Goal: Task Accomplishment & Management: Use online tool/utility

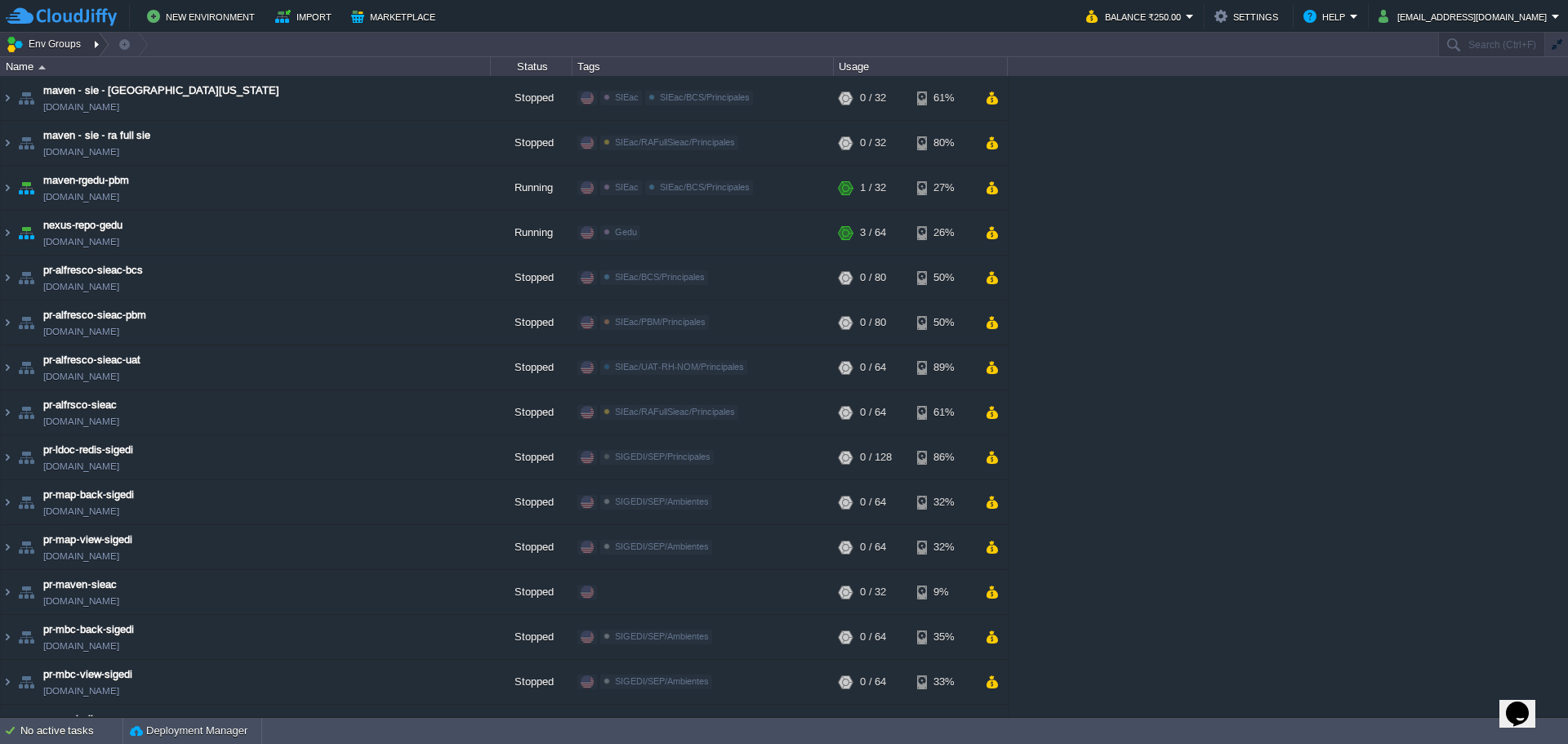
click at [95, 47] on div at bounding box center [98, 45] width 22 height 24
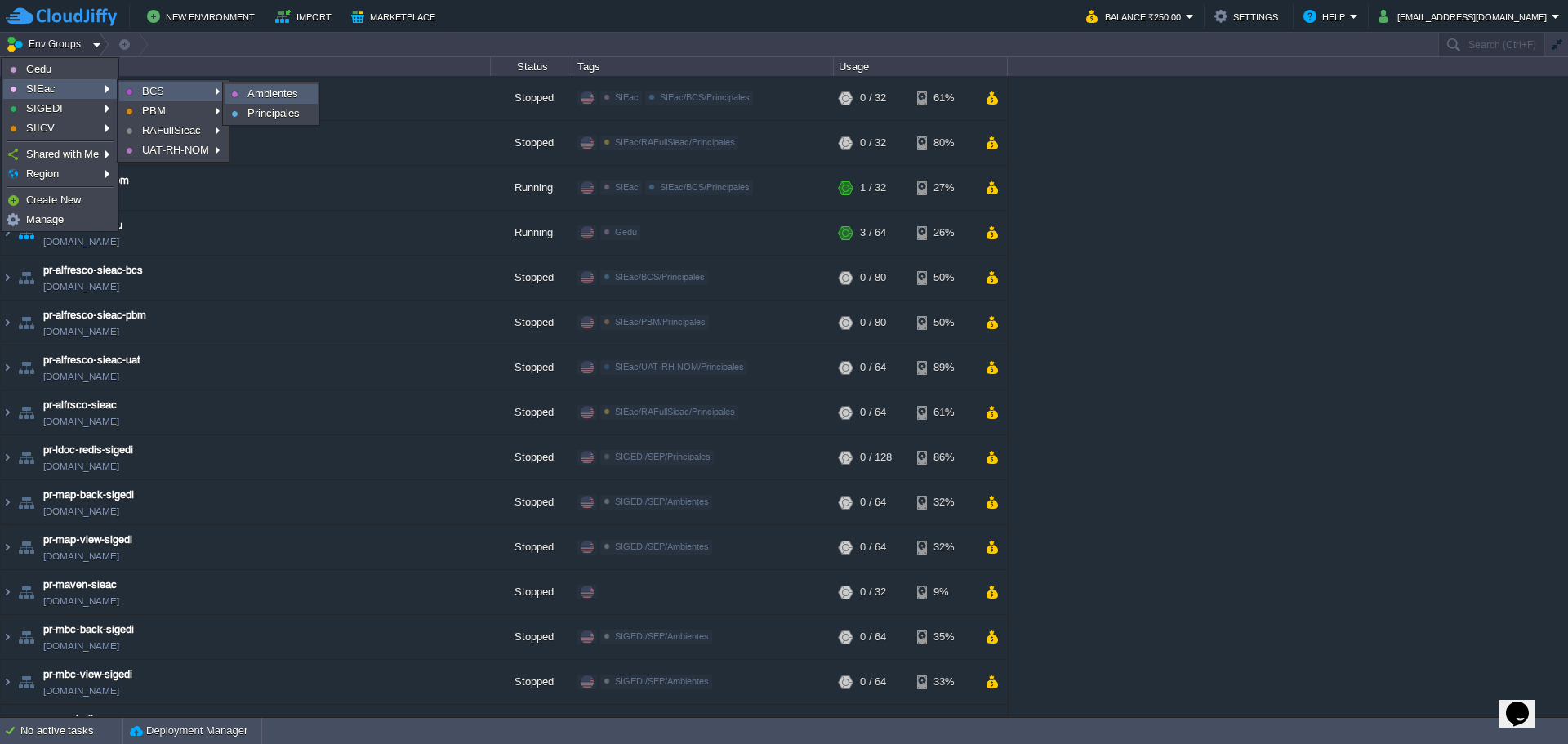
click at [237, 96] on img at bounding box center [235, 94] width 8 height 8
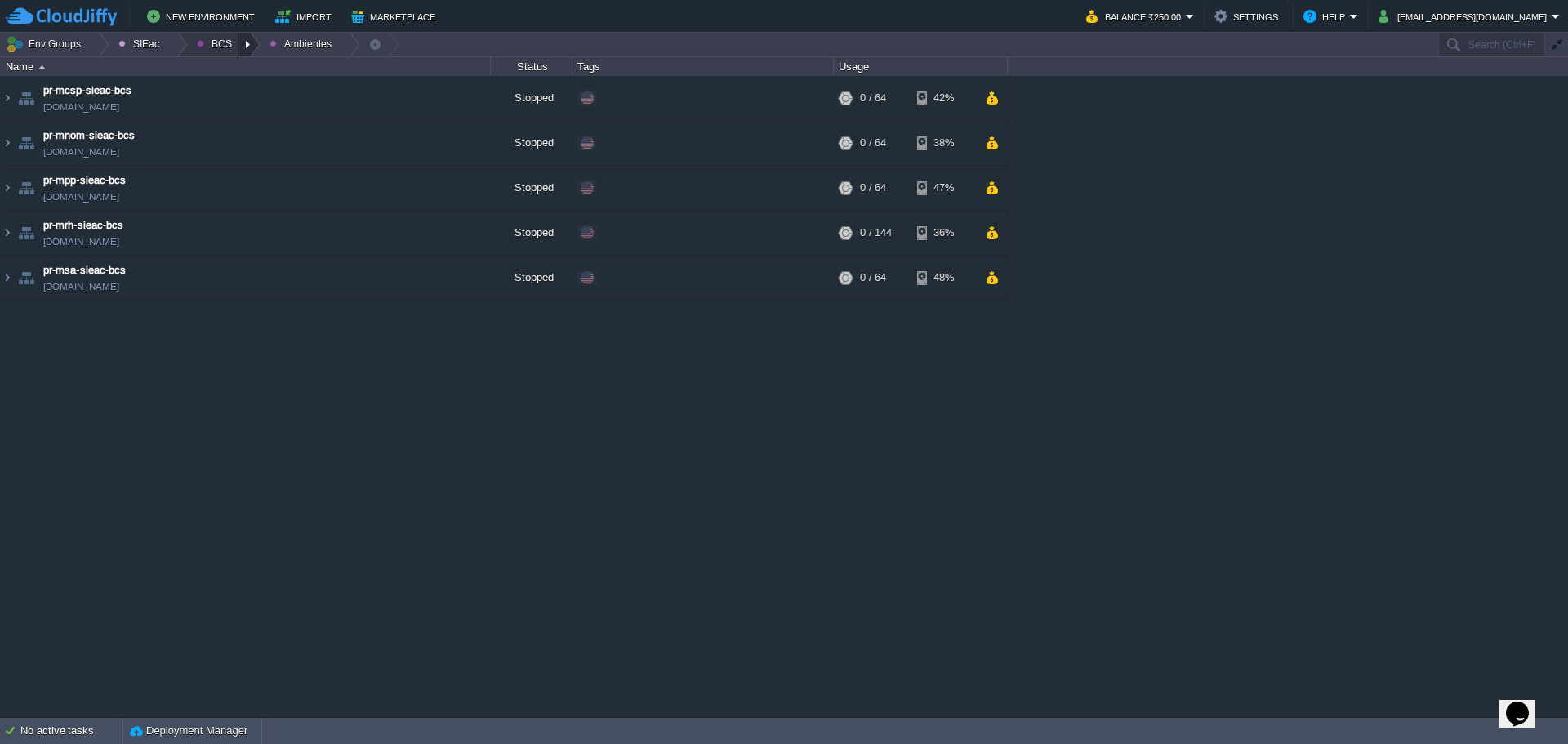
click at [238, 41] on div at bounding box center [249, 45] width 22 height 24
click at [244, 96] on link "Principales" at bounding box center [231, 88] width 92 height 18
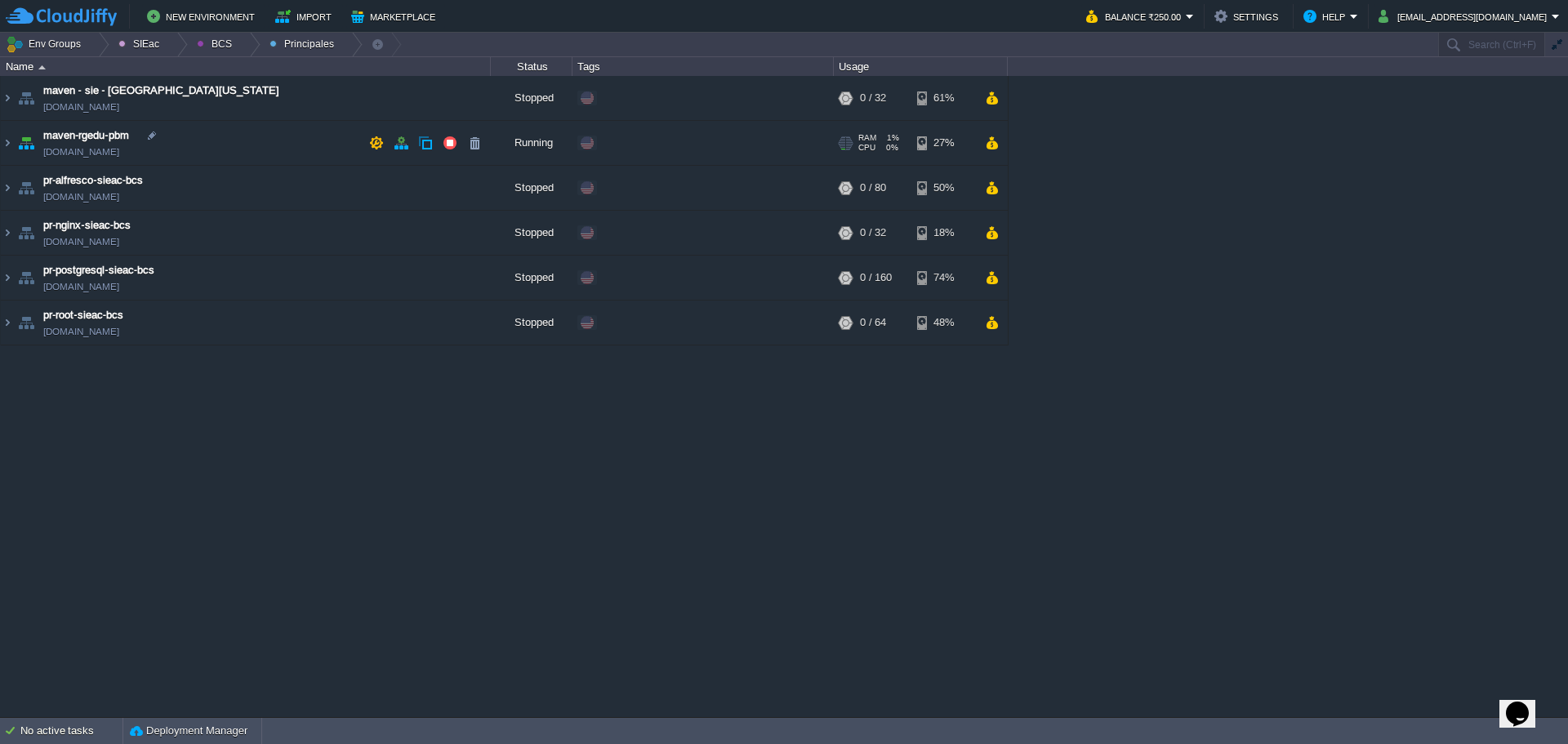
click at [622, 140] on div "Edit" at bounding box center [616, 142] width 32 height 14
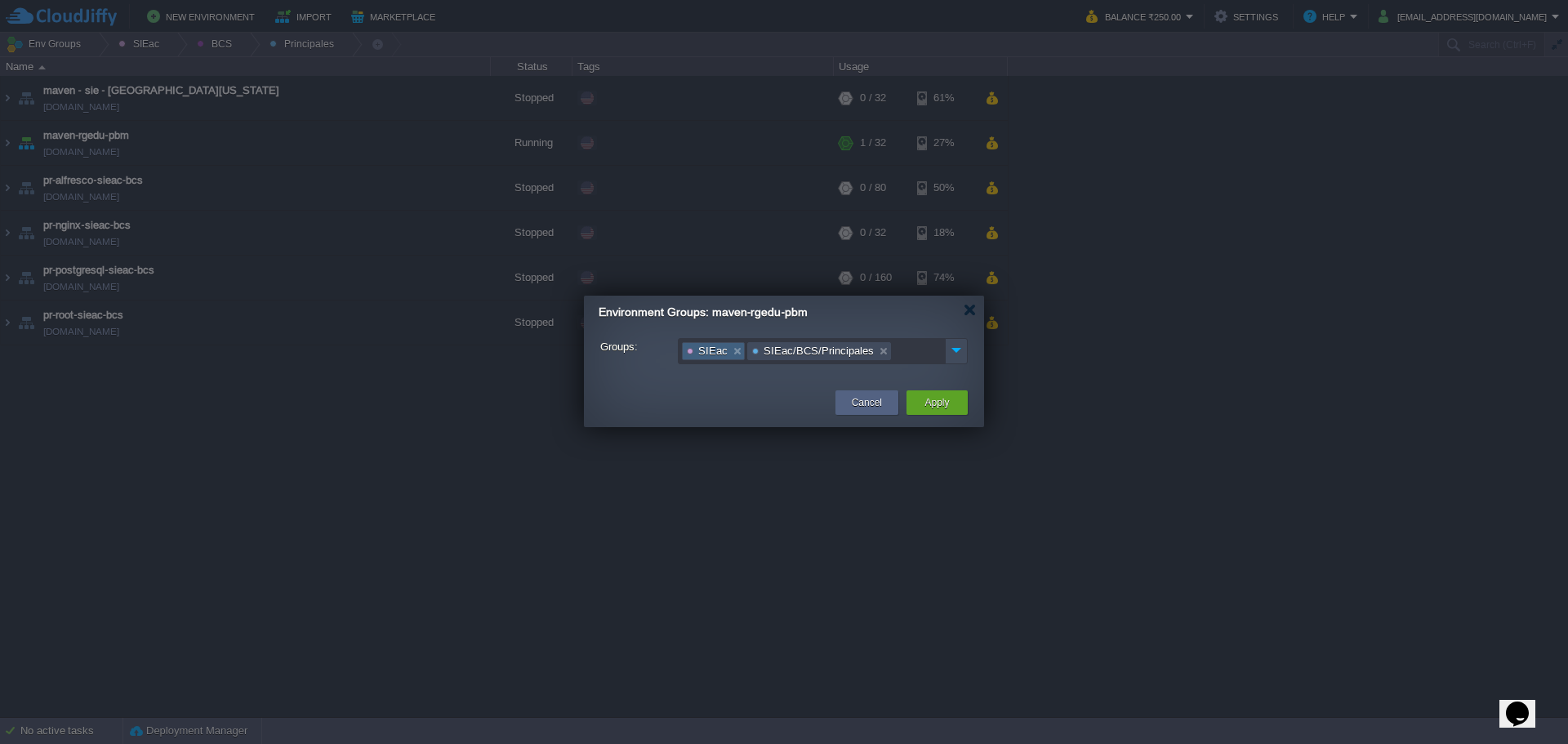
click at [733, 350] on link at bounding box center [736, 350] width 13 height 16
click at [811, 359] on link at bounding box center [817, 350] width 13 height 16
drag, startPoint x: 972, startPoint y: 351, endPoint x: 965, endPoint y: 355, distance: 8.1
click at [969, 353] on div "Groups:" at bounding box center [784, 352] width 400 height 27
drag, startPoint x: 964, startPoint y: 349, endPoint x: 943, endPoint y: 347, distance: 21.1
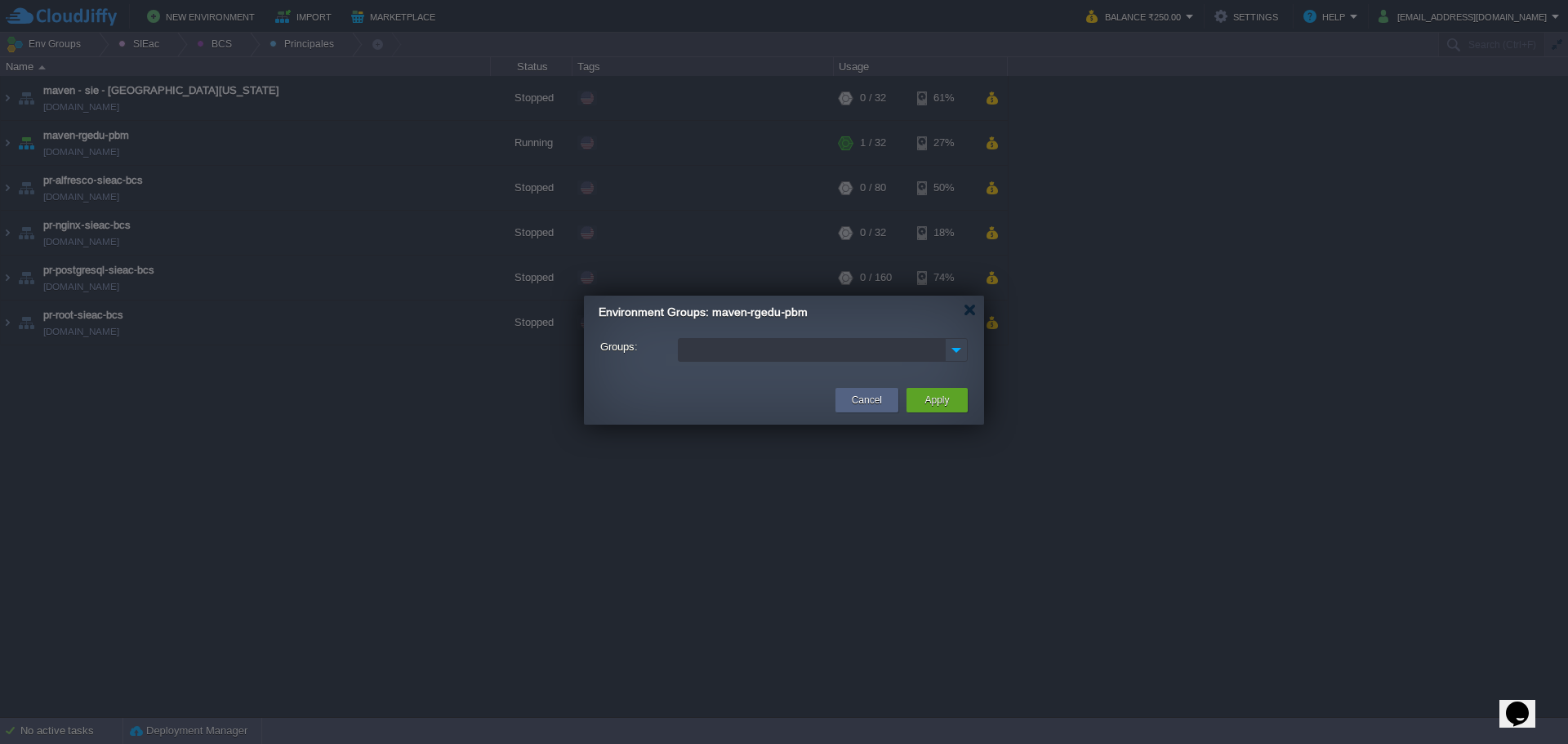
click at [963, 349] on img at bounding box center [955, 350] width 21 height 22
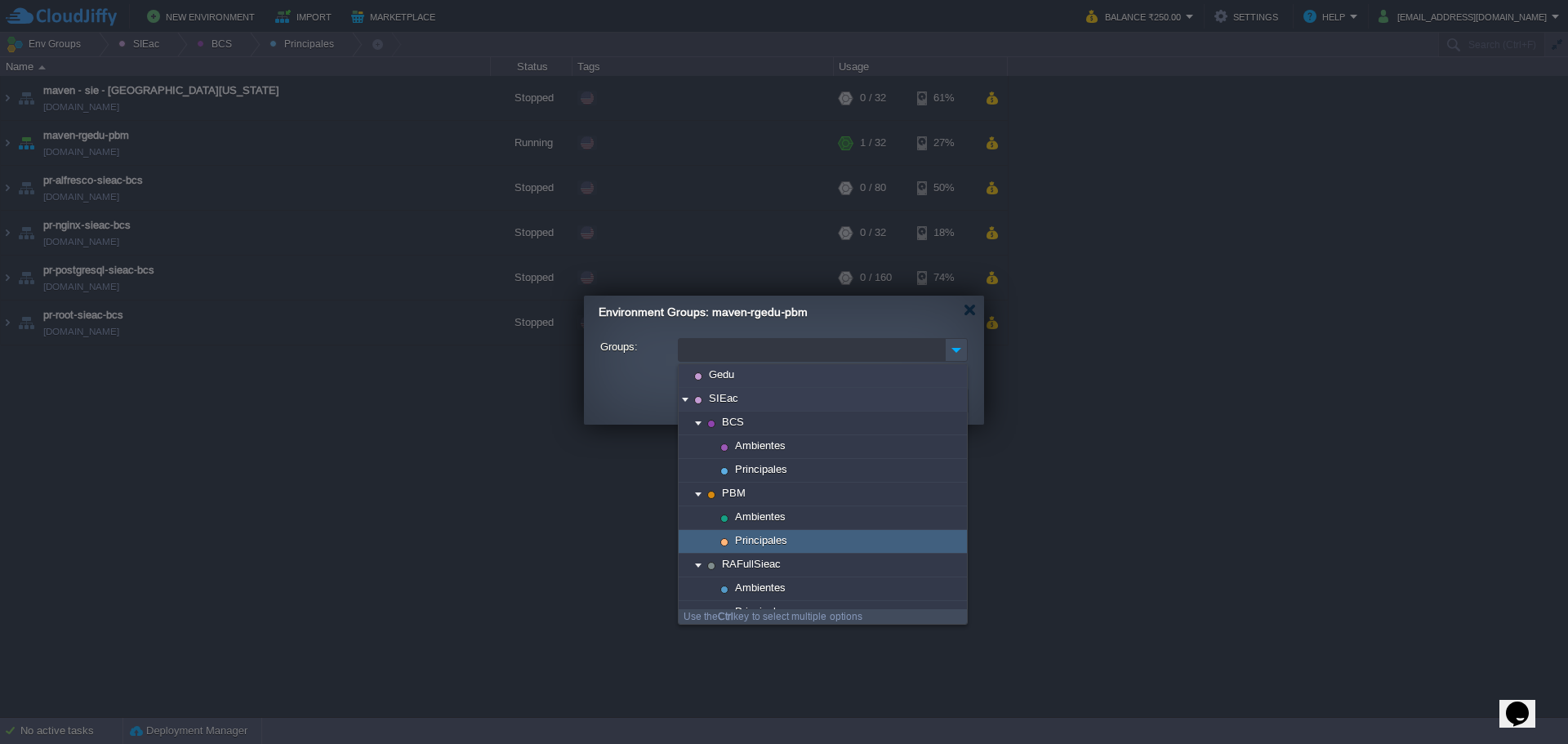
click at [790, 534] on div "Principales" at bounding box center [822, 542] width 288 height 24
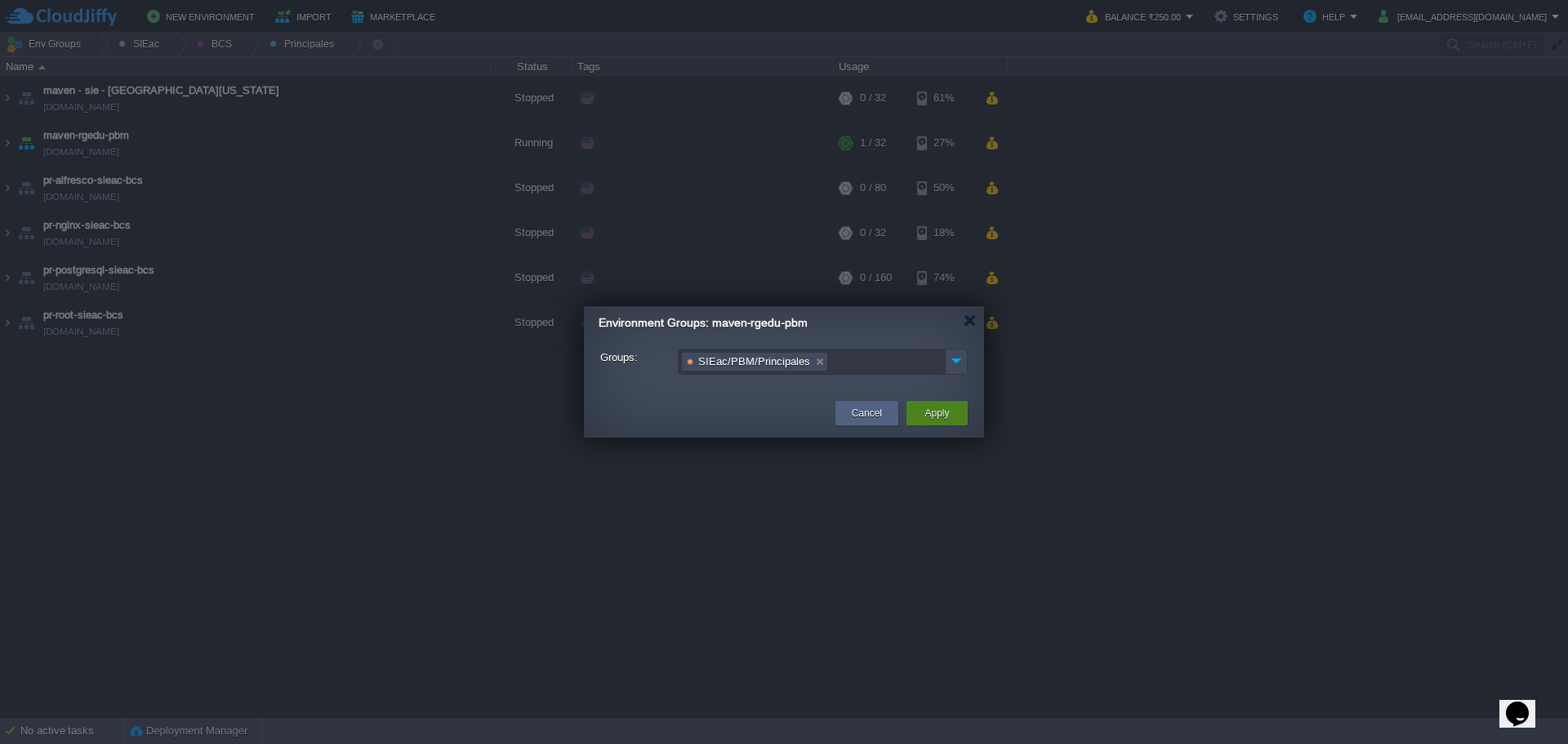
click at [935, 412] on button "Apply" at bounding box center [936, 412] width 24 height 16
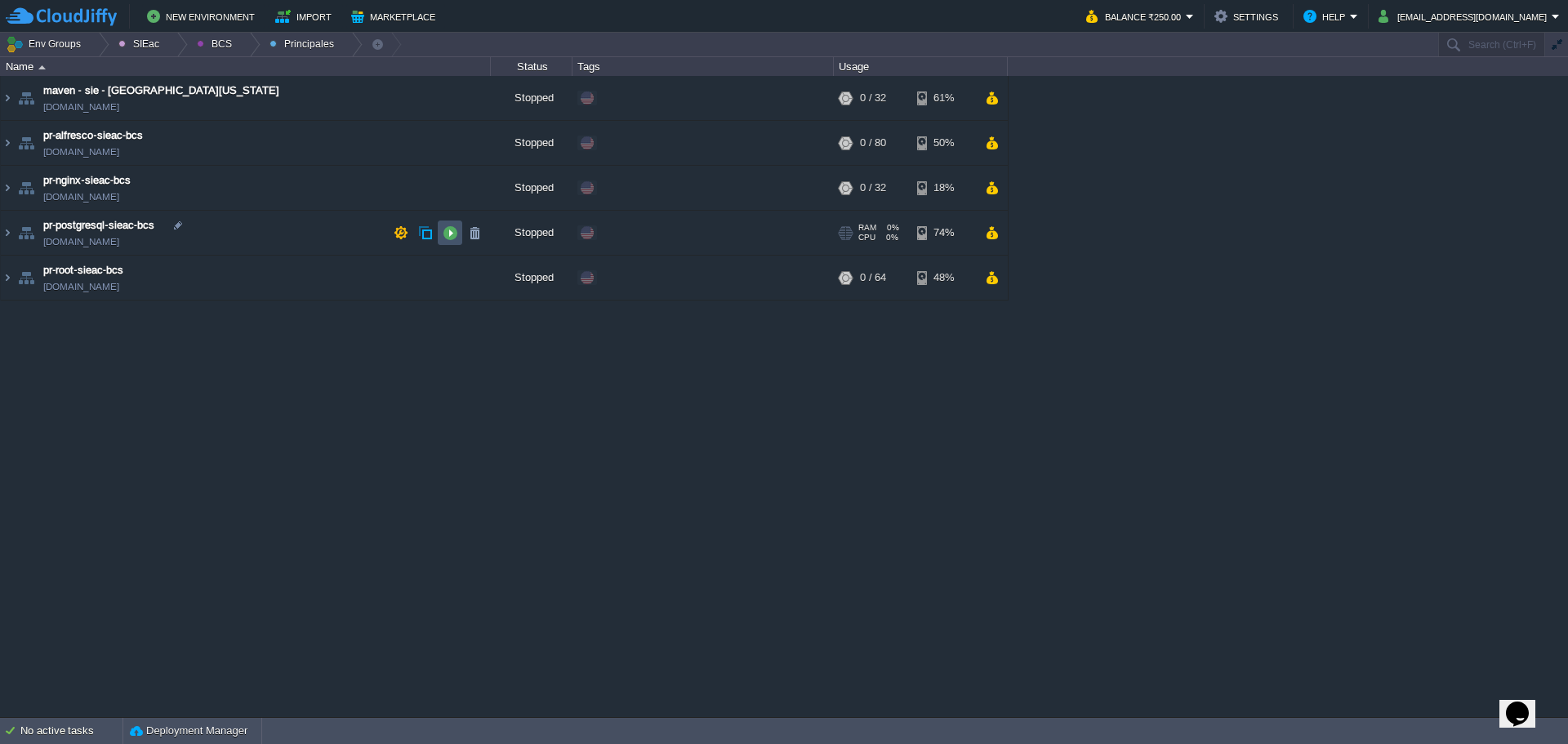
click at [454, 236] on button "button" at bounding box center [449, 232] width 14 height 14
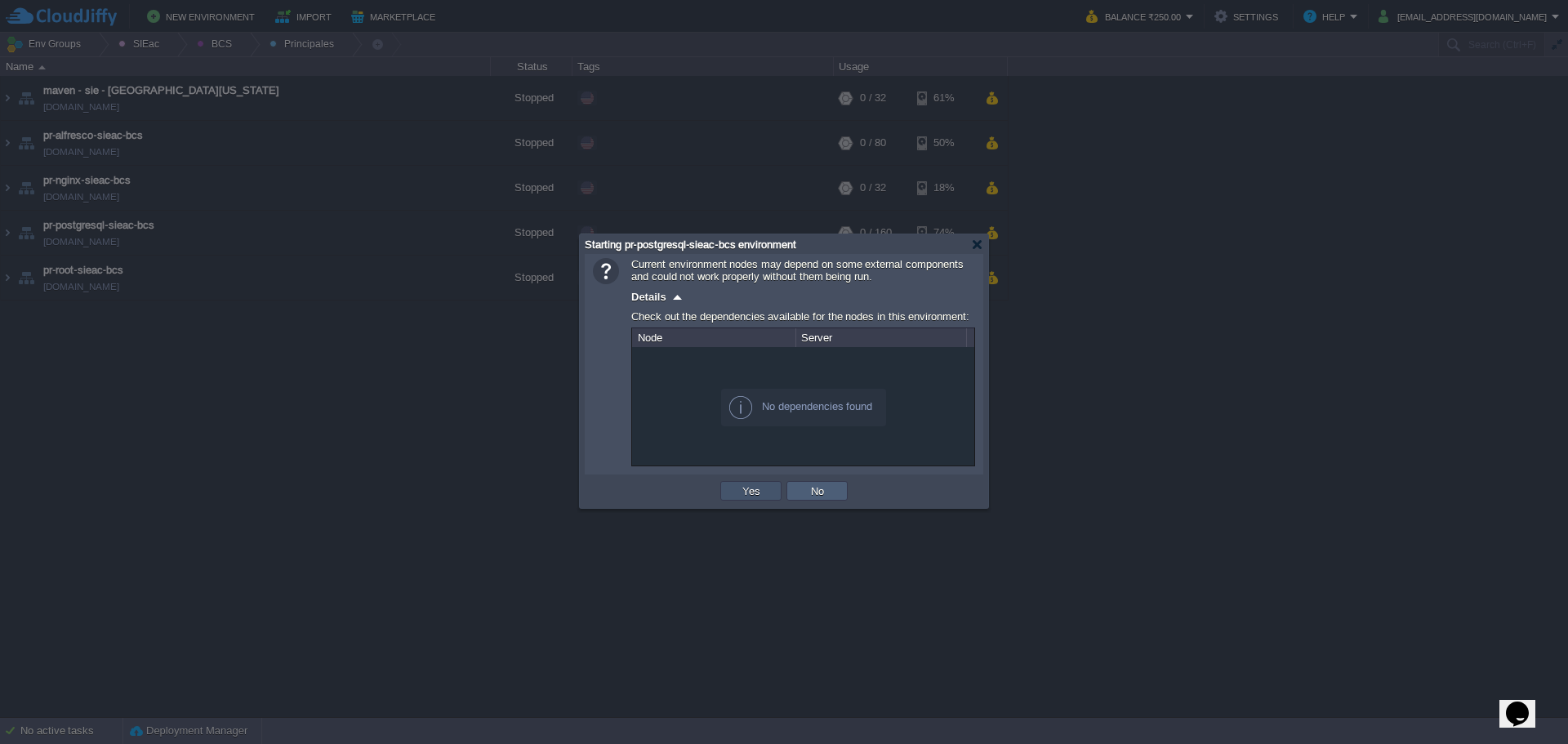
drag, startPoint x: 743, startPoint y: 493, endPoint x: 827, endPoint y: 491, distance: 84.0
click at [831, 486] on tr "OK Yes No Cancel" at bounding box center [784, 491] width 132 height 24
click at [827, 489] on button "No" at bounding box center [817, 490] width 23 height 14
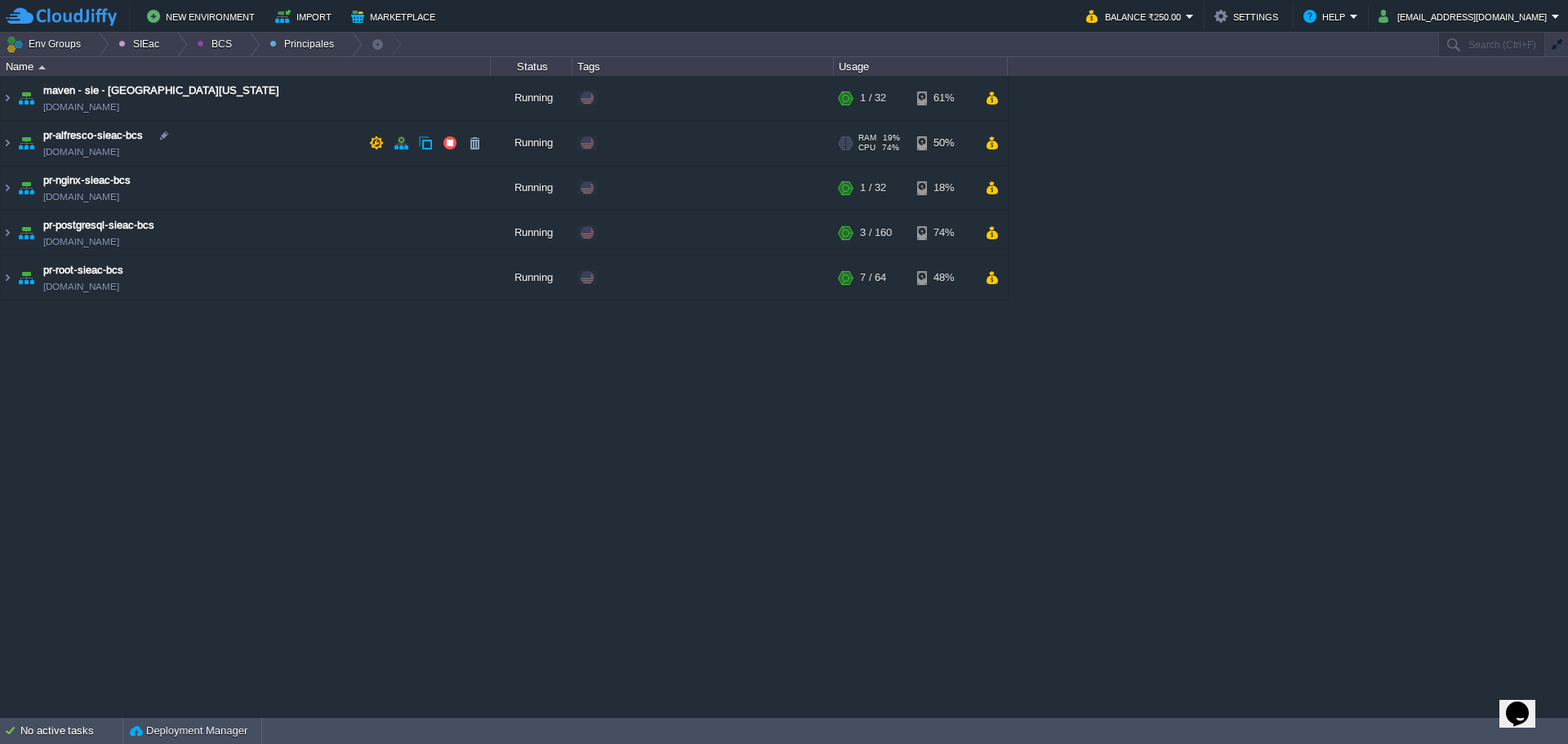
click at [279, 141] on td "pr-alfresco-sieac-bcs pr-alfresco-sieac.w1-us.cloudjiffy.net" at bounding box center [246, 143] width 490 height 45
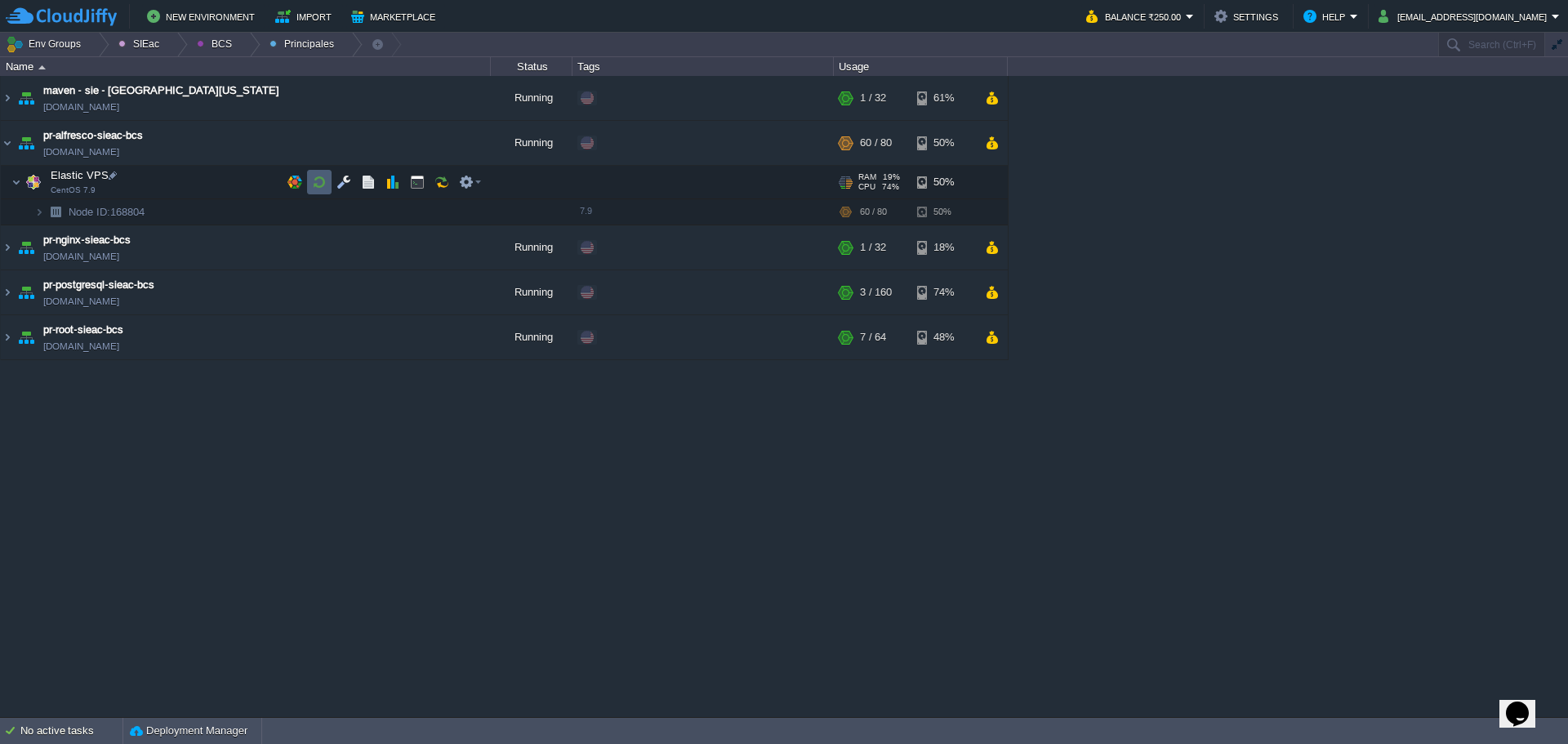
click at [317, 187] on button "button" at bounding box center [319, 182] width 14 height 14
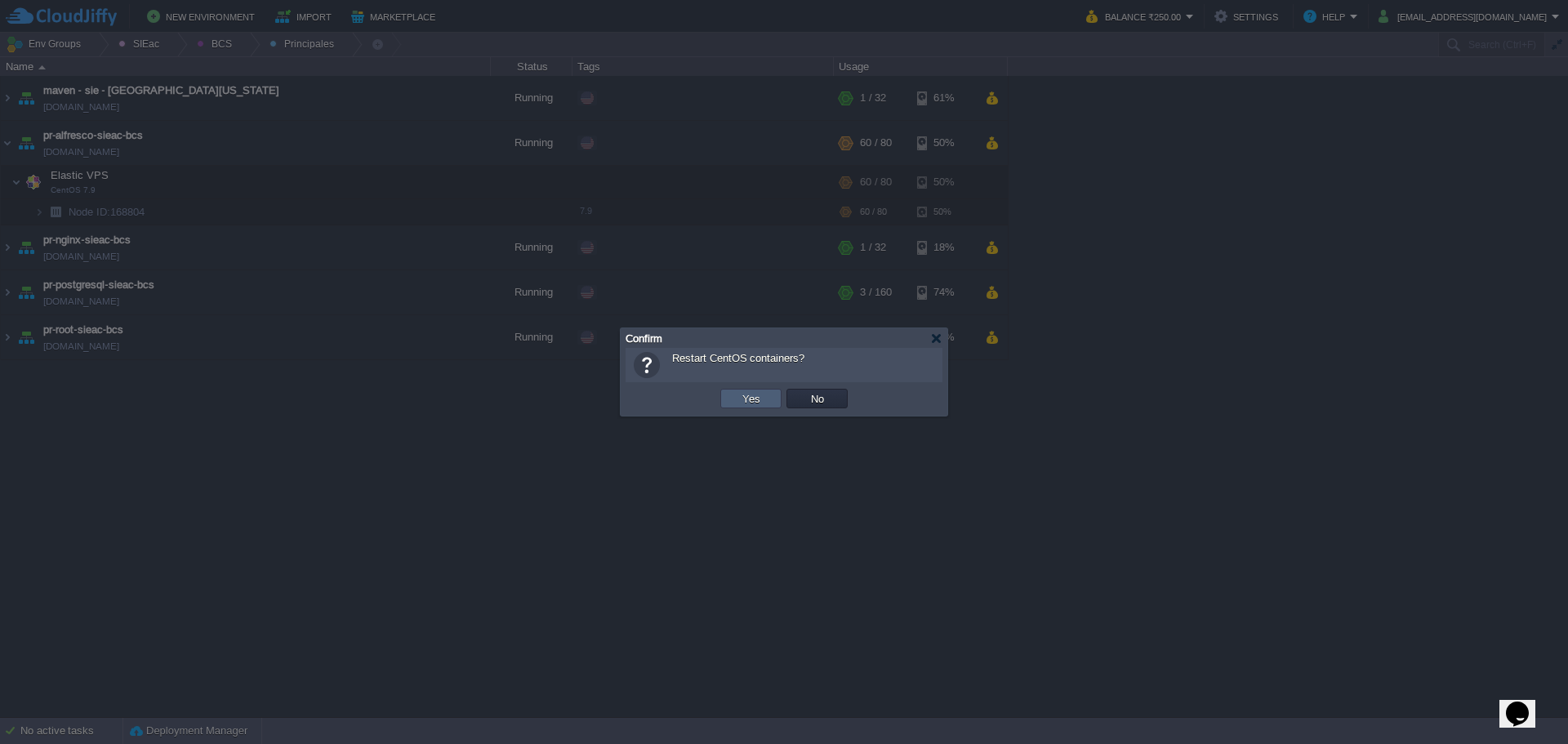
click at [741, 401] on button "Yes" at bounding box center [751, 398] width 28 height 14
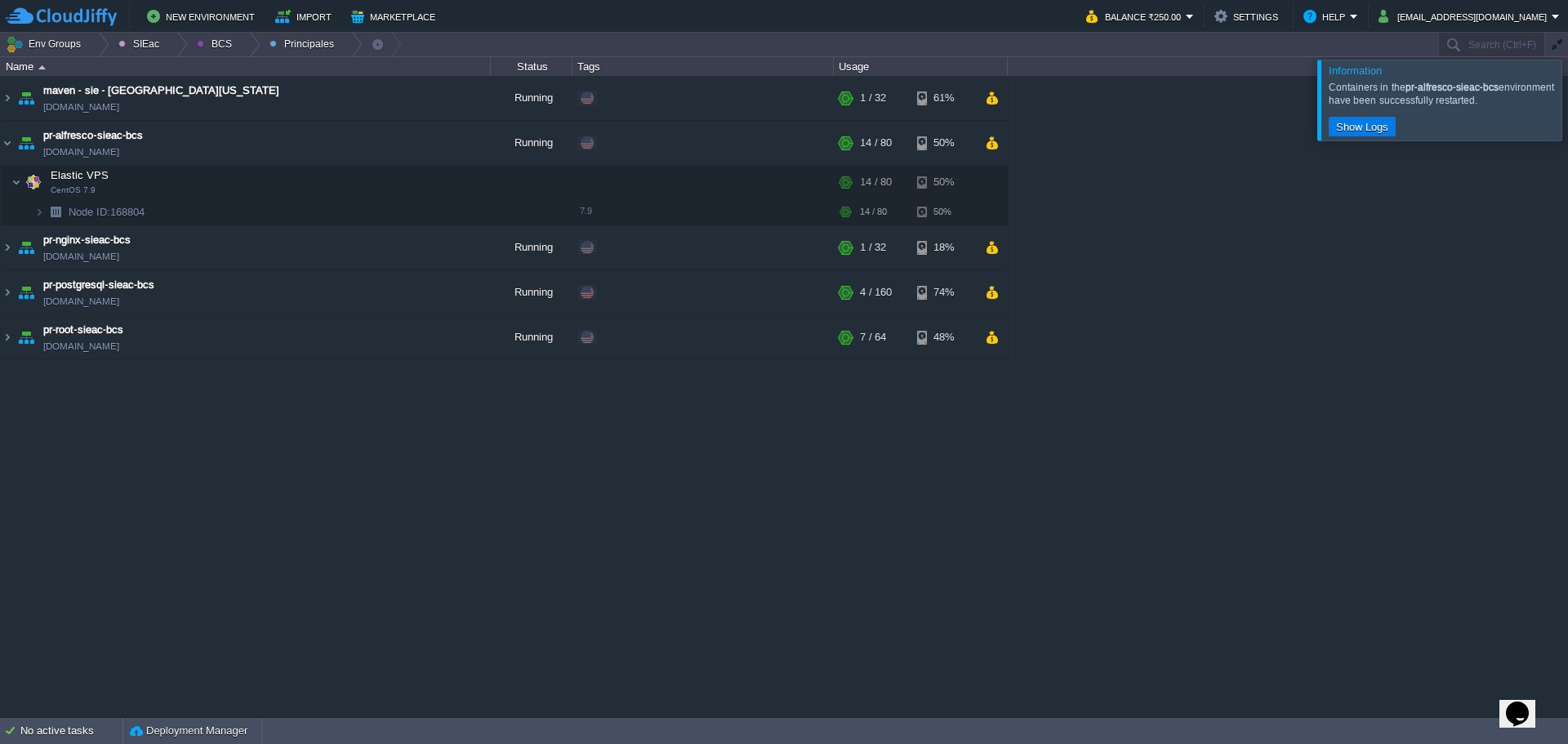
click at [1567, 113] on div at bounding box center [1587, 99] width 0 height 80
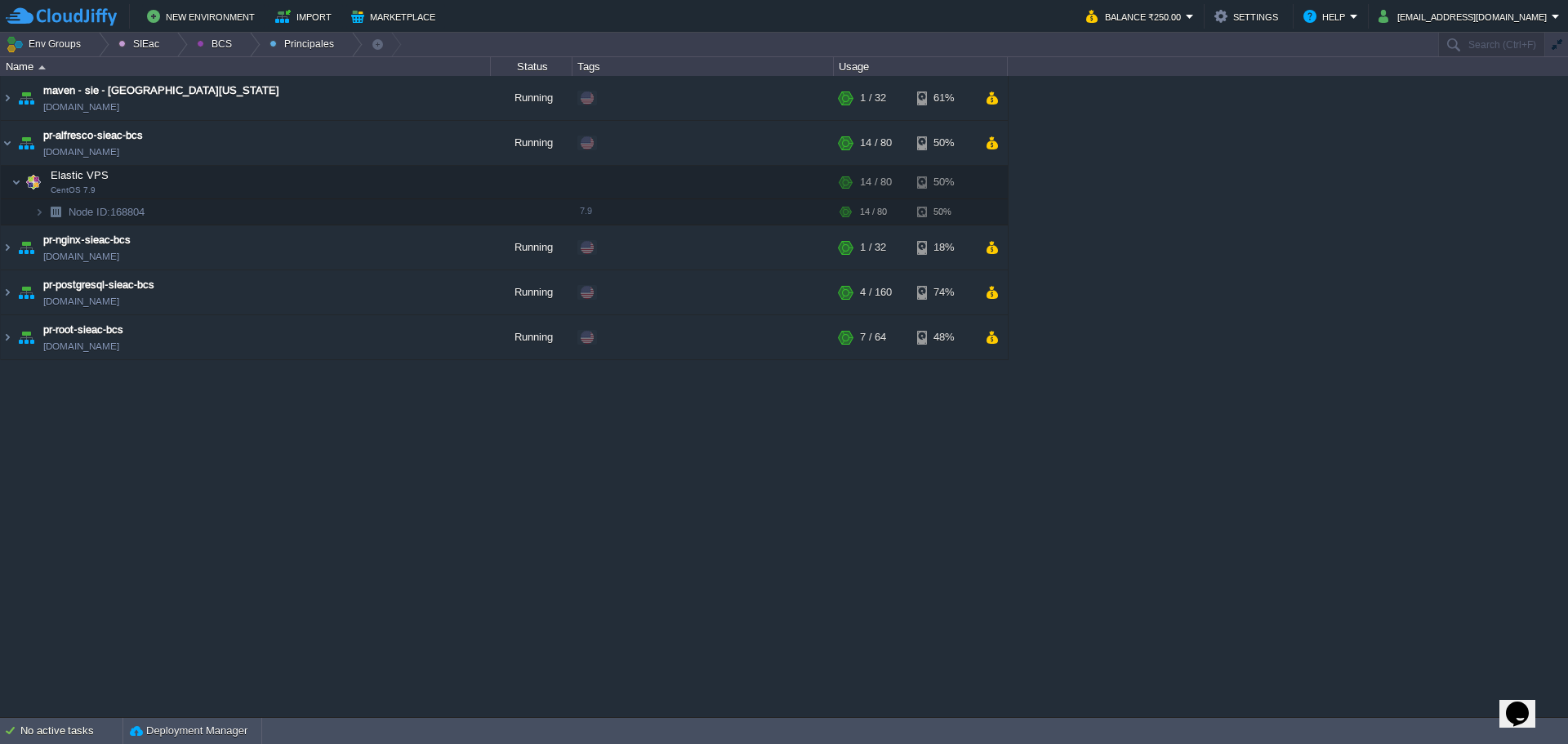
click at [77, 12] on img at bounding box center [61, 17] width 111 height 20
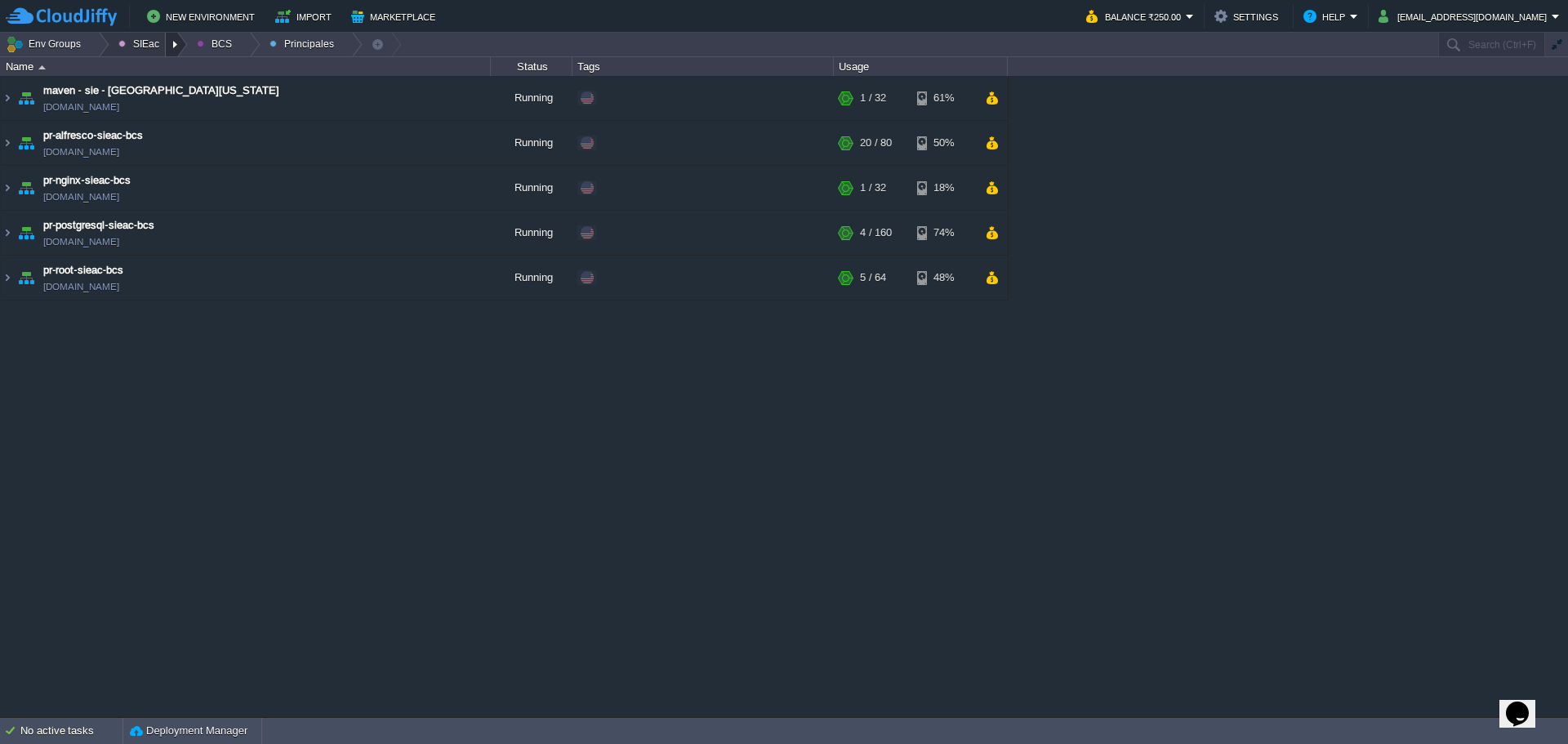
click at [168, 38] on div at bounding box center [177, 45] width 22 height 24
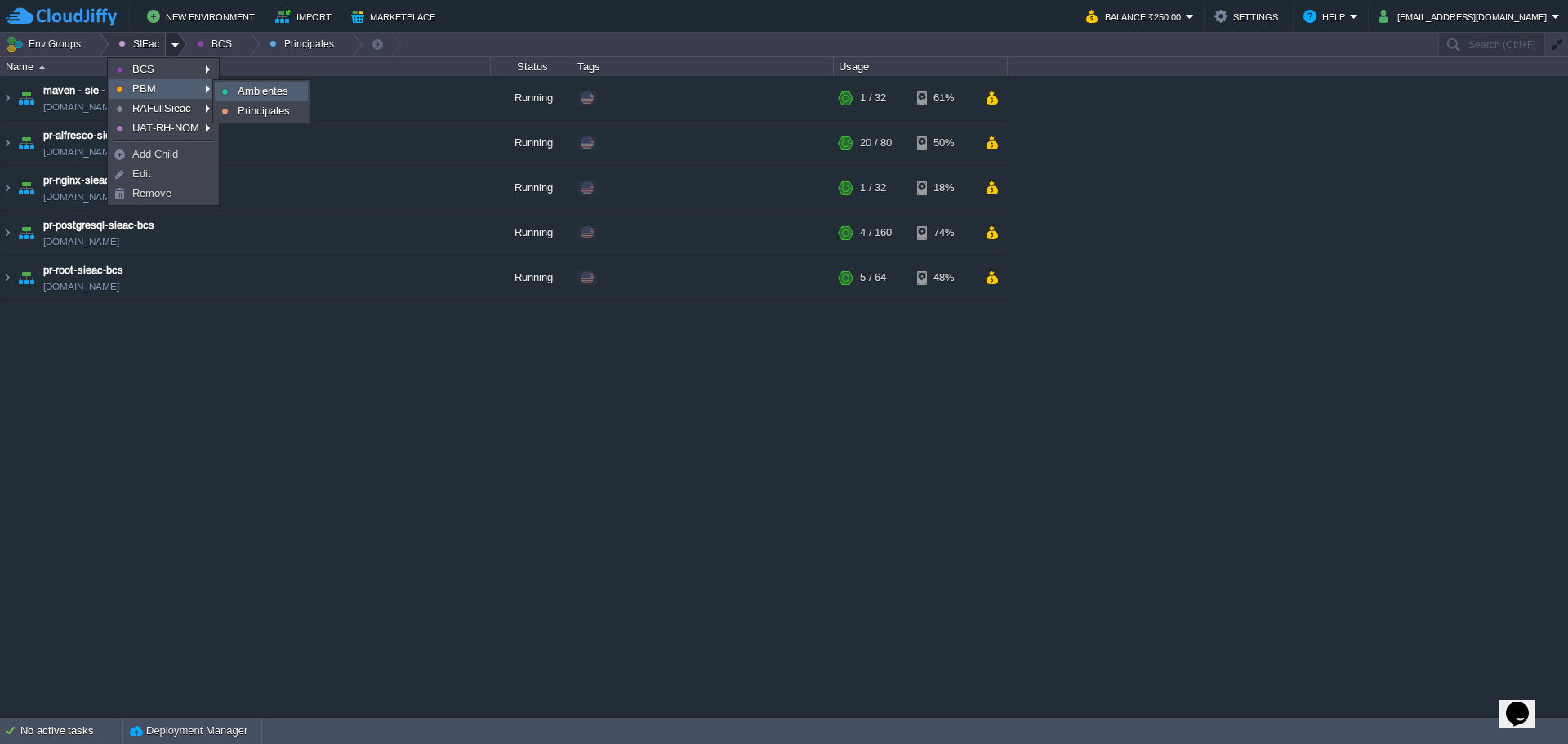
click at [250, 91] on span "Ambientes" at bounding box center [263, 91] width 50 height 13
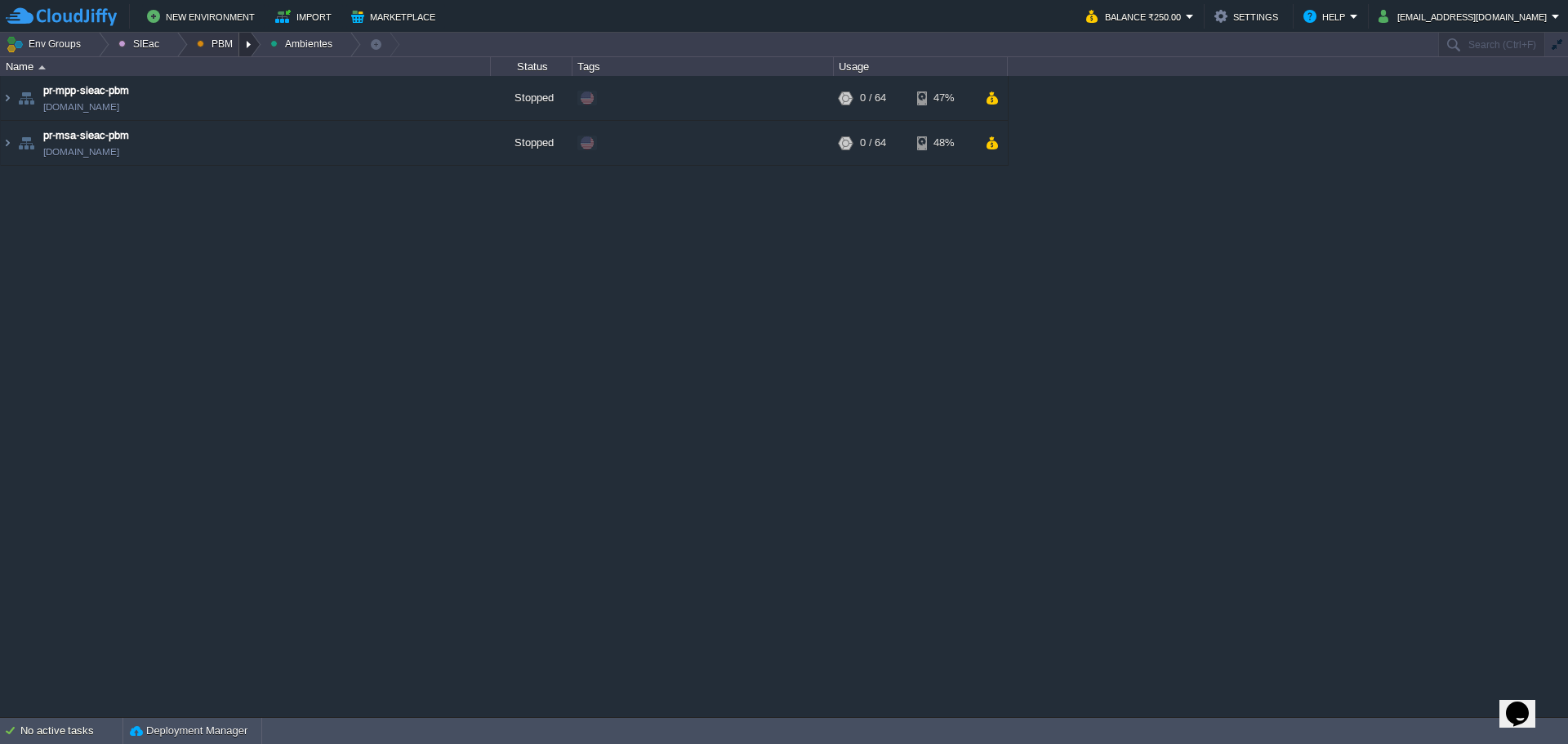
click at [239, 45] on div at bounding box center [250, 45] width 22 height 24
click at [235, 82] on span "Principales" at bounding box center [234, 88] width 52 height 13
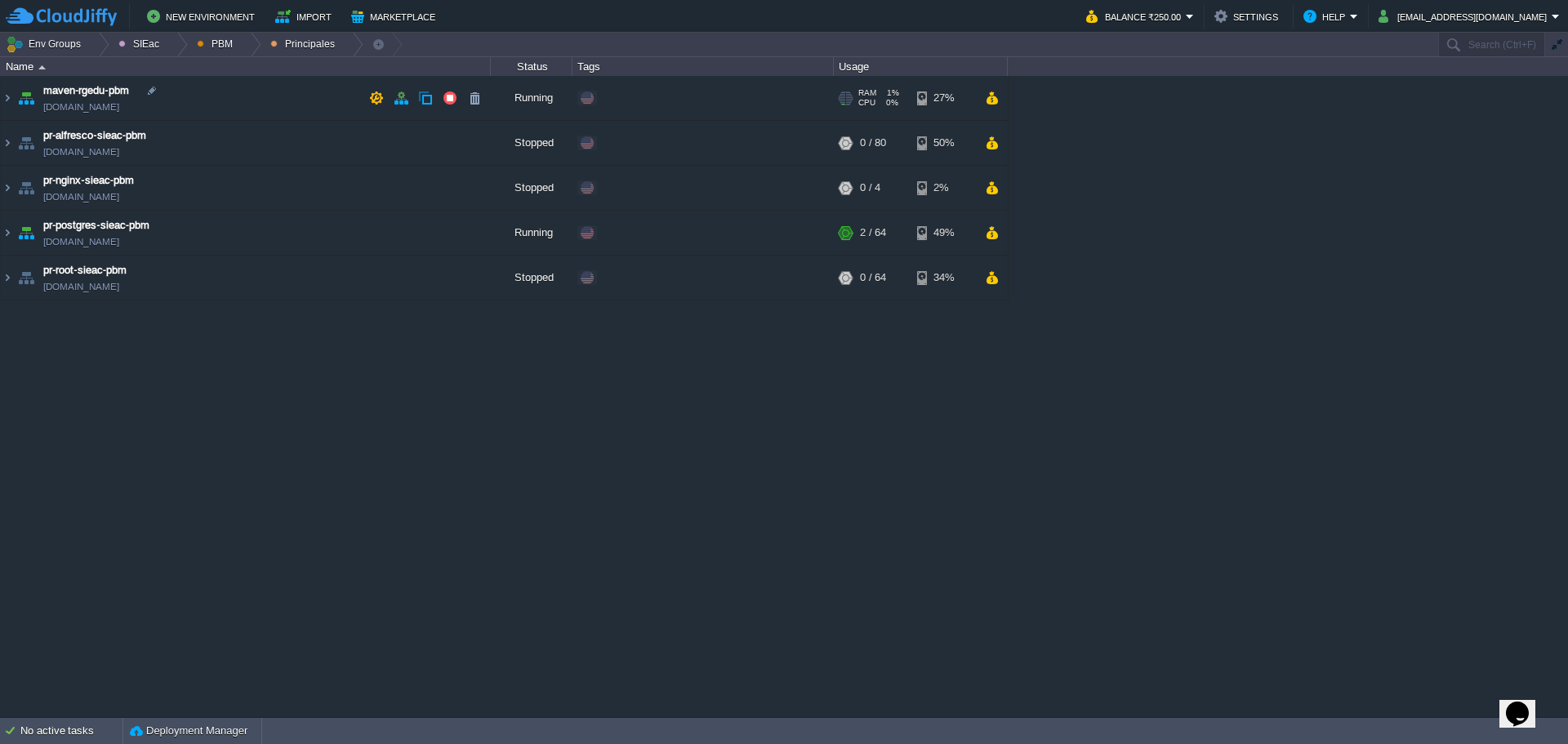
click at [274, 85] on td "maven-rgedu-pbm [DOMAIN_NAME]" at bounding box center [246, 98] width 490 height 45
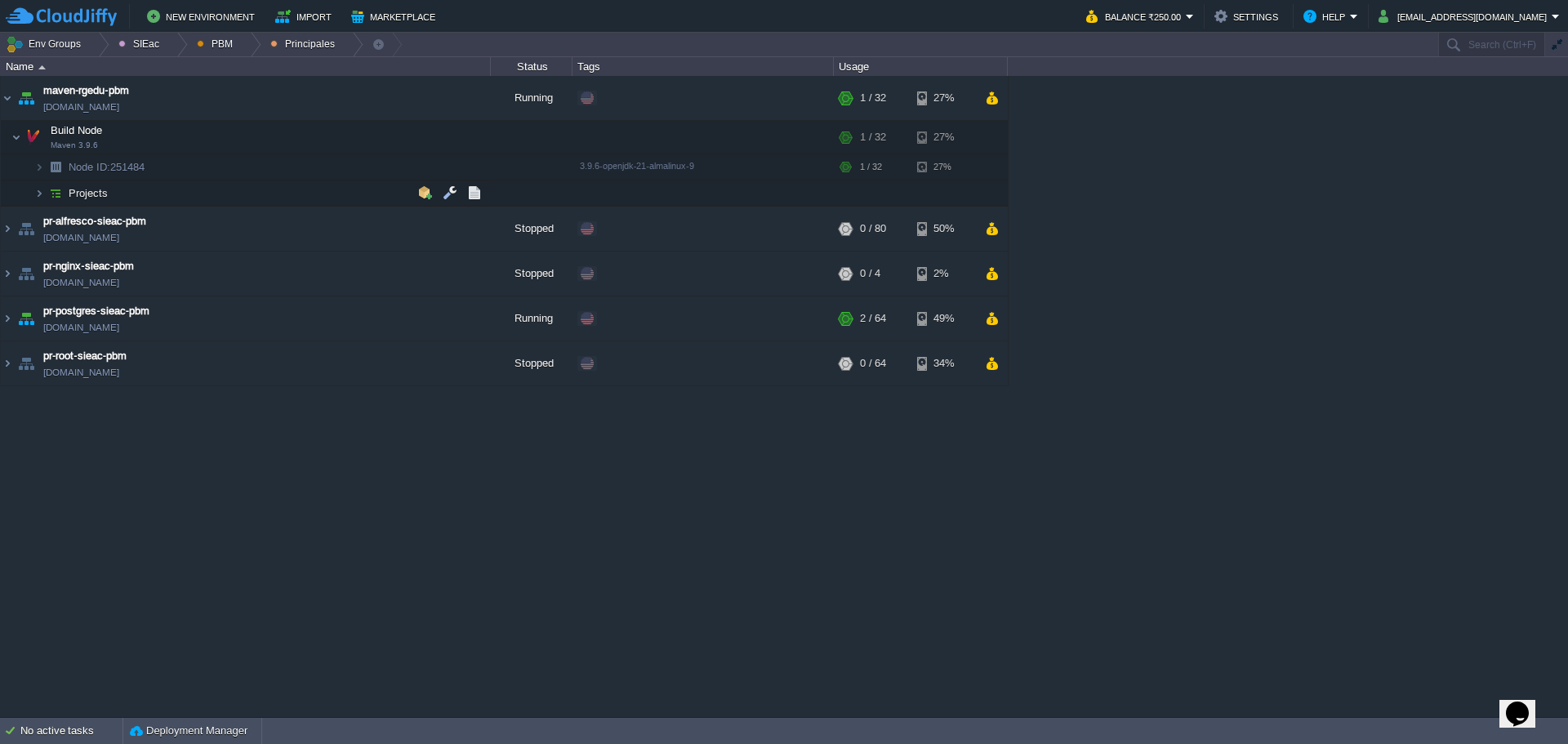
click at [148, 199] on td "Projects" at bounding box center [246, 193] width 490 height 26
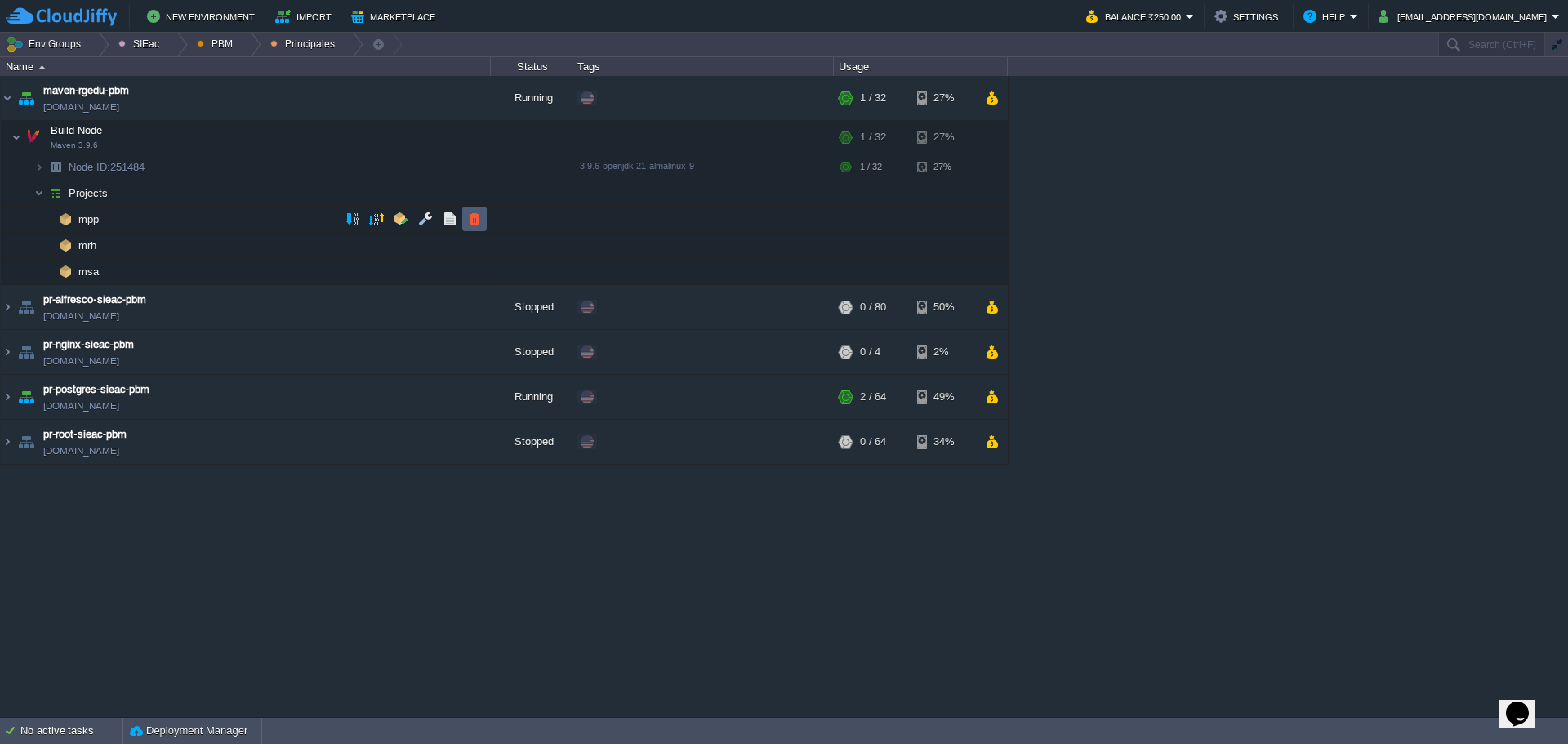
click at [474, 227] on td at bounding box center [474, 218] width 24 height 24
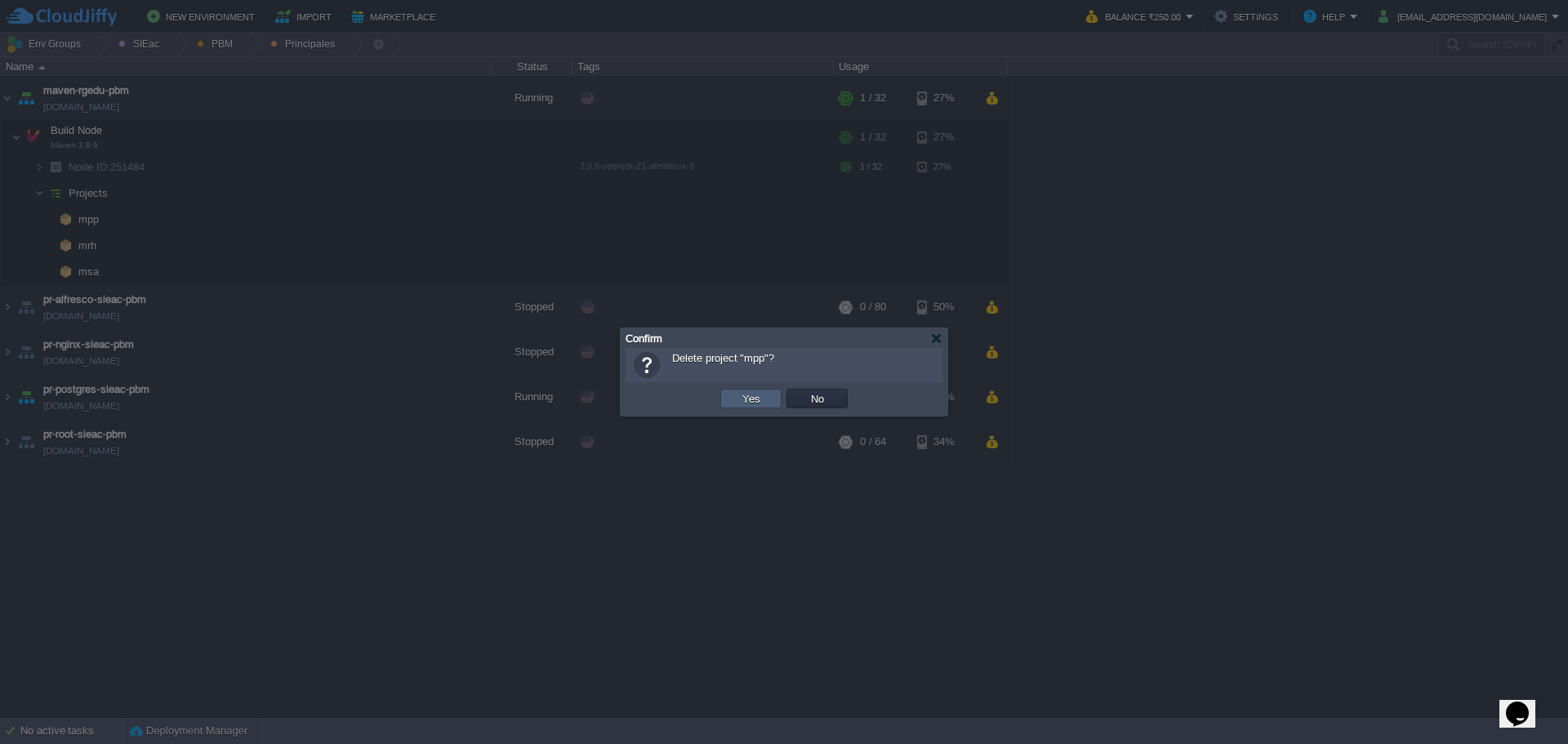
click at [737, 402] on button "Yes" at bounding box center [751, 398] width 28 height 14
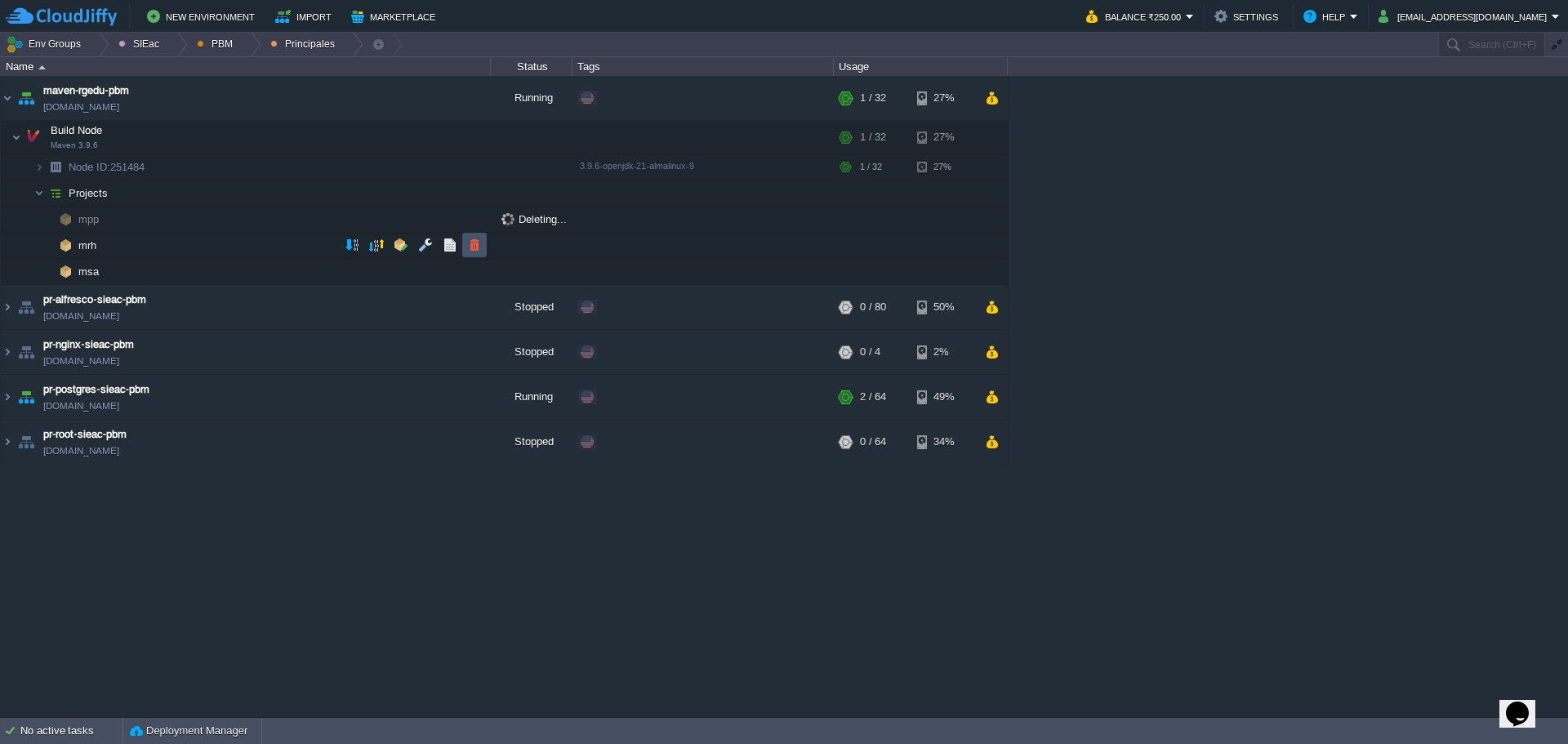
click at [475, 246] on button "button" at bounding box center [474, 244] width 14 height 14
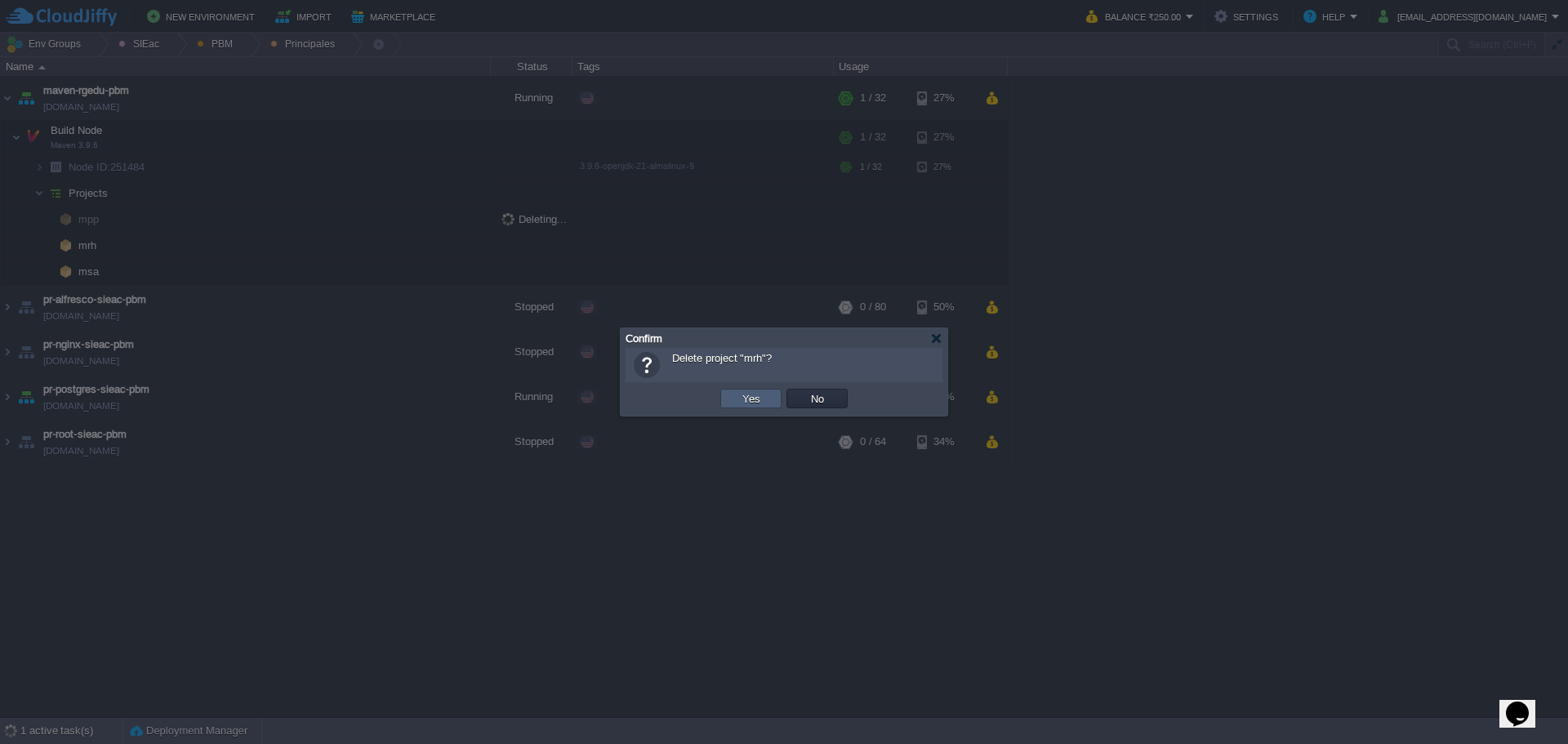
click at [736, 401] on td "Yes" at bounding box center [751, 398] width 61 height 19
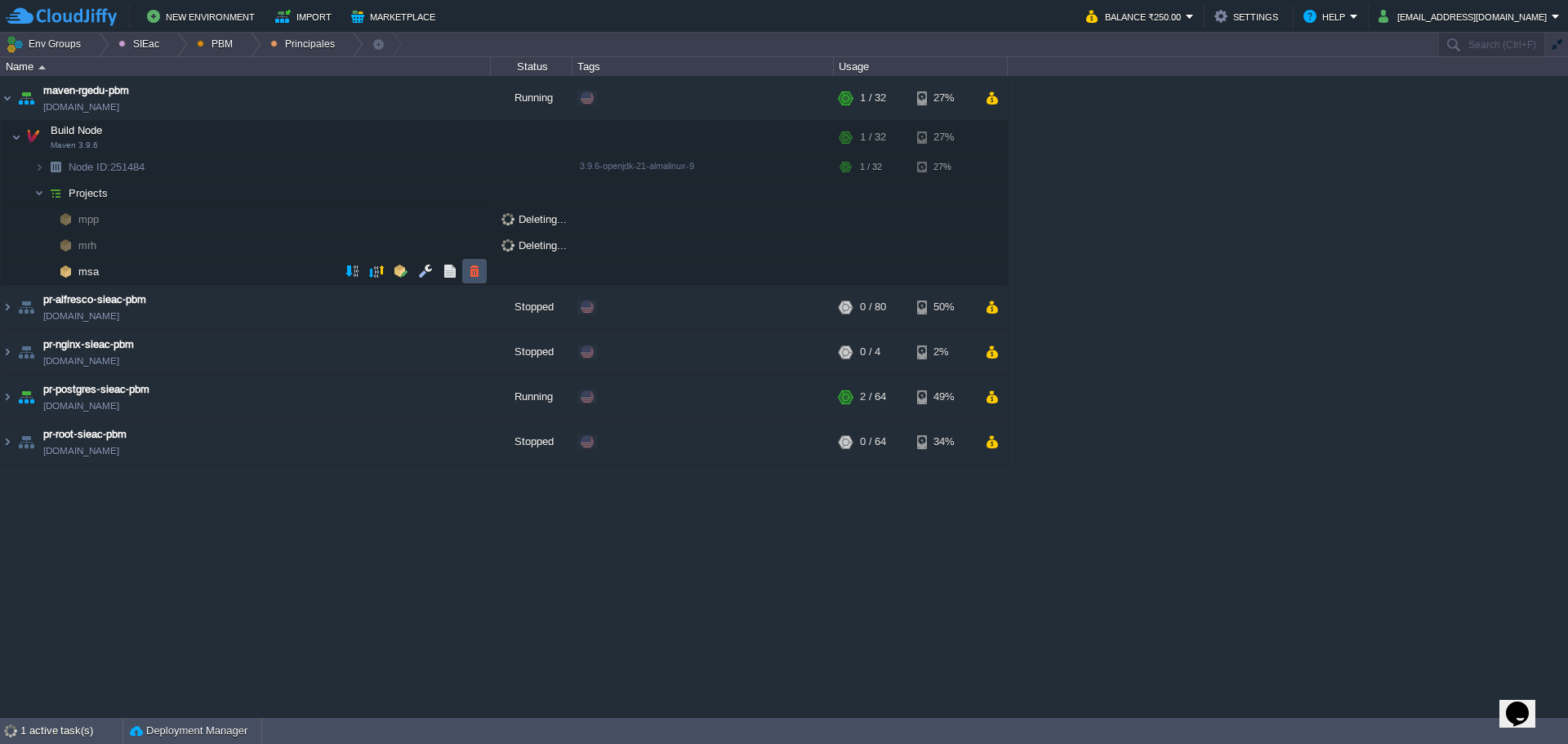
click at [479, 268] on button "button" at bounding box center [474, 270] width 14 height 14
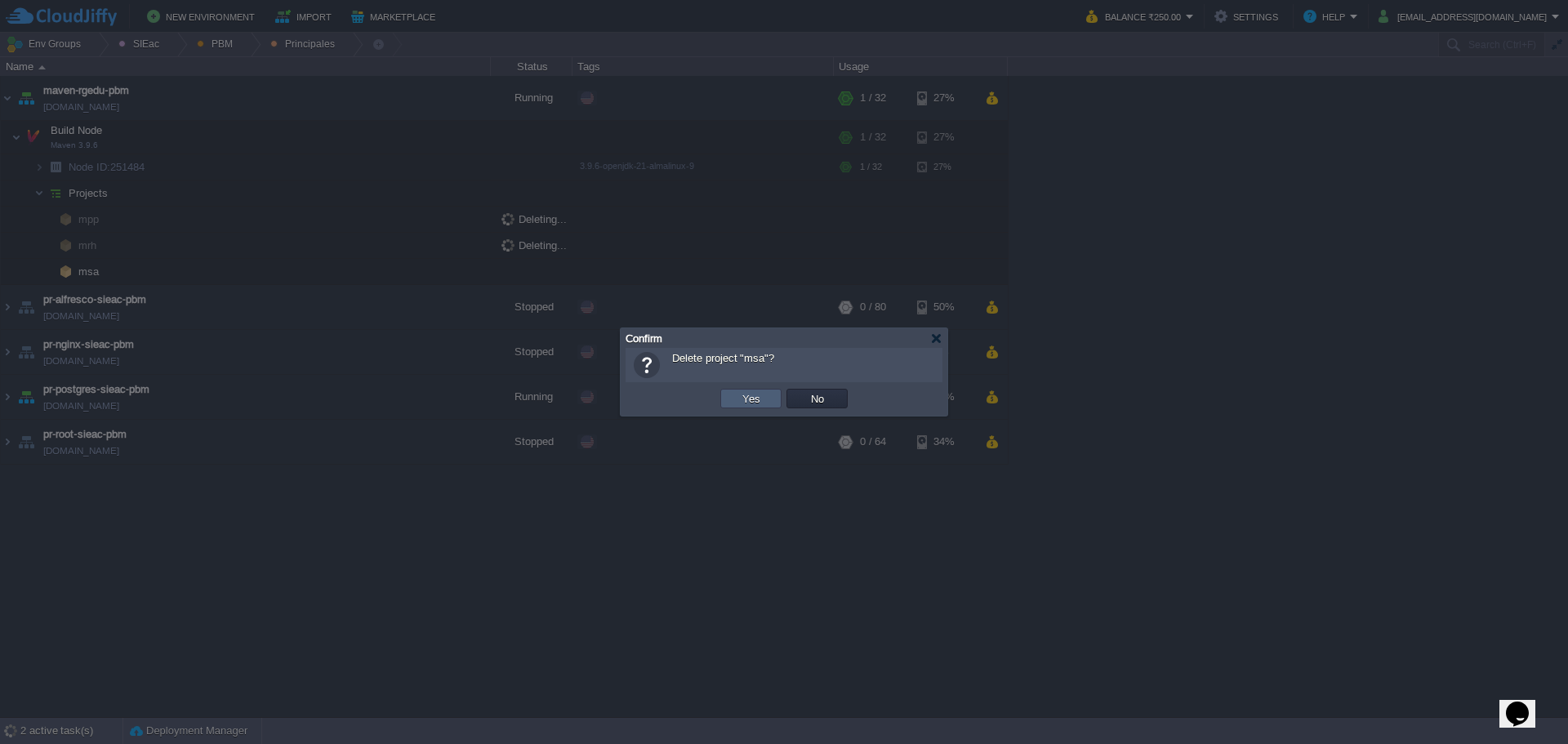
click at [727, 405] on td "Yes" at bounding box center [751, 398] width 61 height 19
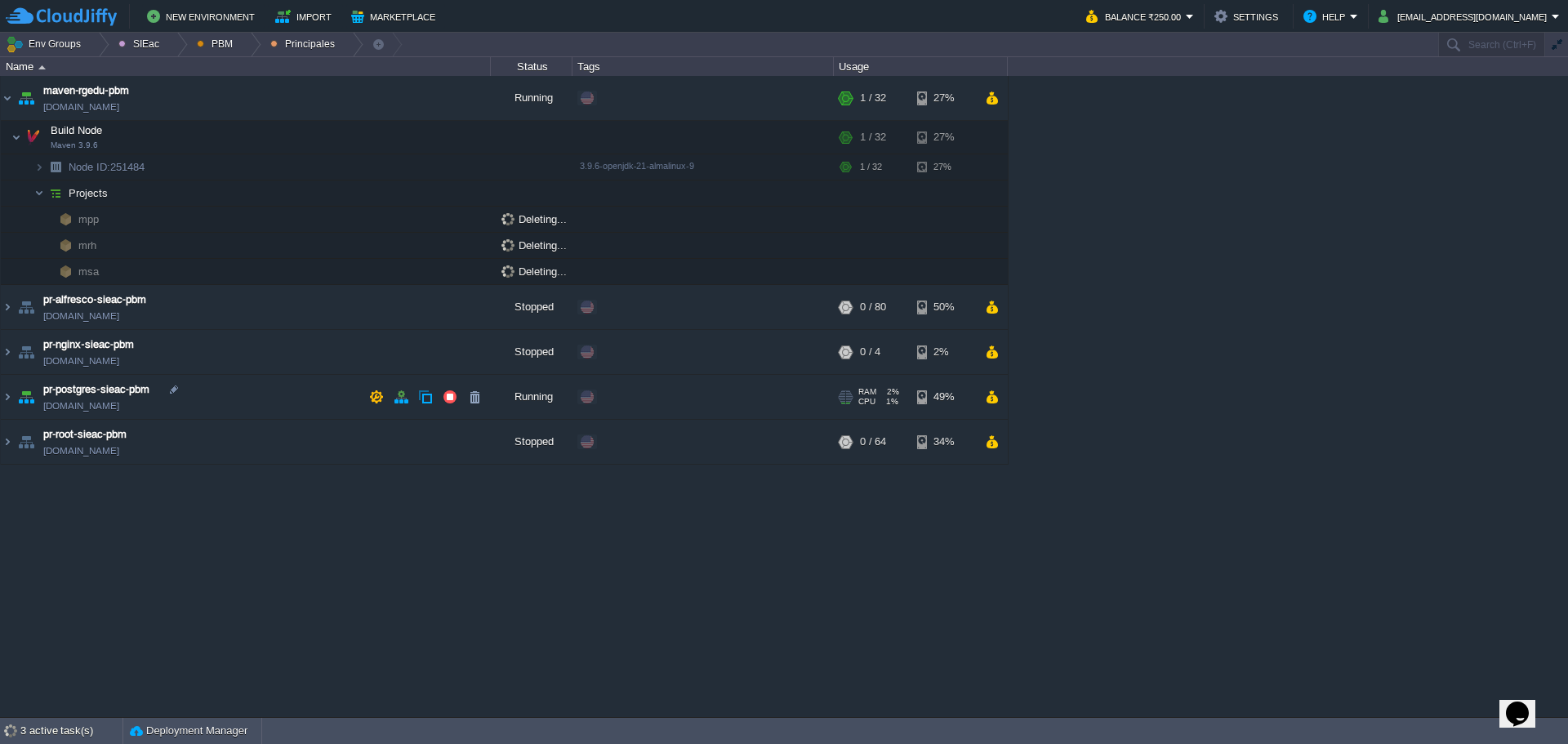
click at [241, 401] on table "maven - sie - baja california maven-rgedu.w1-us.cloudjiffy.net Running Edit RAM…" at bounding box center [504, 270] width 1008 height 389
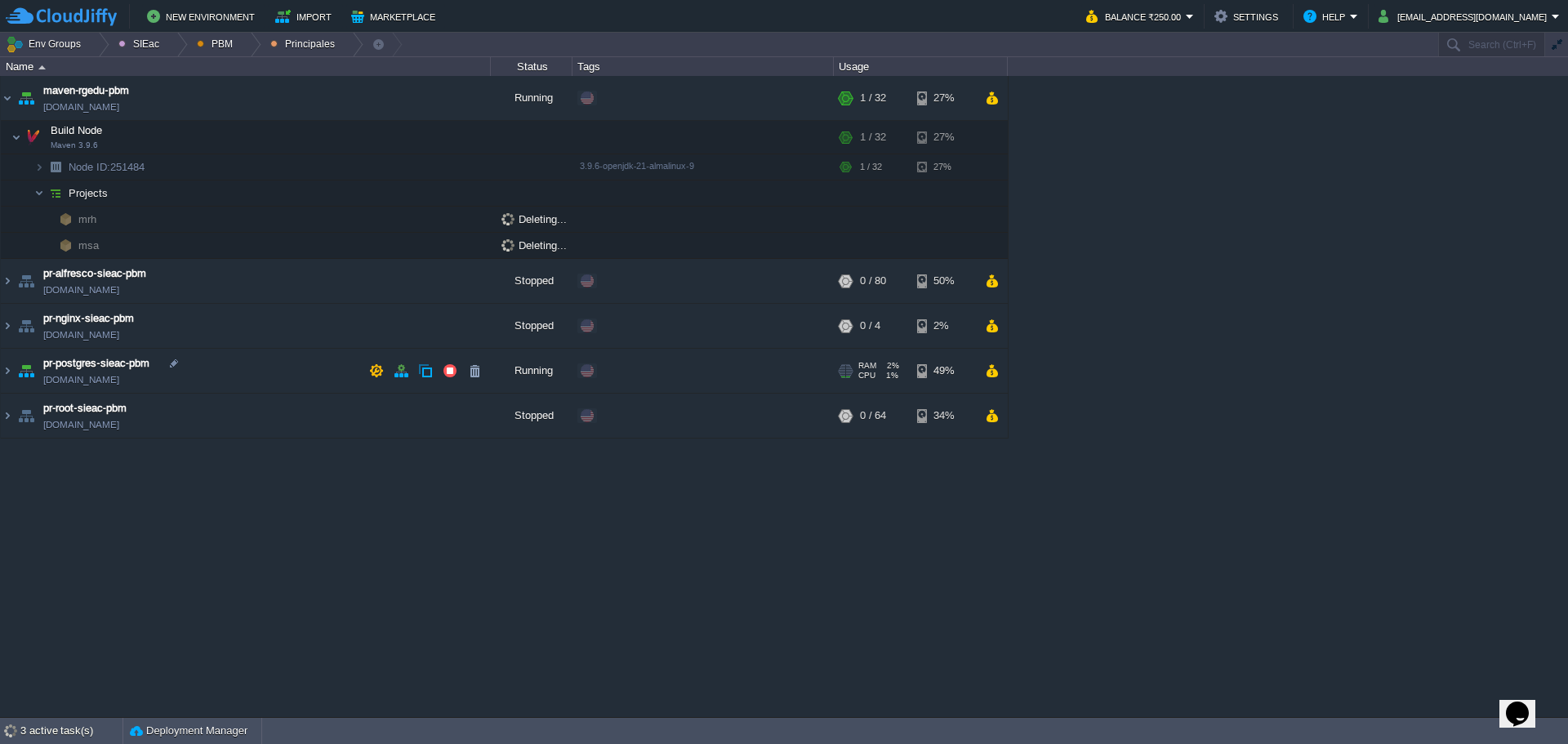
click at [260, 378] on td "pr-postgres-sieac-pbm pr-postgres-sieac-pbm.w1-us.cloudjiffy.net" at bounding box center [246, 370] width 490 height 45
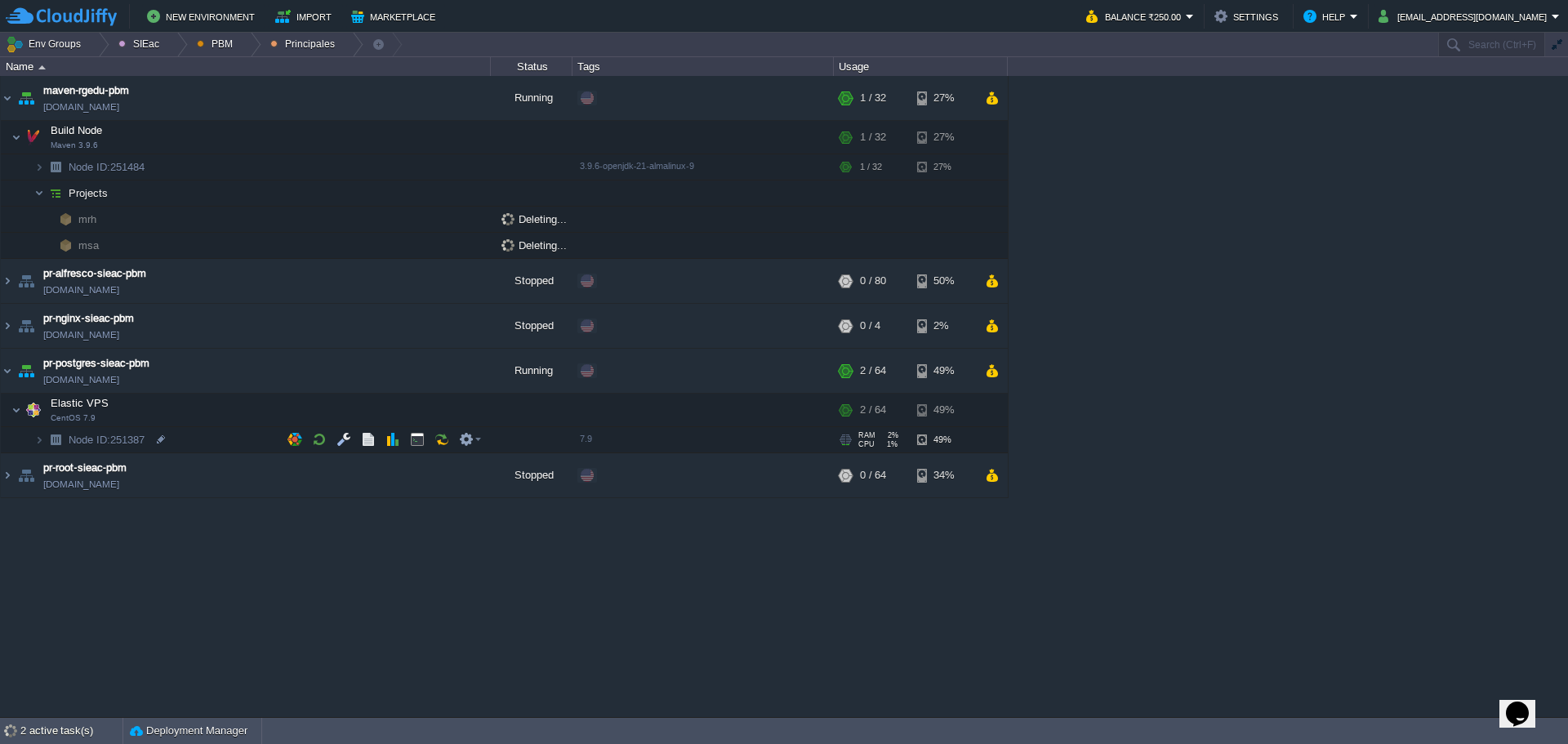
click at [205, 439] on td "Node ID: 251387" at bounding box center [246, 439] width 490 height 26
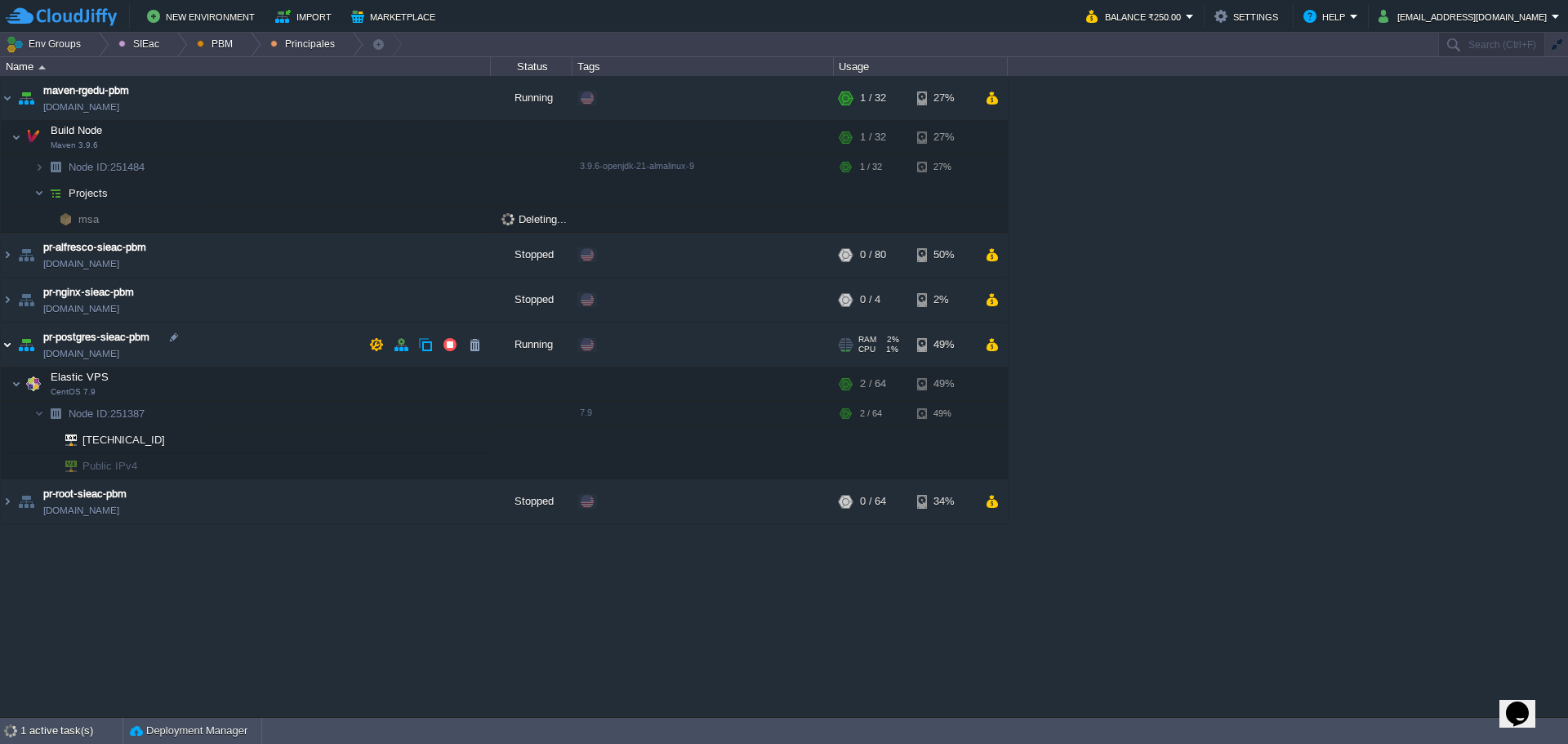
click at [7, 345] on img at bounding box center [8, 344] width 13 height 44
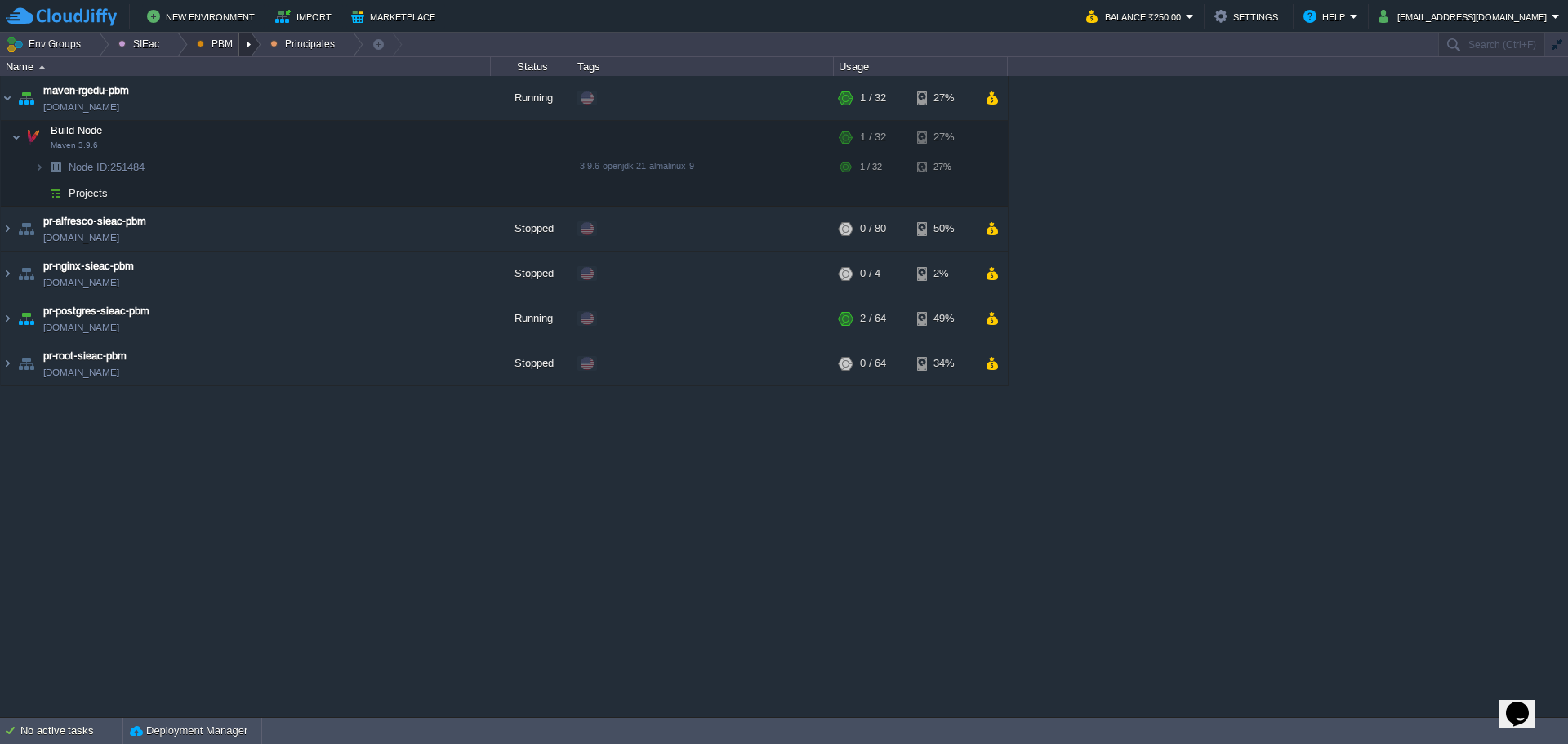
click at [239, 47] on div at bounding box center [250, 45] width 22 height 24
click at [171, 43] on div at bounding box center [177, 45] width 22 height 24
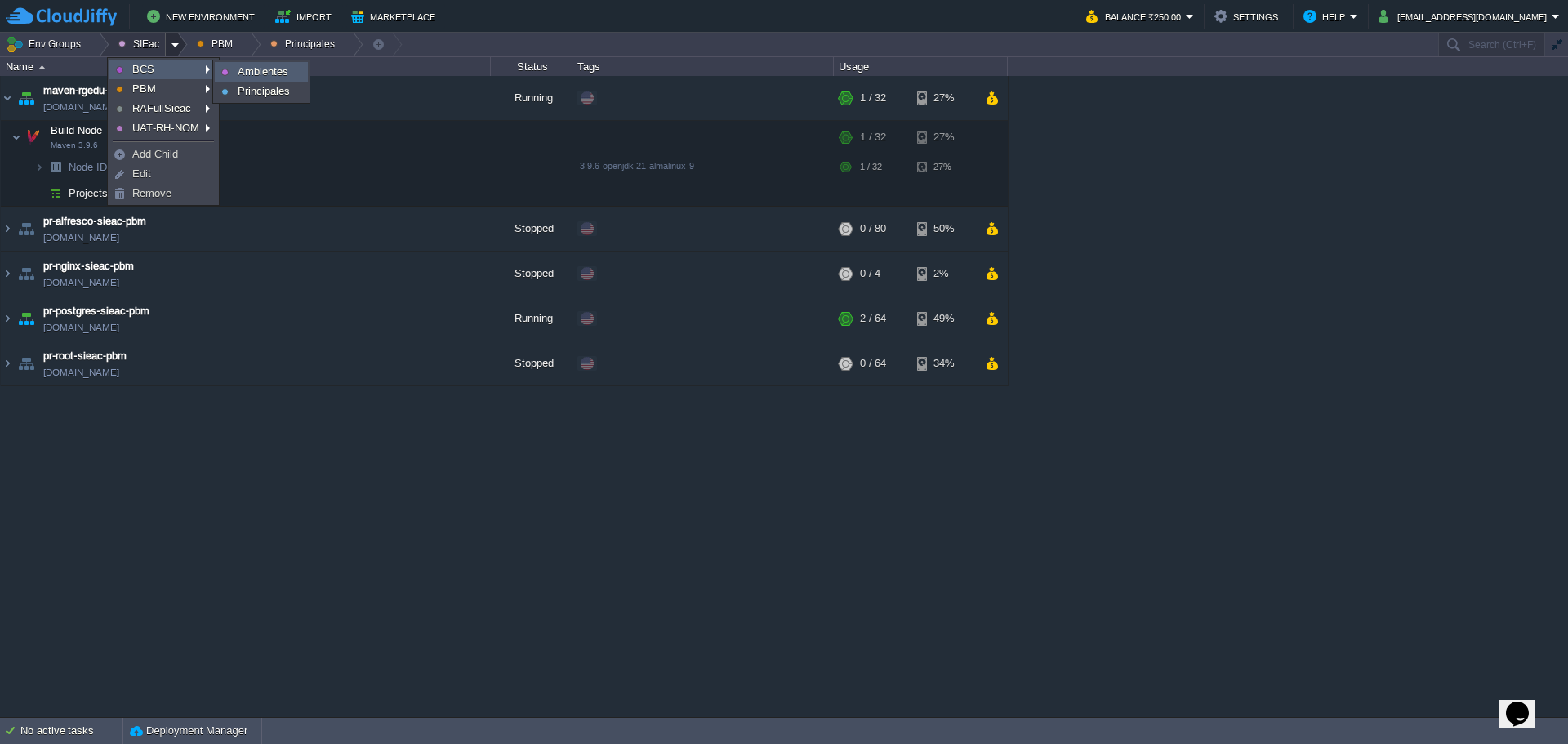
click at [272, 75] on span "Ambientes" at bounding box center [263, 72] width 50 height 13
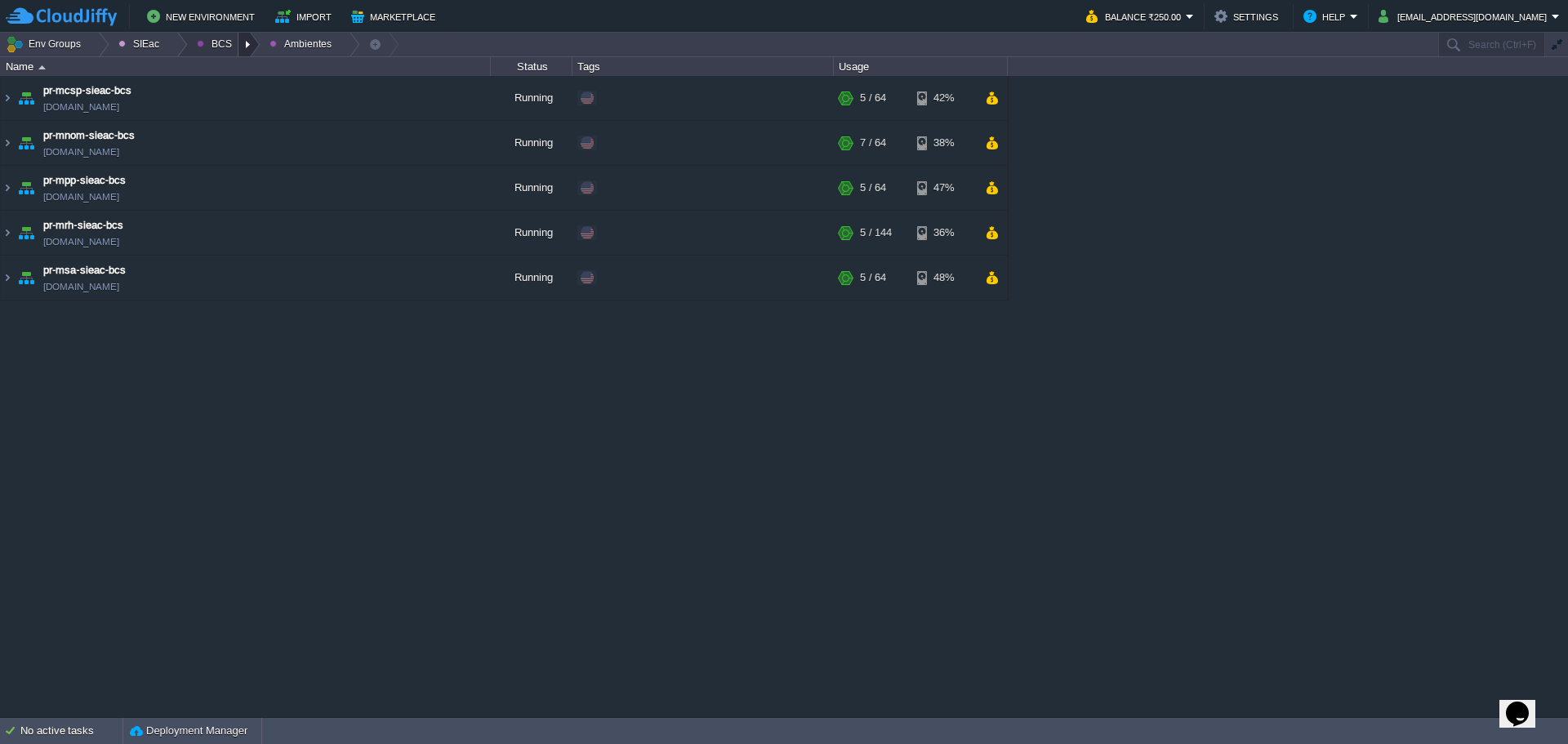
click at [238, 56] on div at bounding box center [249, 45] width 22 height 24
click at [230, 96] on link "Principales" at bounding box center [231, 88] width 92 height 18
click at [253, 111] on td "maven - sie - baja california maven-rgedu.w1-us.cloudjiffy.net" at bounding box center [246, 98] width 490 height 45
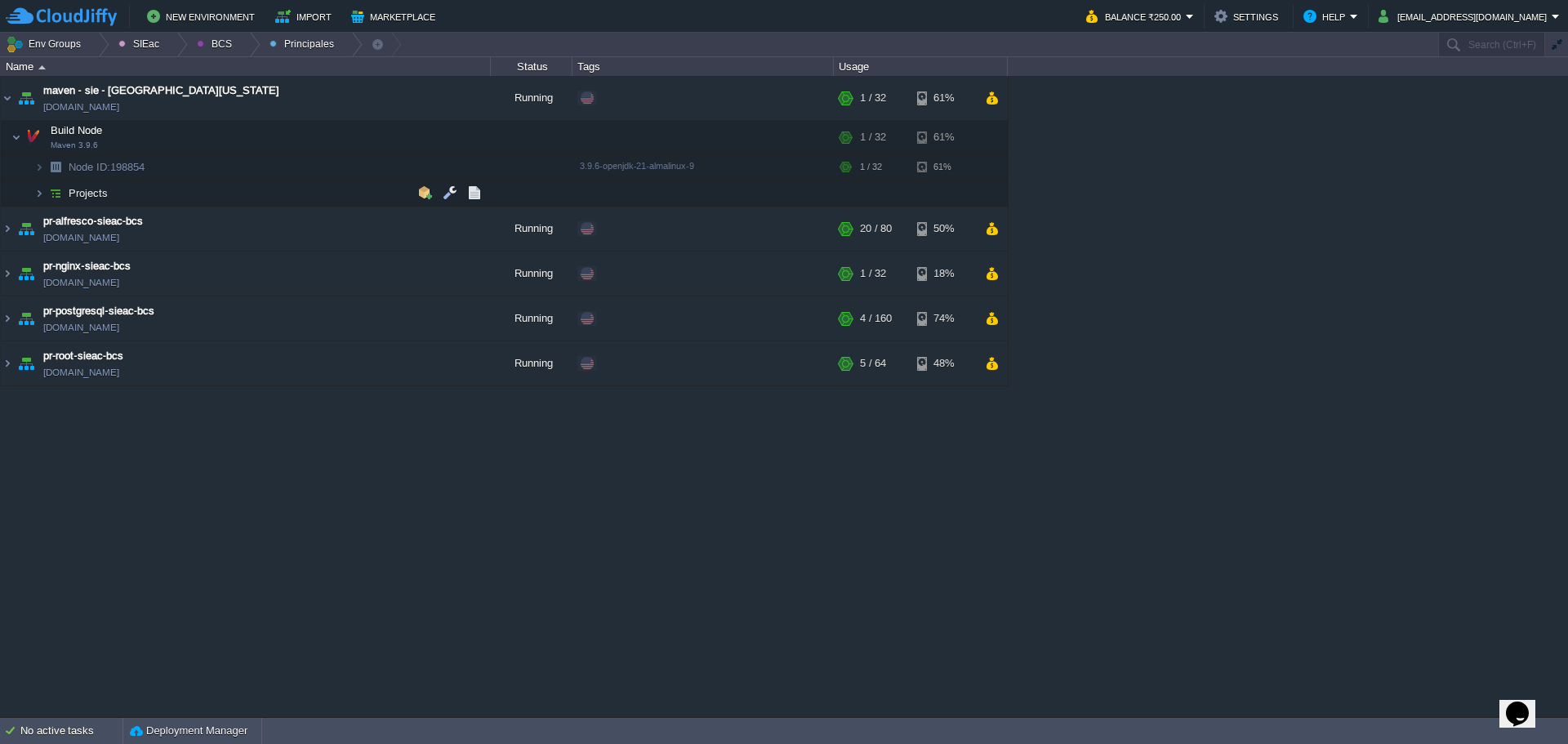
click at [232, 189] on td "Projects" at bounding box center [246, 193] width 490 height 26
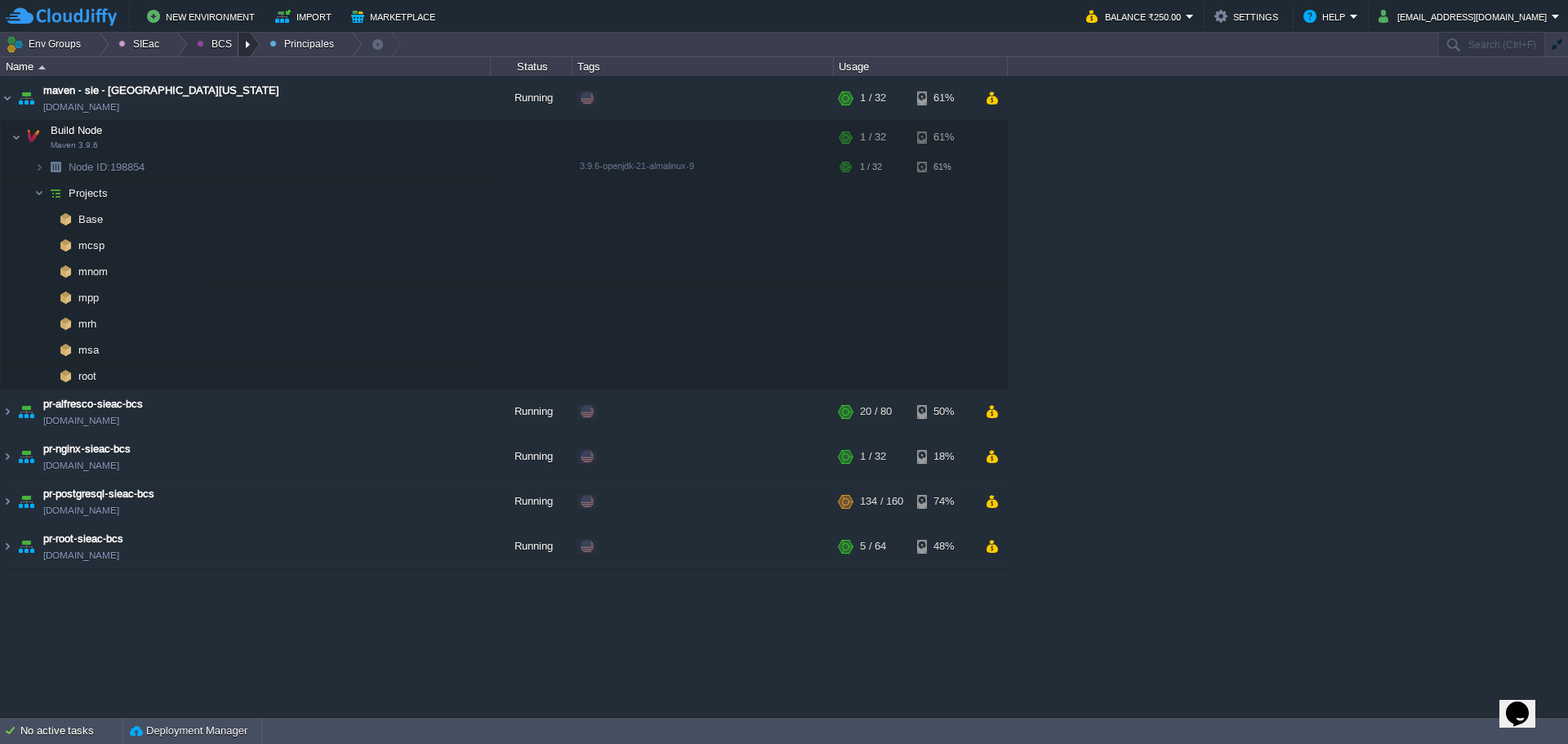
click at [238, 48] on div at bounding box center [249, 45] width 22 height 24
click at [177, 40] on div at bounding box center [177, 45] width 22 height 24
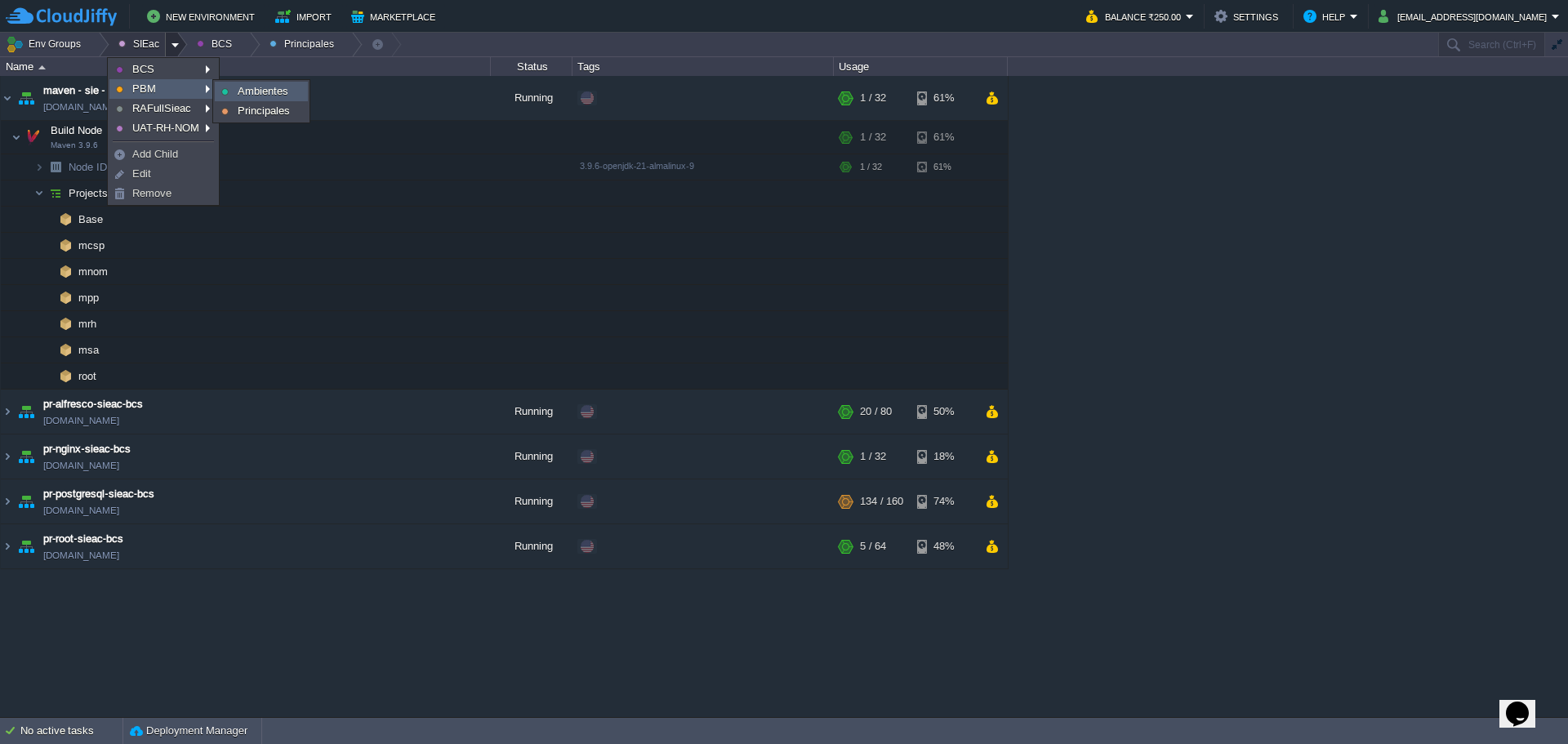
click at [279, 95] on span "Ambientes" at bounding box center [263, 91] width 50 height 13
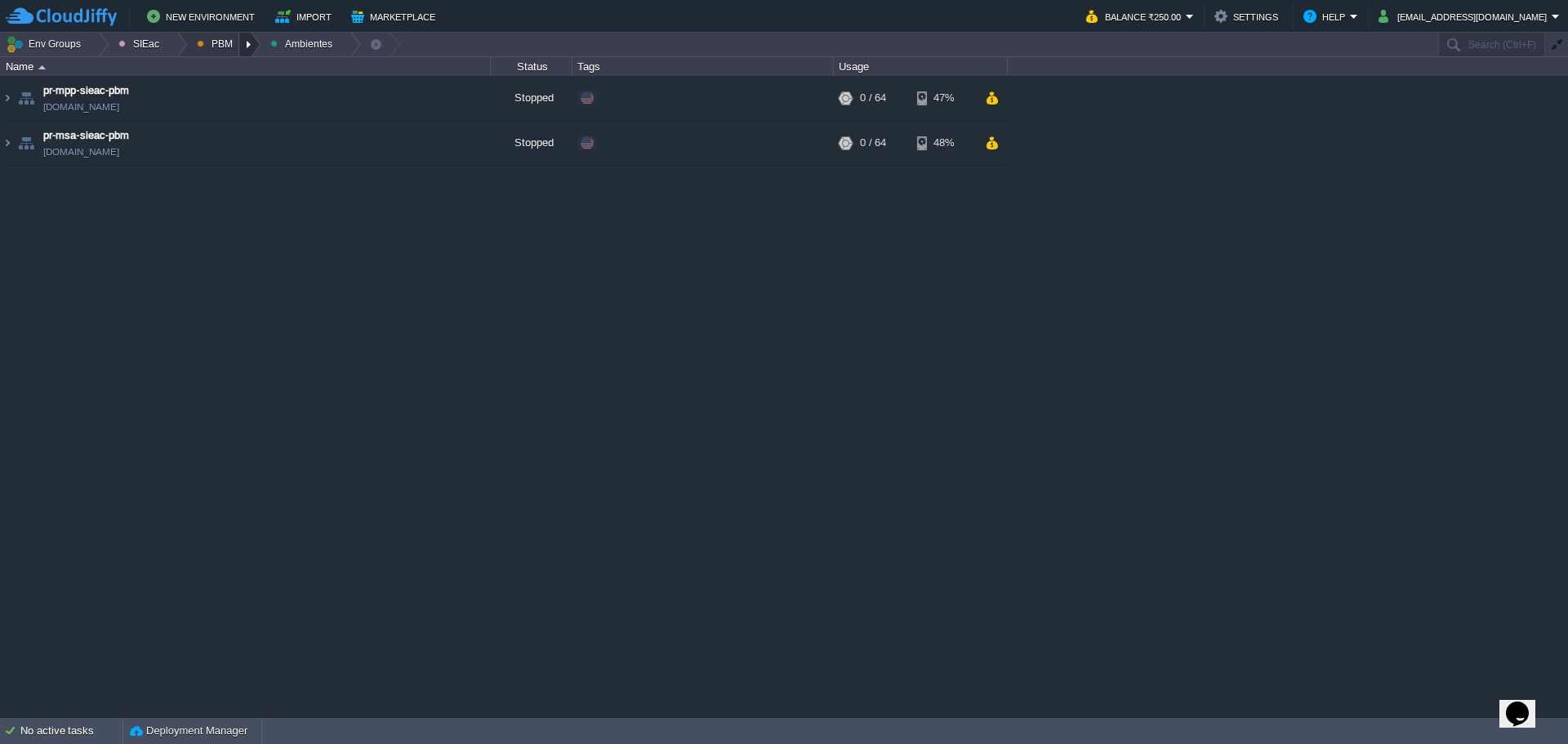
click at [246, 40] on div at bounding box center [250, 45] width 22 height 24
click at [226, 90] on span "Principales" at bounding box center [234, 88] width 52 height 13
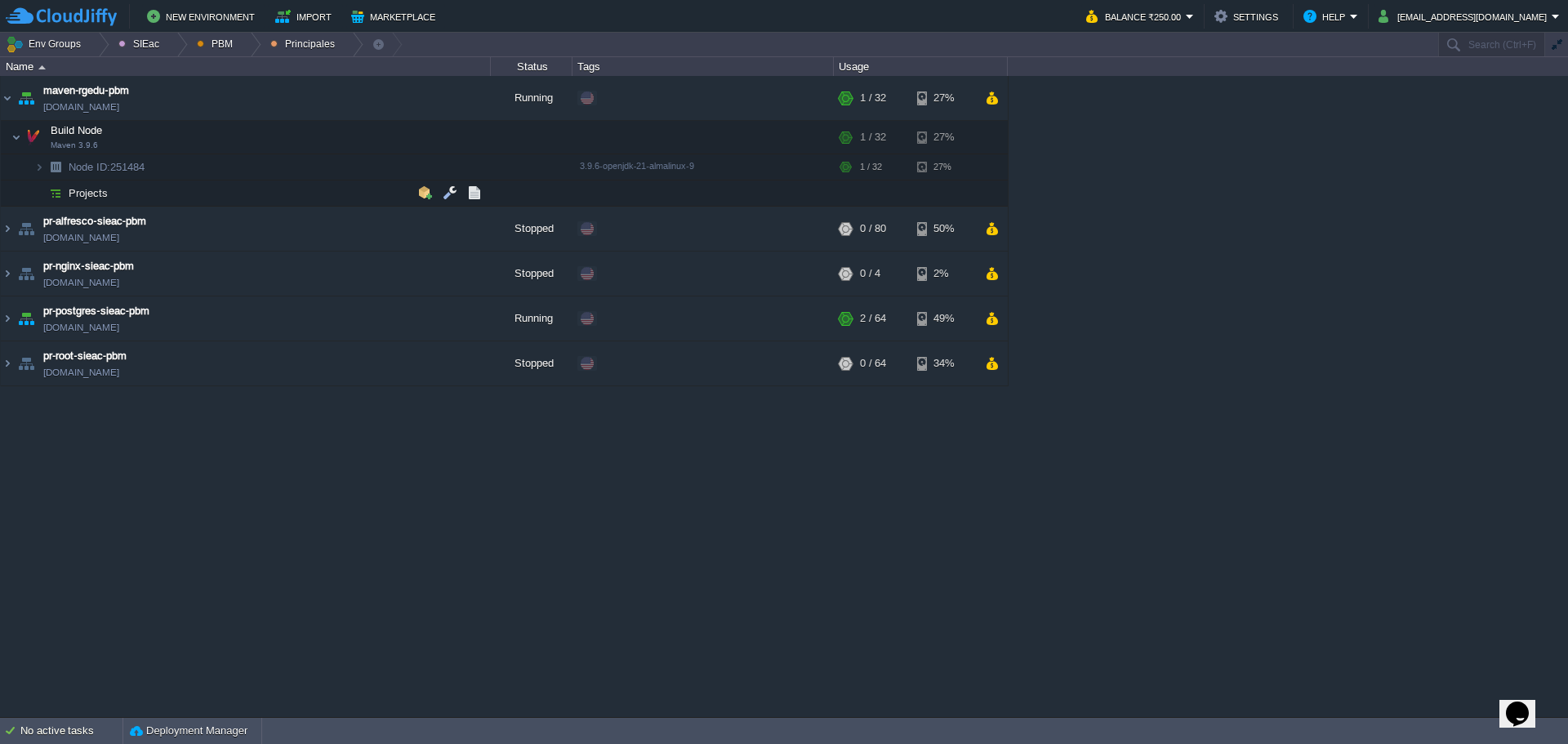
click at [144, 197] on td "Projects" at bounding box center [246, 193] width 490 height 26
click at [290, 166] on button "button" at bounding box center [295, 166] width 14 height 14
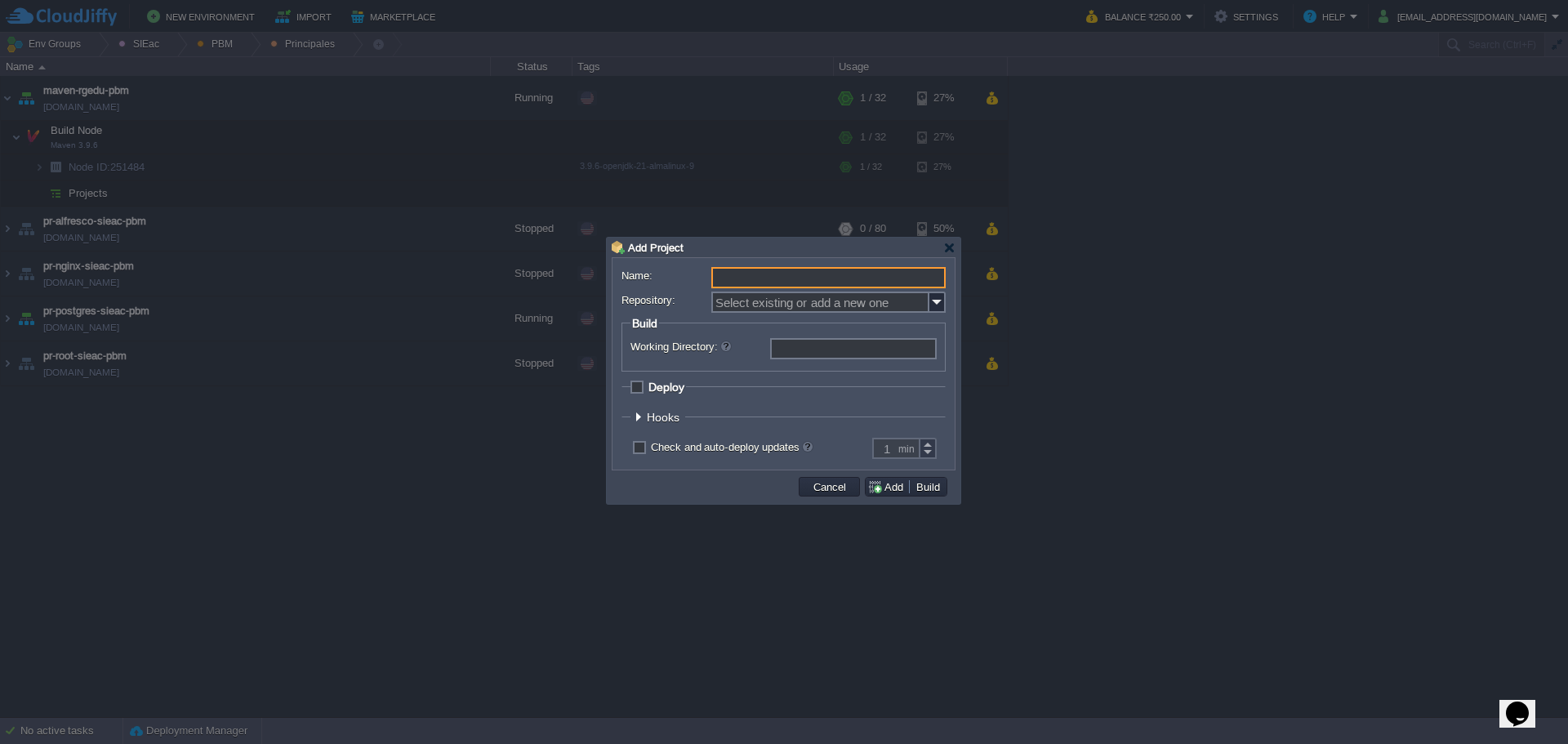
click at [858, 284] on input "Name:" at bounding box center [828, 277] width 234 height 21
click at [789, 274] on input "Name:" at bounding box center [828, 277] width 234 height 21
paste input "Base"
type input "Base"
click at [768, 297] on input "Repository:" at bounding box center [820, 301] width 218 height 21
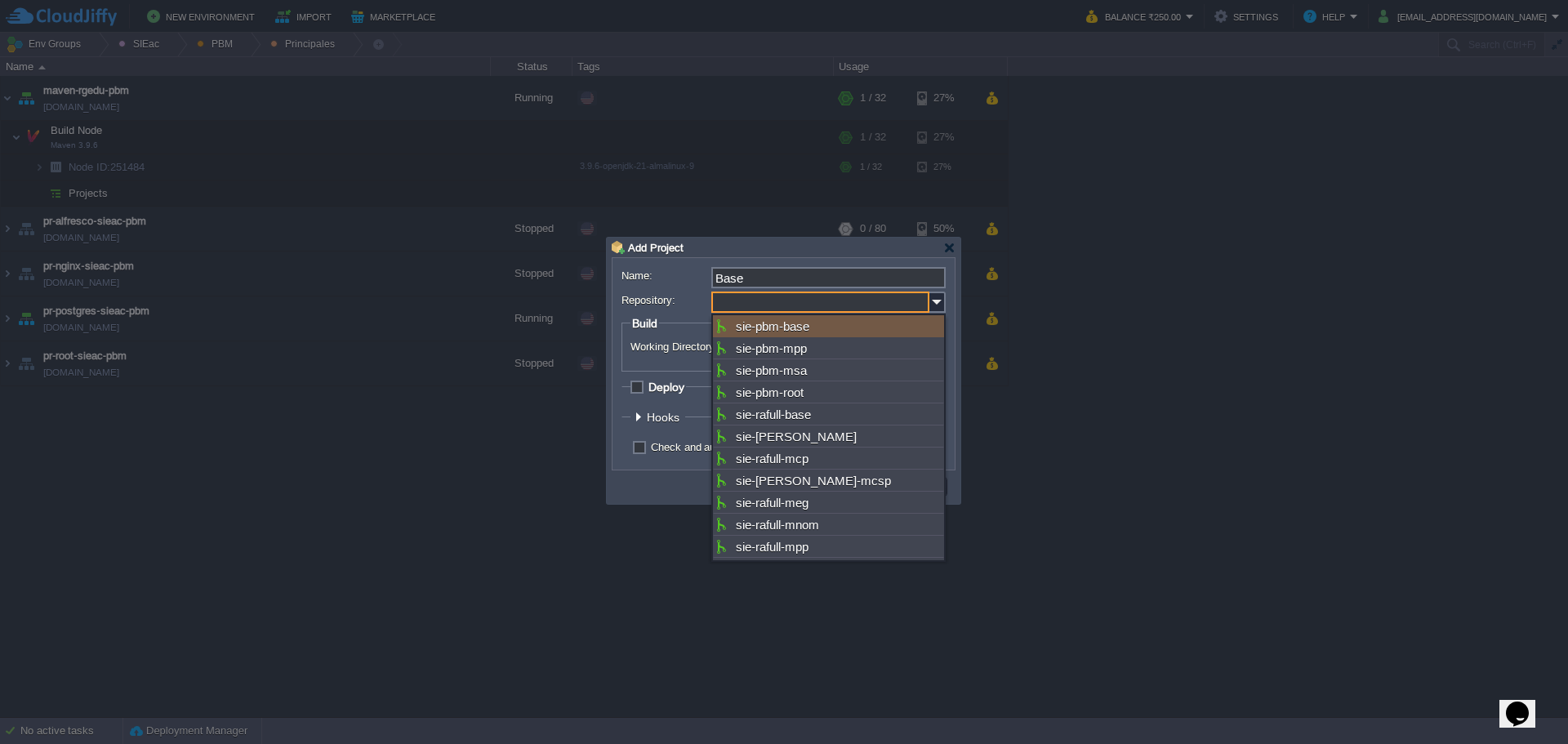
click at [822, 326] on div "sie-pbm-base" at bounding box center [828, 326] width 231 height 22
type input "sie-pbm-base"
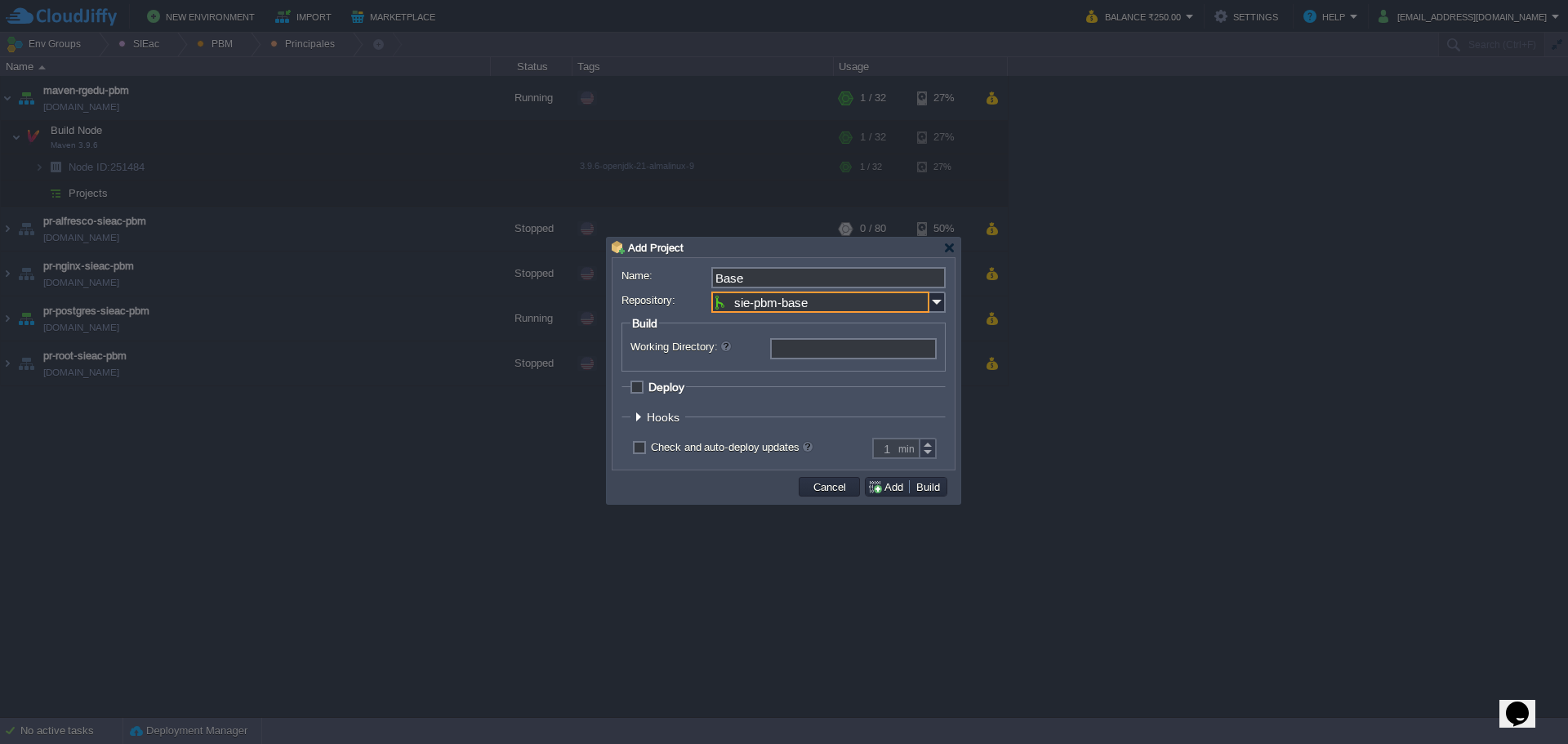
click at [826, 347] on input "Working Directory:" at bounding box center [853, 348] width 167 height 21
click at [651, 420] on span "Hooks" at bounding box center [665, 417] width 37 height 13
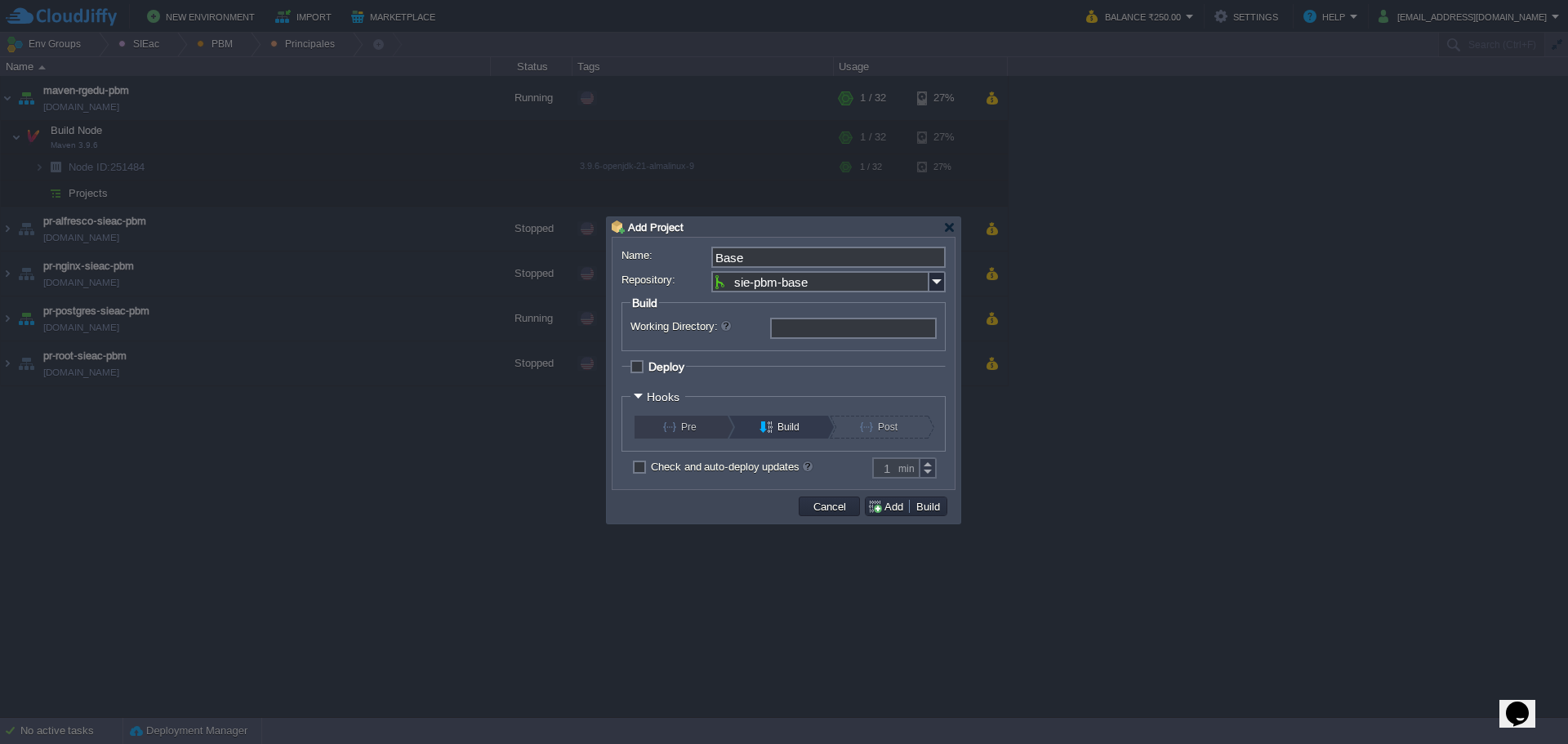
click at [661, 438] on div "Pre" at bounding box center [681, 427] width 93 height 23
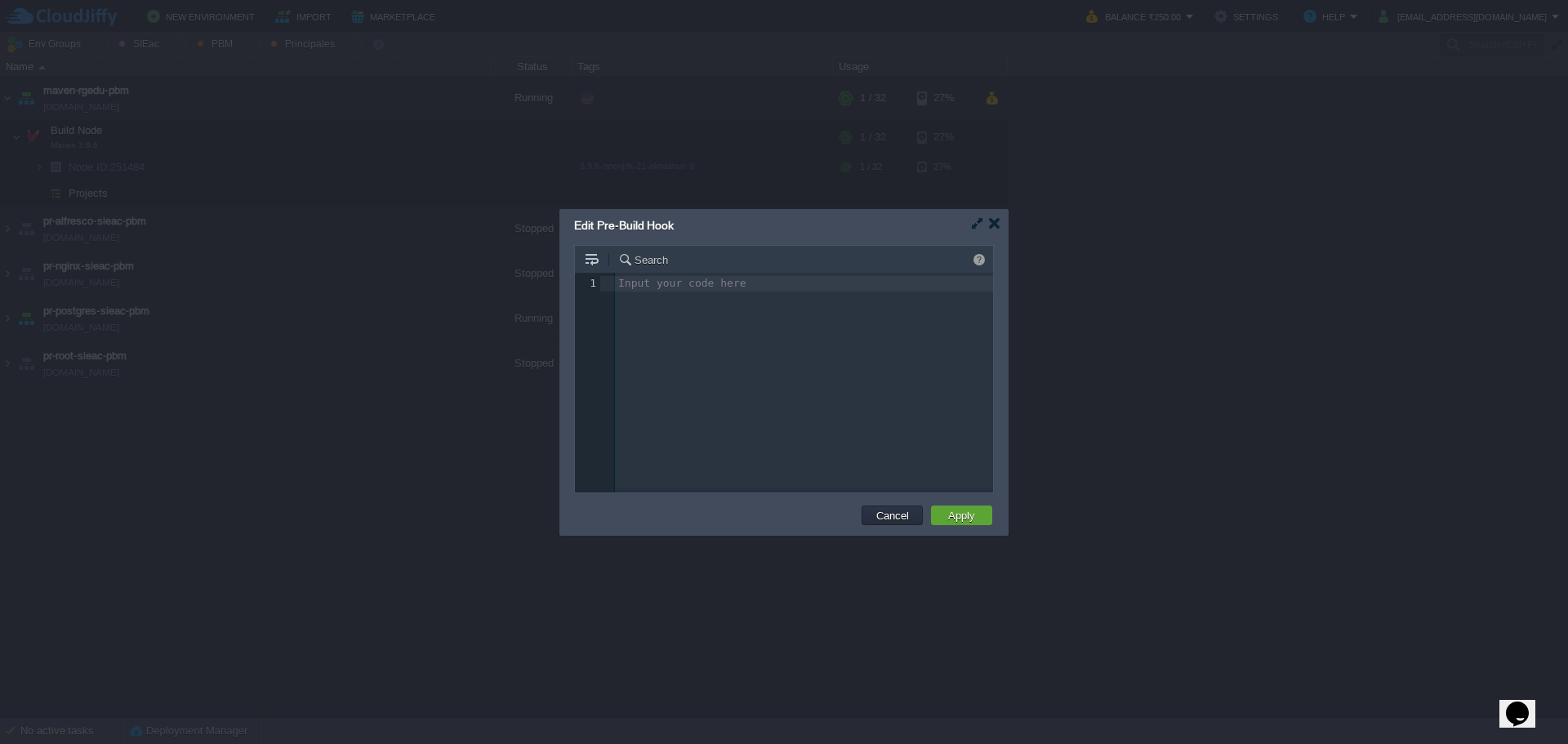
scroll to position [6, 0]
click at [699, 347] on div "Input your code here 1 1 ​" at bounding box center [796, 395] width 443 height 244
click at [950, 514] on button "Apply" at bounding box center [962, 514] width 37 height 14
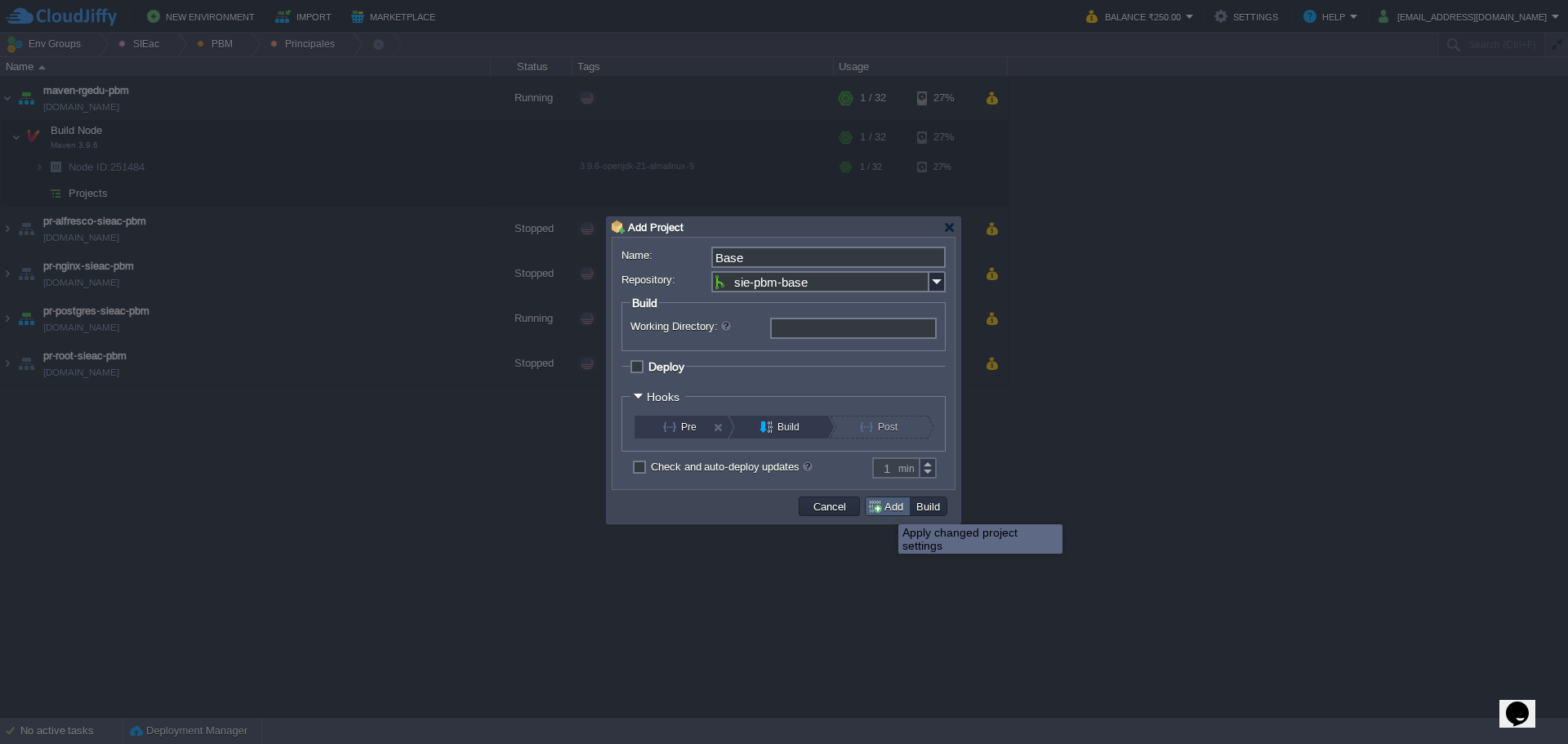
click at [879, 509] on button "Add" at bounding box center [887, 506] width 41 height 14
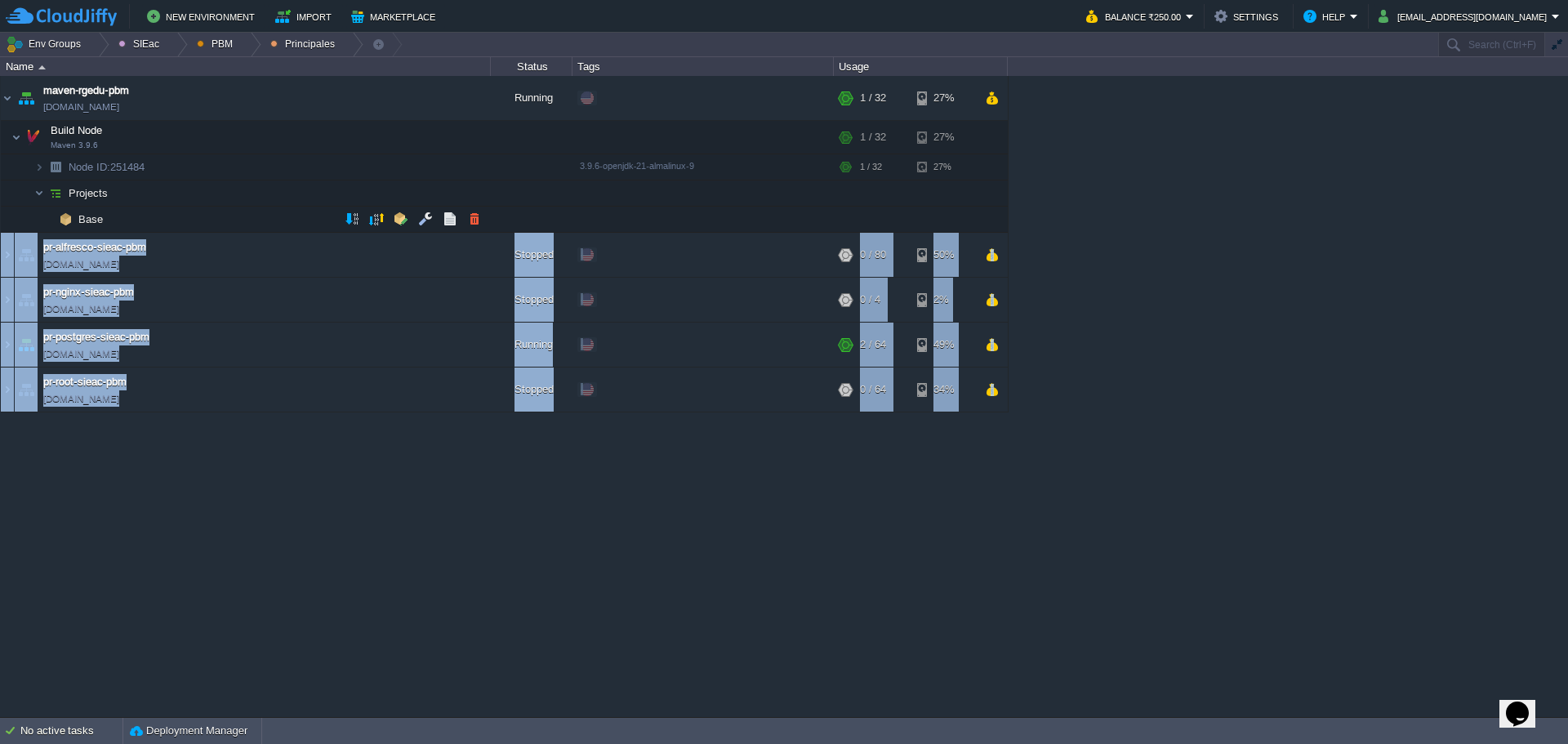
click at [340, 218] on div "maven - sie - baja california maven-rgedu.w1-us.cloudjiffy.net Running Edit RAM…" at bounding box center [784, 396] width 1568 height 640
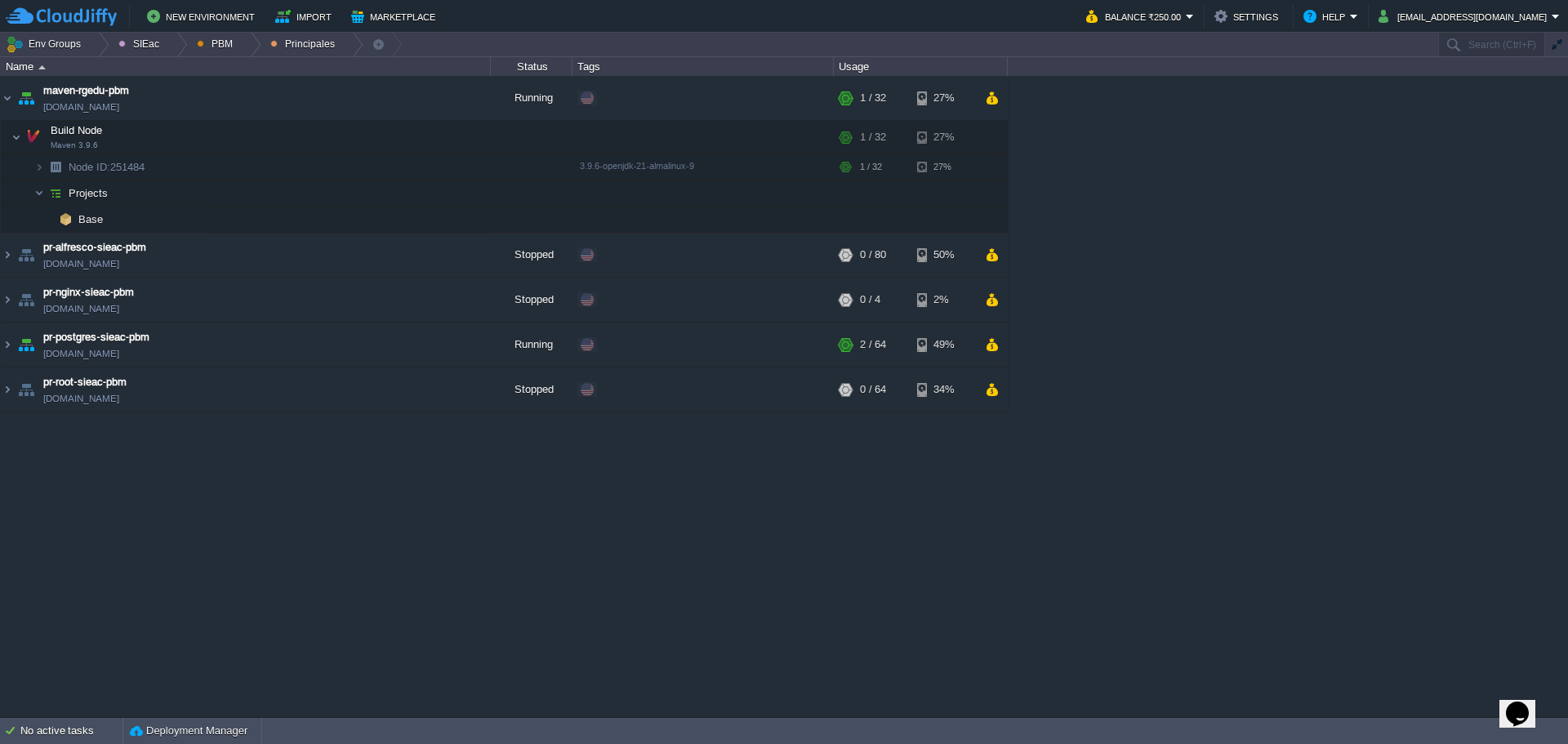
drag, startPoint x: 279, startPoint y: 588, endPoint x: 295, endPoint y: 480, distance: 109.2
click at [279, 587] on div "maven - sie - baja california maven-rgedu.w1-us.cloudjiffy.net Running Edit RAM…" at bounding box center [784, 396] width 1568 height 640
click at [348, 217] on button "button" at bounding box center [351, 218] width 14 height 14
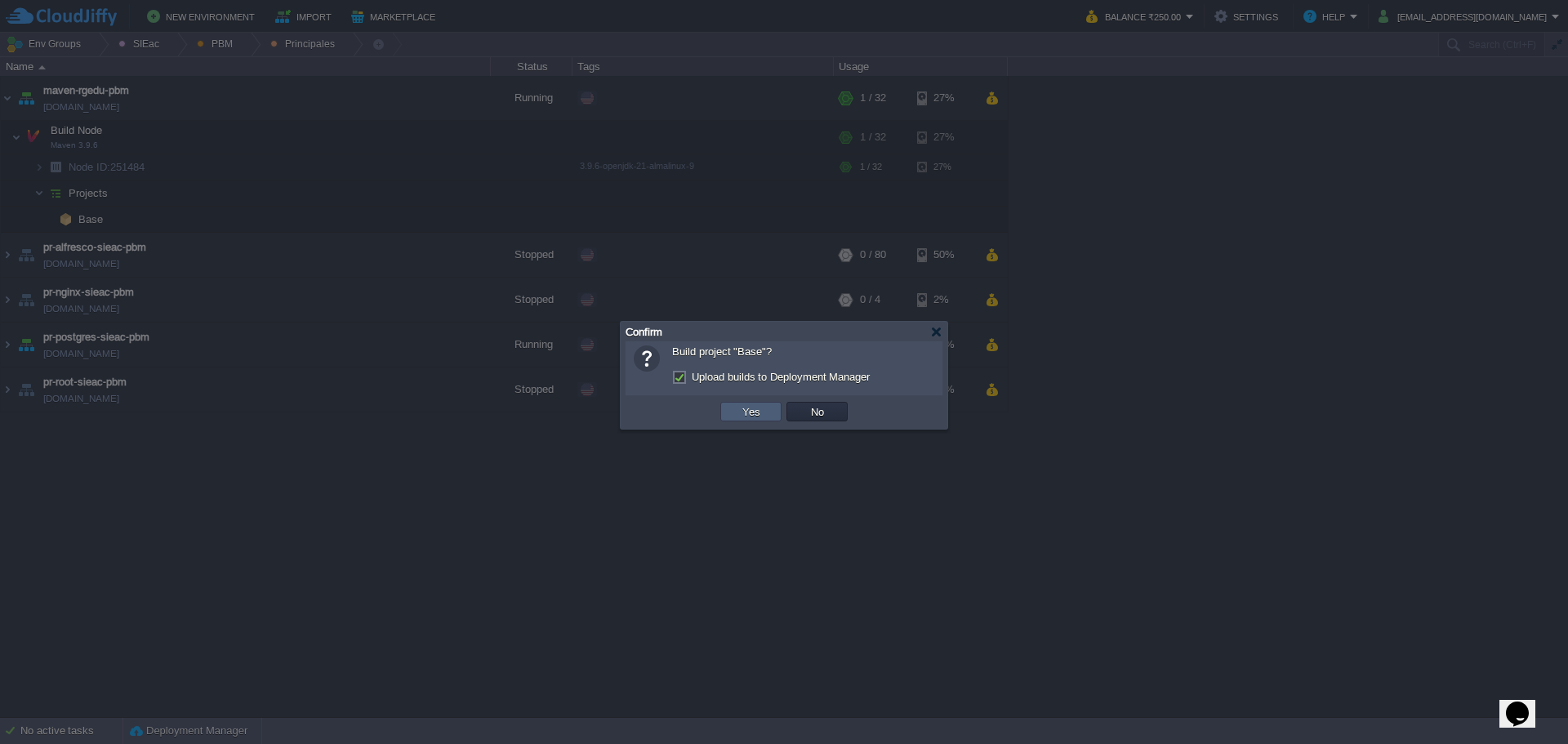
click at [741, 410] on button "Yes" at bounding box center [751, 411] width 28 height 14
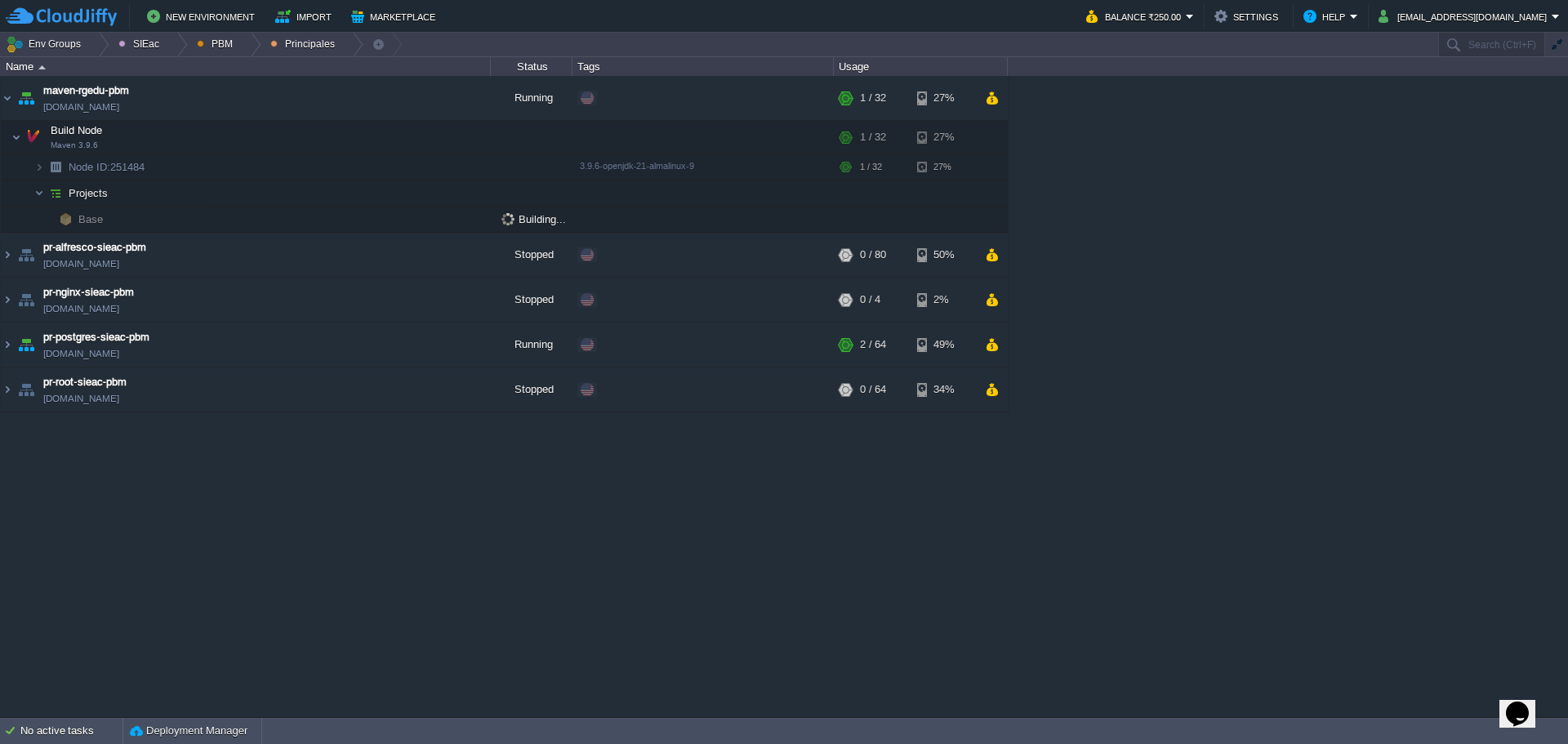
drag, startPoint x: 406, startPoint y: 545, endPoint x: 417, endPoint y: 532, distance: 17.0
click at [408, 545] on div "maven - sie - baja california maven-rgedu.w1-us.cloudjiffy.net Running Edit RAM…" at bounding box center [784, 396] width 1568 height 640
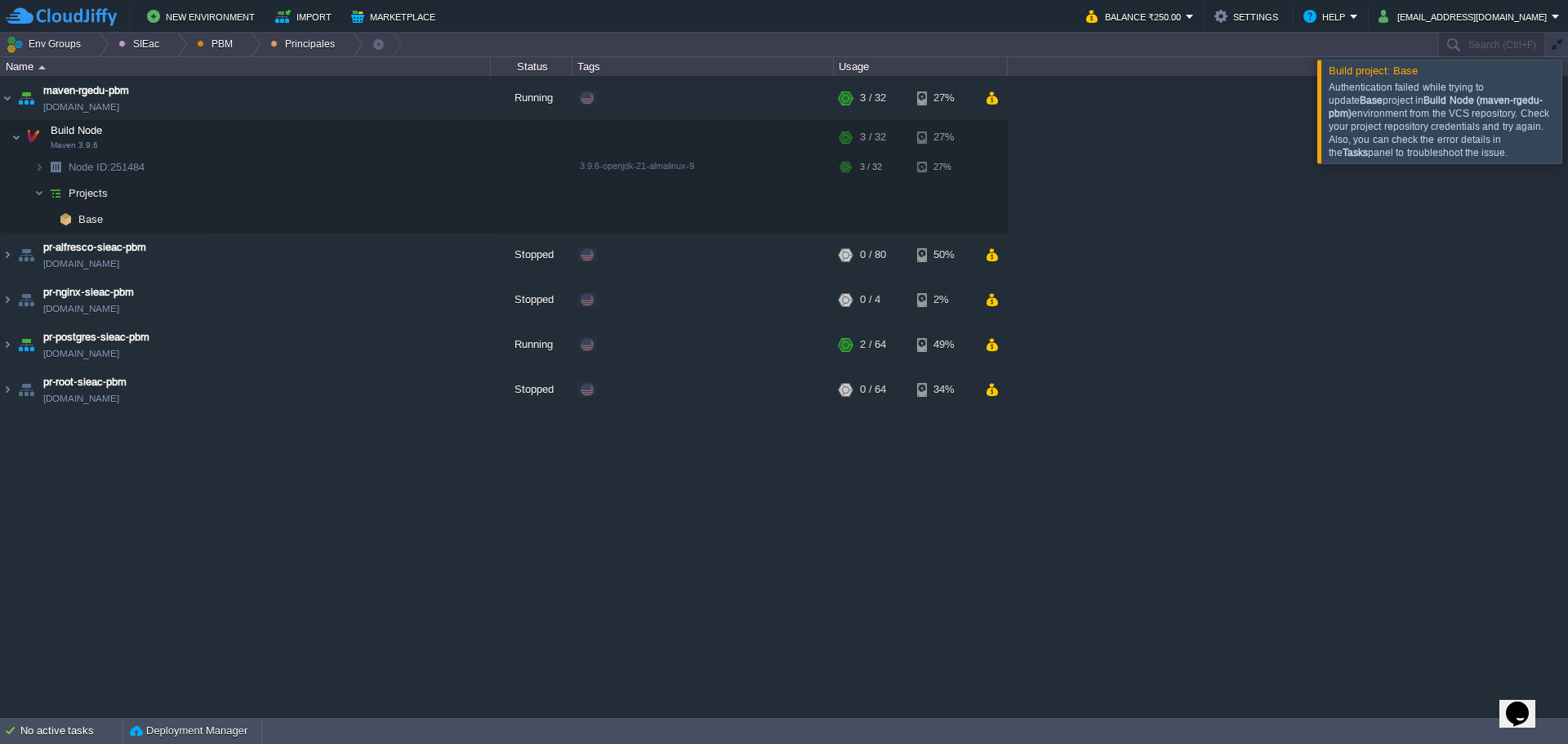
click at [1561, 133] on div "Build project: Base Authentication failed while trying to update Base project i…" at bounding box center [1439, 112] width 245 height 104
click at [1567, 132] on div at bounding box center [1587, 111] width 0 height 103
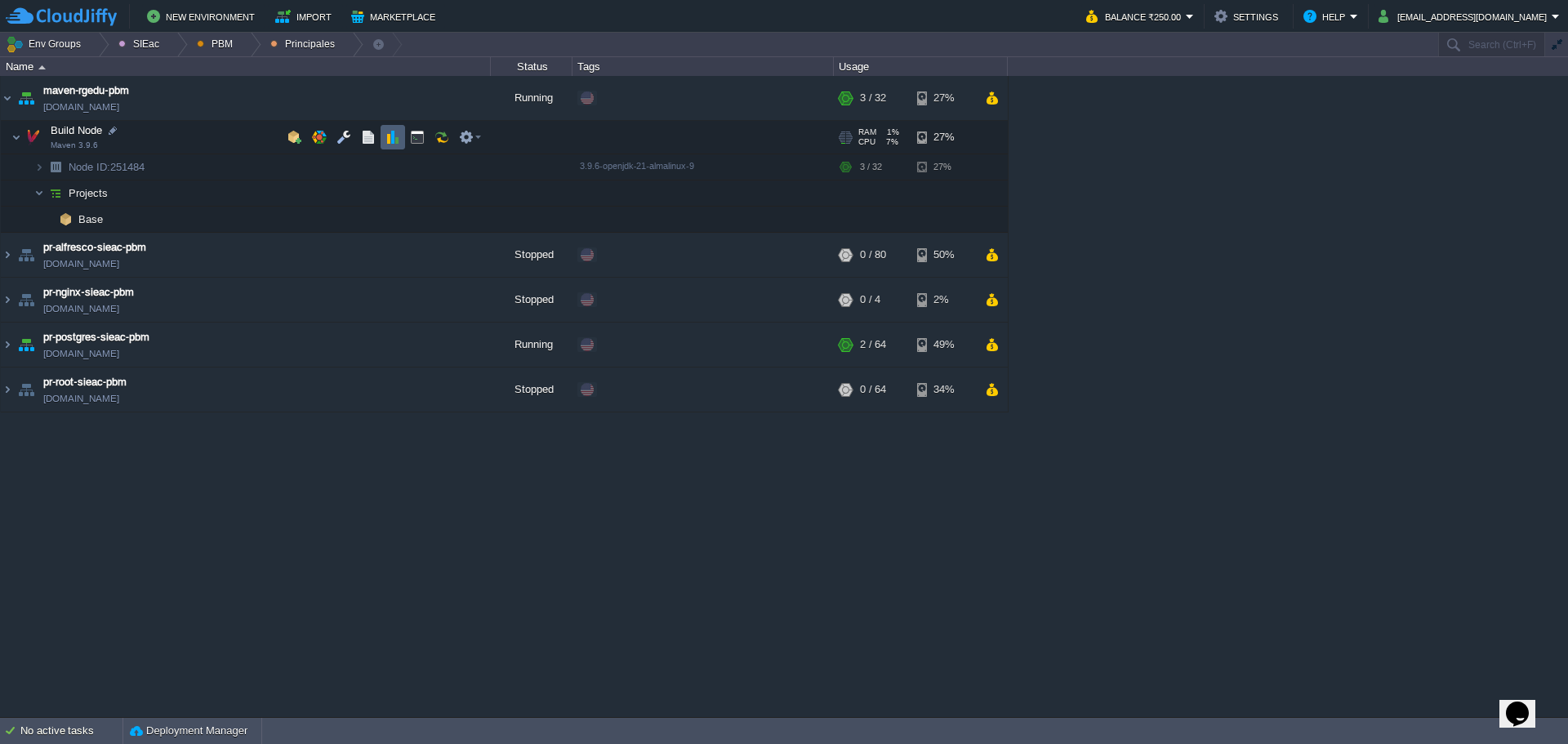
click at [408, 134] on td at bounding box center [417, 136] width 24 height 24
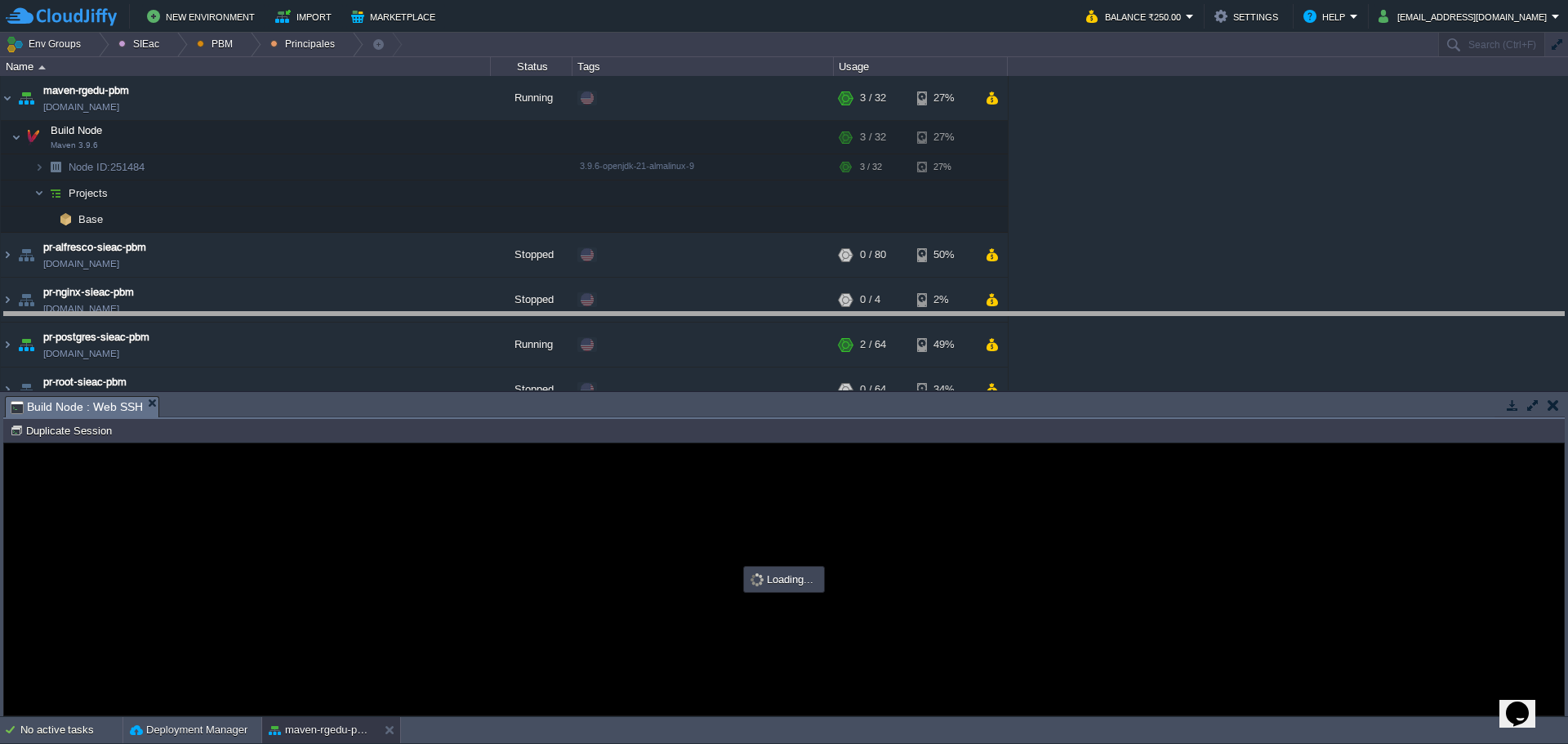
drag, startPoint x: 675, startPoint y: 386, endPoint x: 673, endPoint y: 324, distance: 62.0
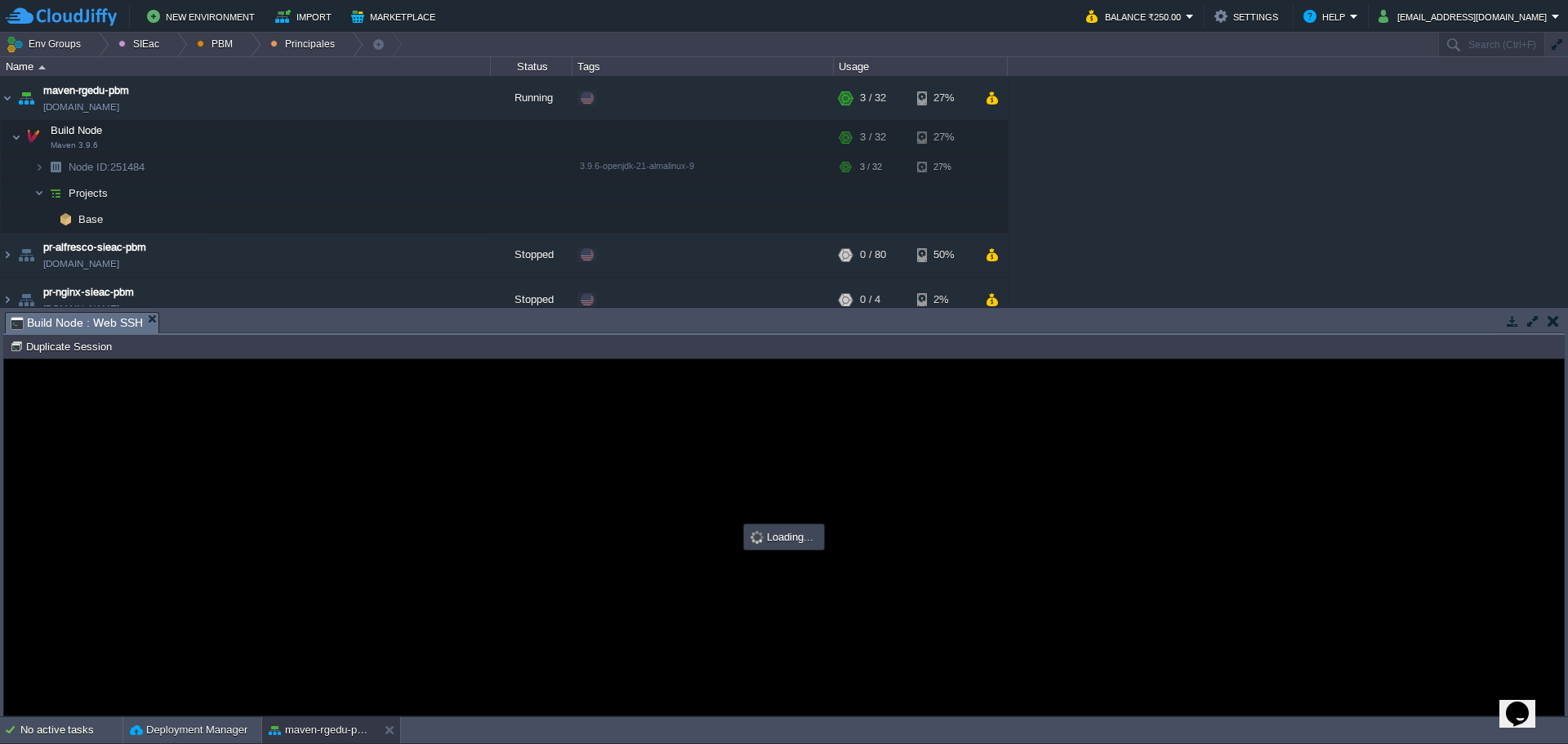
click at [502, 453] on div at bounding box center [784, 537] width 1560 height 356
type input "#000000"
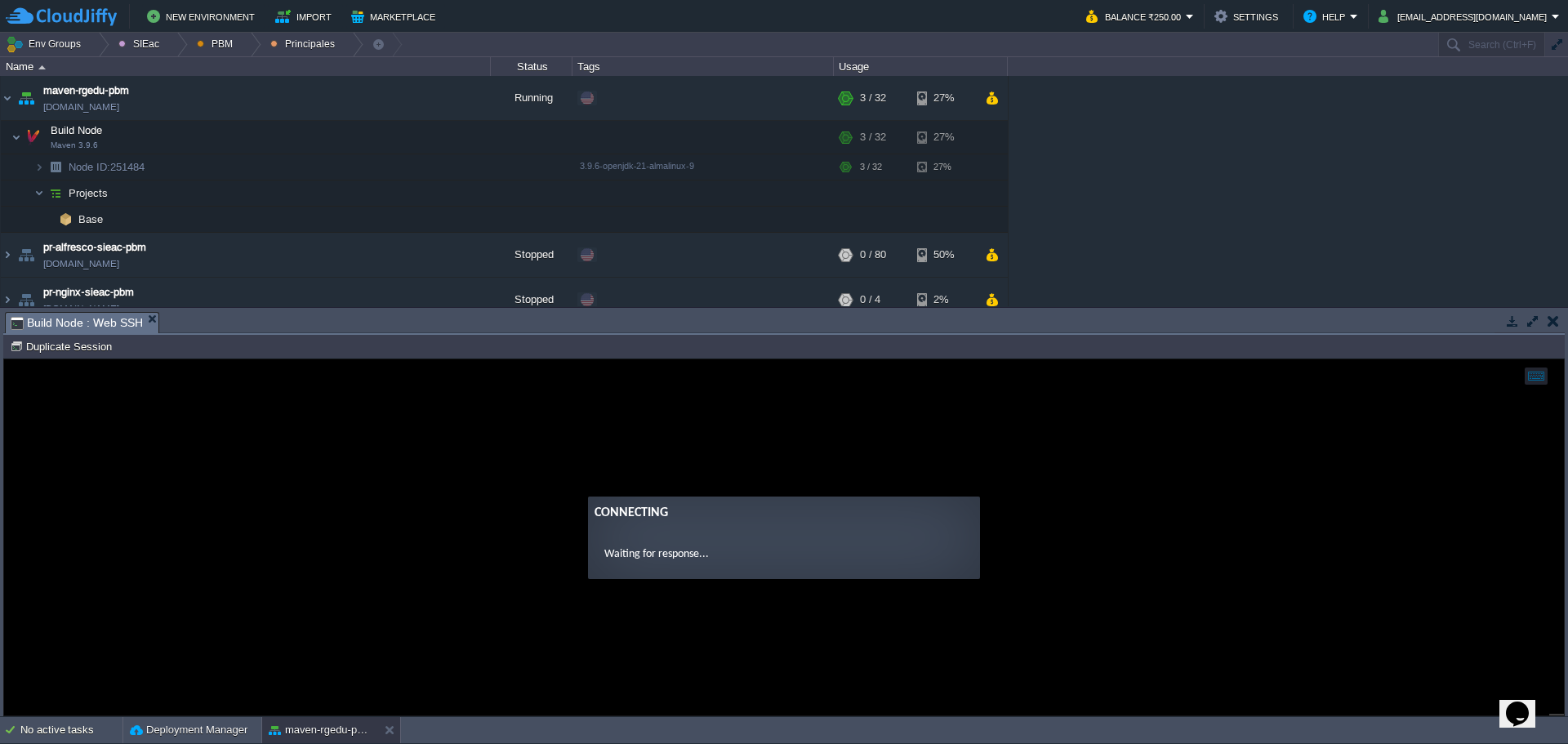
click at [525, 442] on guac-modal "Connecting Waiting for response..." at bounding box center [784, 537] width 1560 height 356
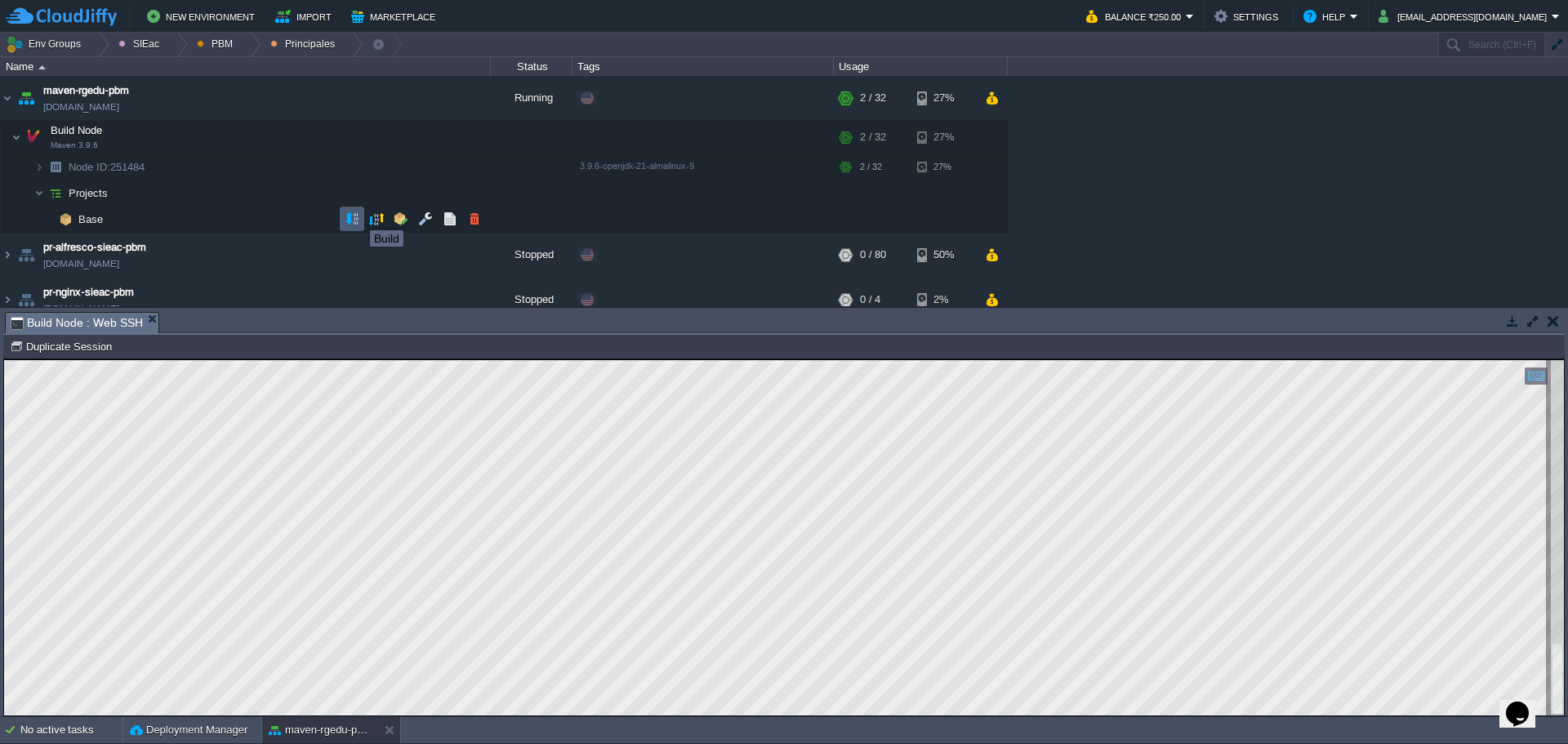
click at [348, 218] on button "button" at bounding box center [351, 218] width 14 height 14
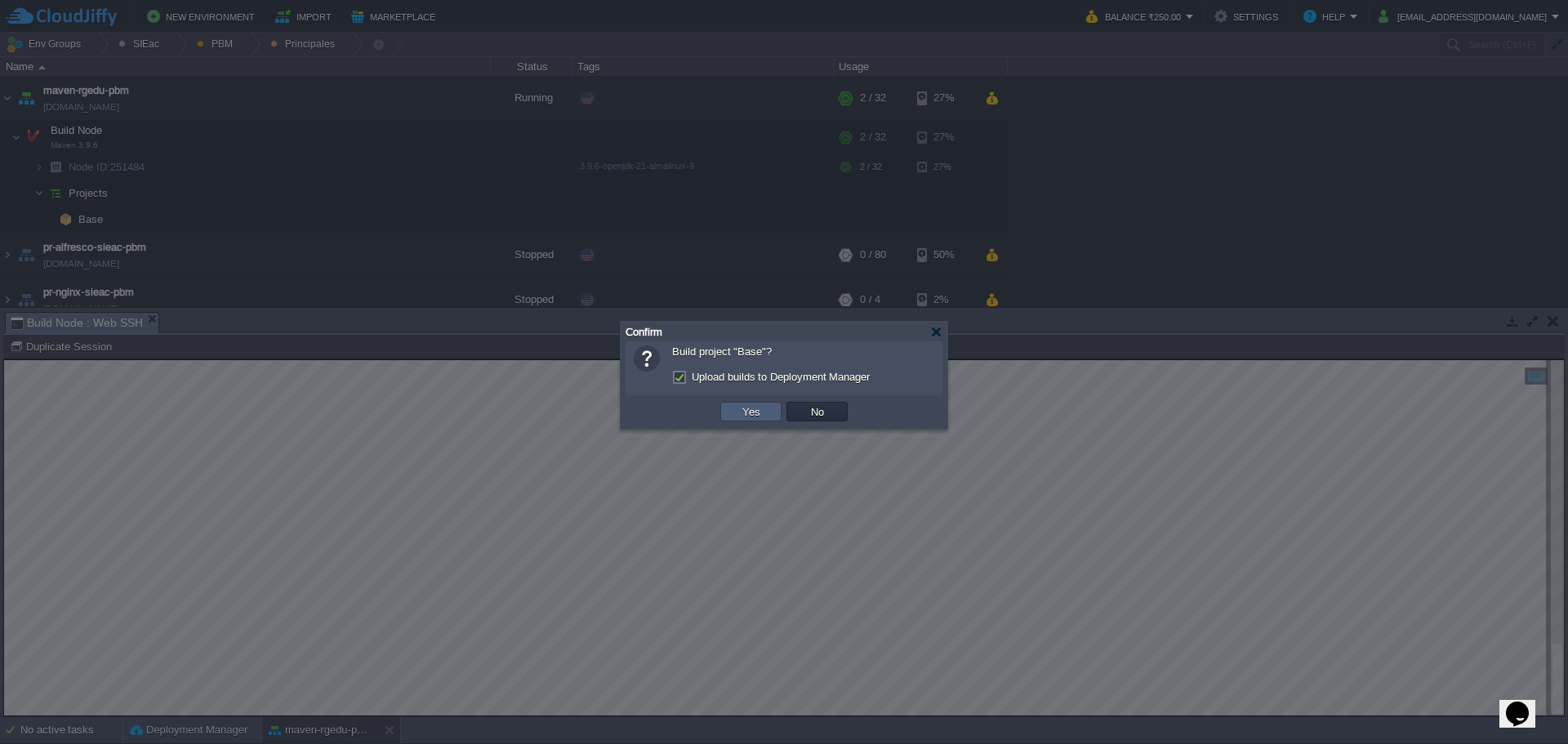
click at [745, 422] on td "Yes" at bounding box center [751, 411] width 61 height 19
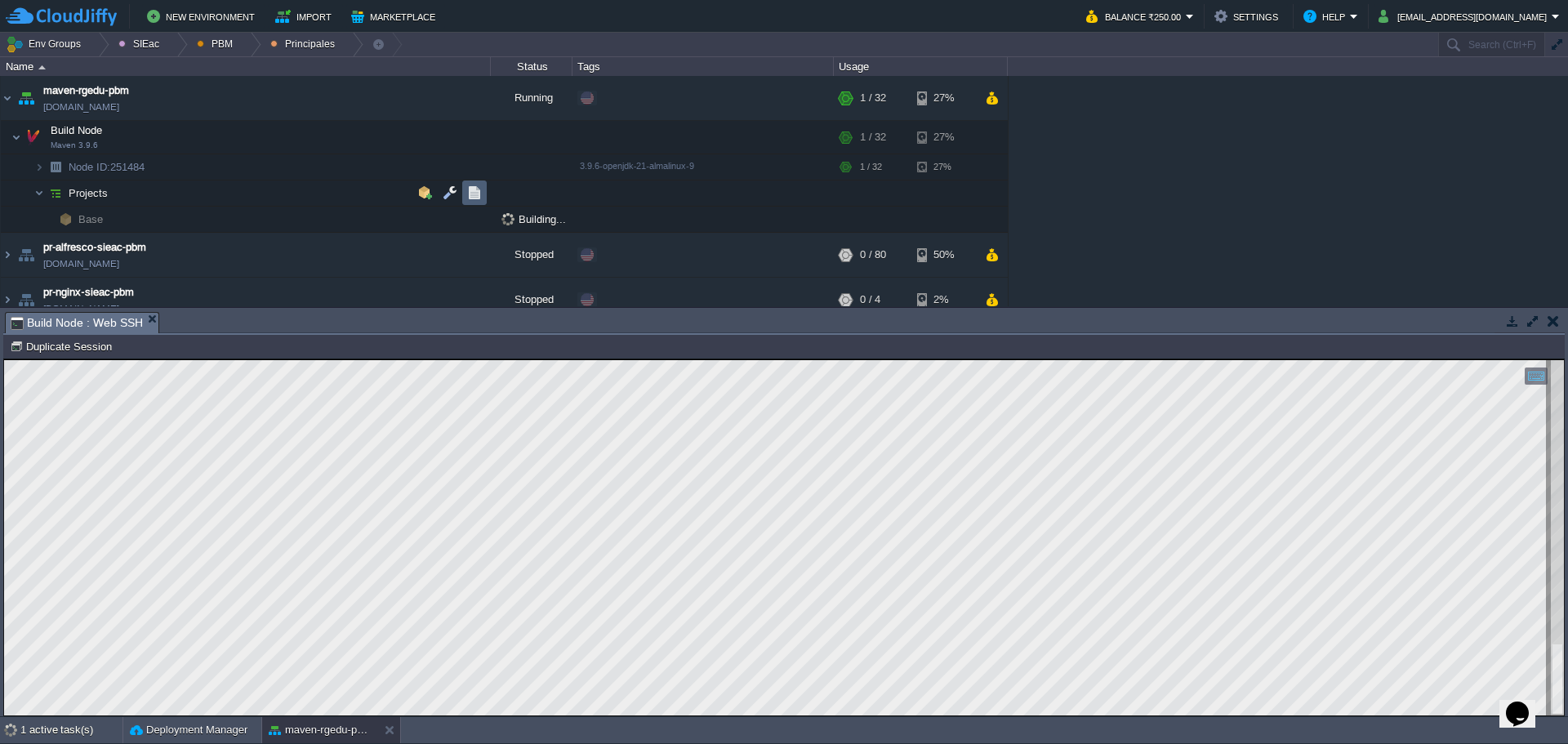
click at [473, 199] on button "button" at bounding box center [474, 192] width 14 height 14
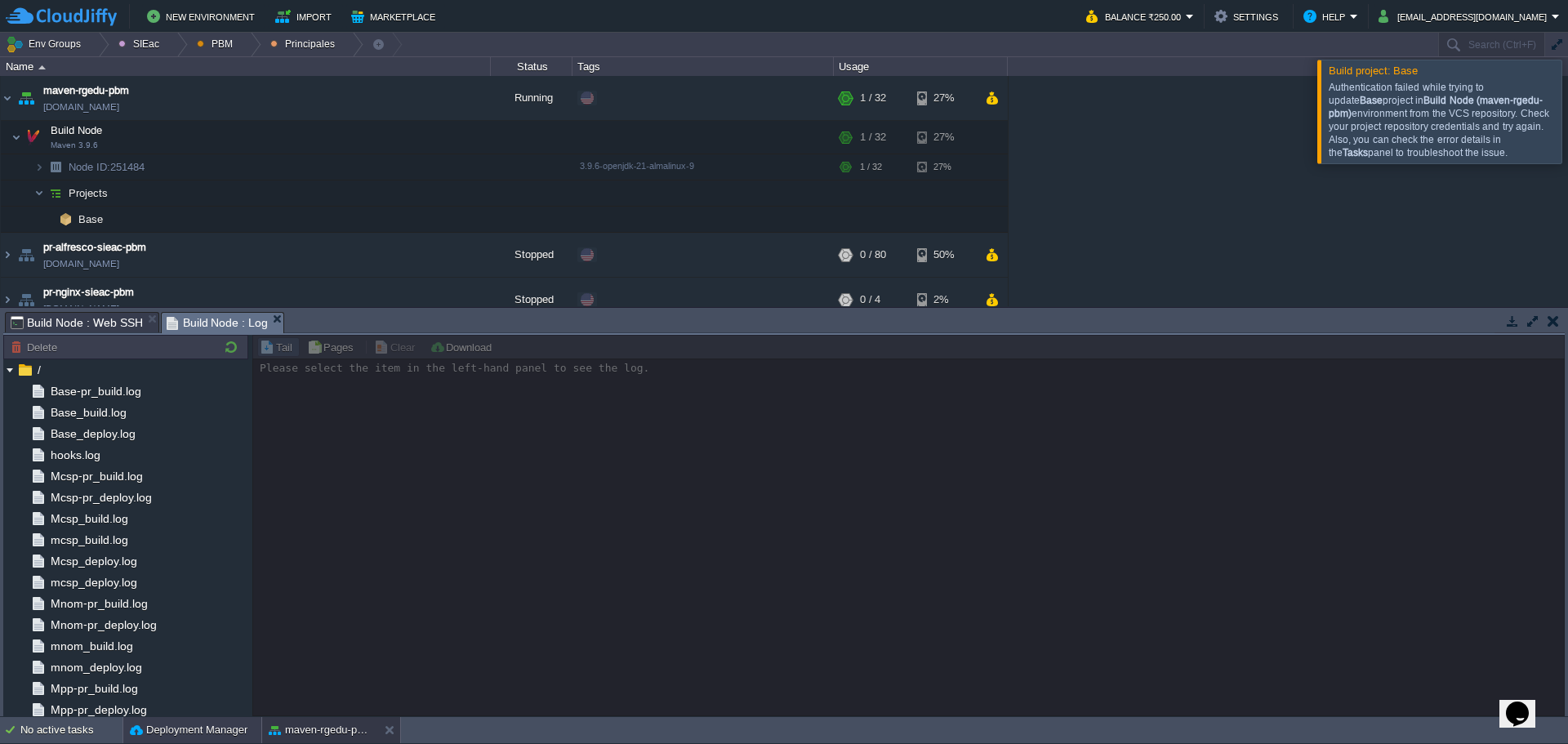
click at [195, 736] on button "Deployment Manager" at bounding box center [189, 730] width 118 height 16
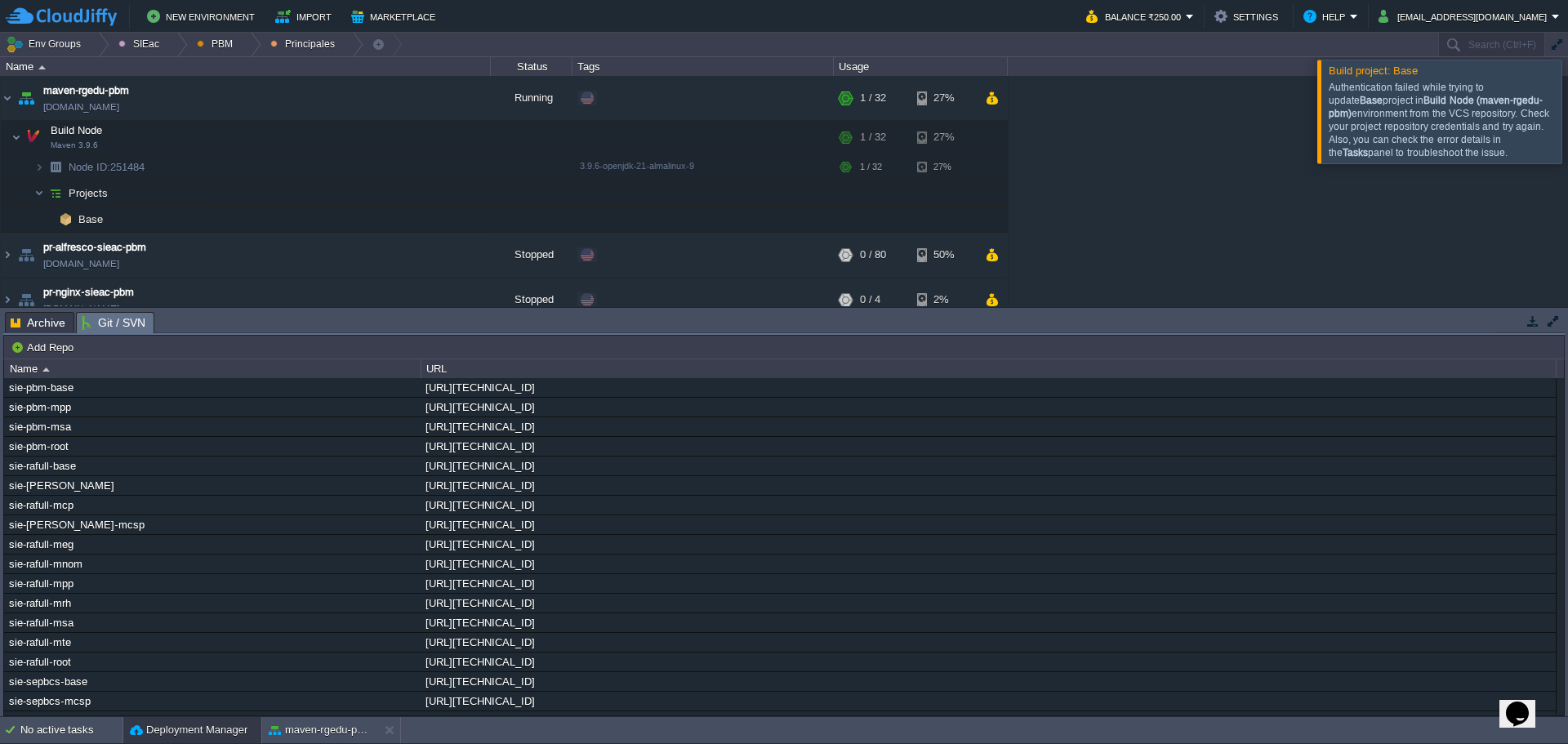
click at [105, 316] on span "Git / SVN" at bounding box center [114, 323] width 64 height 20
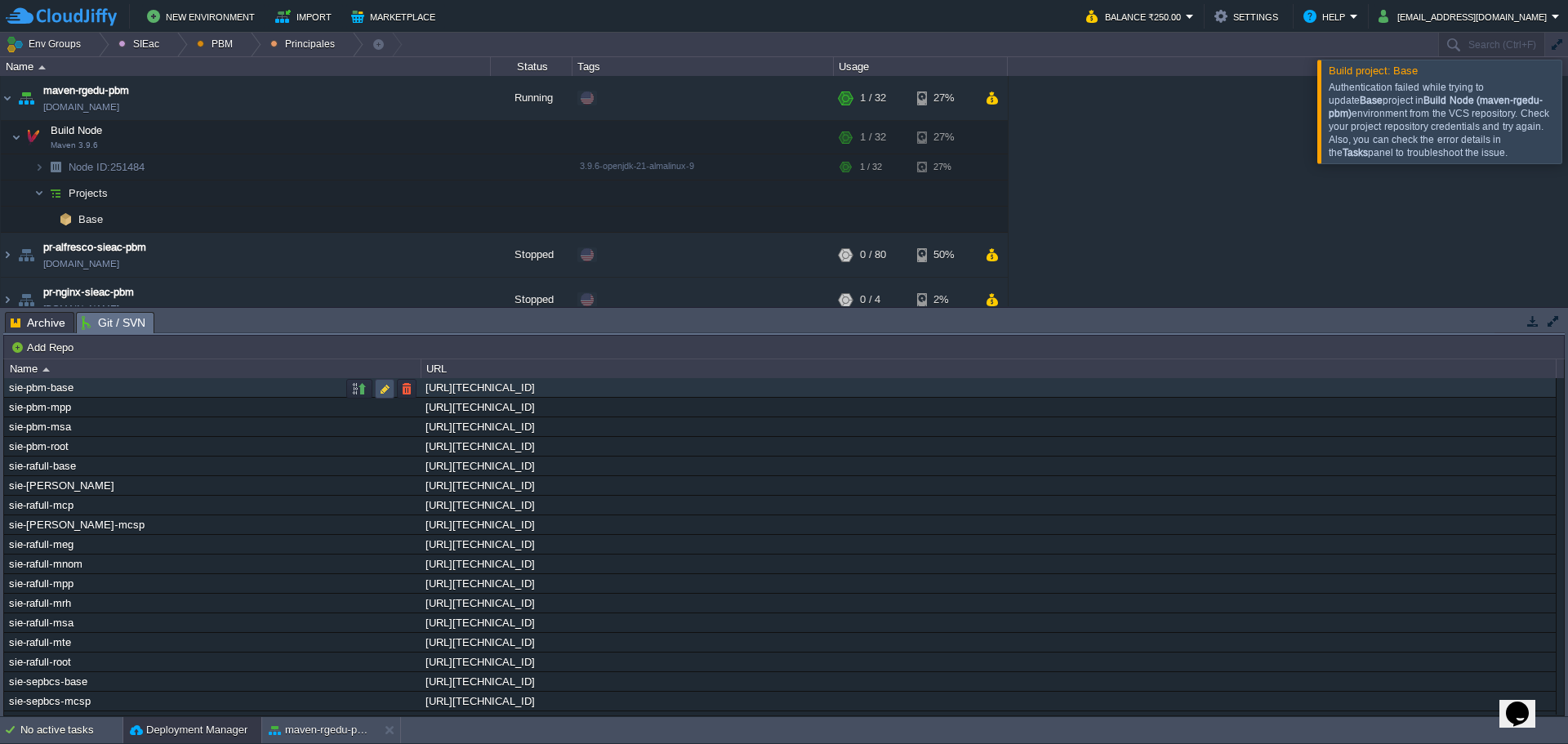
click at [381, 394] on button "button" at bounding box center [384, 388] width 14 height 14
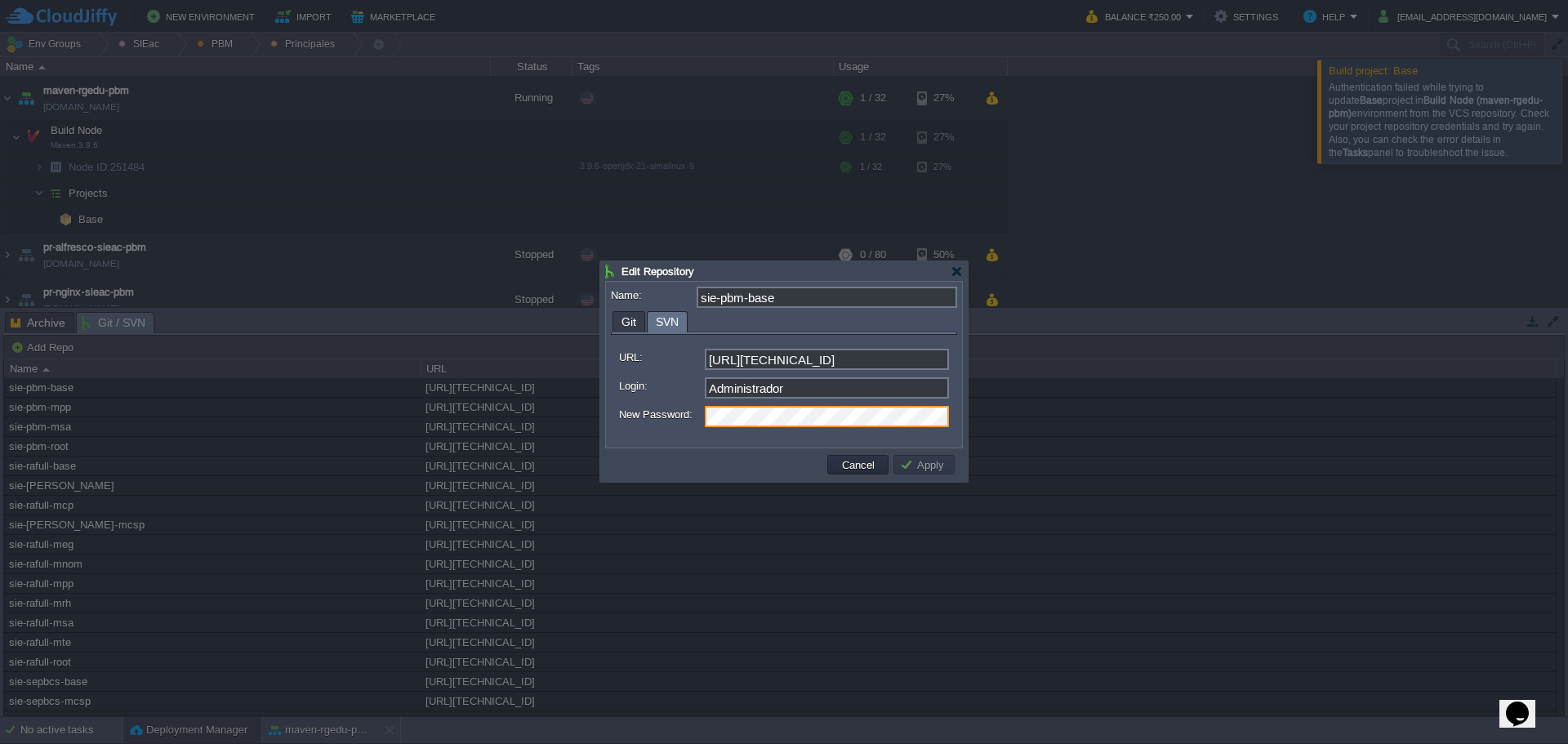
click at [810, 428] on body "New Environment Import Marketplace Bonus ₹0.00 Upgrade Account Balance ₹250.00 …" at bounding box center [784, 372] width 1568 height 744
click at [921, 474] on td "Apply" at bounding box center [923, 464] width 61 height 19
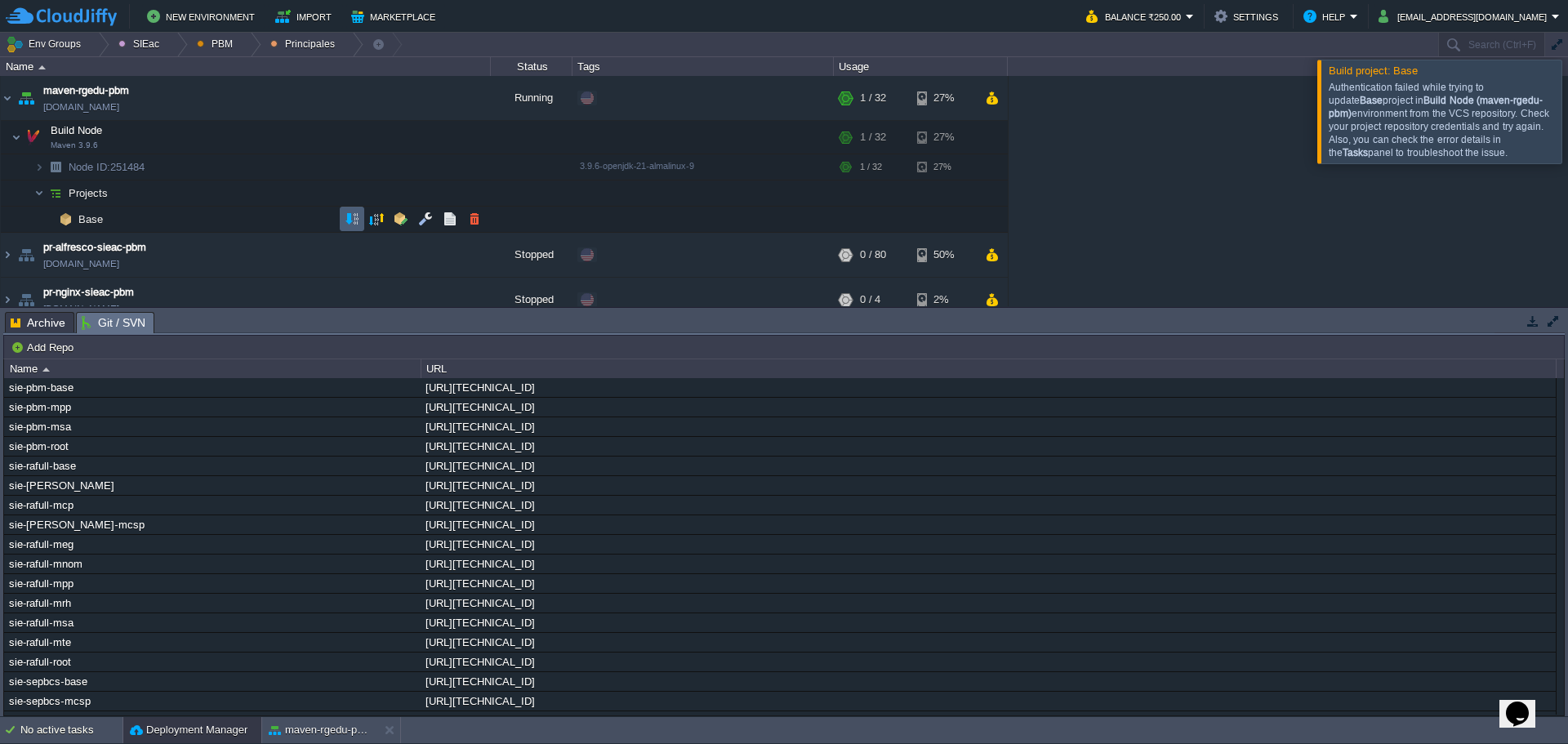
click at [345, 213] on button "button" at bounding box center [351, 218] width 14 height 14
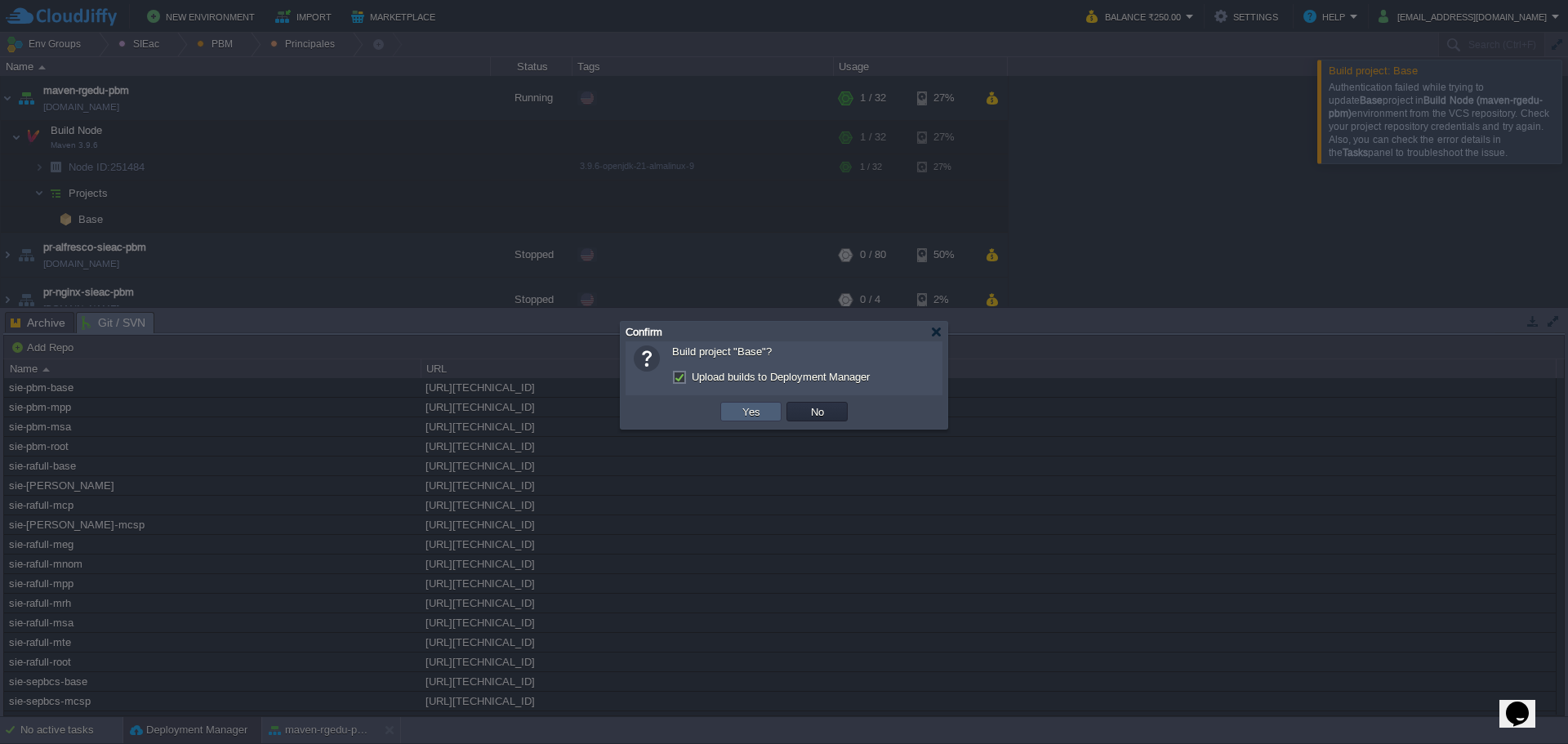
click at [735, 414] on td "Yes" at bounding box center [751, 411] width 61 height 19
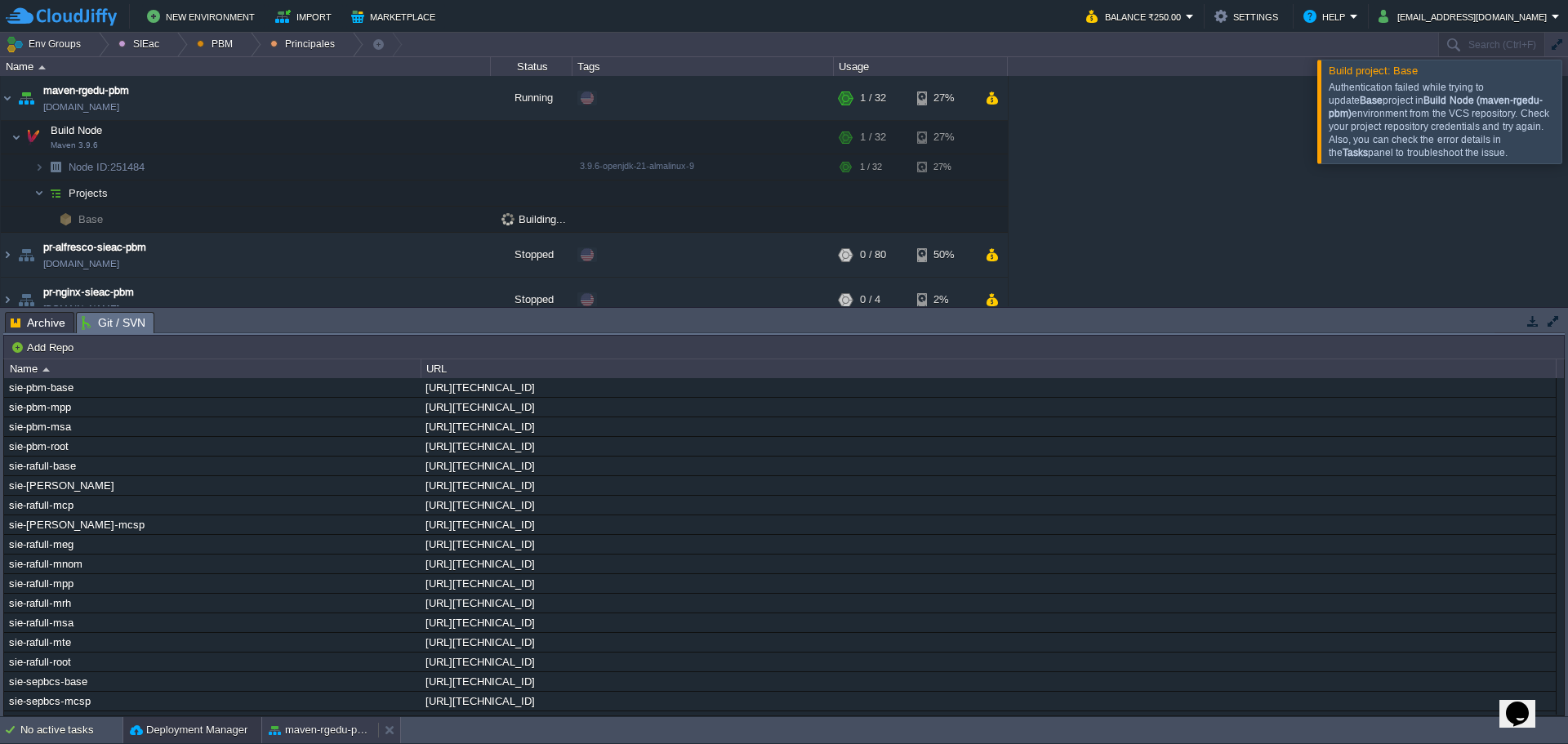
click at [297, 720] on div "maven-rgedu-pbm" at bounding box center [320, 730] width 116 height 26
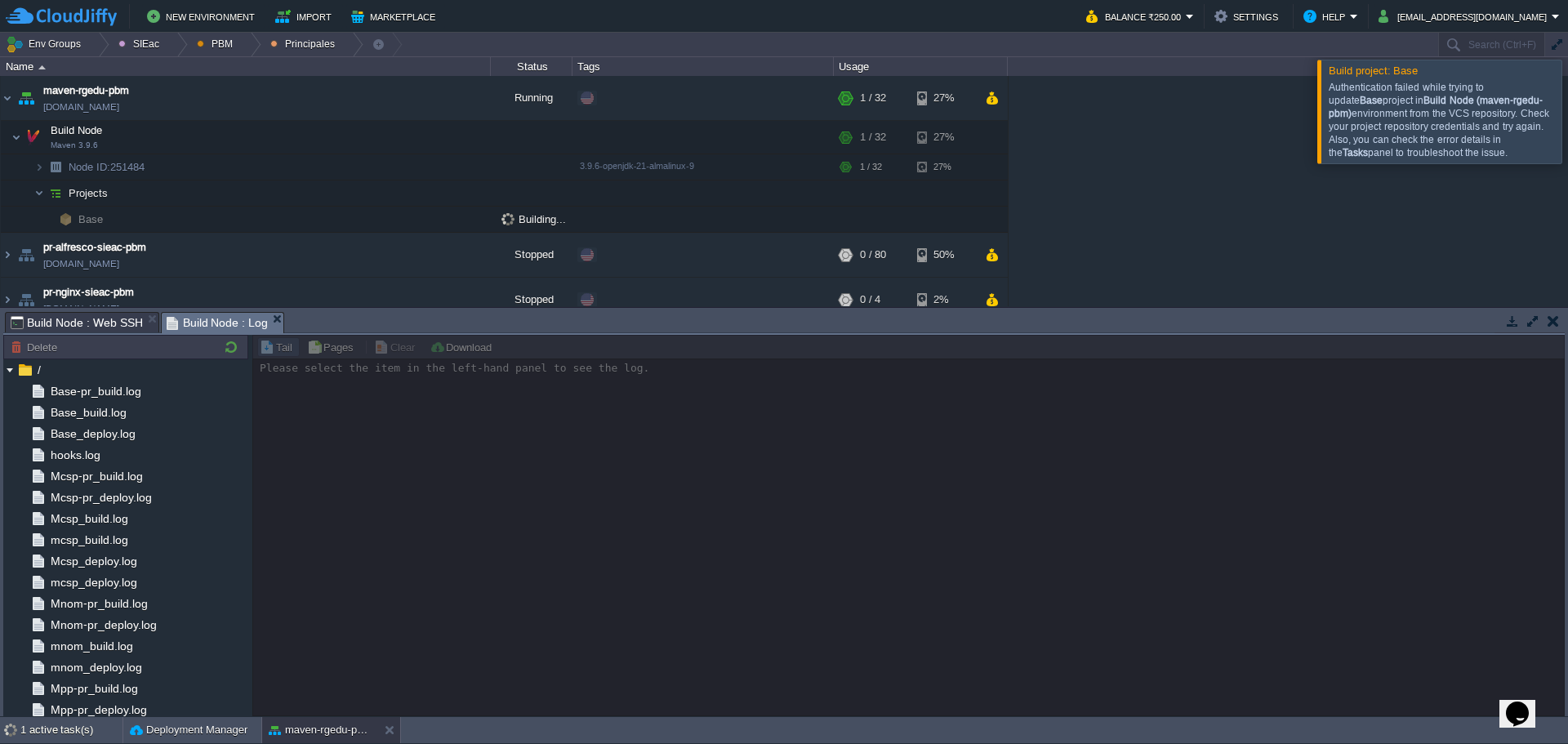
click at [80, 322] on span "Build Node : Web SSH" at bounding box center [77, 322] width 132 height 19
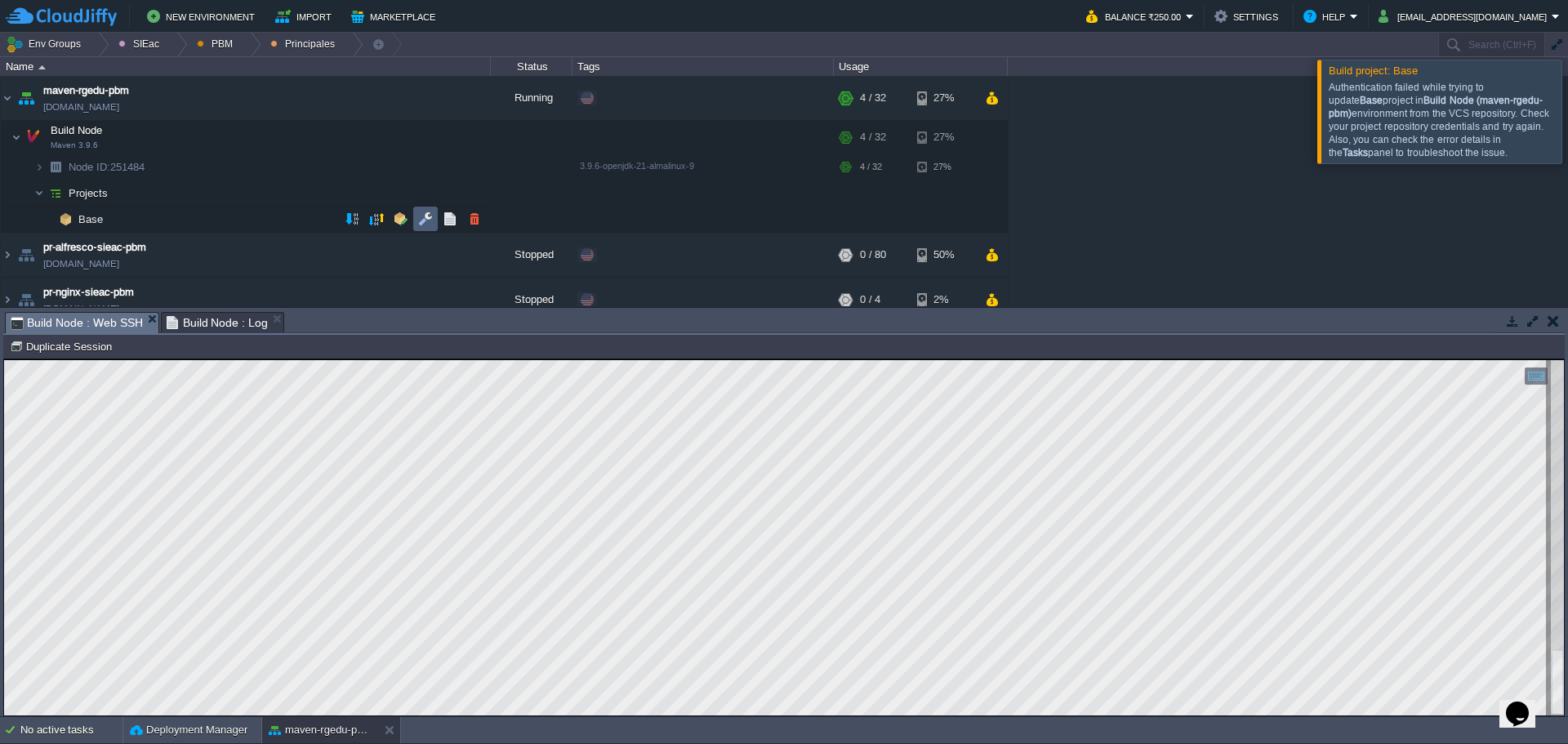
click at [429, 218] on button "button" at bounding box center [425, 218] width 14 height 14
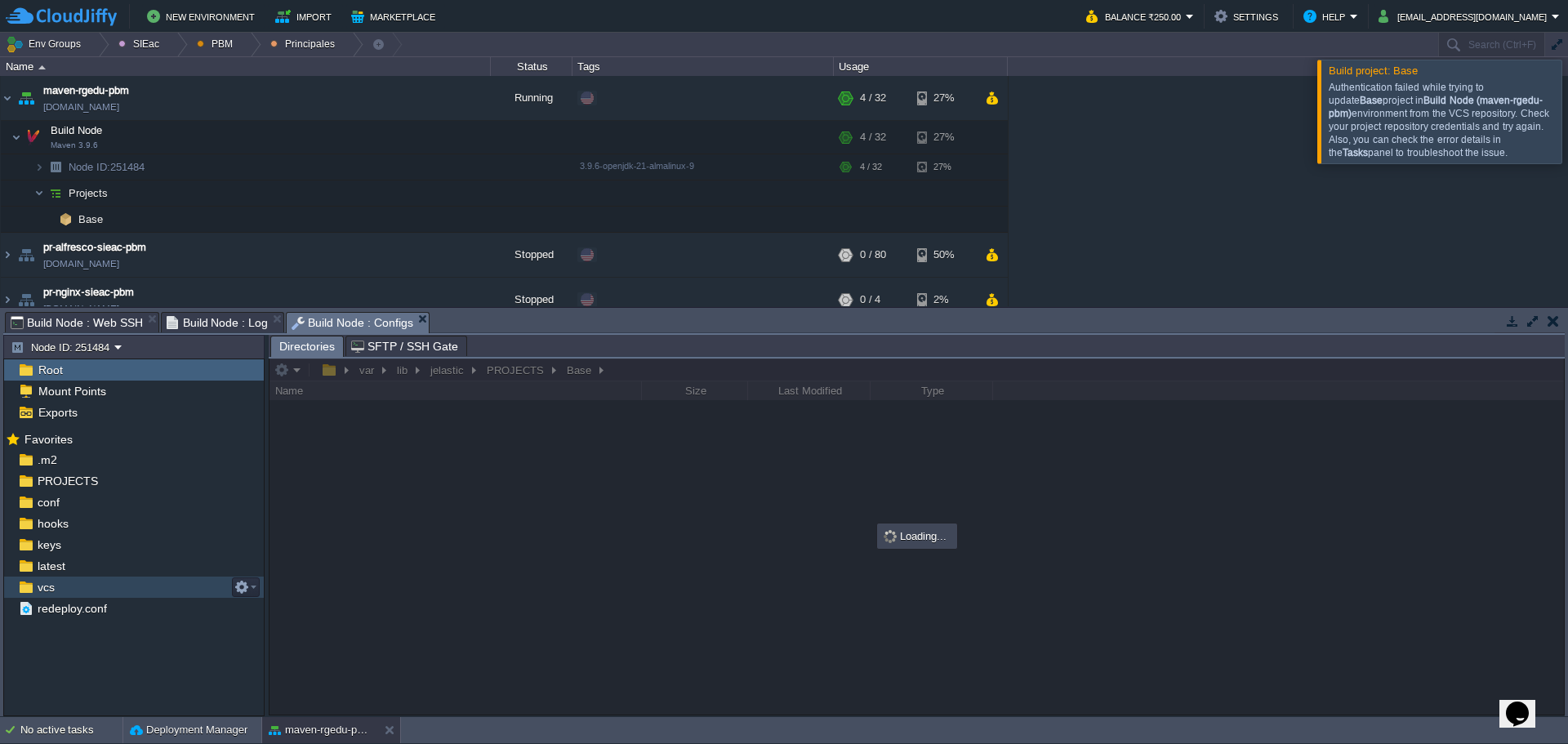
click at [87, 584] on div "vcs" at bounding box center [134, 587] width 260 height 21
click at [93, 534] on div "hooks" at bounding box center [134, 523] width 260 height 21
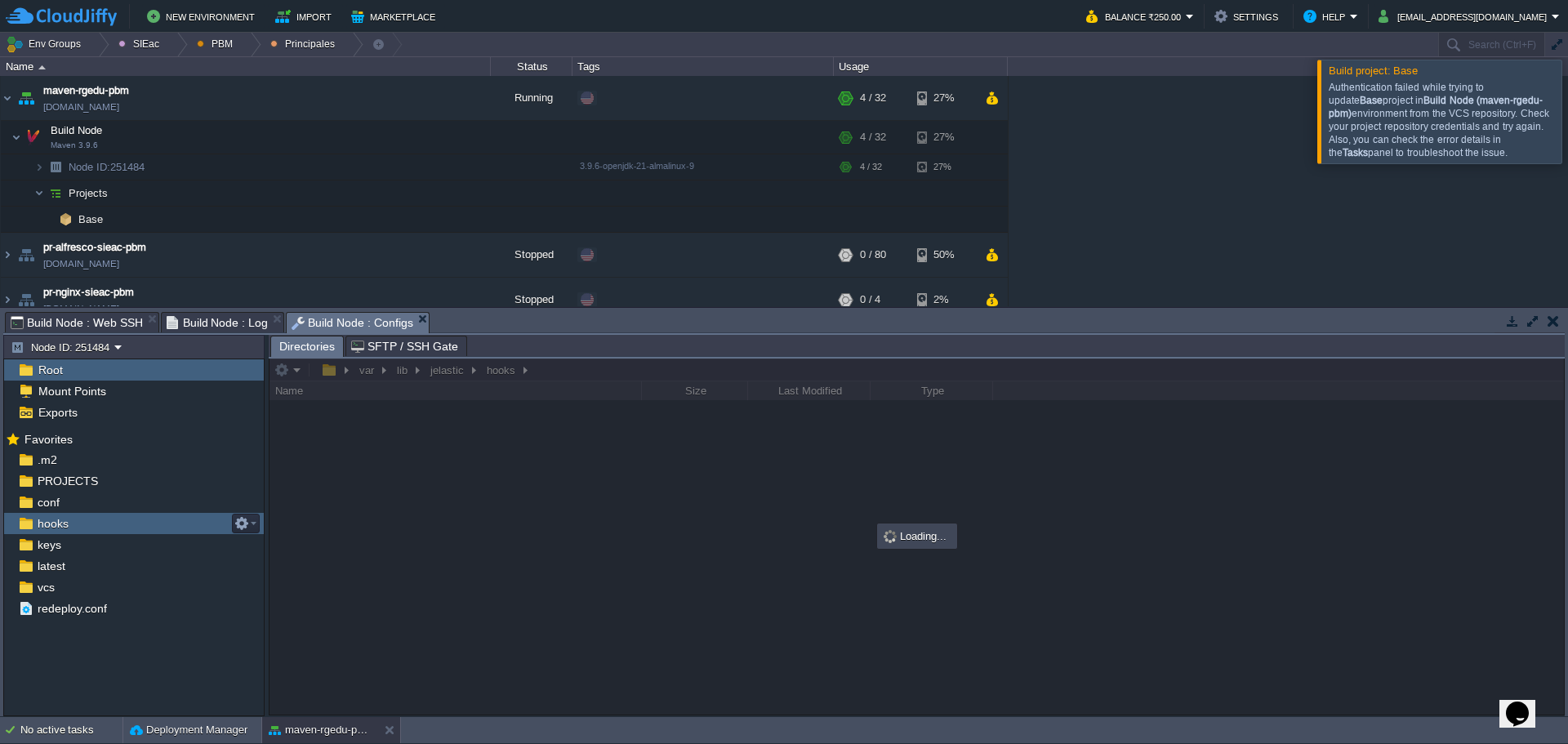
click at [93, 534] on div "hooks" at bounding box center [134, 523] width 260 height 21
click at [97, 483] on div "PROJECTS" at bounding box center [134, 481] width 260 height 21
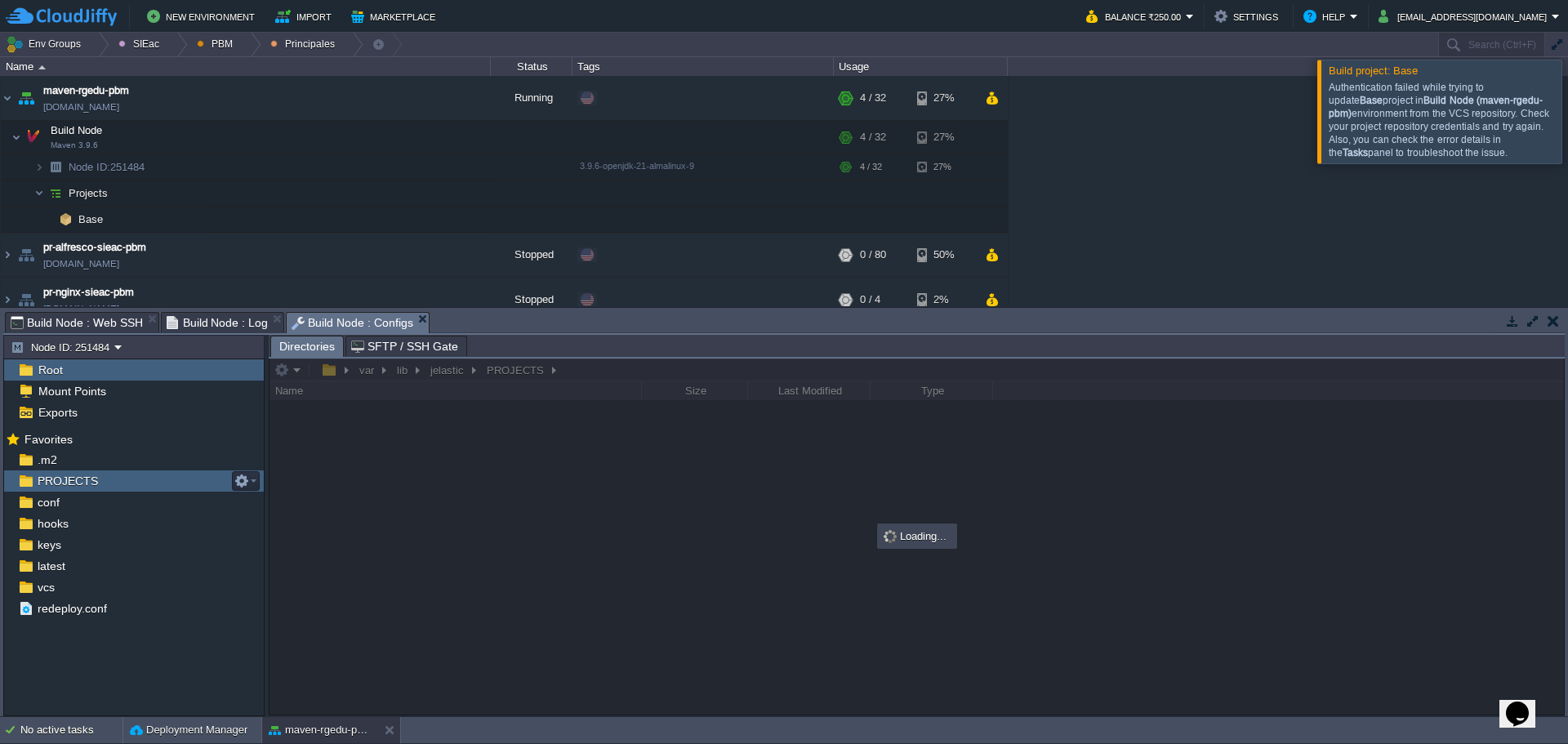
click at [97, 483] on div "PROJECTS" at bounding box center [134, 481] width 260 height 21
click at [1567, 114] on div at bounding box center [1587, 111] width 0 height 103
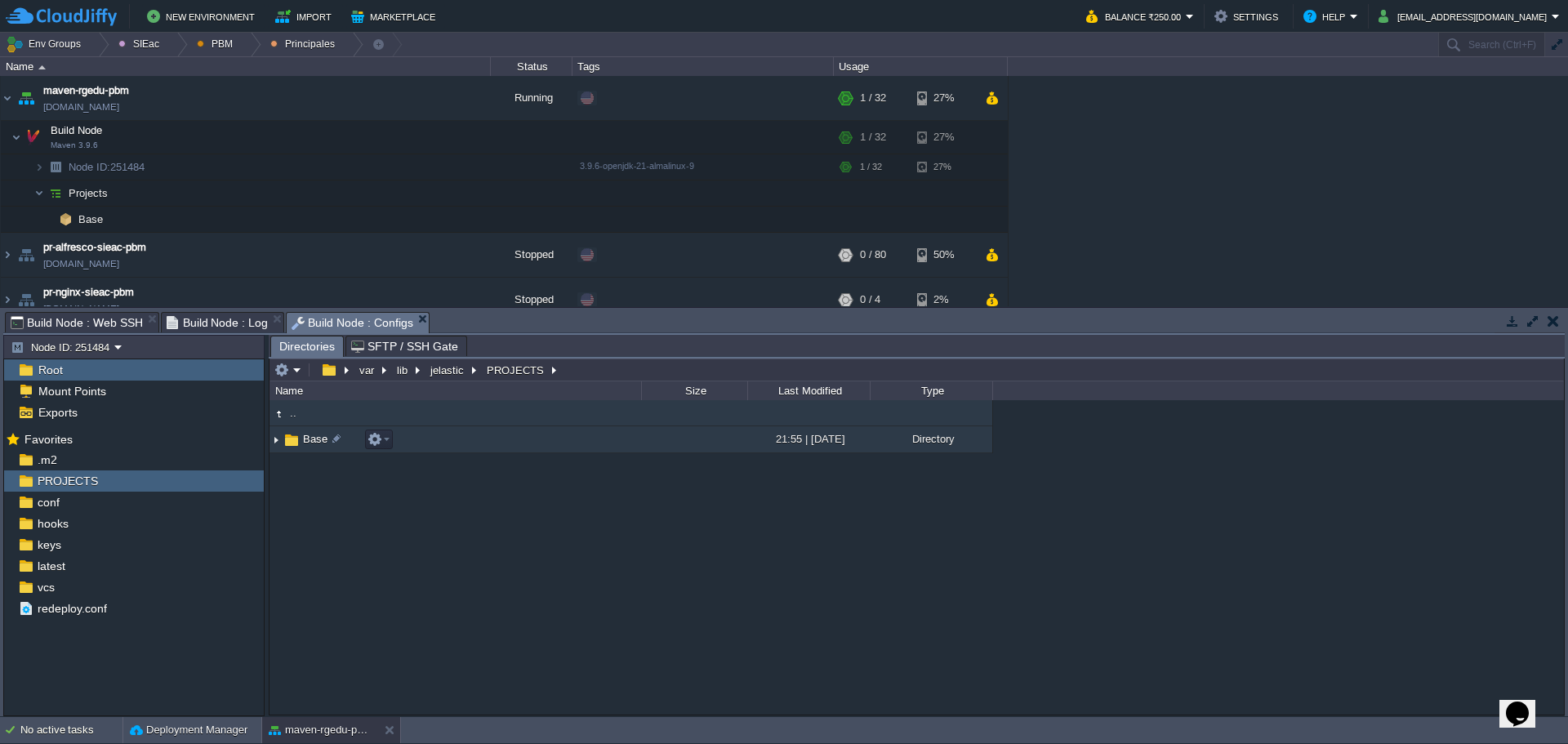
click at [308, 438] on span "Base" at bounding box center [315, 438] width 29 height 13
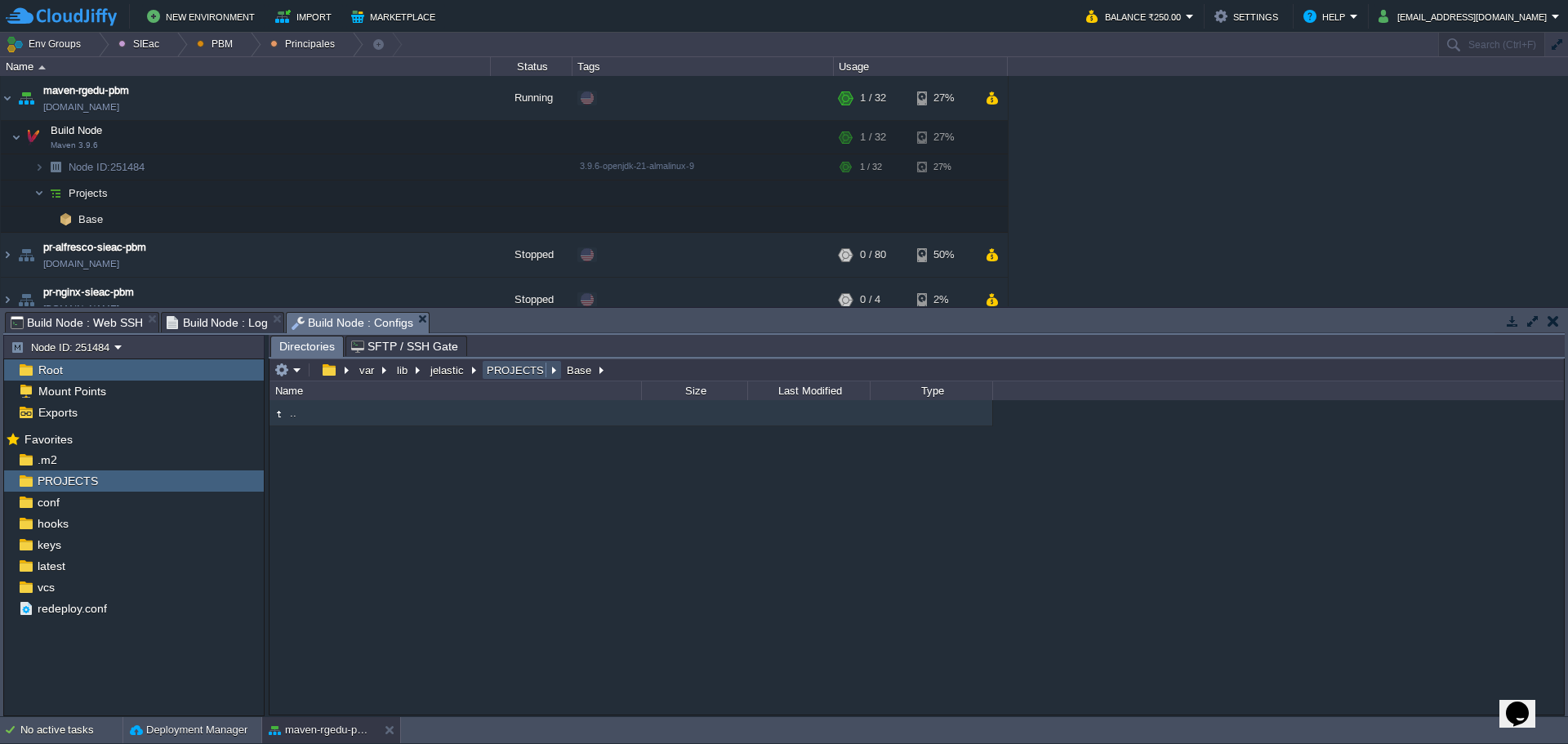
click at [527, 376] on button "PROJECTS" at bounding box center [516, 369] width 64 height 14
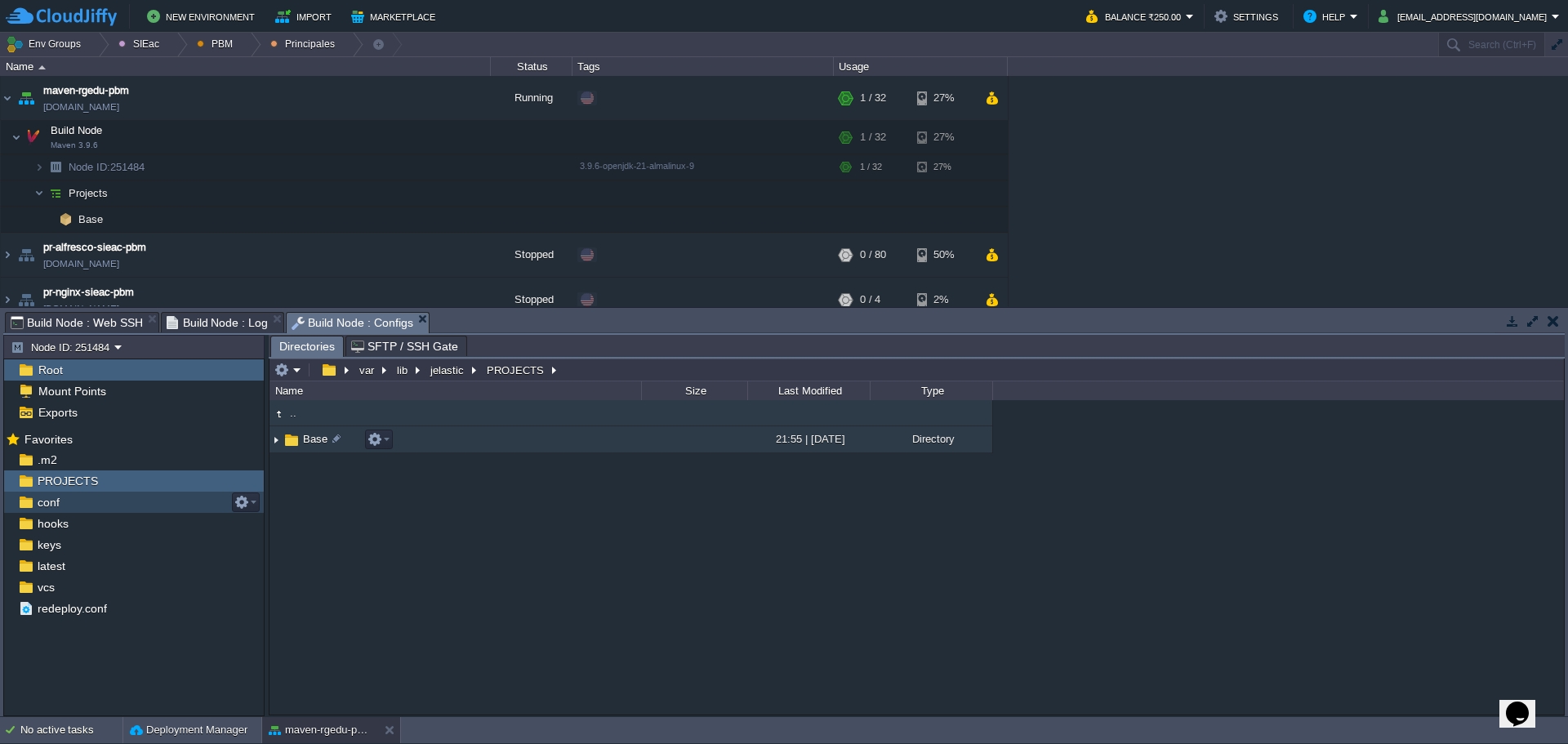
click at [130, 508] on div "conf" at bounding box center [134, 502] width 260 height 21
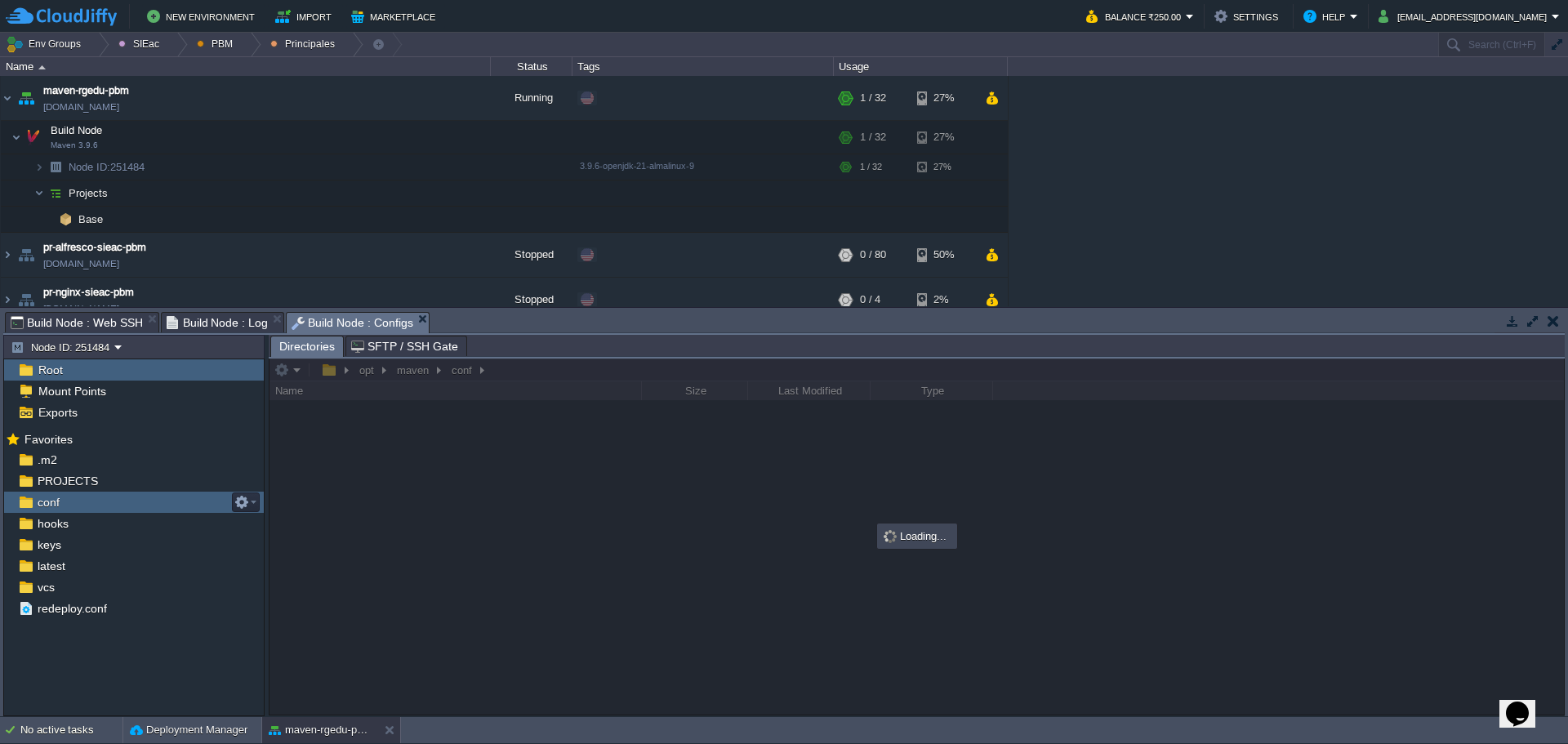
click at [130, 508] on div "conf" at bounding box center [134, 502] width 260 height 21
click at [407, 222] on button "button" at bounding box center [401, 218] width 14 height 14
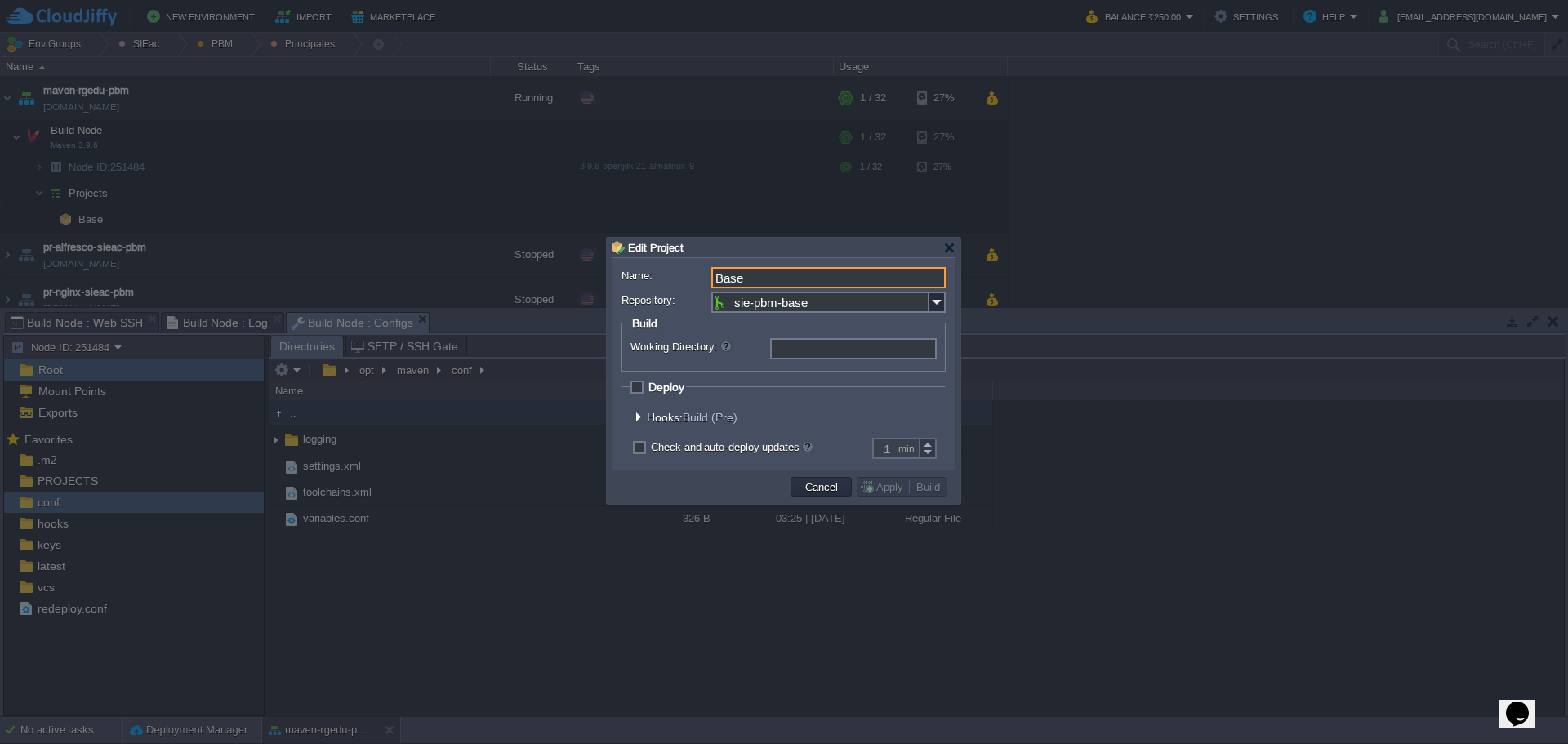
click at [651, 419] on span "Hooks: Build (Pre)" at bounding box center [694, 417] width 95 height 13
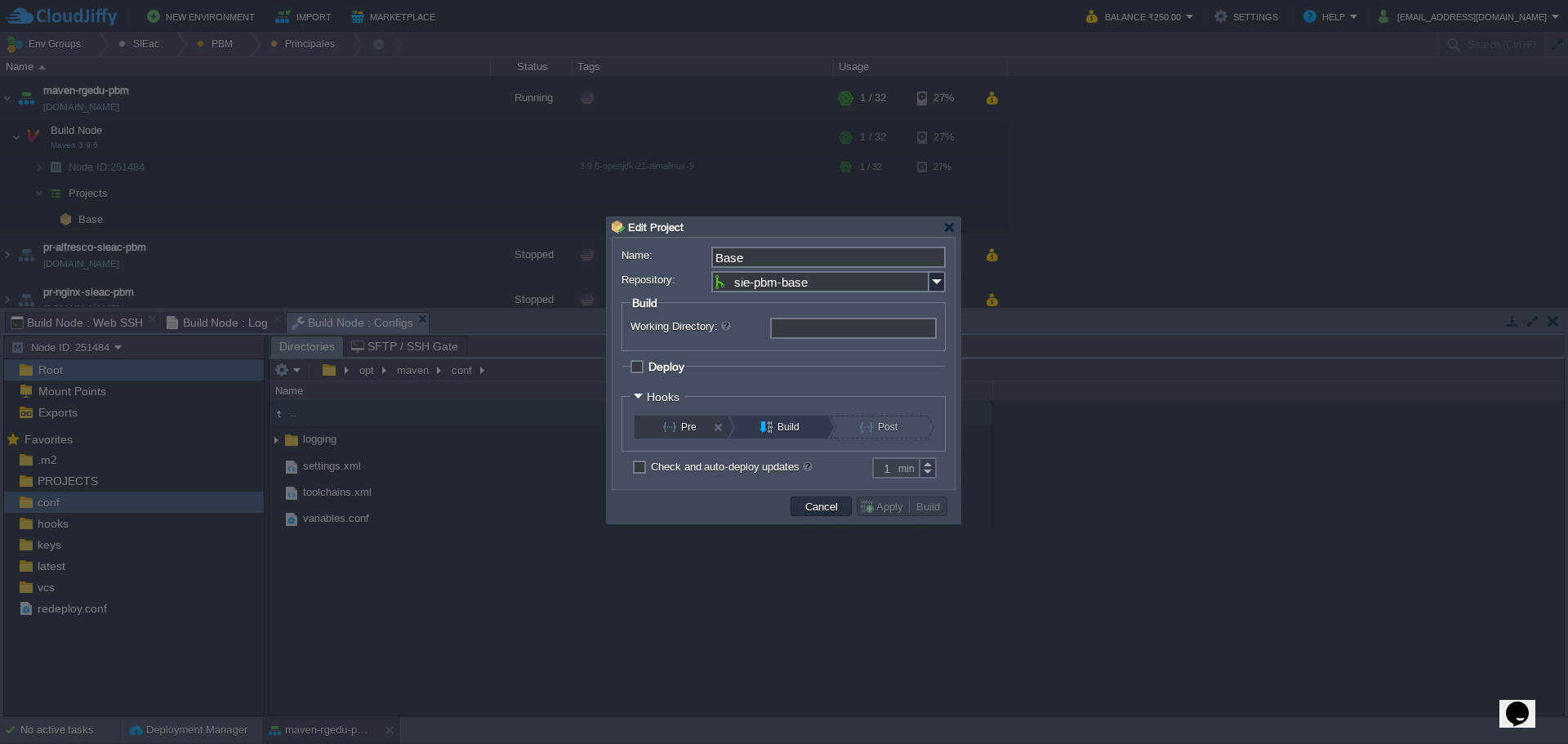
click at [689, 435] on button "Pre" at bounding box center [691, 427] width 56 height 23
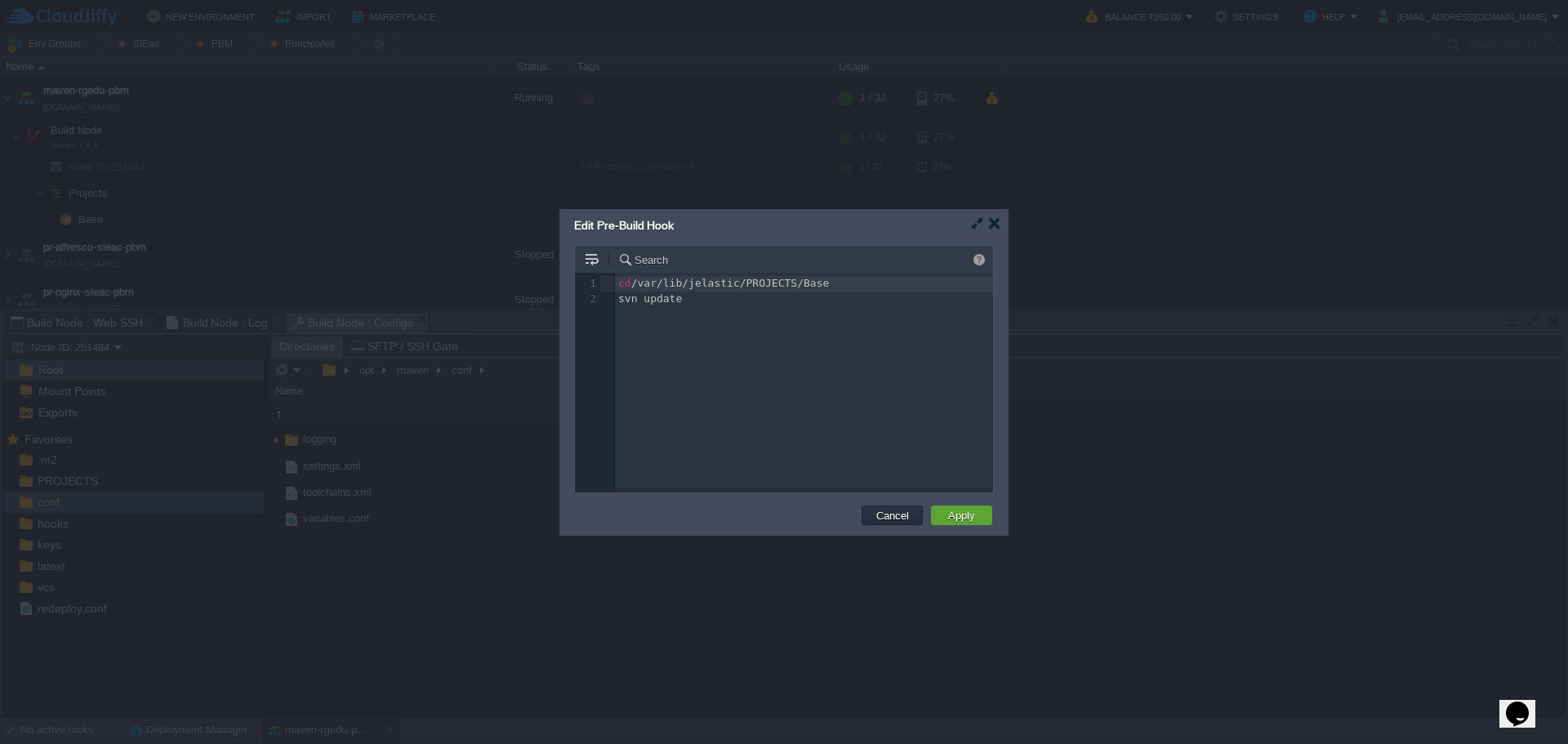
scroll to position [6, 0]
click at [1002, 226] on div "Edit Pre-Build Hook" at bounding box center [791, 223] width 434 height 29
drag, startPoint x: 999, startPoint y: 219, endPoint x: 980, endPoint y: 249, distance: 35.5
click at [999, 221] on div at bounding box center [994, 223] width 13 height 13
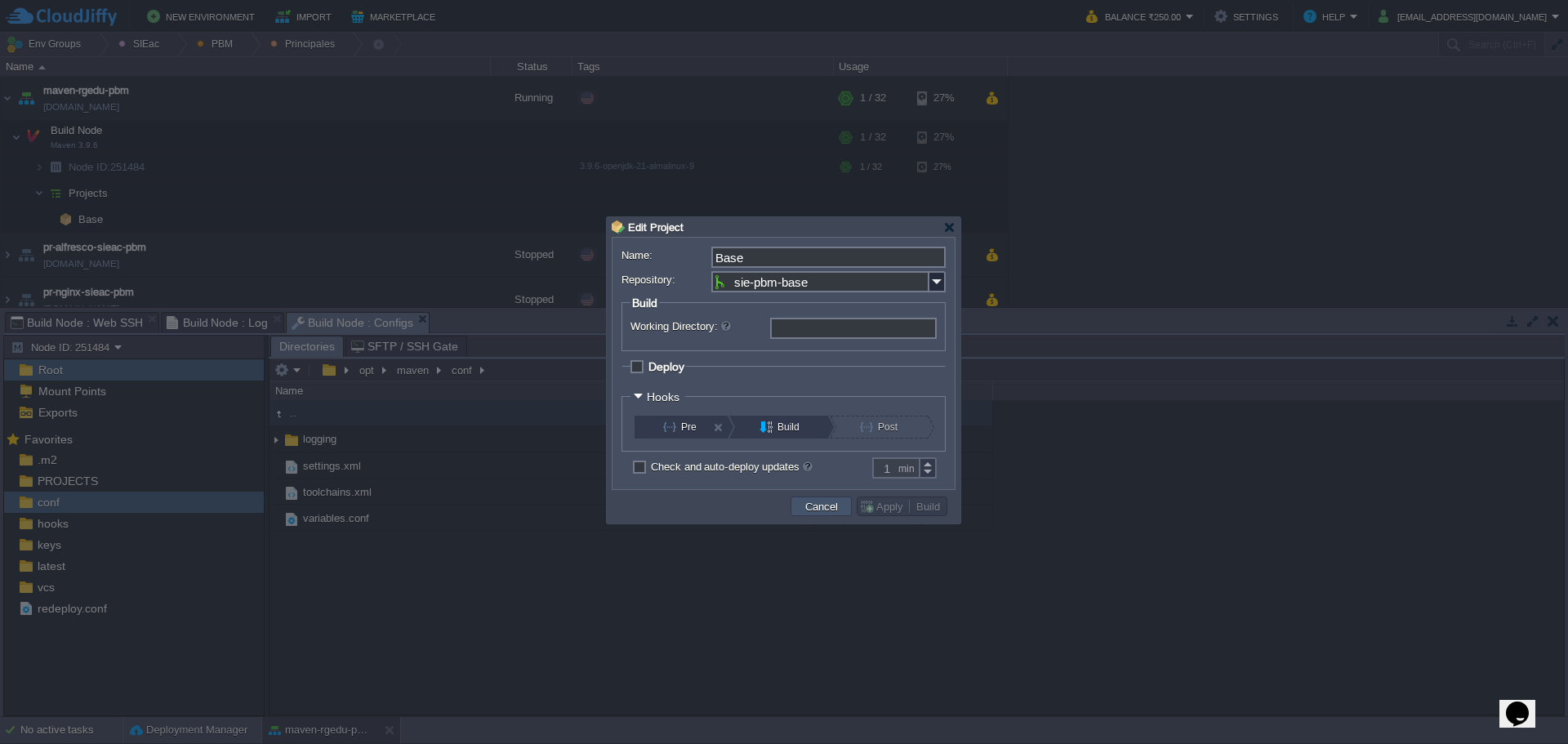
click at [838, 506] on button "Cancel" at bounding box center [821, 506] width 42 height 14
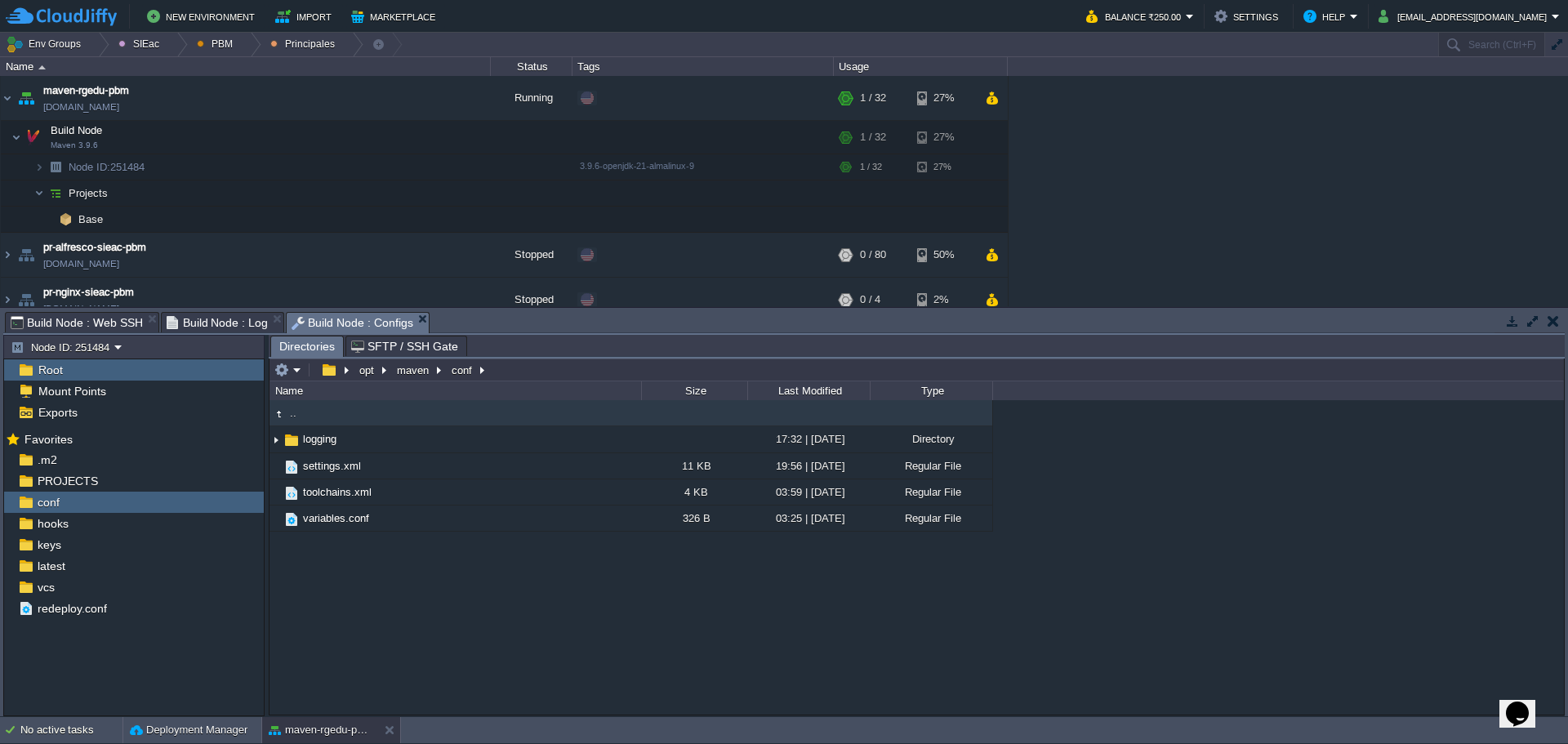
click at [220, 326] on span "Build Node : Log" at bounding box center [217, 322] width 102 height 19
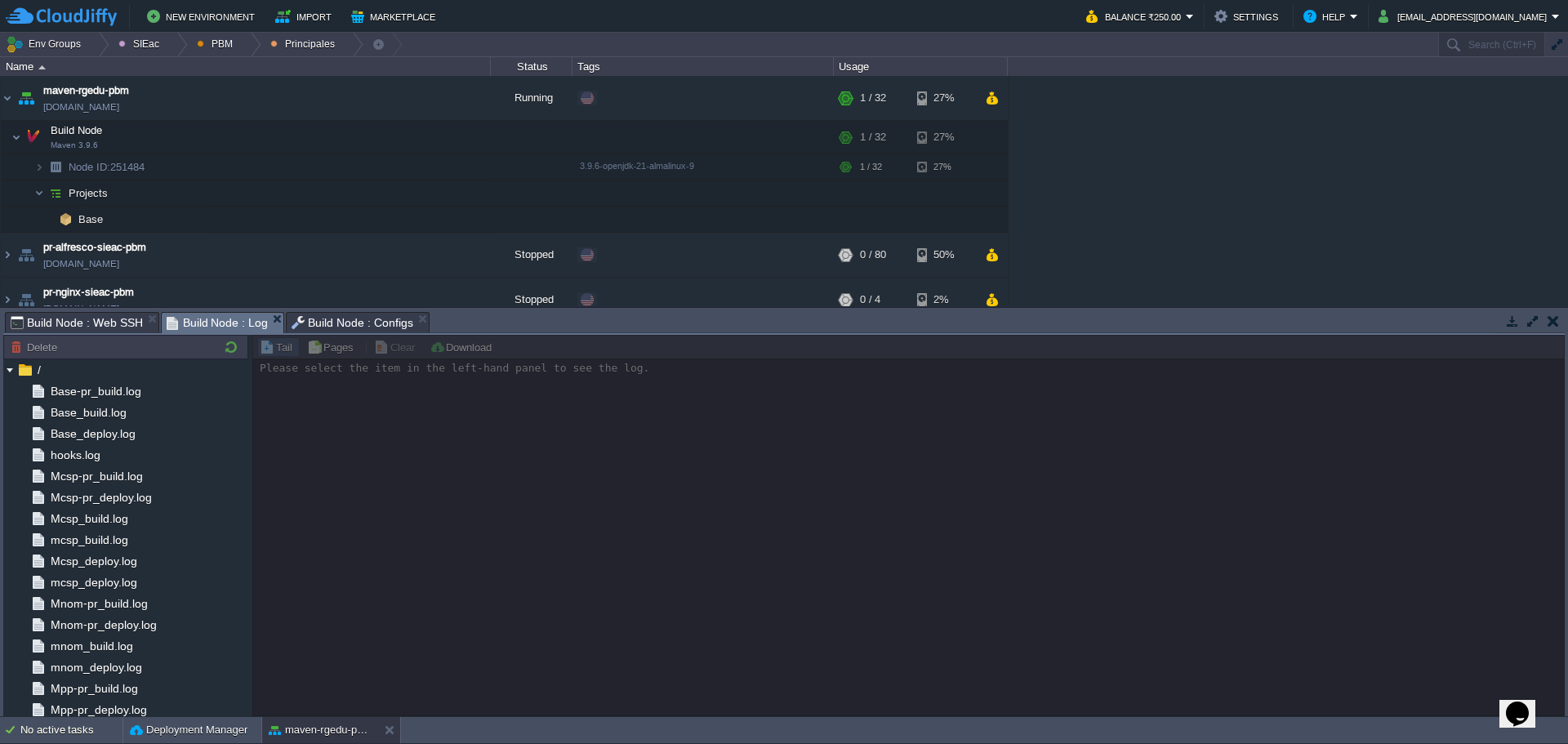
click at [91, 330] on span "Build Node : Web SSH" at bounding box center [77, 322] width 132 height 19
click at [190, 319] on span "Build Node : Log" at bounding box center [217, 323] width 102 height 20
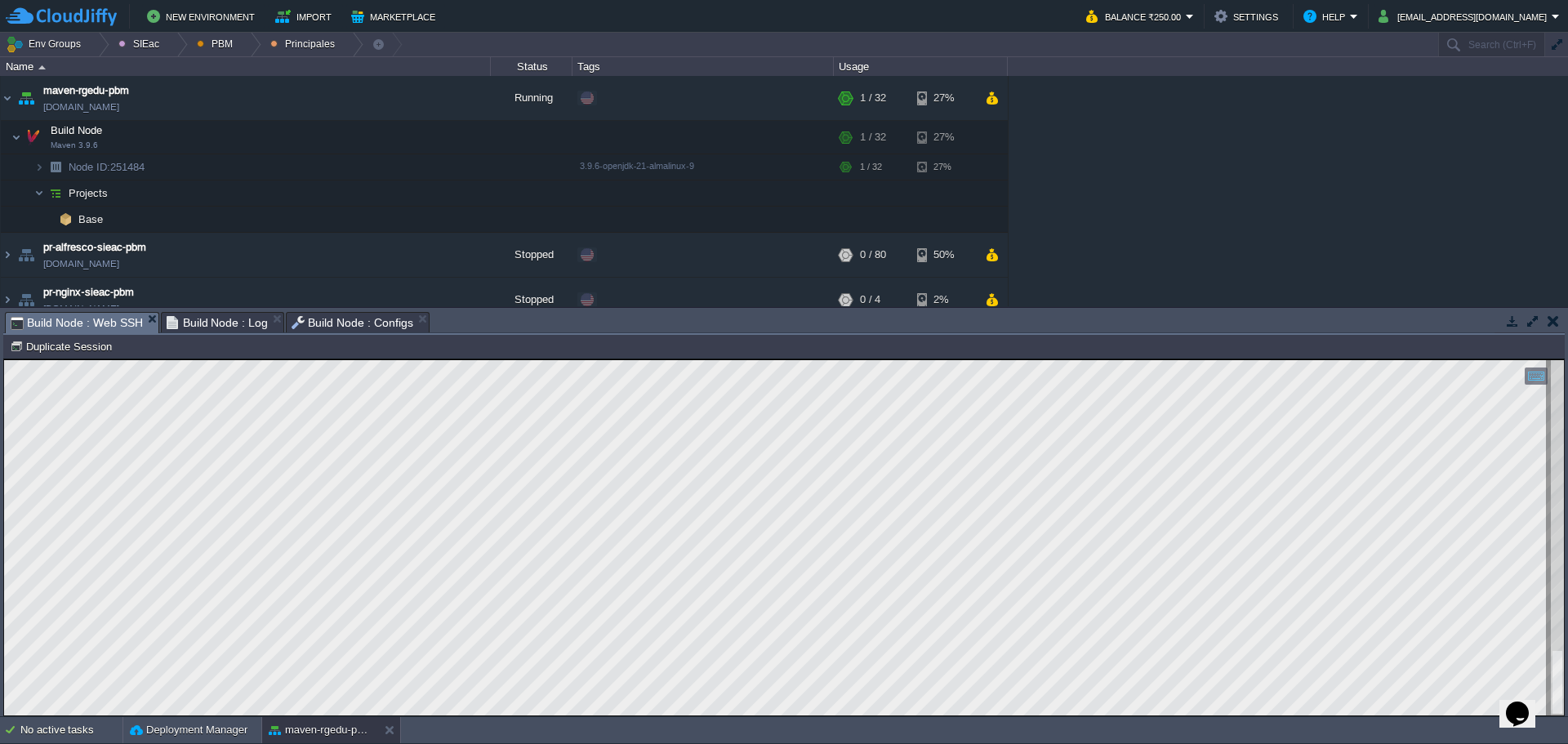
click at [120, 312] on div "Build Node : Web SSH" at bounding box center [82, 322] width 154 height 21
click at [141, 727] on button "Deployment Manager" at bounding box center [189, 730] width 118 height 16
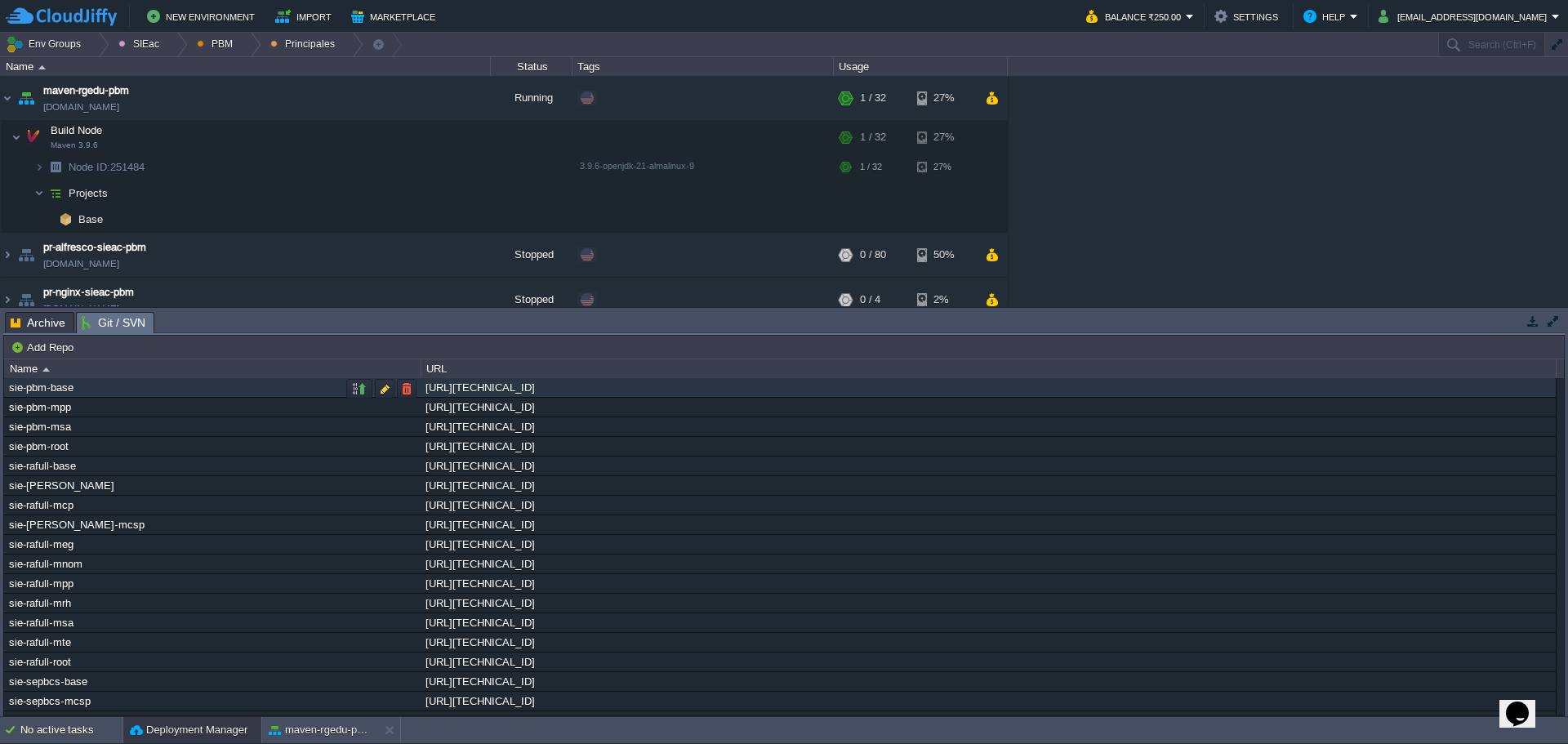
click at [548, 386] on div "http://10.100.3.125/svn/base-sie/pbm" at bounding box center [988, 387] width 1134 height 19
click at [383, 391] on button "button" at bounding box center [384, 388] width 14 height 14
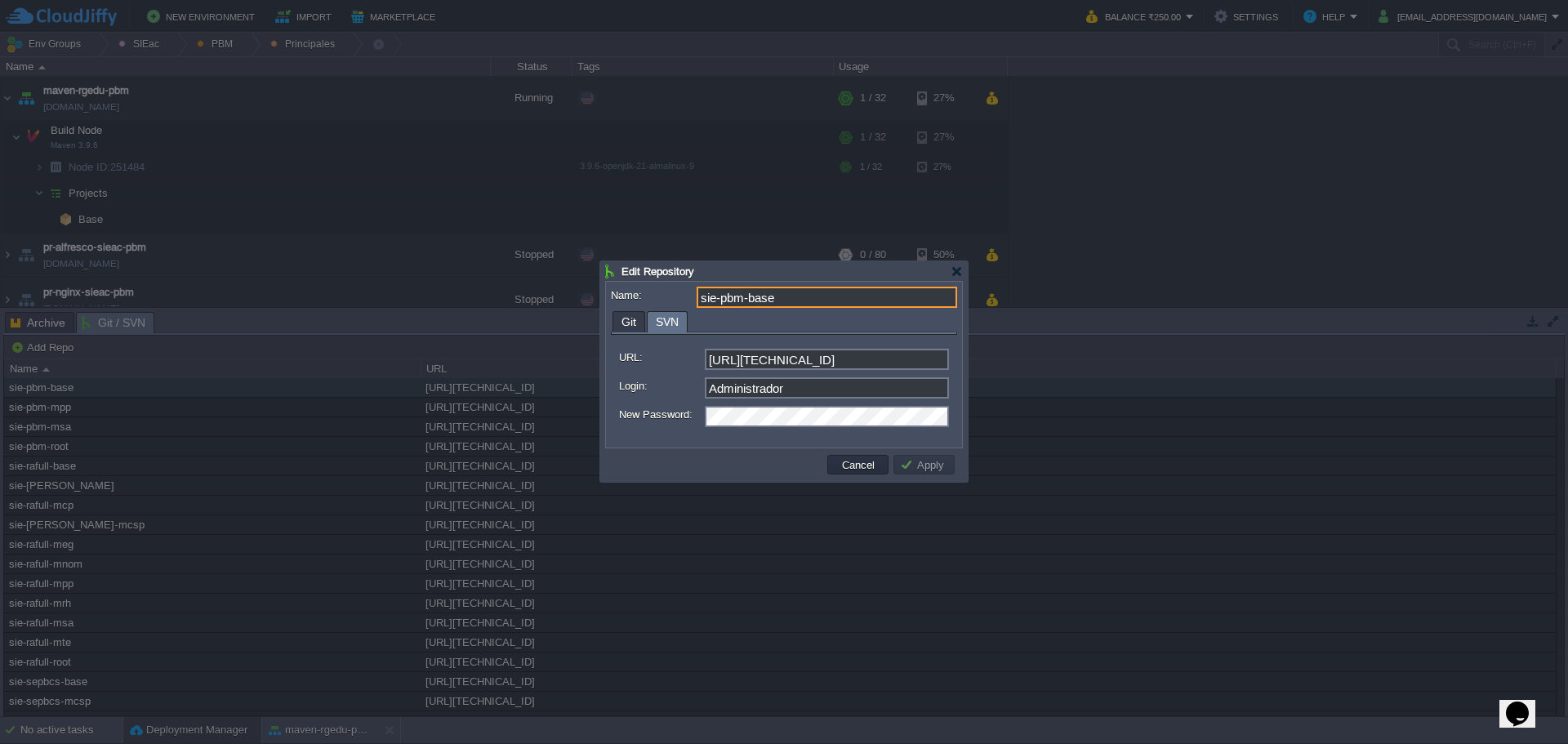
click at [837, 360] on input "http://10.100.3.125/svn/base-sie/pbm" at bounding box center [827, 359] width 244 height 21
click at [837, 360] on input "http://10.100.3.125/svn/base-sie/pbm" at bounding box center [827, 359] width 244 height 21
drag, startPoint x: 928, startPoint y: 364, endPoint x: 628, endPoint y: 369, distance: 300.0
click at [628, 369] on div "http://10.100.3.125/svn/base-sie/pbm" at bounding box center [784, 361] width 330 height 25
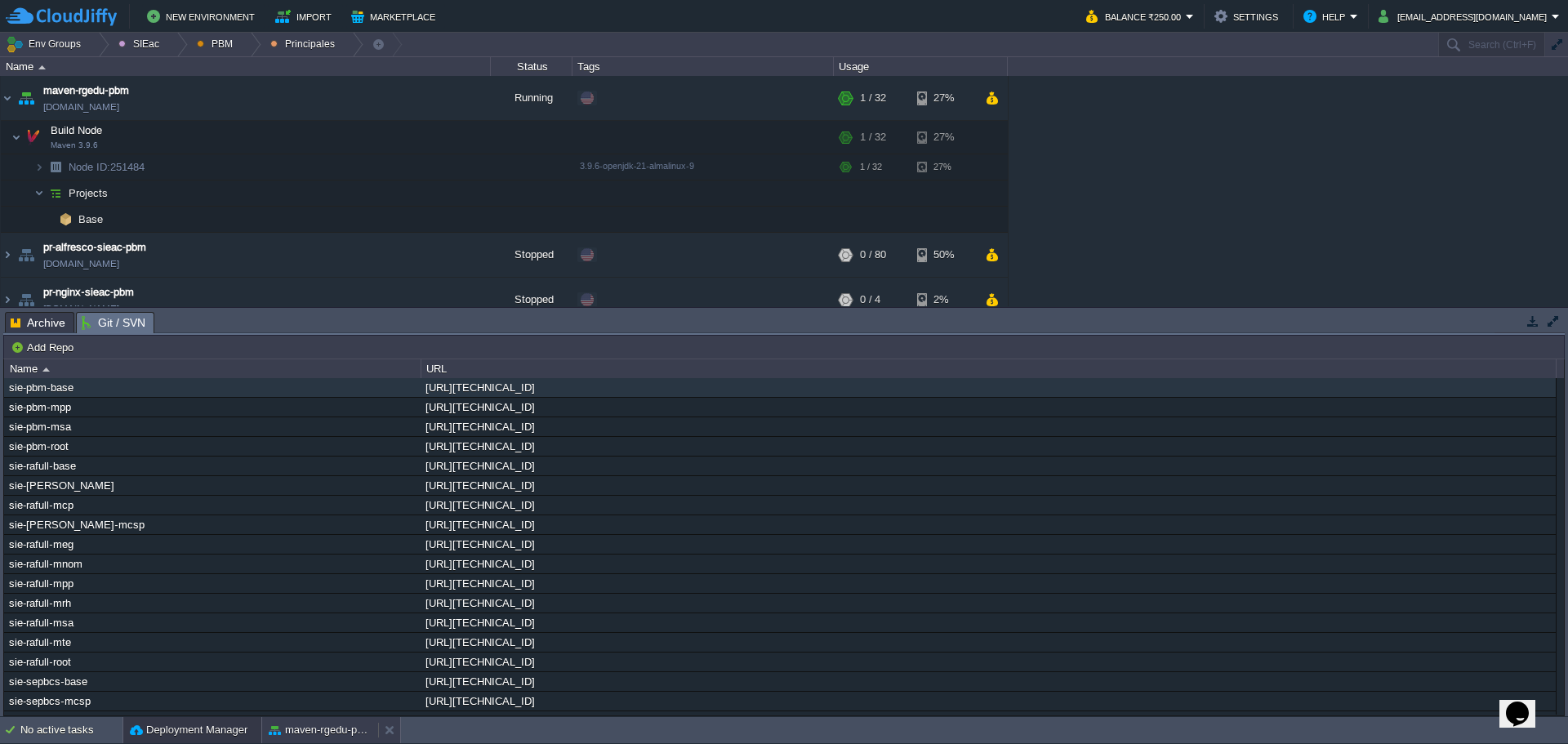
click at [287, 727] on button "maven-rgedu-pbm" at bounding box center [320, 730] width 103 height 16
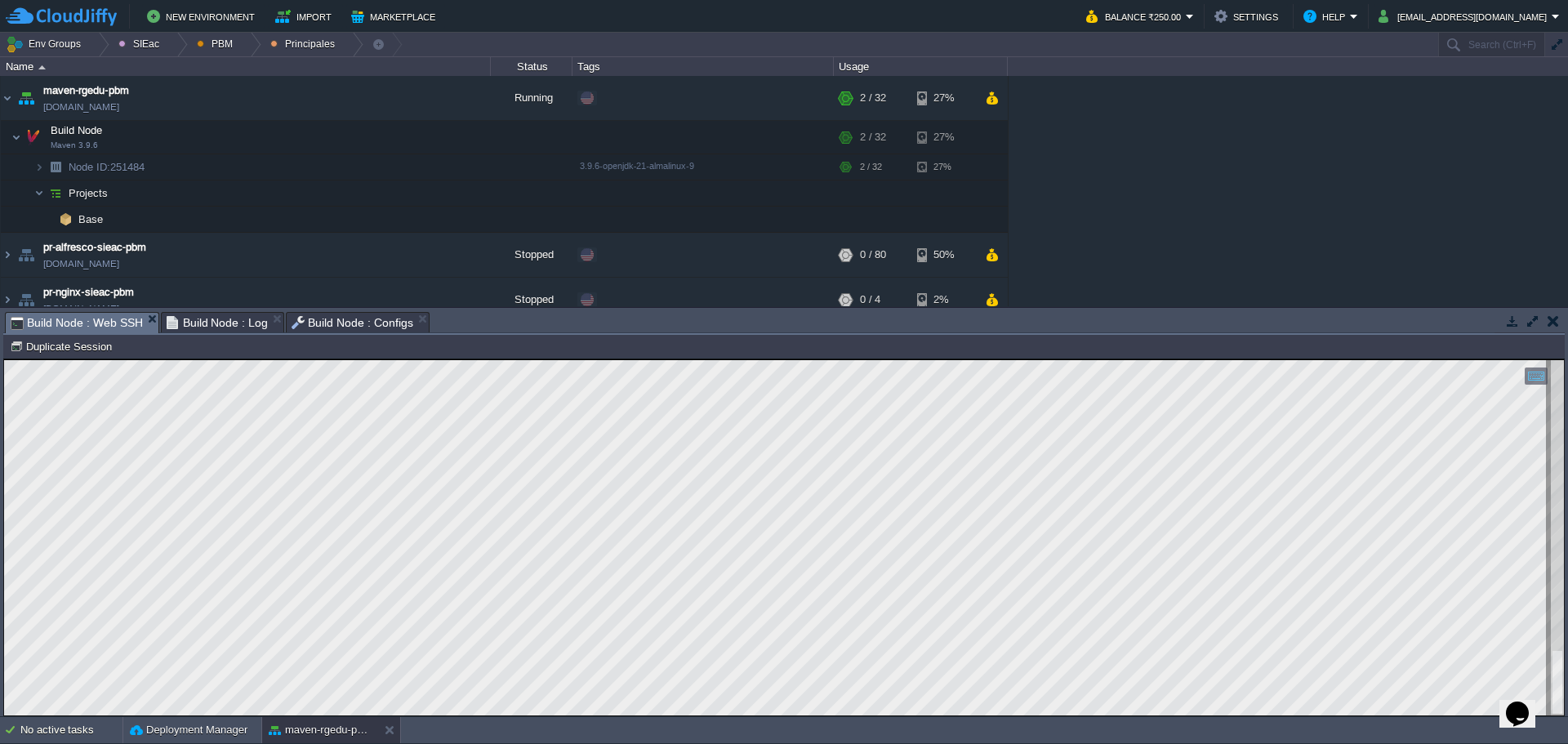
click at [4, 359] on html "Copy: Ctrl + Shift + C Paste: Ctrl + V Settings: Ctrl + Shift + Alt 0" at bounding box center [784, 359] width 1560 height 0
click at [63, 46] on button "Env Groups" at bounding box center [46, 44] width 81 height 23
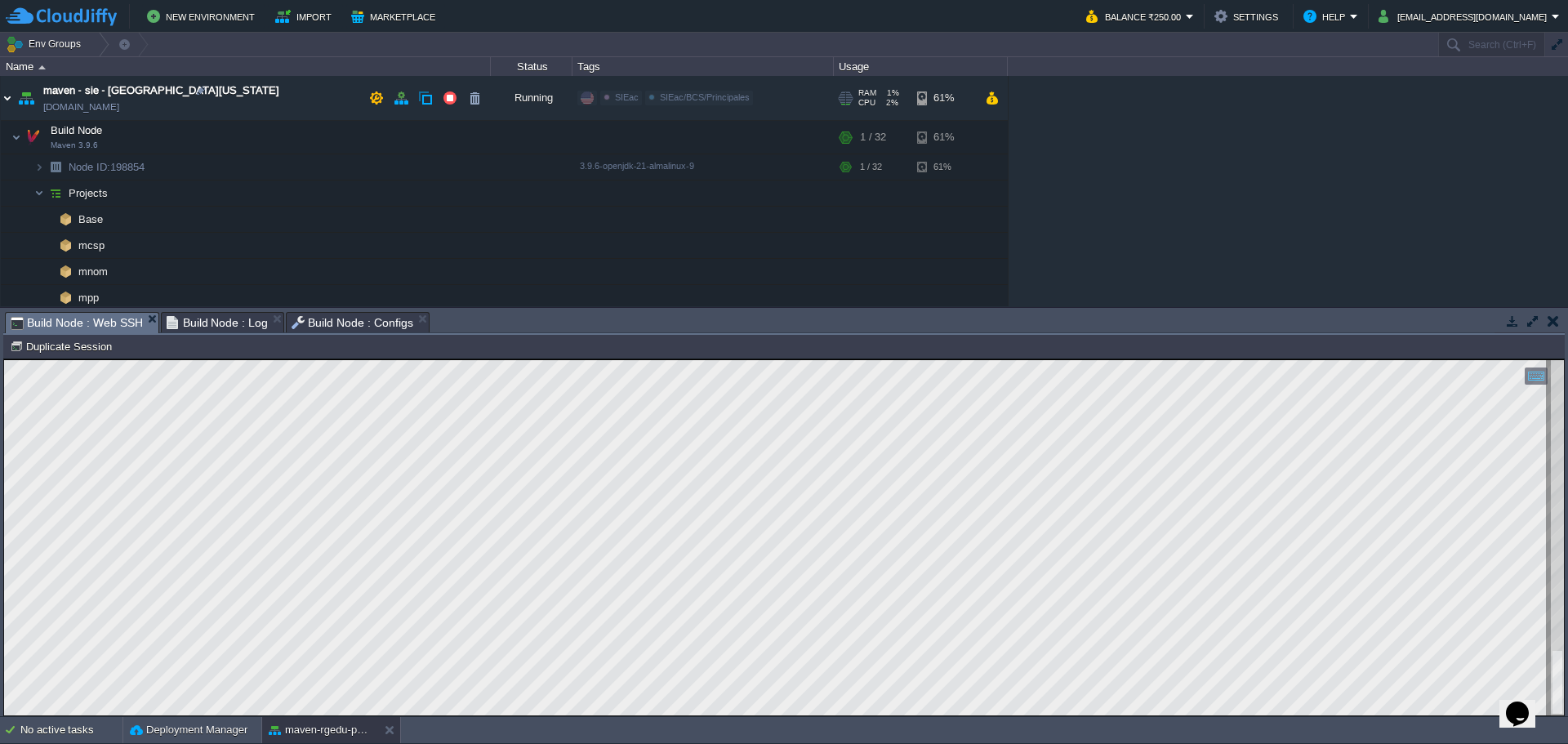
click at [3, 99] on img at bounding box center [8, 98] width 13 height 44
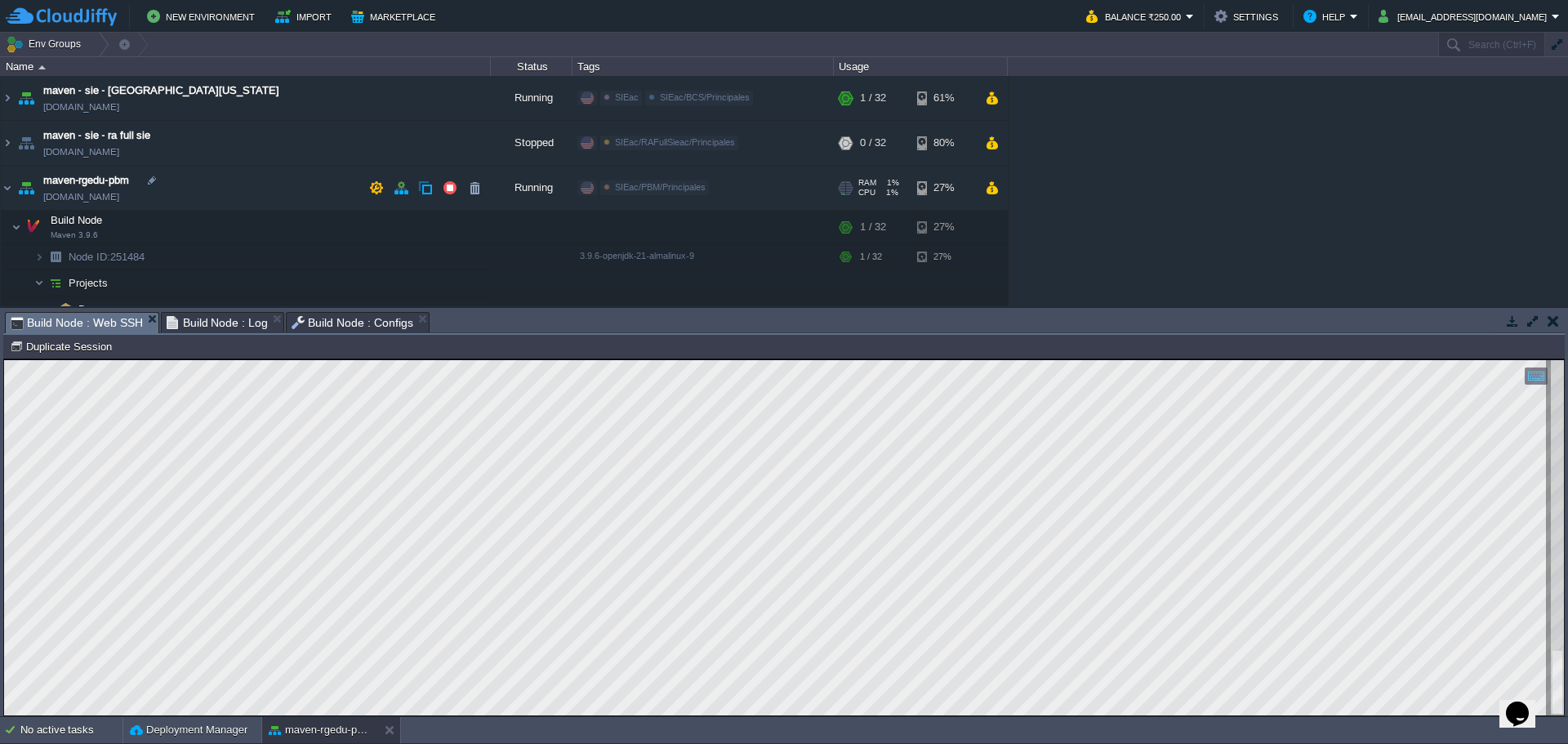
click at [15, 188] on img at bounding box center [25, 188] width 23 height 44
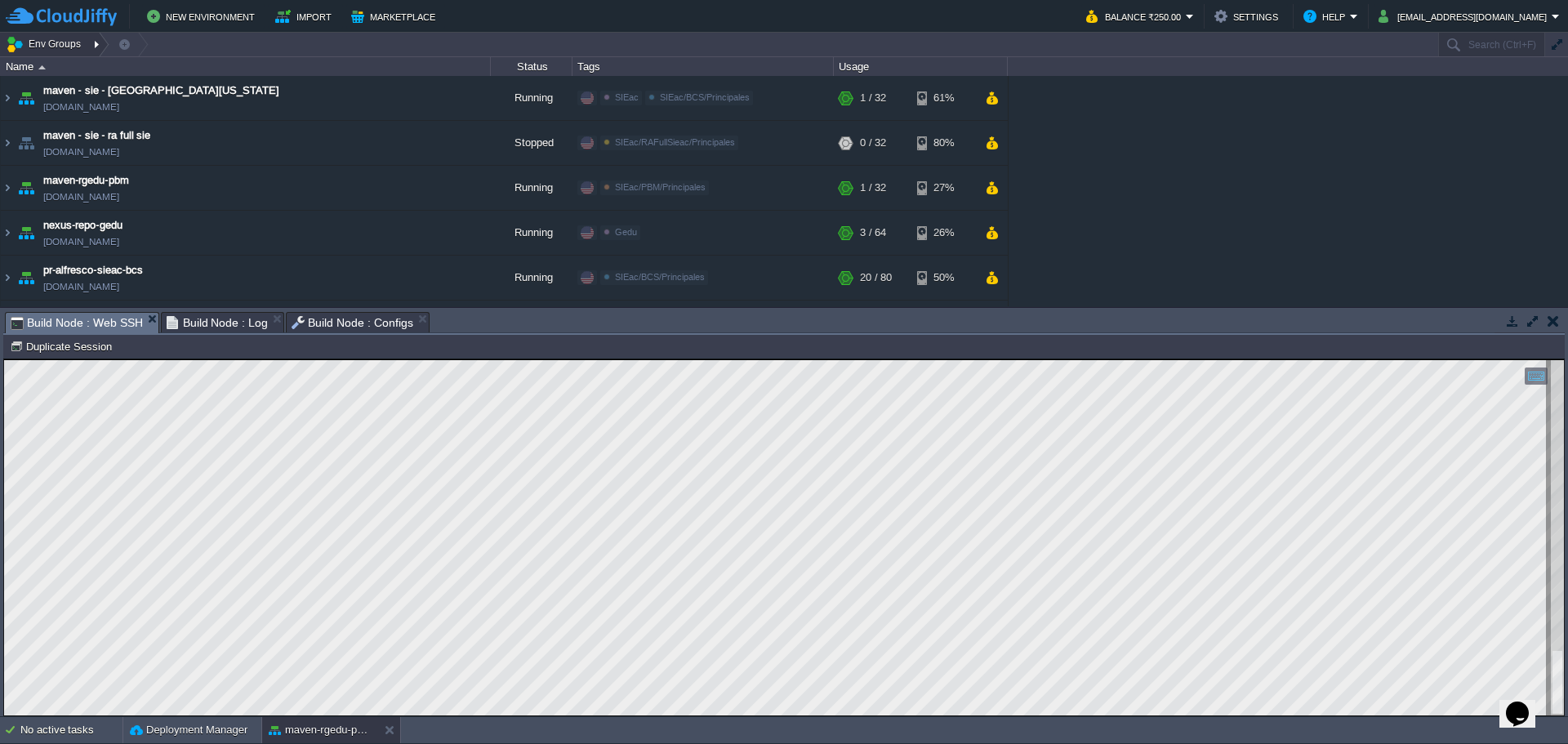
click at [88, 33] on div at bounding box center [98, 45] width 22 height 24
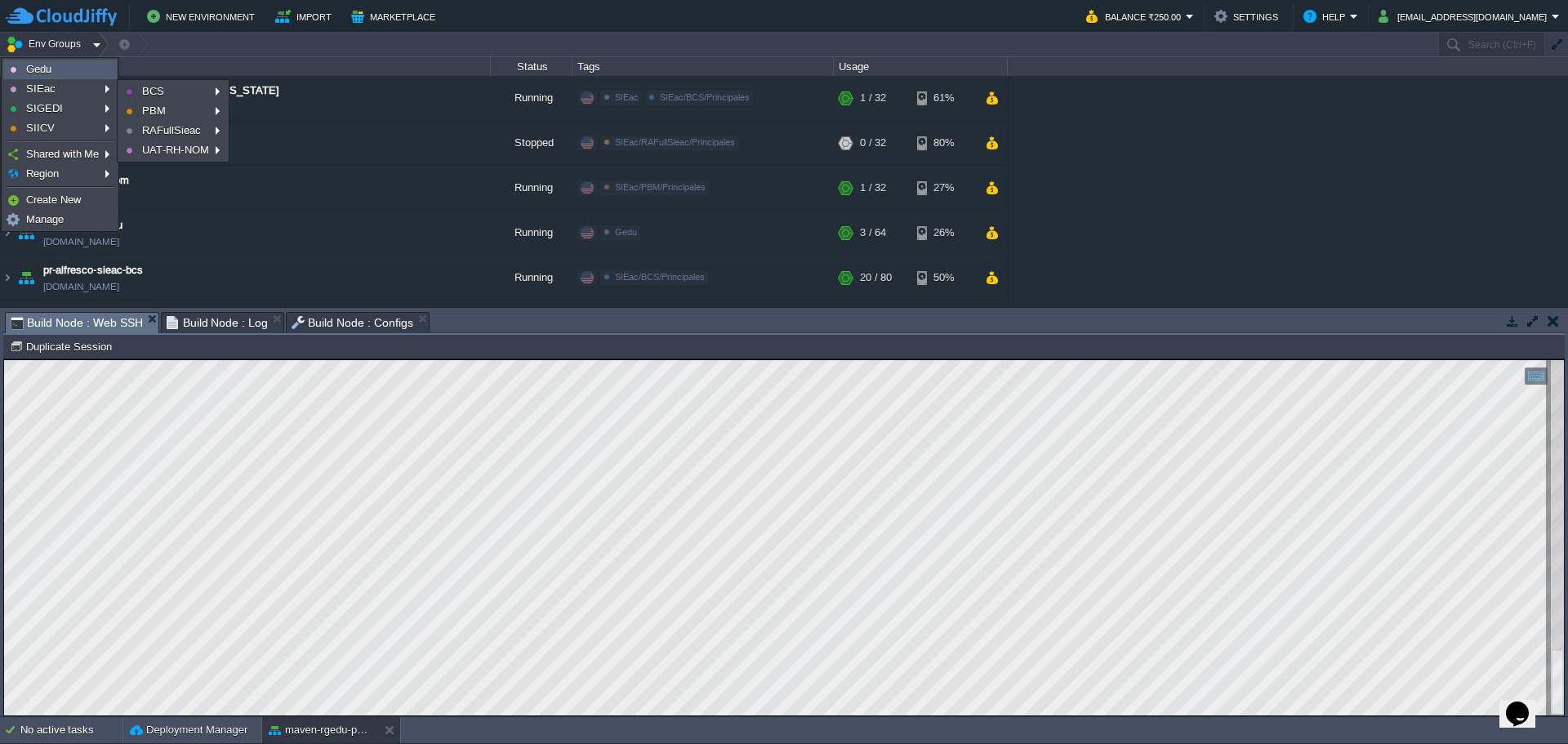
click at [85, 75] on link "Gedu" at bounding box center [60, 69] width 112 height 18
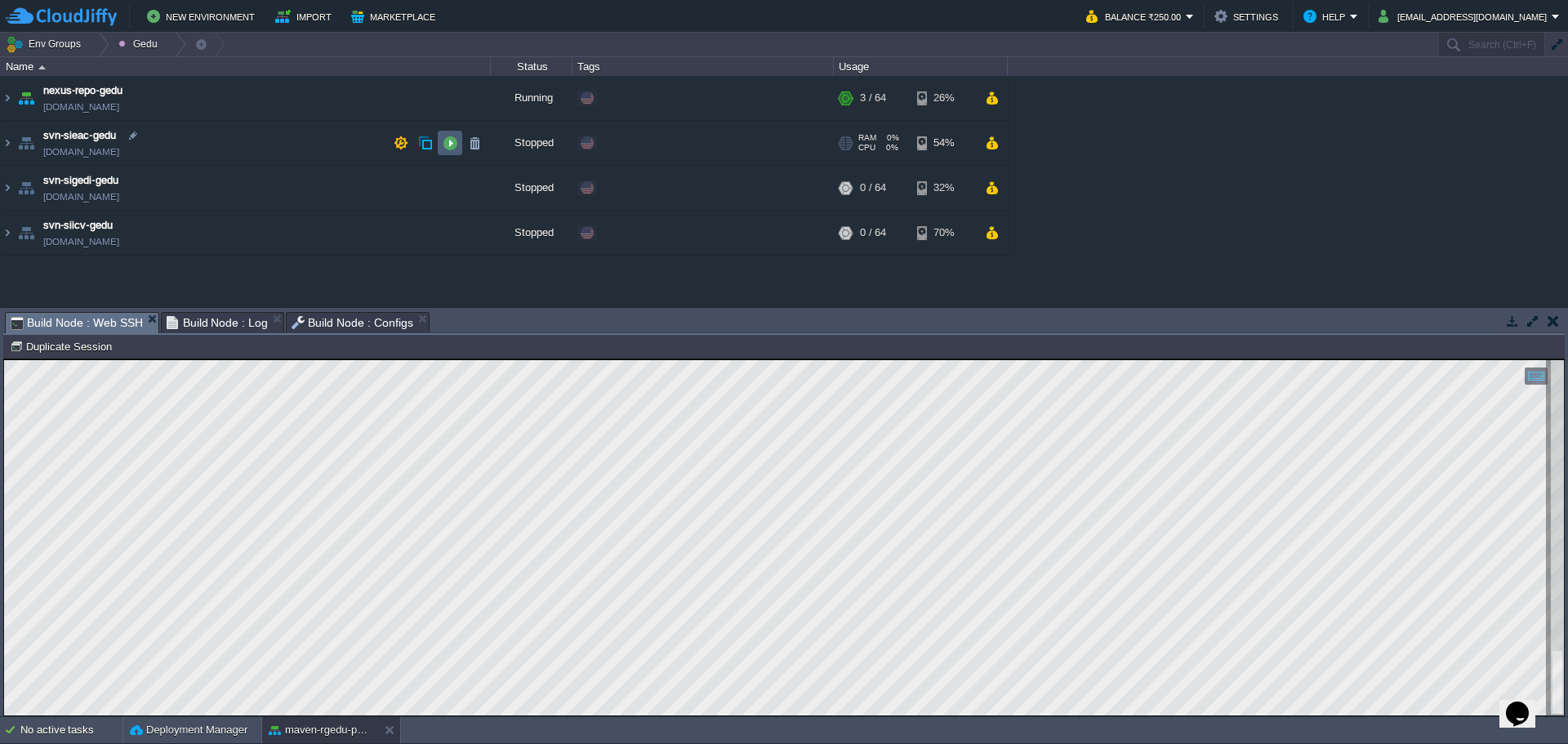
click at [445, 144] on button "button" at bounding box center [449, 142] width 14 height 14
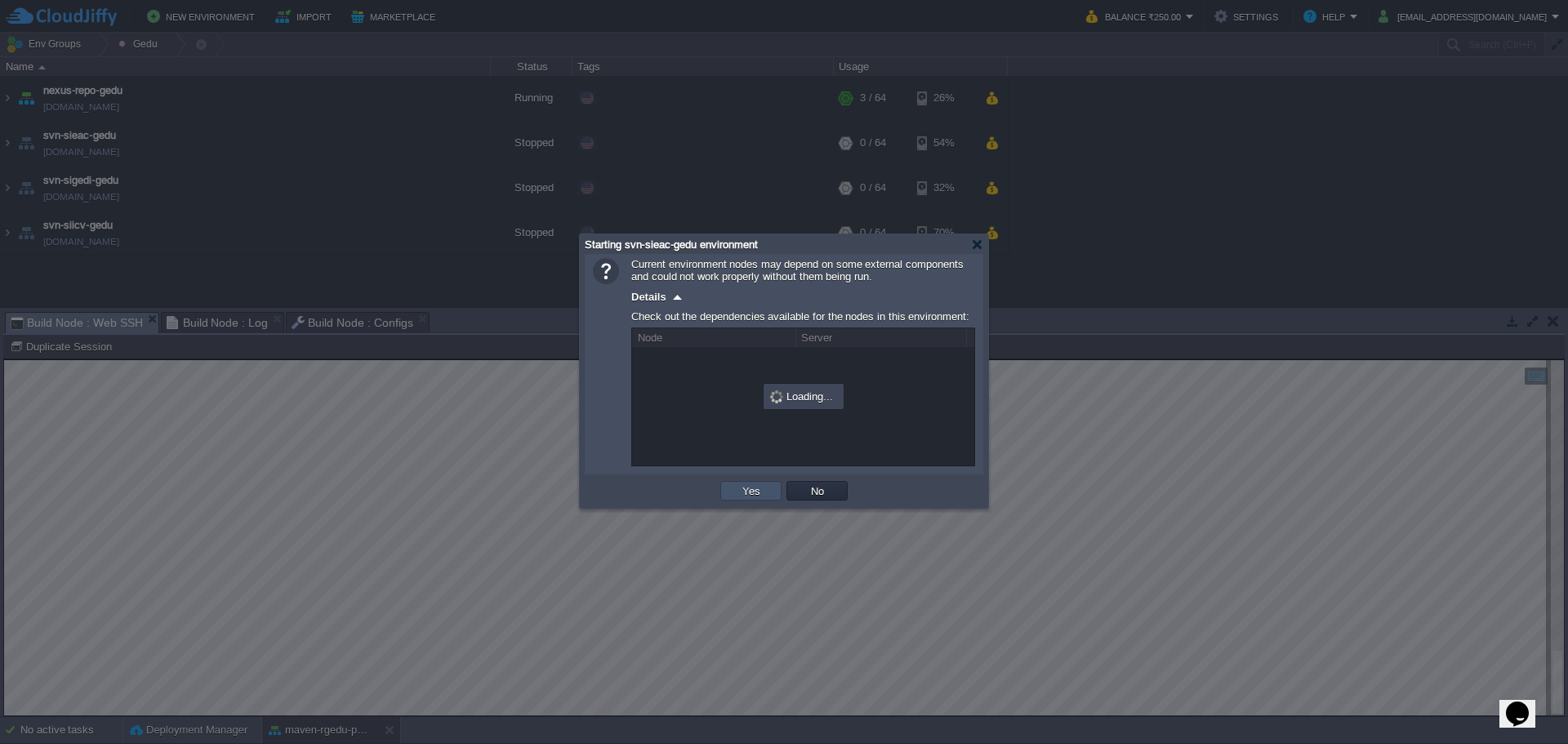
click at [741, 492] on button "Yes" at bounding box center [751, 490] width 28 height 14
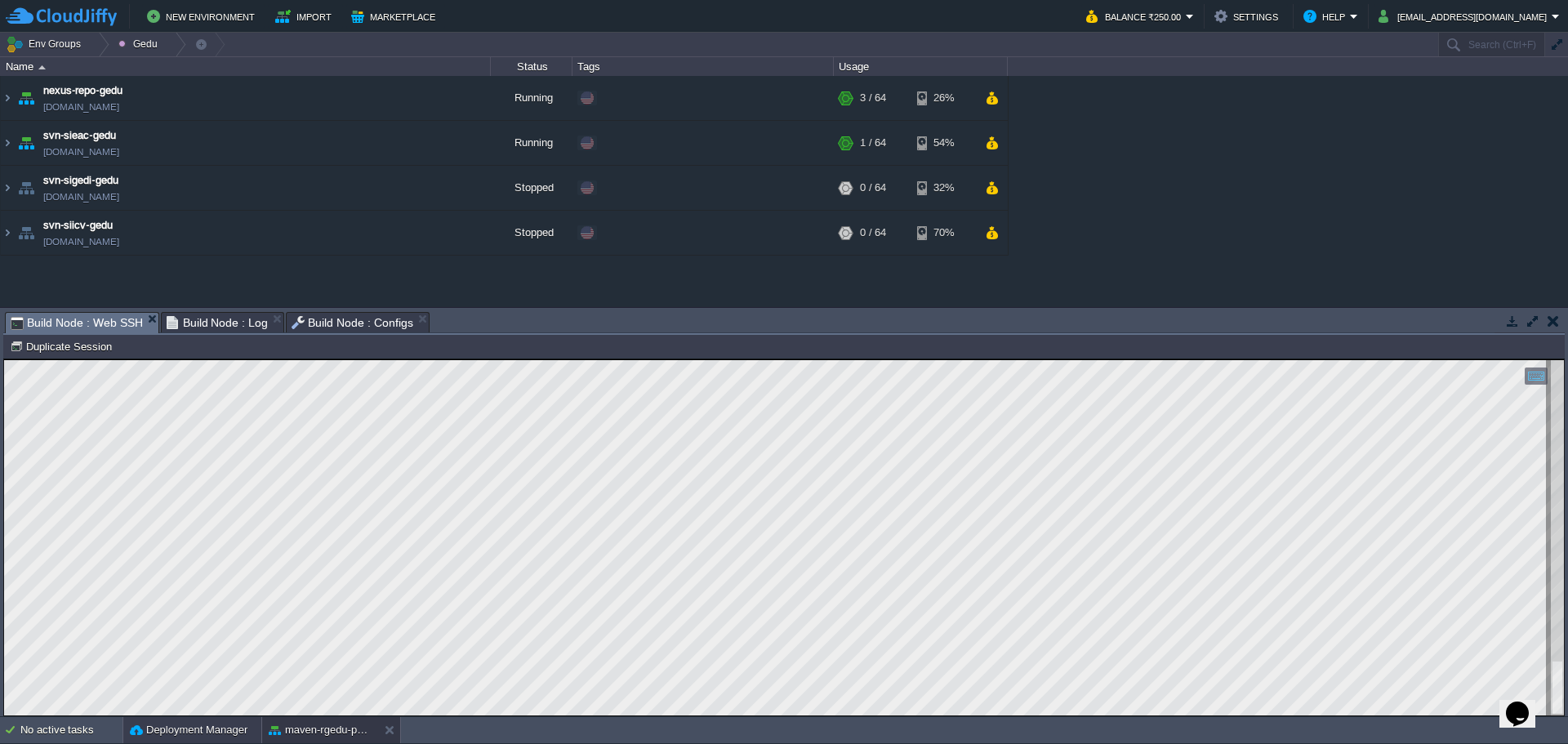
click at [215, 735] on button "Deployment Manager" at bounding box center [189, 730] width 118 height 16
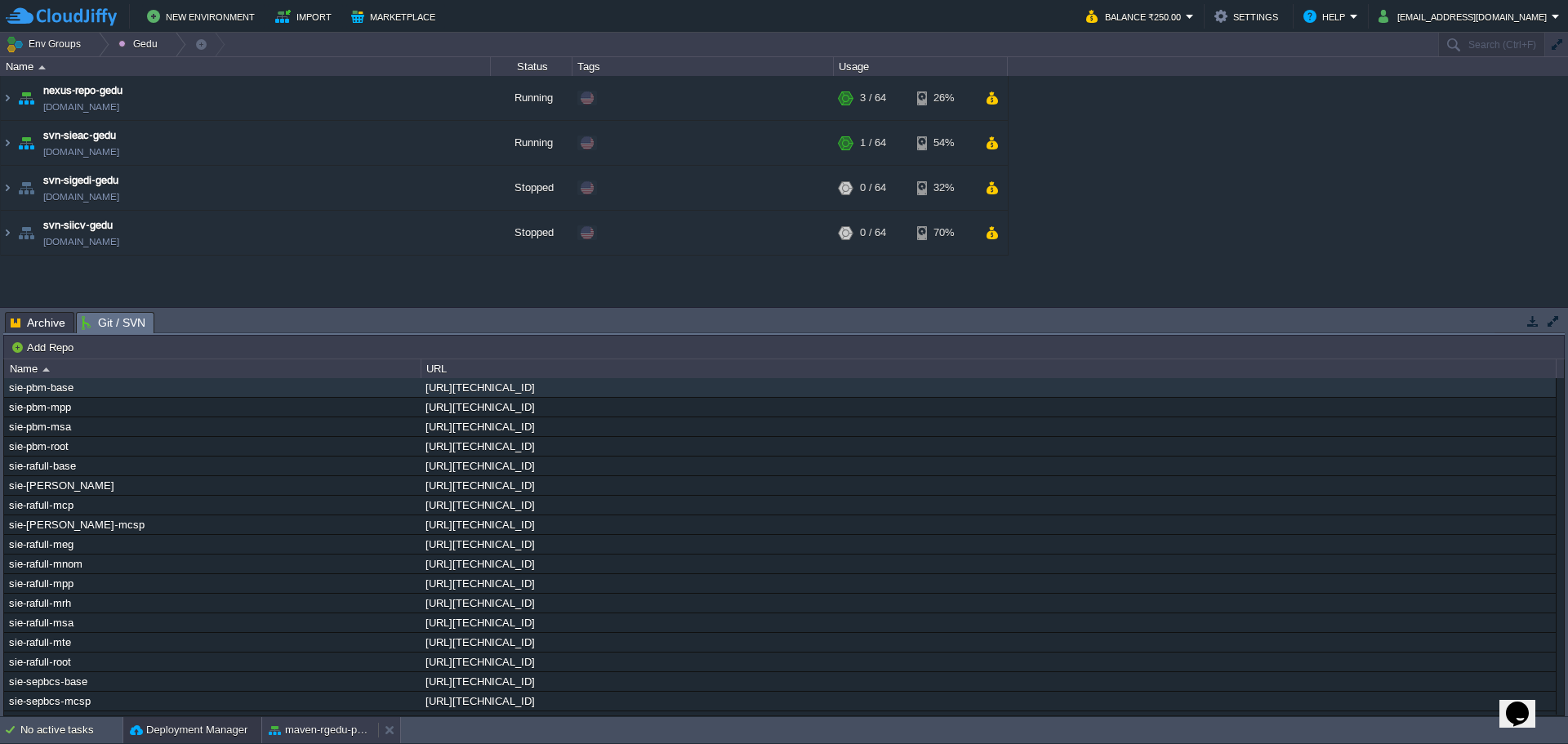
click at [327, 731] on button "maven-rgedu-pbm" at bounding box center [320, 730] width 103 height 16
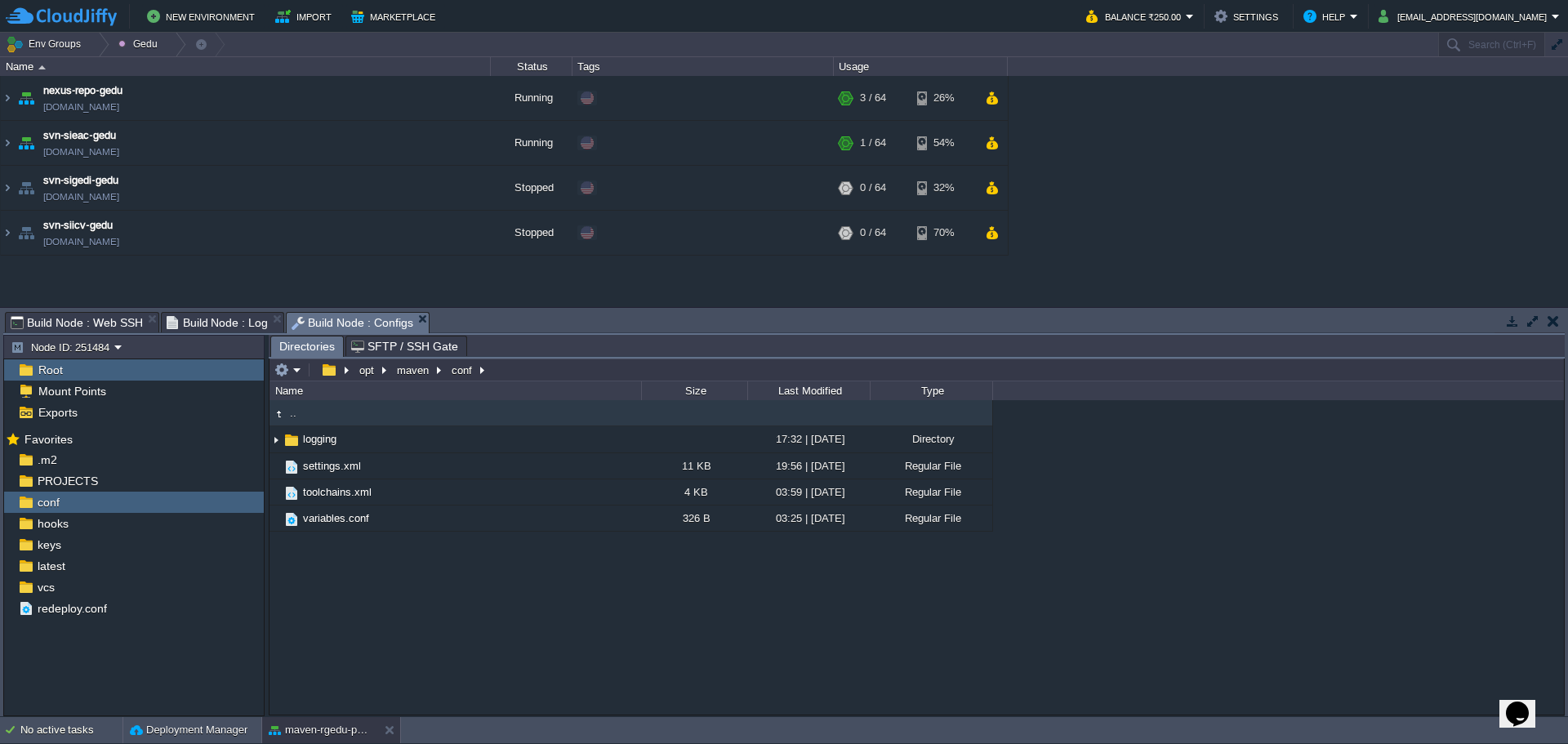
click at [338, 328] on span "Build Node : Configs" at bounding box center [352, 323] width 122 height 20
click at [90, 45] on div at bounding box center [98, 45] width 22 height 24
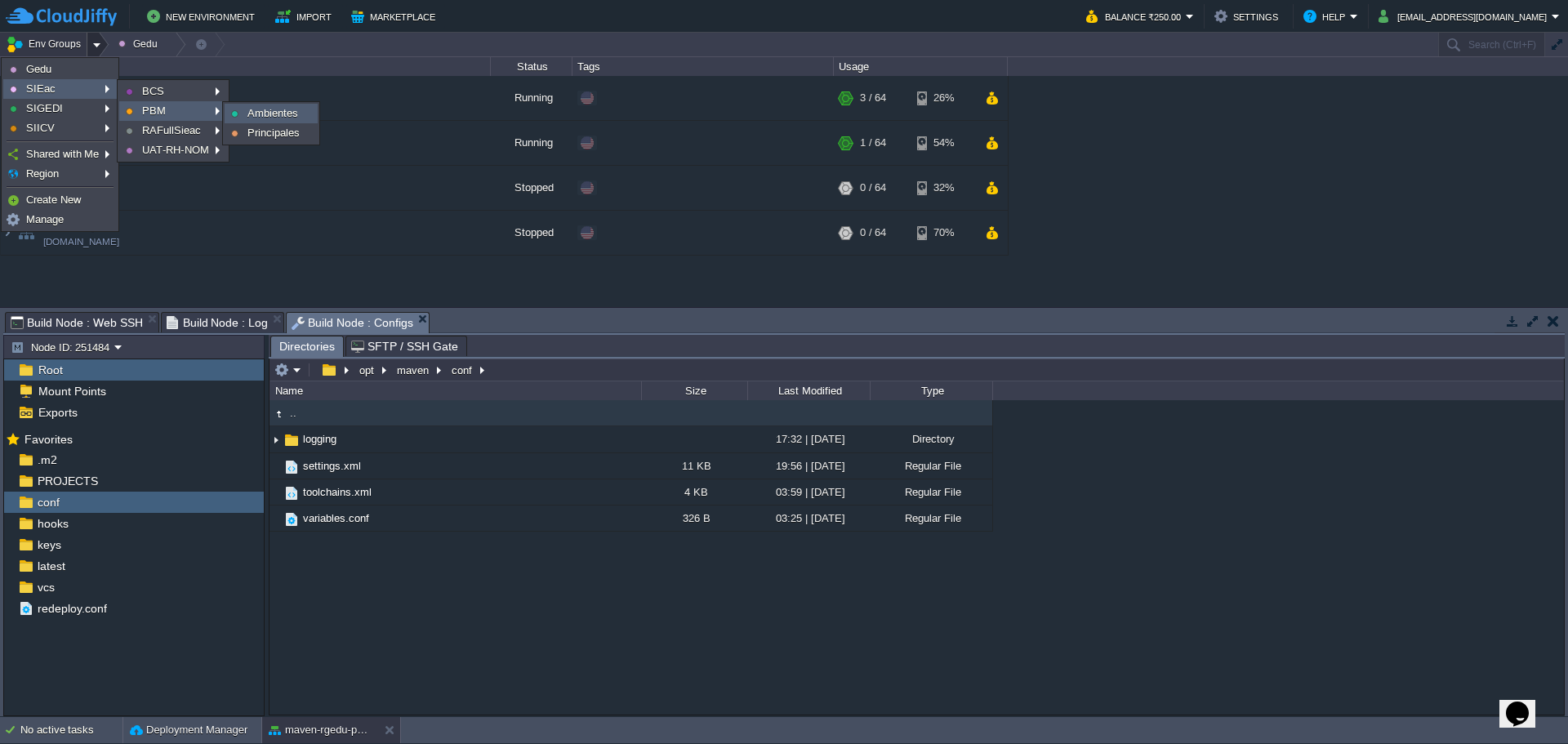
click at [255, 114] on span "Ambientes" at bounding box center [273, 113] width 50 height 13
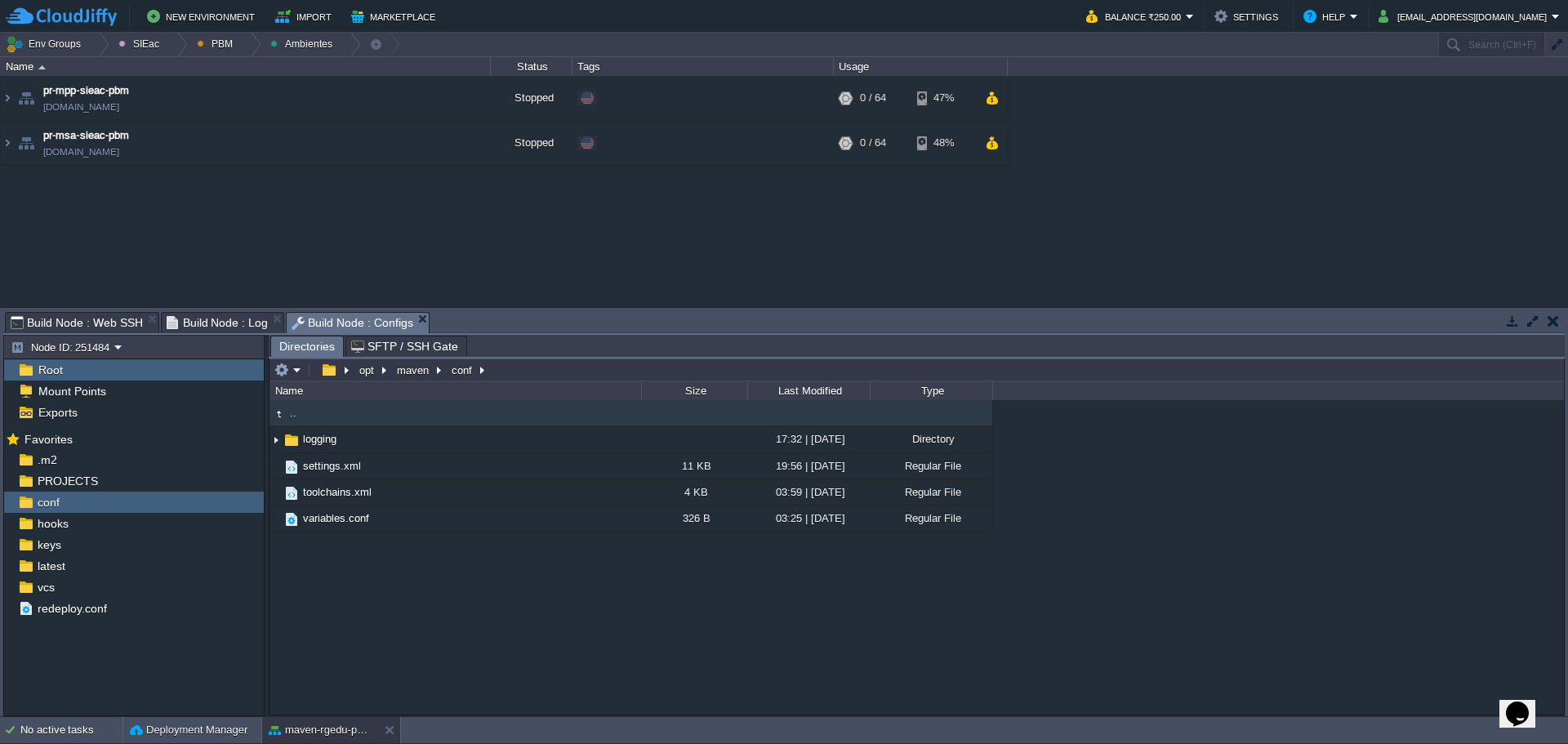
click at [239, 54] on div at bounding box center [250, 45] width 22 height 24
click at [242, 92] on span "Principales" at bounding box center [234, 88] width 52 height 13
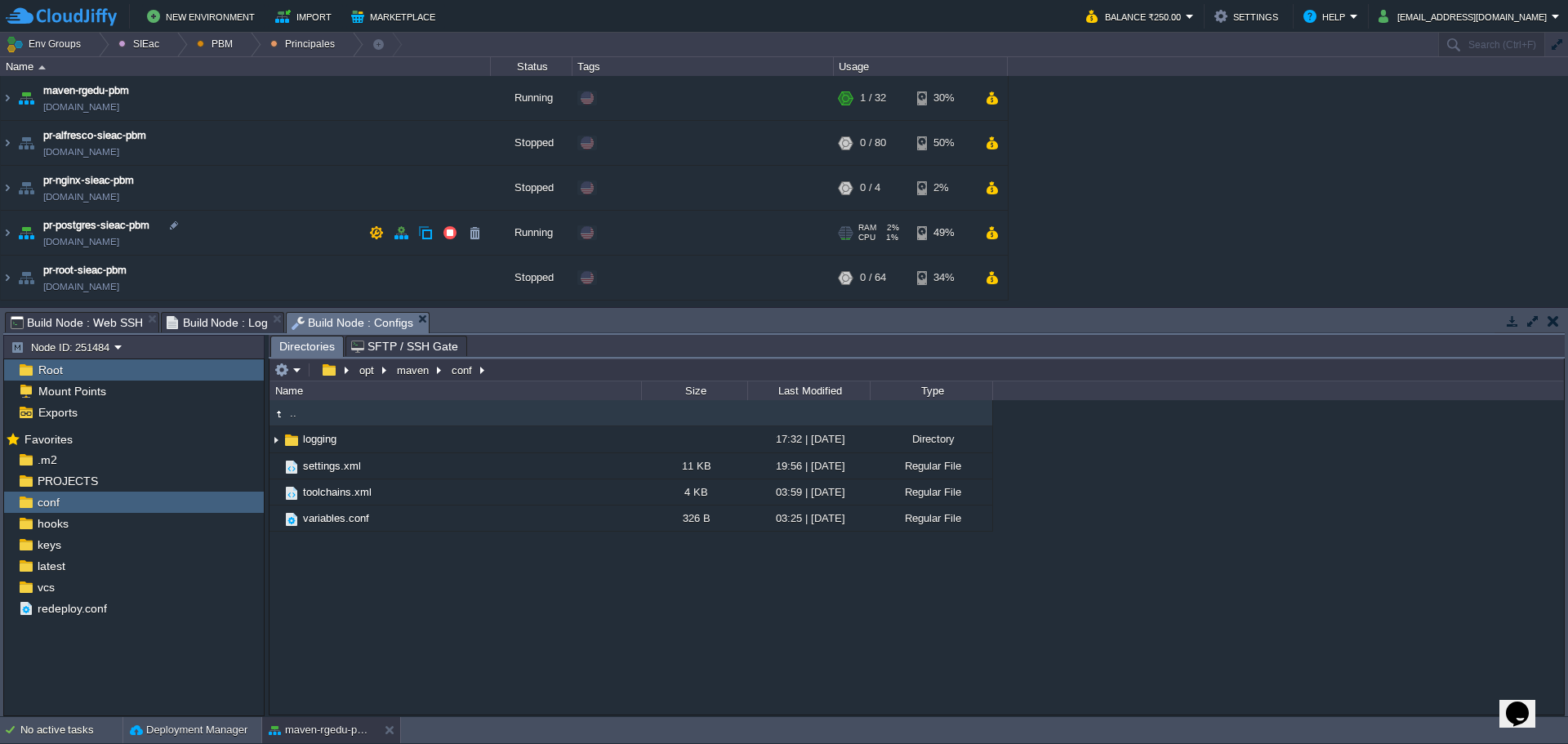
click at [260, 230] on td "pr-postgres-sieac-pbm pr-postgres-sieac-pbm.w1-us.cloudjiffy.net" at bounding box center [246, 232] width 490 height 45
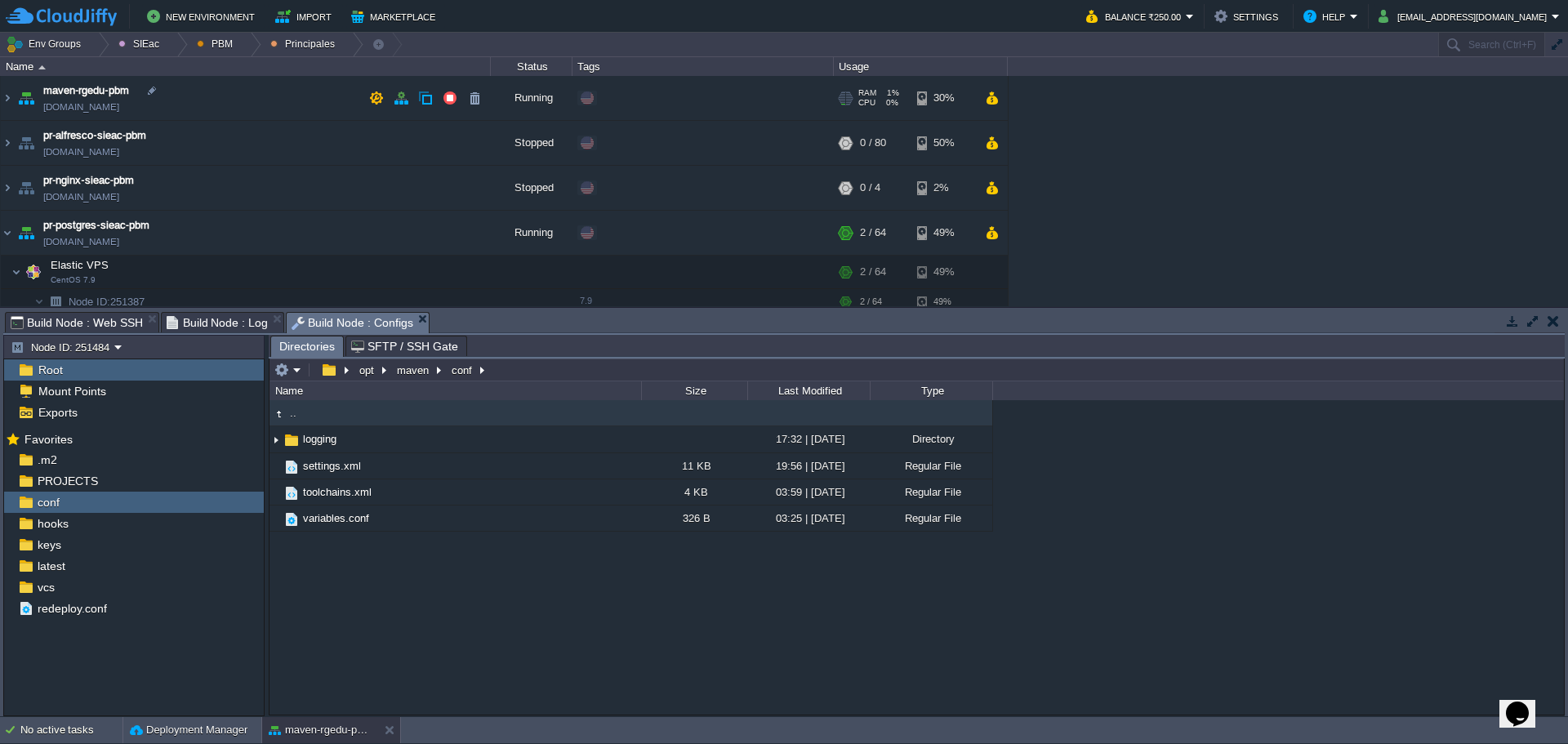
click at [231, 96] on td "maven-rgedu-pbm maven-rgedu-pbm.w1-us.cloudjiffy.net" at bounding box center [246, 98] width 490 height 45
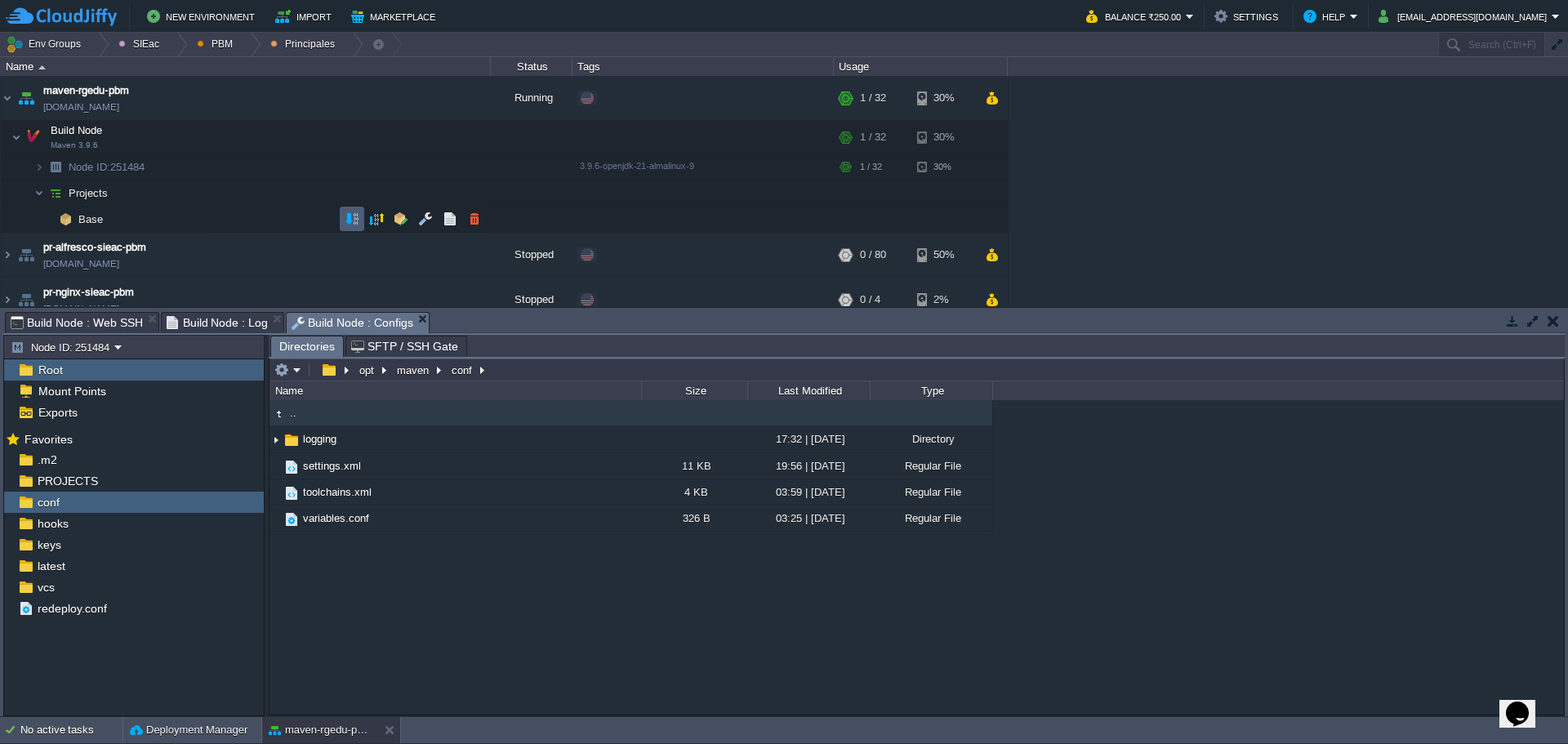
click at [359, 221] on button "button" at bounding box center [351, 218] width 14 height 14
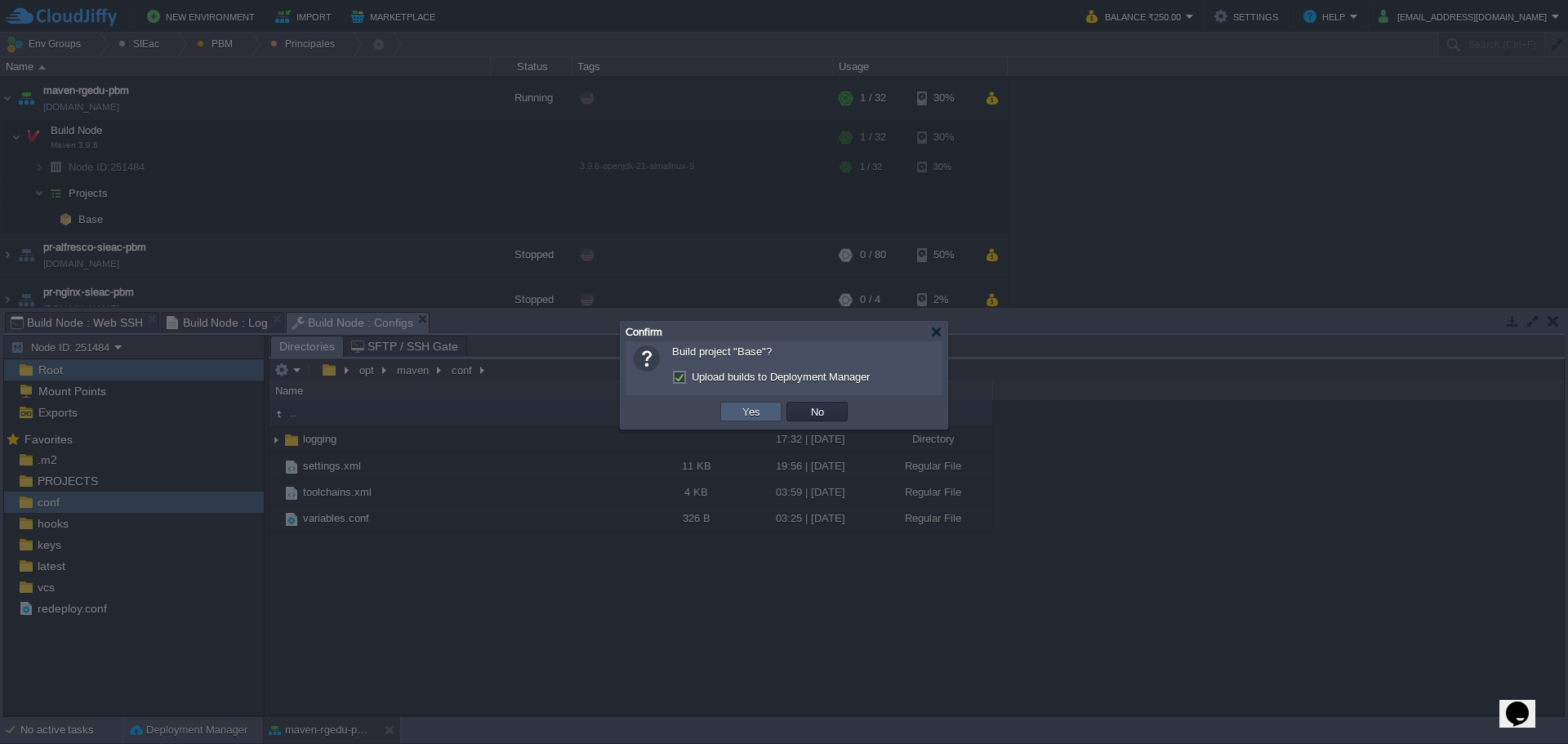
click at [732, 405] on td "Yes" at bounding box center [751, 411] width 61 height 19
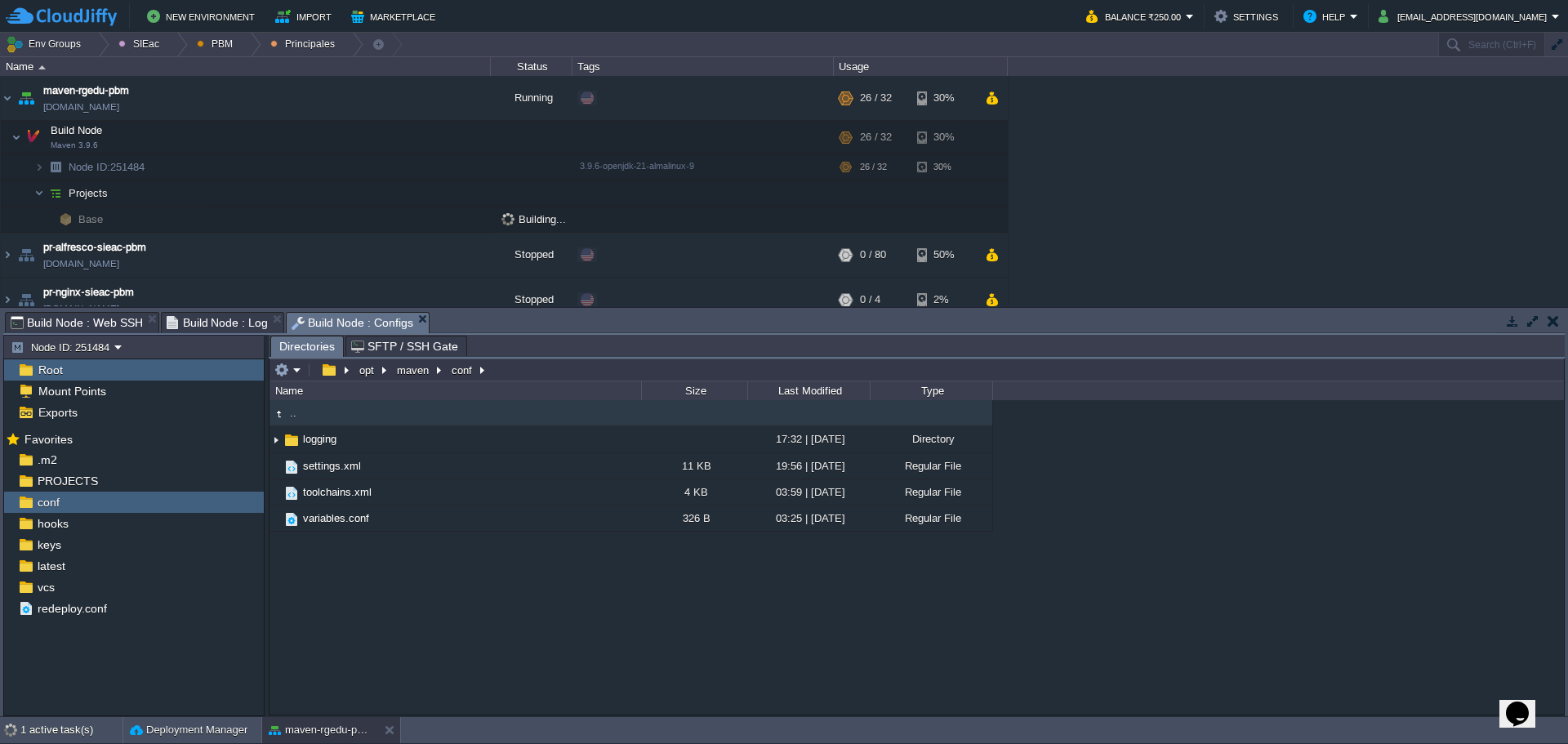
click at [78, 321] on span "Build Node : Web SSH" at bounding box center [77, 322] width 132 height 19
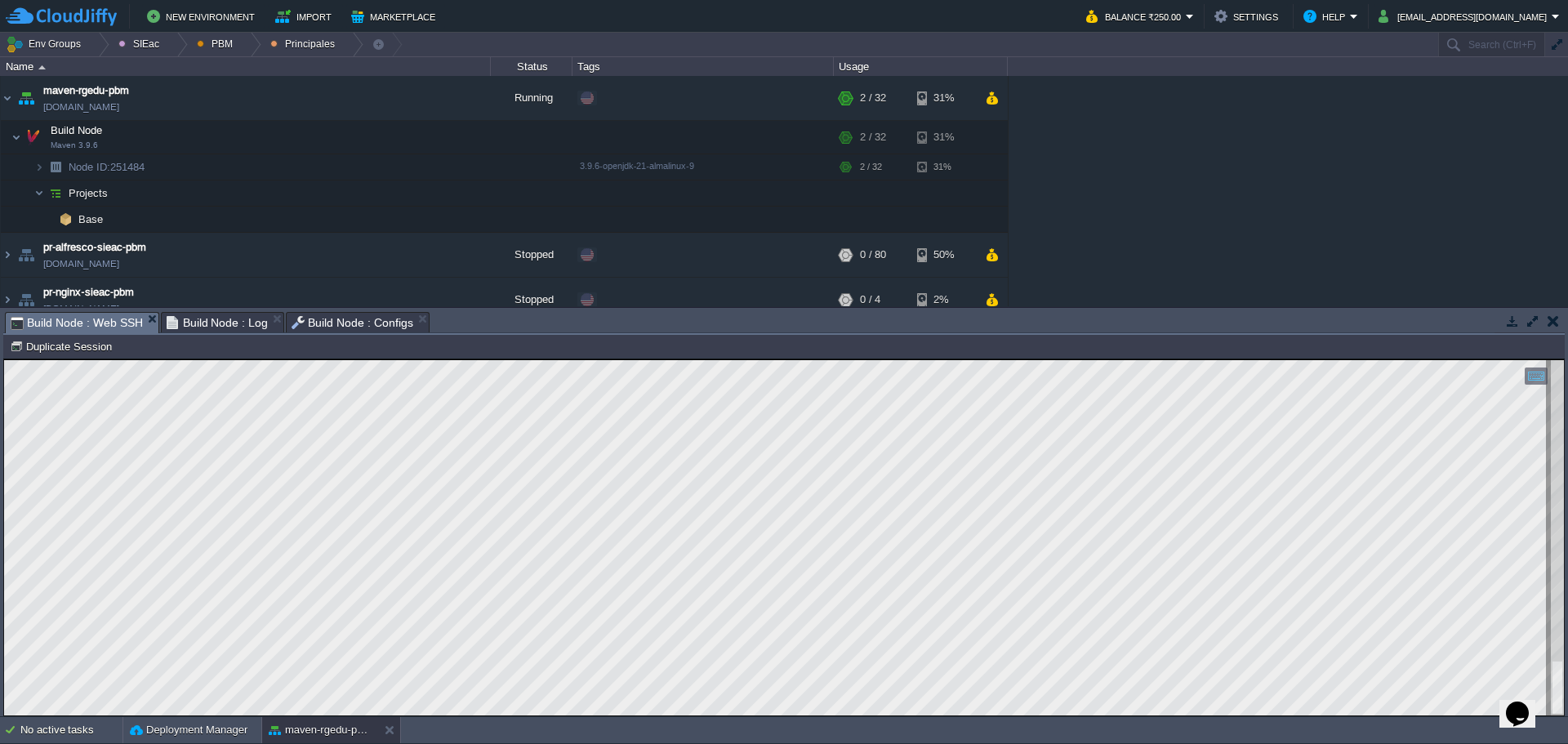
click at [210, 315] on span "Build Node : Log" at bounding box center [217, 322] width 102 height 19
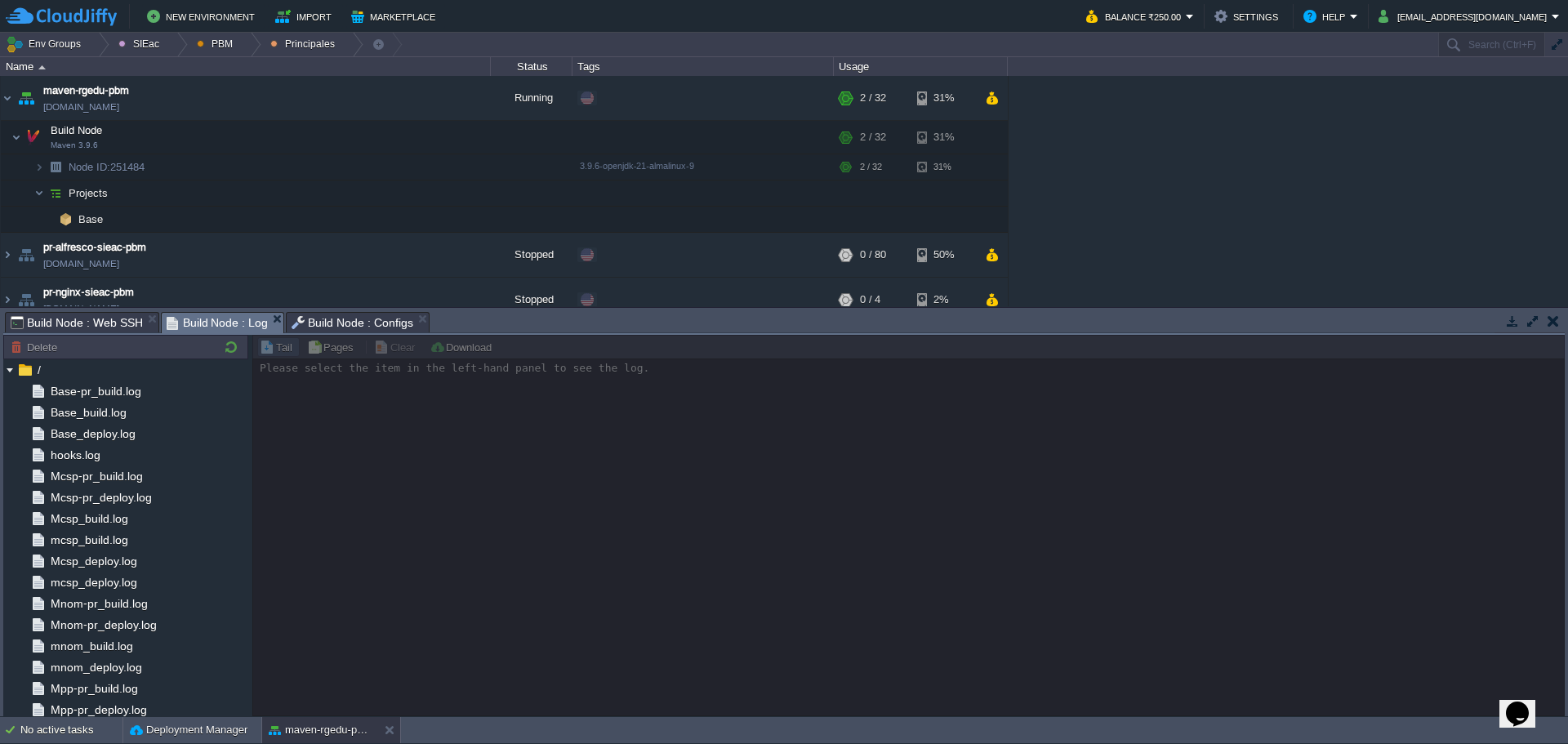
click at [327, 328] on span "Build Node : Configs" at bounding box center [352, 322] width 122 height 19
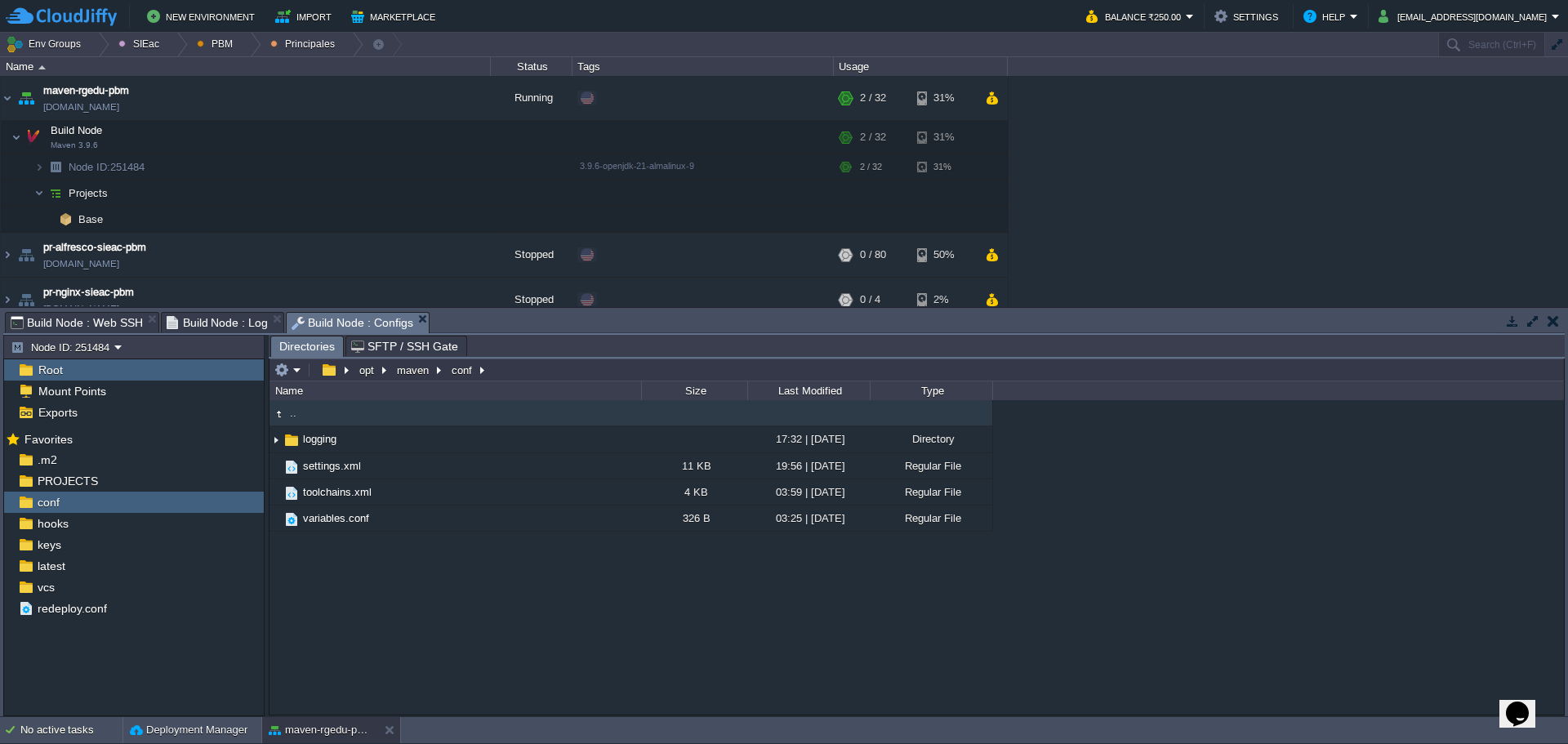
click at [113, 328] on span "Build Node : Web SSH" at bounding box center [77, 322] width 132 height 19
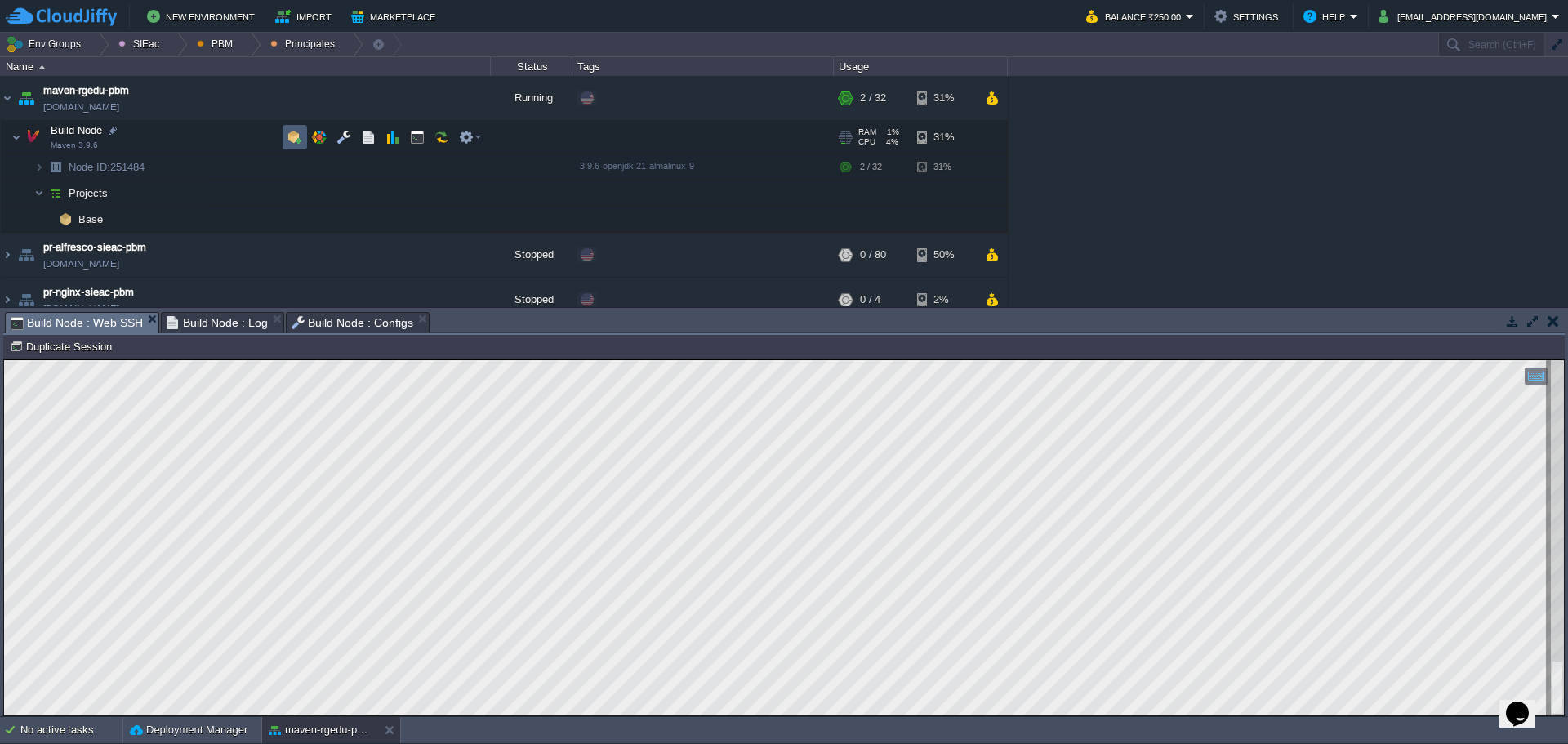
click at [295, 137] on button "button" at bounding box center [295, 136] width 14 height 14
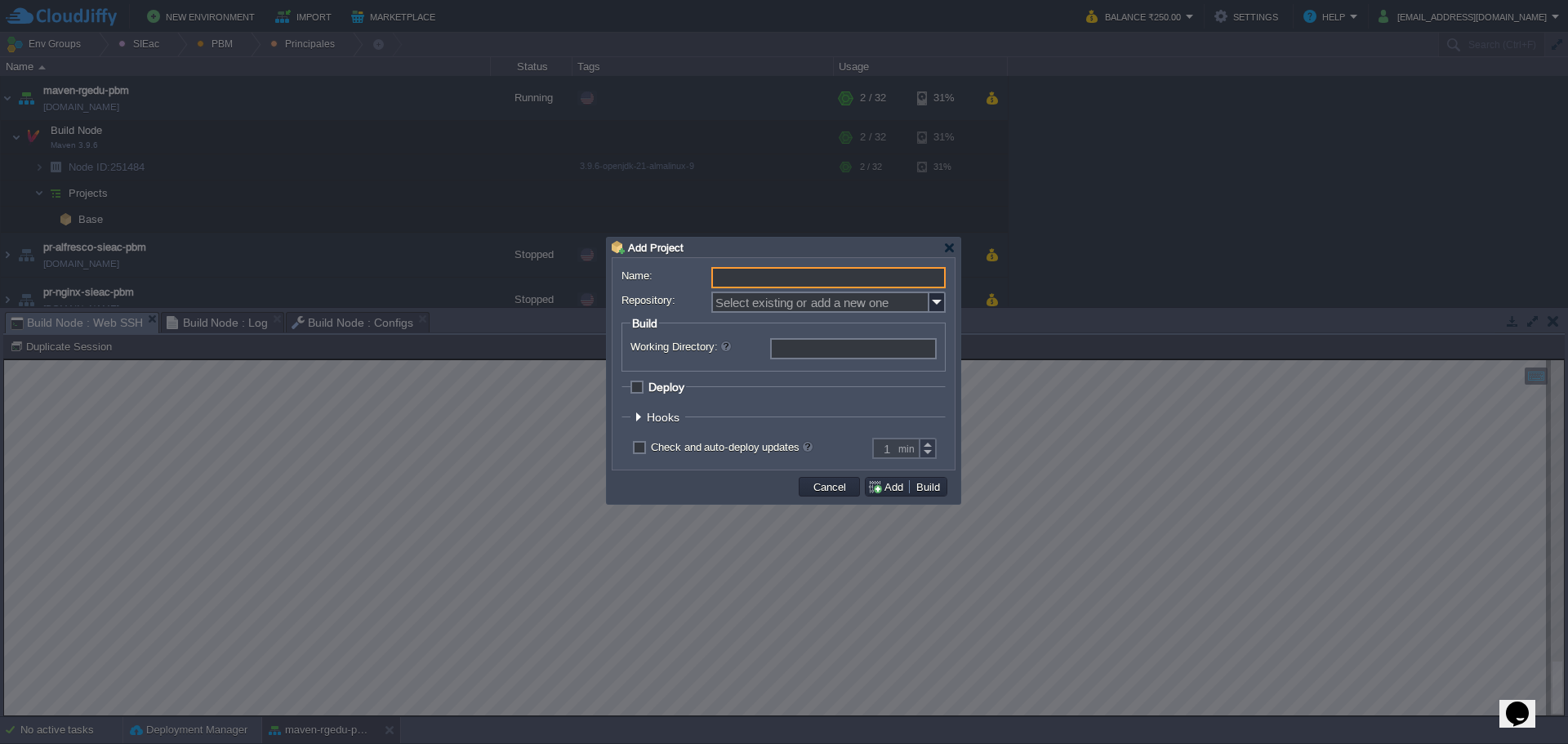
click at [760, 271] on input "Name:" at bounding box center [828, 277] width 234 height 21
paste input "root"
type input "root"
click at [778, 301] on input "Repository:" at bounding box center [820, 301] width 218 height 21
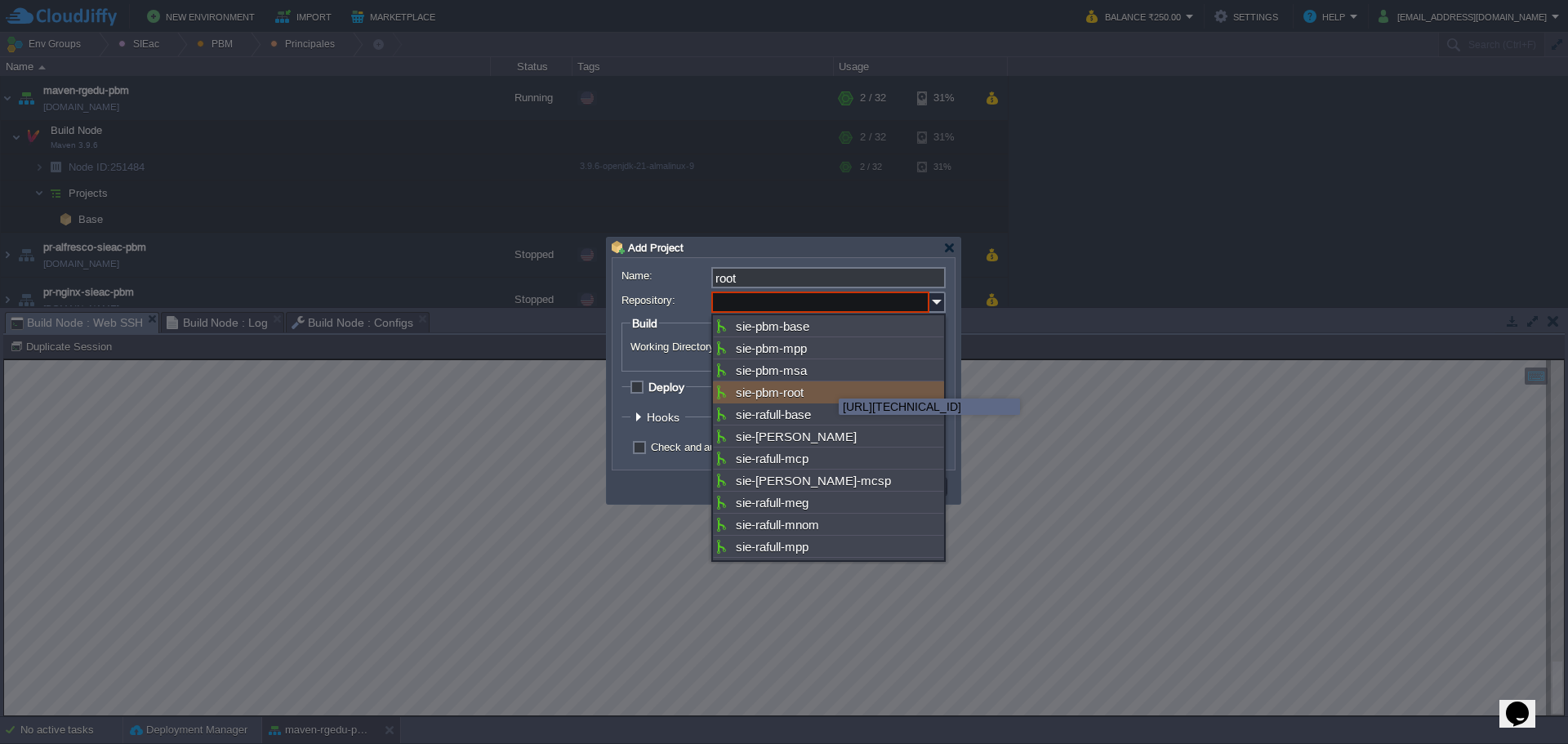
click at [827, 384] on div "sie-pbm-root" at bounding box center [828, 392] width 231 height 22
type input "sie-pbm-root"
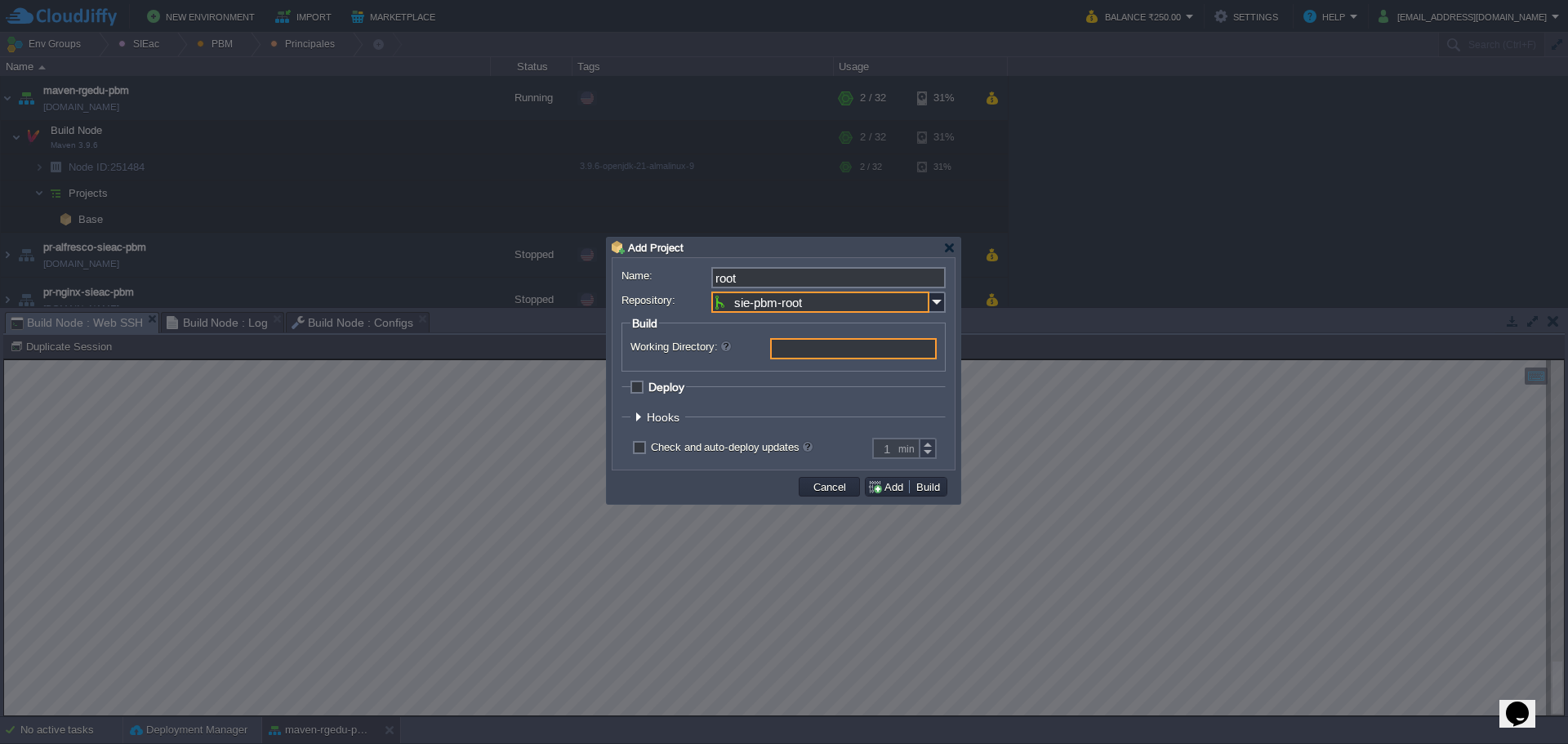
click at [823, 357] on input "Working Directory:" at bounding box center [853, 348] width 167 height 21
click at [684, 388] on span "Deploy" at bounding box center [666, 387] width 36 height 13
checkbox input "true"
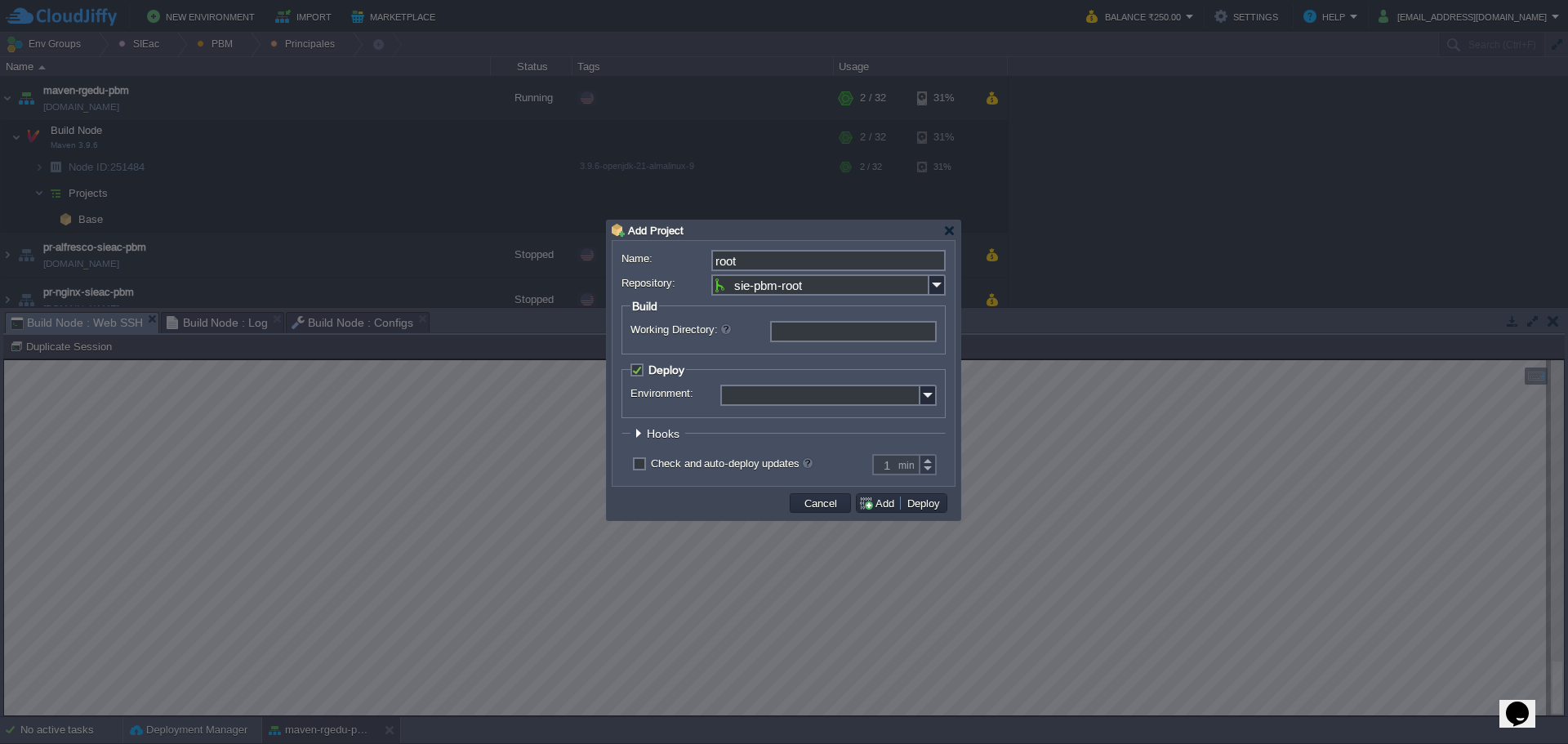
click at [894, 393] on input "Environment:" at bounding box center [821, 395] width 200 height 21
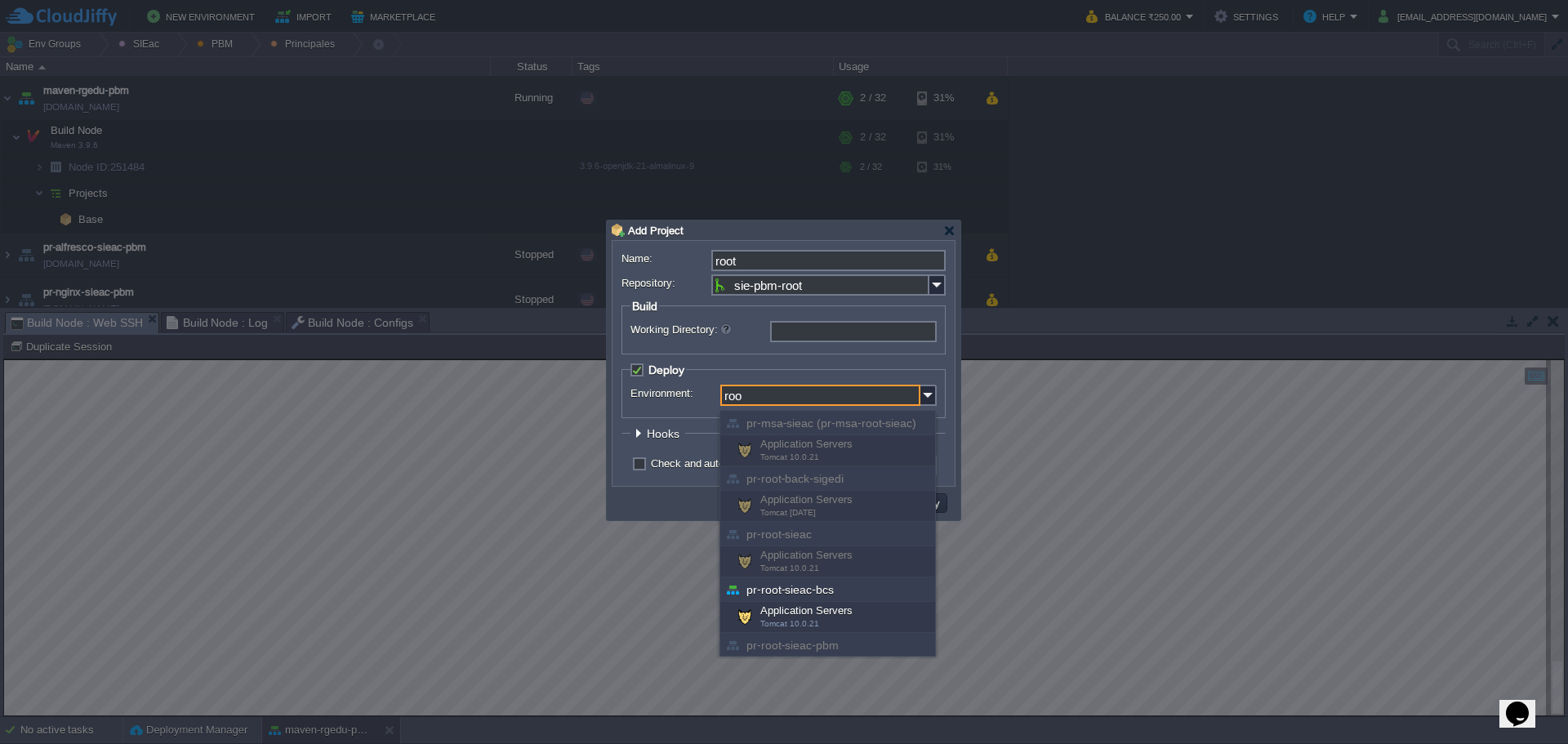
type input "roo"
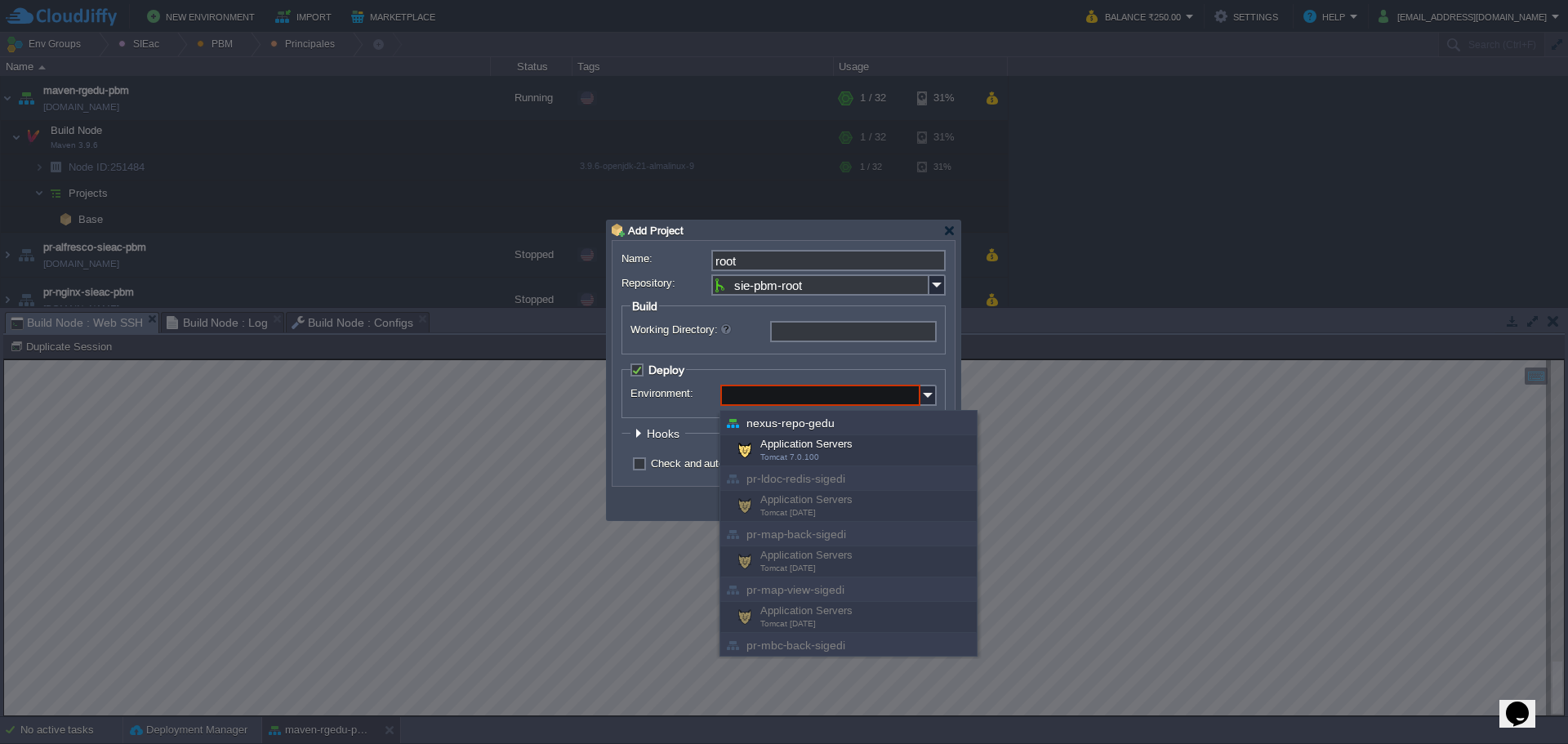
scroll to position [33, 0]
click at [806, 399] on input "Environment:" at bounding box center [821, 395] width 200 height 21
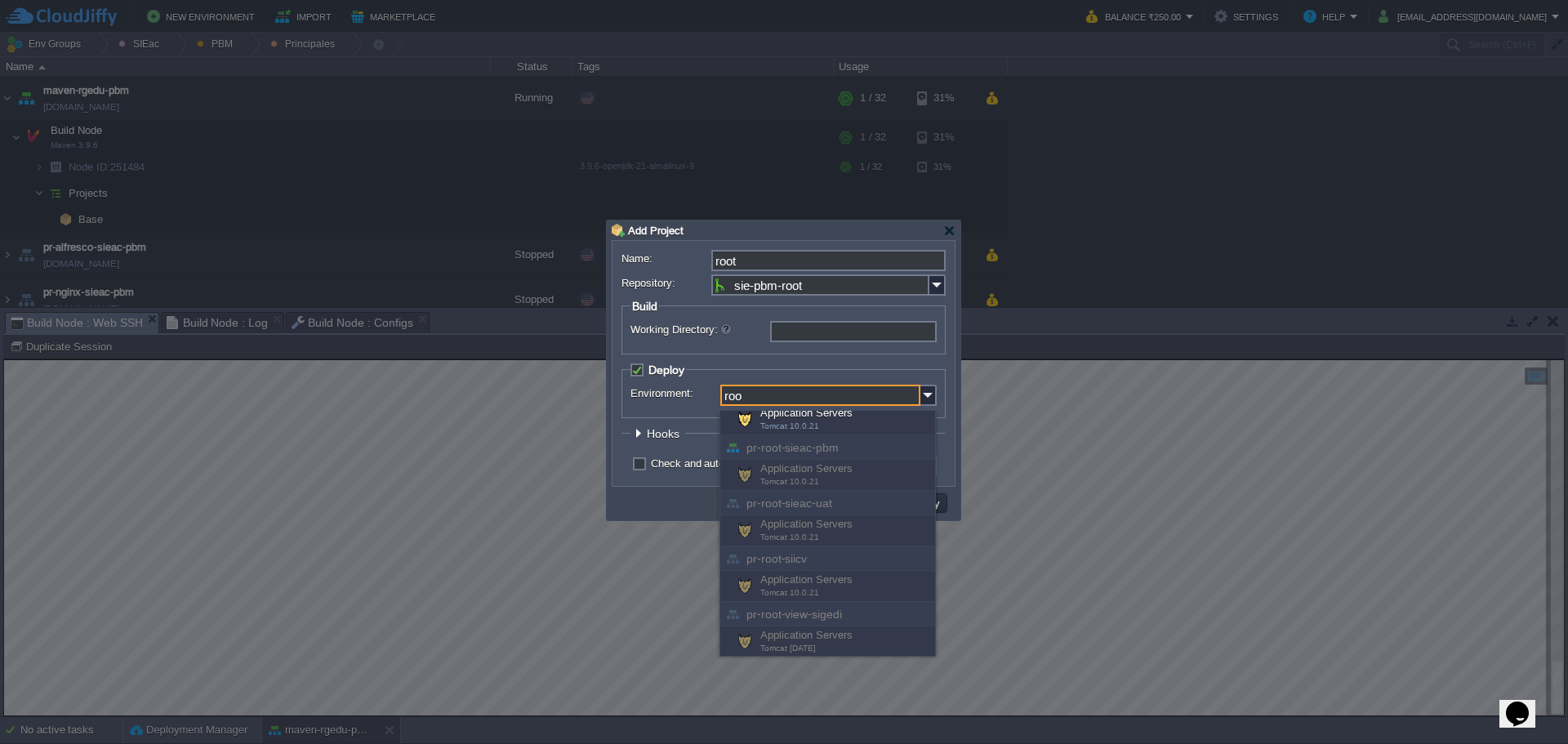
scroll to position [199, 0]
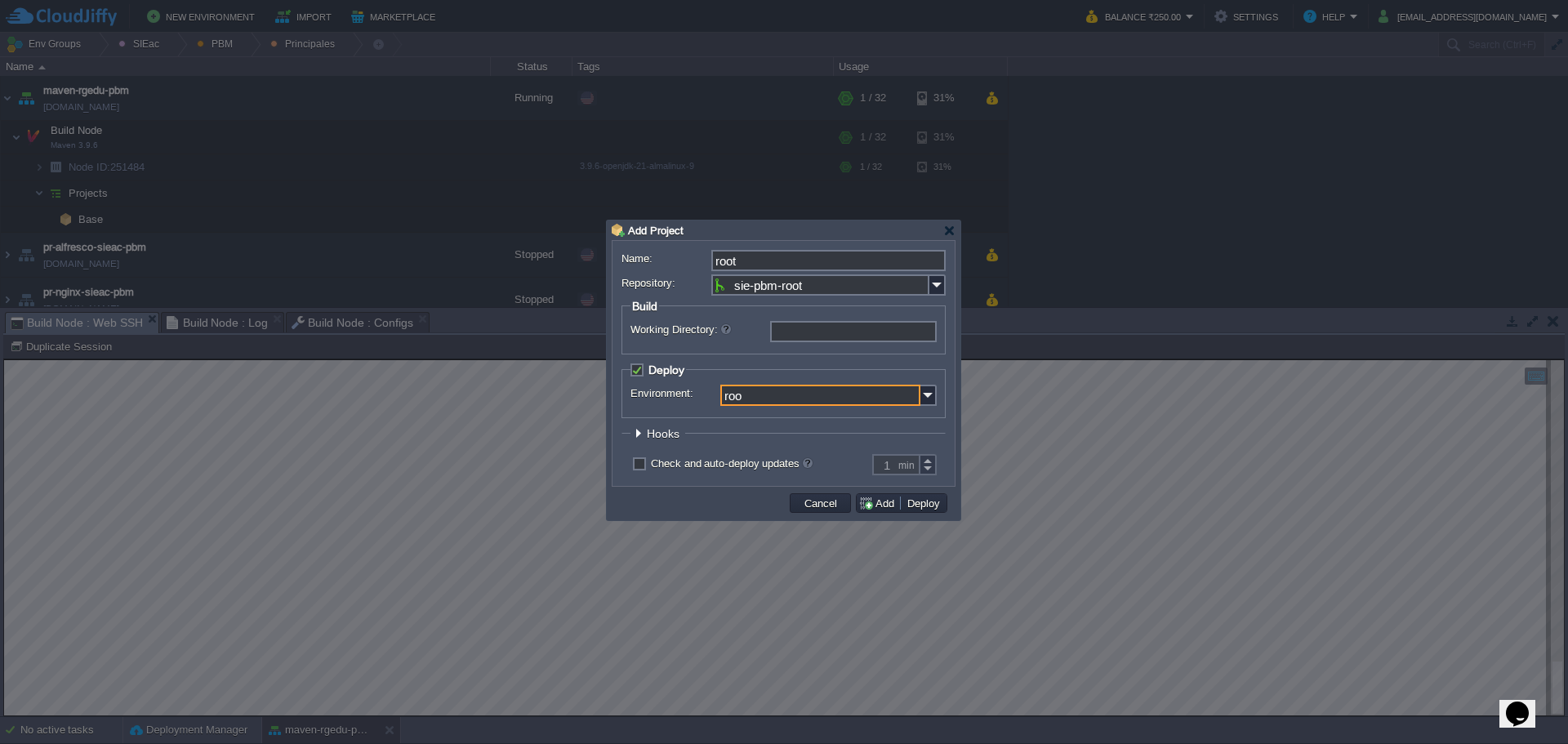
click at [885, 393] on input "roo" at bounding box center [821, 395] width 200 height 21
type input "roo"
click at [929, 401] on img at bounding box center [928, 395] width 16 height 21
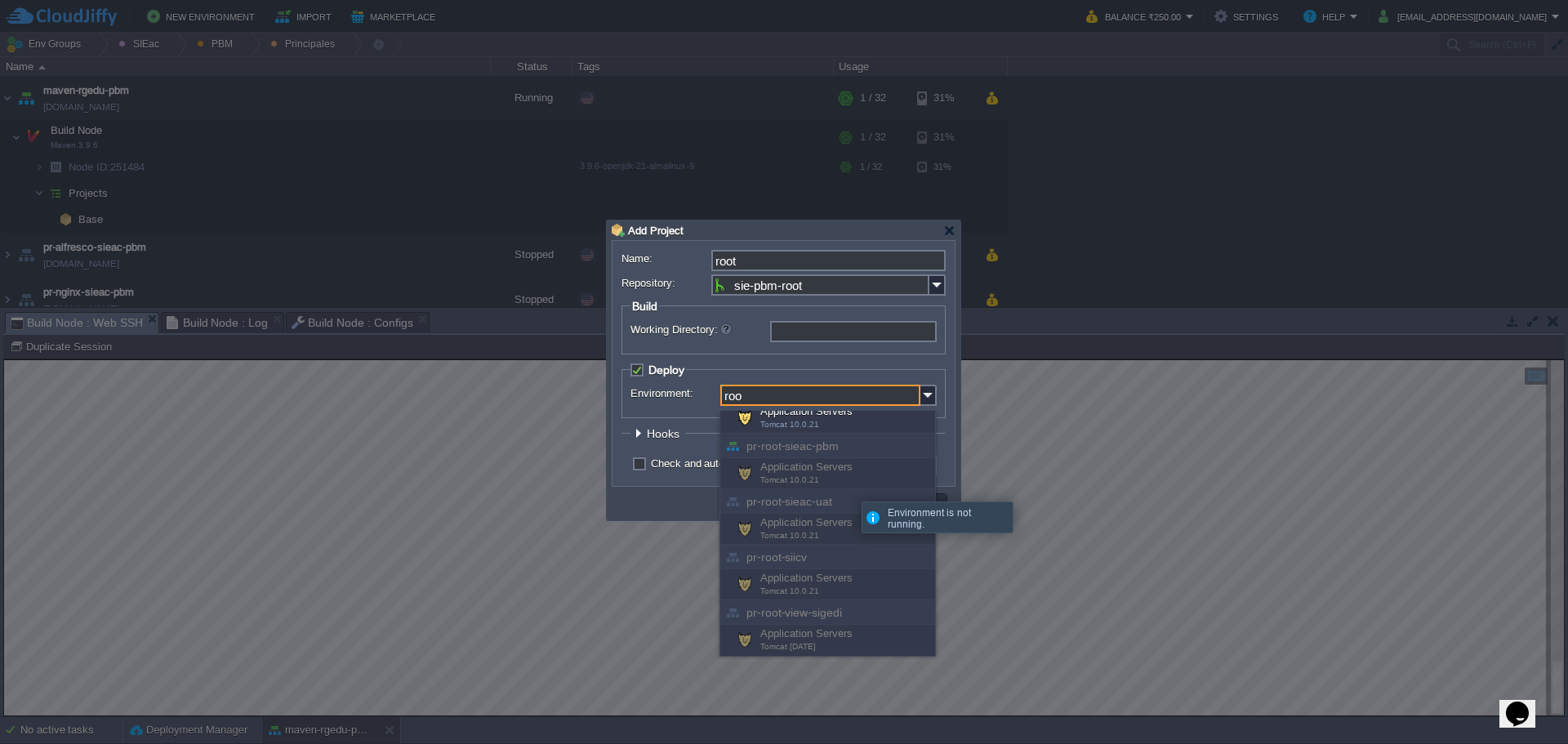
click at [848, 486] on div "Application Servers Tomcat 10.0.21" at bounding box center [827, 473] width 215 height 31
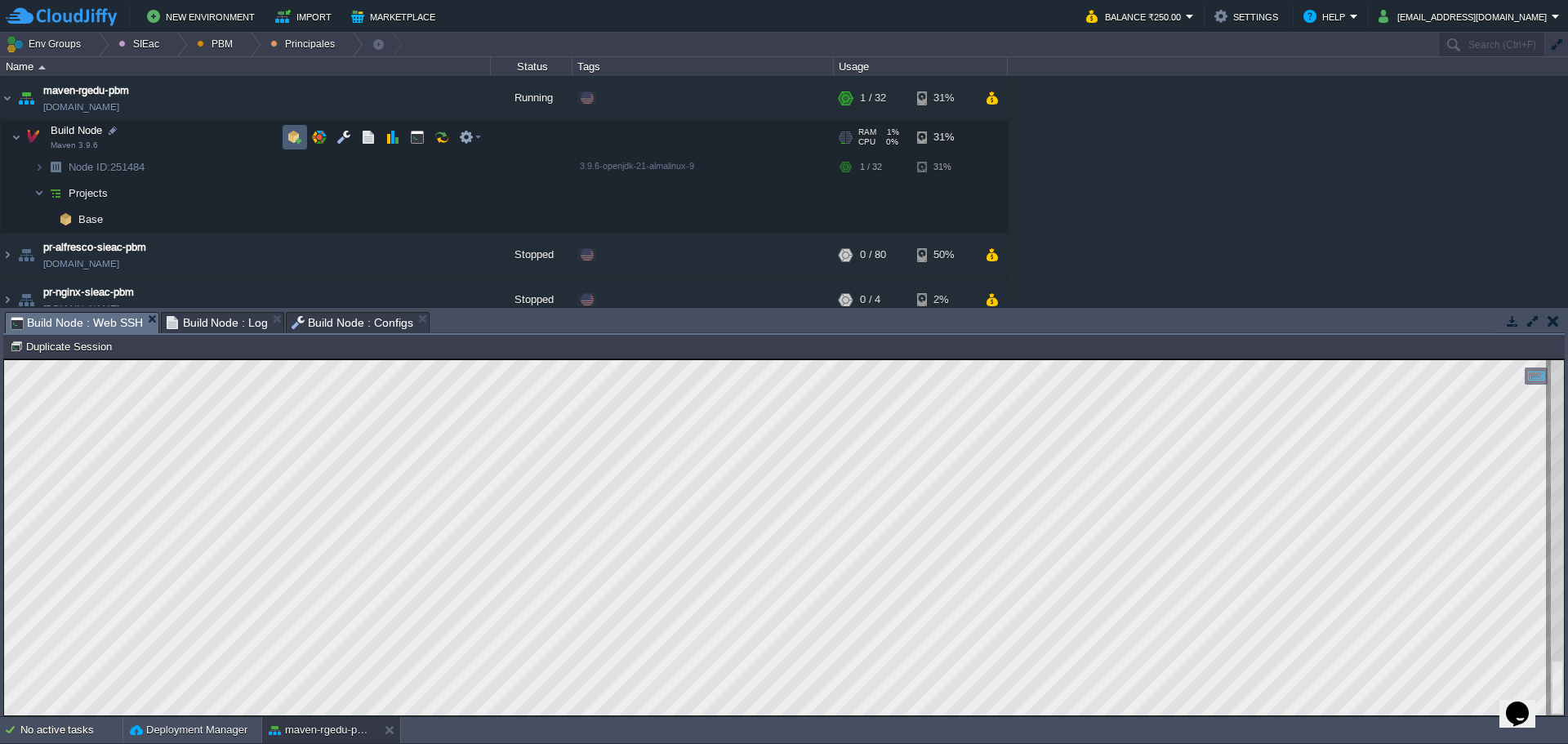
click at [302, 138] on td at bounding box center [295, 136] width 24 height 24
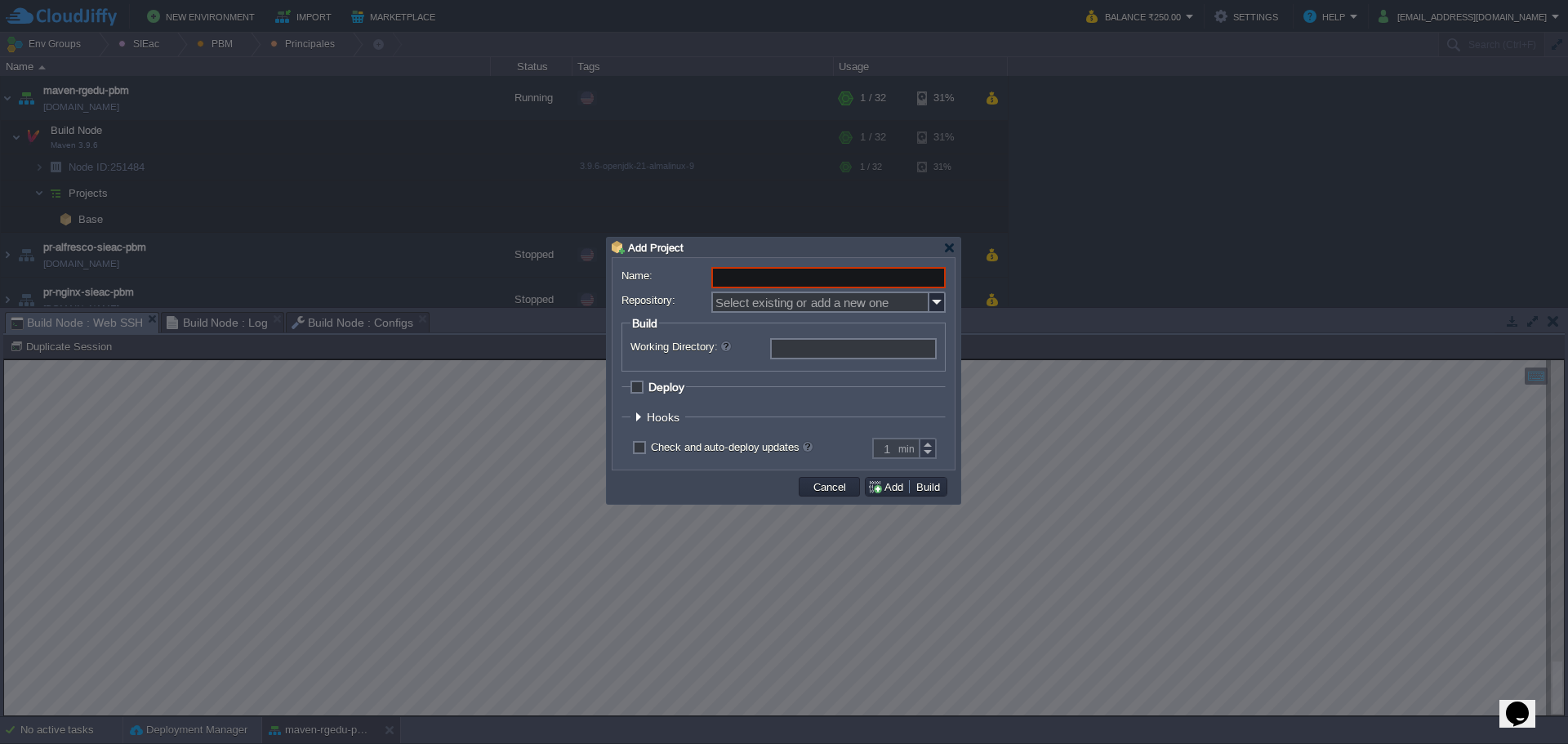
click at [757, 281] on input "Name:" at bounding box center [828, 277] width 234 height 21
type input "root"
click at [938, 304] on img at bounding box center [937, 301] width 16 height 21
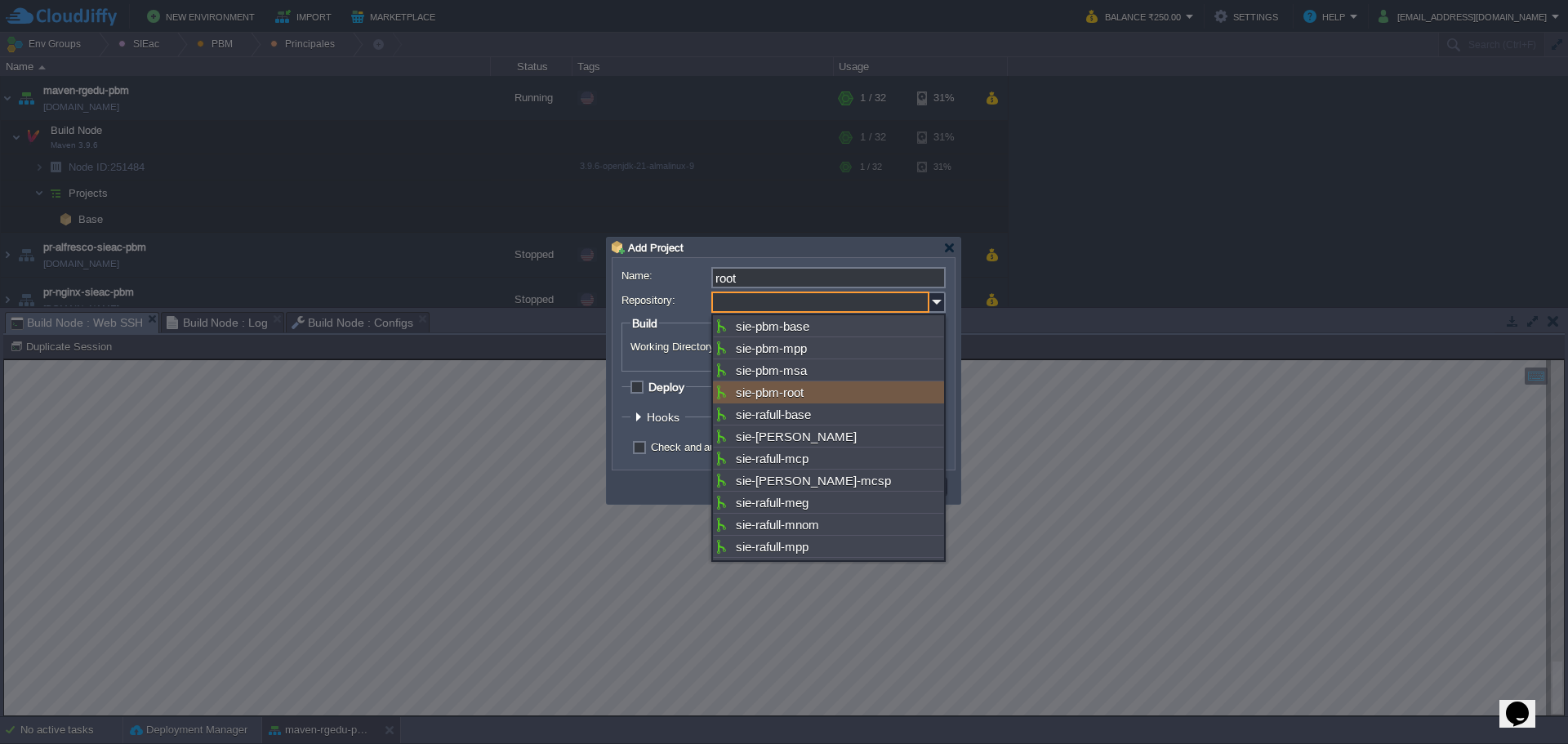
click at [831, 385] on div "sie-pbm-root" at bounding box center [828, 392] width 231 height 22
type input "sie-pbm-root"
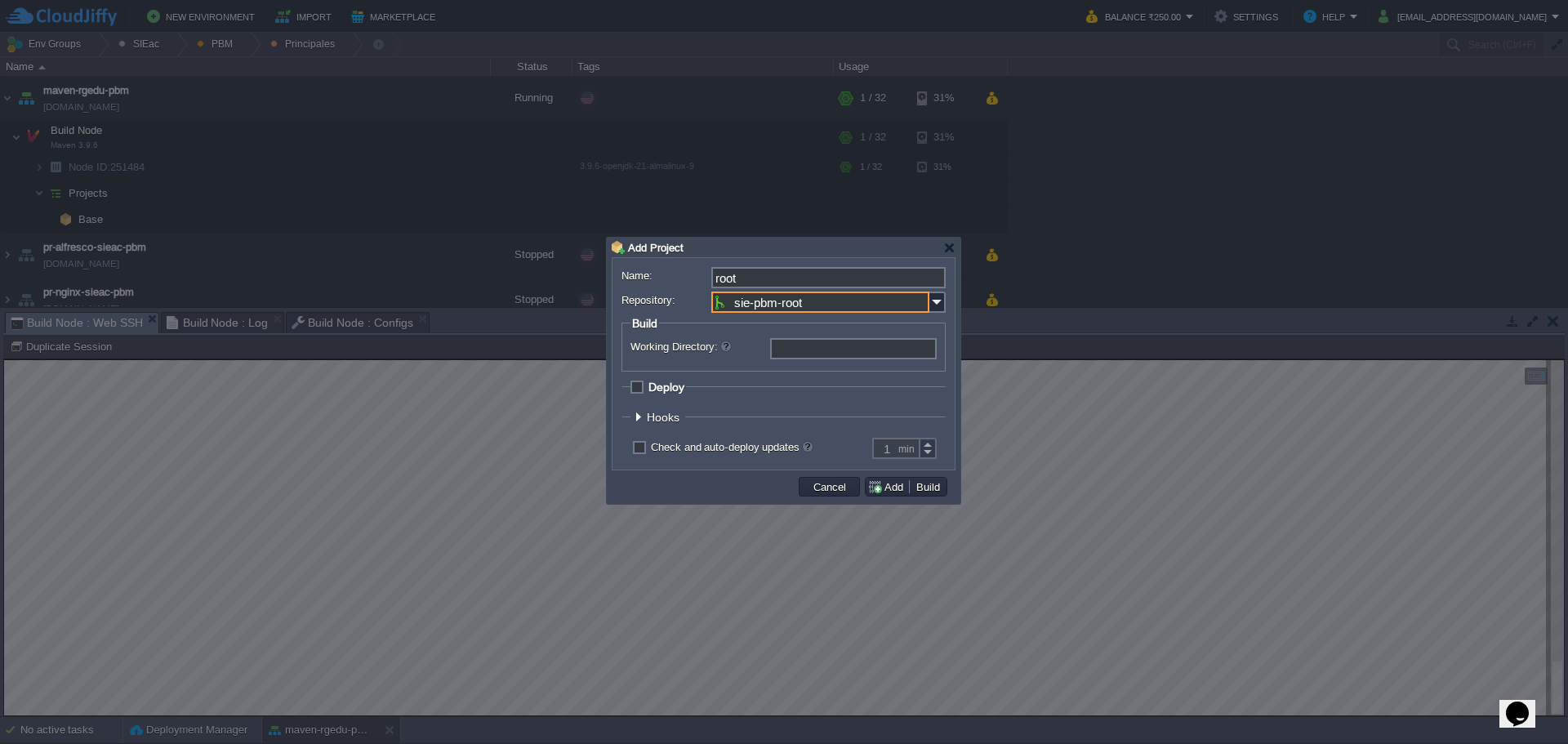
click at [663, 382] on span "Deploy" at bounding box center [666, 387] width 36 height 13
checkbox input "true"
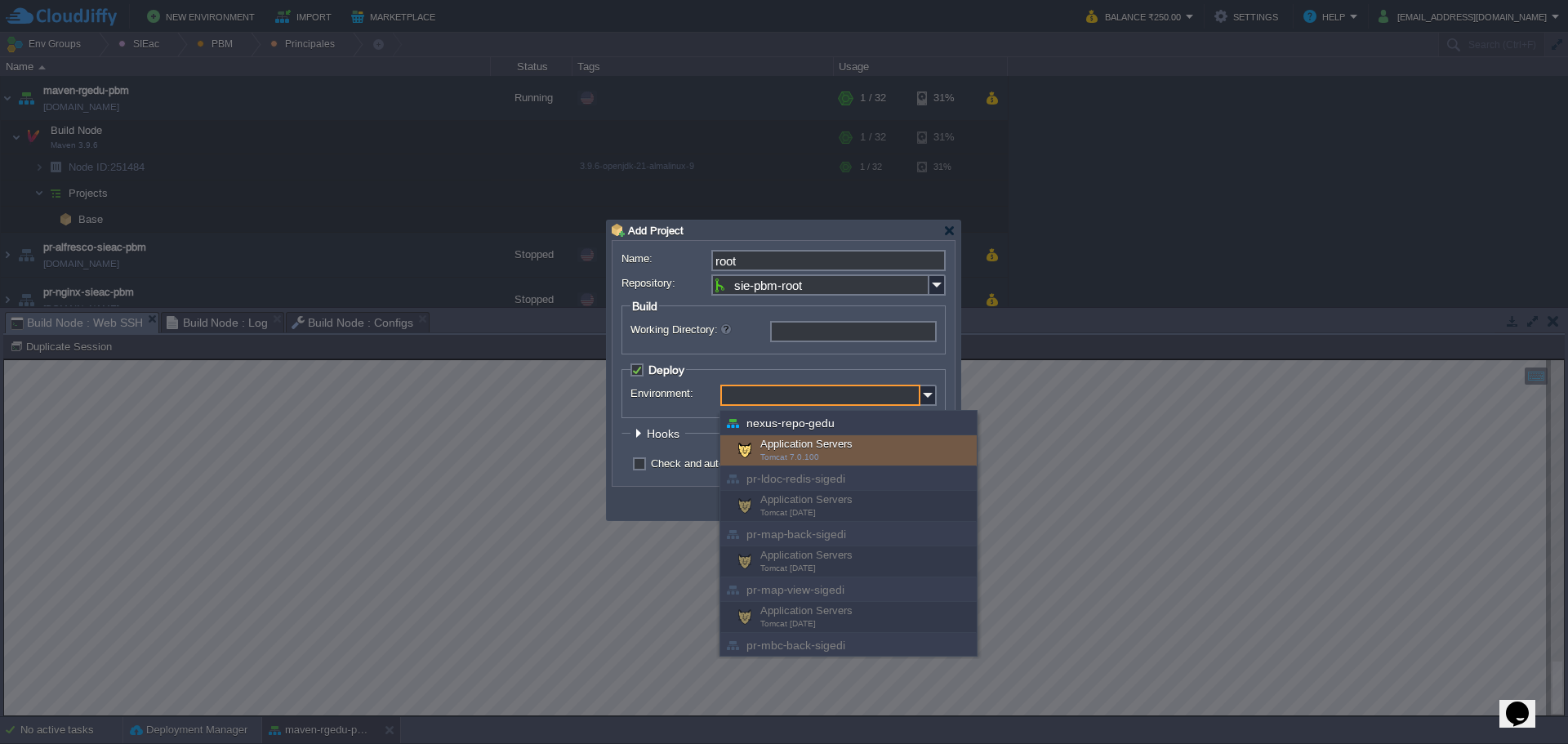
click at [794, 403] on input "Environment:" at bounding box center [821, 395] width 200 height 21
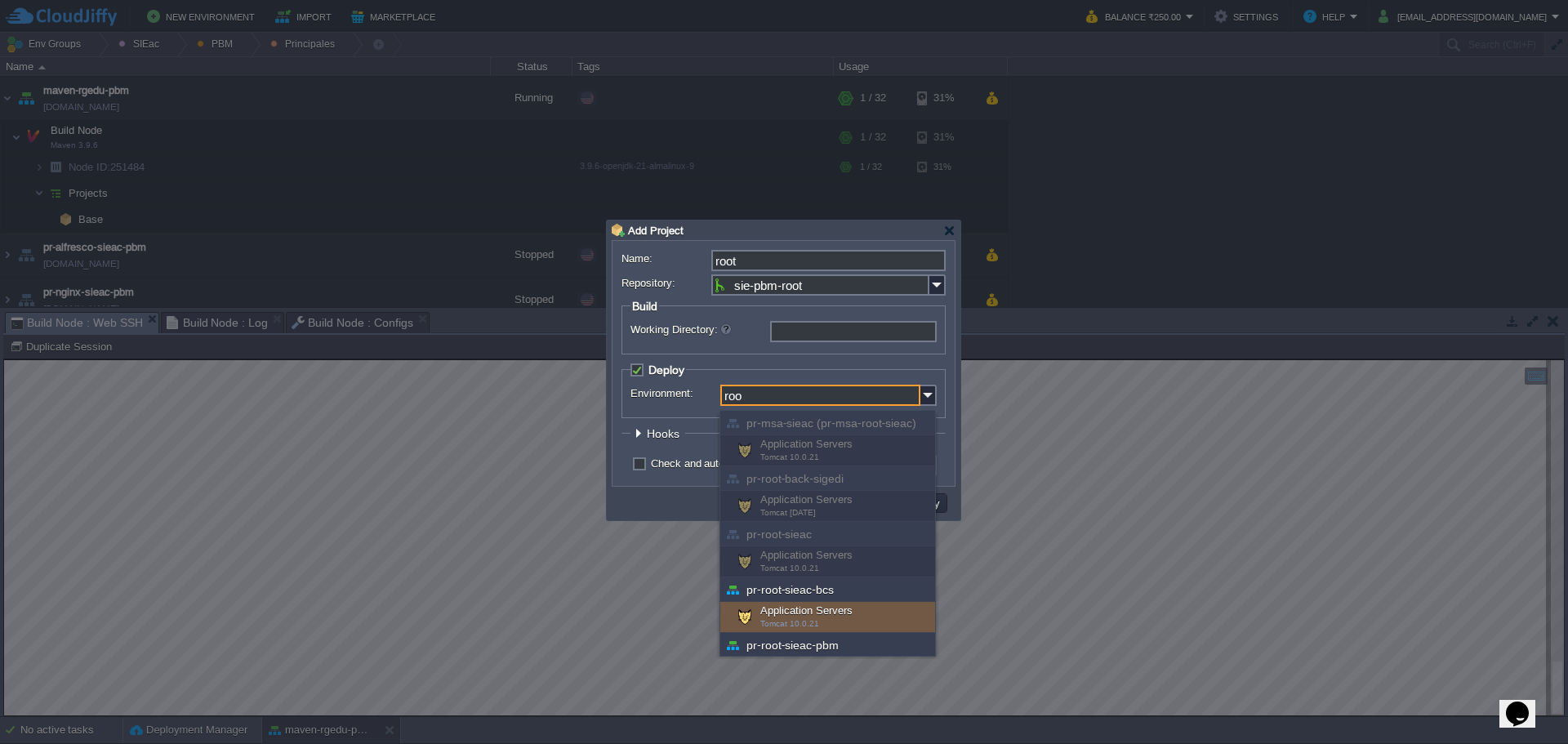
scroll to position [82, 0]
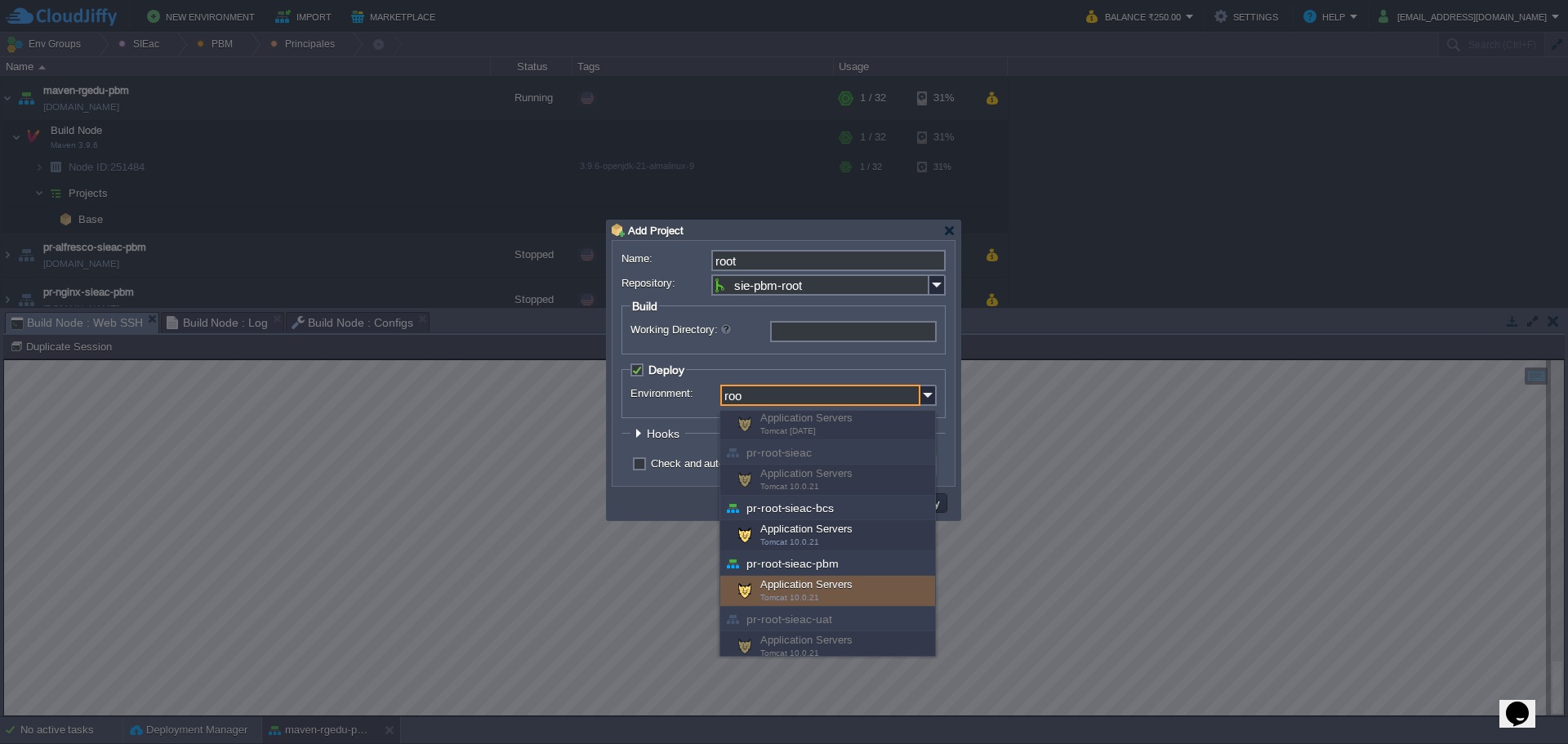
click at [818, 582] on div "Application Servers Tomcat 10.0.21" at bounding box center [827, 591] width 215 height 31
type input "Application Servers (pr-root-sieac-pbm)"
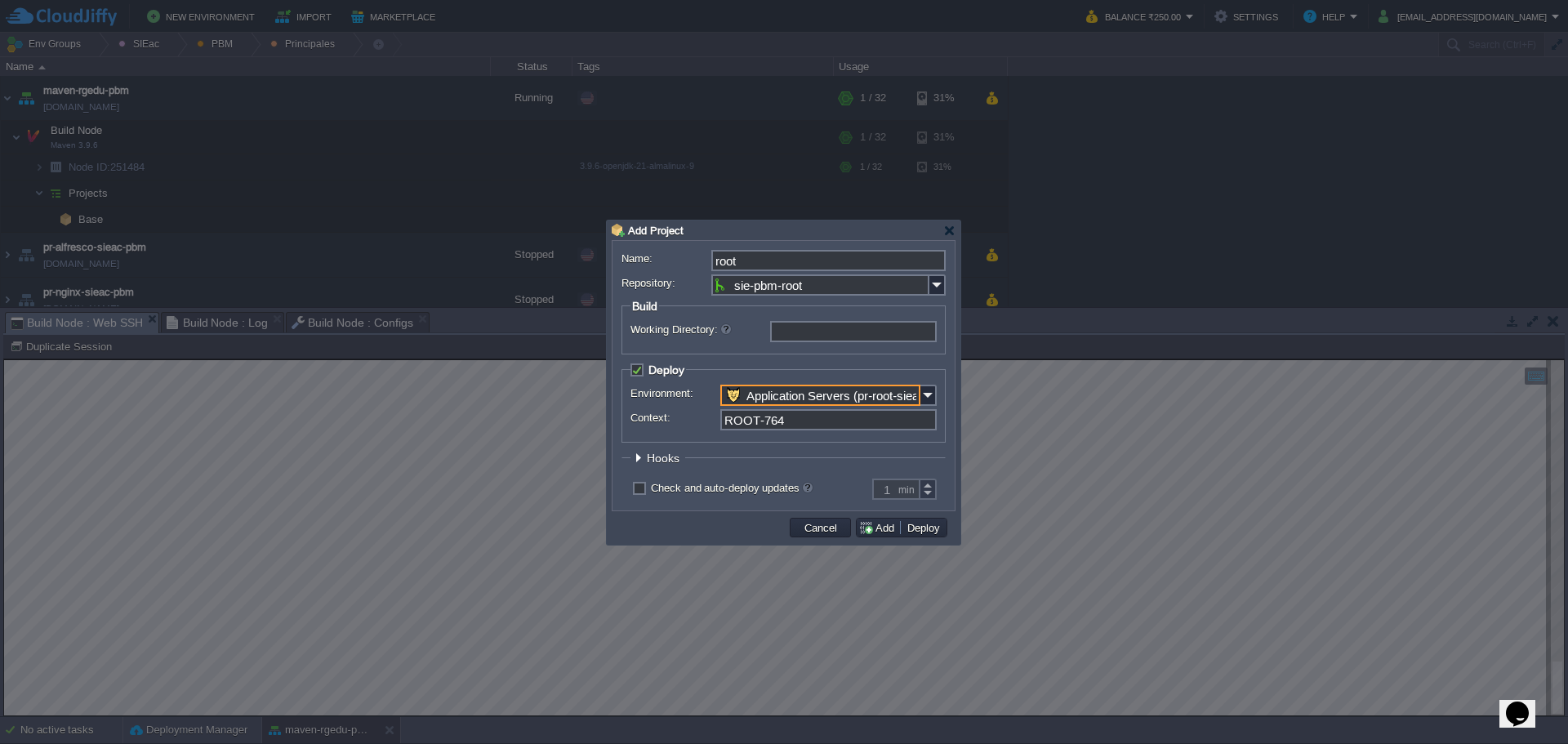
click at [795, 409] on div "Environment: Application Servers (pr-root-sieac-pbm) Context: ROOT-764" at bounding box center [784, 409] width 306 height 49
click at [789, 425] on input "ROOT-764" at bounding box center [828, 419] width 216 height 21
type input "ROOT"
click at [657, 459] on span "Hooks" at bounding box center [665, 459] width 37 height 13
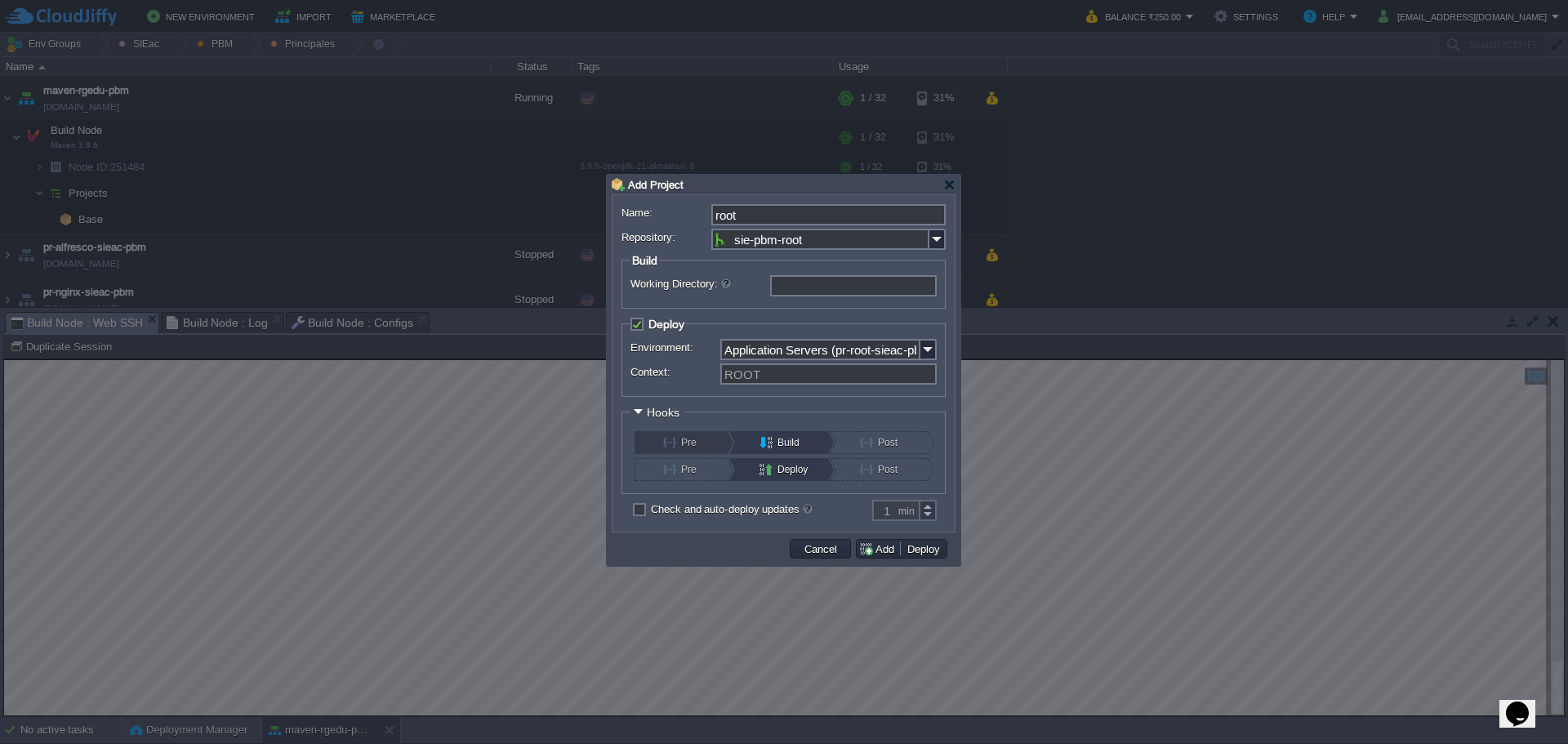
click at [674, 442] on button "Pre" at bounding box center [691, 442] width 56 height 23
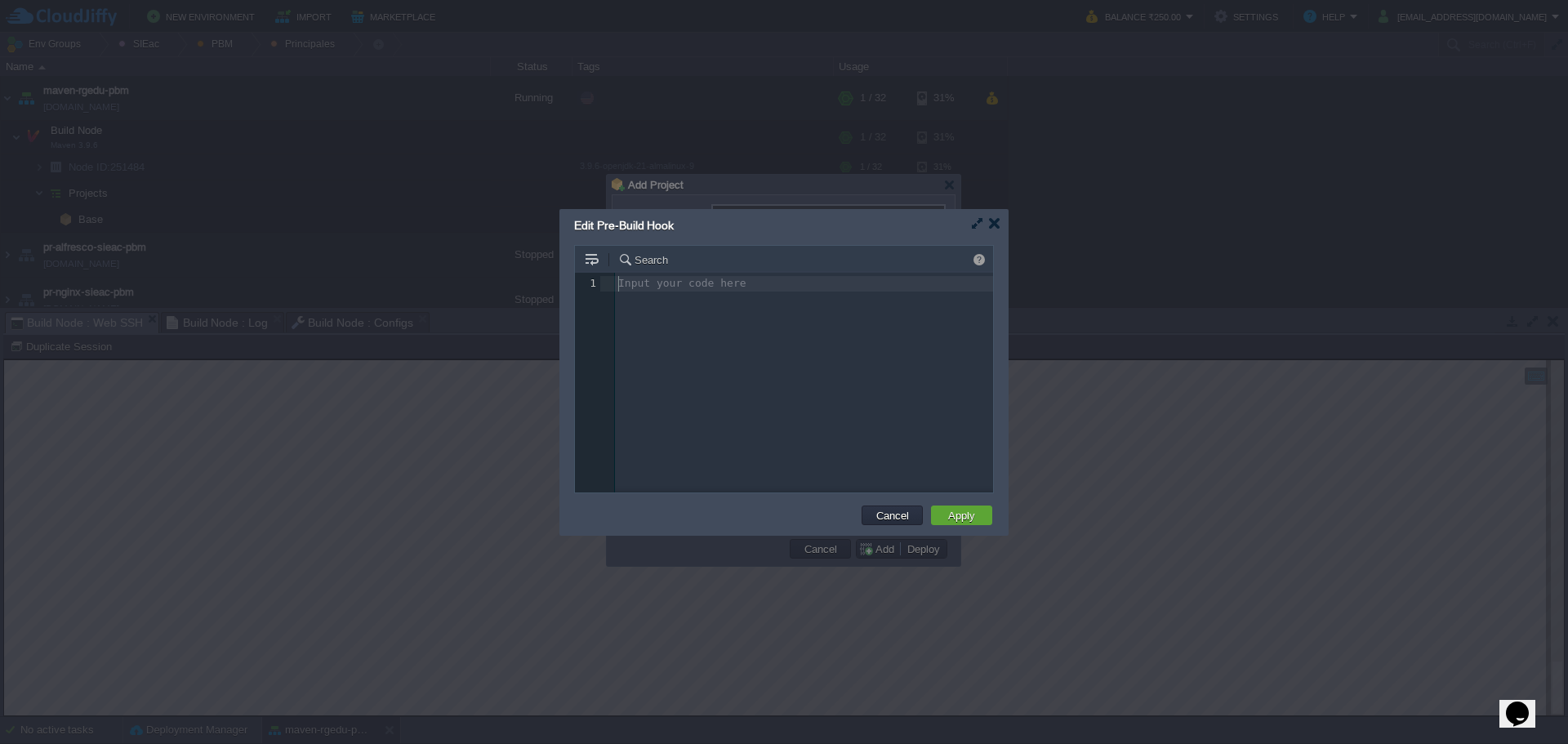
scroll to position [6, 0]
click at [803, 304] on div "Input your code here 1 1 ​" at bounding box center [796, 395] width 443 height 244
click at [954, 517] on button "Apply" at bounding box center [962, 514] width 37 height 14
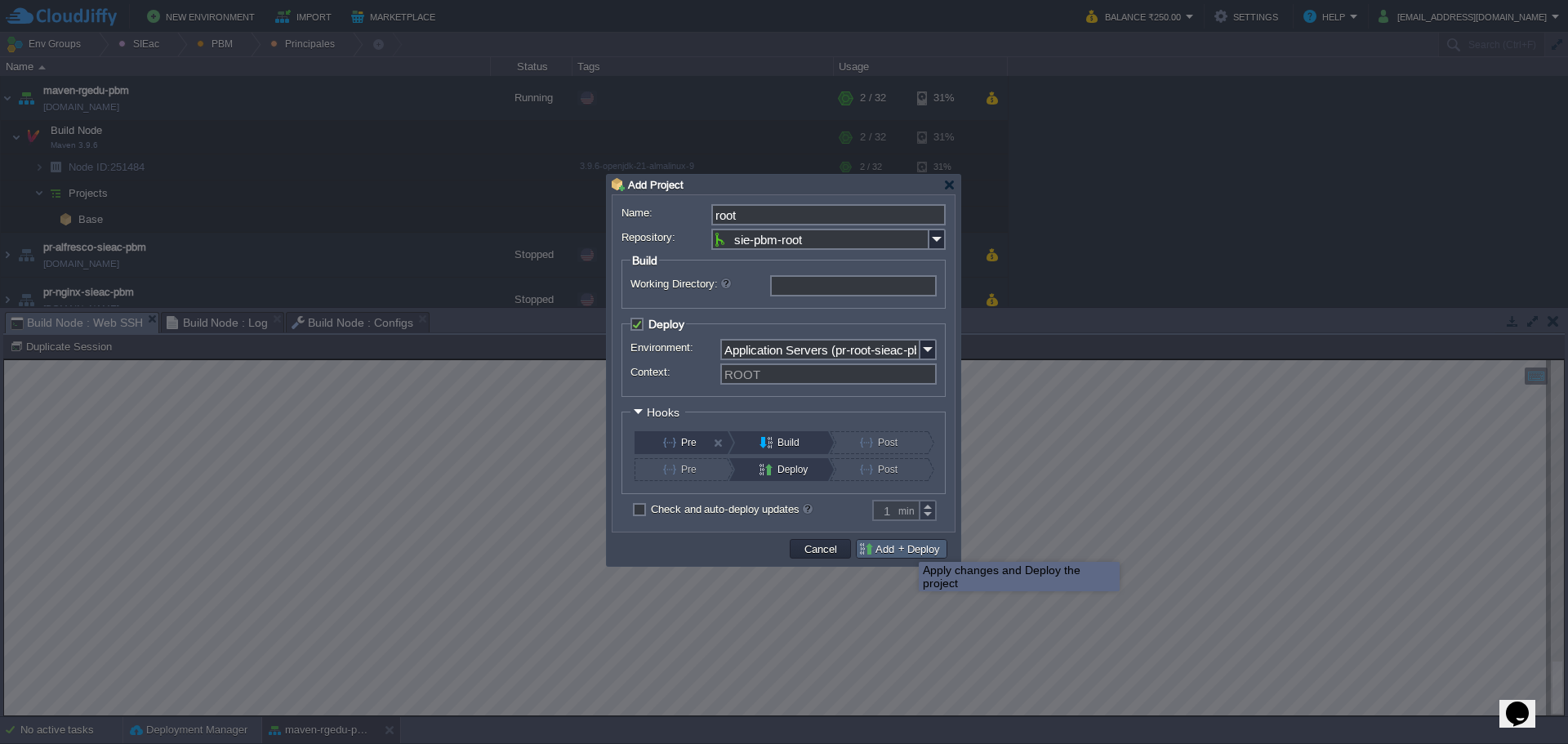
click at [903, 547] on button "Deploy" at bounding box center [923, 548] width 42 height 14
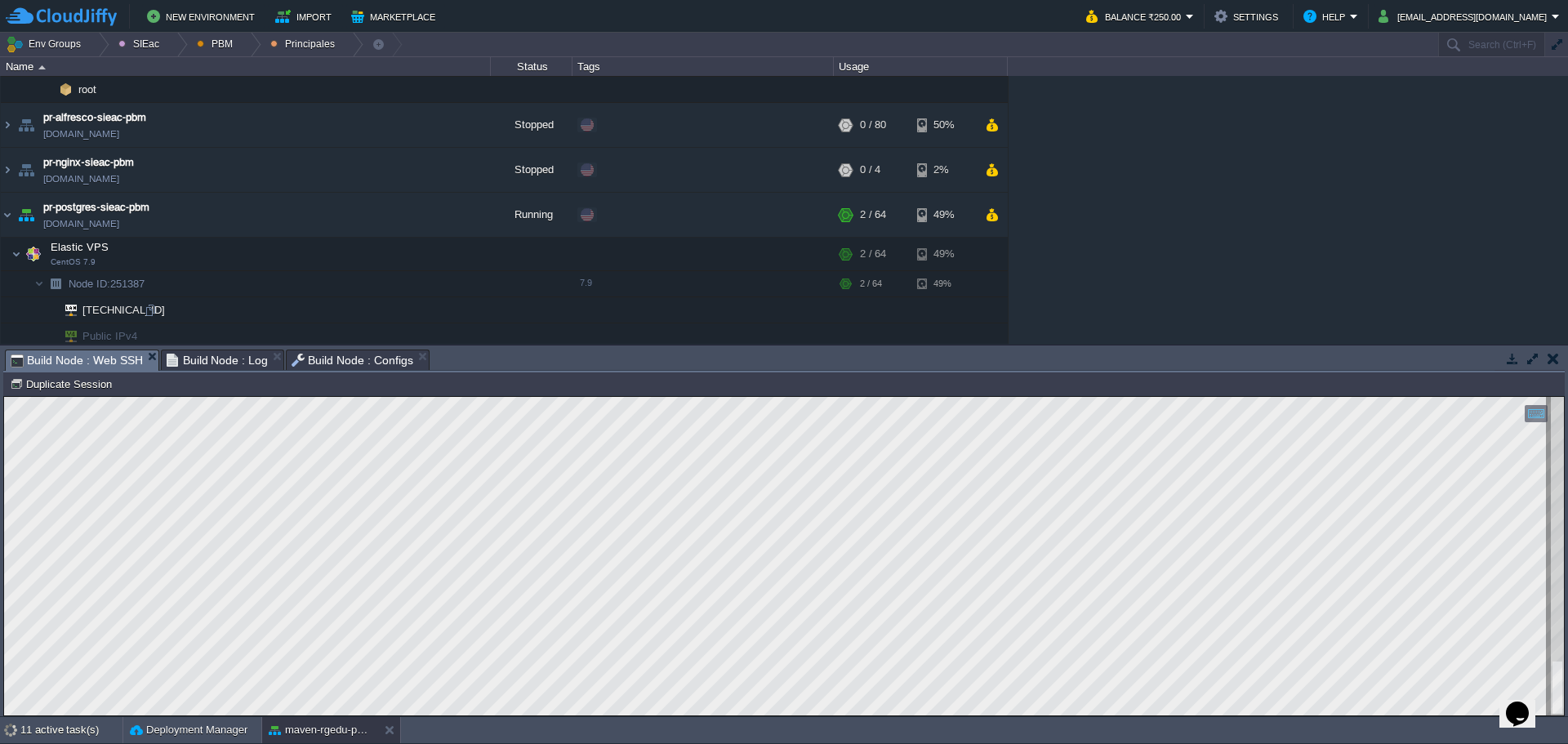
scroll to position [155, 0]
click at [7, 216] on img at bounding box center [8, 215] width 13 height 44
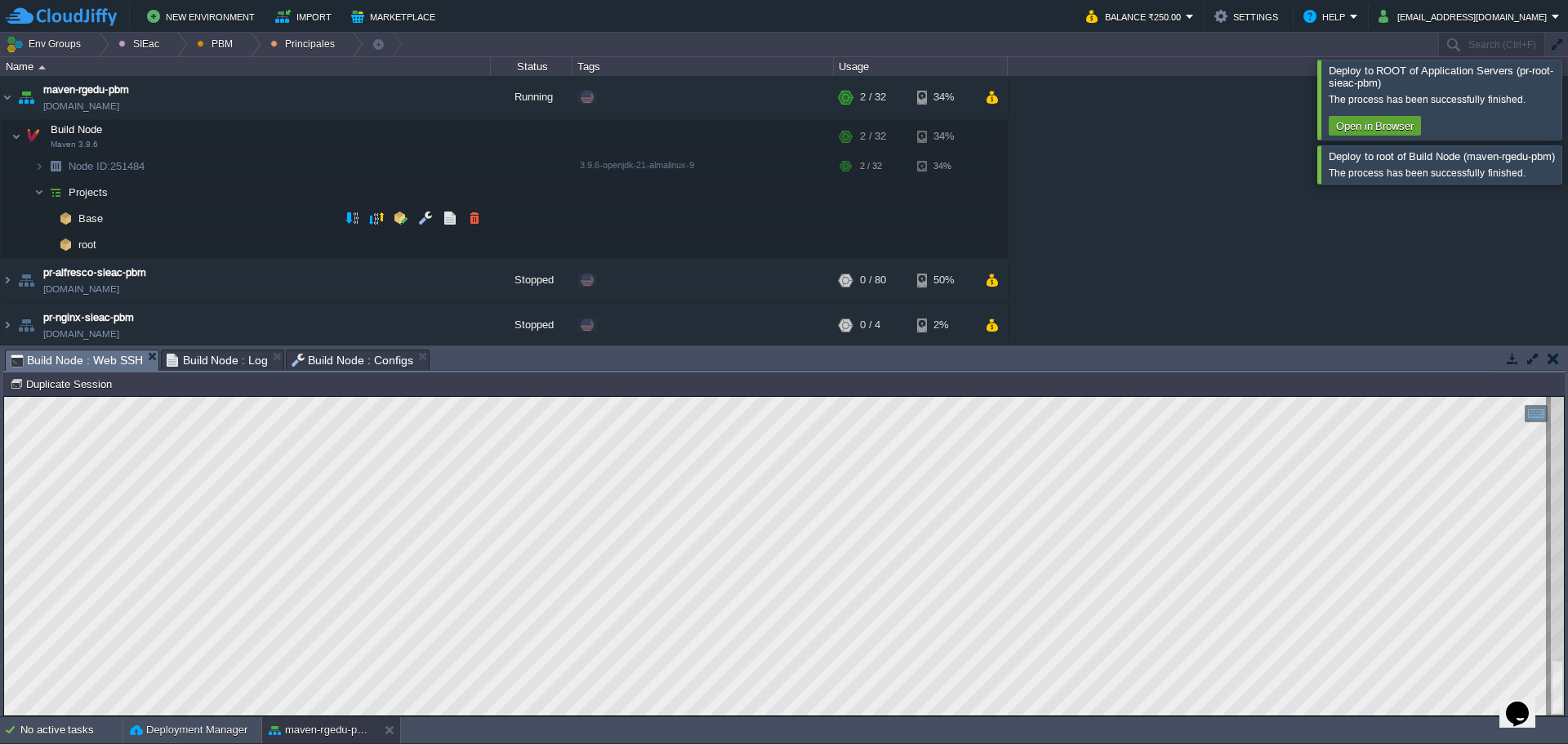
scroll to position [0, 0]
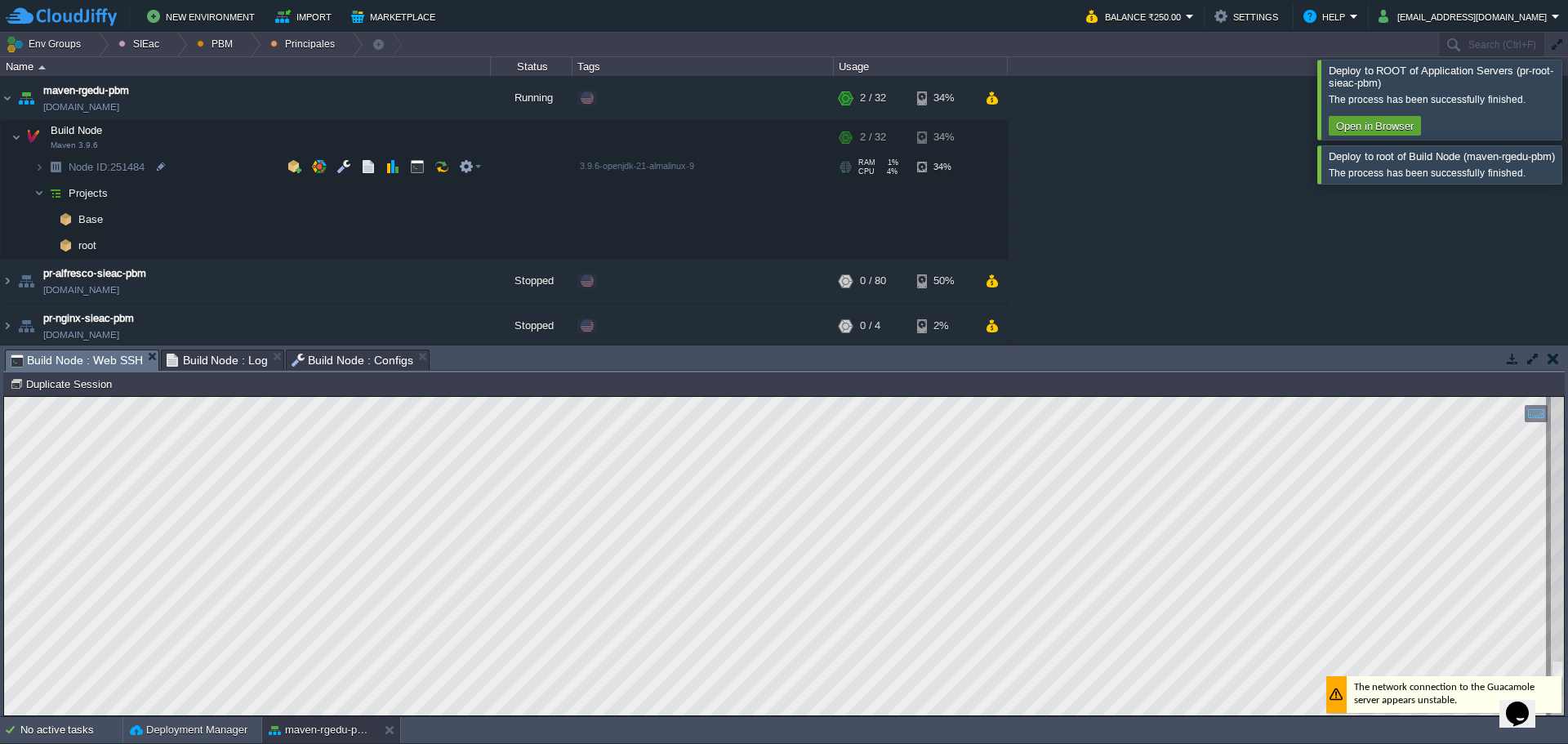
click at [288, 178] on div "maven - sie - baja california maven-rgedu.w1-us.cloudjiffy.net Stopped SIEac SI…" at bounding box center [784, 210] width 1568 height 268
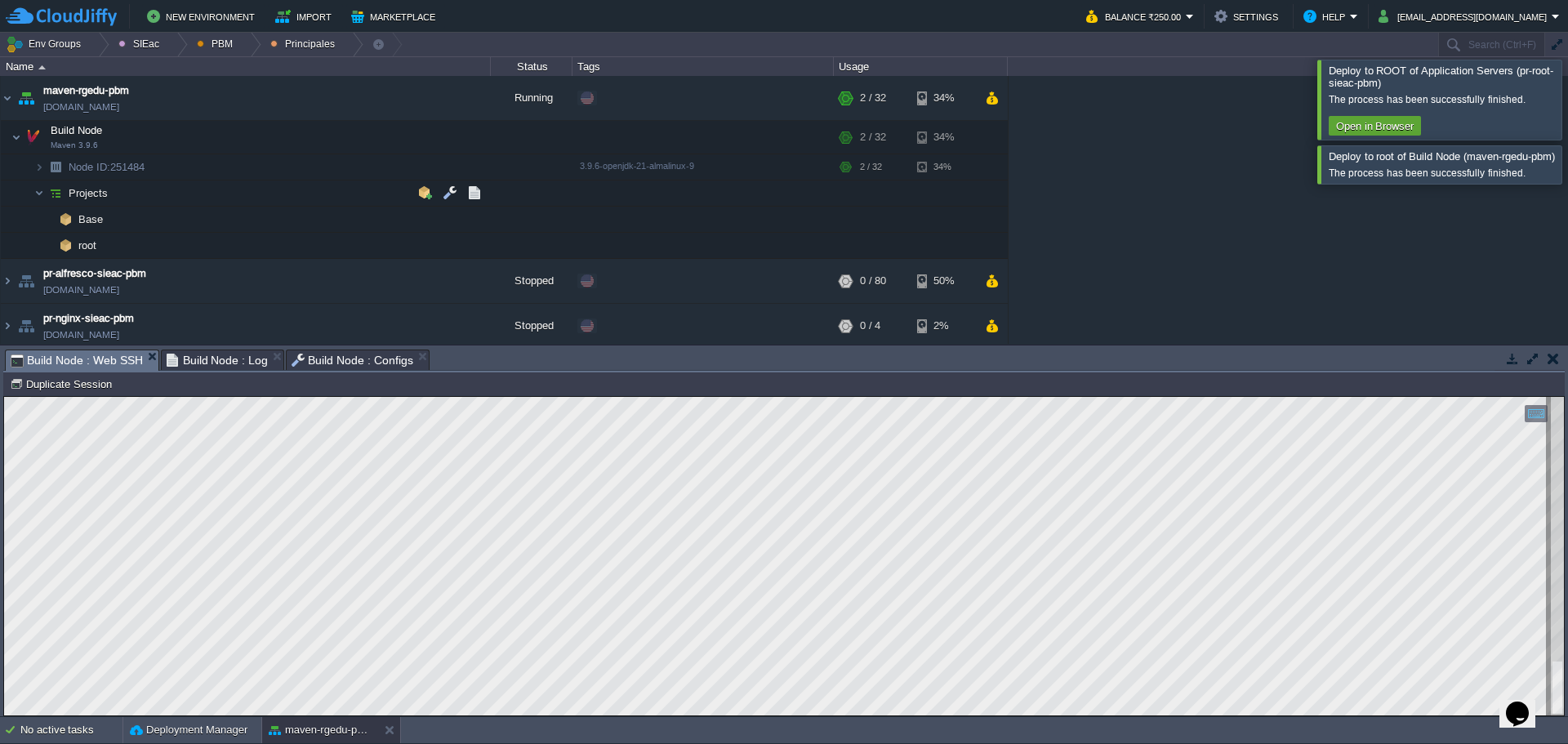
click at [120, 196] on td "Projects" at bounding box center [246, 193] width 490 height 26
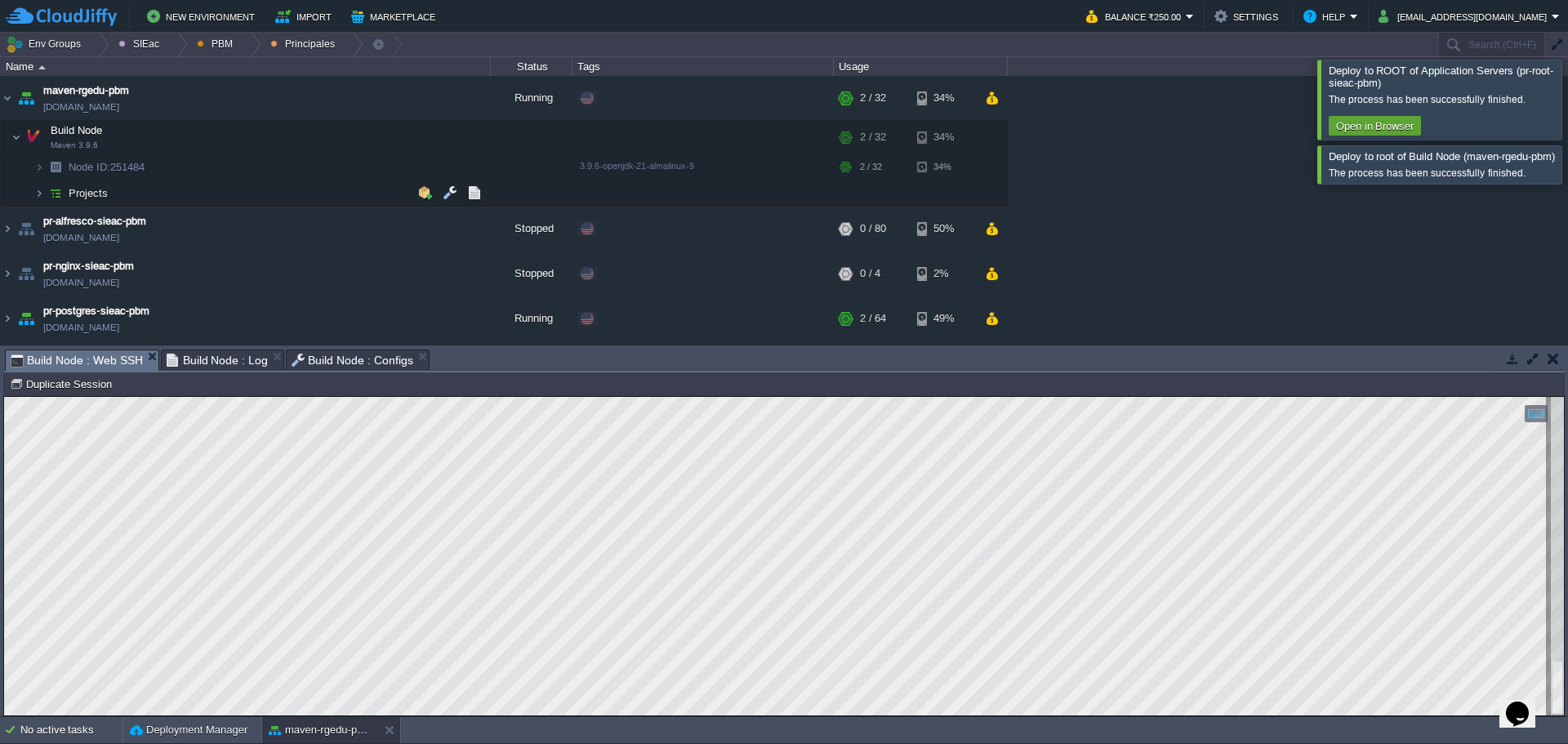
click at [144, 194] on td "Projects" at bounding box center [246, 193] width 490 height 26
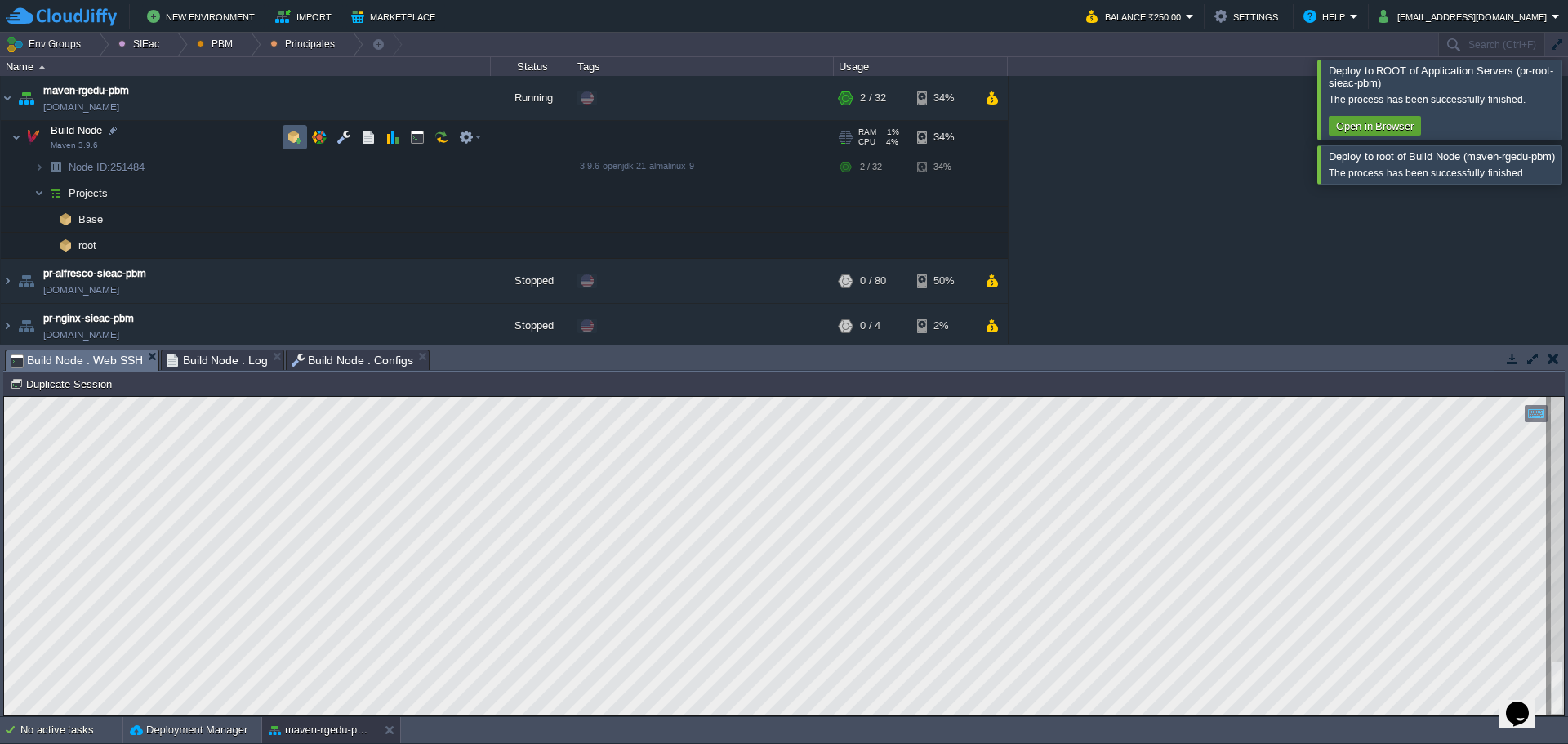
click at [298, 137] on button "button" at bounding box center [295, 136] width 14 height 14
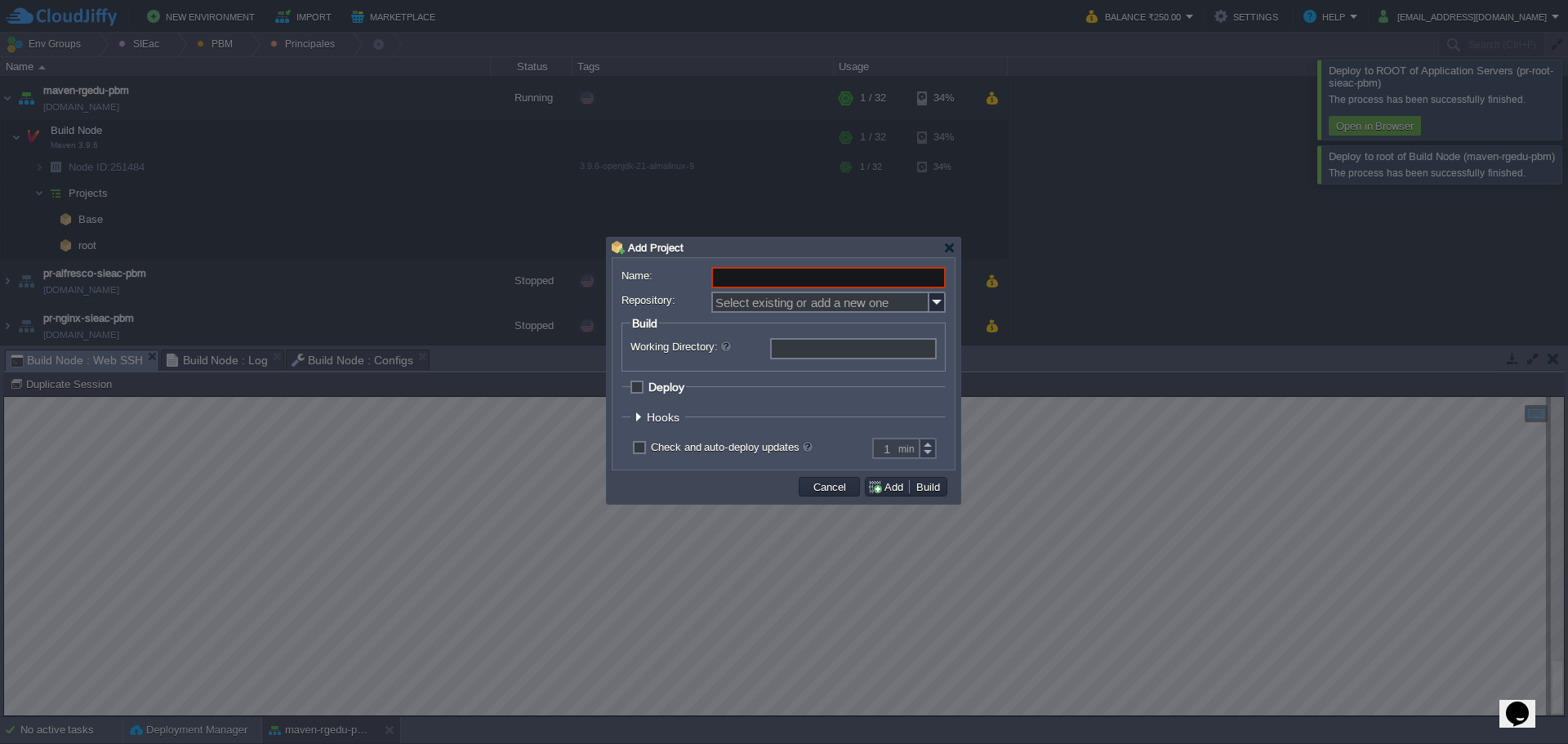
click at [749, 270] on input "Name:" at bounding box center [828, 277] width 234 height 21
paste input "msa"
type input "msa"
click at [754, 307] on input "Repository:" at bounding box center [820, 301] width 218 height 21
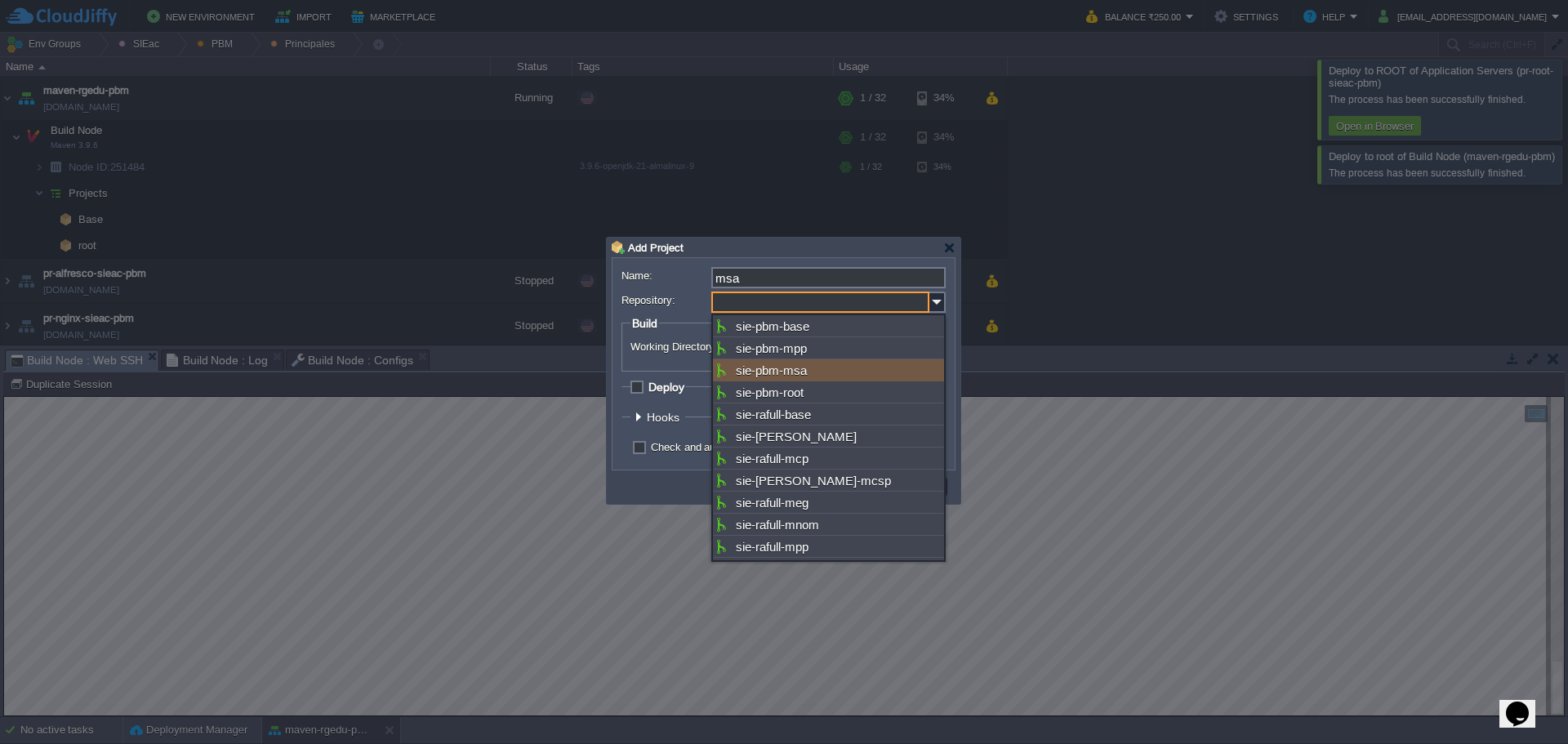
click at [831, 367] on div "sie-pbm-msa" at bounding box center [828, 370] width 231 height 22
type input "sie-pbm-msa"
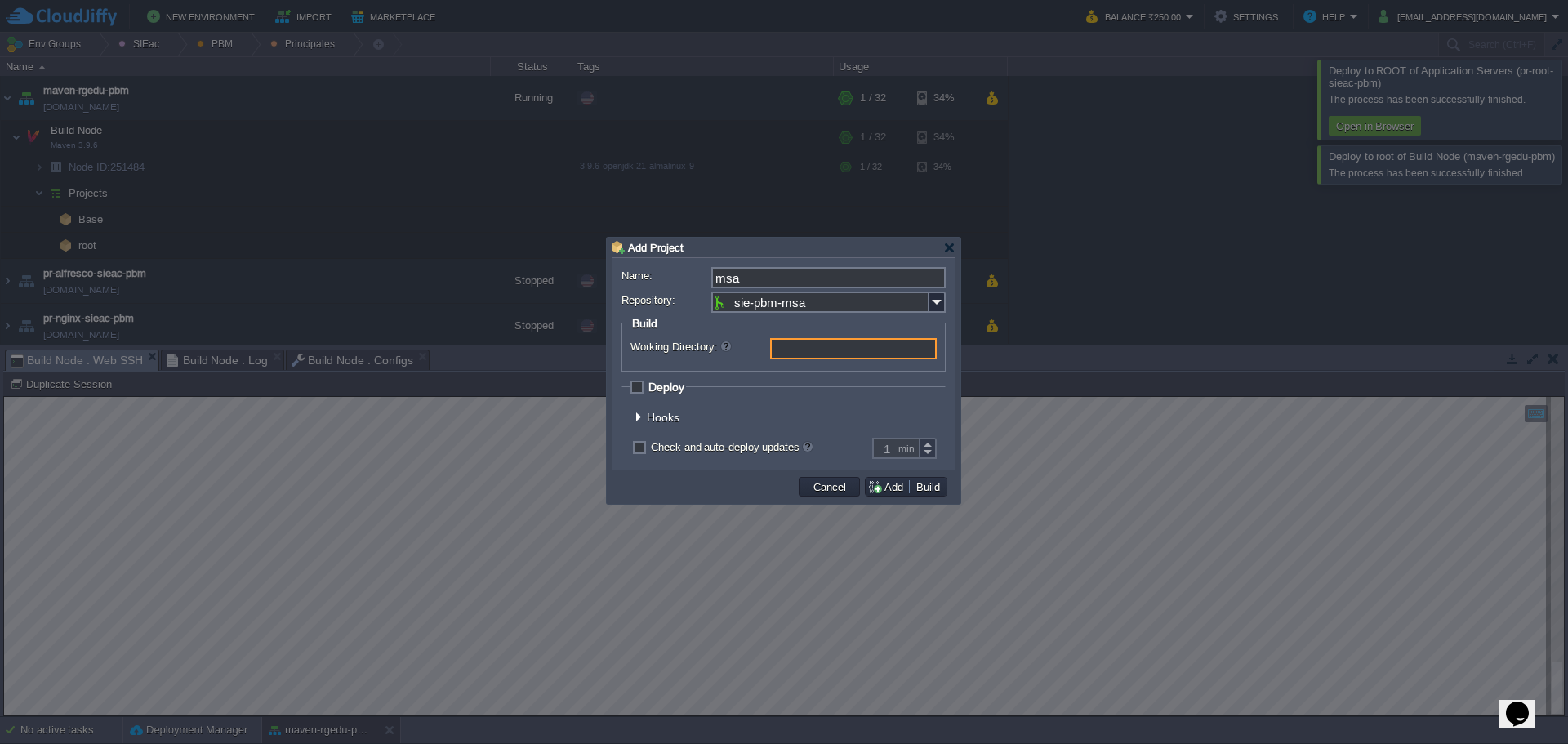
click at [665, 380] on form "Name: msa Repository: sie-pbm-msa Branch: main Build Working Directory: Deploy …" at bounding box center [783, 364] width 324 height 194
click at [648, 388] on span "Deploy" at bounding box center [666, 387] width 36 height 13
checkbox input "true"
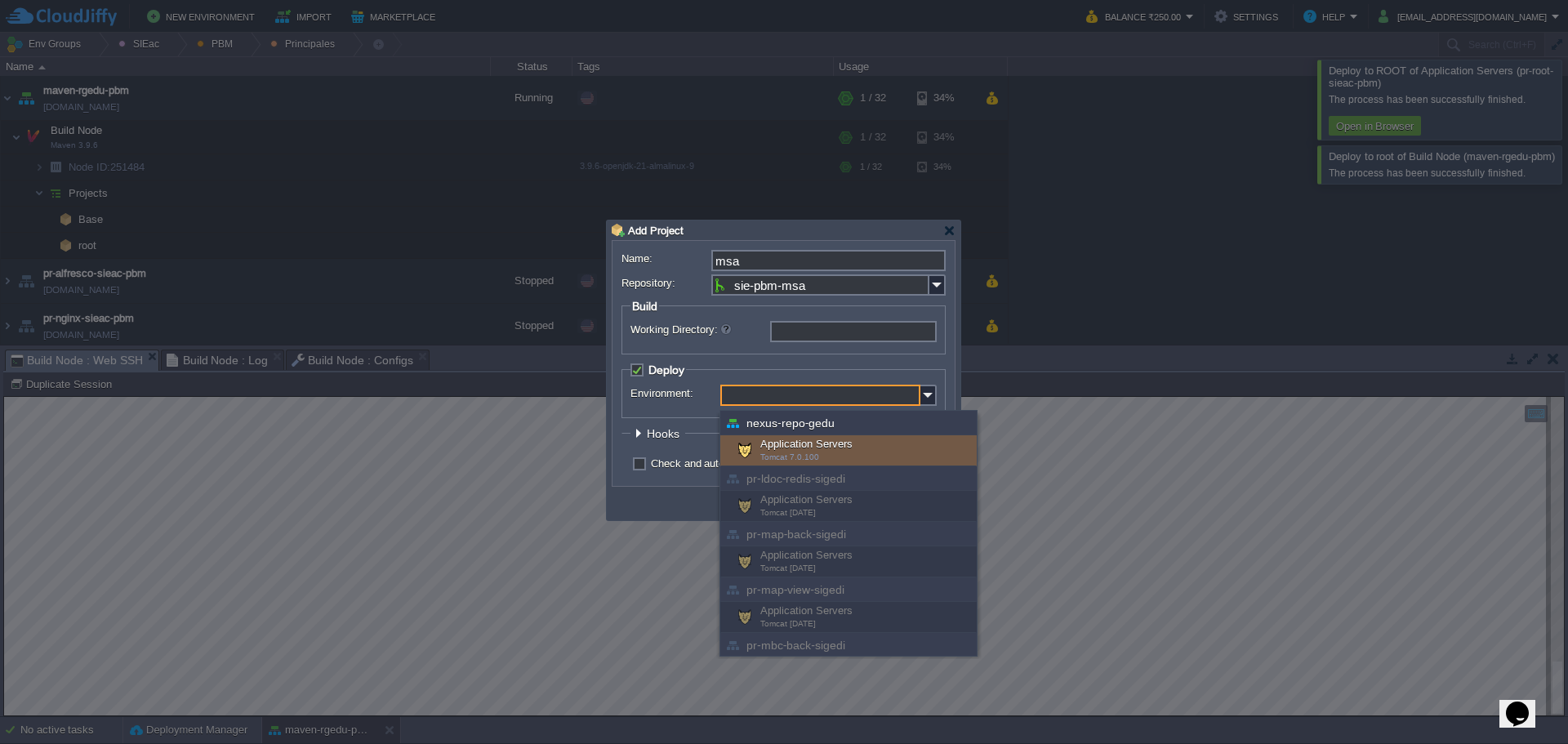
click at [765, 400] on input "Environment:" at bounding box center [821, 395] width 200 height 21
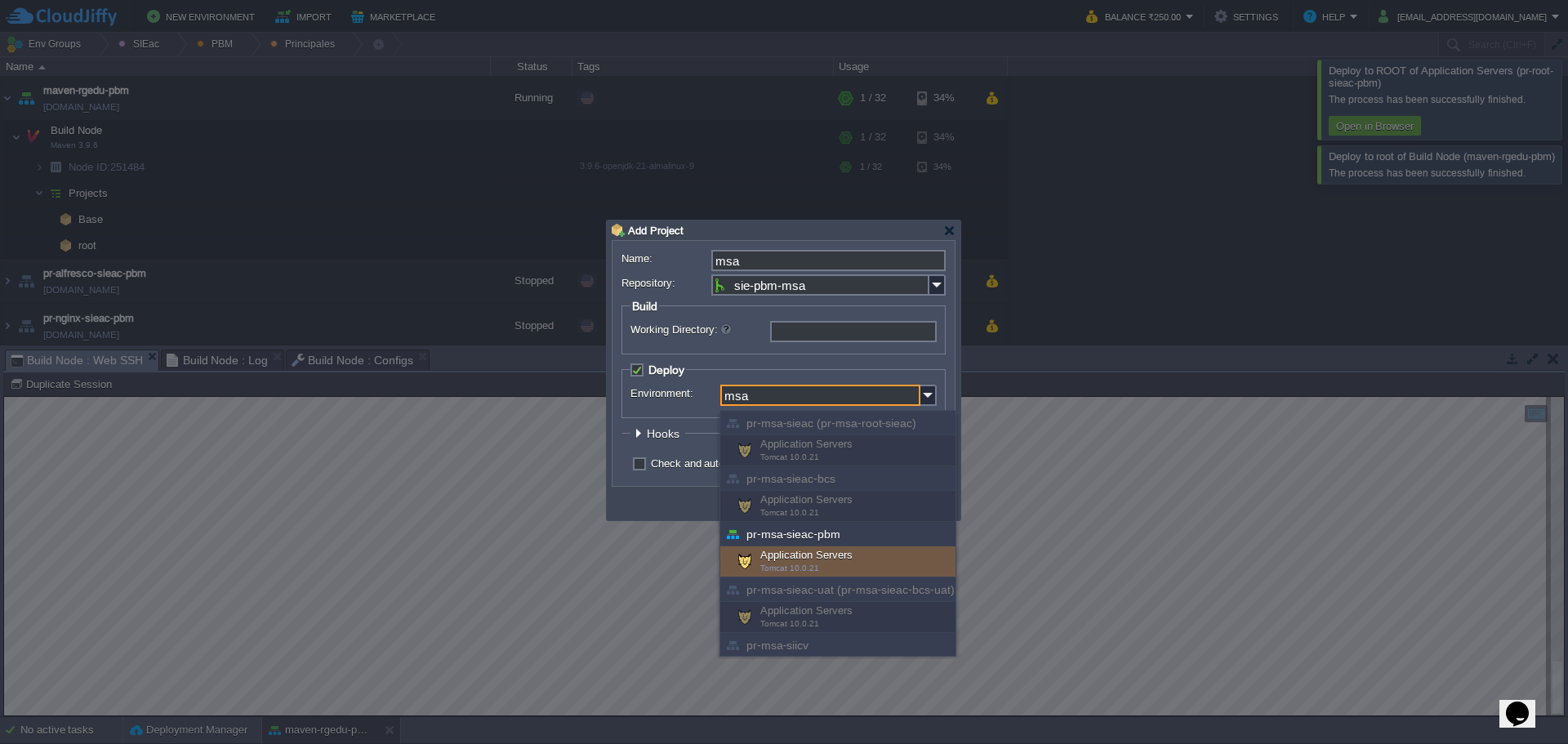
click at [814, 556] on div "Application Servers Tomcat 10.0.21" at bounding box center [837, 561] width 235 height 31
type input "Application Servers (pr-msa-sieac-pbm)"
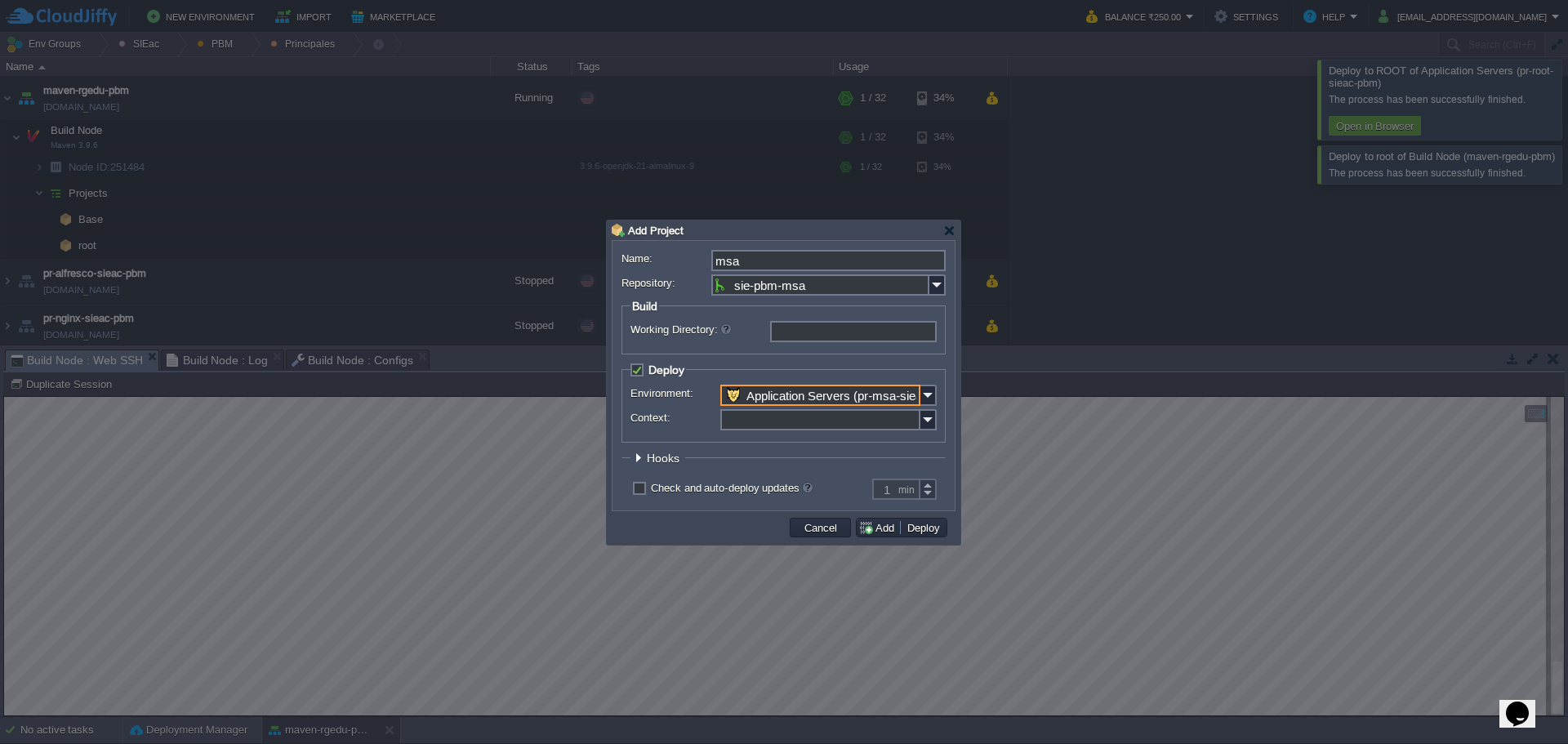
click at [749, 429] on input "Context:" at bounding box center [821, 419] width 200 height 21
type input "msa"
click at [655, 460] on span "Hooks" at bounding box center [665, 459] width 37 height 13
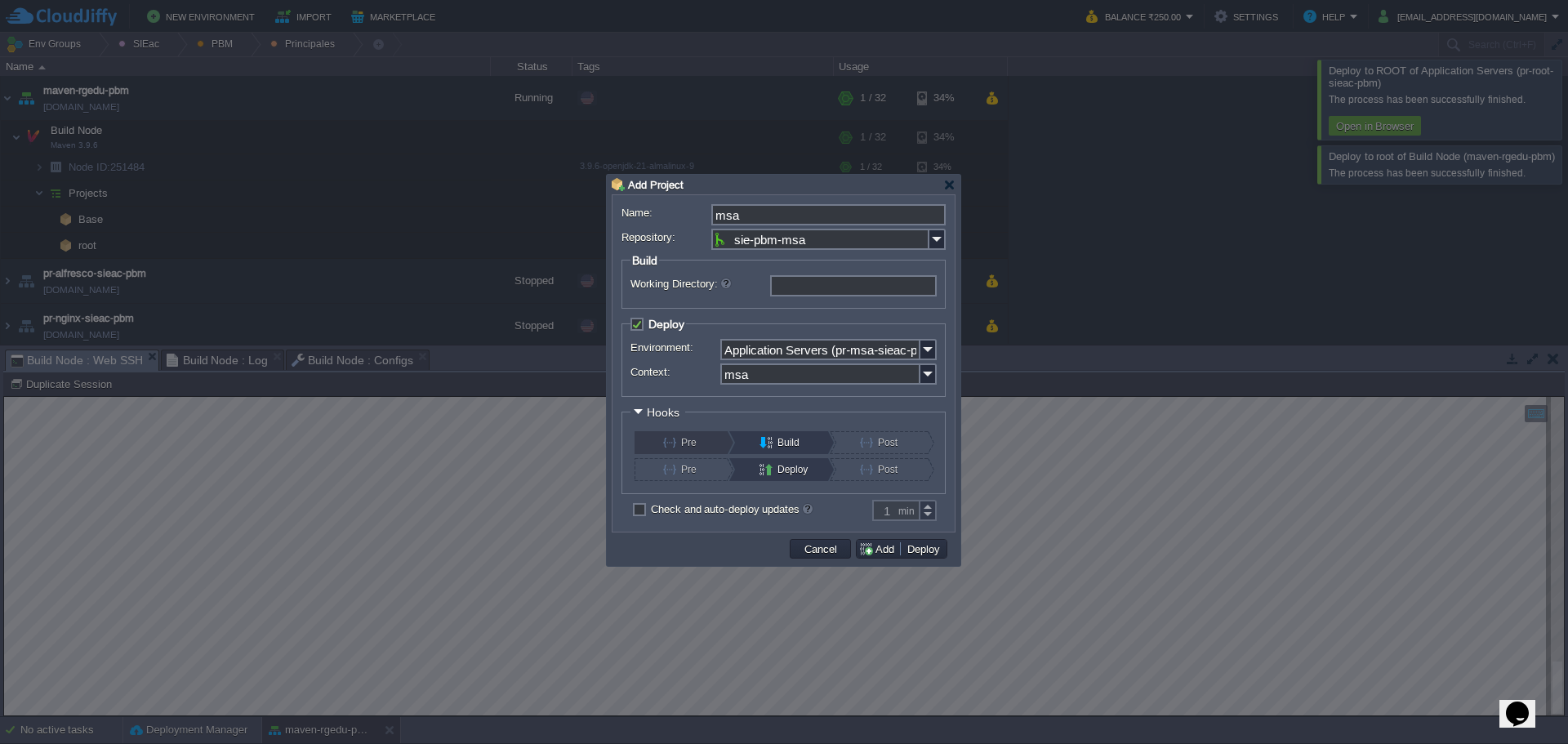
click at [672, 444] on button "Pre" at bounding box center [691, 442] width 56 height 23
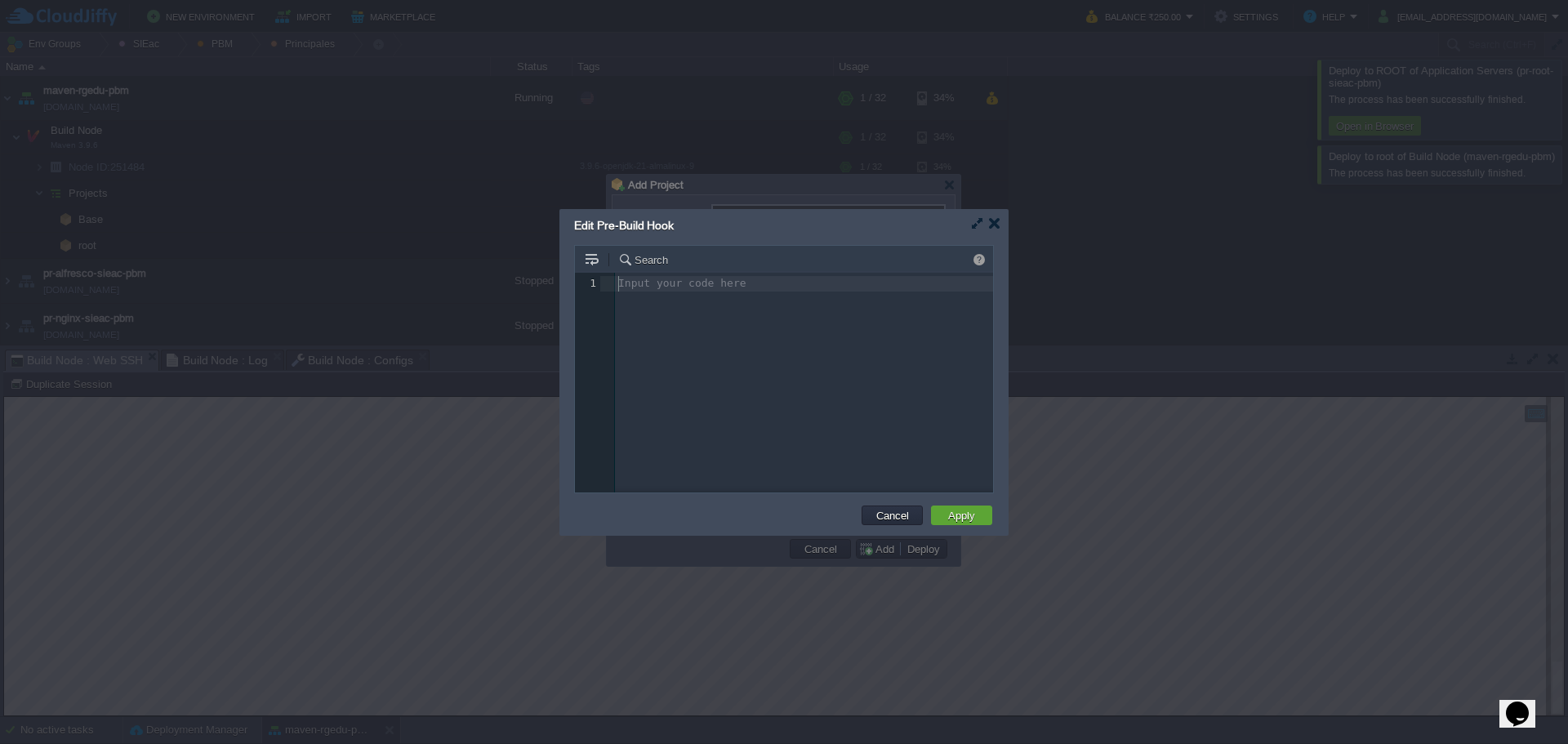
scroll to position [6, 0]
click at [697, 353] on div "Input your code here 1 1 ​" at bounding box center [796, 395] width 443 height 244
click at [967, 516] on button "Apply" at bounding box center [962, 514] width 37 height 14
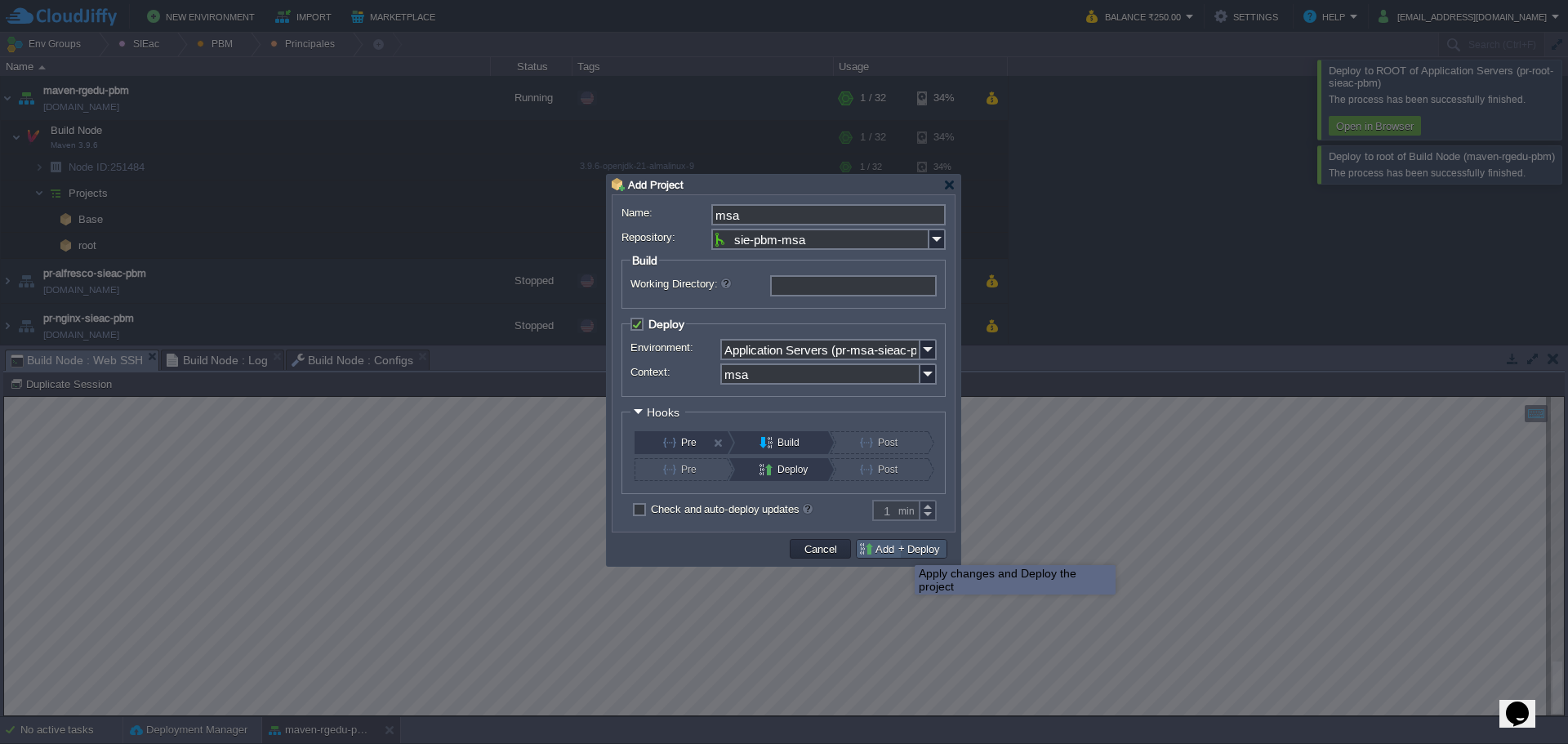
click at [902, 550] on button "Deploy" at bounding box center [923, 548] width 42 height 14
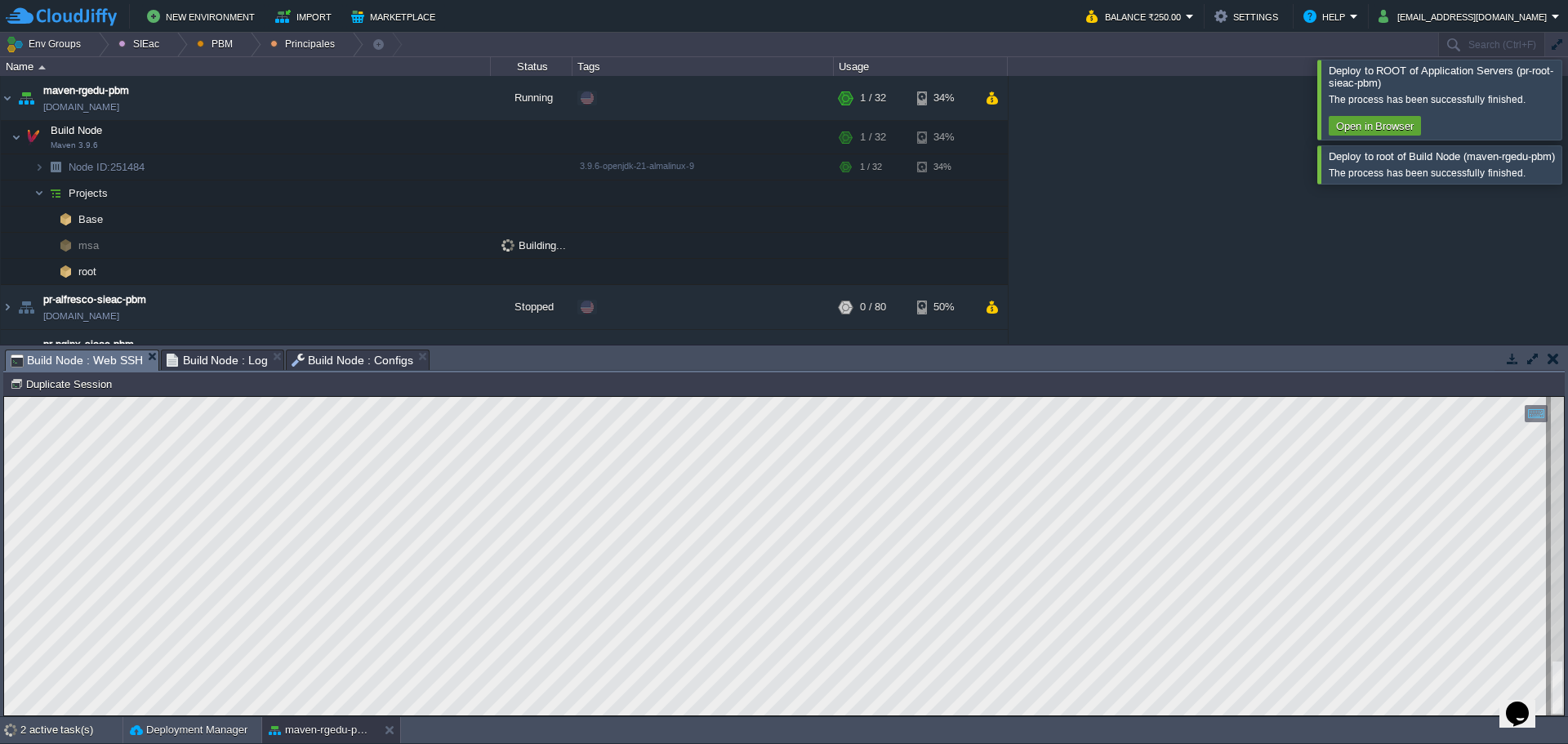
click at [1567, 162] on div at bounding box center [1587, 164] width 0 height 38
click at [1567, 112] on div at bounding box center [1587, 99] width 0 height 79
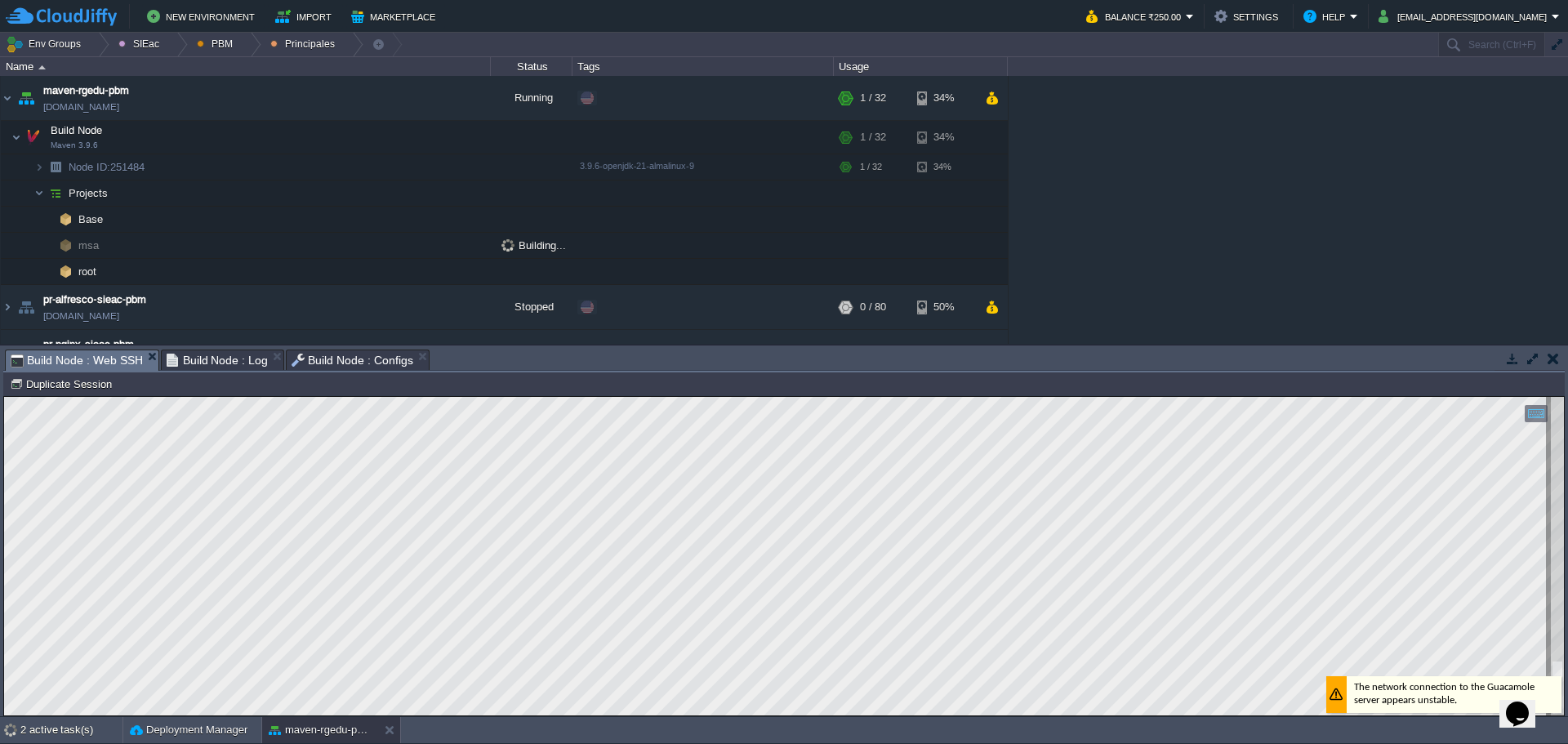
click at [479, 395] on div "Node ID: 251484 Duplicate Session" at bounding box center [784, 384] width 1561 height 24
click at [248, 40] on div at bounding box center [250, 45] width 22 height 24
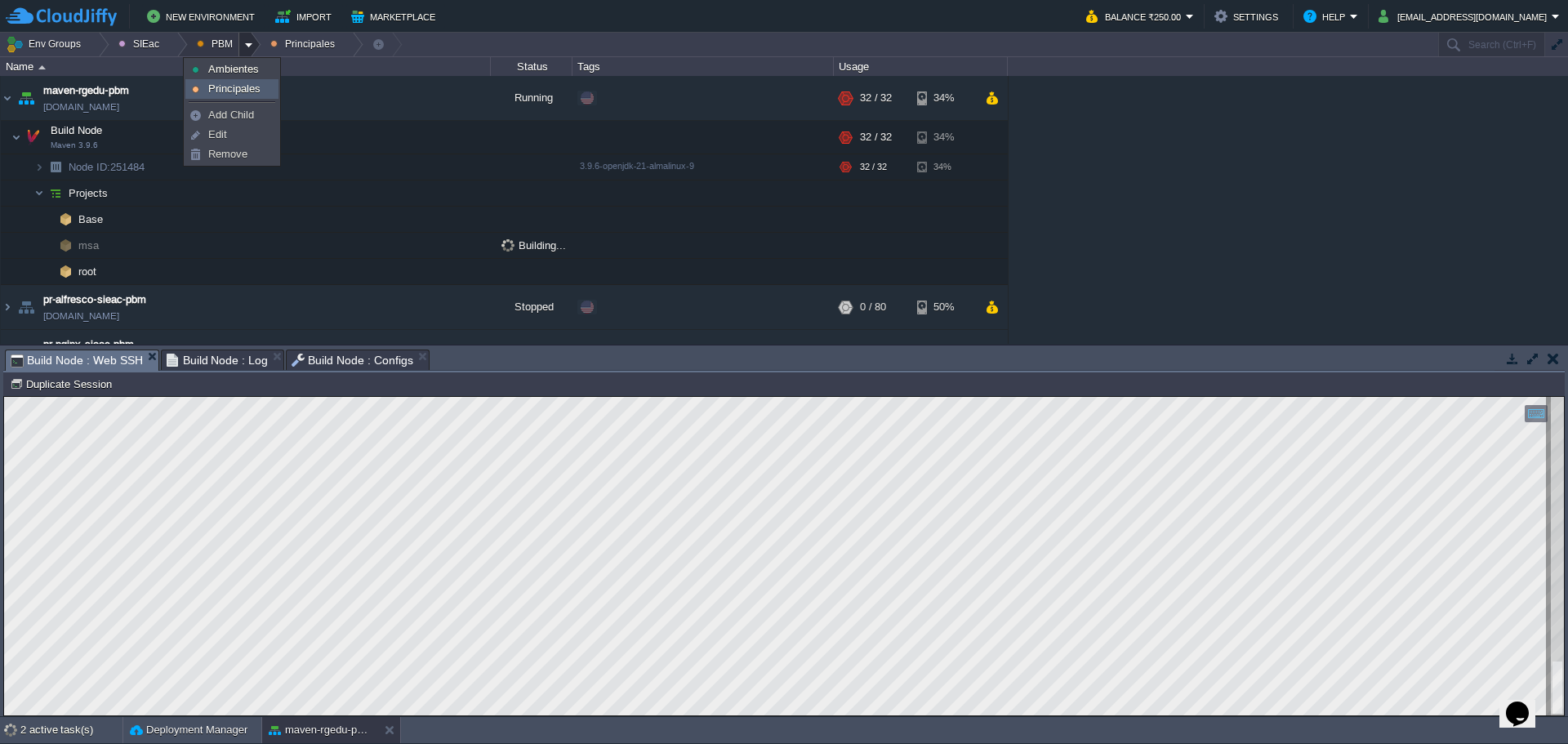
click at [239, 82] on span "Principales" at bounding box center [234, 88] width 52 height 13
click at [239, 37] on div at bounding box center [250, 45] width 22 height 24
click at [247, 60] on li "Ambientes" at bounding box center [231, 69] width 93 height 19
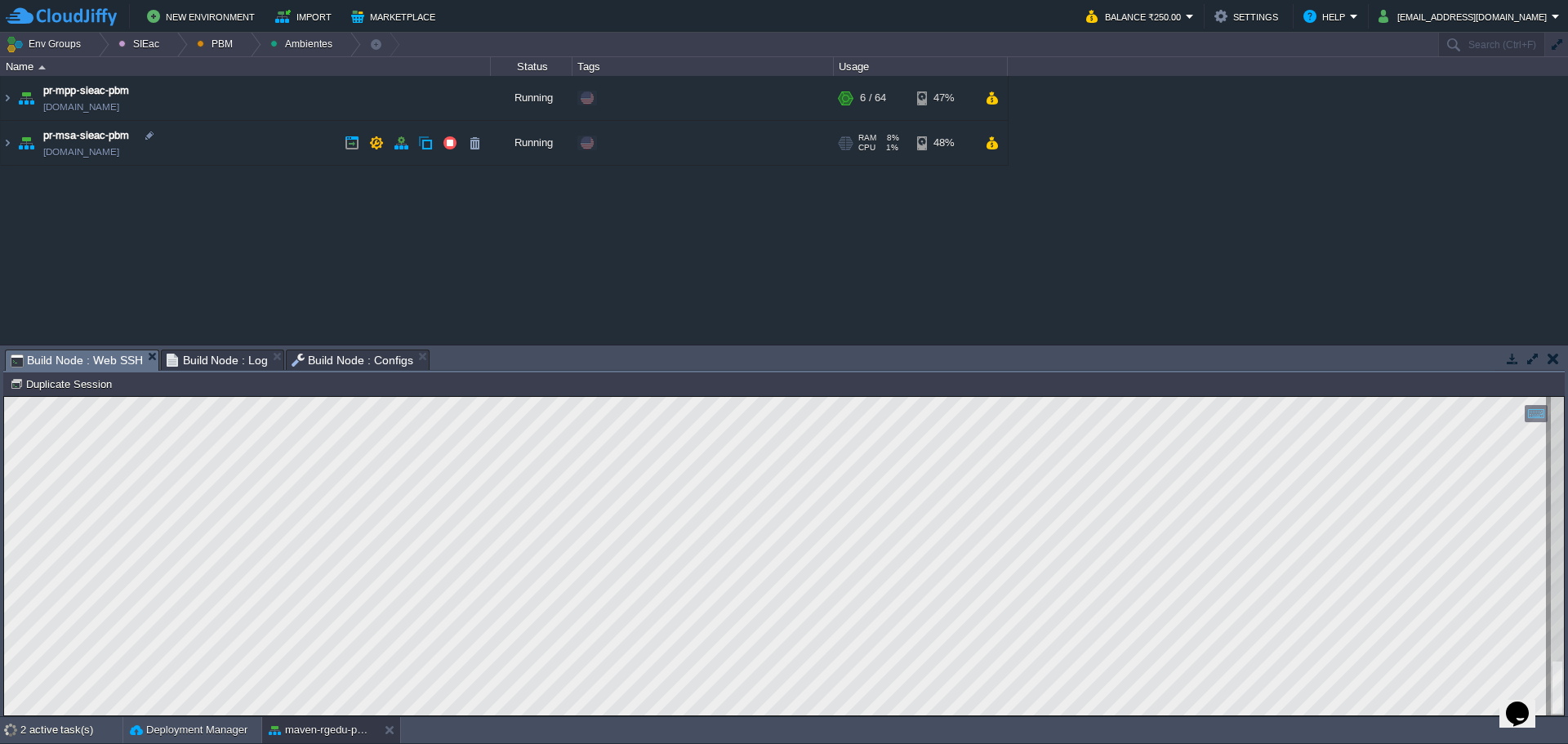
click at [263, 151] on td "pr-msa-sieac-pbm pr-msa-sieac-pbm.w1-us.cloudjiffy.net" at bounding box center [246, 143] width 490 height 45
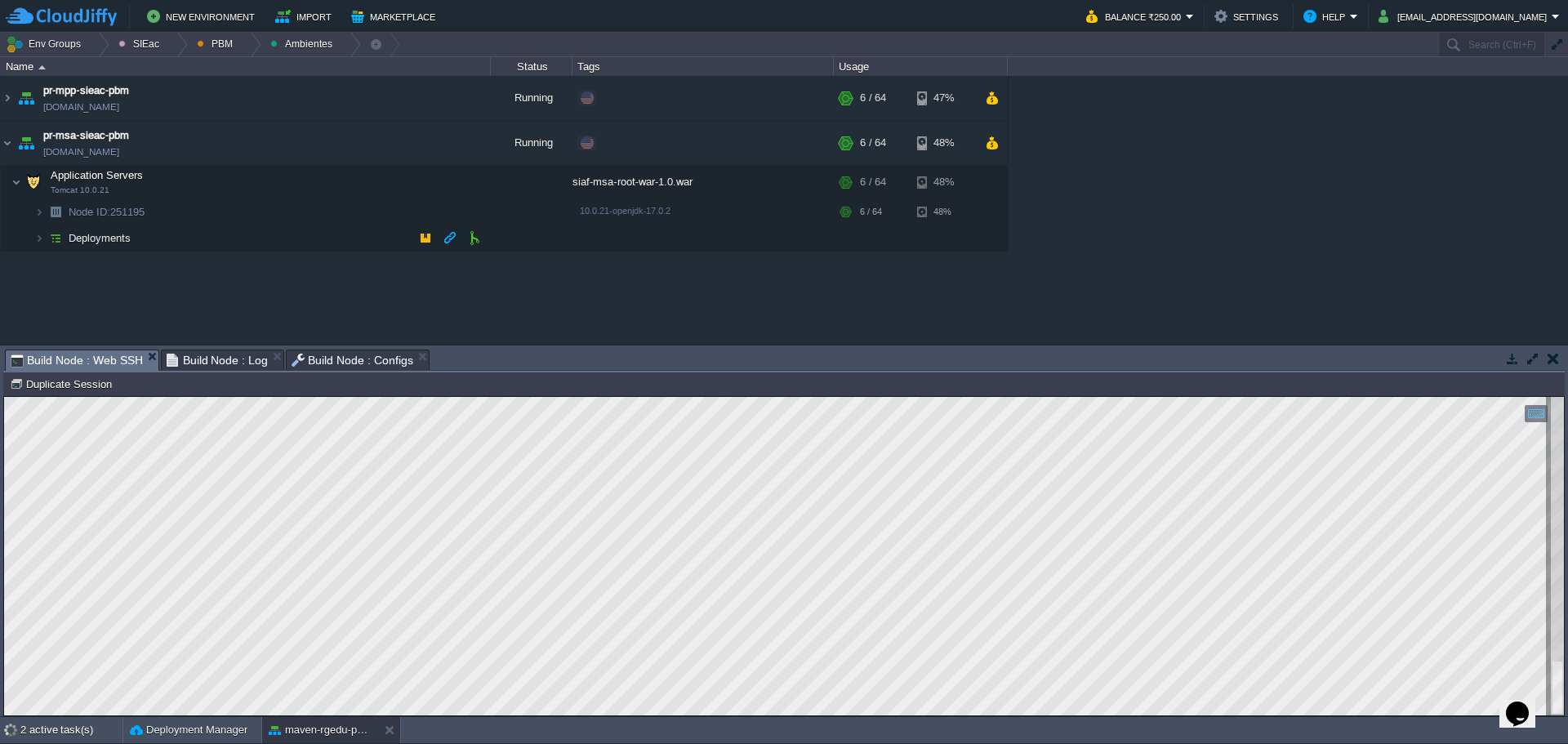
click at [257, 240] on td "Deployments" at bounding box center [246, 238] width 490 height 26
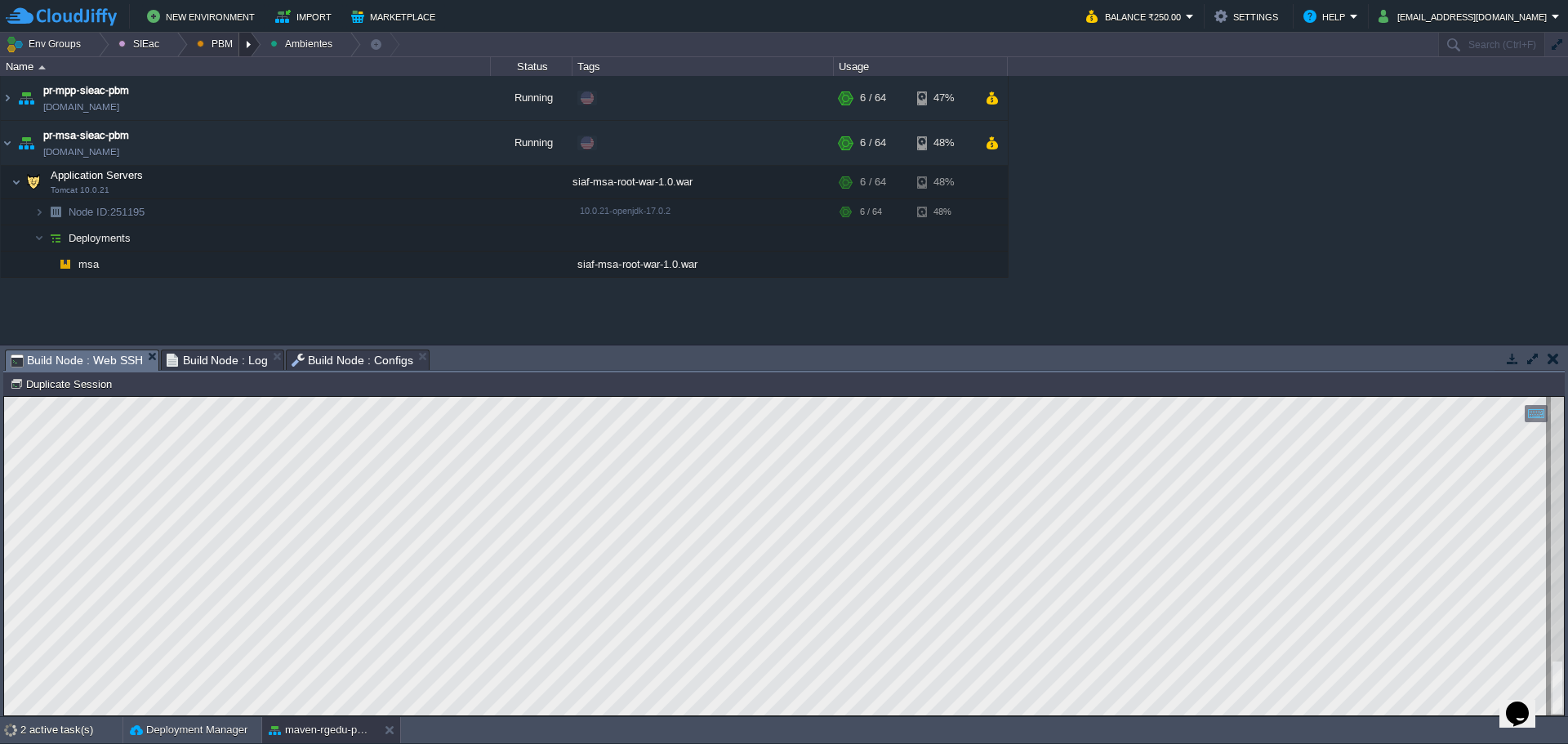
click at [239, 44] on div at bounding box center [250, 45] width 22 height 24
click at [226, 85] on span "Principales" at bounding box center [234, 88] width 52 height 13
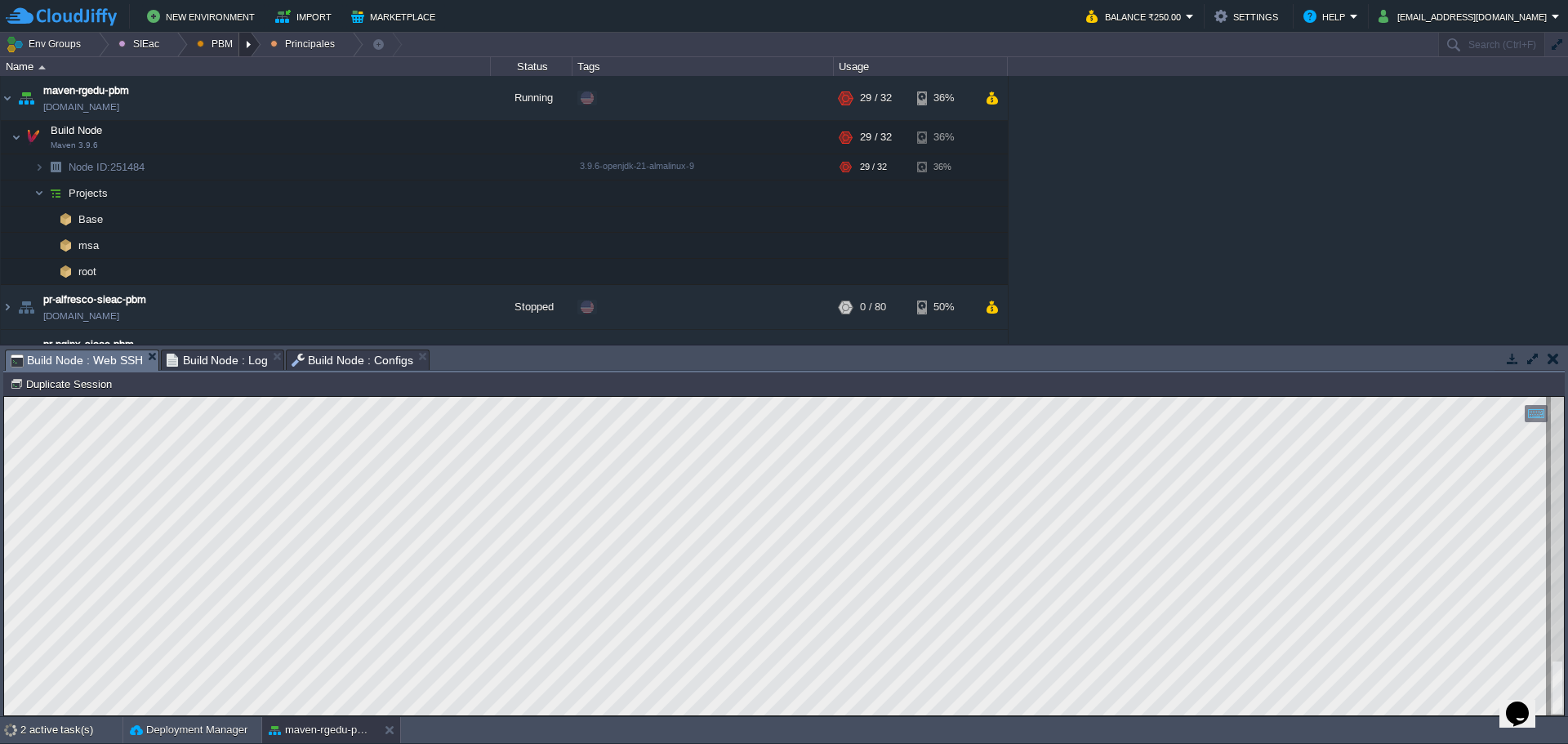
drag, startPoint x: 243, startPoint y: 40, endPoint x: 235, endPoint y: 53, distance: 15.3
click at [243, 40] on div at bounding box center [250, 45] width 22 height 24
click at [244, 65] on span "Ambientes" at bounding box center [233, 69] width 50 height 13
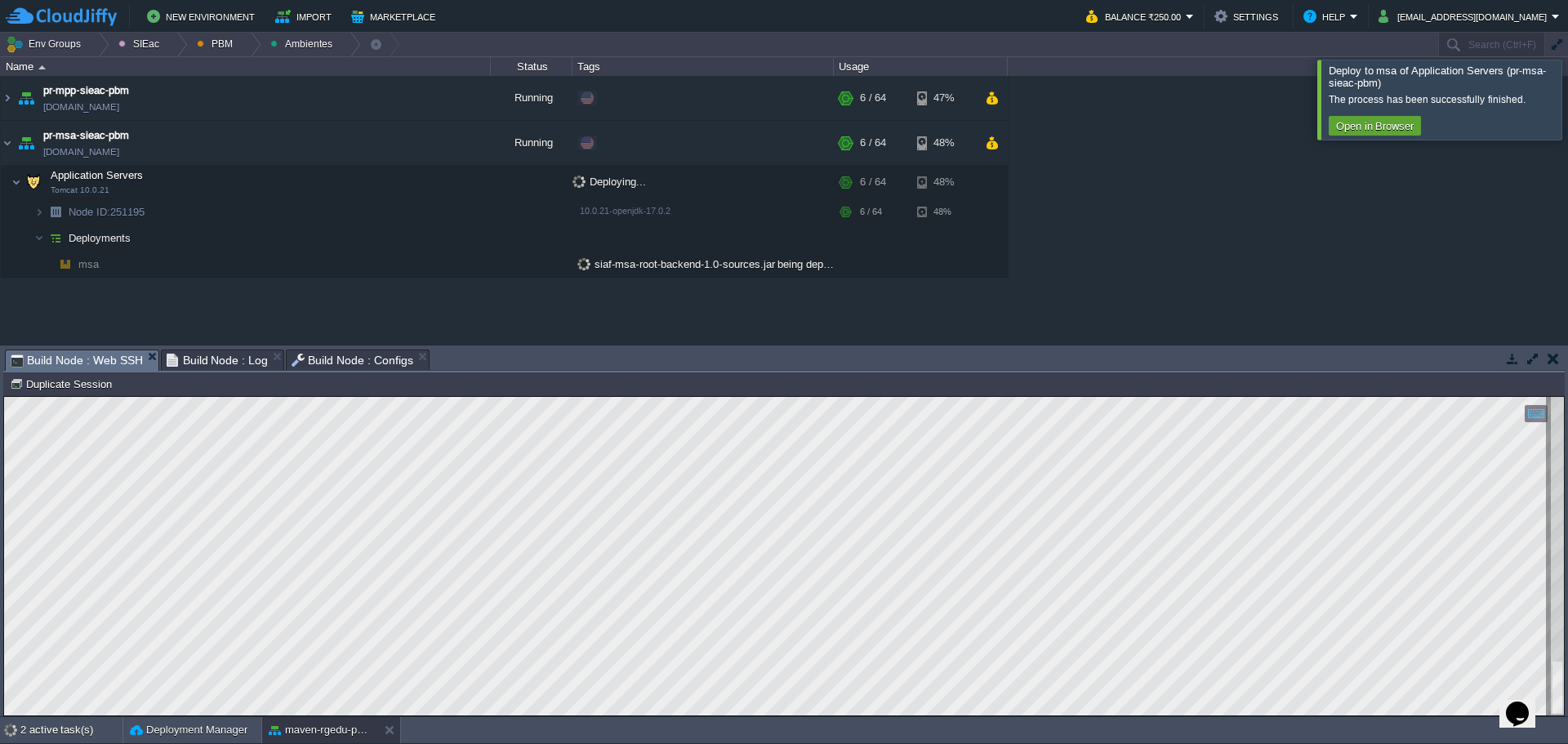
drag, startPoint x: 1562, startPoint y: 102, endPoint x: 1547, endPoint y: 122, distance: 25.0
click at [1562, 104] on div "maven - sie - baja california maven-rgedu.w1-us.cloudjiffy.net Running SIEac SI…" at bounding box center [784, 210] width 1568 height 268
click at [1567, 155] on div at bounding box center [1587, 170] width 0 height 50
click at [1567, 125] on div at bounding box center [1587, 99] width 0 height 79
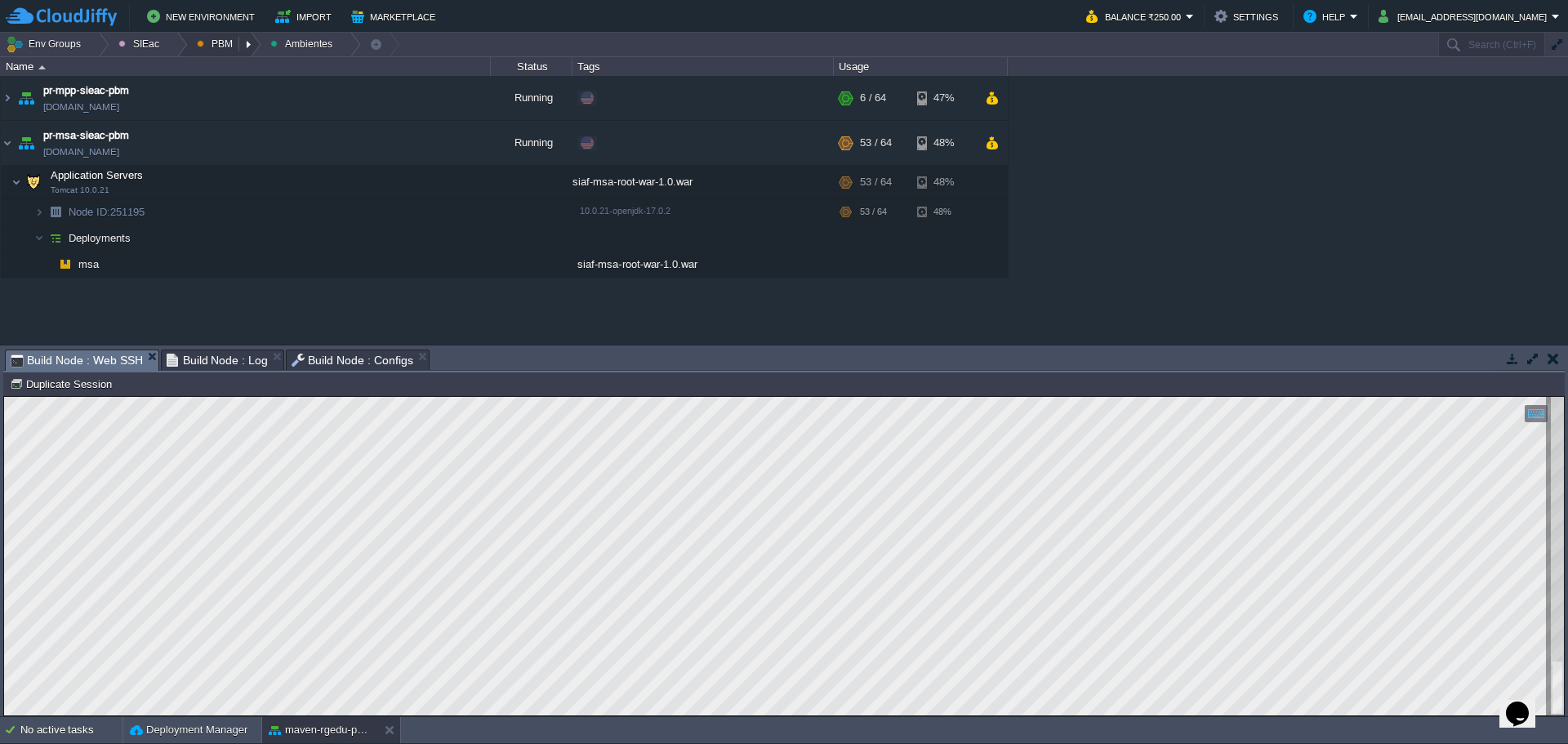
click at [230, 50] on button "PBM" at bounding box center [217, 44] width 41 height 23
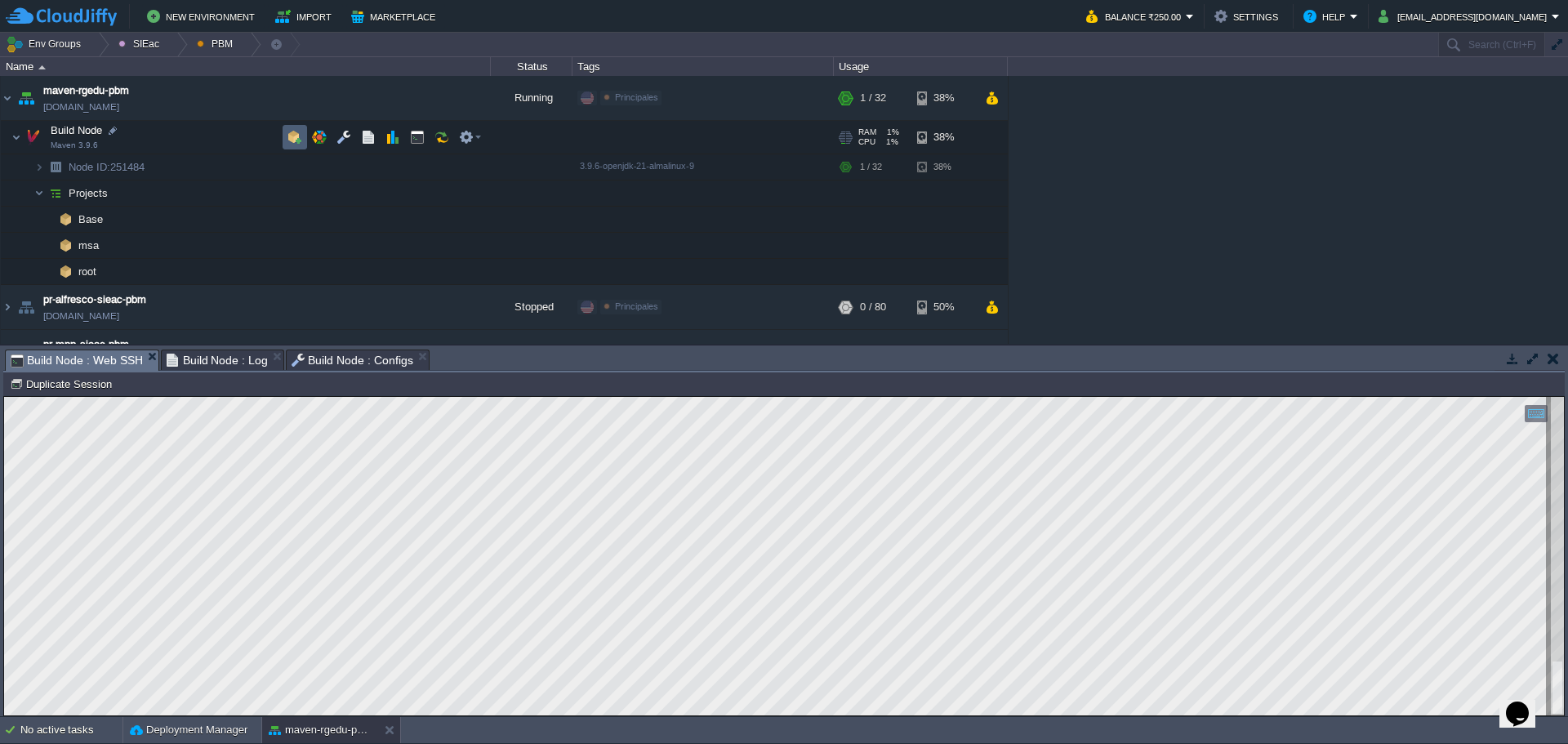
click at [302, 133] on td at bounding box center [295, 136] width 24 height 24
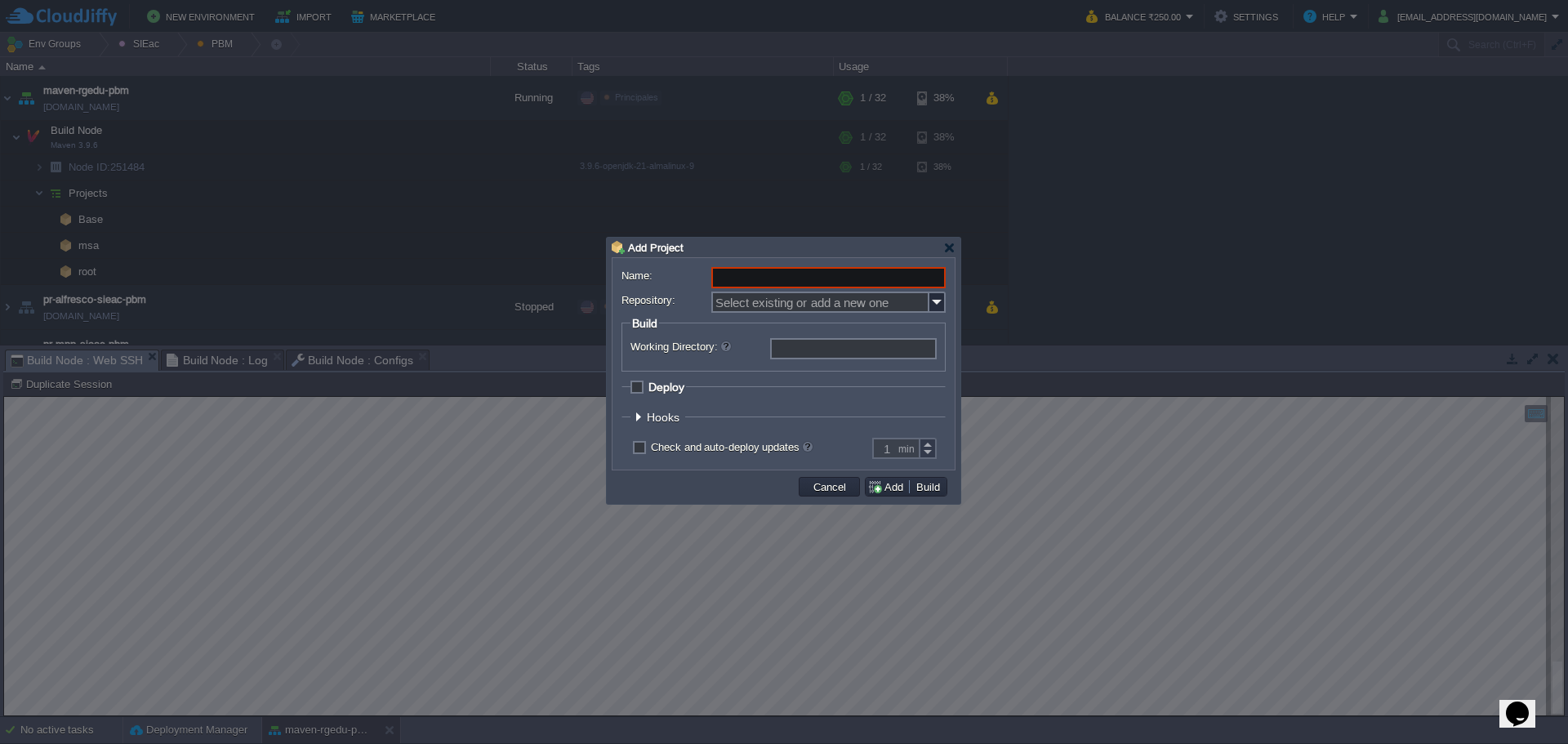
click at [753, 273] on input "Name:" at bounding box center [828, 277] width 234 height 21
paste input "mpp"
type input "mpp"
click at [763, 304] on input "Repository:" at bounding box center [820, 301] width 218 height 21
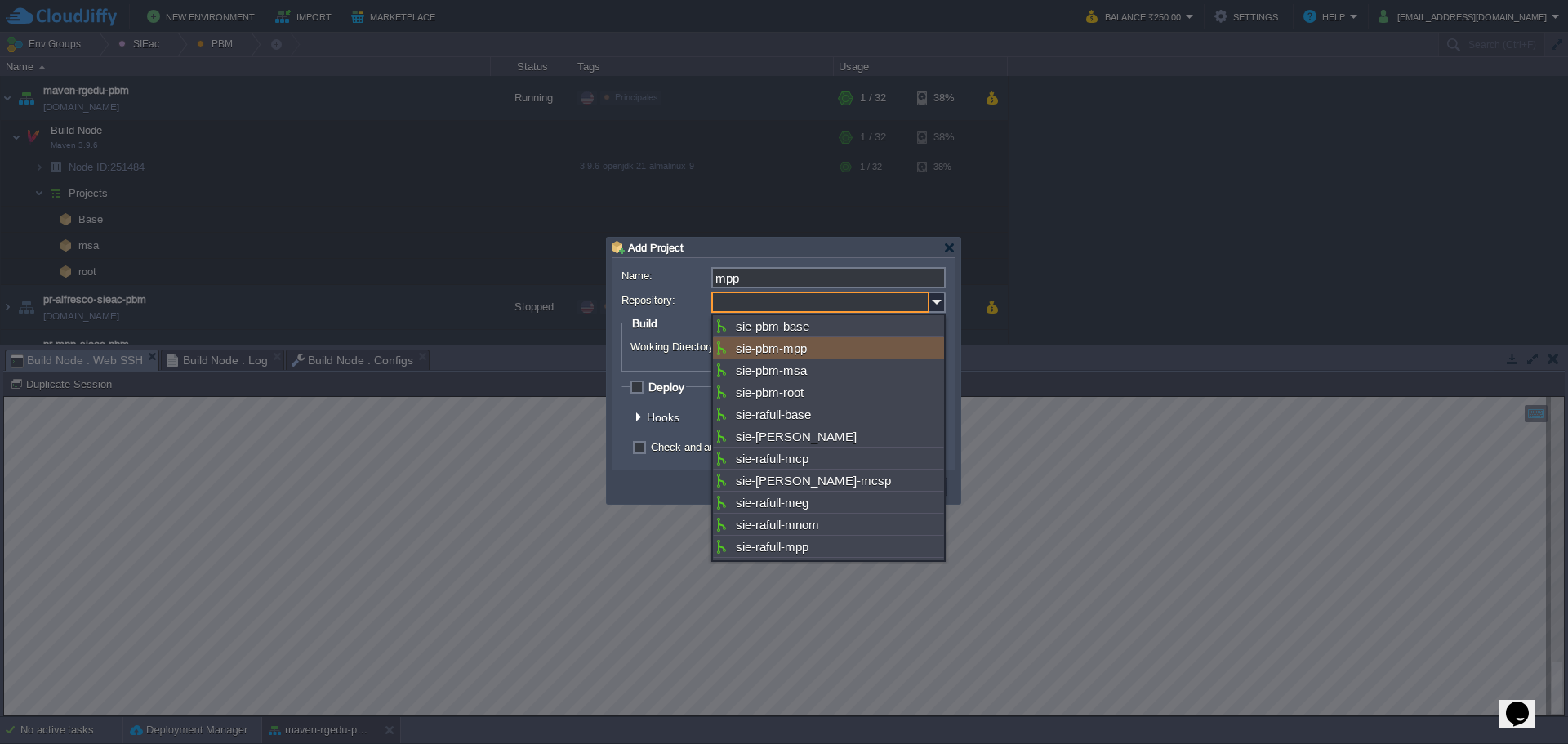
click at [834, 353] on div "sie-pbm-mpp" at bounding box center [828, 348] width 231 height 22
type input "sie-pbm-mpp"
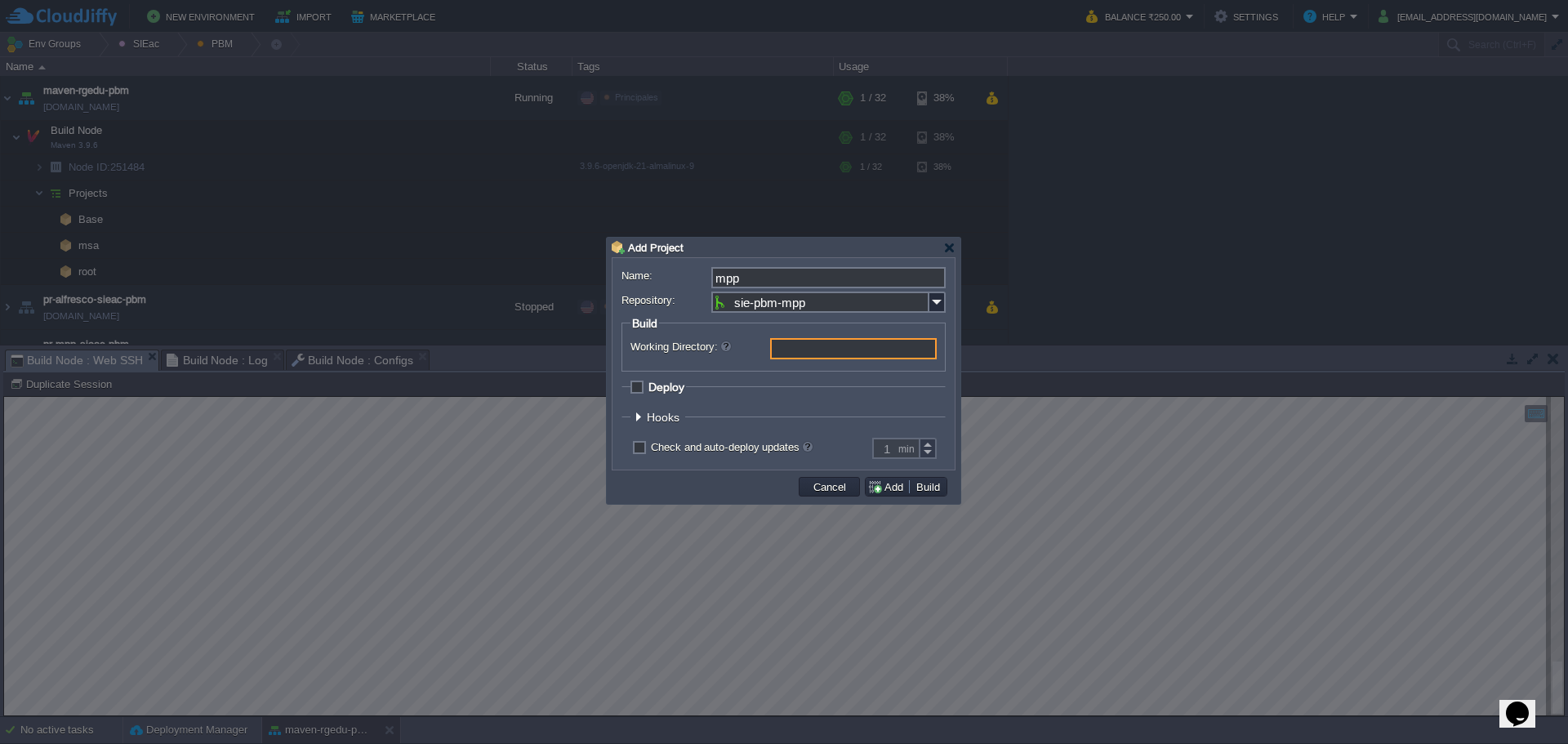
click at [667, 388] on span "Deploy" at bounding box center [666, 387] width 36 height 13
checkbox input "true"
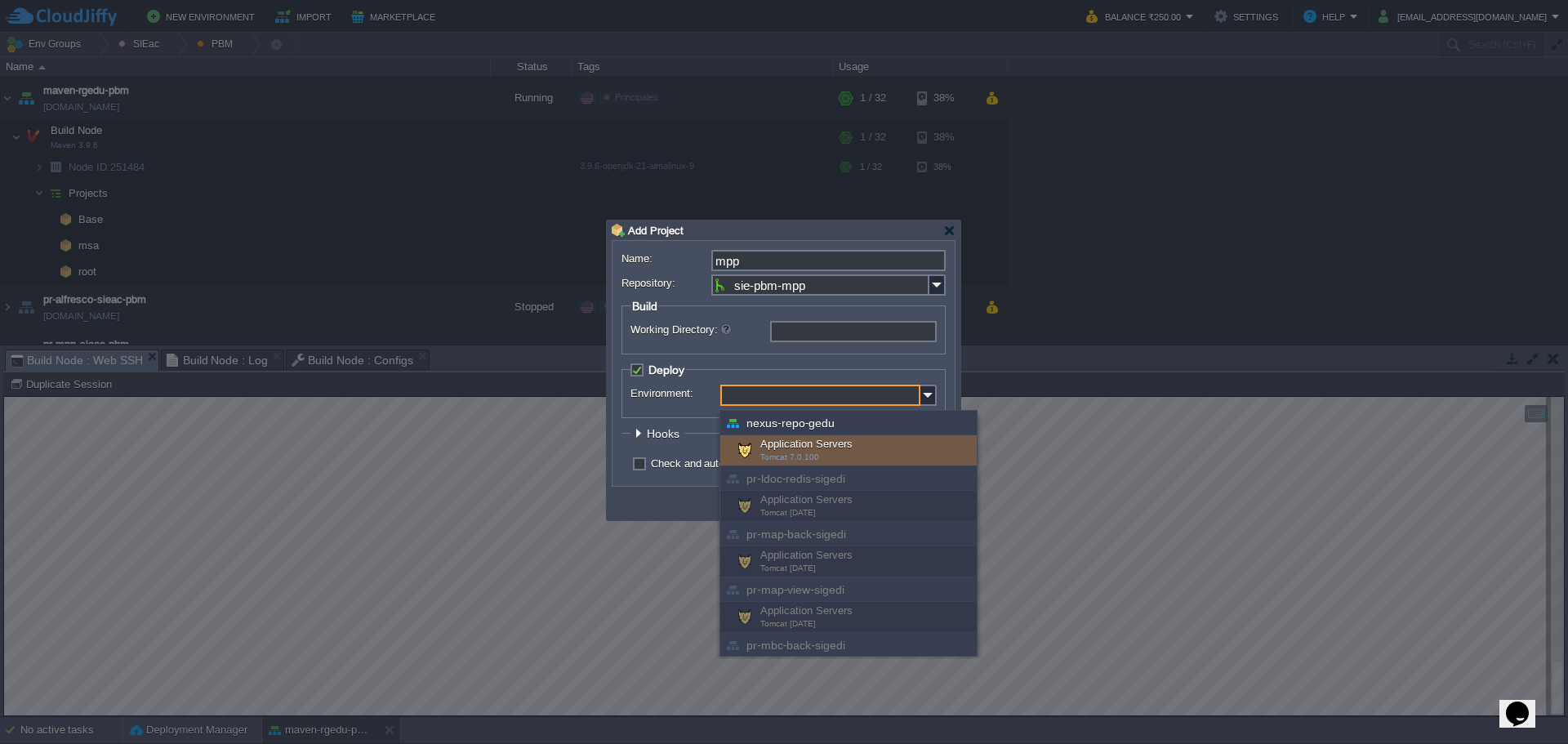
click at [839, 403] on input "Environment:" at bounding box center [821, 395] width 200 height 21
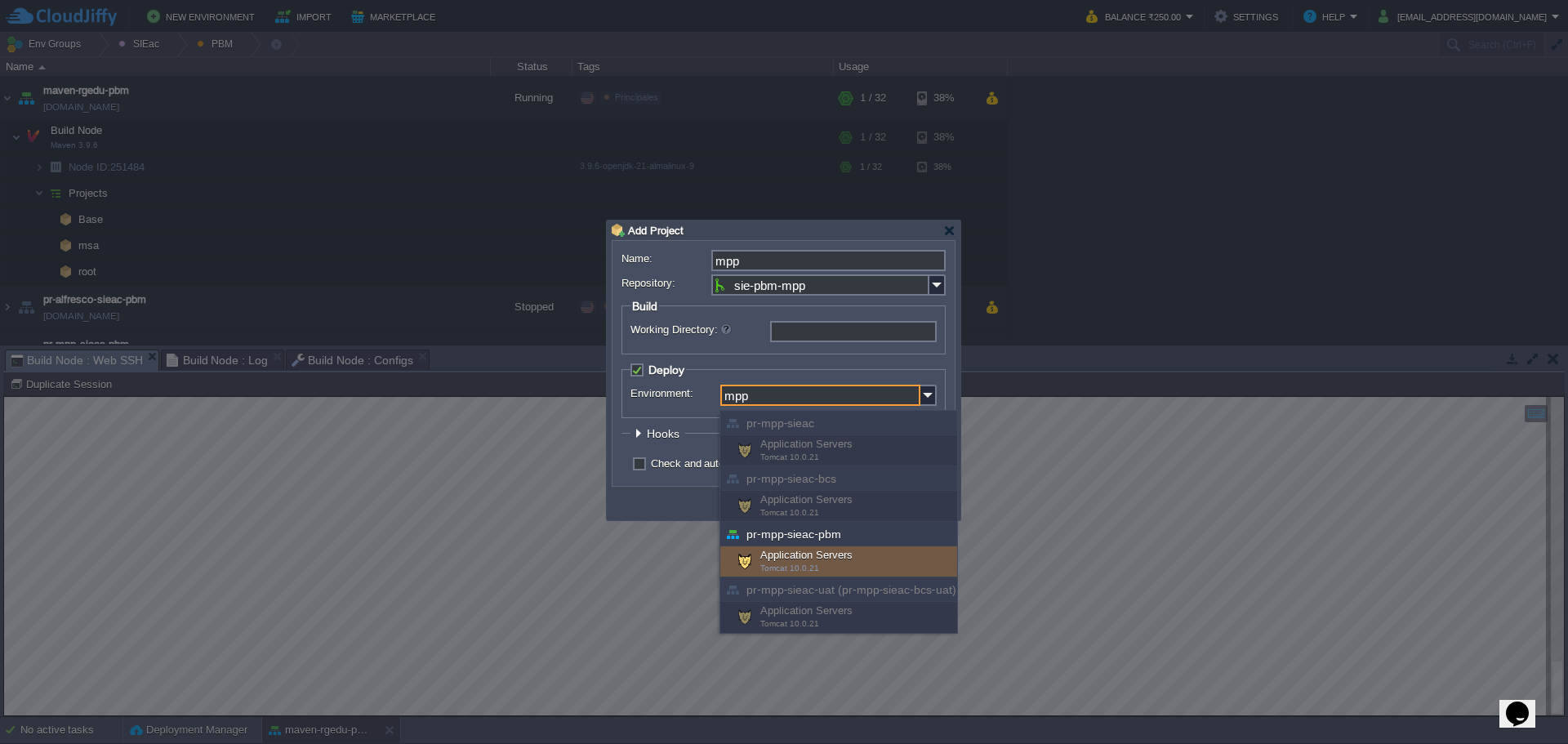
click at [816, 550] on div "Application Servers Tomcat 10.0.21" at bounding box center [838, 561] width 237 height 31
type input "Application Servers (pr-mpp-sieac-pbm)"
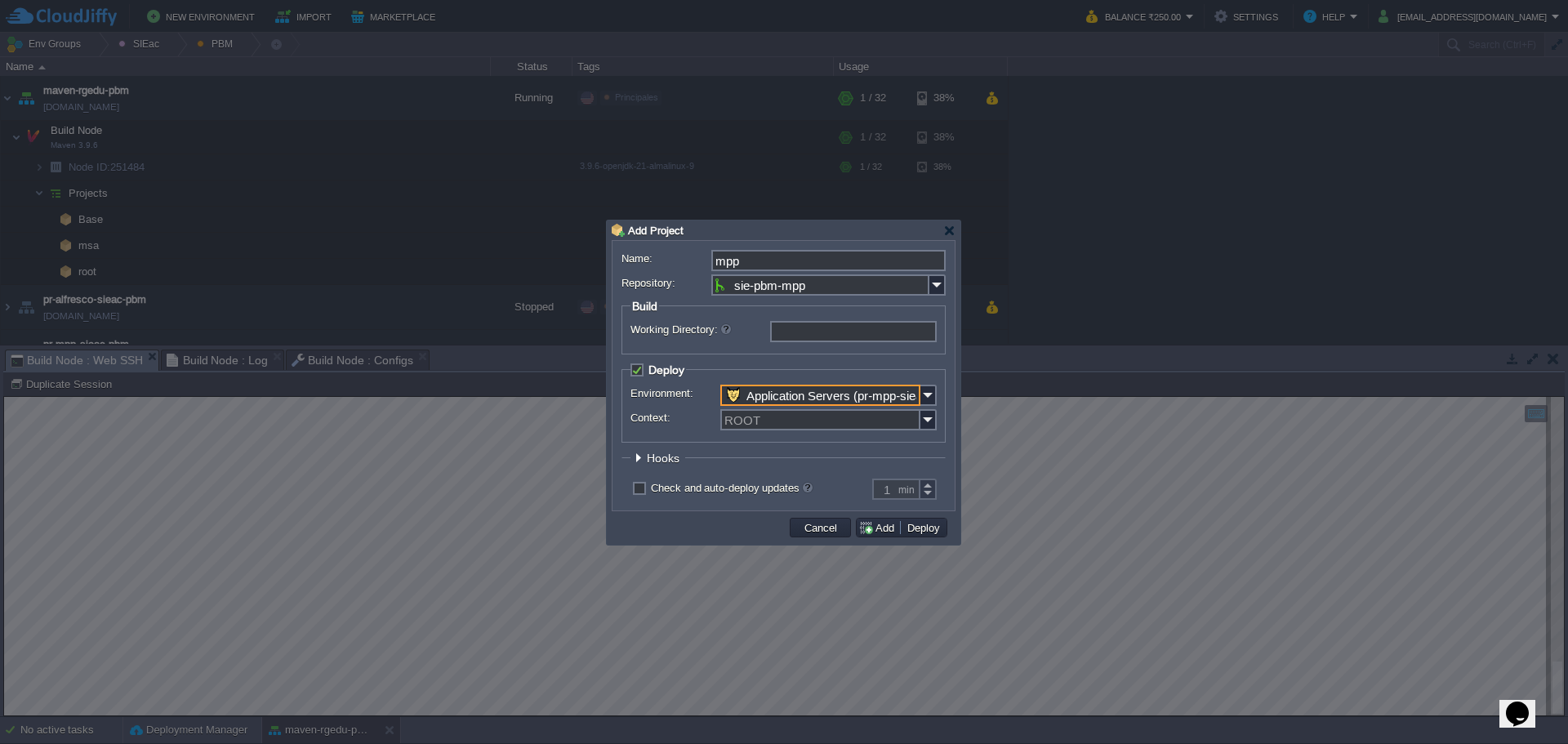
click at [663, 454] on span "Hooks" at bounding box center [665, 459] width 37 height 13
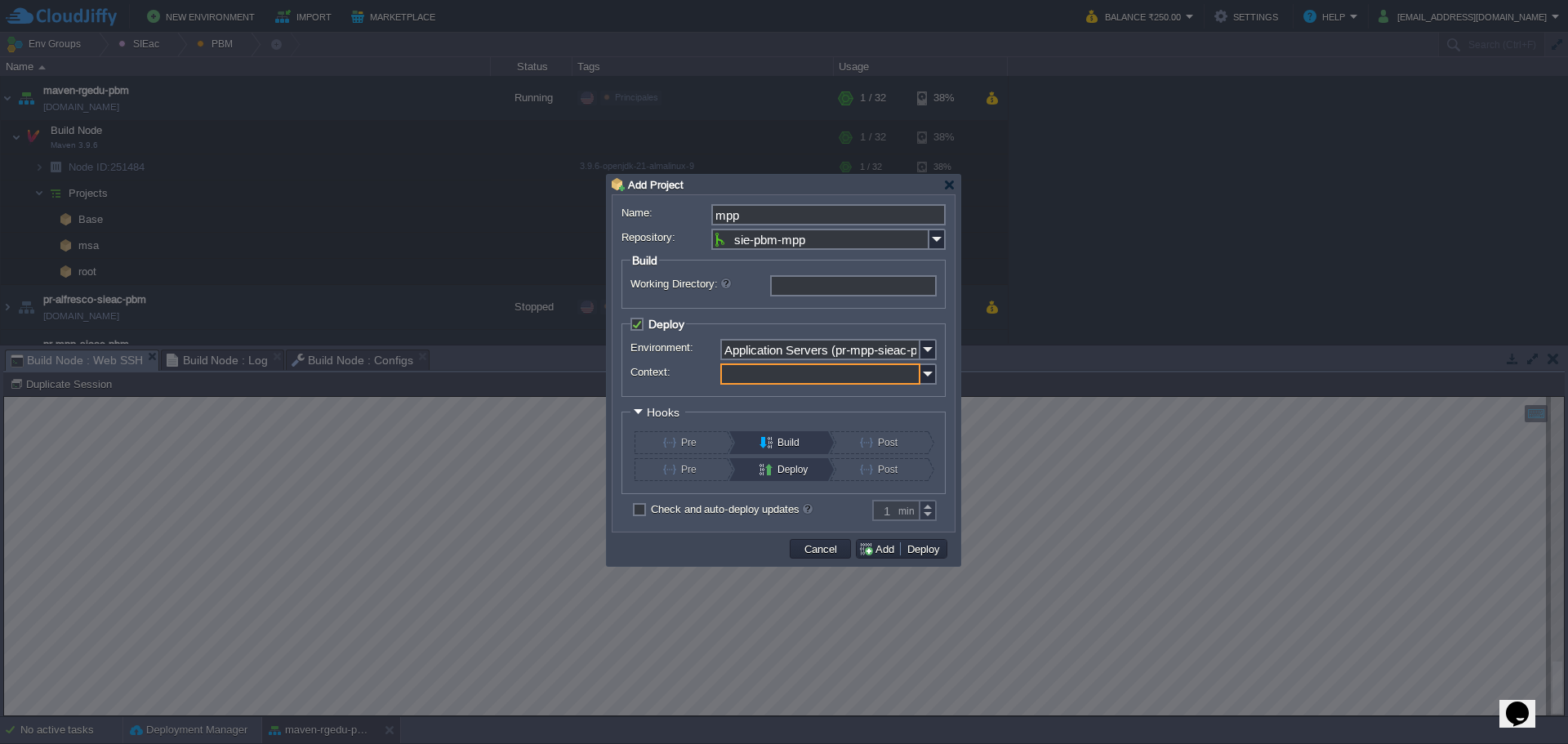
click at [807, 371] on input "Context:" at bounding box center [821, 374] width 200 height 21
type input "mpp"
click at [757, 399] on div "mpp" at bounding box center [828, 400] width 213 height 22
click at [678, 437] on button "Pre" at bounding box center [691, 442] width 56 height 23
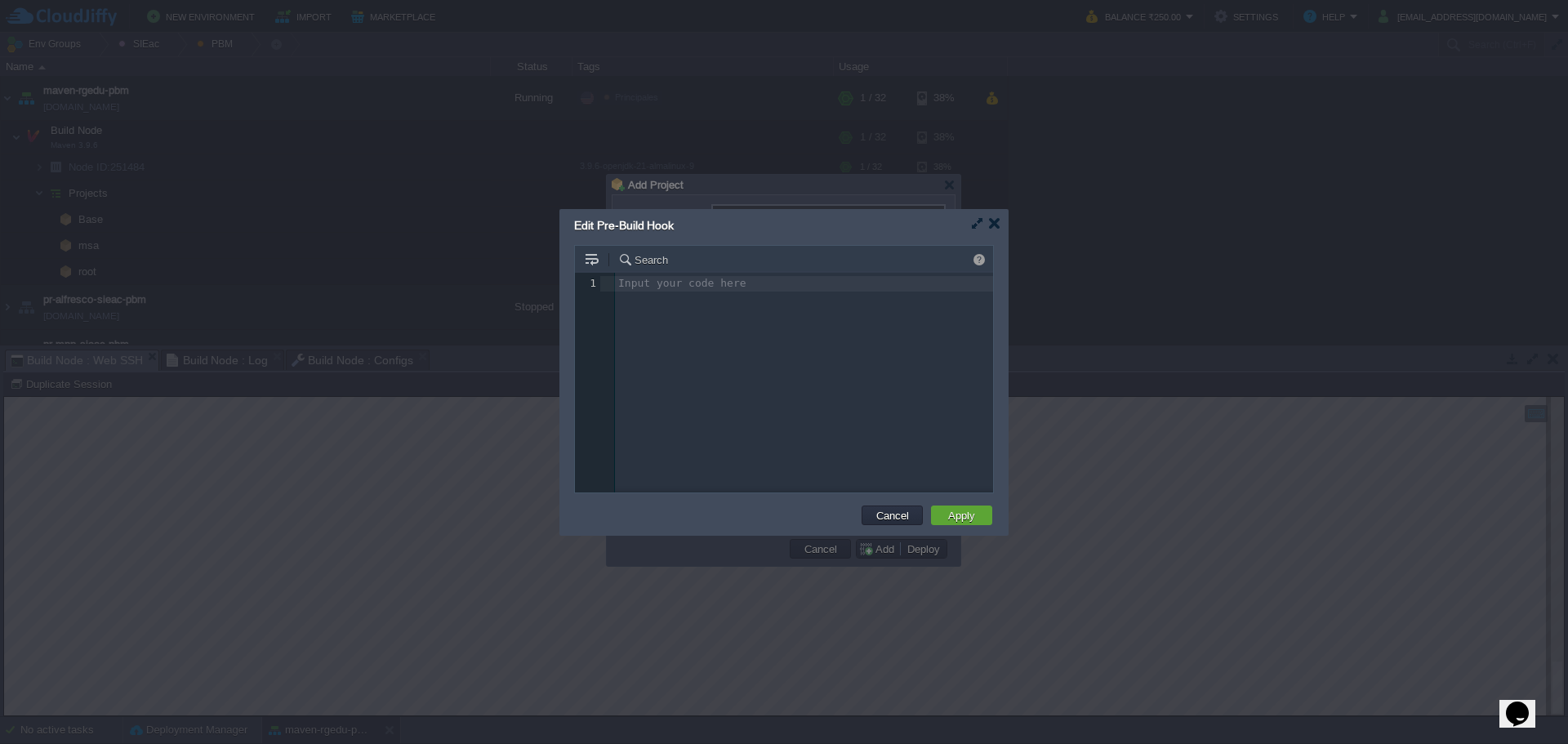
click at [752, 359] on div "Input your code here 1 1 ​" at bounding box center [796, 395] width 443 height 244
click at [963, 518] on button "Apply" at bounding box center [962, 514] width 37 height 14
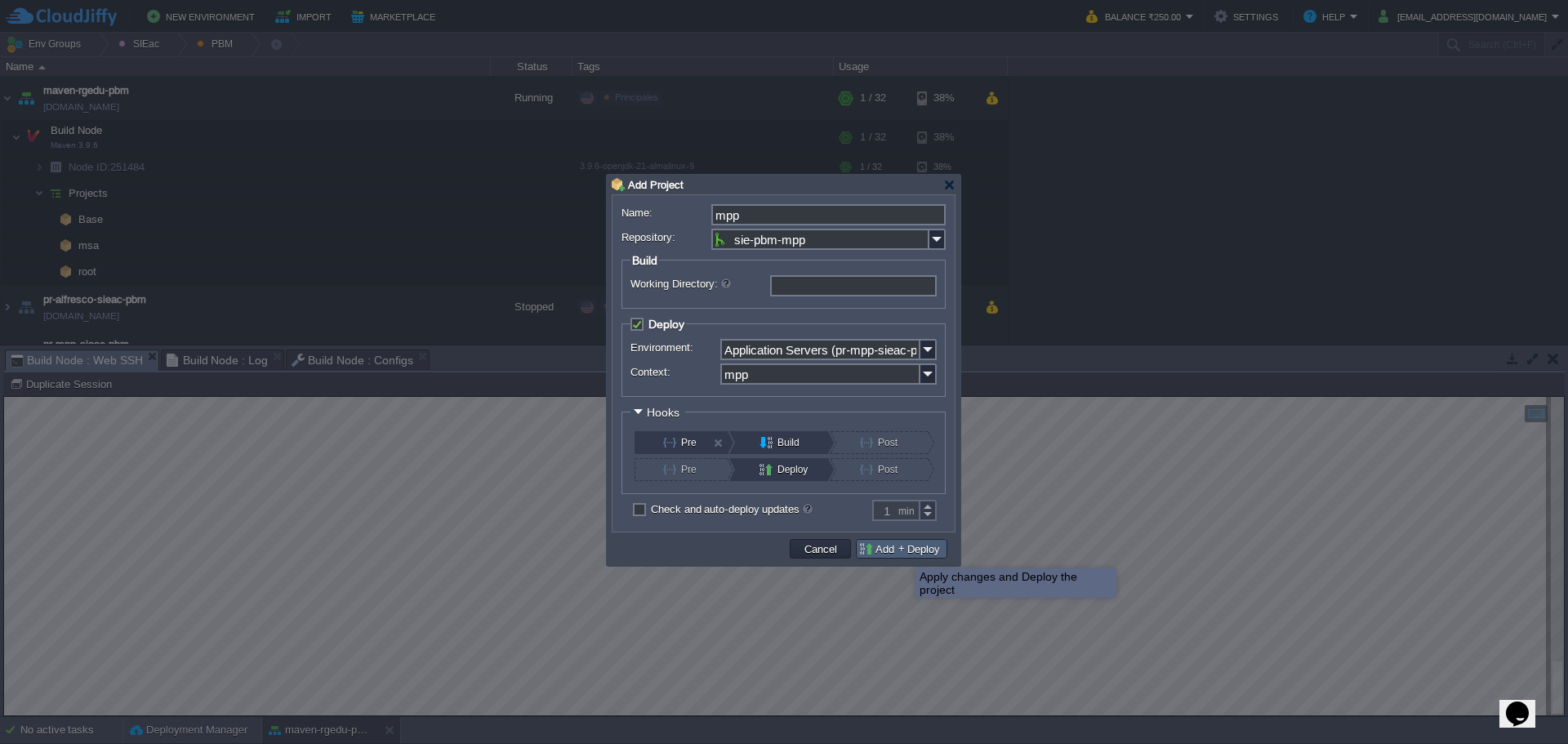
click at [904, 551] on button "Deploy" at bounding box center [923, 548] width 42 height 14
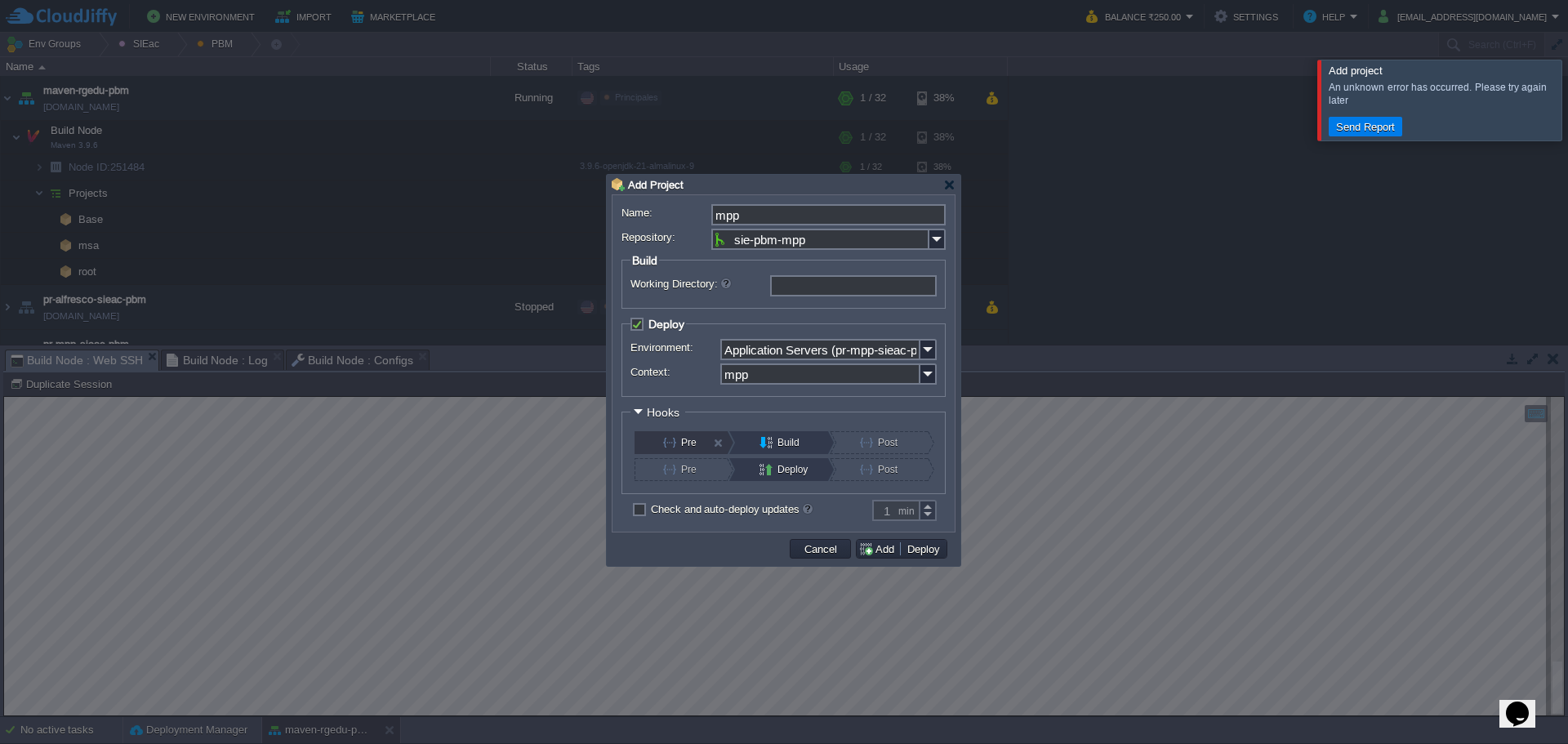
click at [656, 447] on div "Pre" at bounding box center [681, 442] width 93 height 23
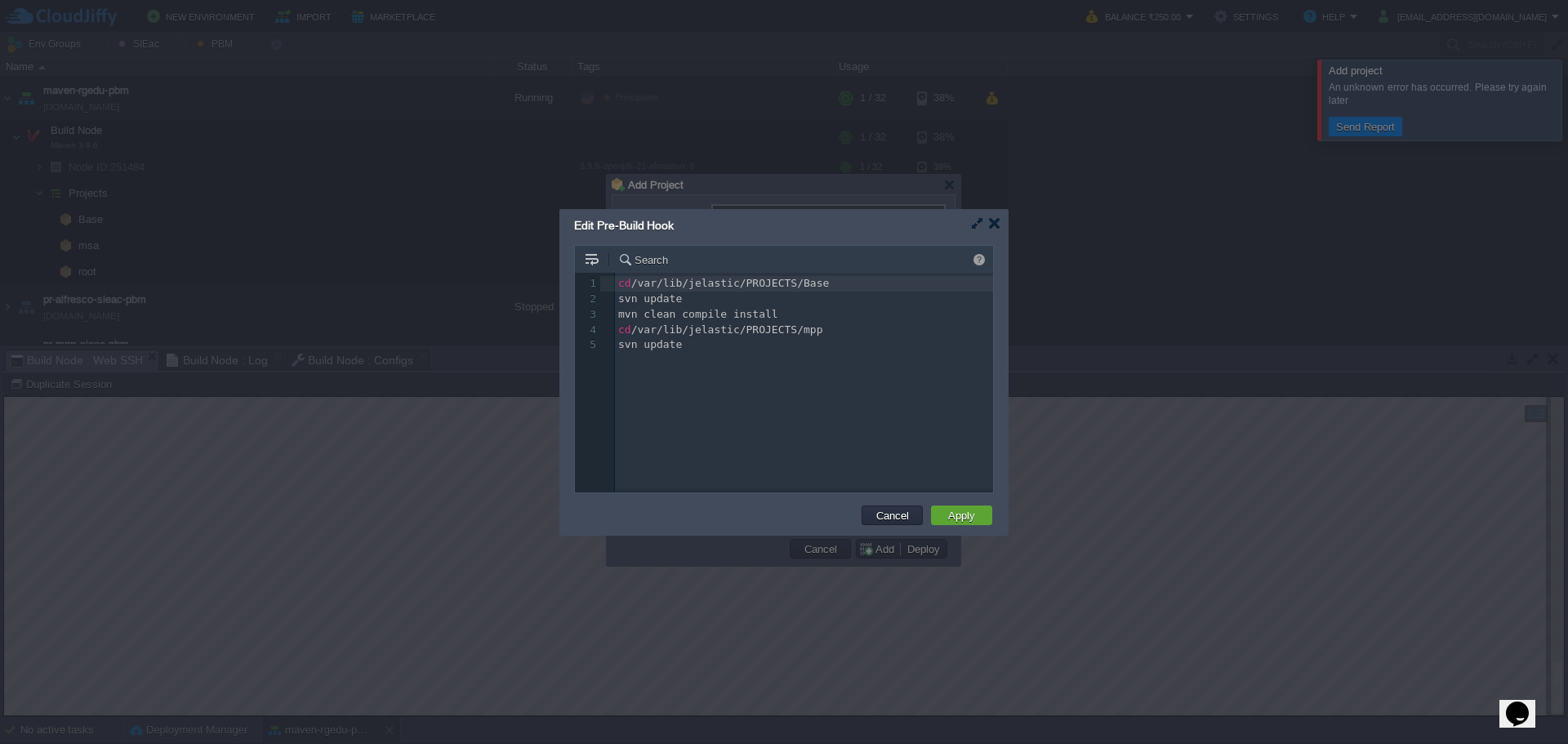
click at [757, 398] on div "5 1 cd /var/lib/jelastic/PROJECTS/Base 2 svn update 3 mvn clean compile install…" at bounding box center [796, 395] width 443 height 244
click at [957, 508] on button "Apply" at bounding box center [962, 514] width 37 height 14
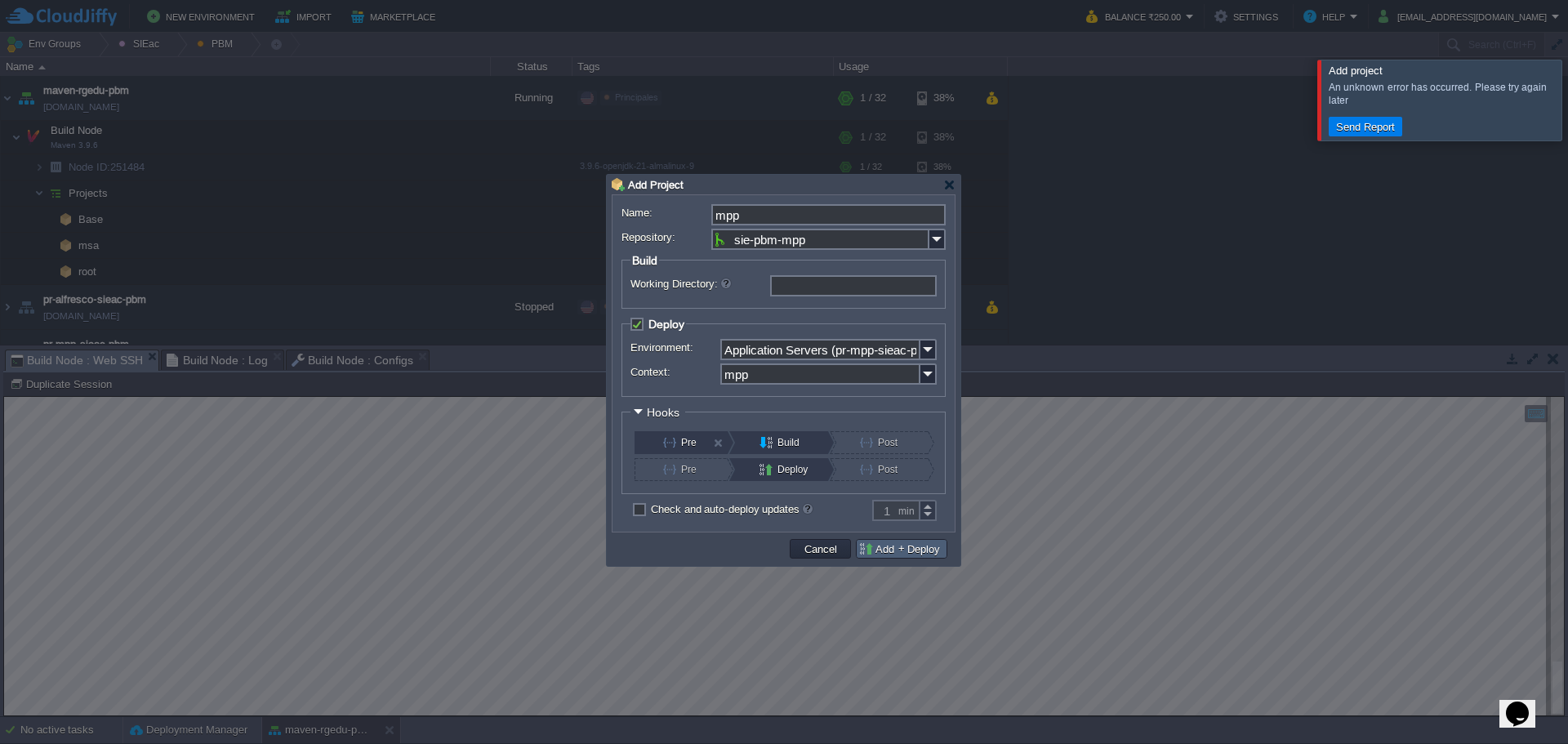
click at [902, 550] on td "Deploy" at bounding box center [923, 548] width 45 height 18
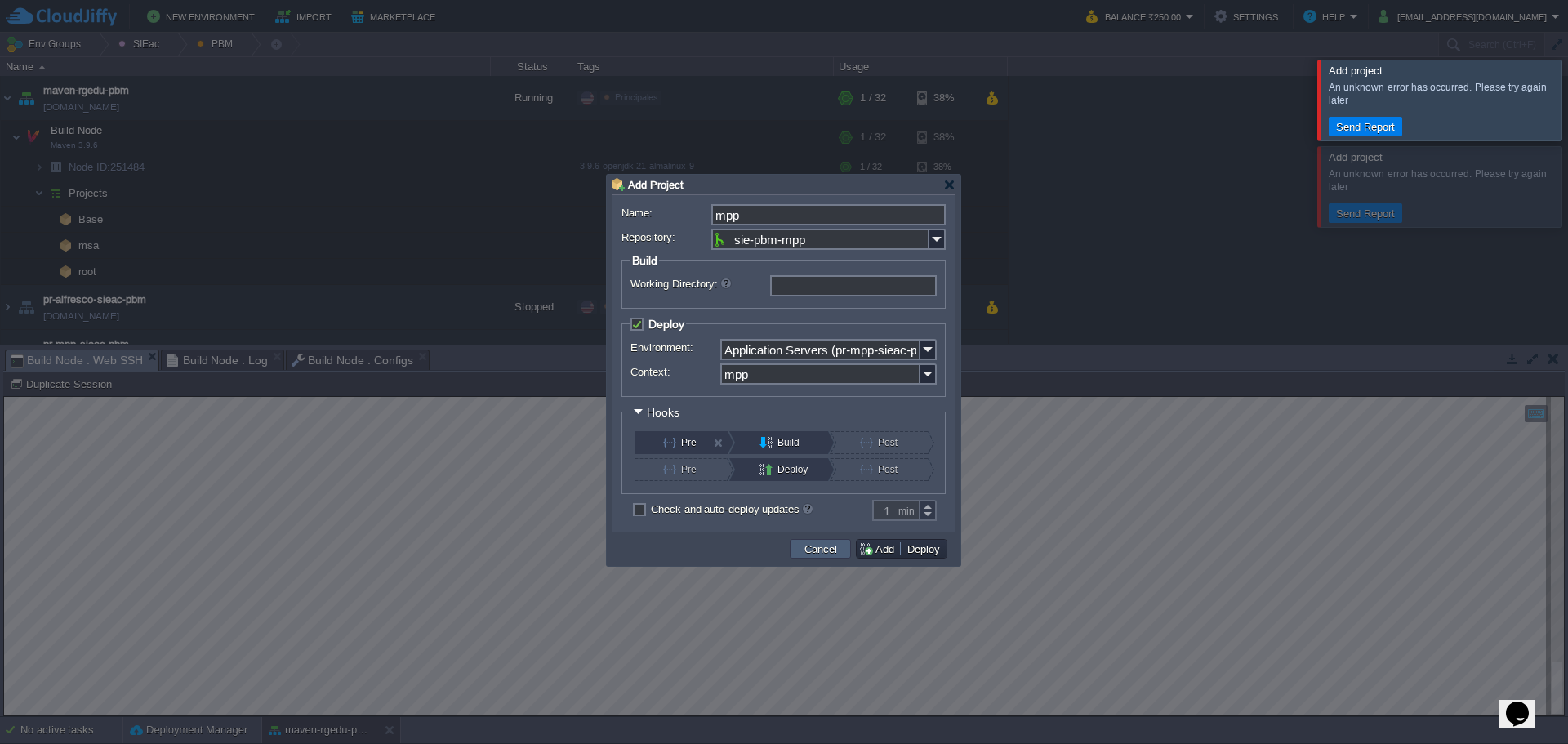
click at [839, 555] on button "Cancel" at bounding box center [821, 548] width 42 height 14
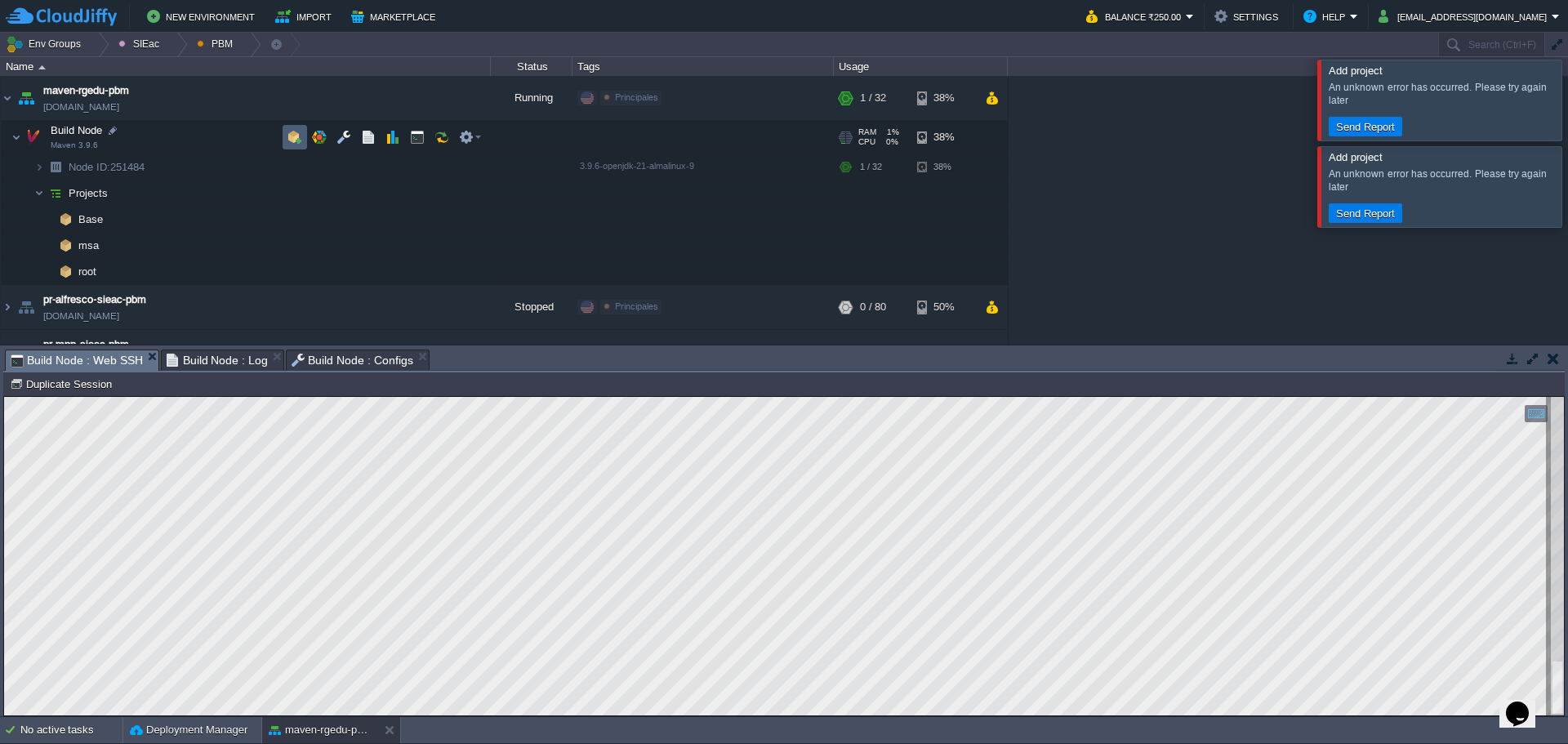
click at [294, 137] on button "button" at bounding box center [295, 136] width 14 height 14
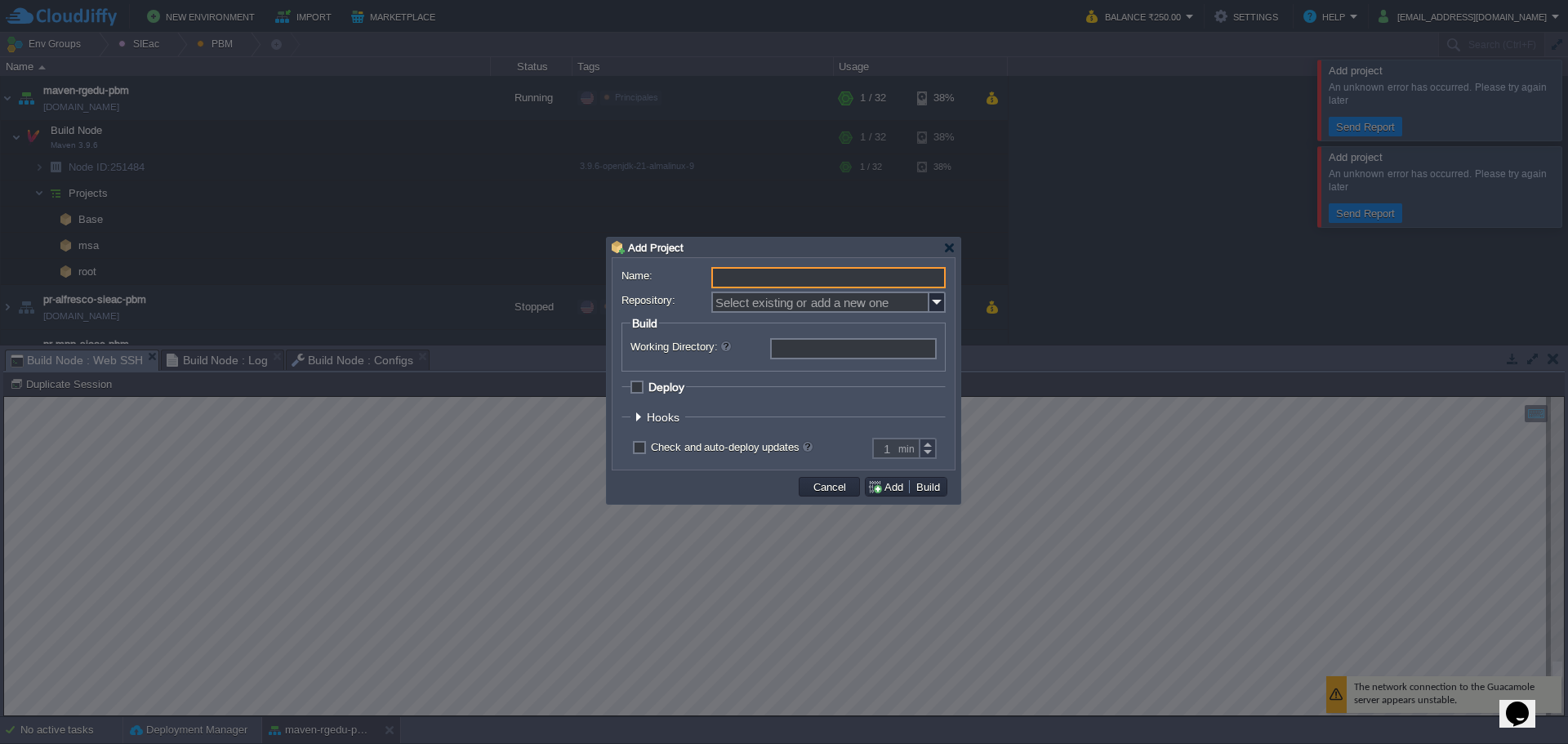
click at [728, 274] on input "Name:" at bounding box center [828, 277] width 234 height 21
type input "mpp"
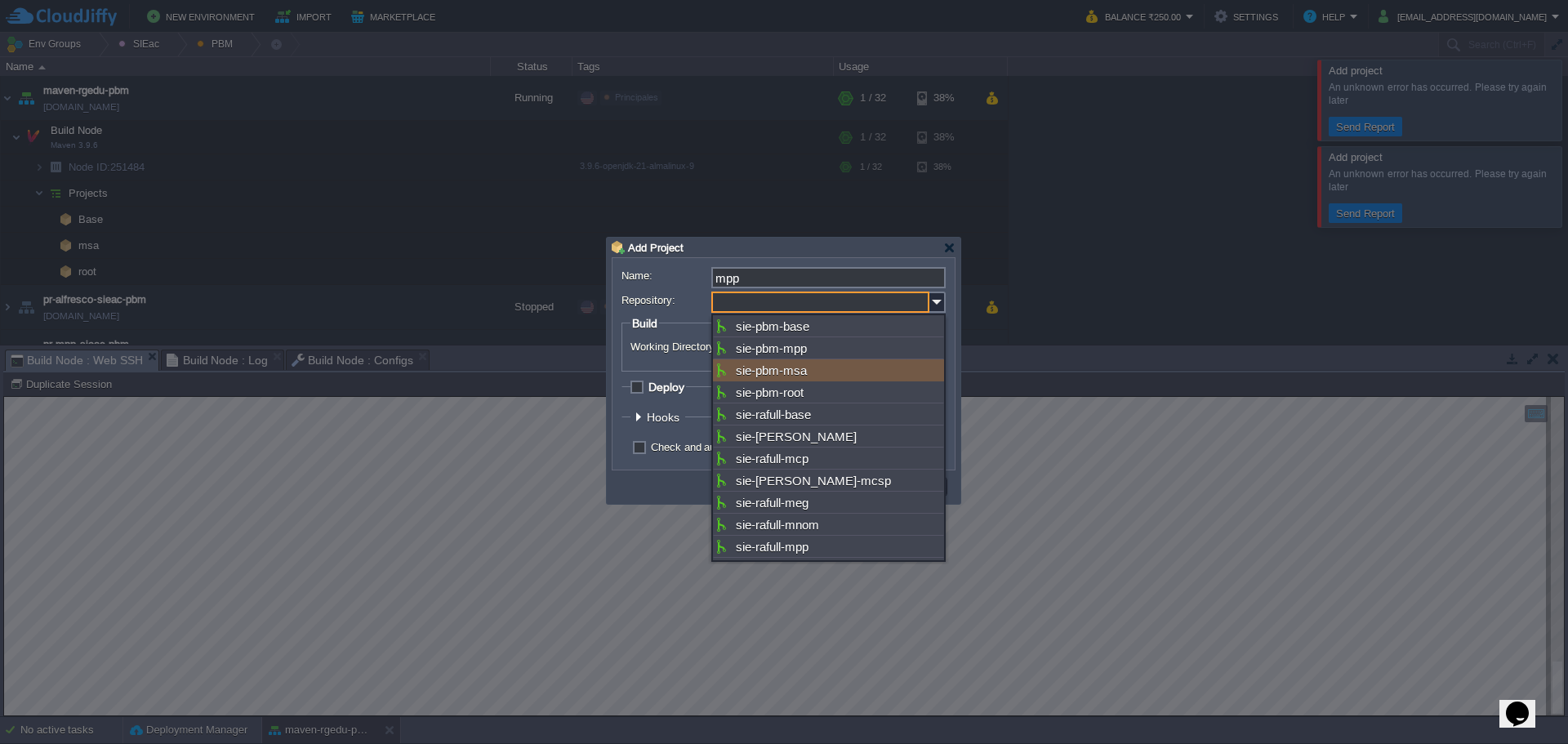
type input "sie-pbm-mpp"
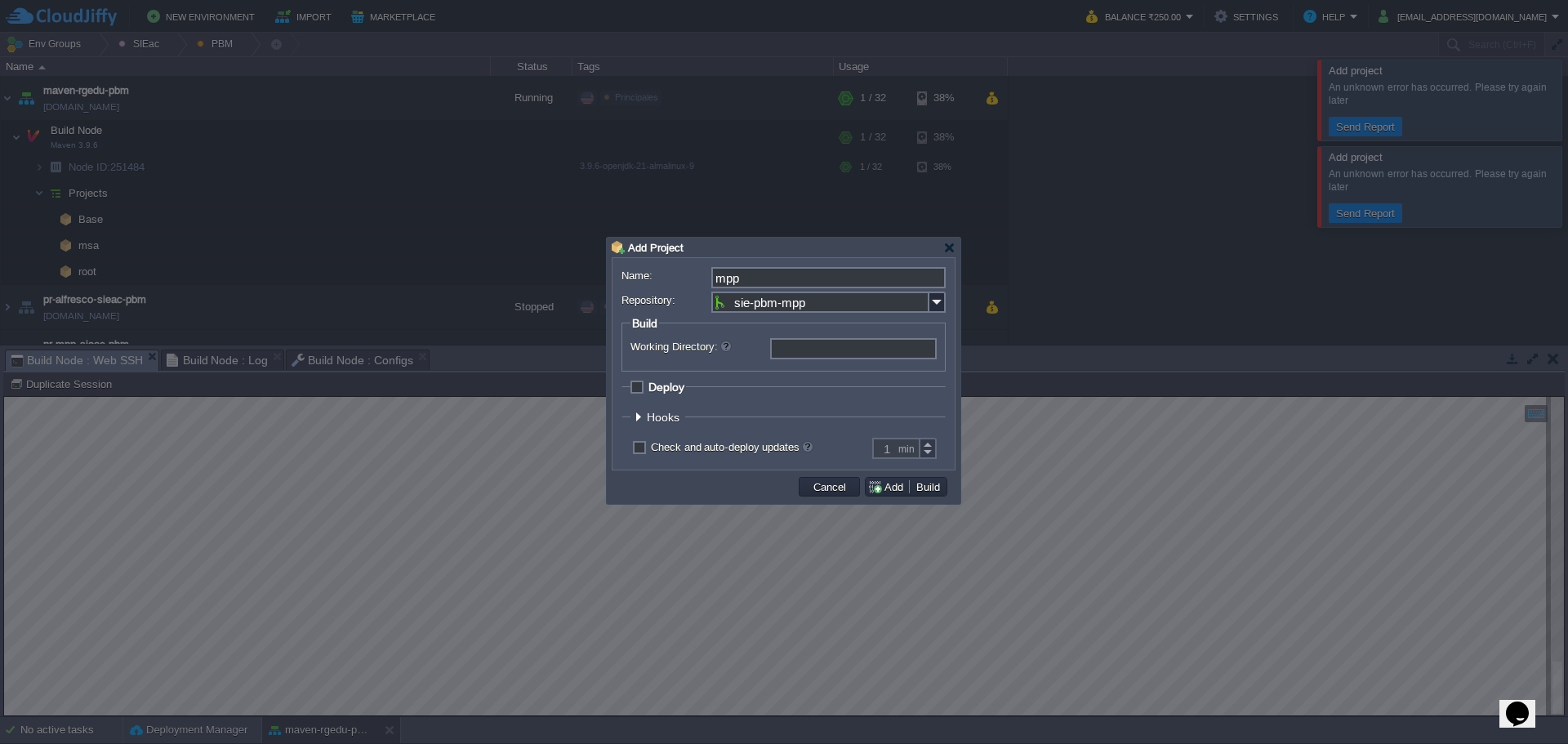
click at [635, 381] on legend "Deploy" at bounding box center [658, 386] width 56 height 13
click at [648, 385] on span "Deploy" at bounding box center [666, 387] width 36 height 13
checkbox input "true"
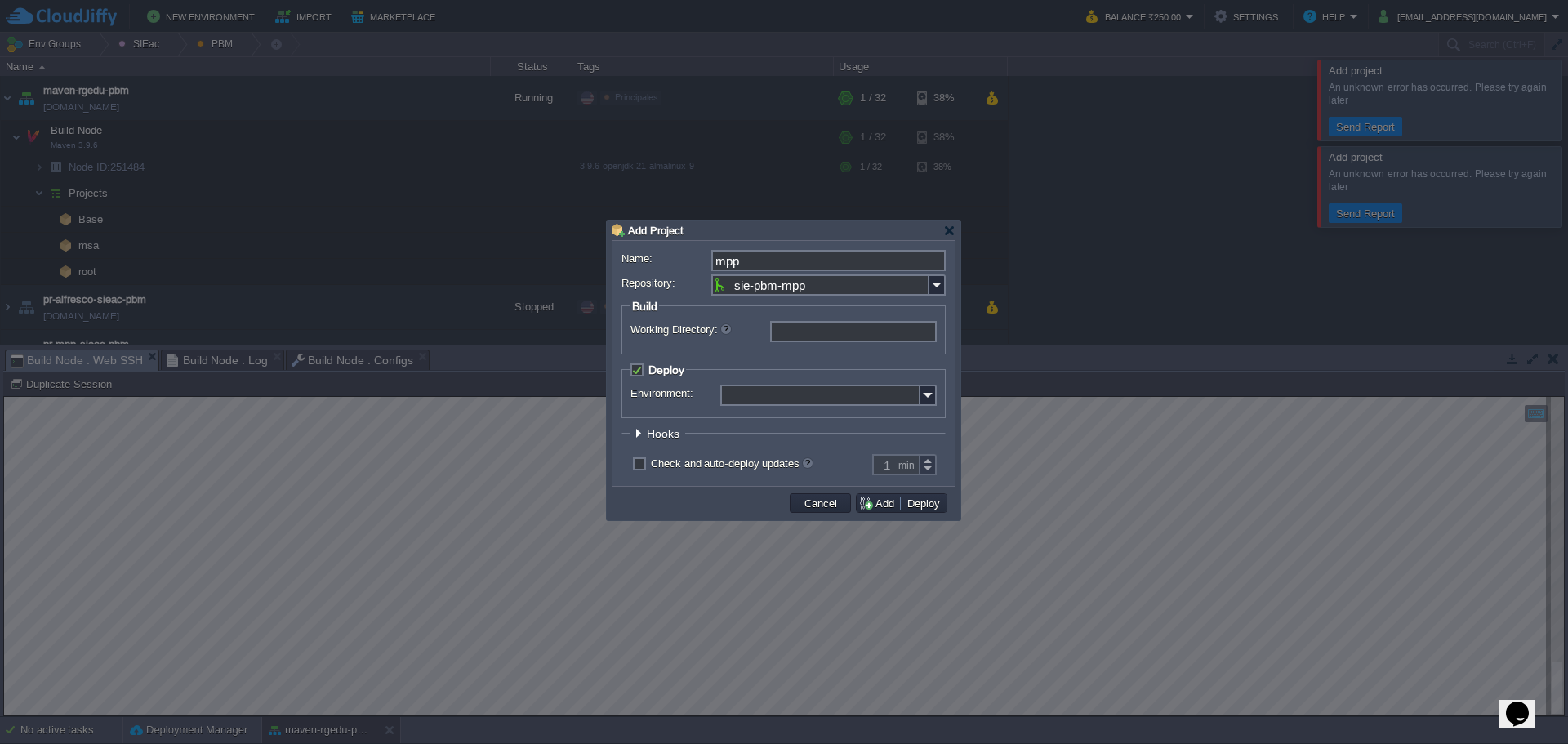
click at [796, 404] on input "Environment:" at bounding box center [821, 395] width 200 height 21
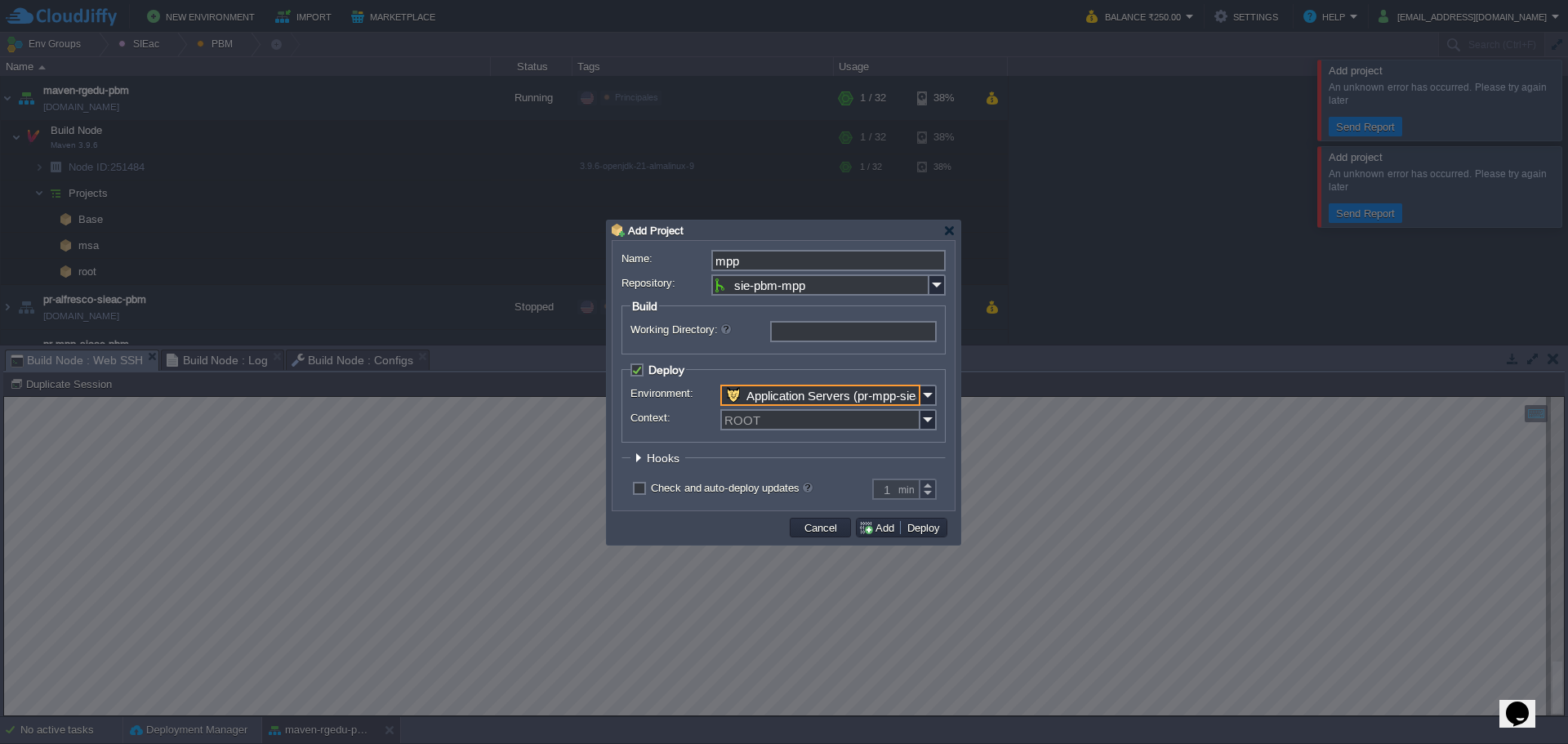
type input "Application Servers (pr-mpp-sieac-pbm)"
type input "mpp"
click at [647, 464] on span "Hooks" at bounding box center [665, 459] width 37 height 13
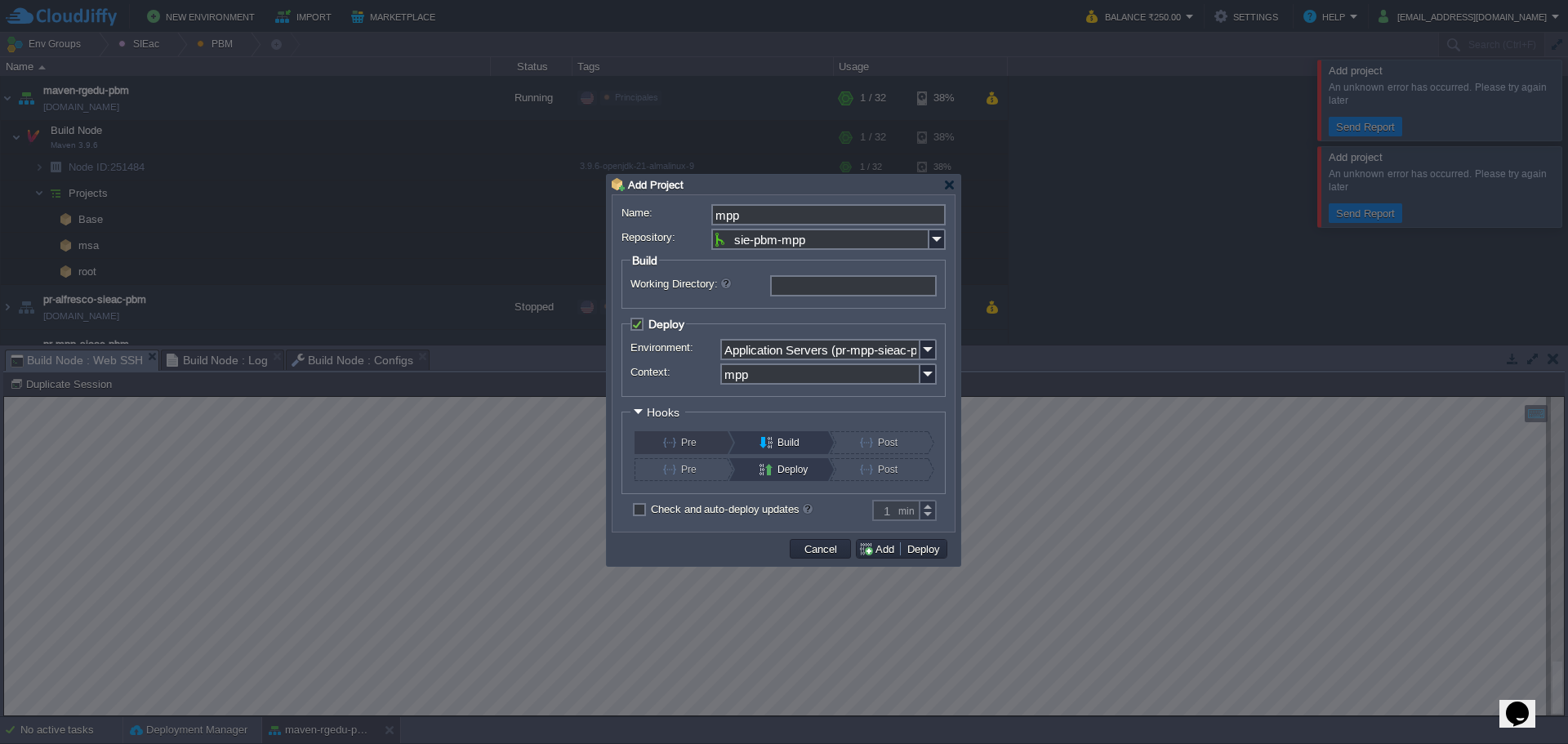
click at [670, 450] on button "Pre" at bounding box center [691, 442] width 56 height 23
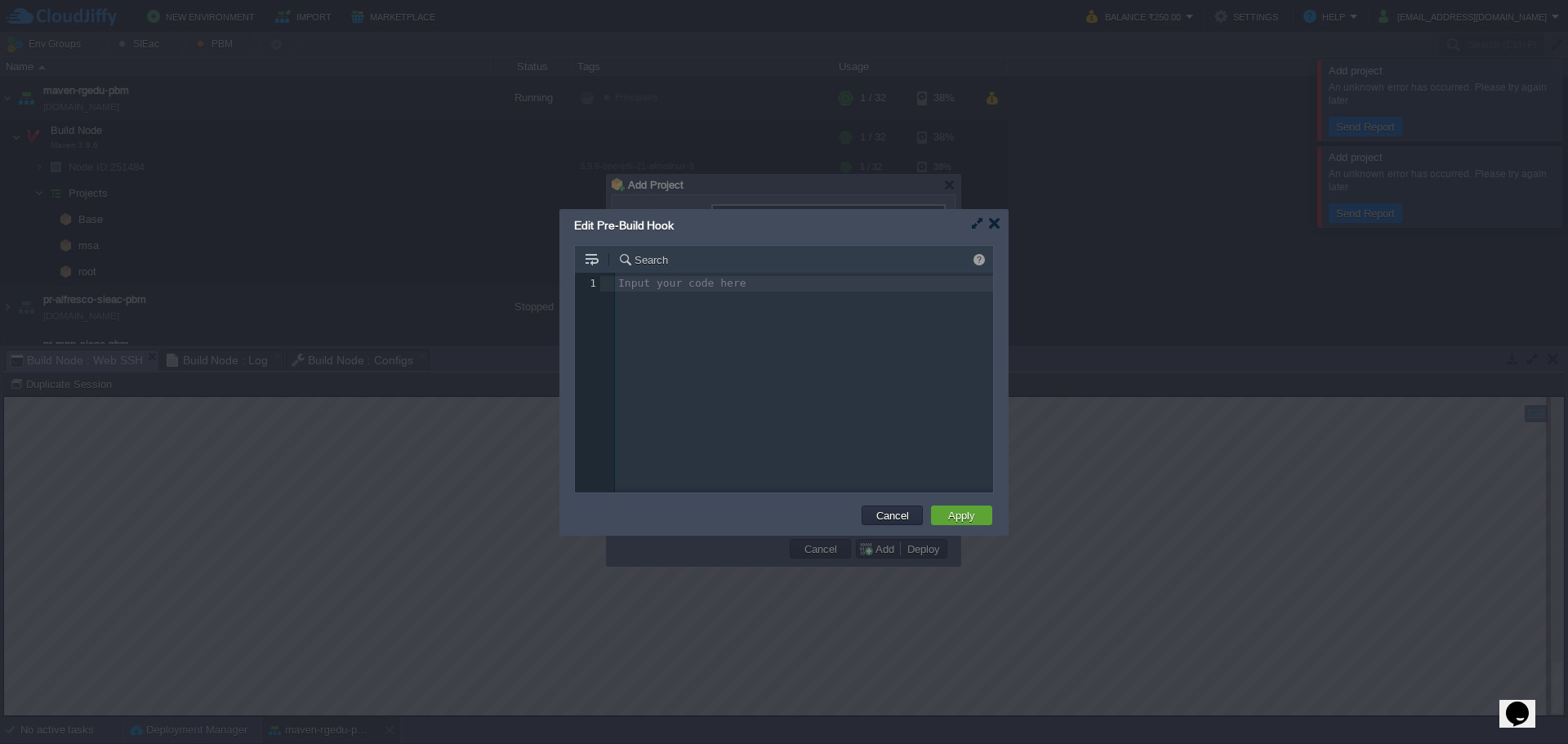
click at [723, 332] on div "Input your code here 1 1 ​" at bounding box center [796, 395] width 443 height 244
click at [951, 512] on button "Apply" at bounding box center [962, 514] width 37 height 14
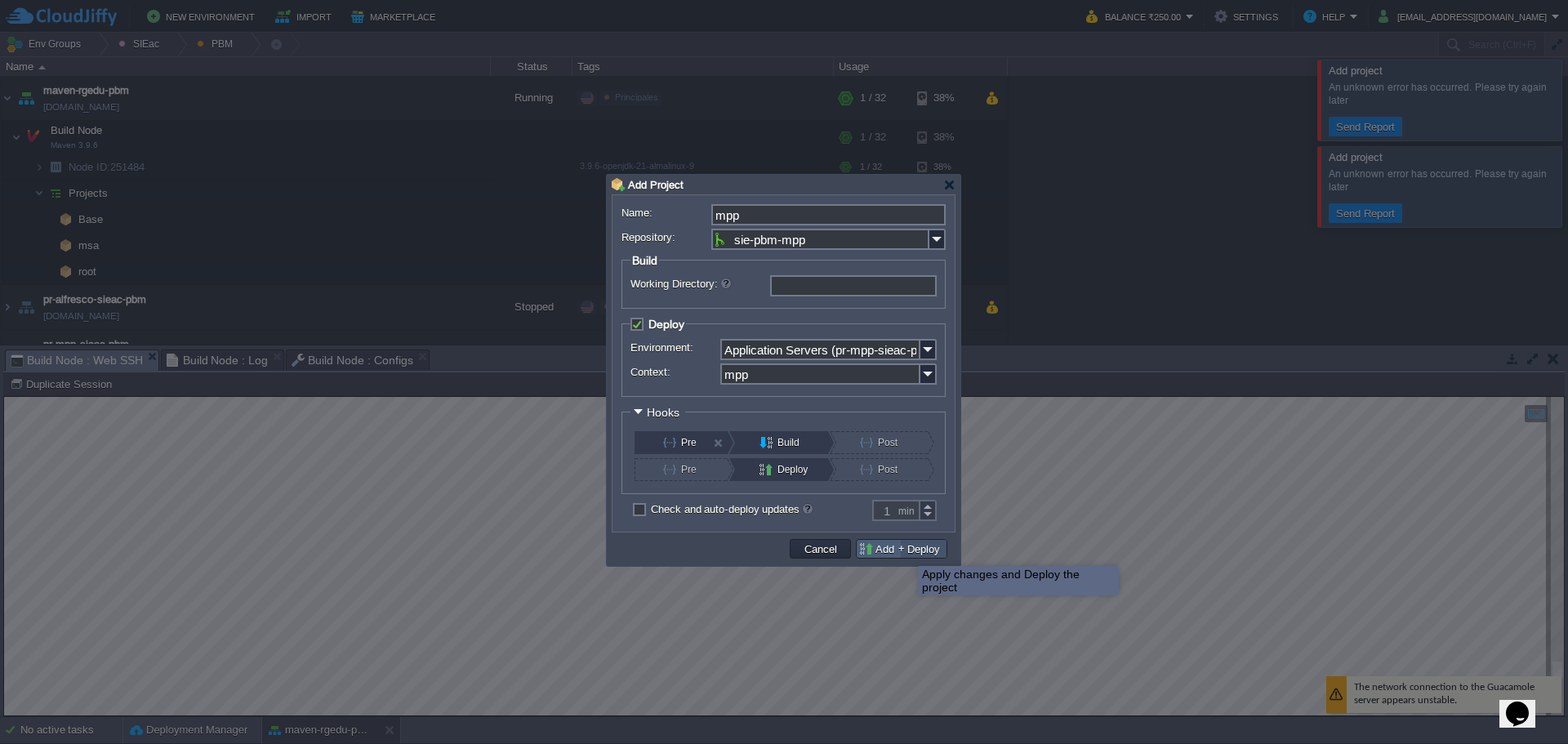
click at [904, 551] on button "Deploy" at bounding box center [923, 548] width 42 height 14
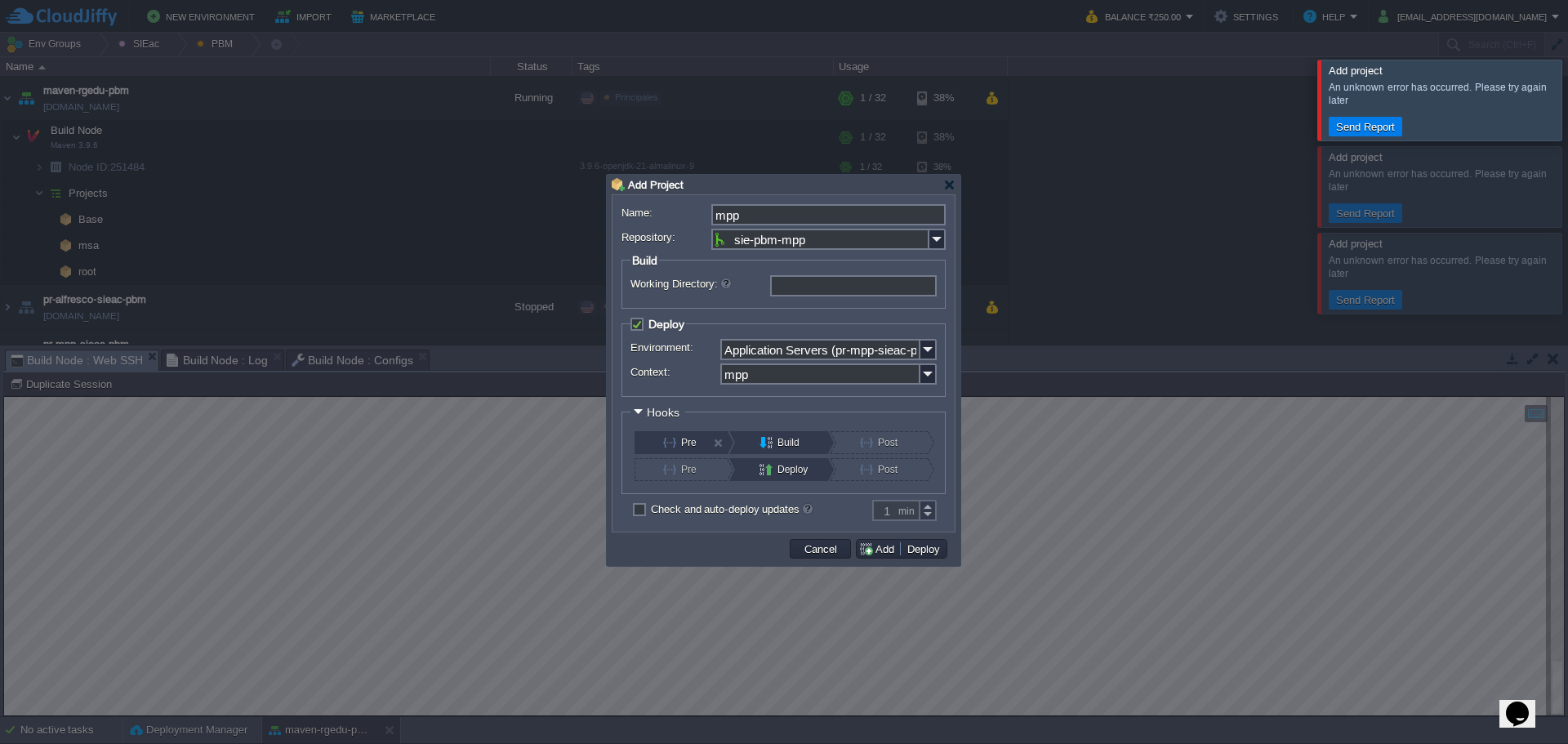
click at [1567, 109] on div at bounding box center [1587, 99] width 0 height 80
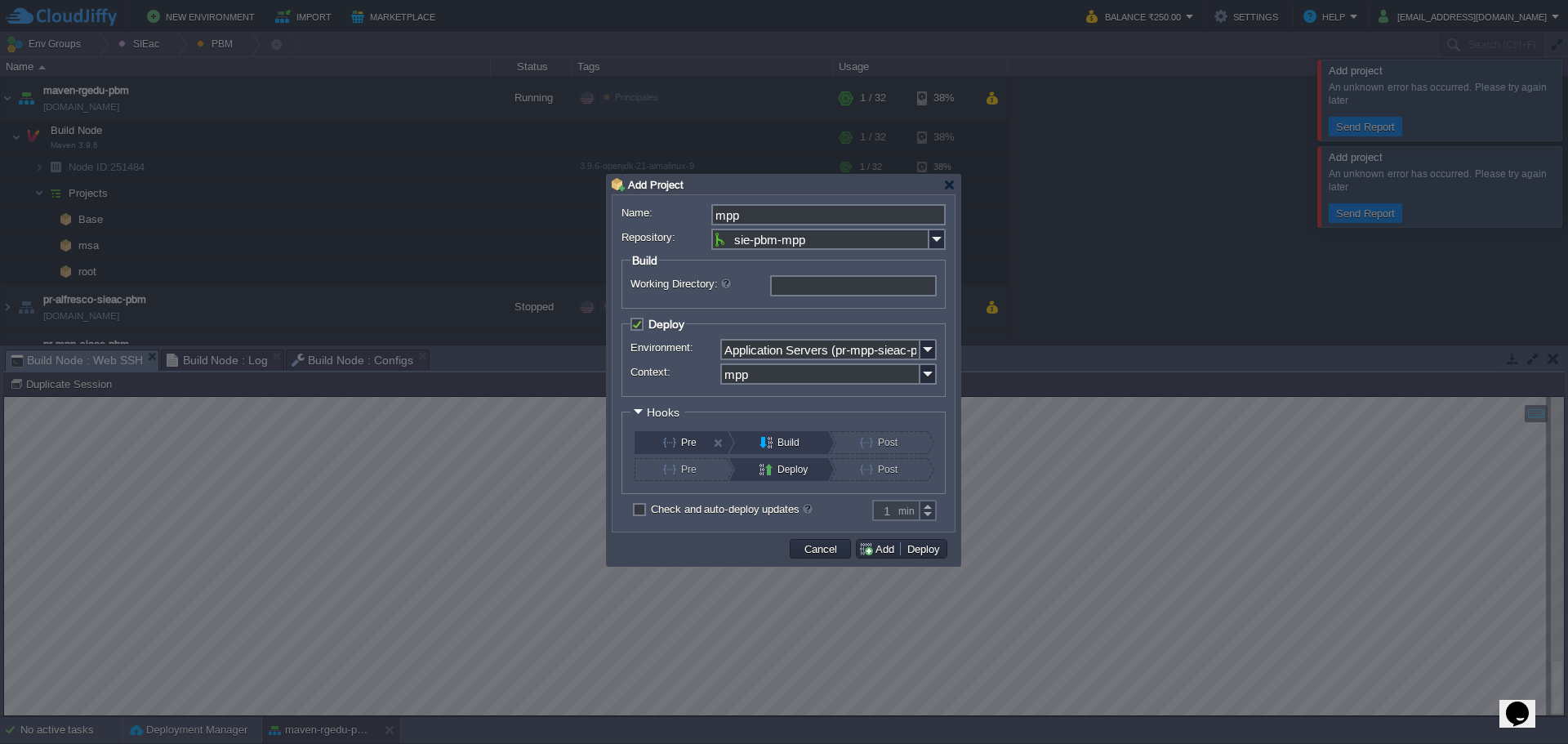
click at [1549, 173] on div at bounding box center [784, 372] width 1568 height 744
click at [1539, 192] on div at bounding box center [784, 372] width 1568 height 744
click at [946, 183] on div at bounding box center [949, 184] width 13 height 13
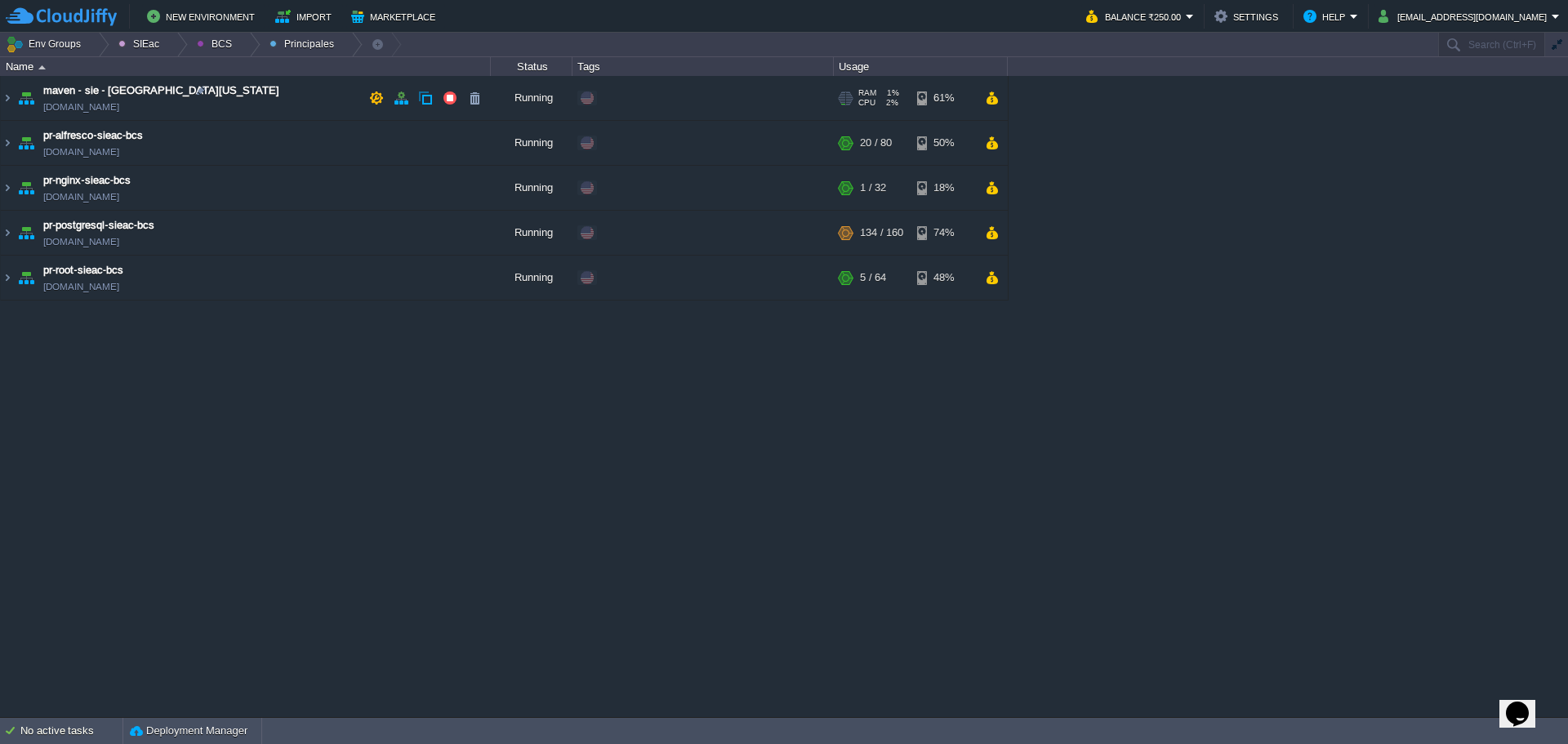
click at [263, 96] on td "maven - sie - [GEOGRAPHIC_DATA][US_STATE] [DOMAIN_NAME]" at bounding box center [246, 98] width 490 height 45
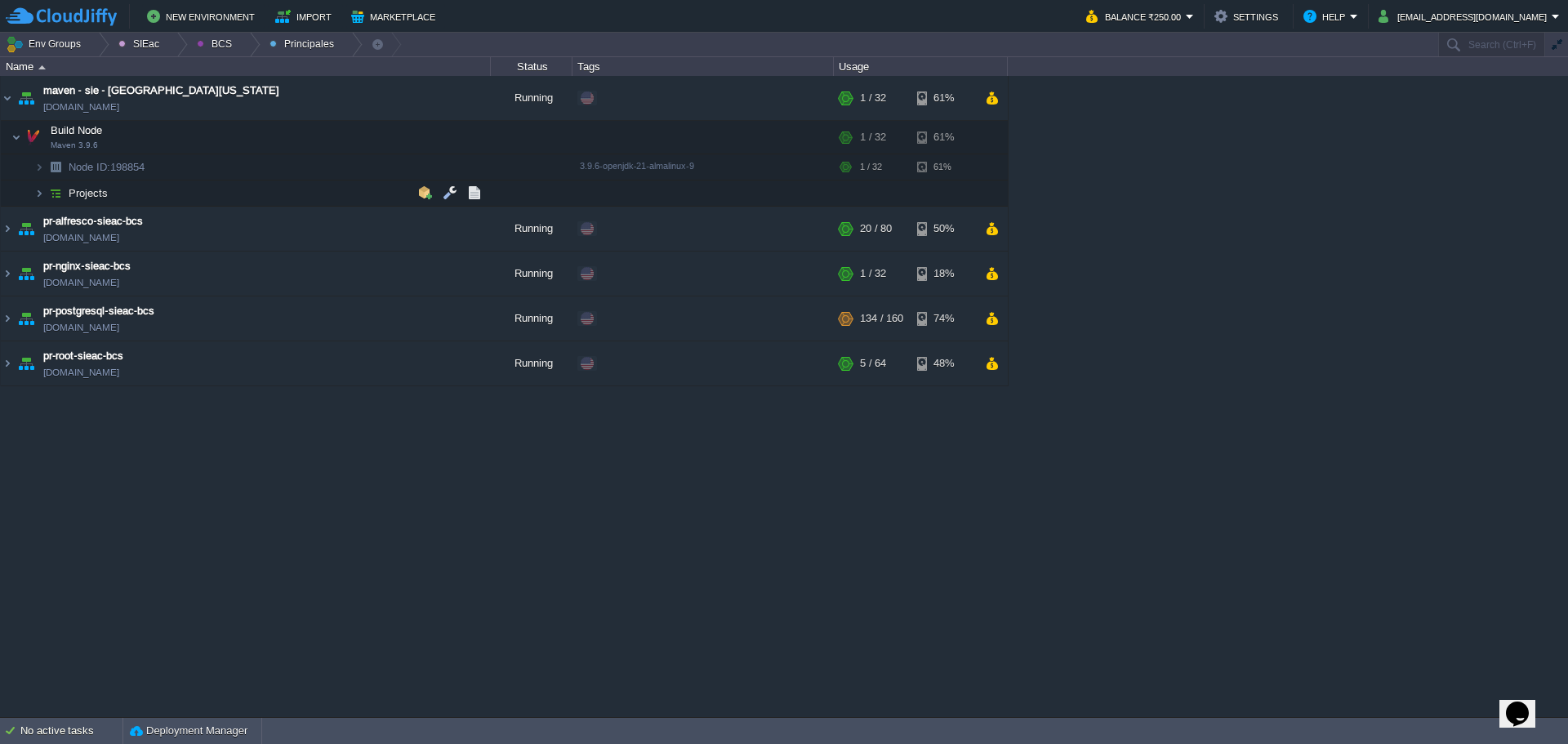
click at [220, 189] on td "Projects" at bounding box center [246, 193] width 490 height 26
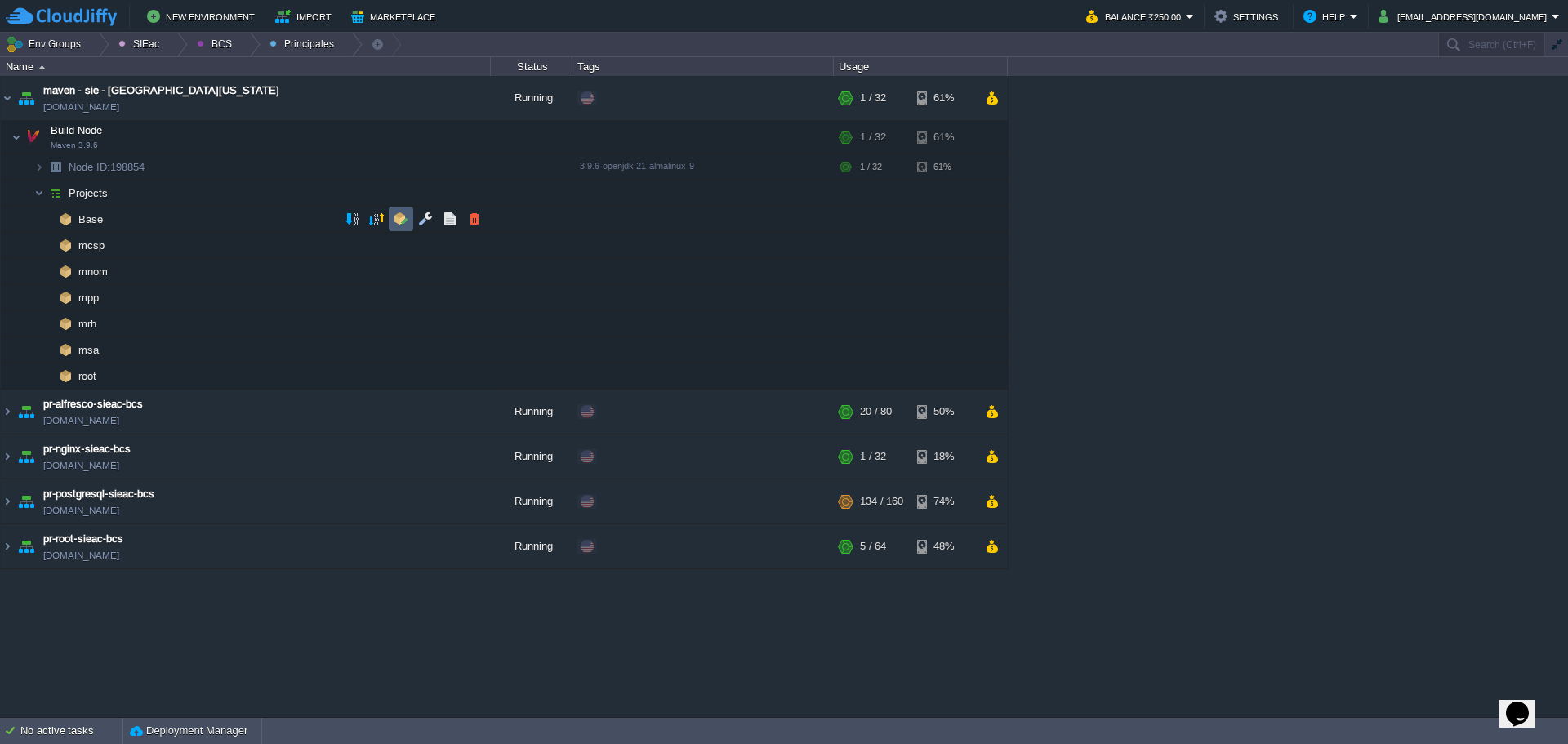
click at [398, 228] on td at bounding box center [401, 218] width 24 height 24
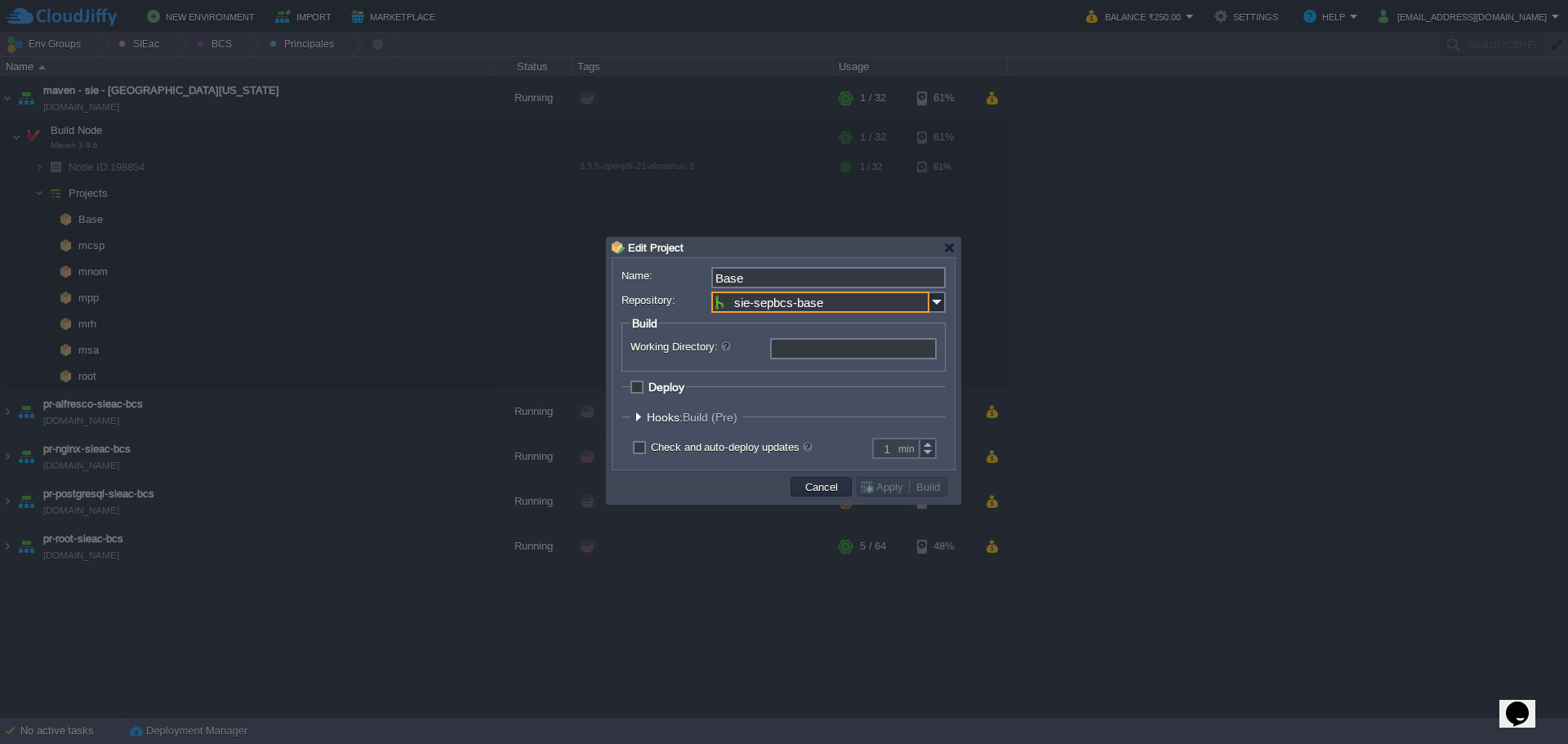
click at [841, 298] on input "sie-sepbcs-base" at bounding box center [820, 301] width 218 height 21
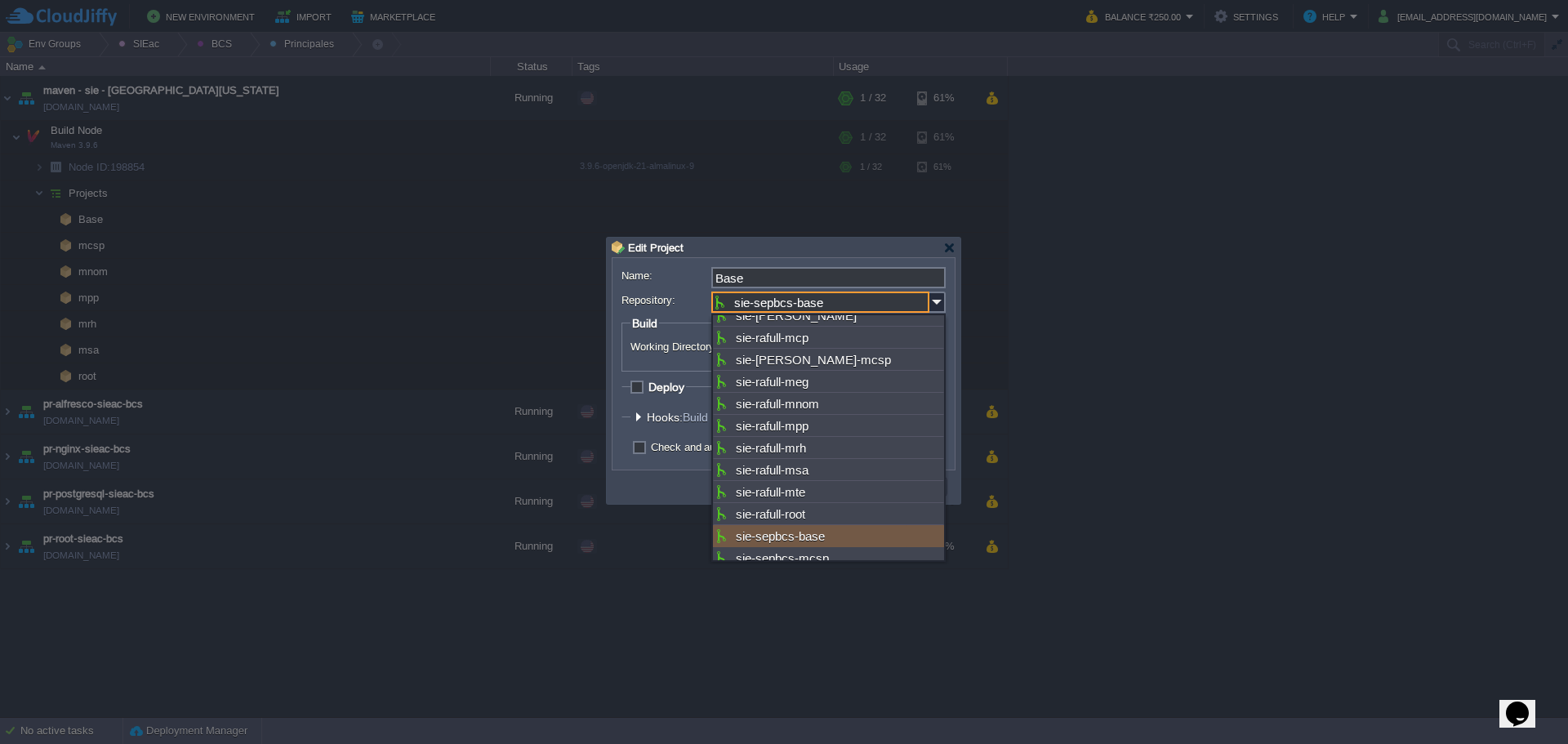
click at [841, 295] on input "sie-sepbcs-base" at bounding box center [820, 301] width 218 height 21
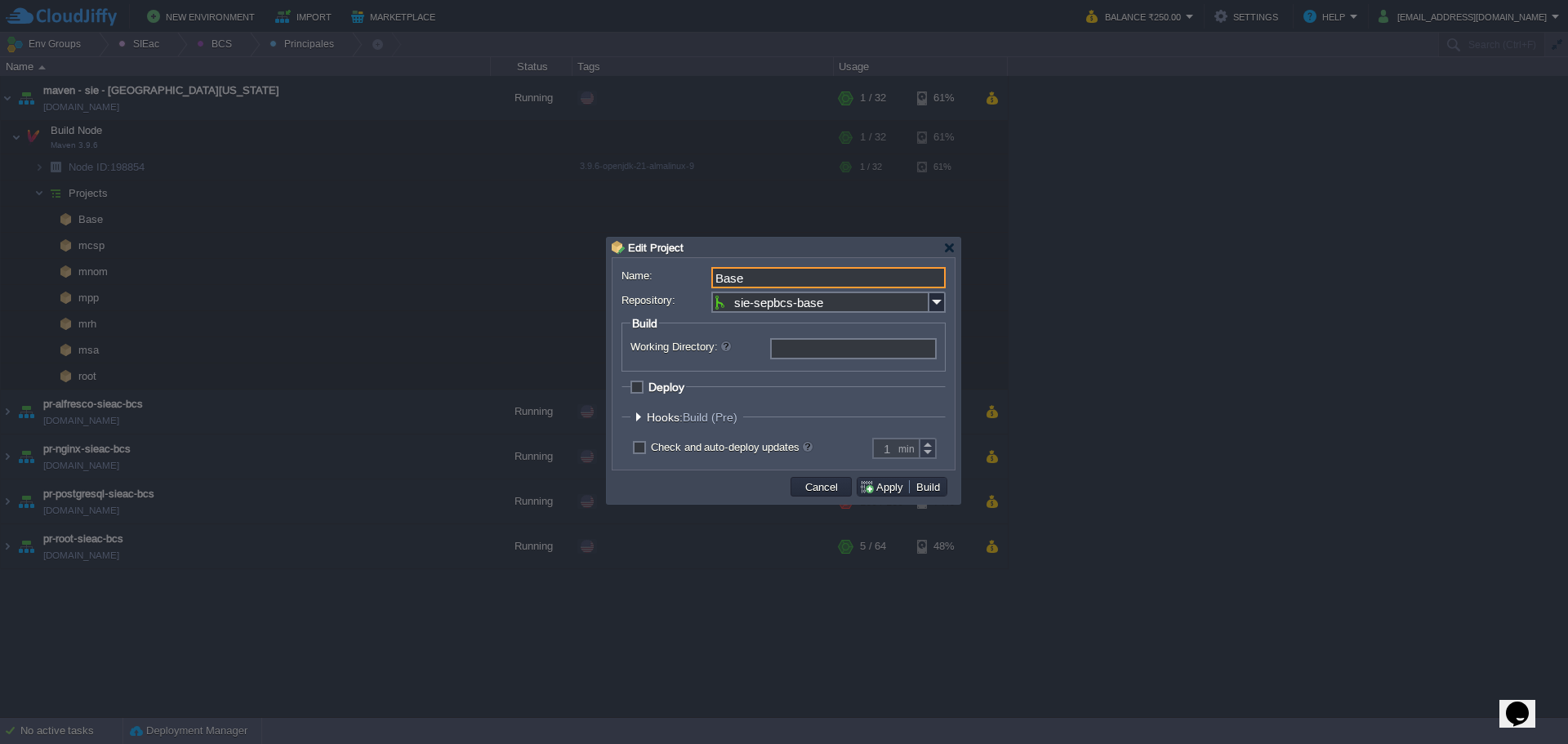
drag, startPoint x: 765, startPoint y: 270, endPoint x: 699, endPoint y: 266, distance: 66.1
click at [699, 266] on div "Name: Base Repository: sie-sepbcs-base Branch: main Build Working Directory: De…" at bounding box center [784, 364] width 343 height 211
click at [664, 420] on span "Hooks: Build (Pre)" at bounding box center [694, 417] width 95 height 13
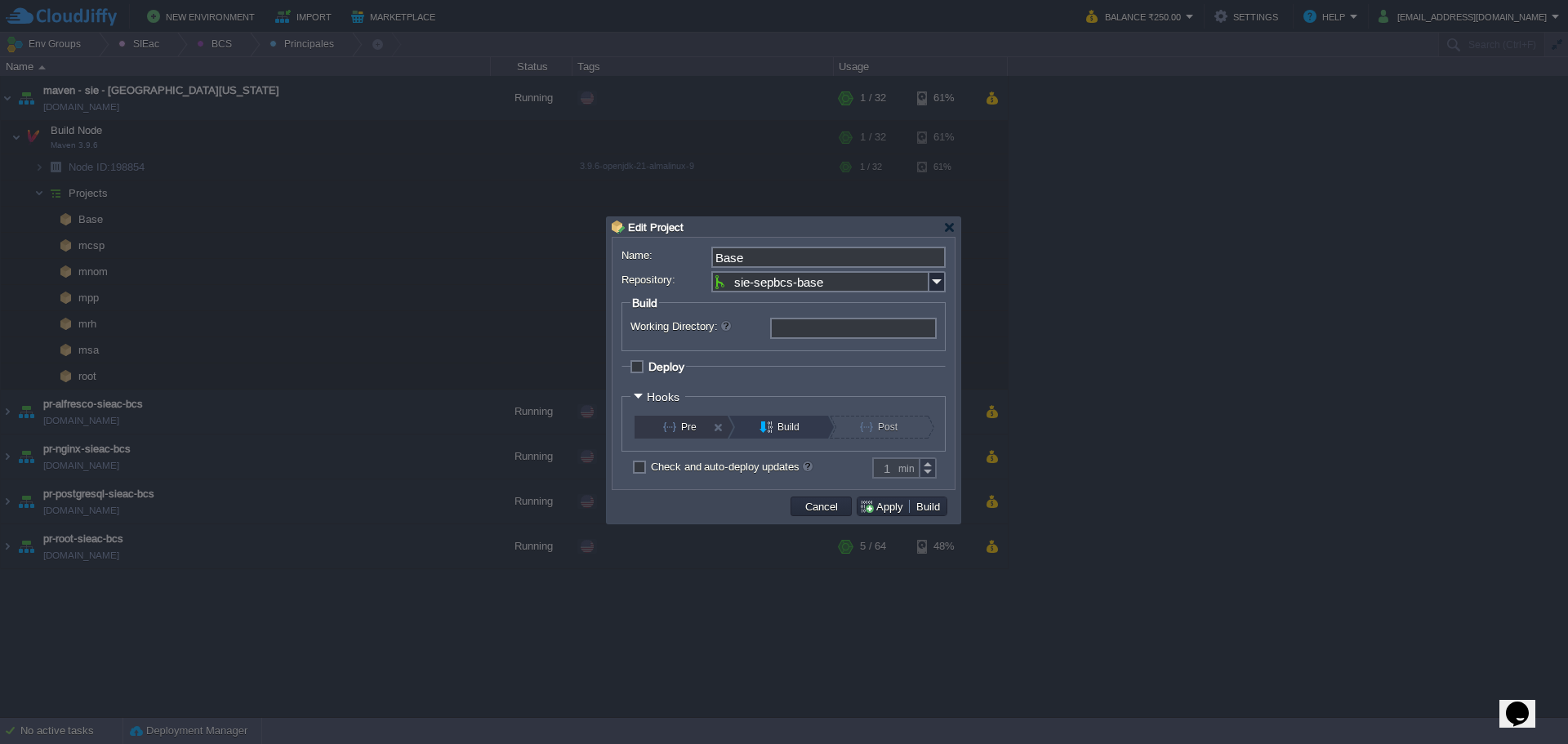
click at [683, 434] on button "Pre" at bounding box center [691, 427] width 56 height 23
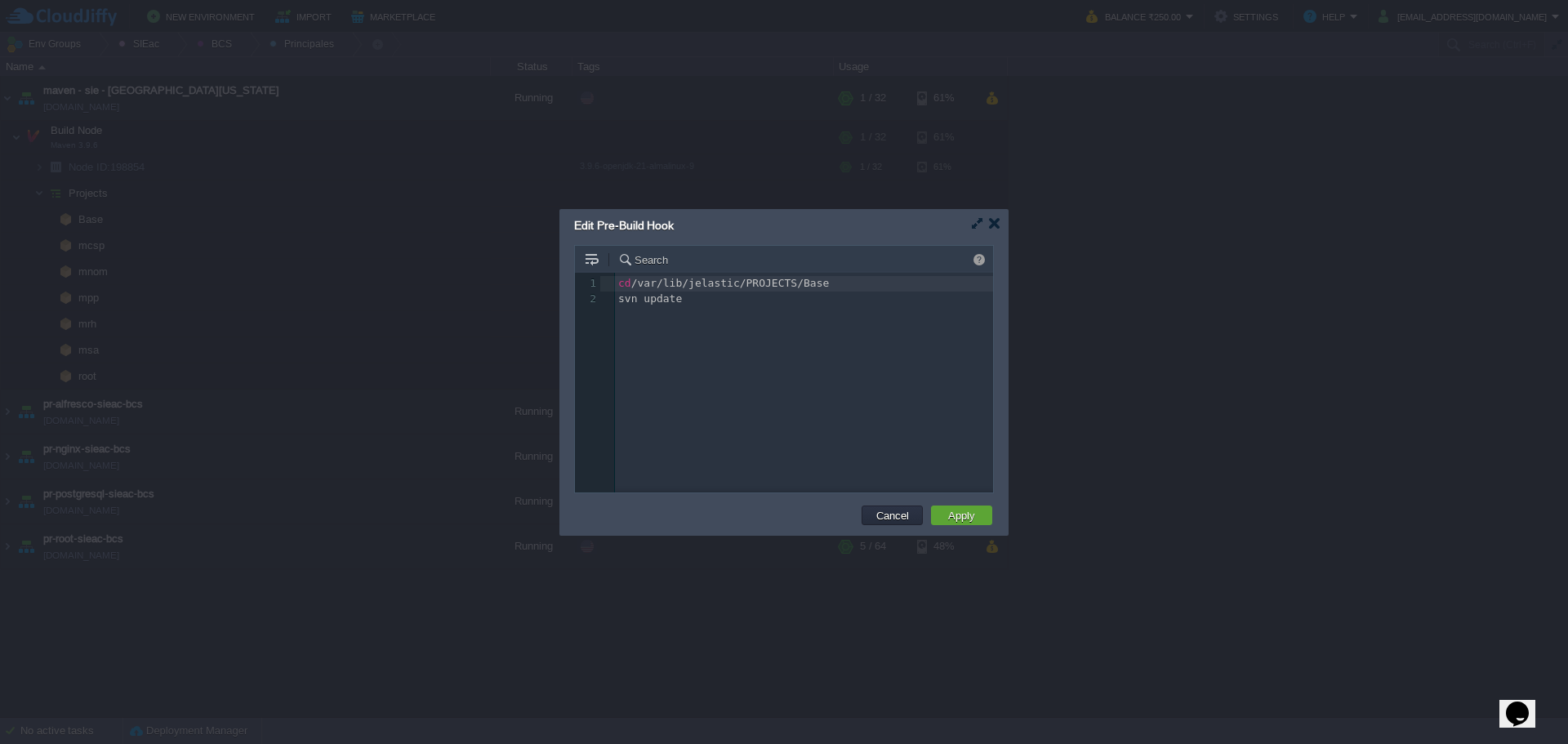
scroll to position [6, 0]
type textarea "cd /var/lib/jelastic/PROJECTS/Base svn update"
drag, startPoint x: 644, startPoint y: 279, endPoint x: 603, endPoint y: 221, distance: 71.0
click at [593, 231] on div "Edit Pre-Build Hook Search cd /var/lib/jelastic/PROJECTS/Base svn update cd /va…" at bounding box center [784, 372] width 449 height 327
click at [896, 507] on td "Cancel" at bounding box center [892, 515] width 61 height 19
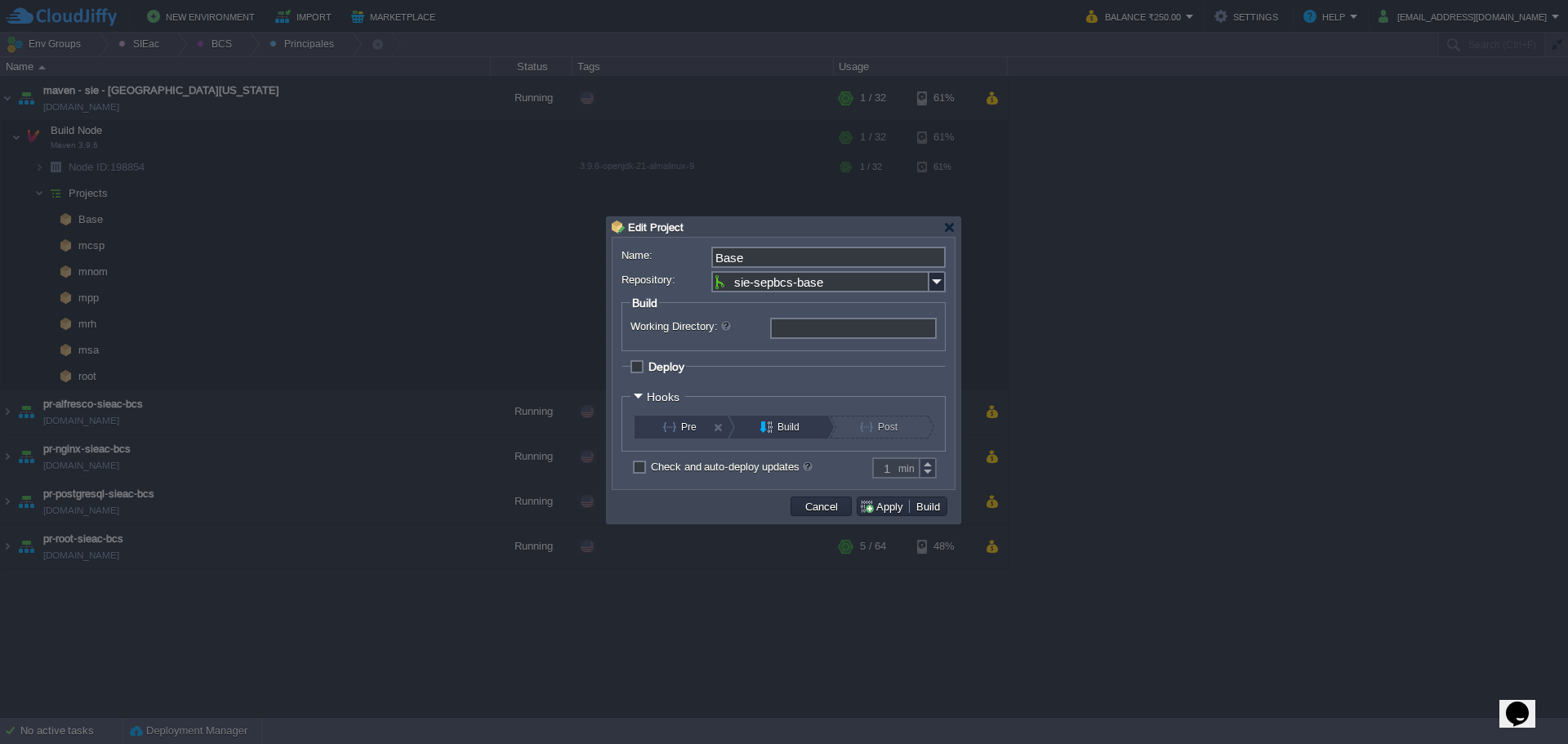
click at [815, 518] on td "Cancel" at bounding box center [821, 506] width 66 height 24
click at [806, 516] on td "Cancel" at bounding box center [821, 506] width 61 height 19
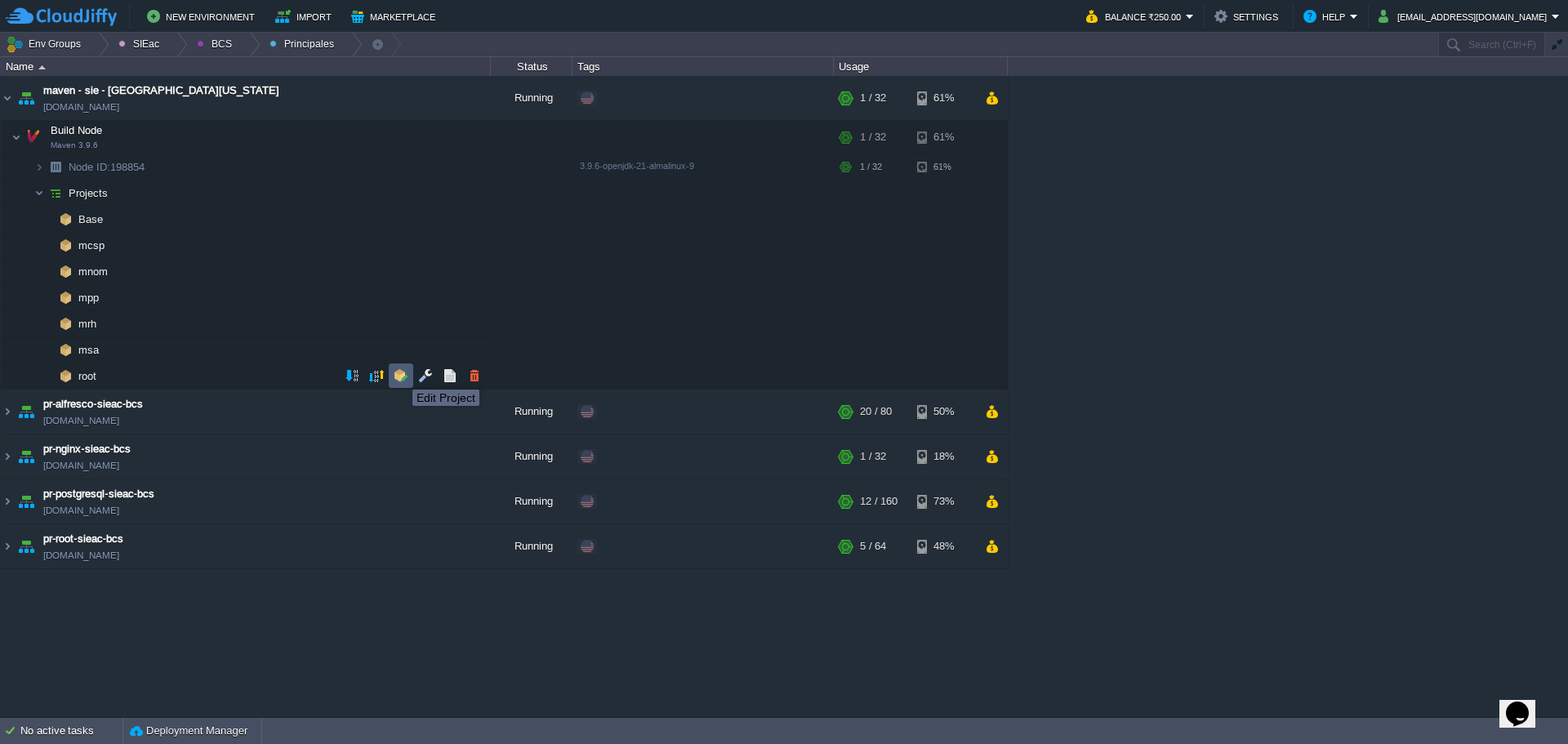
click at [400, 374] on button "button" at bounding box center [401, 375] width 14 height 14
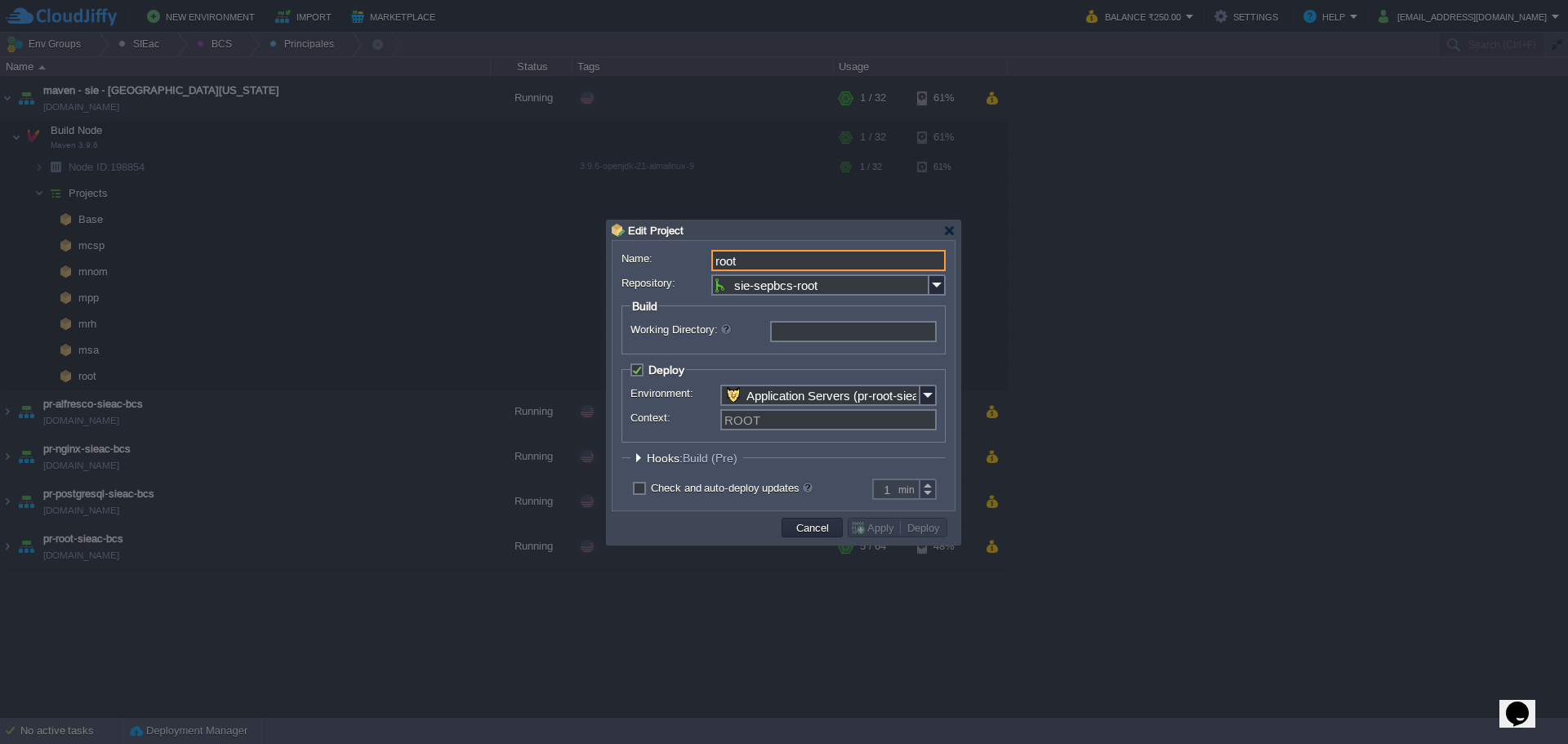
drag, startPoint x: 744, startPoint y: 260, endPoint x: 696, endPoint y: 245, distance: 50.3
click at [696, 246] on div "Name: root Repository: sie-sepbcs-root Branch: main Build Working Directory: De…" at bounding box center [784, 375] width 343 height 269
click at [812, 520] on td "Cancel" at bounding box center [812, 527] width 66 height 24
click at [805, 521] on td "Cancel" at bounding box center [811, 527] width 61 height 19
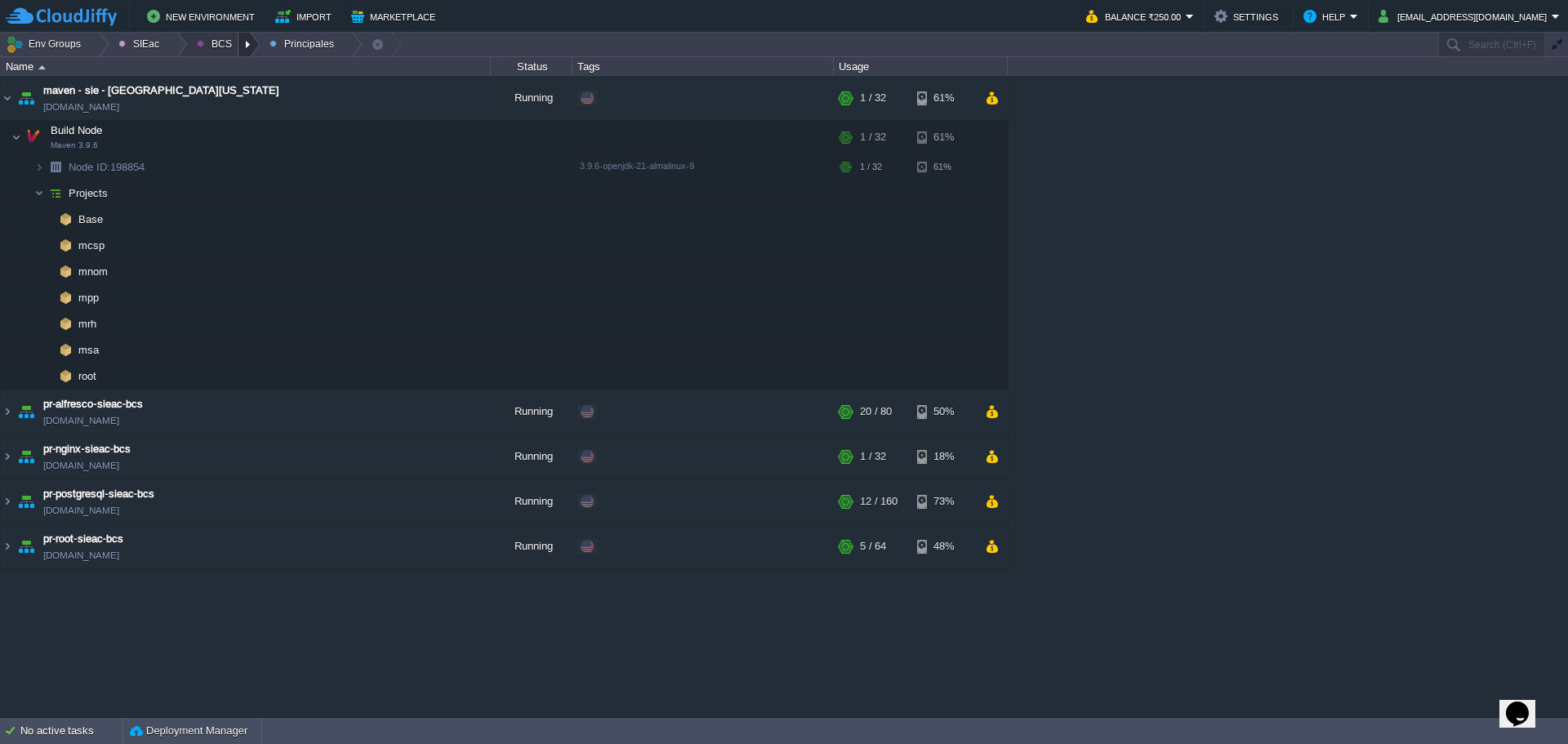
click at [241, 35] on div at bounding box center [249, 45] width 22 height 24
click at [166, 41] on div at bounding box center [177, 45] width 22 height 24
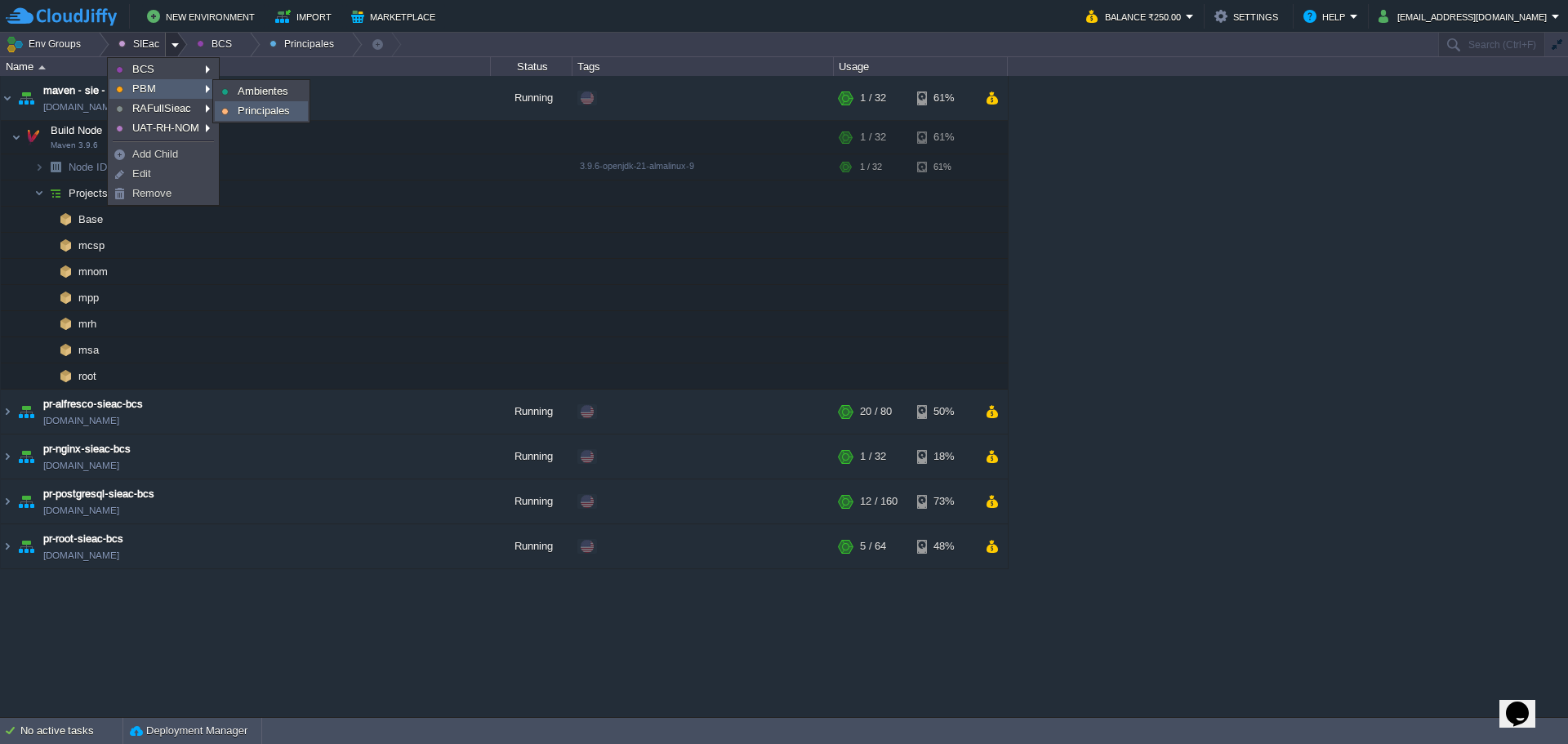
click at [249, 109] on span "Principales" at bounding box center [263, 110] width 52 height 13
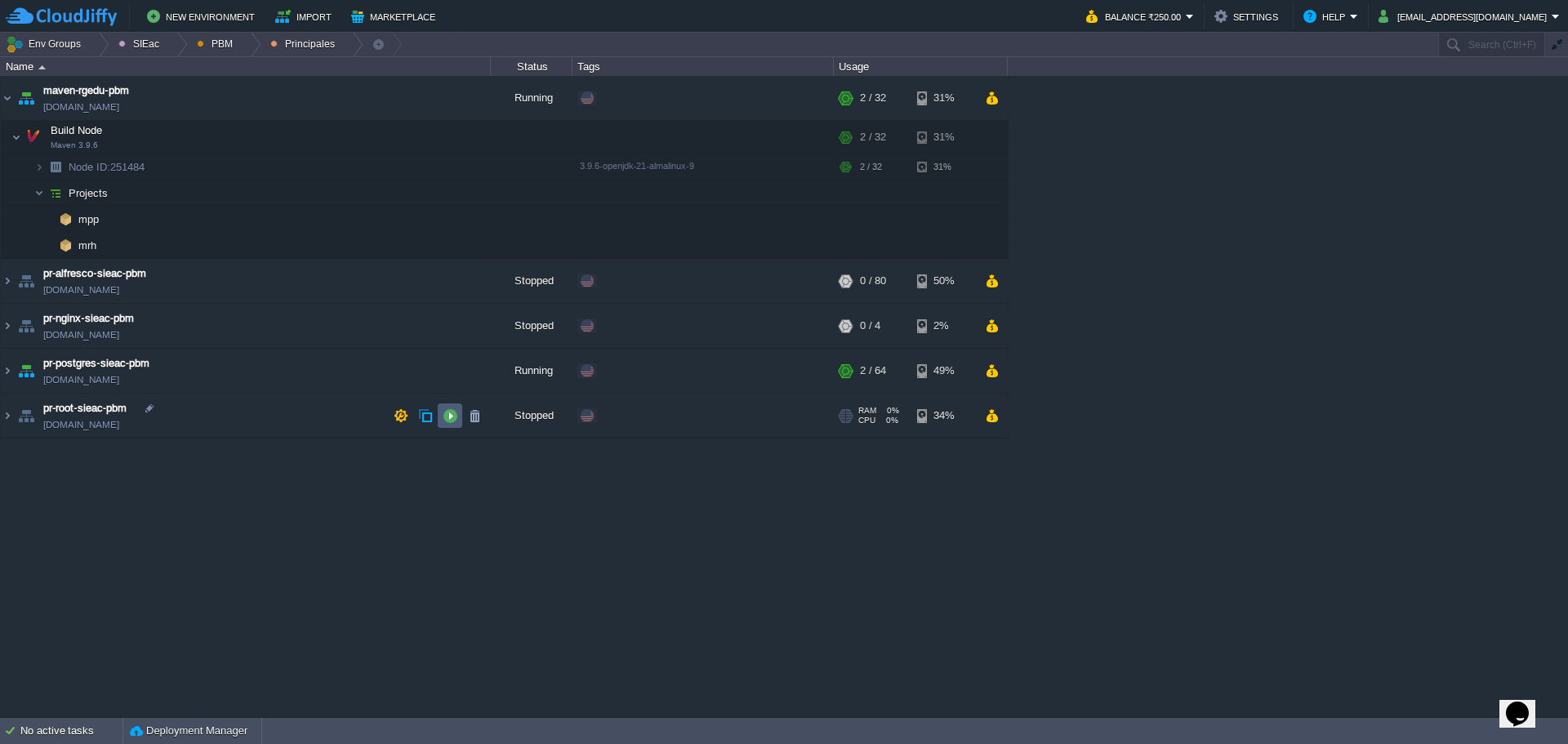
click at [441, 423] on td at bounding box center [449, 415] width 24 height 24
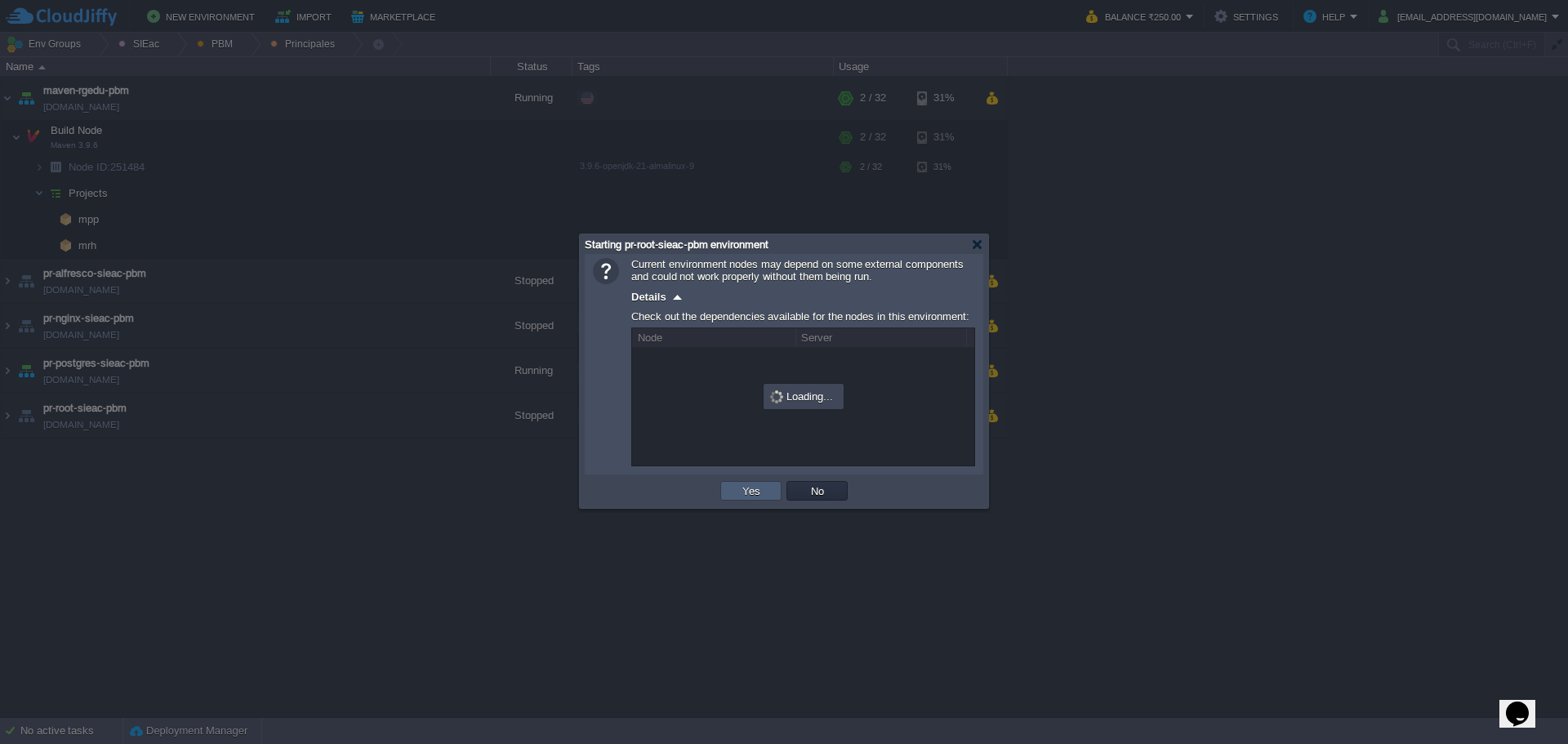
click at [753, 488] on button "Yes" at bounding box center [751, 490] width 28 height 14
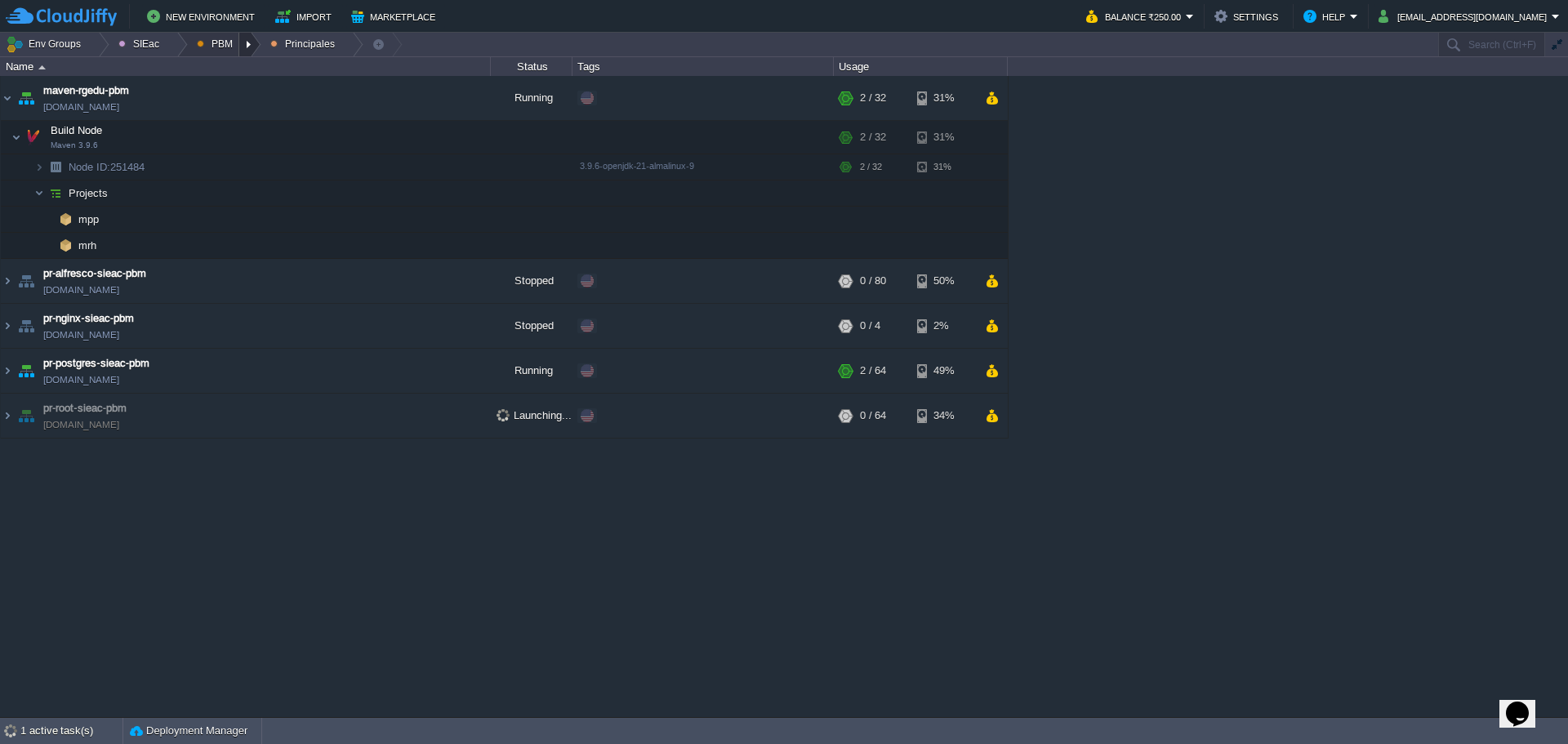
click at [249, 40] on div at bounding box center [250, 45] width 22 height 24
drag, startPoint x: 236, startPoint y: 47, endPoint x: 239, endPoint y: 56, distance: 9.5
click at [239, 46] on div at bounding box center [250, 45] width 22 height 24
click at [243, 75] on span "Ambientes" at bounding box center [233, 69] width 50 height 13
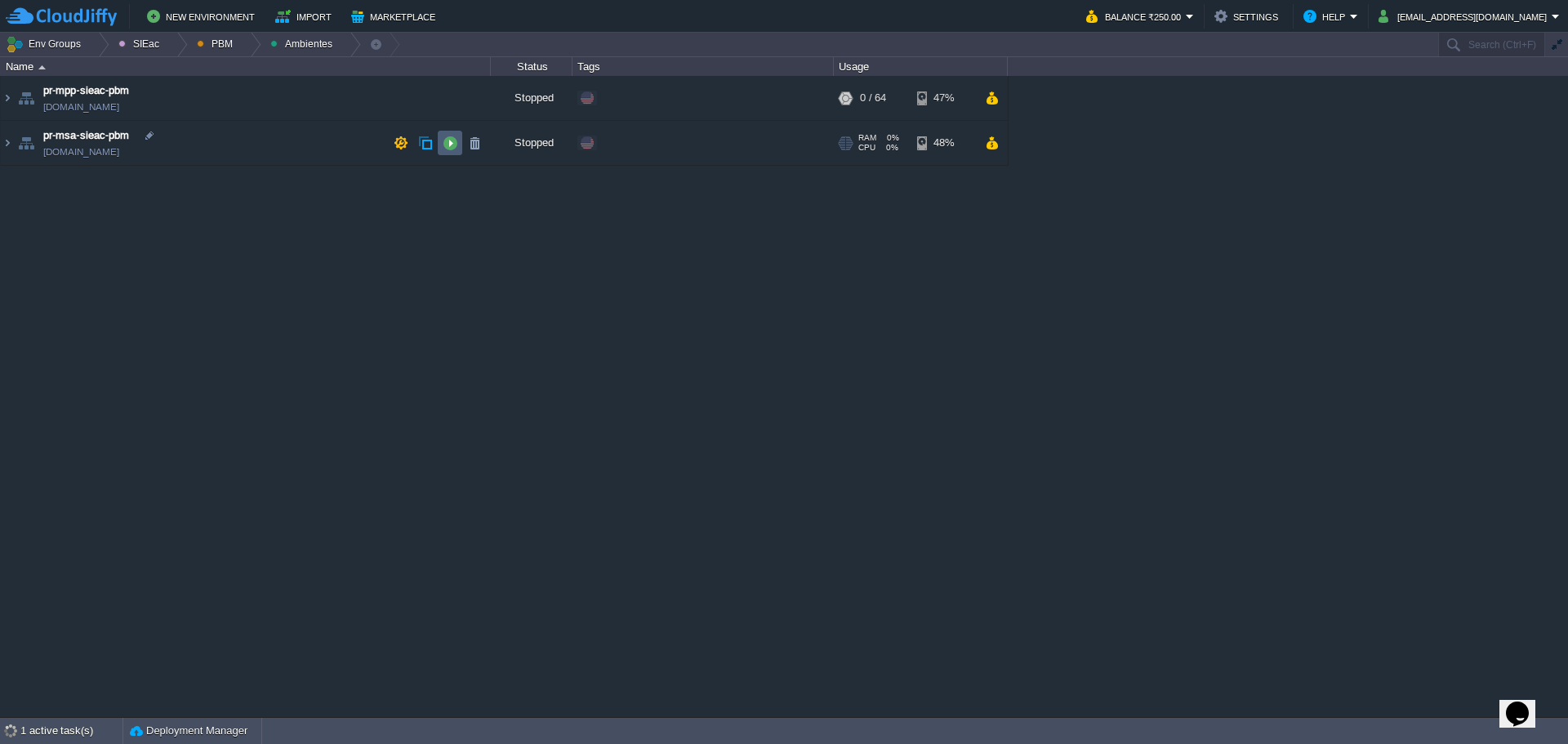
click at [455, 141] on button "button" at bounding box center [449, 142] width 14 height 14
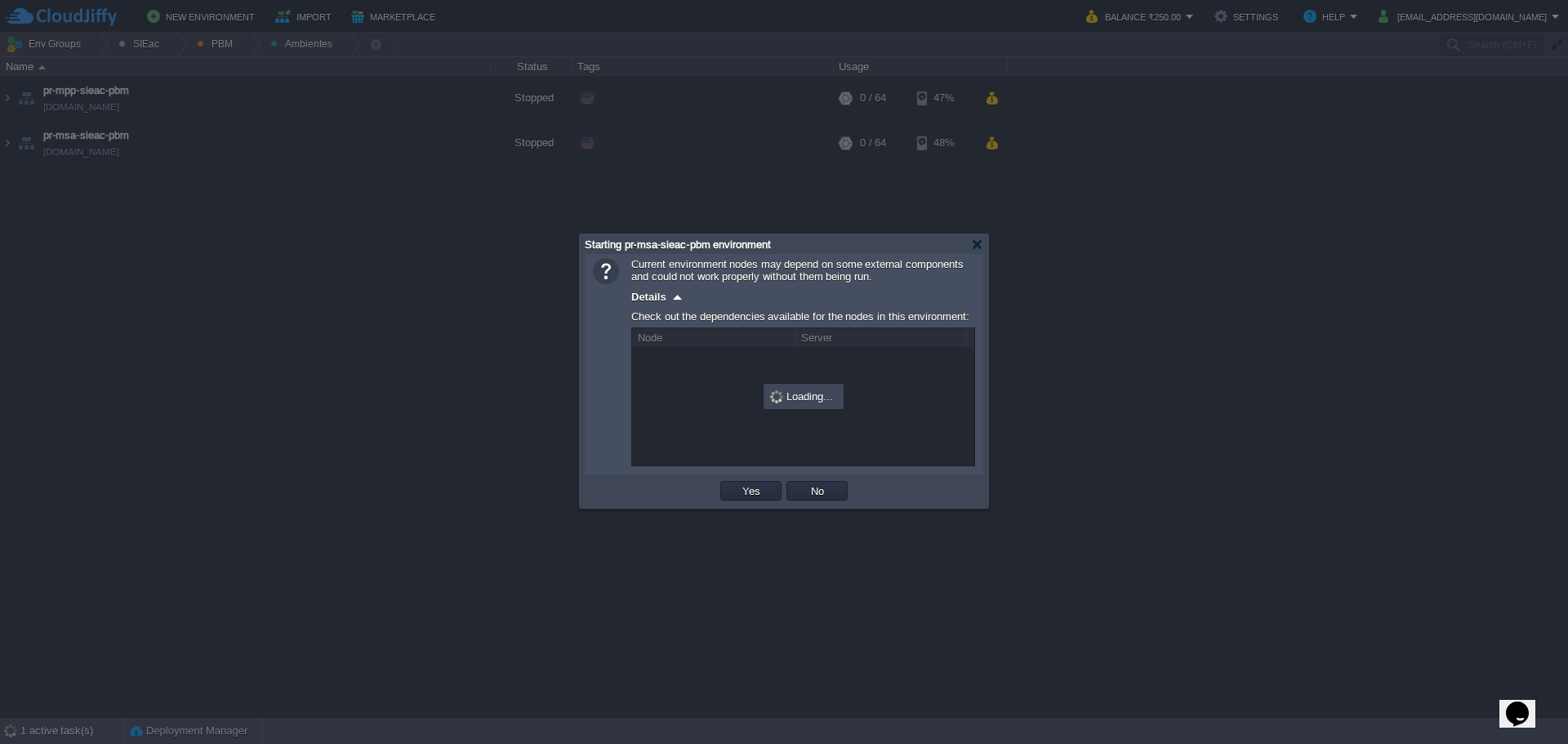
click at [727, 481] on td "Yes" at bounding box center [751, 491] width 66 height 24
click at [731, 507] on div "OK Yes No Cancel" at bounding box center [784, 492] width 398 height 34
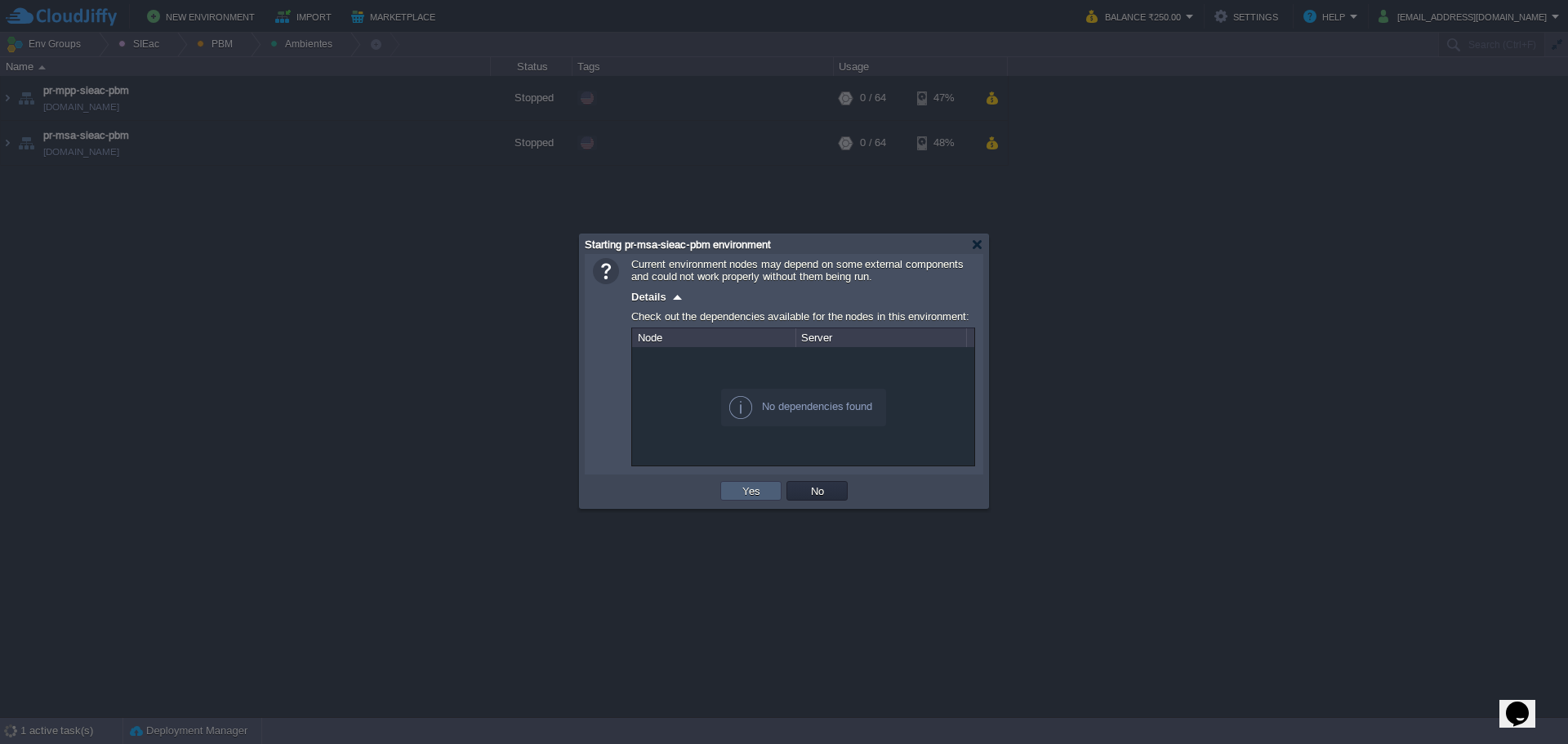
drag, startPoint x: 732, startPoint y: 499, endPoint x: 710, endPoint y: 457, distance: 47.4
click at [732, 498] on td "Yes" at bounding box center [751, 490] width 61 height 19
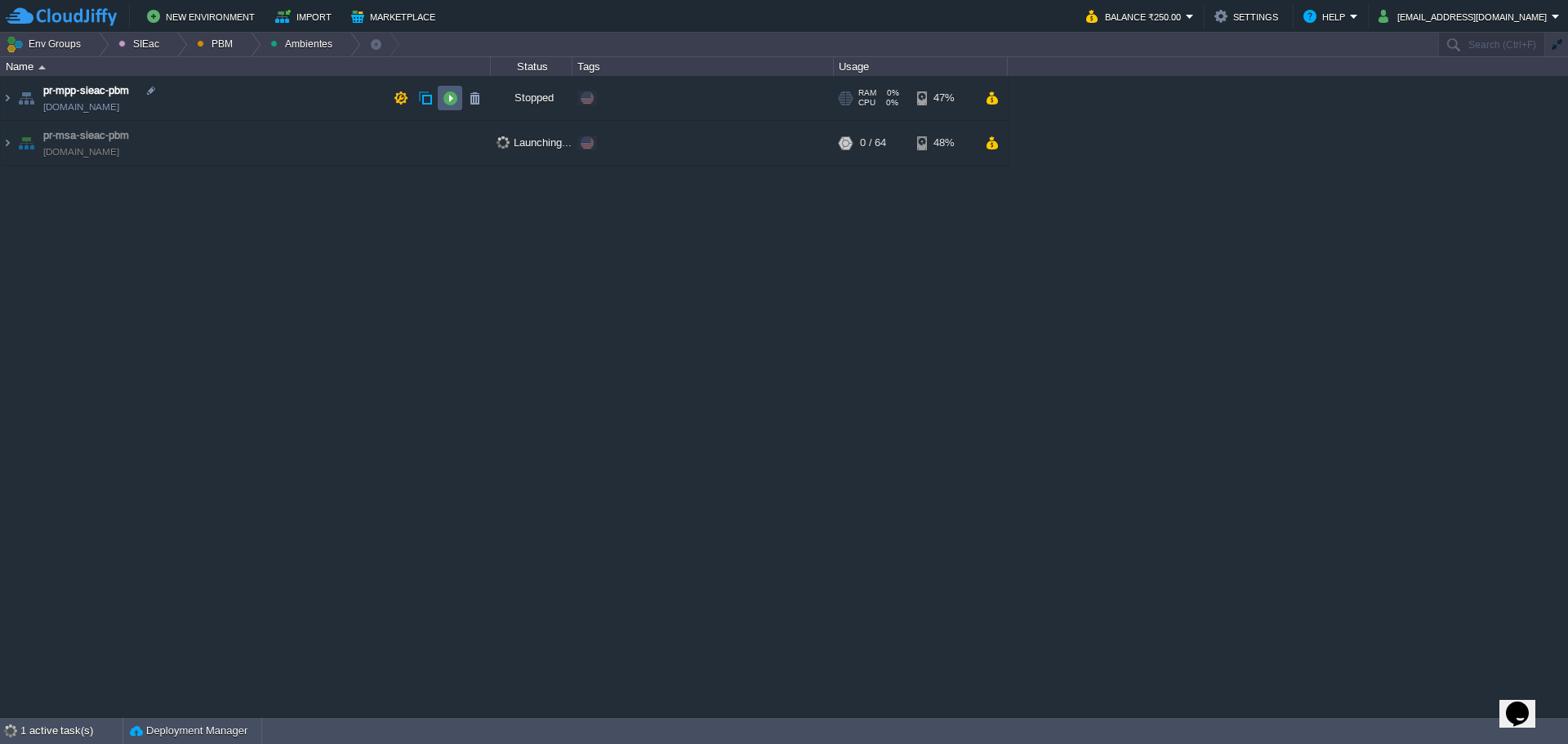
drag, startPoint x: 454, startPoint y: 98, endPoint x: 488, endPoint y: 158, distance: 69.0
click at [455, 97] on button "button" at bounding box center [449, 98] width 14 height 14
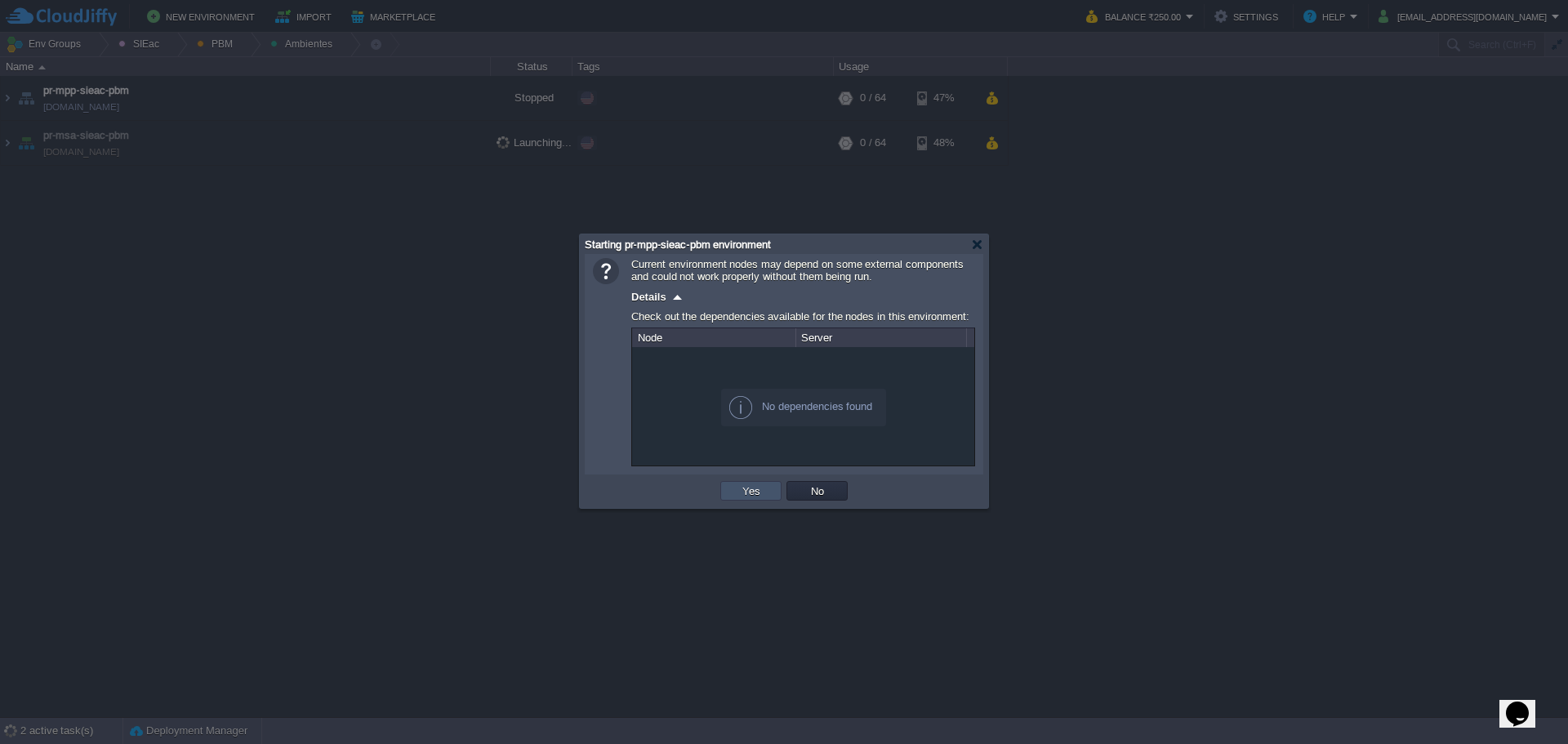
drag, startPoint x: 749, startPoint y: 486, endPoint x: 598, endPoint y: 476, distance: 151.3
click at [749, 484] on td "Yes" at bounding box center [751, 490] width 61 height 19
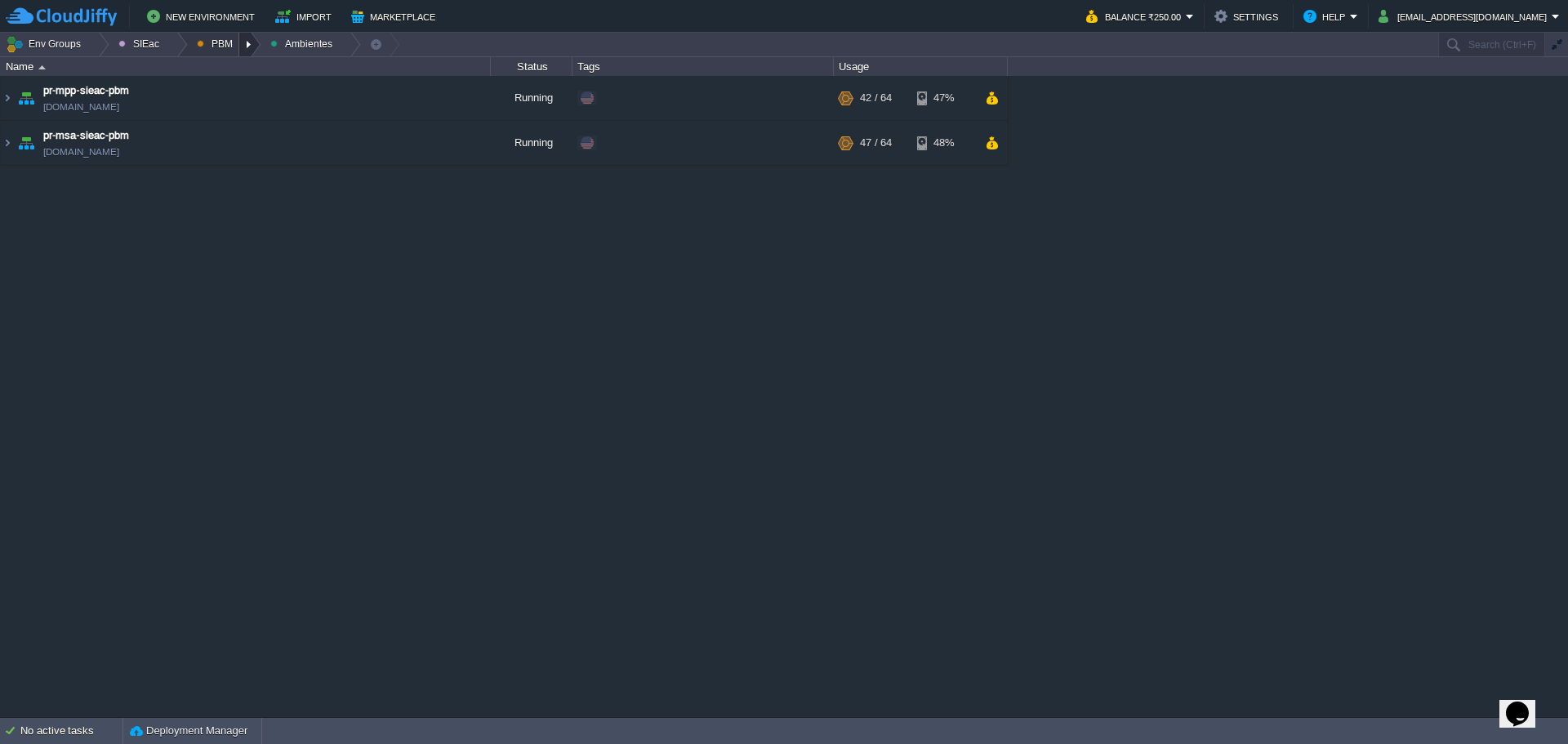
click at [244, 50] on div at bounding box center [250, 45] width 22 height 24
click at [211, 92] on span "Principales" at bounding box center [234, 88] width 52 height 13
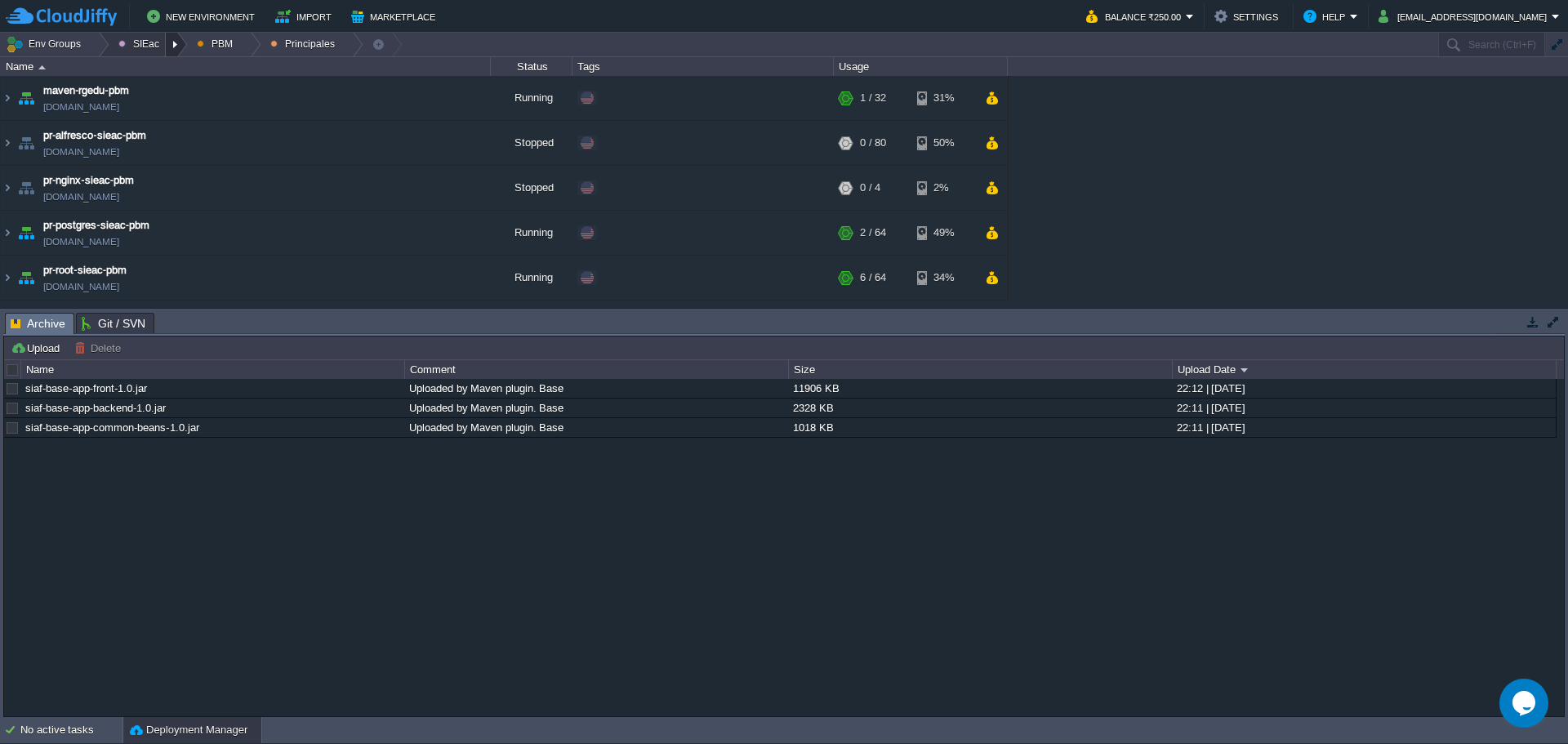
click at [166, 41] on div at bounding box center [177, 45] width 22 height 24
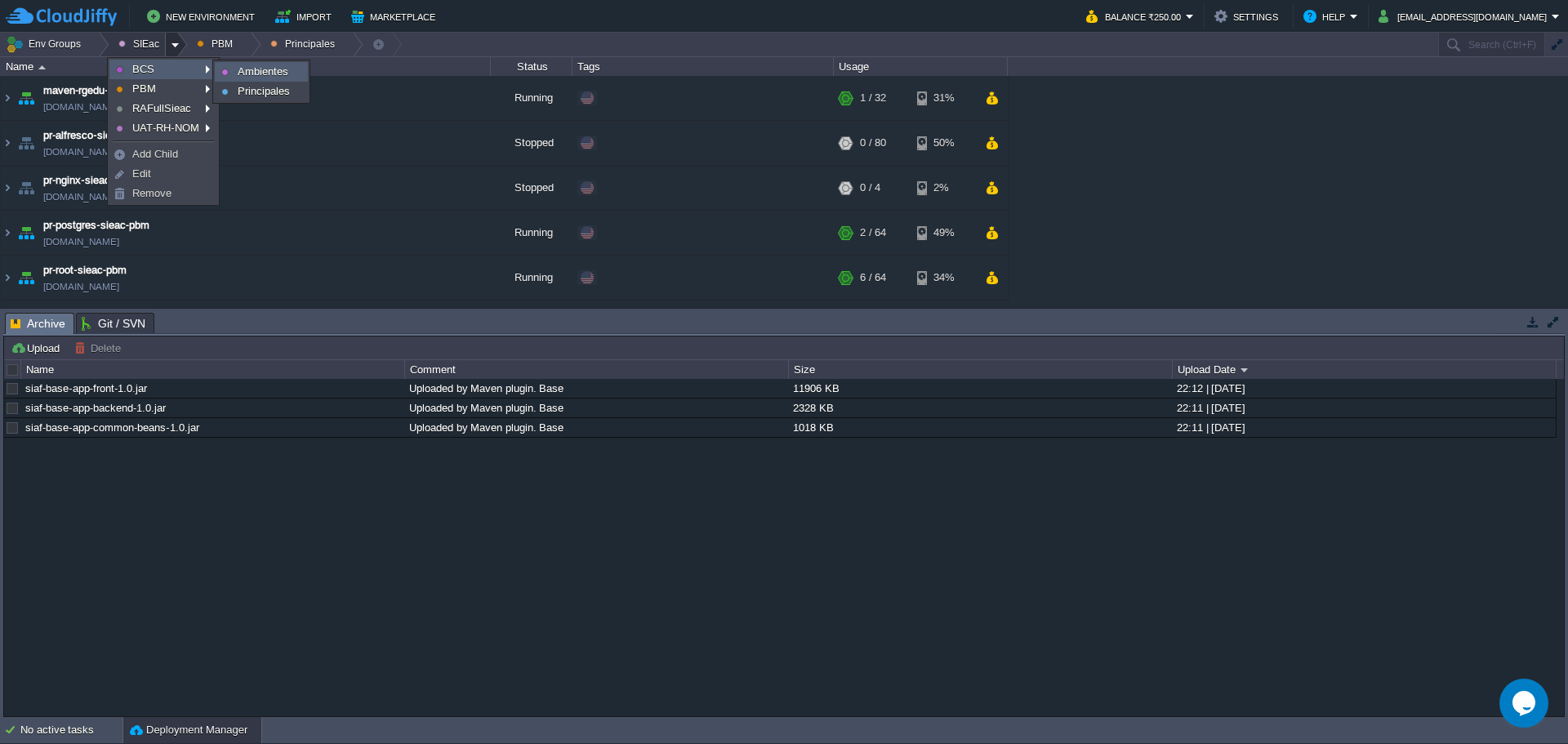
click at [248, 67] on span "Ambientes" at bounding box center [263, 72] width 50 height 13
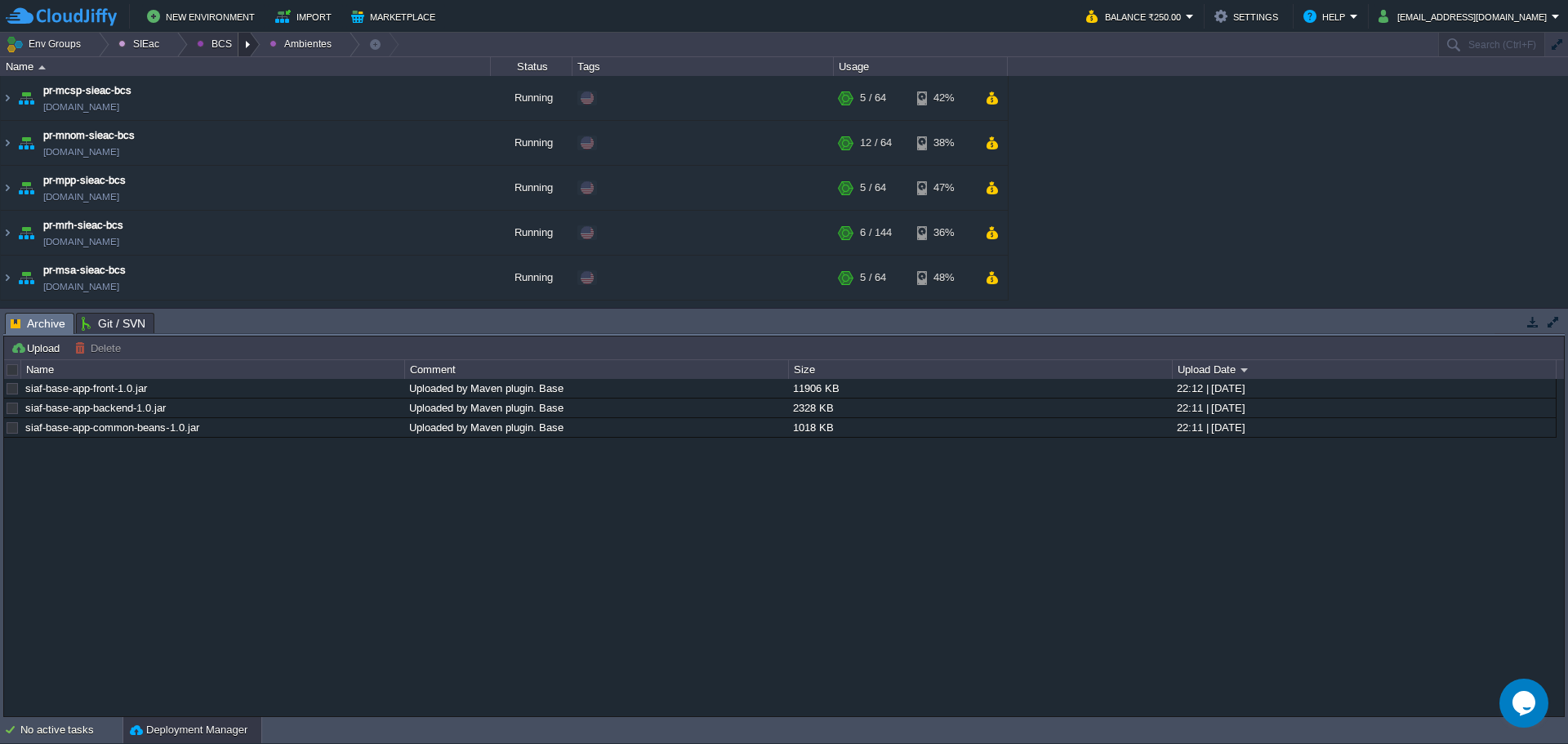
click at [243, 51] on div at bounding box center [249, 45] width 22 height 24
click at [249, 82] on link "Principales" at bounding box center [231, 88] width 92 height 18
click at [232, 99] on td "maven - sie - [GEOGRAPHIC_DATA][US_STATE] [DOMAIN_NAME]" at bounding box center [246, 98] width 490 height 45
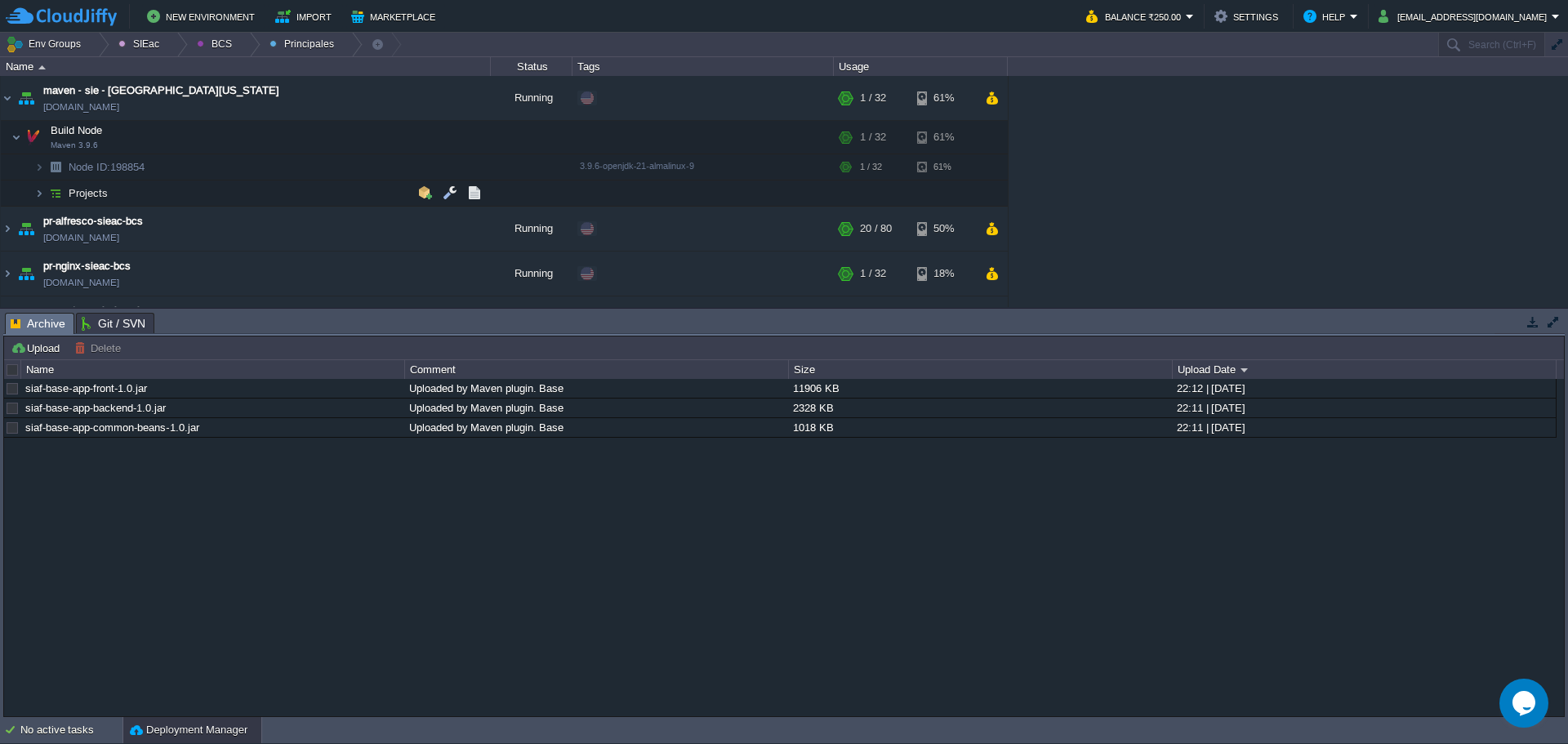
click at [167, 205] on td "Projects" at bounding box center [246, 193] width 490 height 26
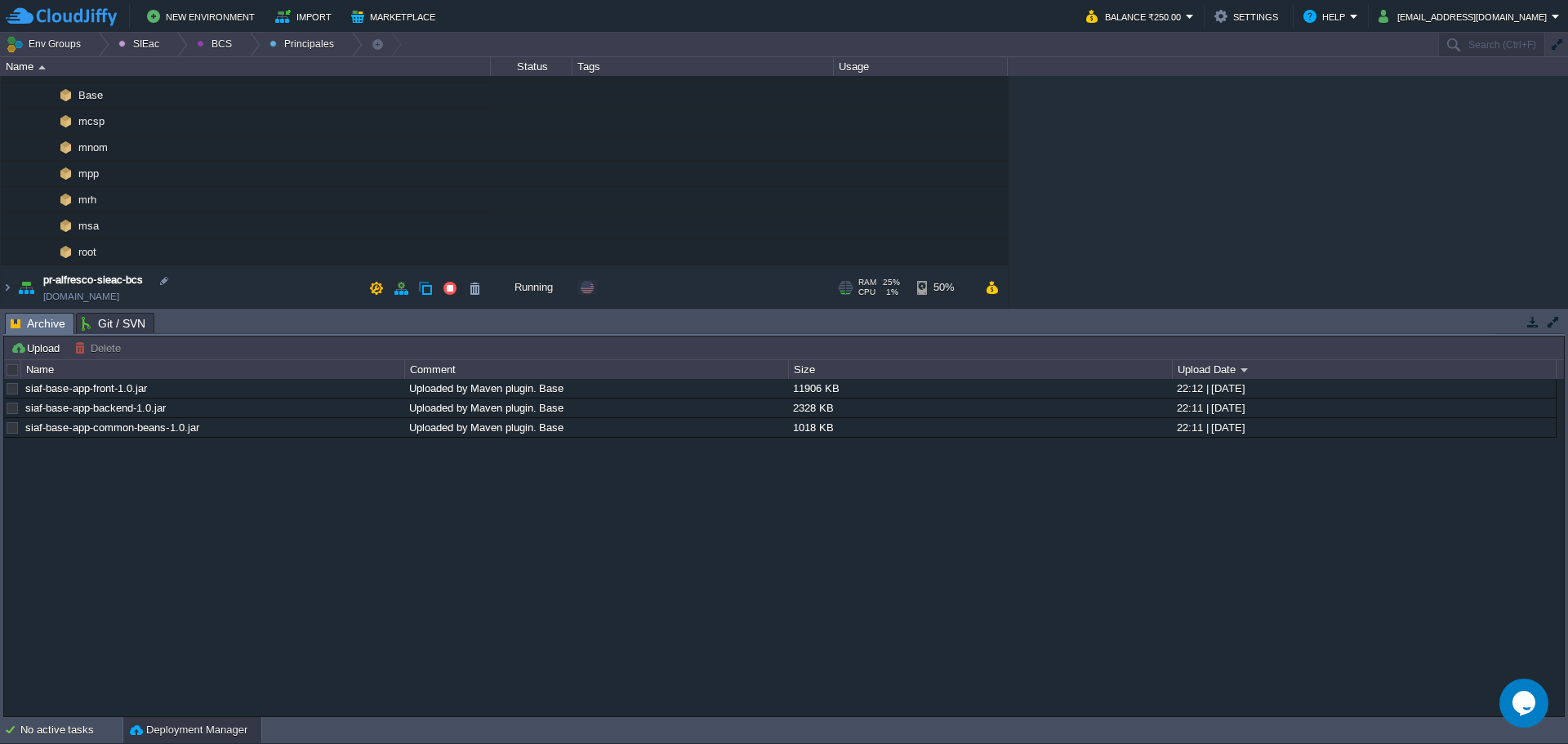
scroll to position [163, 0]
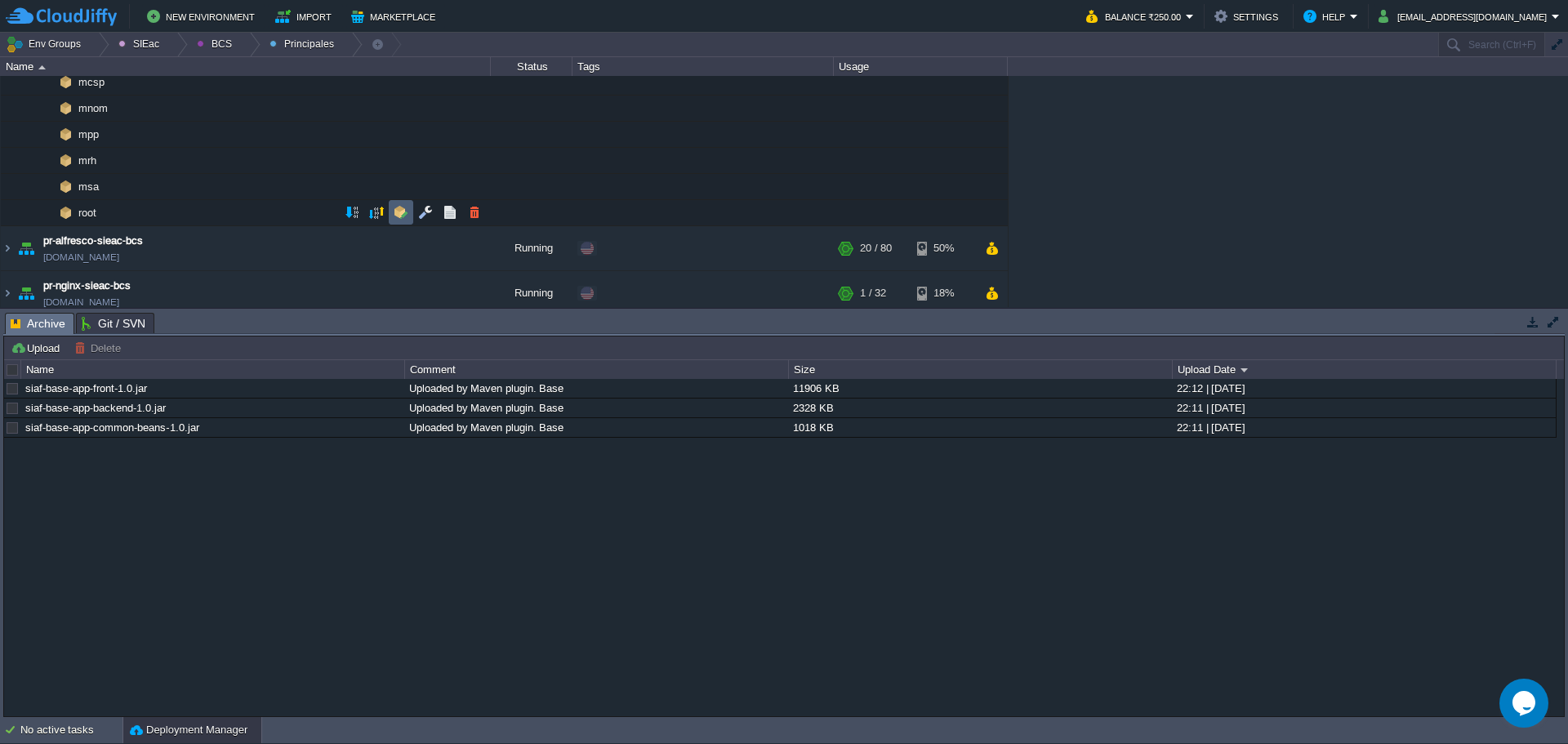
click at [407, 209] on button "button" at bounding box center [401, 212] width 14 height 14
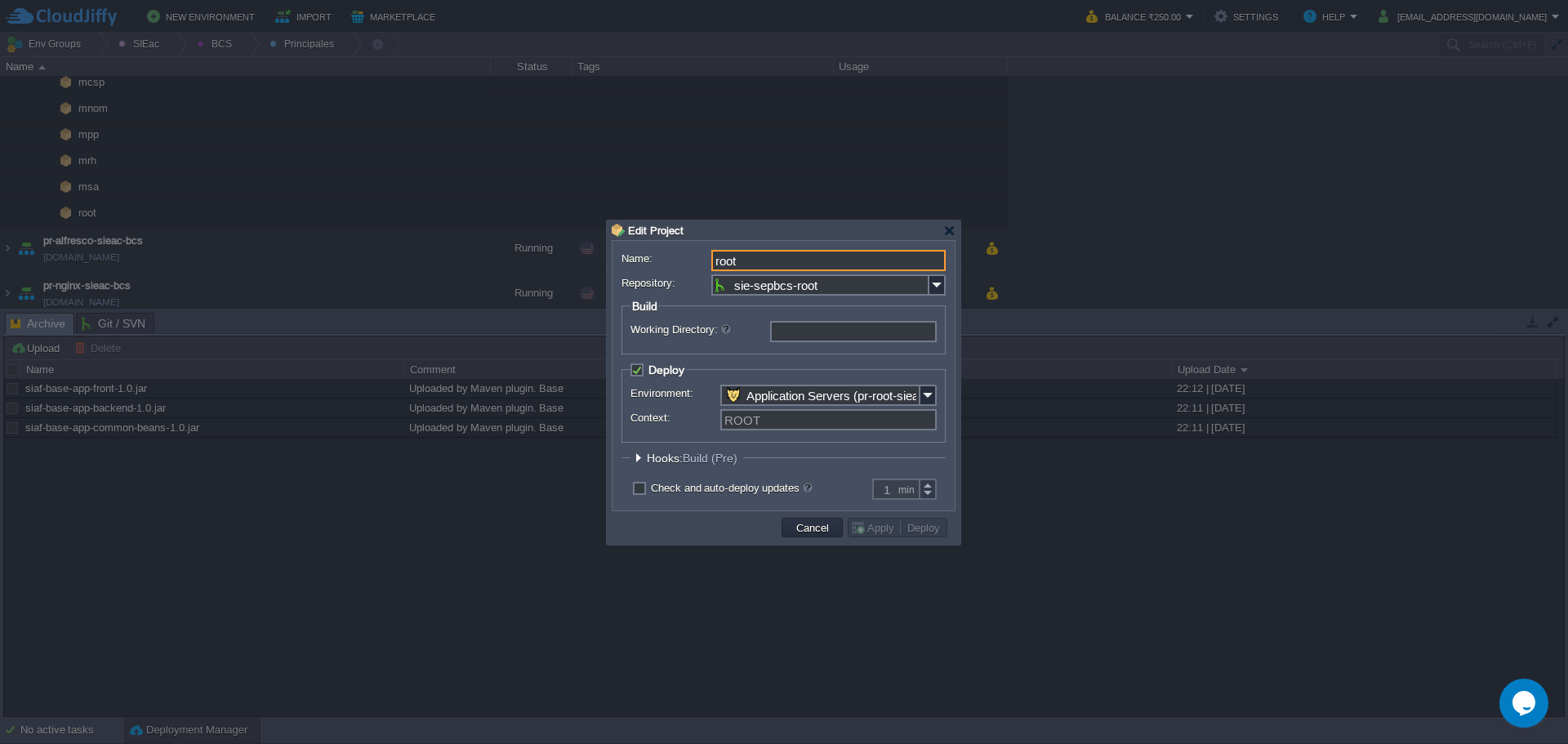
click at [660, 454] on span "Hooks: Build (Pre)" at bounding box center [694, 459] width 95 height 13
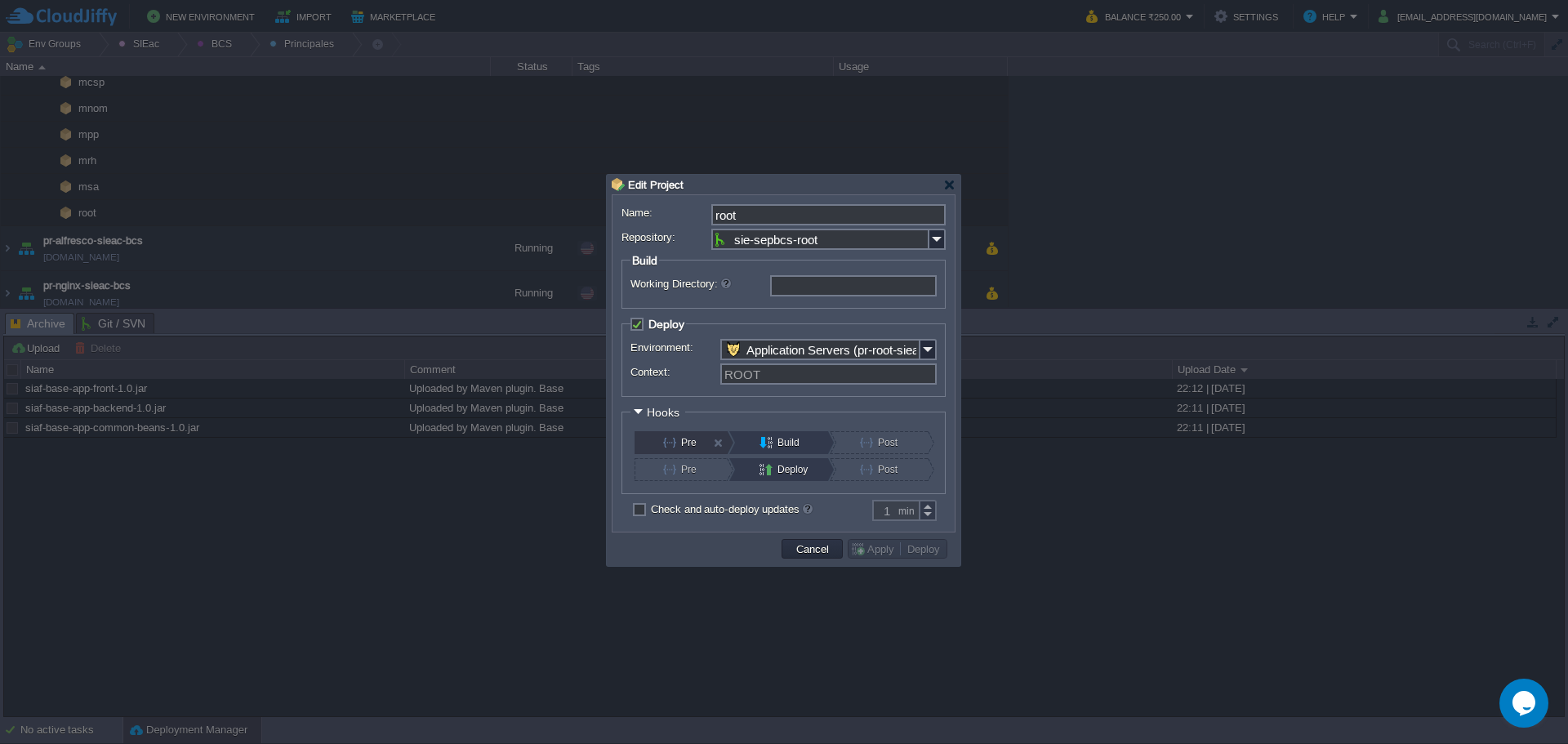
click at [682, 442] on button "Pre" at bounding box center [691, 442] width 56 height 23
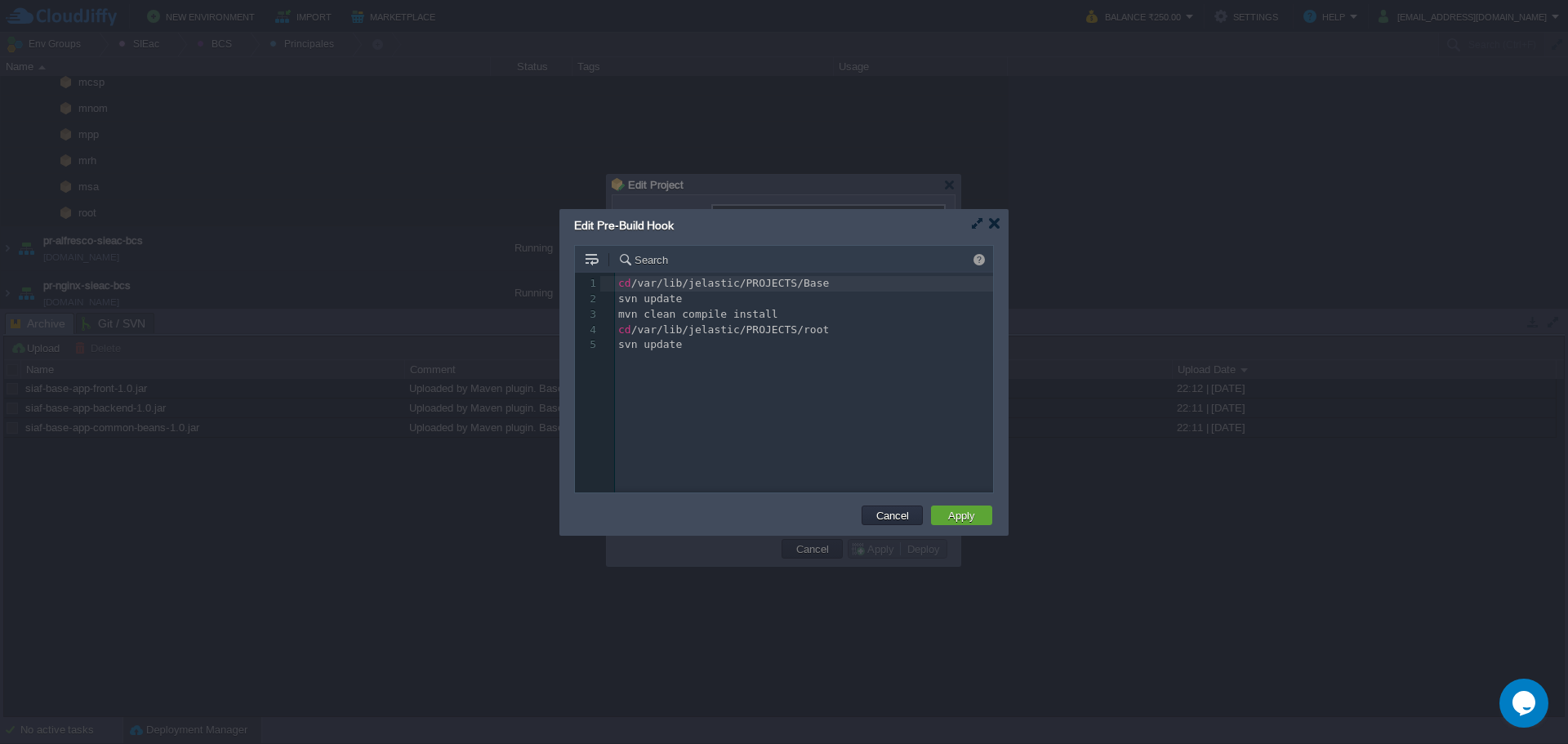
scroll to position [6, 0]
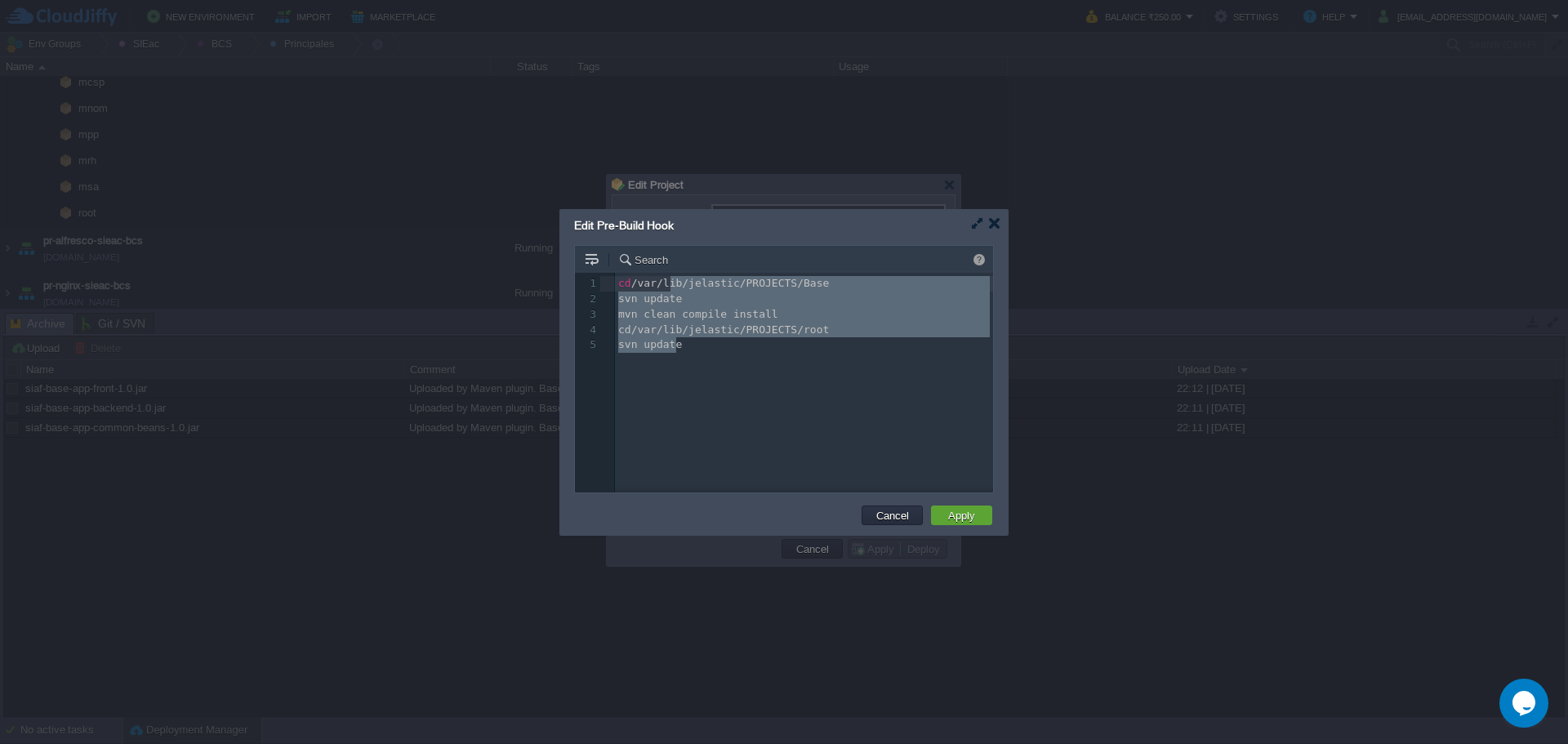
type textarea "cd /var/lib/jelastic/PROJECTS/Base svn update mvn clean compile install cd /var…"
drag, startPoint x: 769, startPoint y: 389, endPoint x: 592, endPoint y: 263, distance: 217.3
click at [592, 263] on div "Search cd /var/lib/jelastic/PROJECTS/Base svn update mvn clean compile install …" at bounding box center [784, 369] width 418 height 247
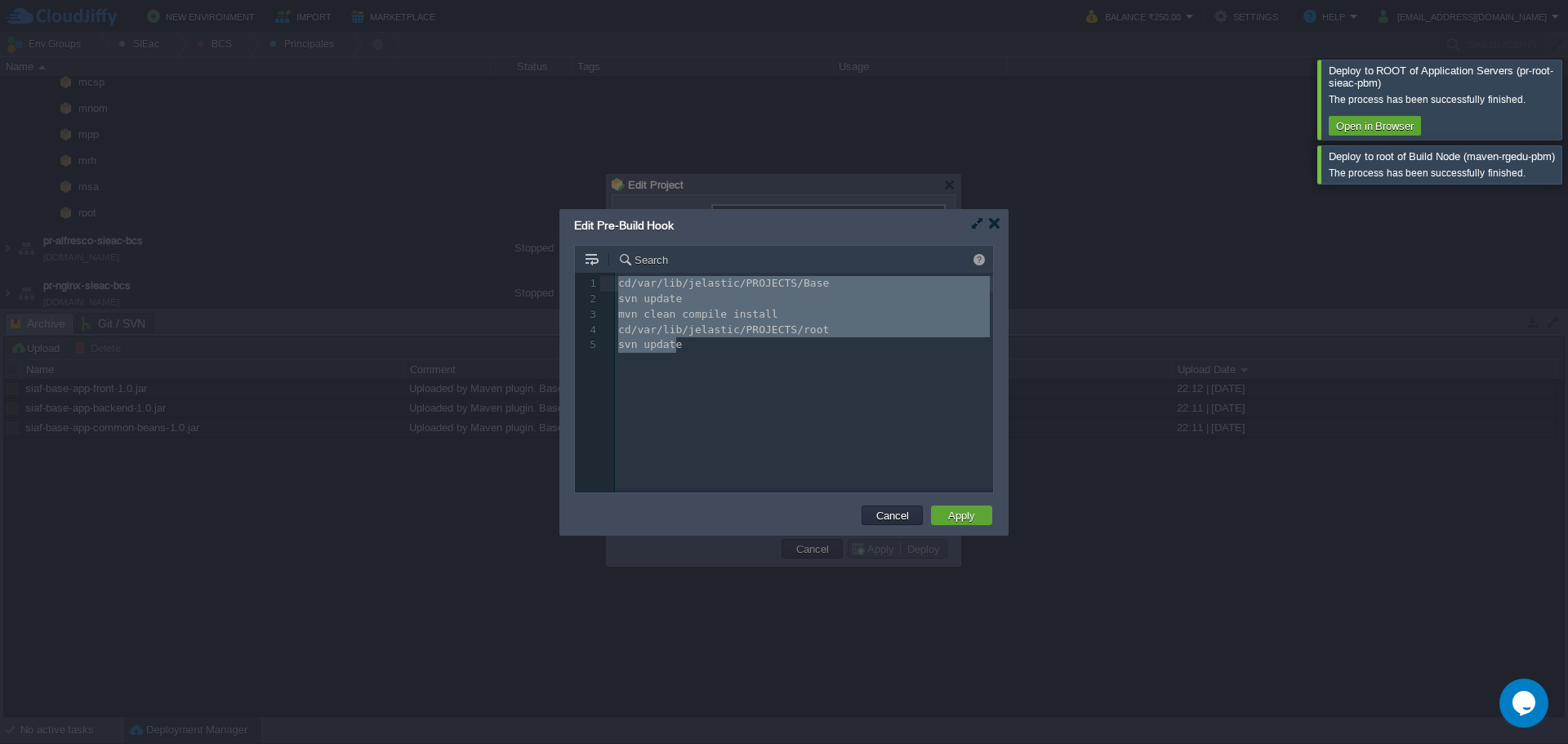
scroll to position [0, 0]
click at [991, 221] on div at bounding box center [994, 223] width 13 height 13
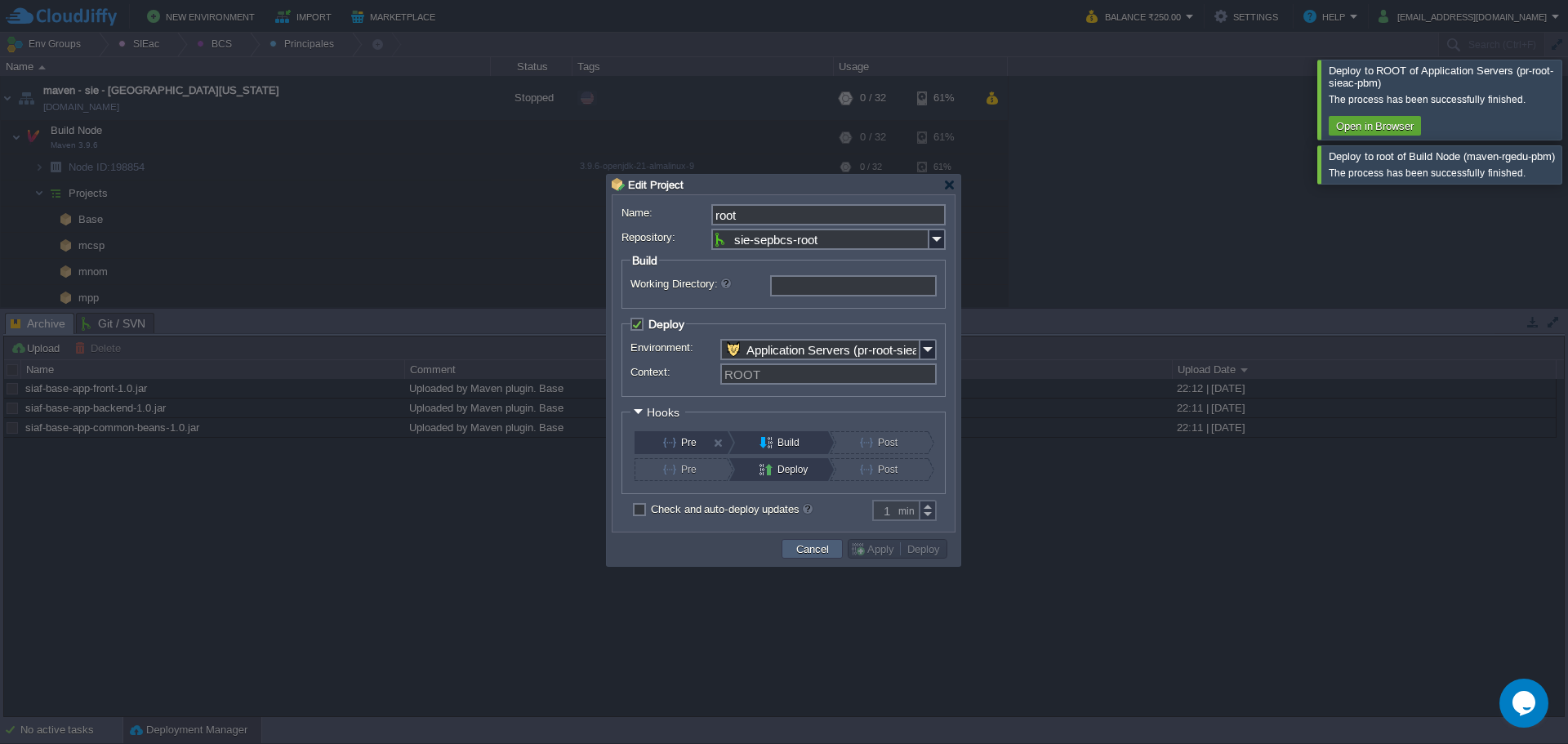
click at [805, 546] on button "Cancel" at bounding box center [812, 548] width 42 height 14
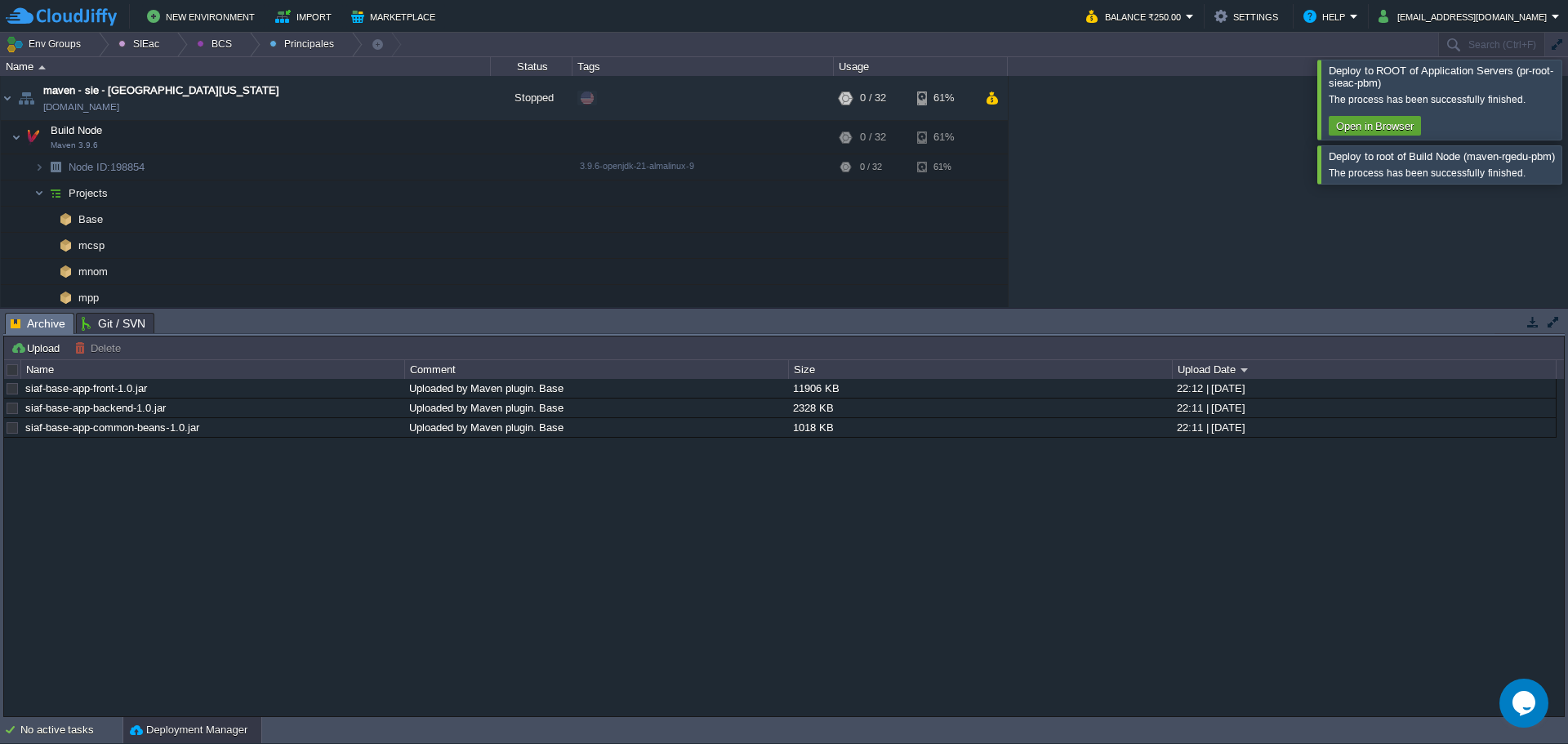
scroll to position [82, 0]
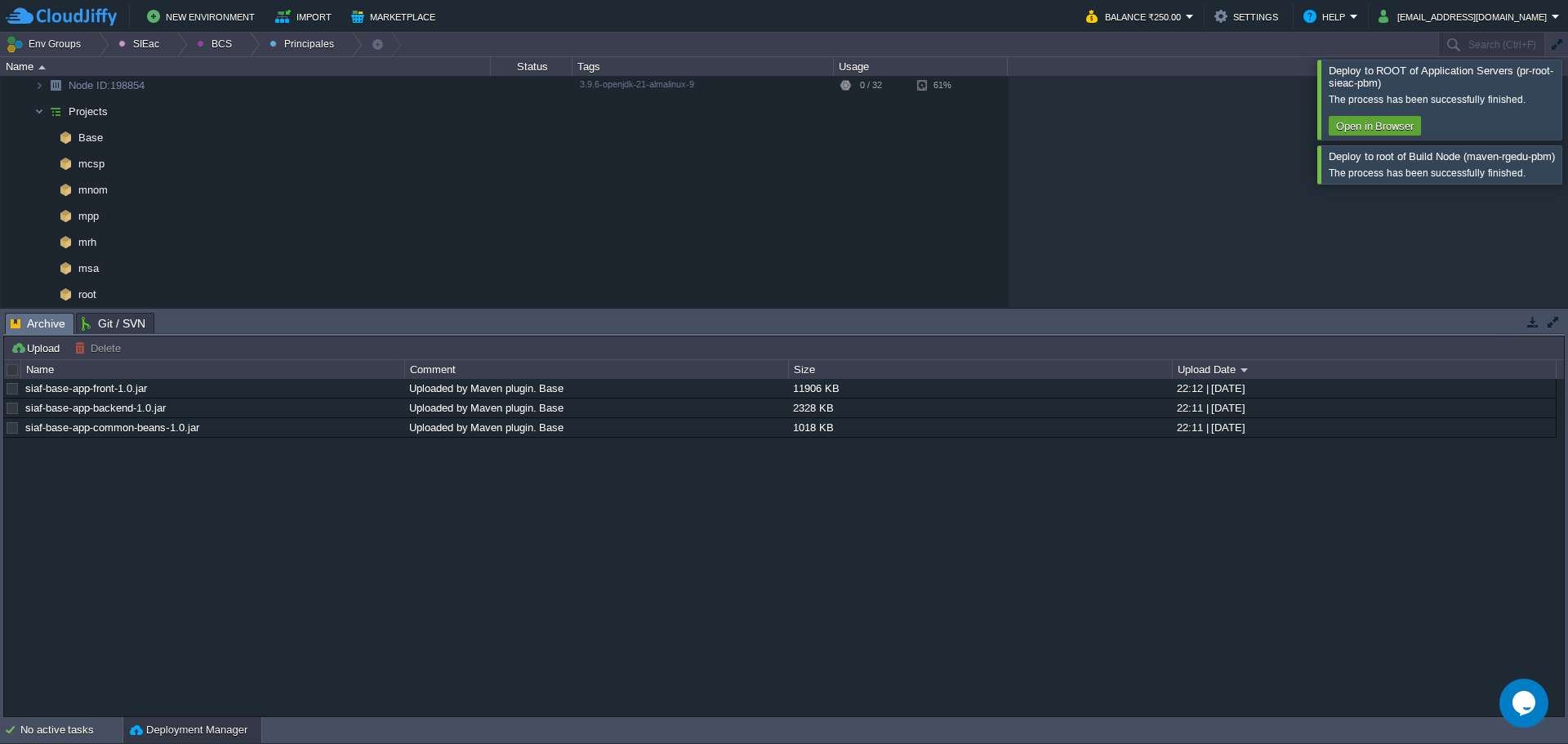
click at [247, 270] on td "msa" at bounding box center [246, 268] width 490 height 26
click at [108, 265] on td "msa" at bounding box center [246, 268] width 490 height 26
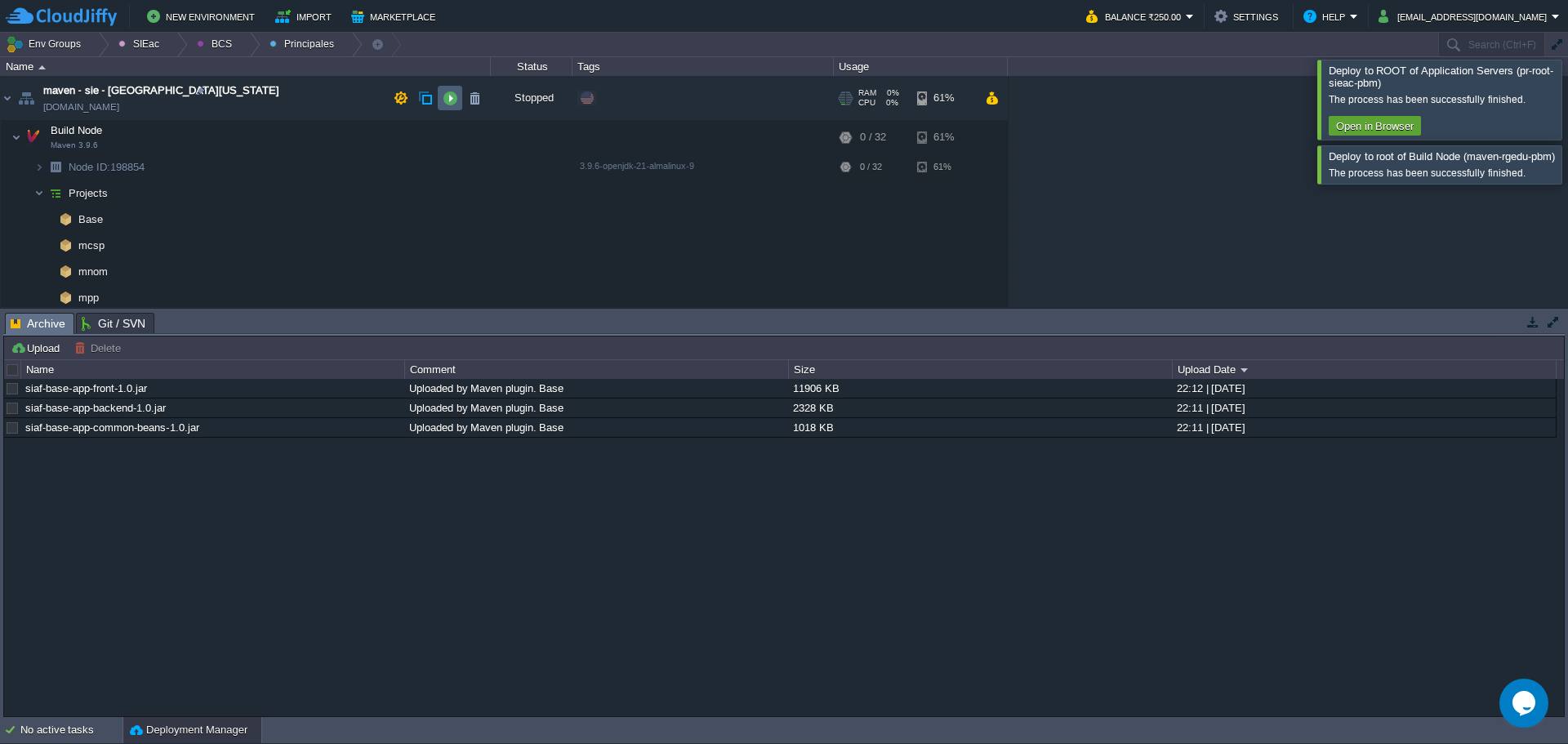
click at [452, 98] on button "button" at bounding box center [449, 98] width 14 height 14
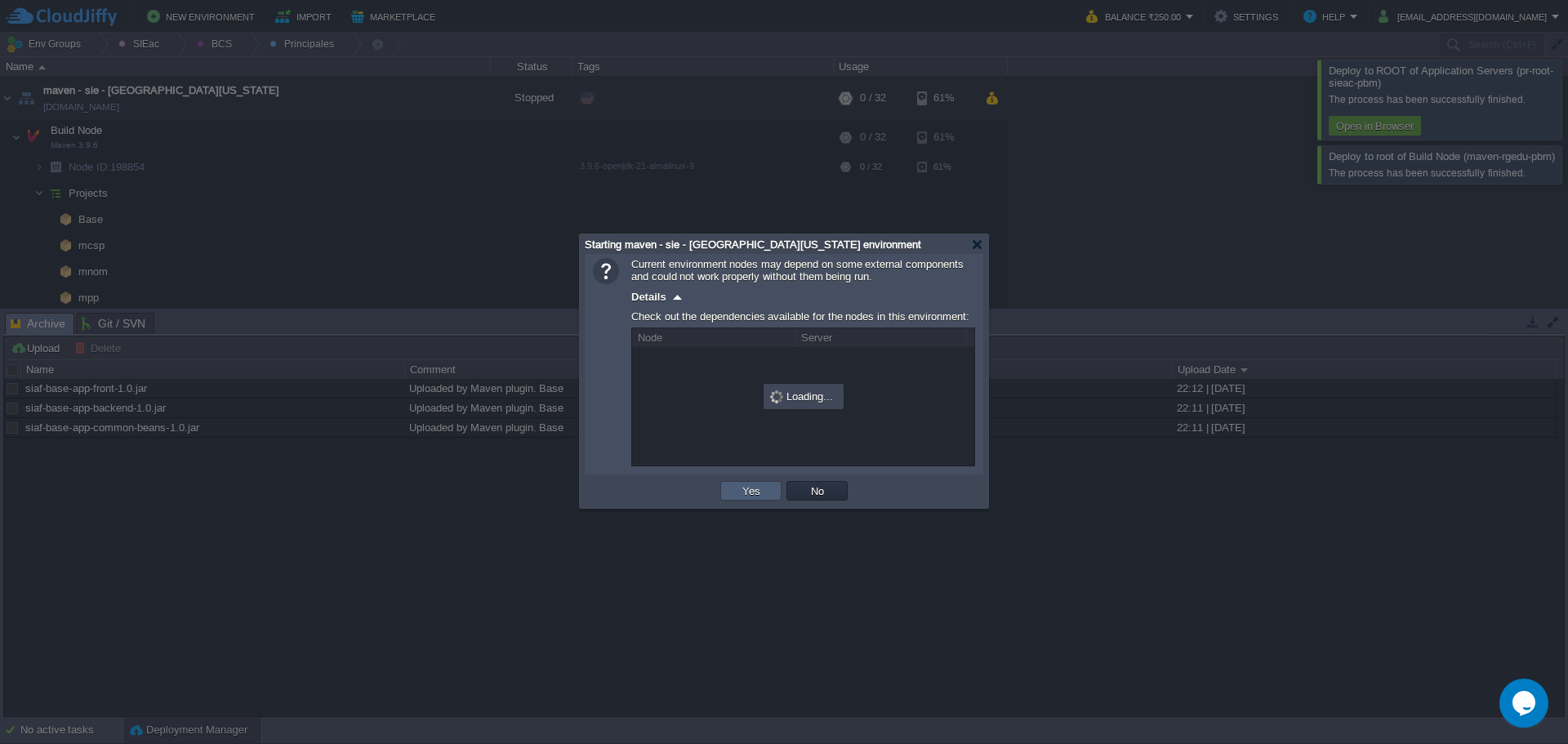
click at [731, 507] on div "OK Yes No Cancel" at bounding box center [784, 492] width 398 height 34
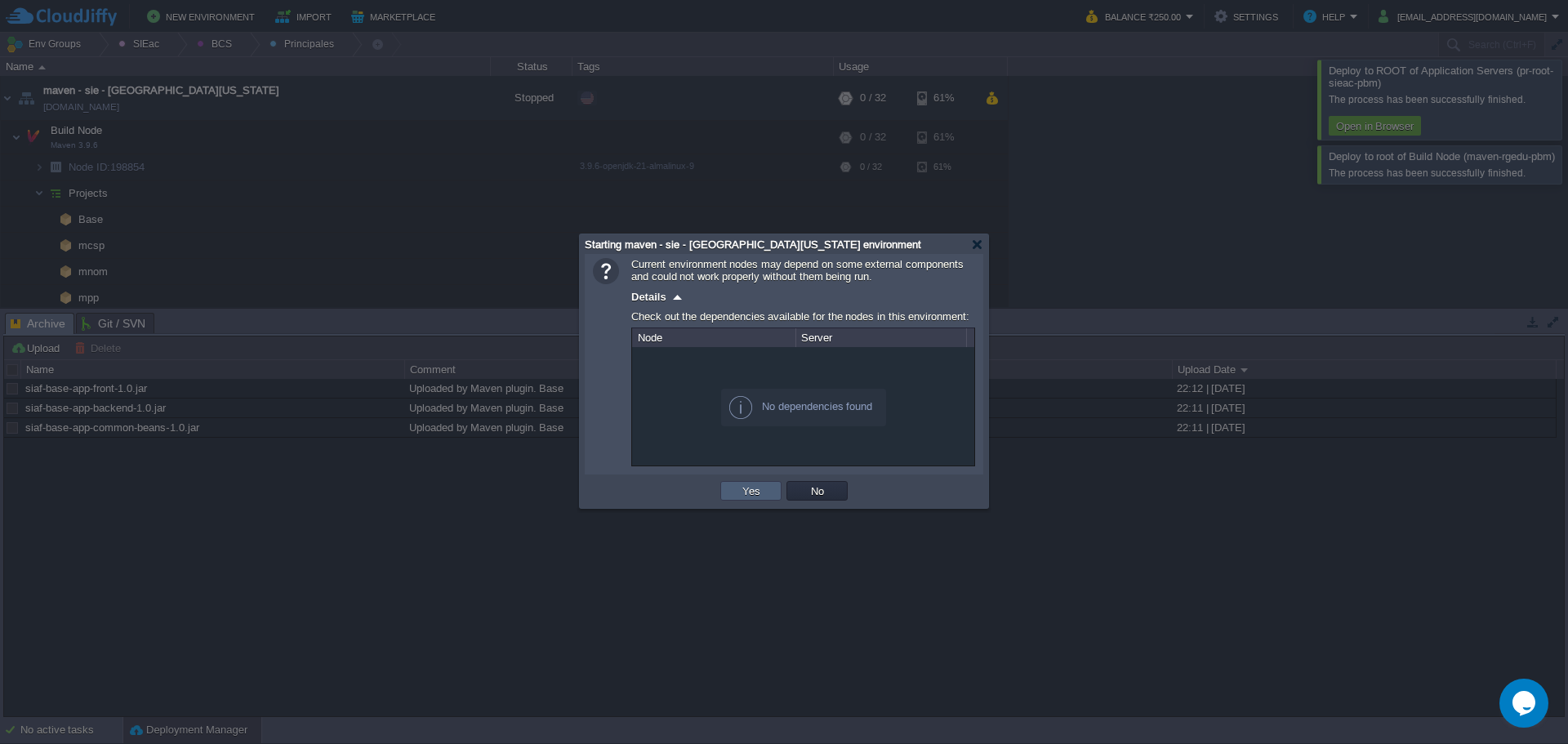
click at [736, 494] on td "Yes" at bounding box center [751, 490] width 61 height 19
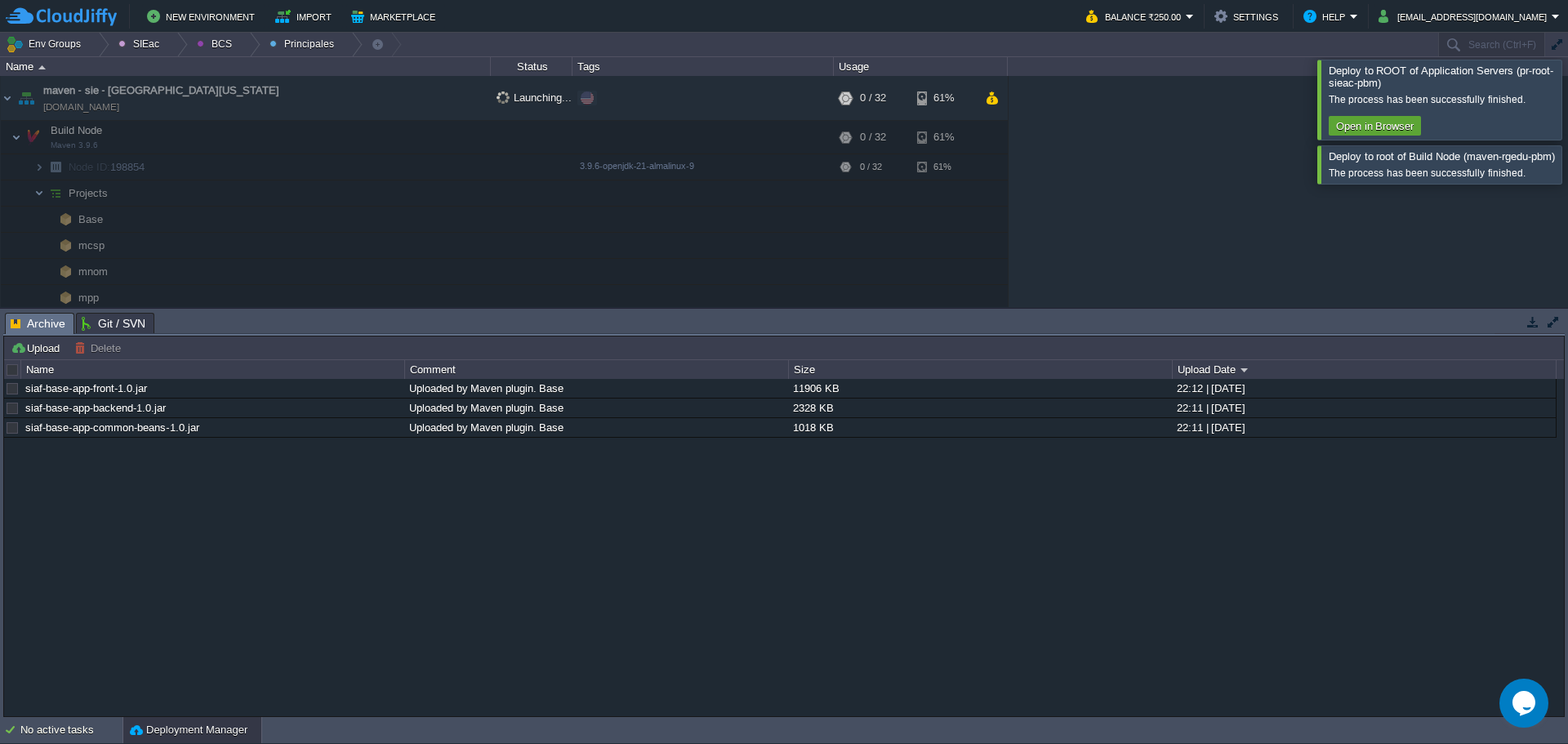
click at [1567, 157] on div at bounding box center [1587, 164] width 0 height 38
click at [1567, 126] on div at bounding box center [1587, 99] width 0 height 79
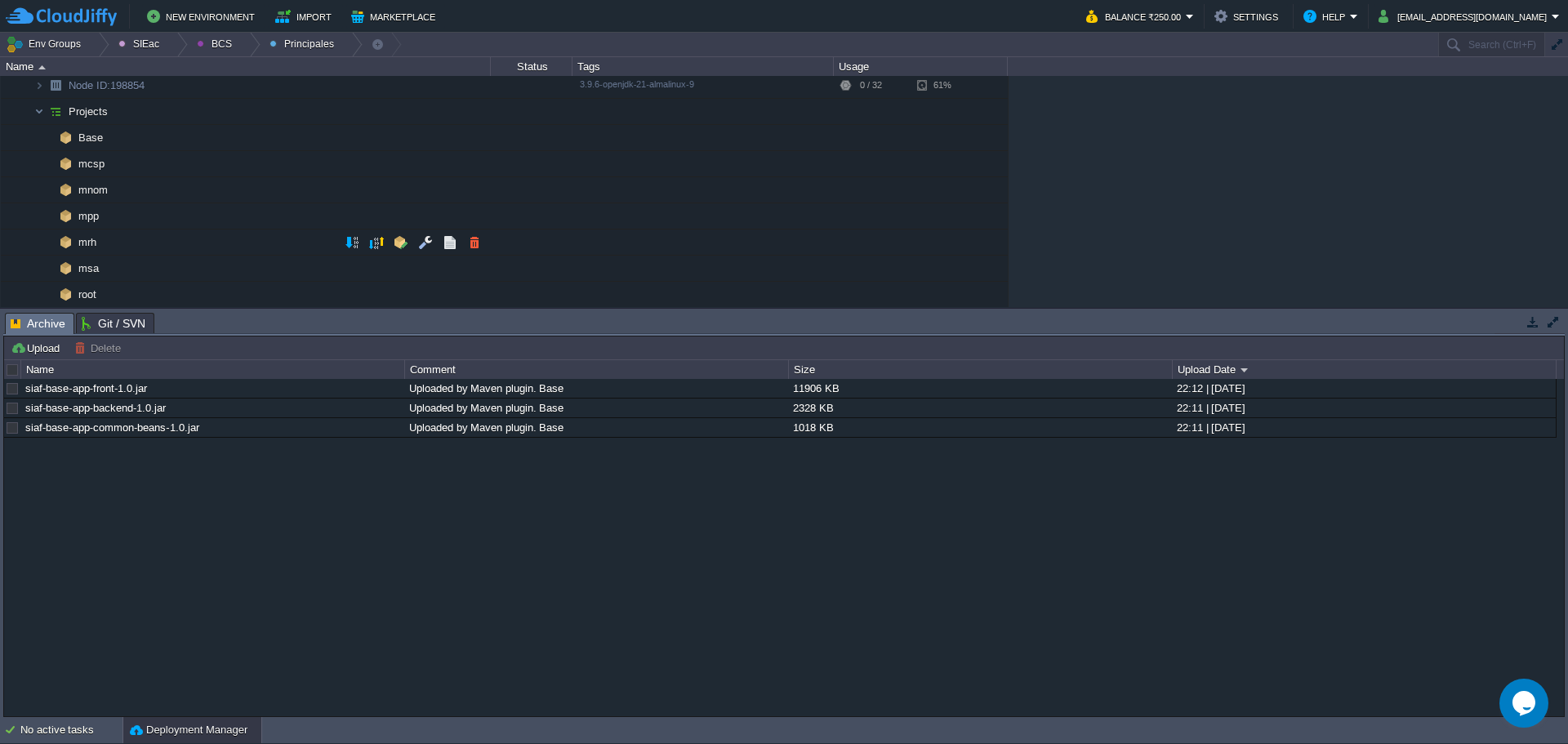
scroll to position [82, 0]
click at [410, 264] on td at bounding box center [401, 268] width 24 height 24
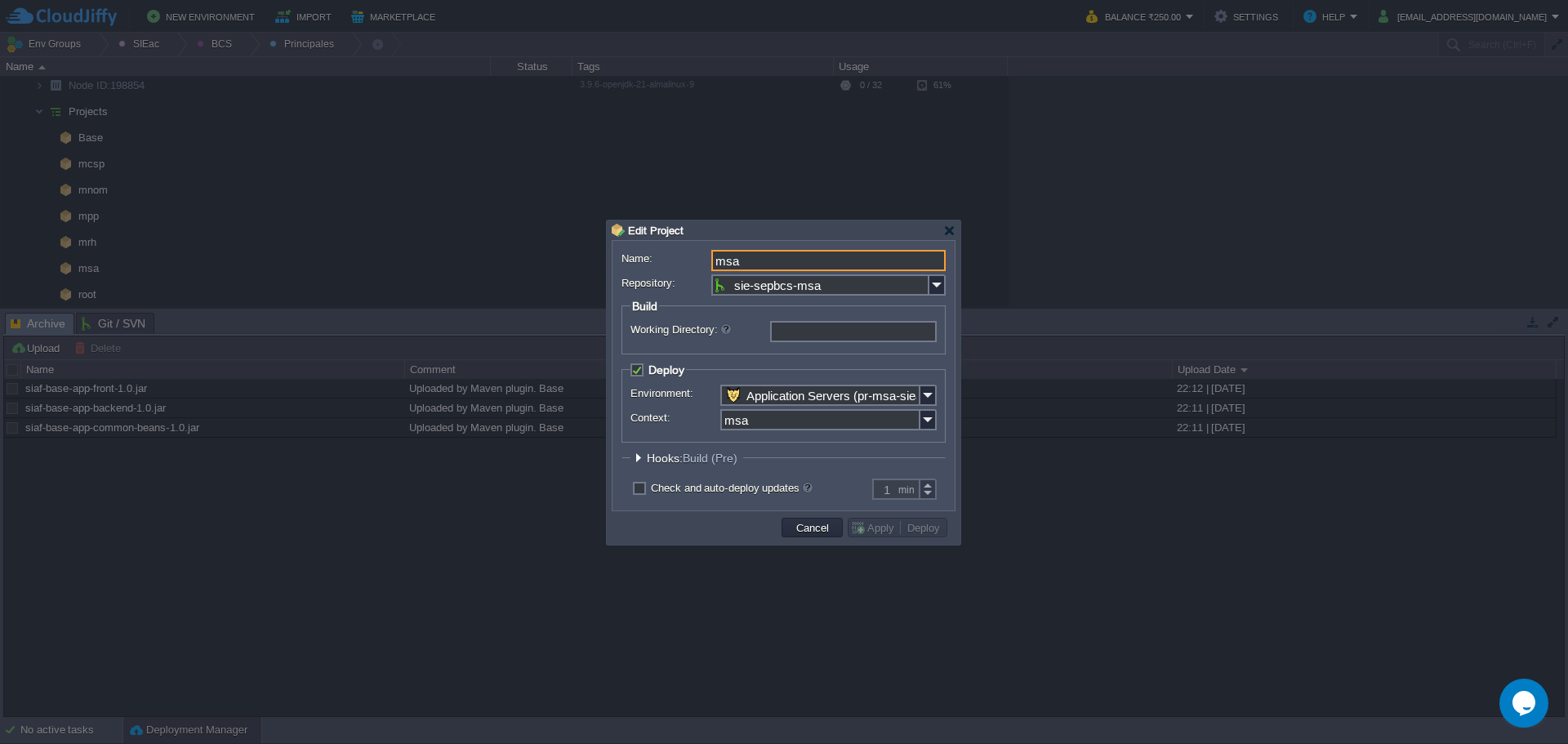
drag, startPoint x: 812, startPoint y: 260, endPoint x: 681, endPoint y: 255, distance: 131.1
click at [681, 255] on div "Name: msa" at bounding box center [783, 260] width 324 height 21
click at [642, 462] on div at bounding box center [638, 458] width 13 height 13
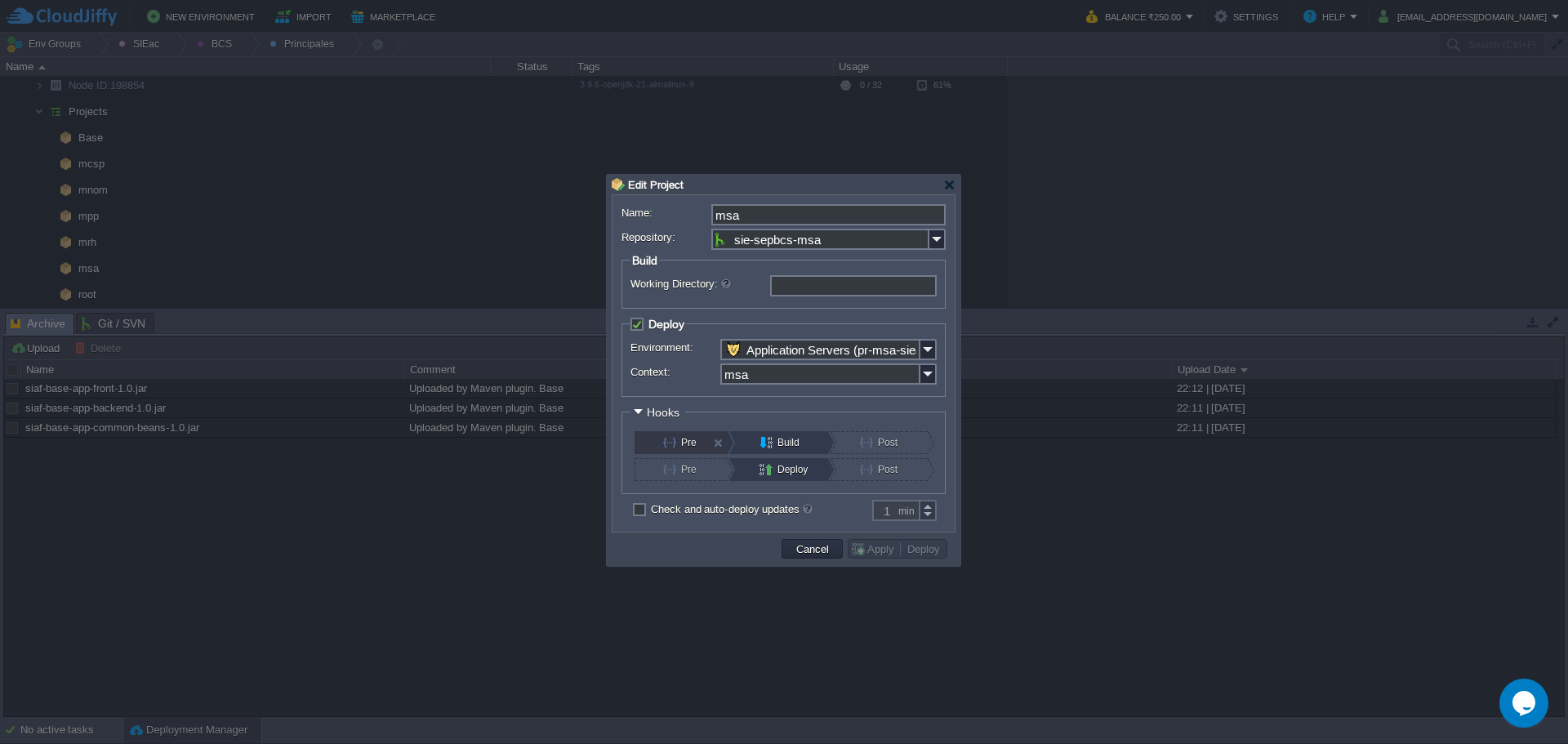
click at [682, 440] on button "Pre" at bounding box center [691, 442] width 56 height 23
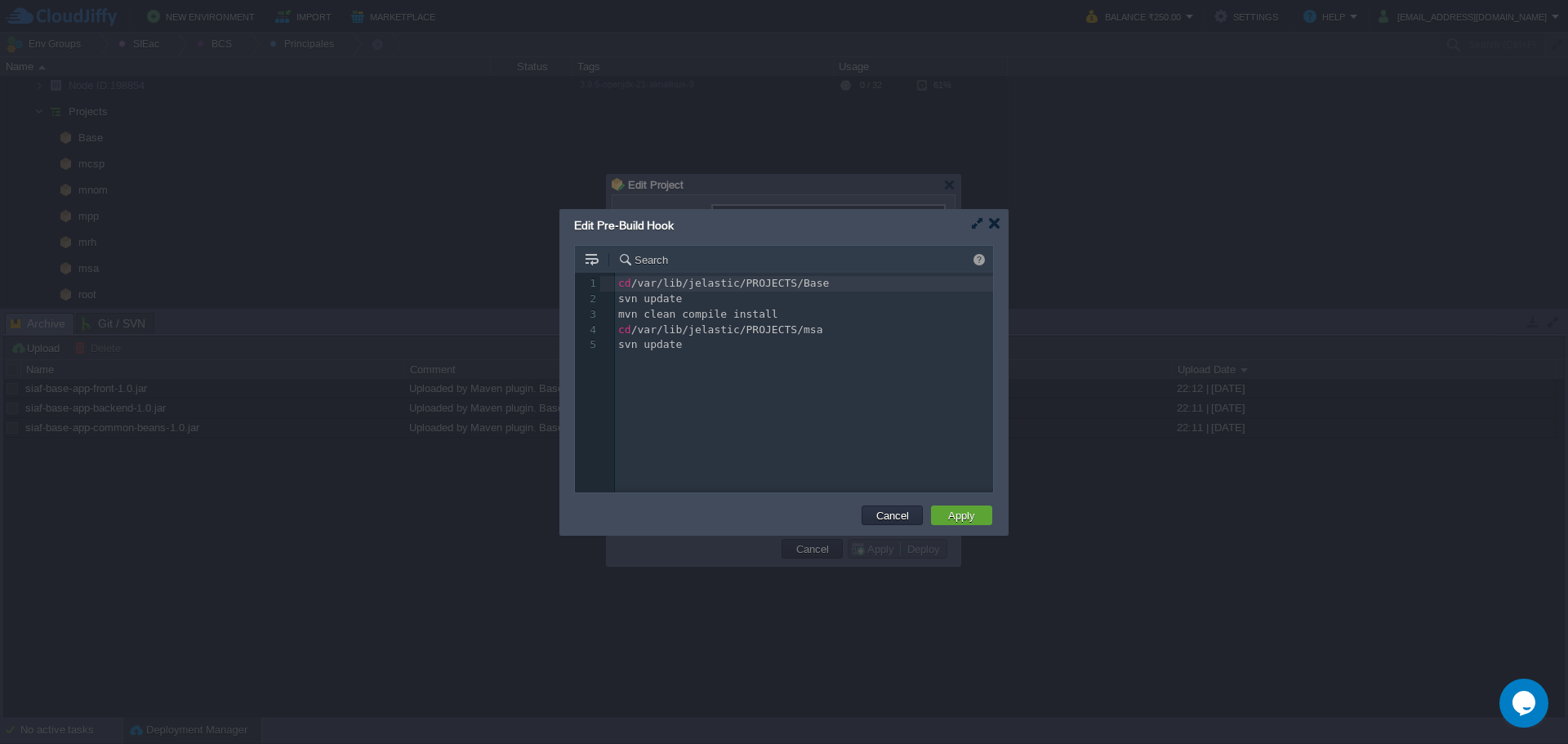
scroll to position [6, 0]
click at [784, 312] on pre "mvn clean compile install" at bounding box center [807, 315] width 384 height 15
type textarea "cd /var/lib/jelastic/PROJECTS/Base svn update mvn clean compile install cd /var…"
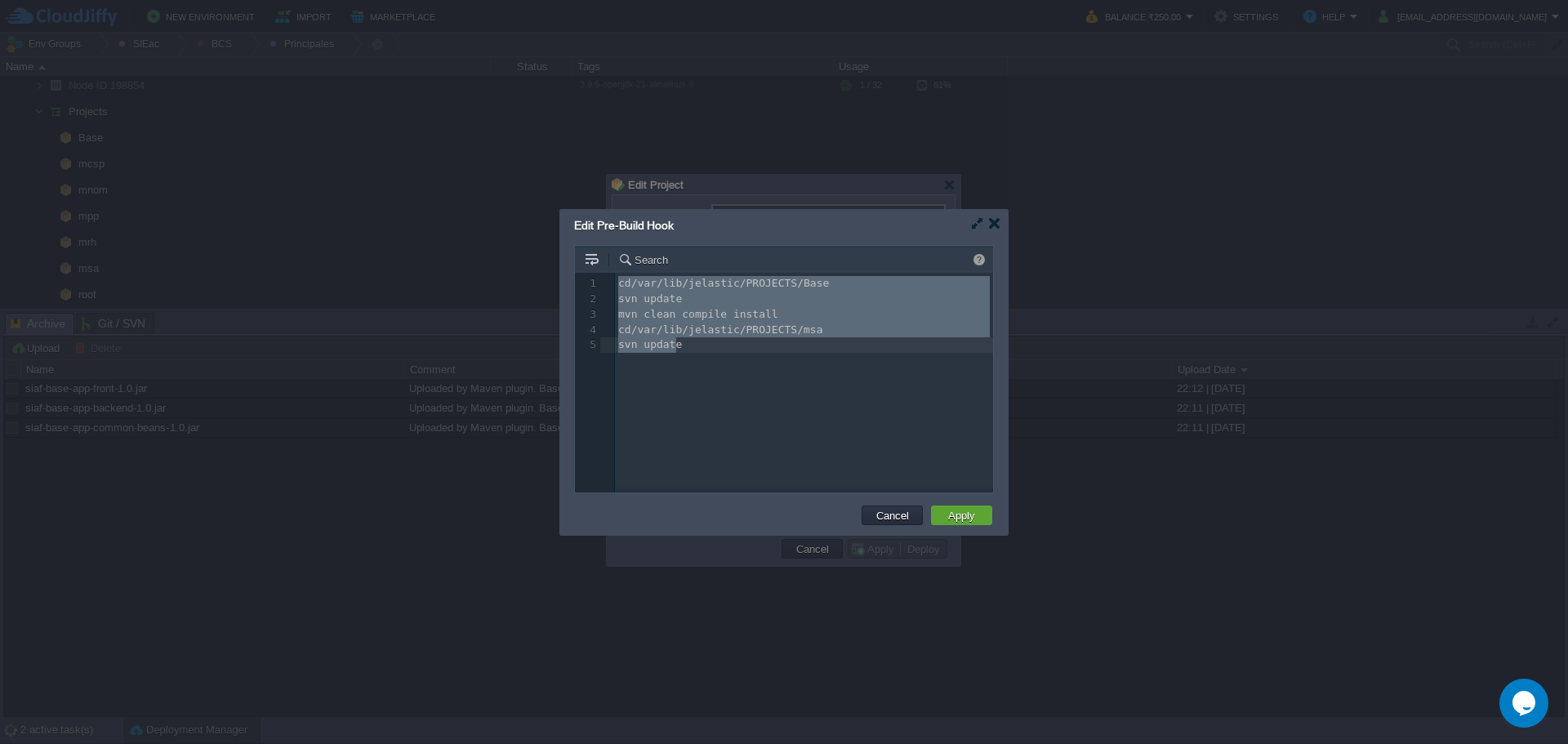
scroll to position [0, 0]
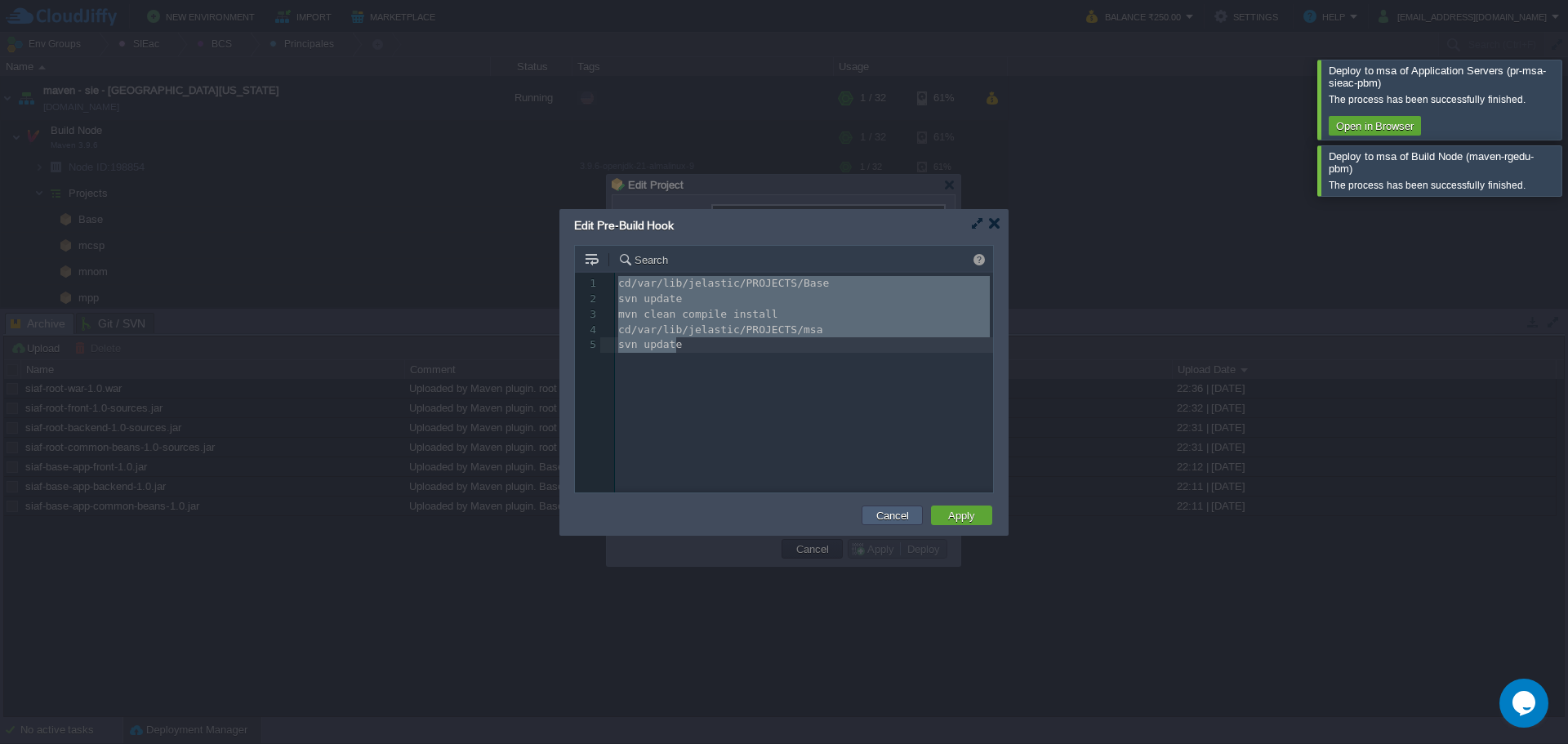
click at [881, 519] on button "Cancel" at bounding box center [892, 514] width 42 height 14
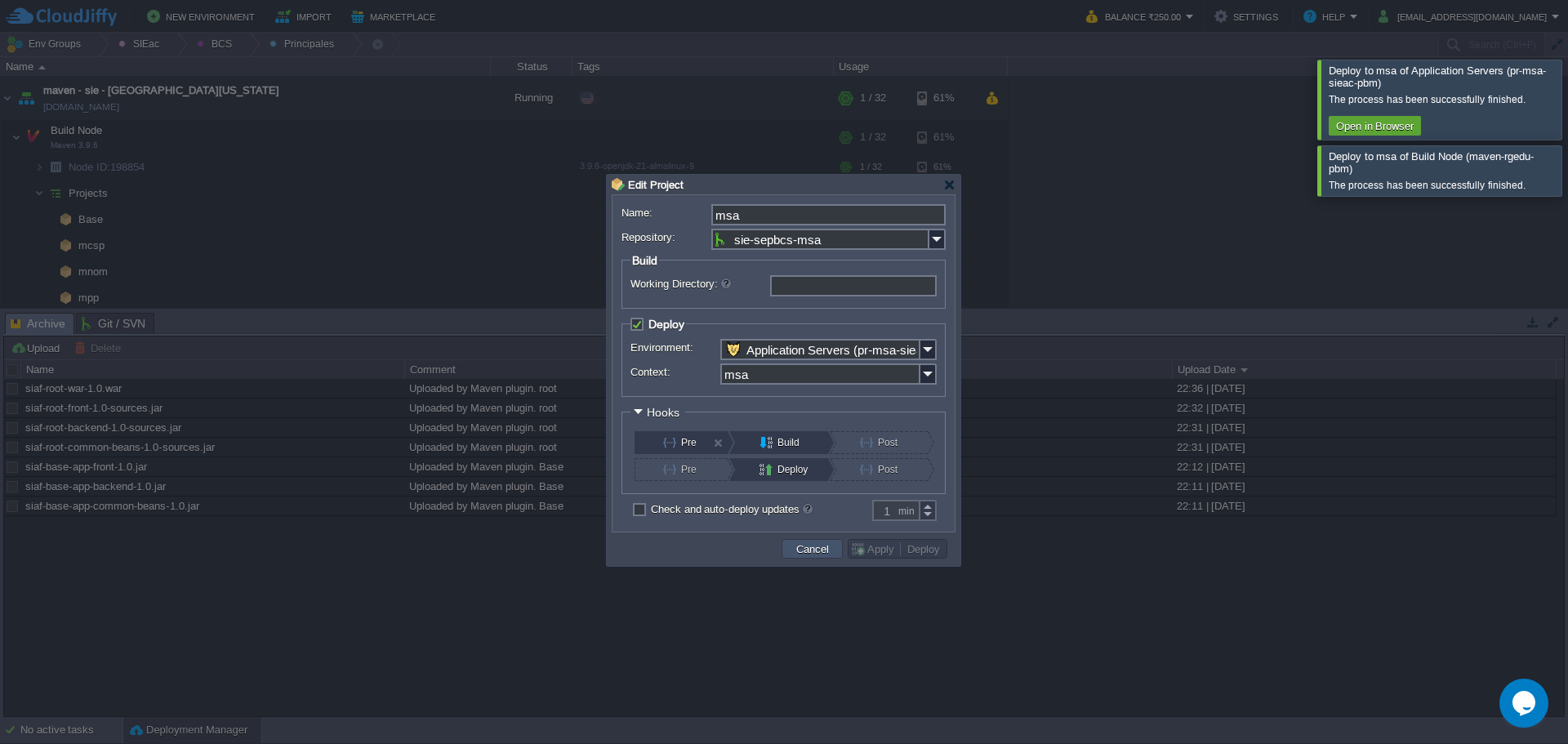
click at [803, 553] on button "Cancel" at bounding box center [812, 548] width 42 height 14
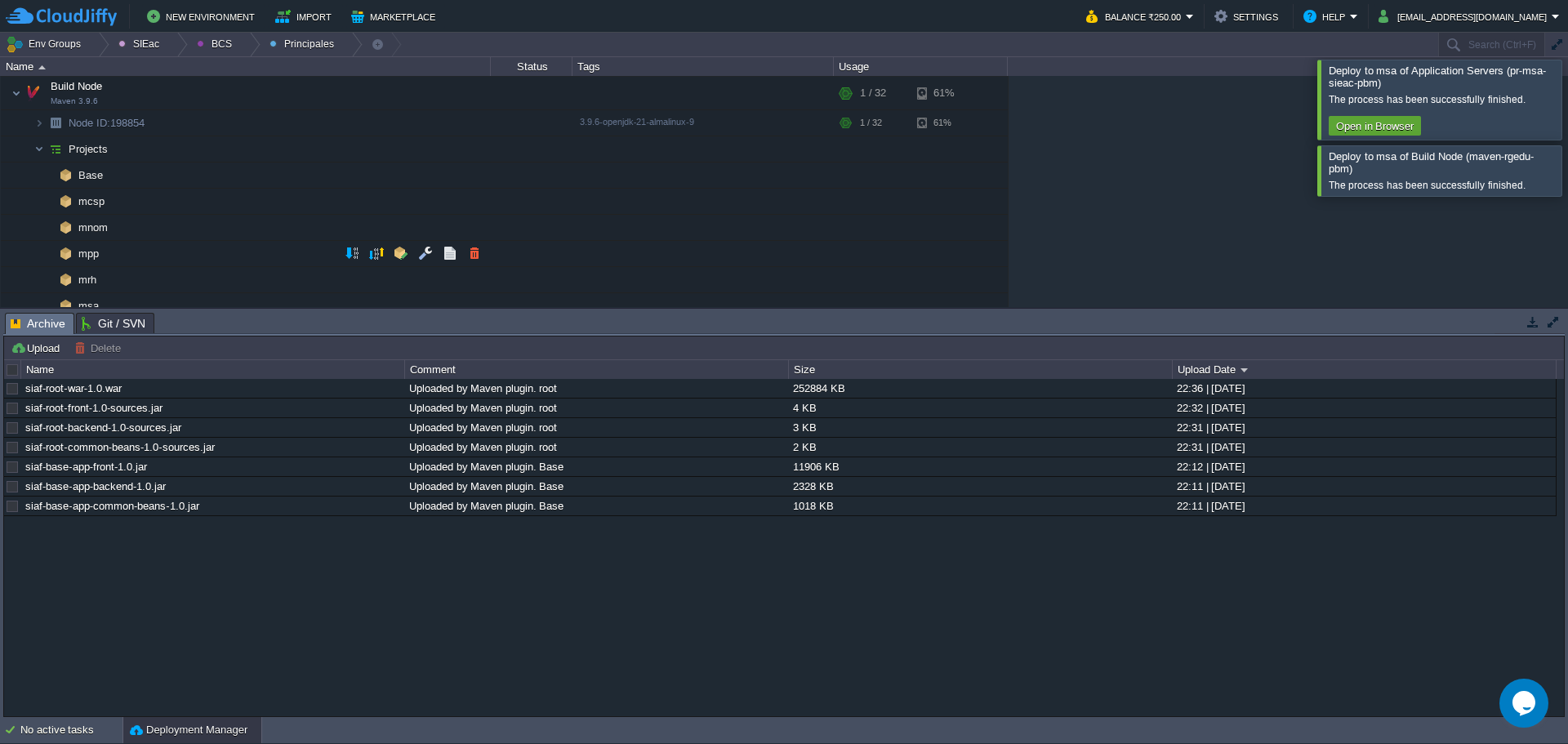
scroll to position [82, 0]
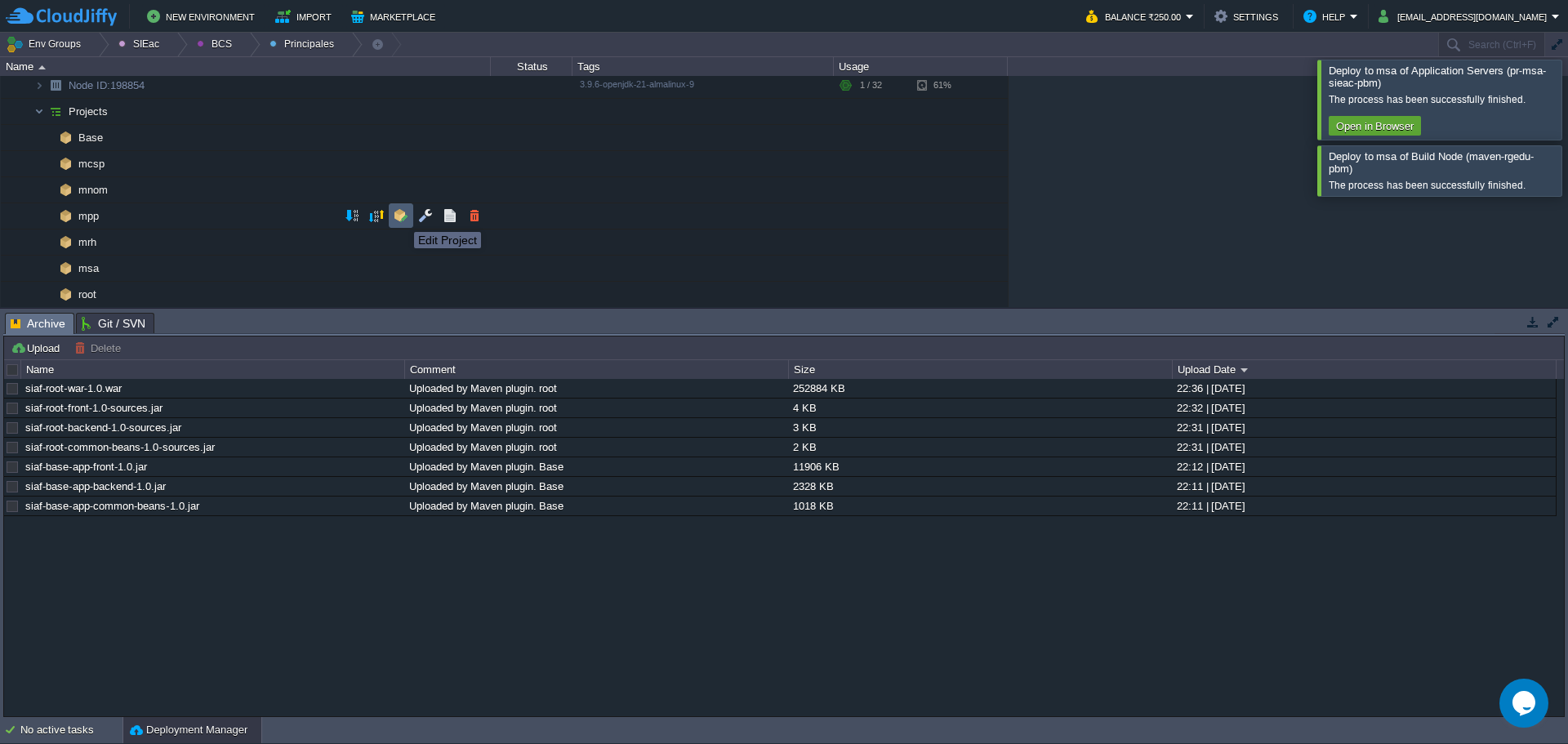
click at [401, 217] on button "button" at bounding box center [401, 215] width 14 height 14
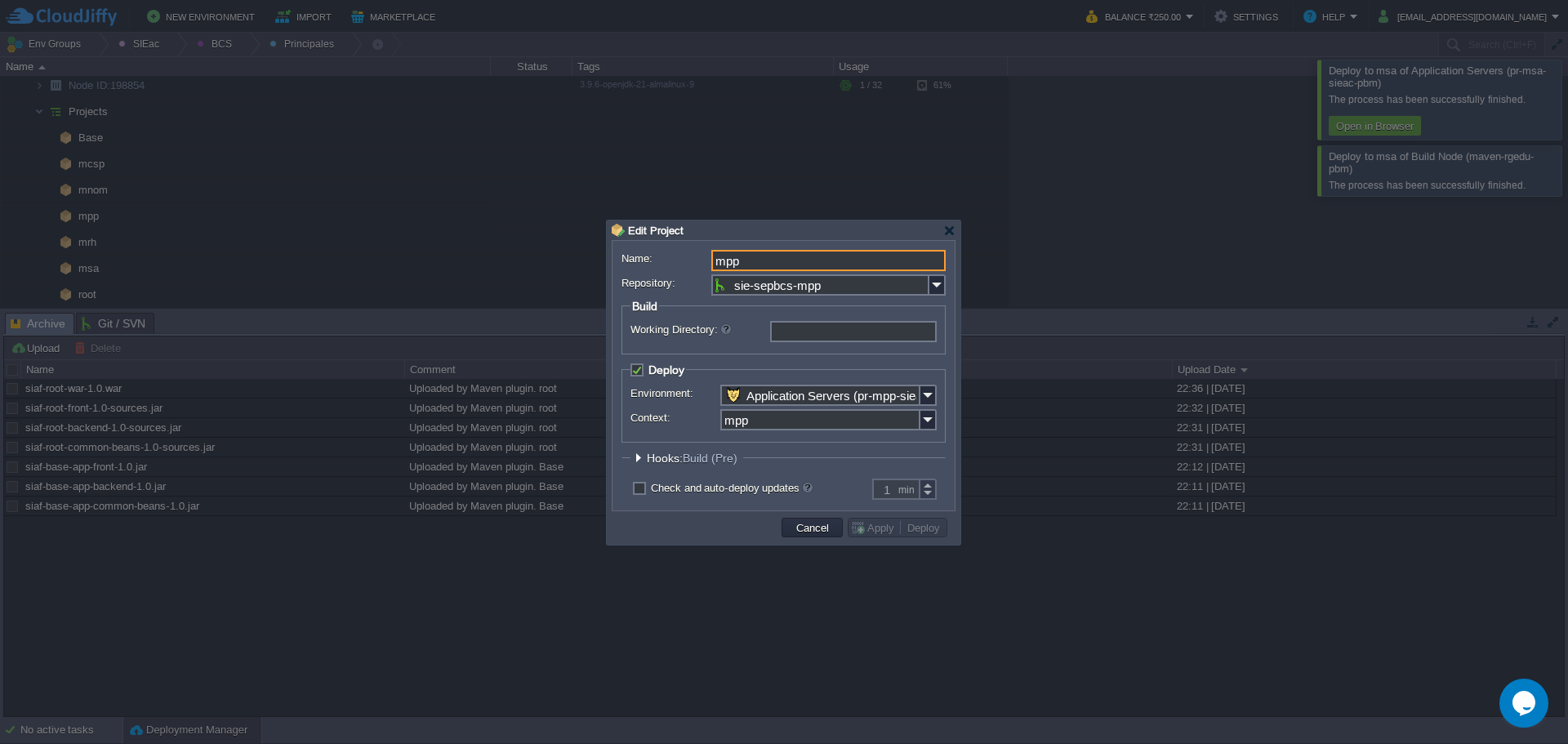
click at [731, 252] on input "mpp" at bounding box center [828, 260] width 234 height 21
click at [657, 457] on span "Hooks: Build (Pre)" at bounding box center [694, 459] width 95 height 13
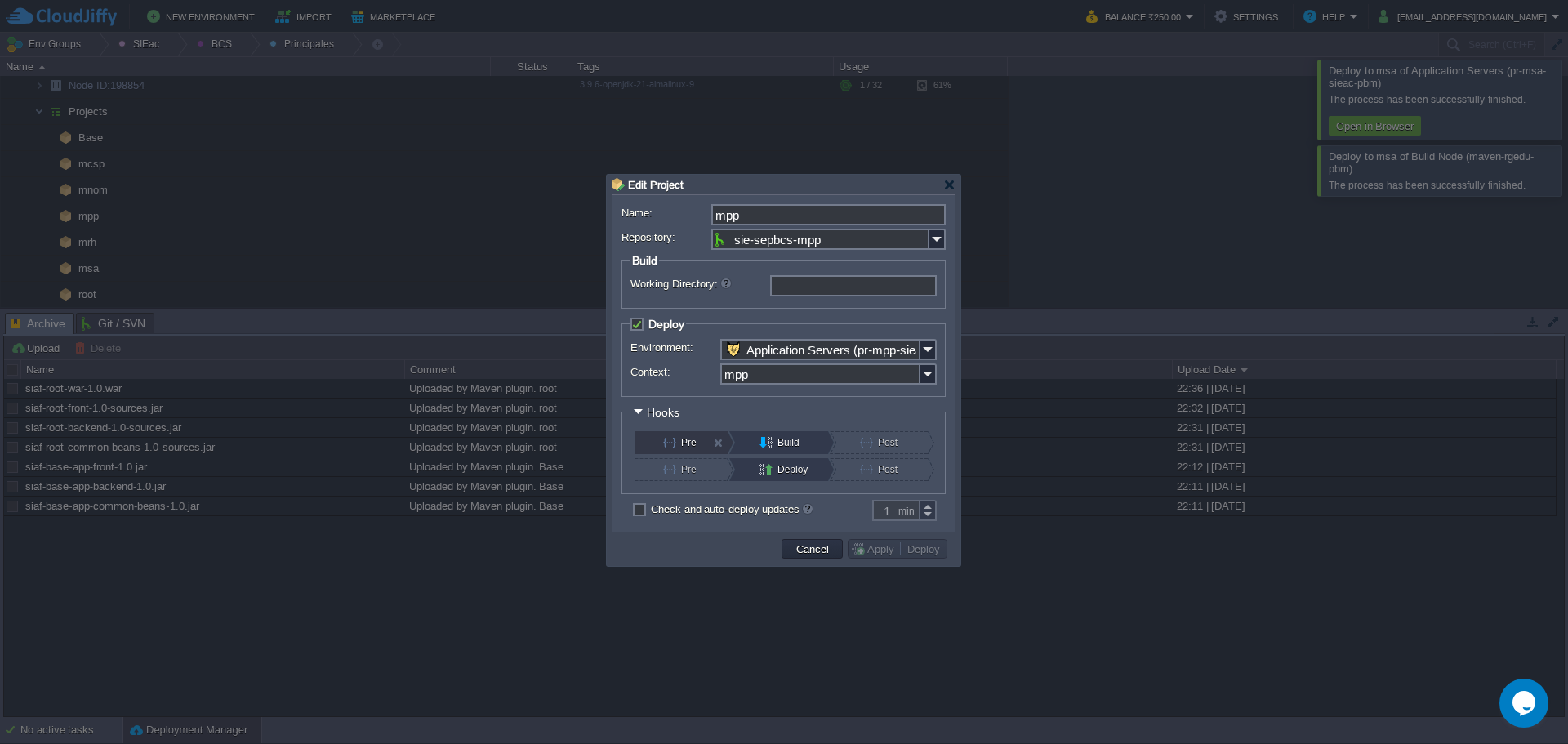
click at [658, 449] on div "Pre" at bounding box center [681, 442] width 93 height 23
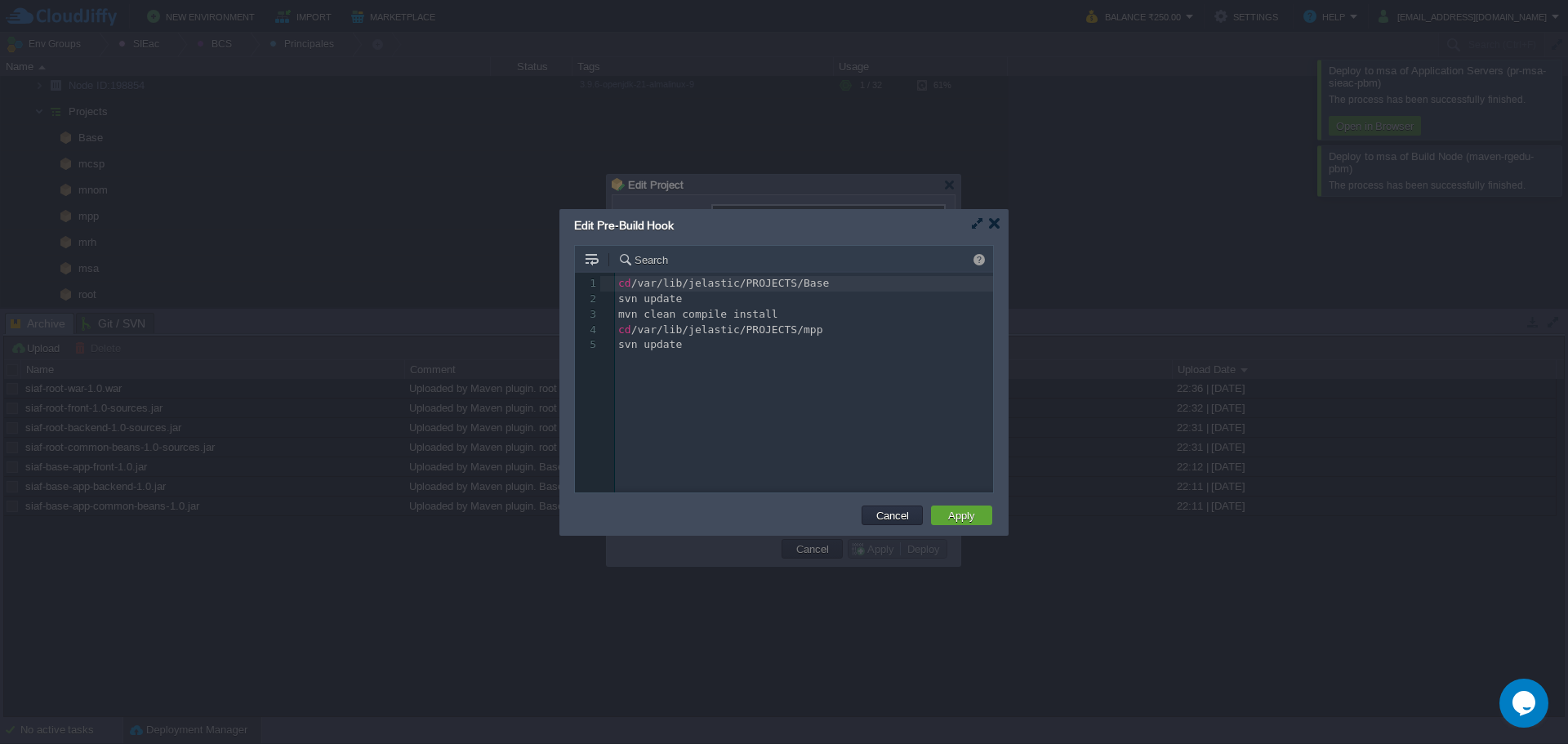
scroll to position [6, 0]
click at [751, 420] on div "5 1 cd /var/lib/jelastic/PROJECTS/Base 2 svn update 3 mvn clean compile install…" at bounding box center [796, 395] width 443 height 244
type textarea "cd /var/lib/jelastic/PROJECTS/Base svn update mvn clean compile install cd /var…"
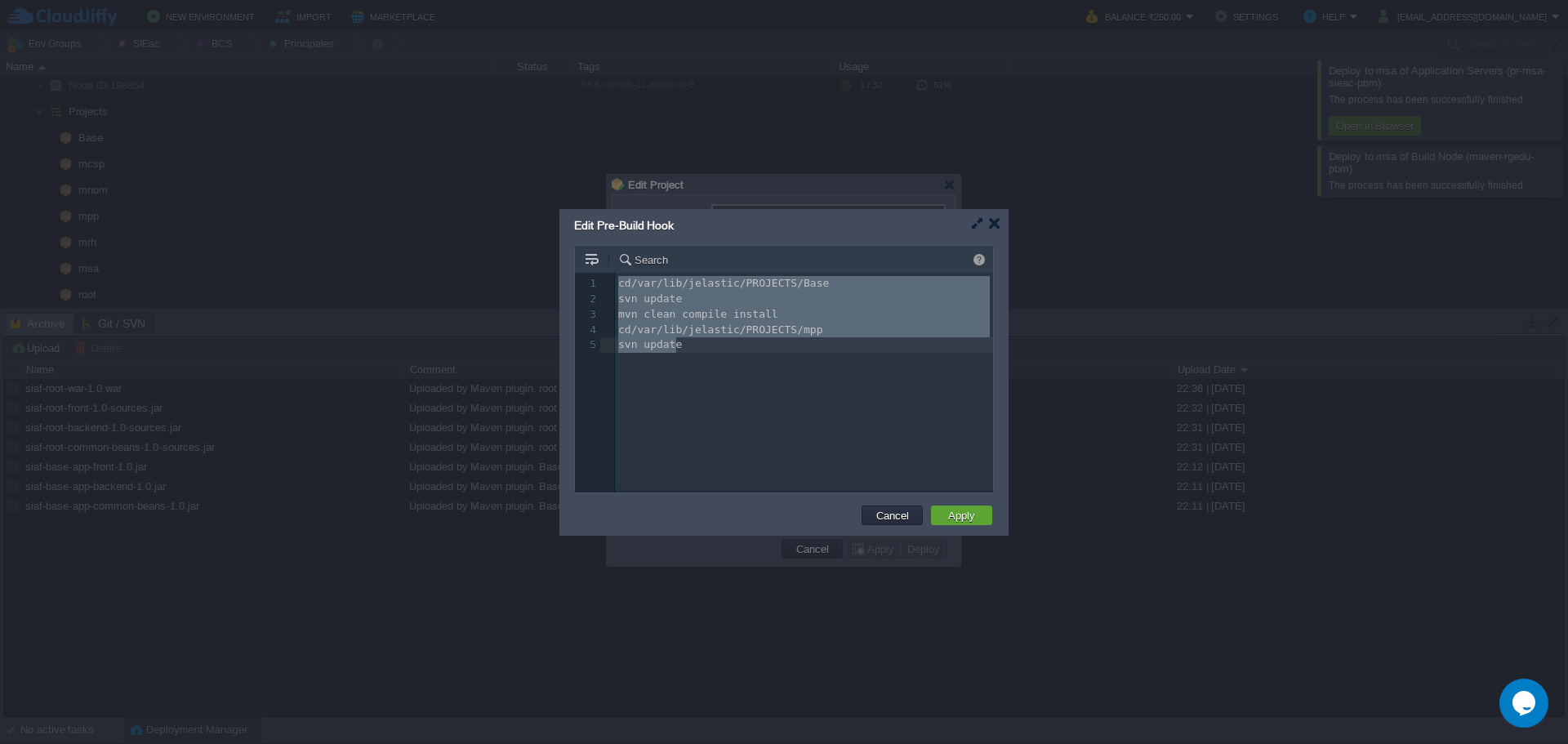
click at [720, 386] on div "x 1 cd /var/lib/jelastic/PROJECTS/Base 2 svn update 3 mvn clean compile install…" at bounding box center [796, 395] width 443 height 244
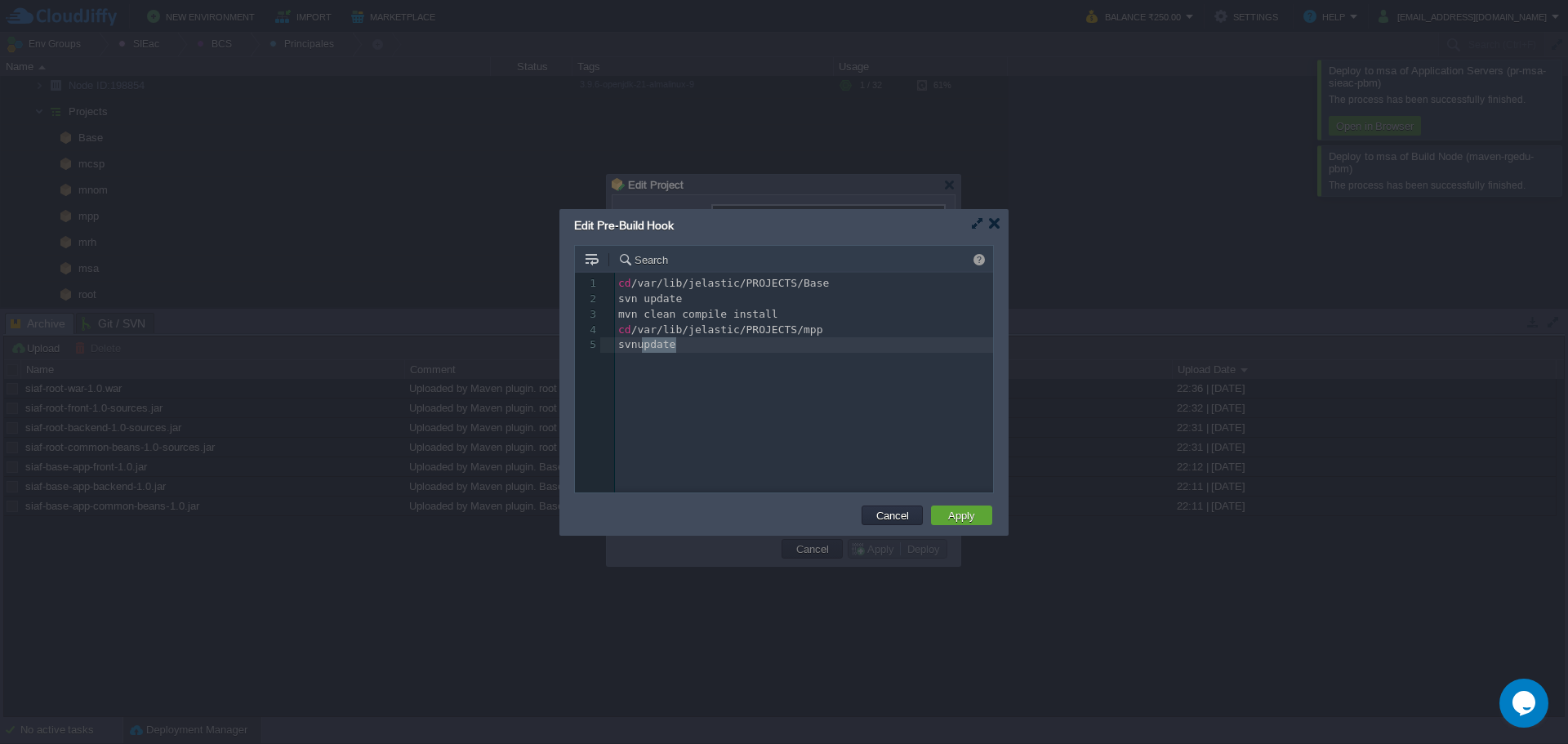
type textarea "cd /var/lib/jelastic/PROJECTS/Base svn update mvn clean compile install cd /var…"
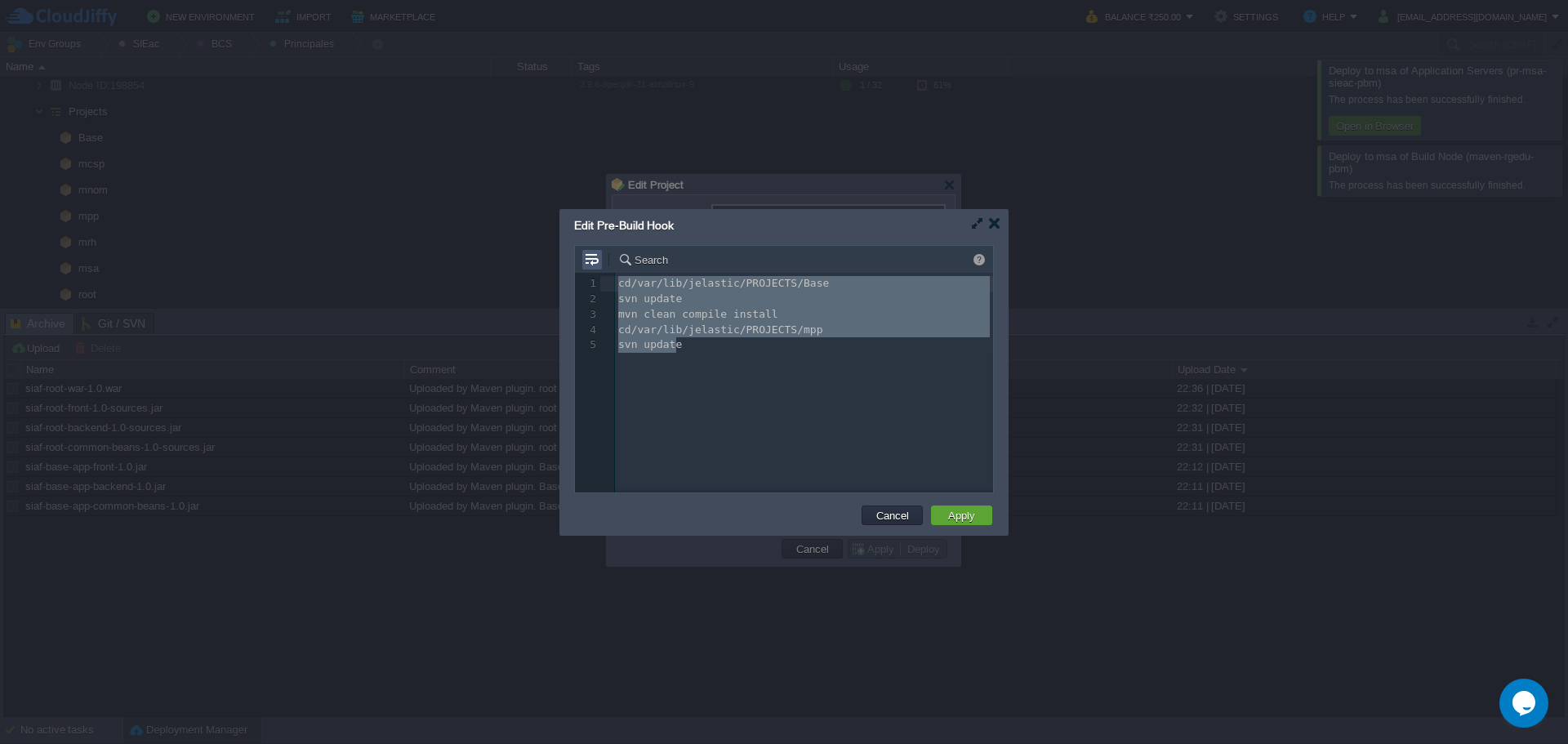
drag, startPoint x: 680, startPoint y: 357, endPoint x: 588, endPoint y: 254, distance: 138.1
click at [588, 254] on div "Search cd /var/lib/jelastic/PROJECTS/Base svn update mvn clean compile install …" at bounding box center [784, 369] width 418 height 247
click at [887, 515] on button "Cancel" at bounding box center [892, 514] width 42 height 14
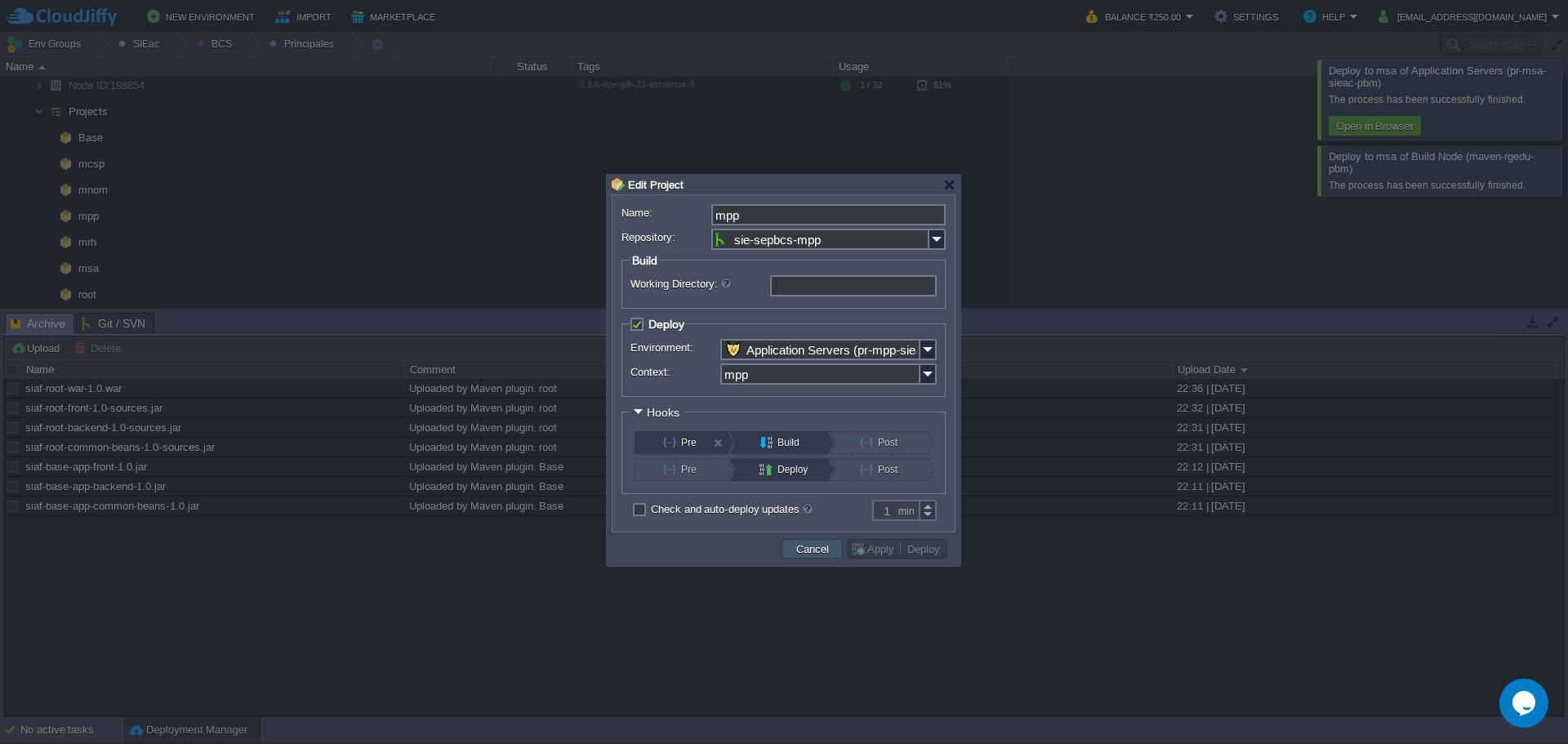
click at [795, 546] on button "Cancel" at bounding box center [812, 548] width 42 height 14
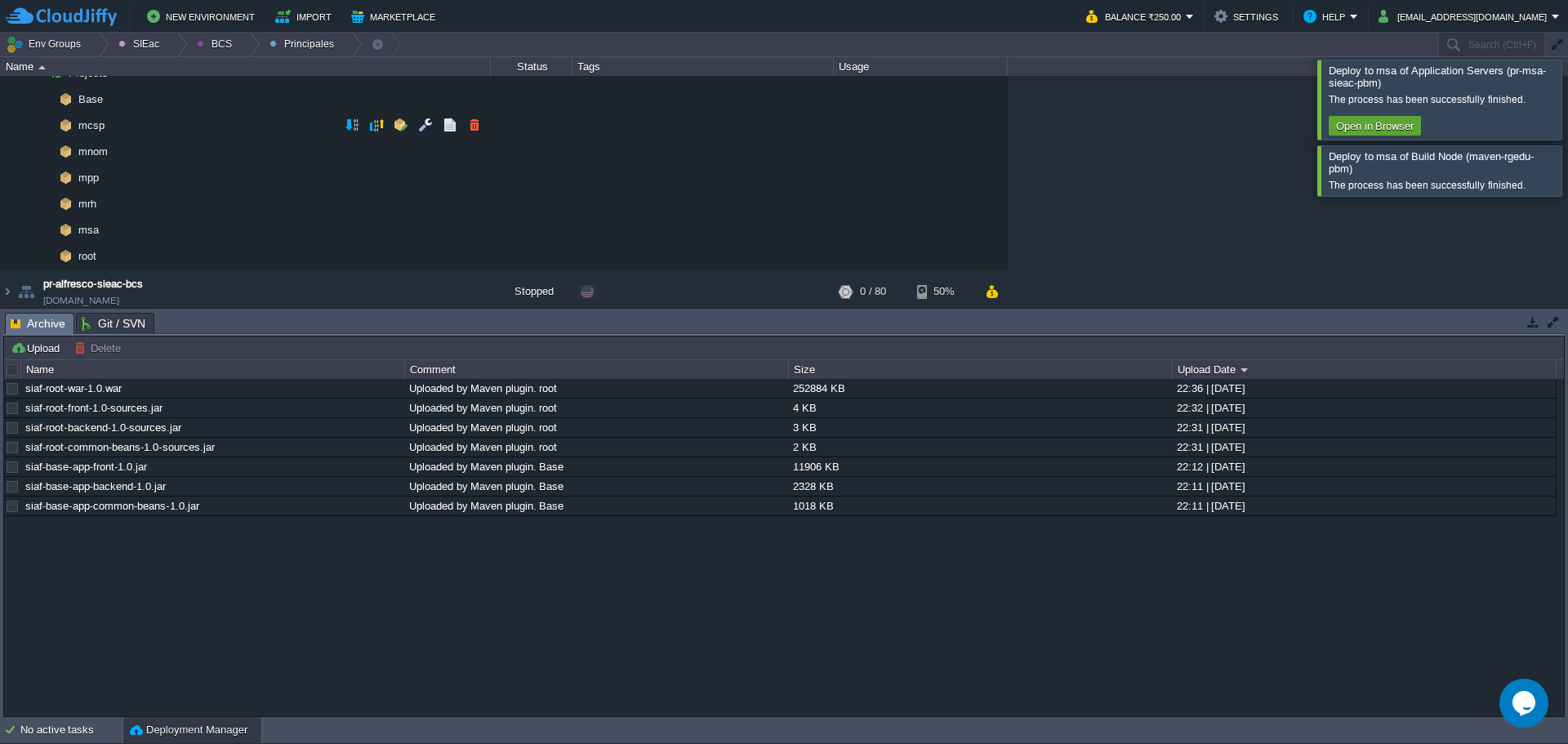
scroll to position [82, 0]
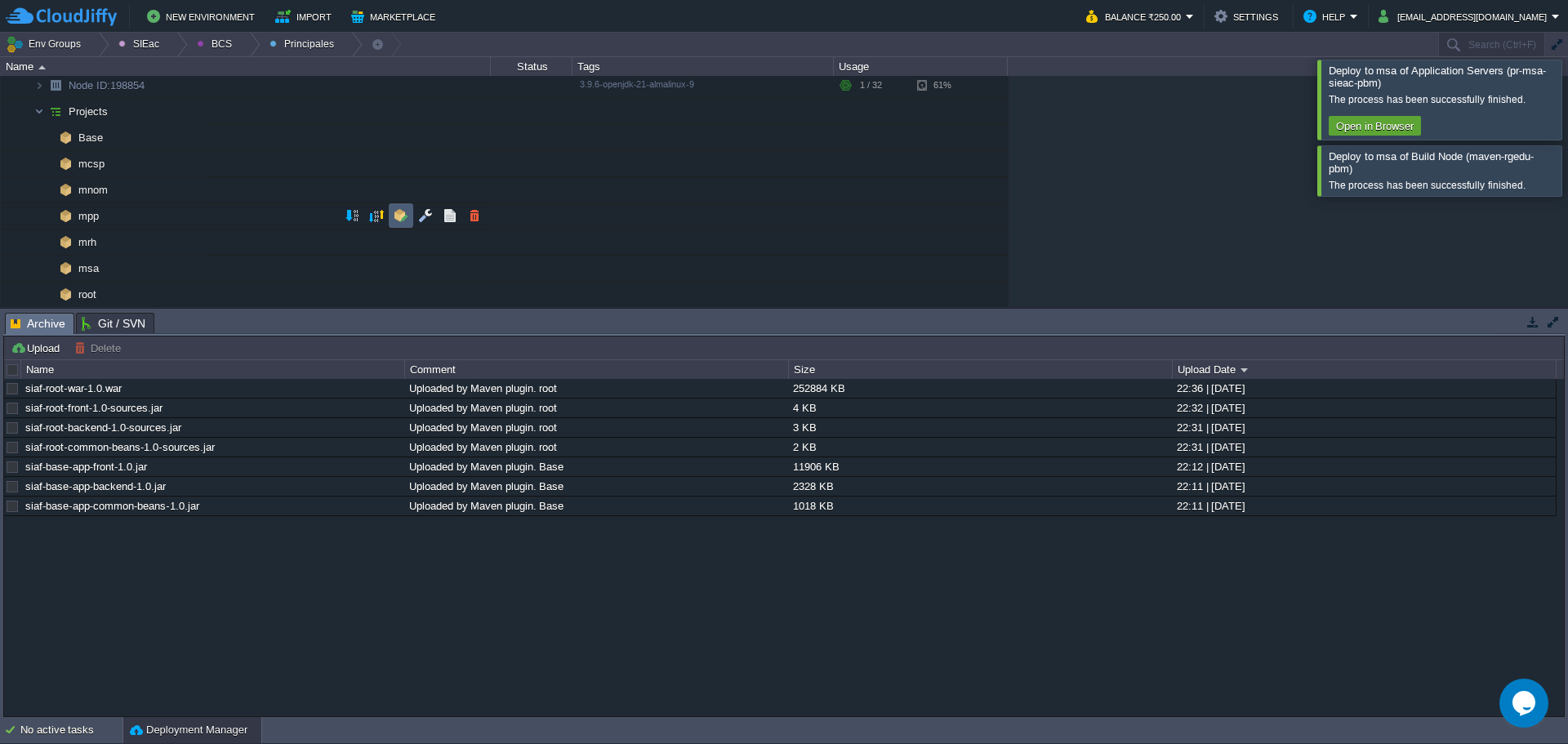
click at [410, 216] on td at bounding box center [401, 215] width 24 height 24
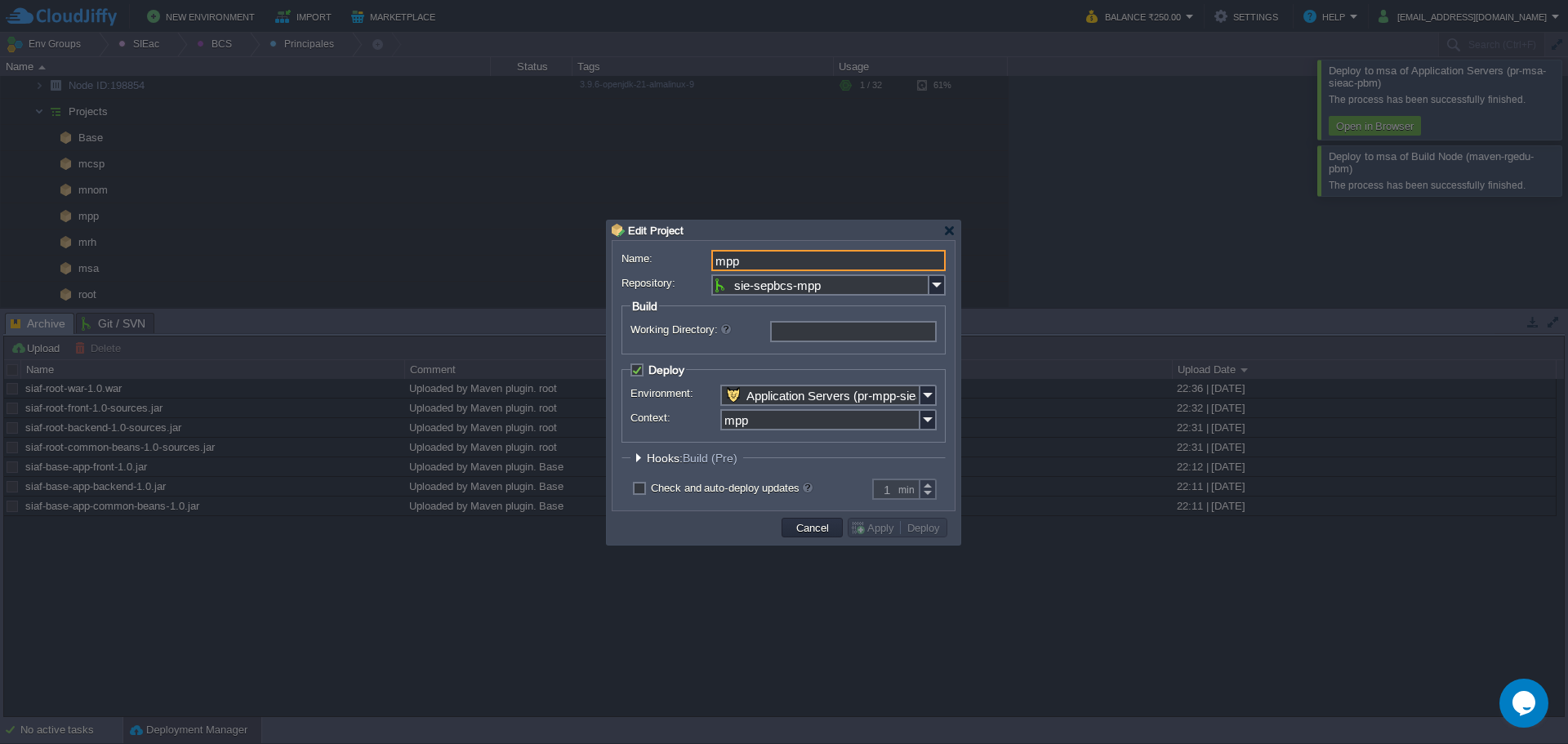
click at [646, 460] on legend "Hooks: Build (Pre)" at bounding box center [687, 458] width 113 height 13
click at [631, 457] on legend "Hooks: Build (Pre)" at bounding box center [687, 458] width 113 height 13
click at [635, 458] on div at bounding box center [638, 458] width 13 height 13
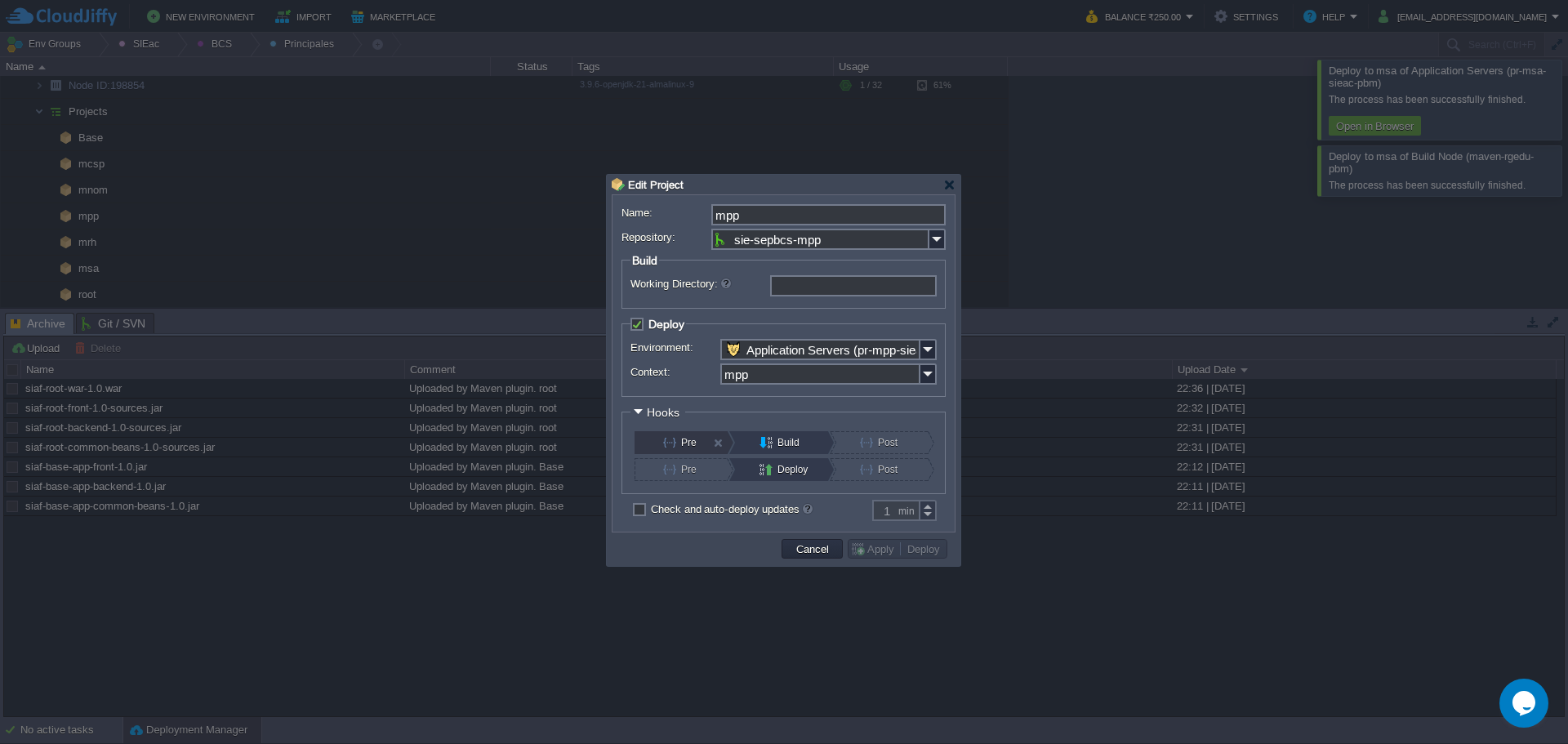
click at [660, 433] on div "Pre Build Post" at bounding box center [784, 440] width 306 height 27
click at [672, 434] on button "Pre" at bounding box center [691, 442] width 56 height 23
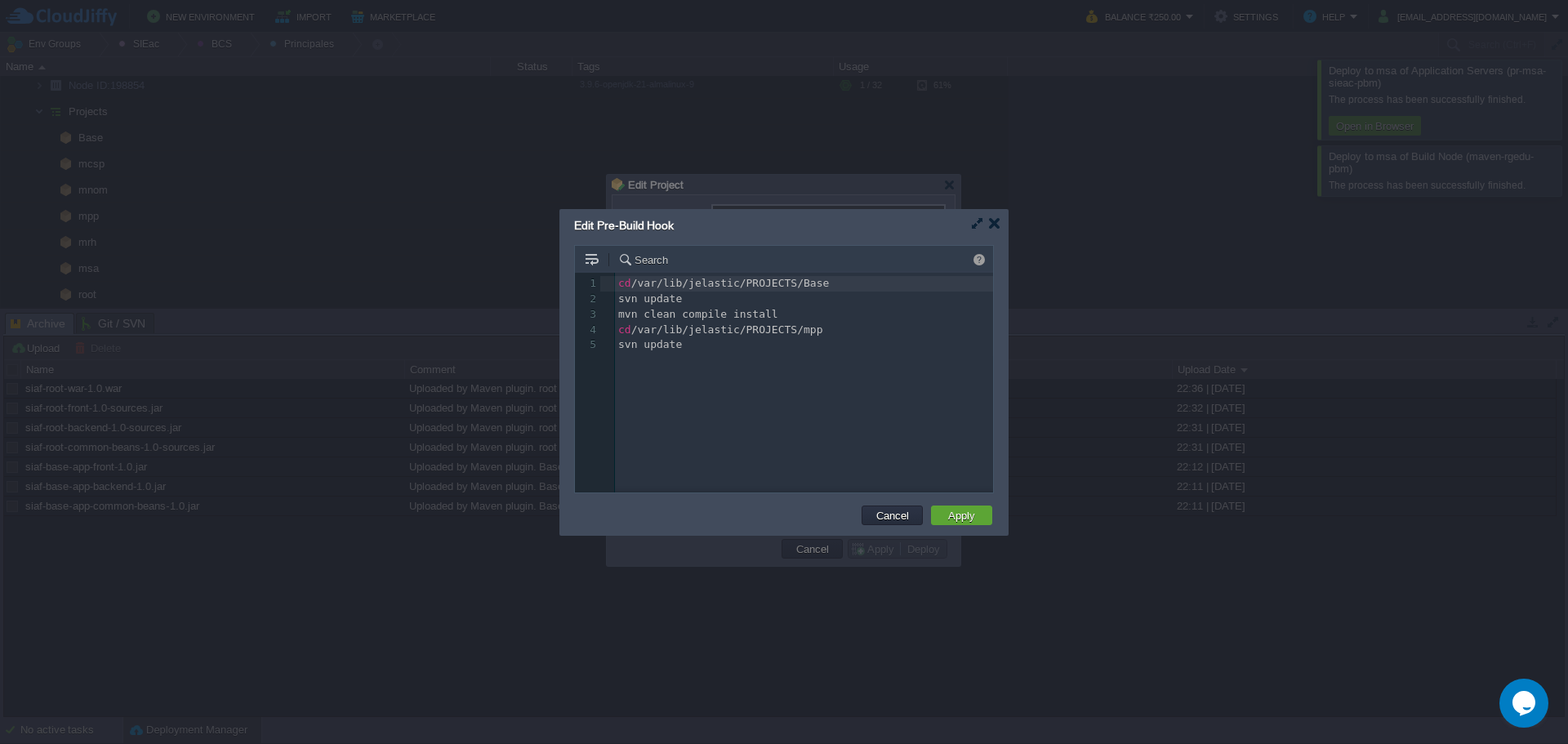
scroll to position [6, 0]
click at [723, 378] on div "5 1 cd /var/lib/jelastic/PROJECTS/Base 2 svn update 3 mvn clean compile install…" at bounding box center [796, 395] width 443 height 244
type textarea "cd /var/lib/jelastic/PROJECTS/Base svn update mvn clean compile install cd /var…"
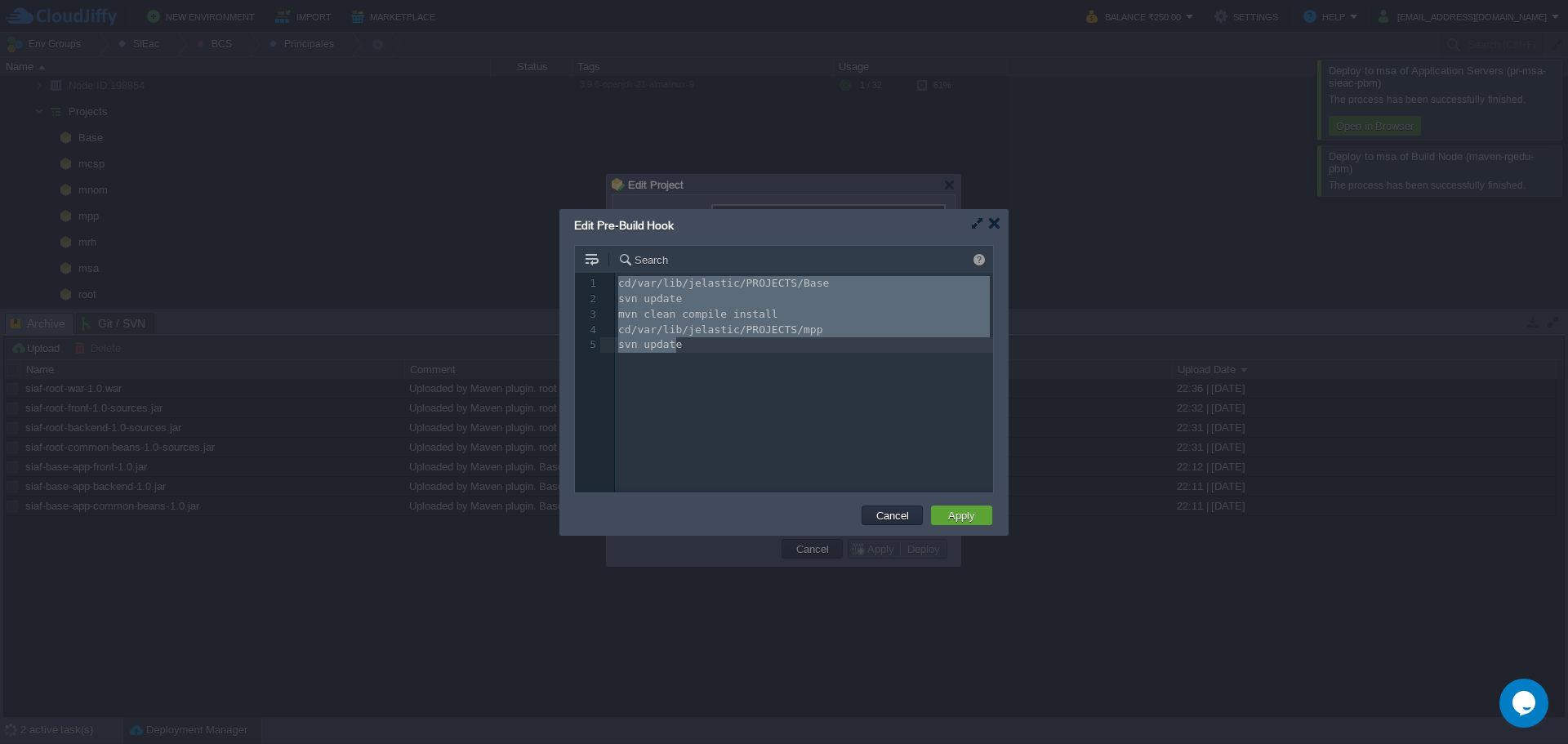
scroll to position [0, 0]
click at [880, 517] on button "Cancel" at bounding box center [892, 514] width 42 height 14
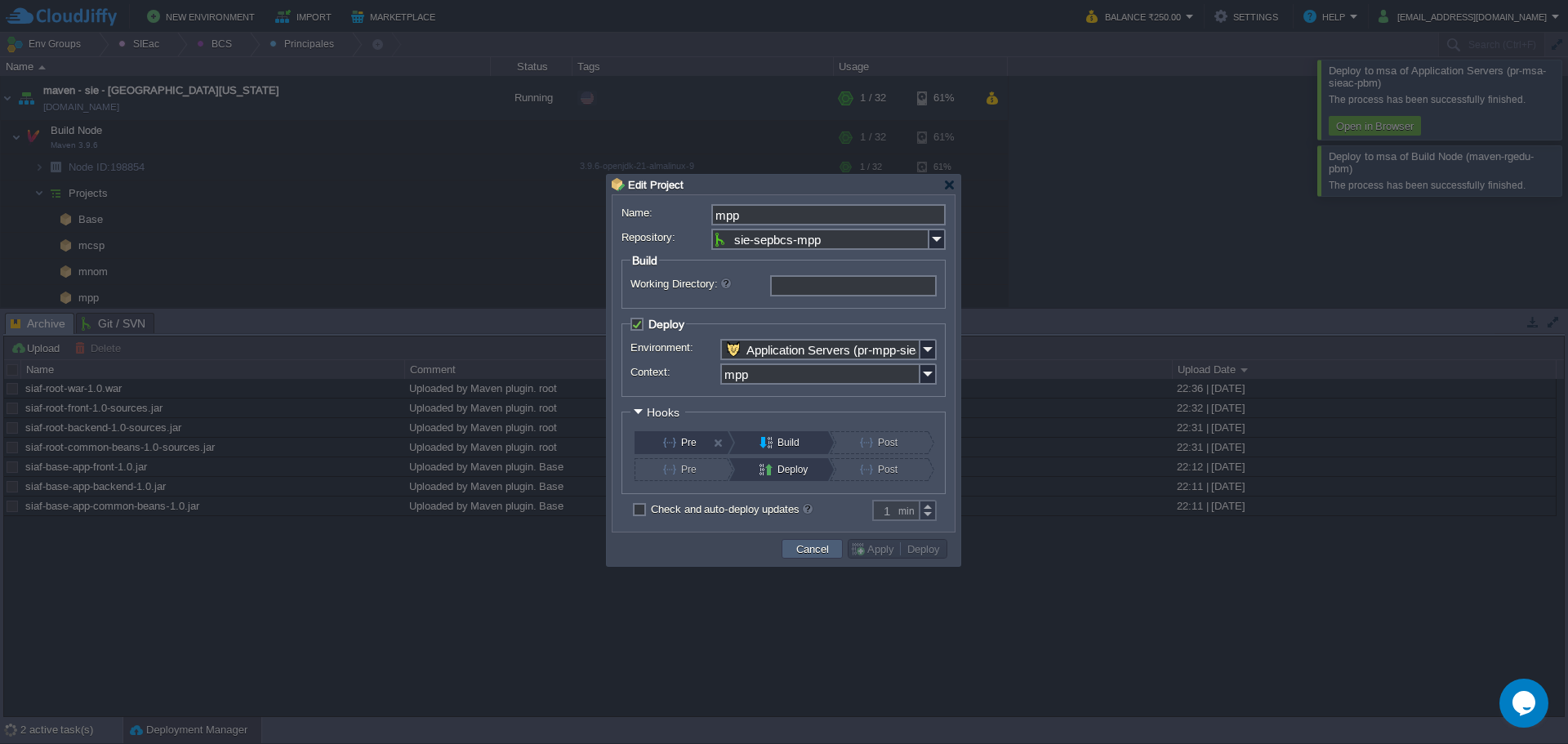
click at [795, 556] on button "Cancel" at bounding box center [812, 548] width 42 height 14
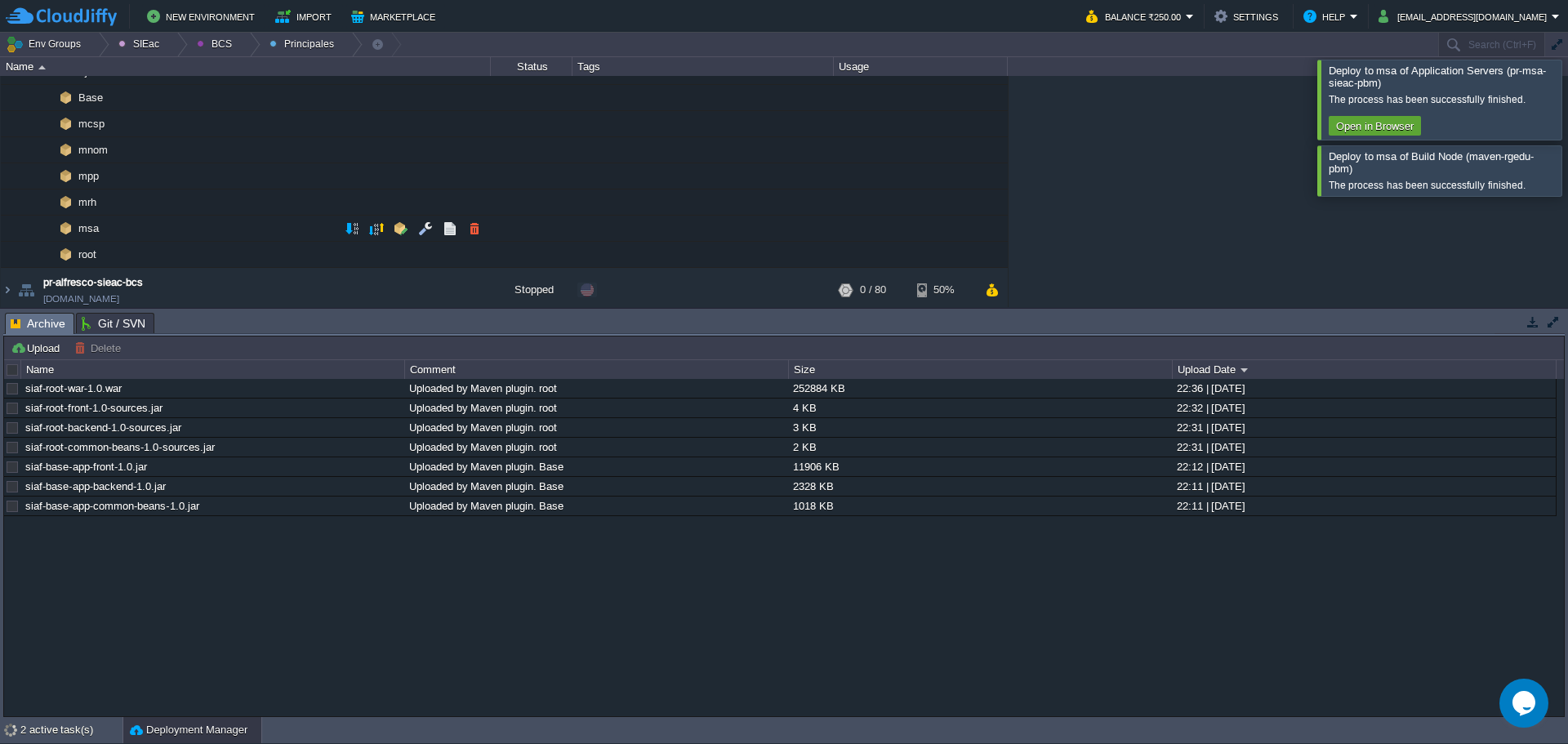
scroll to position [82, 0]
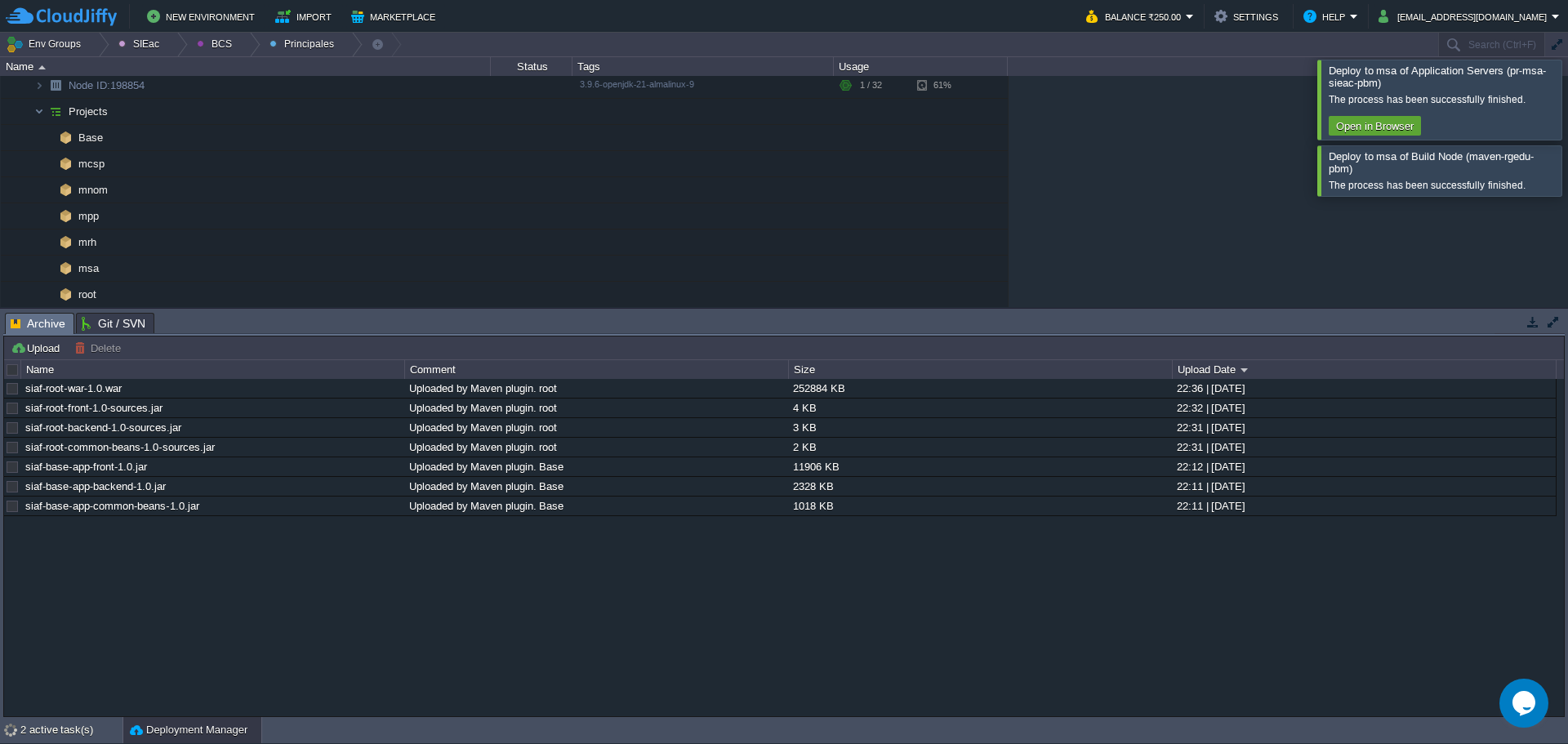
click at [1567, 96] on div at bounding box center [1587, 99] width 0 height 79
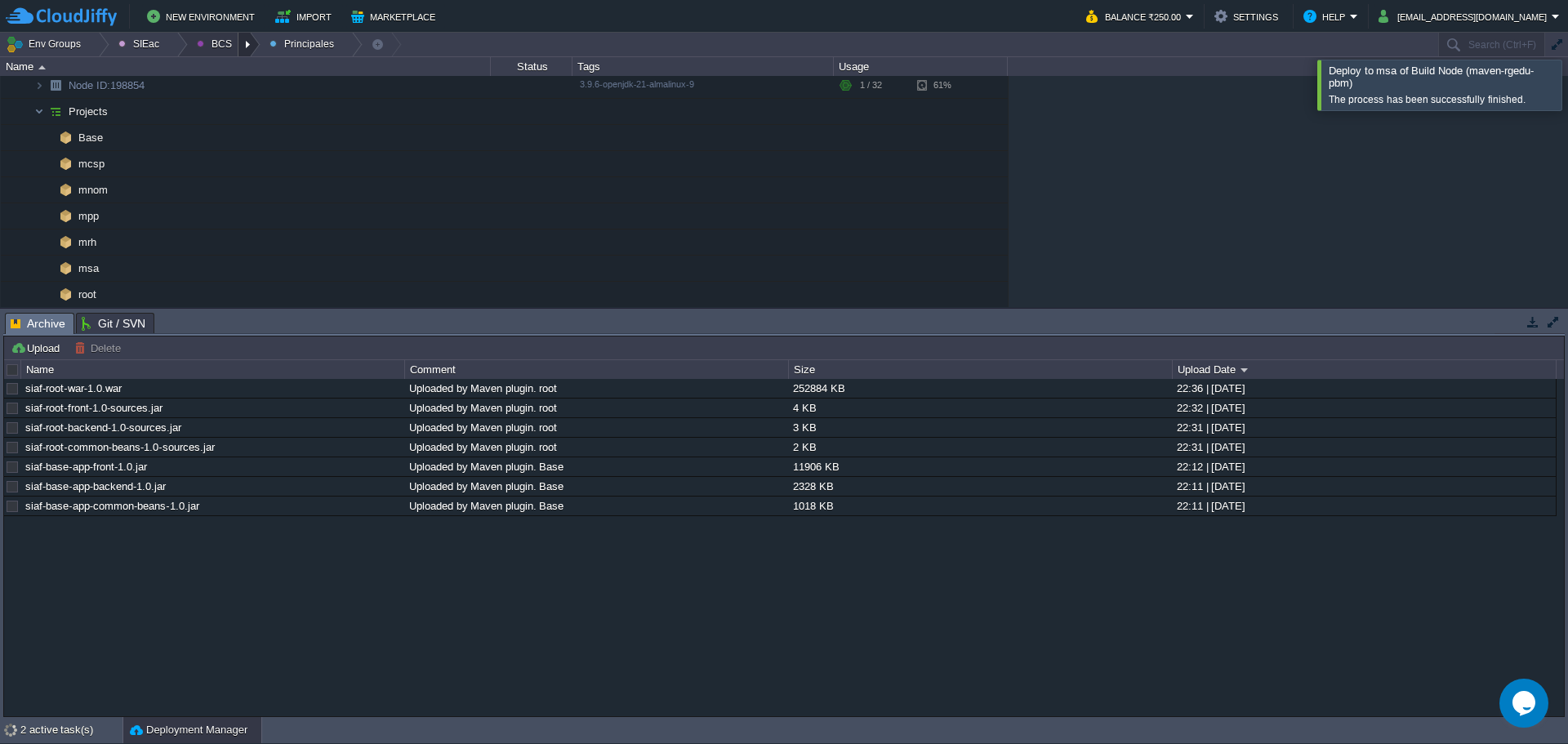
click at [240, 44] on div at bounding box center [249, 45] width 22 height 24
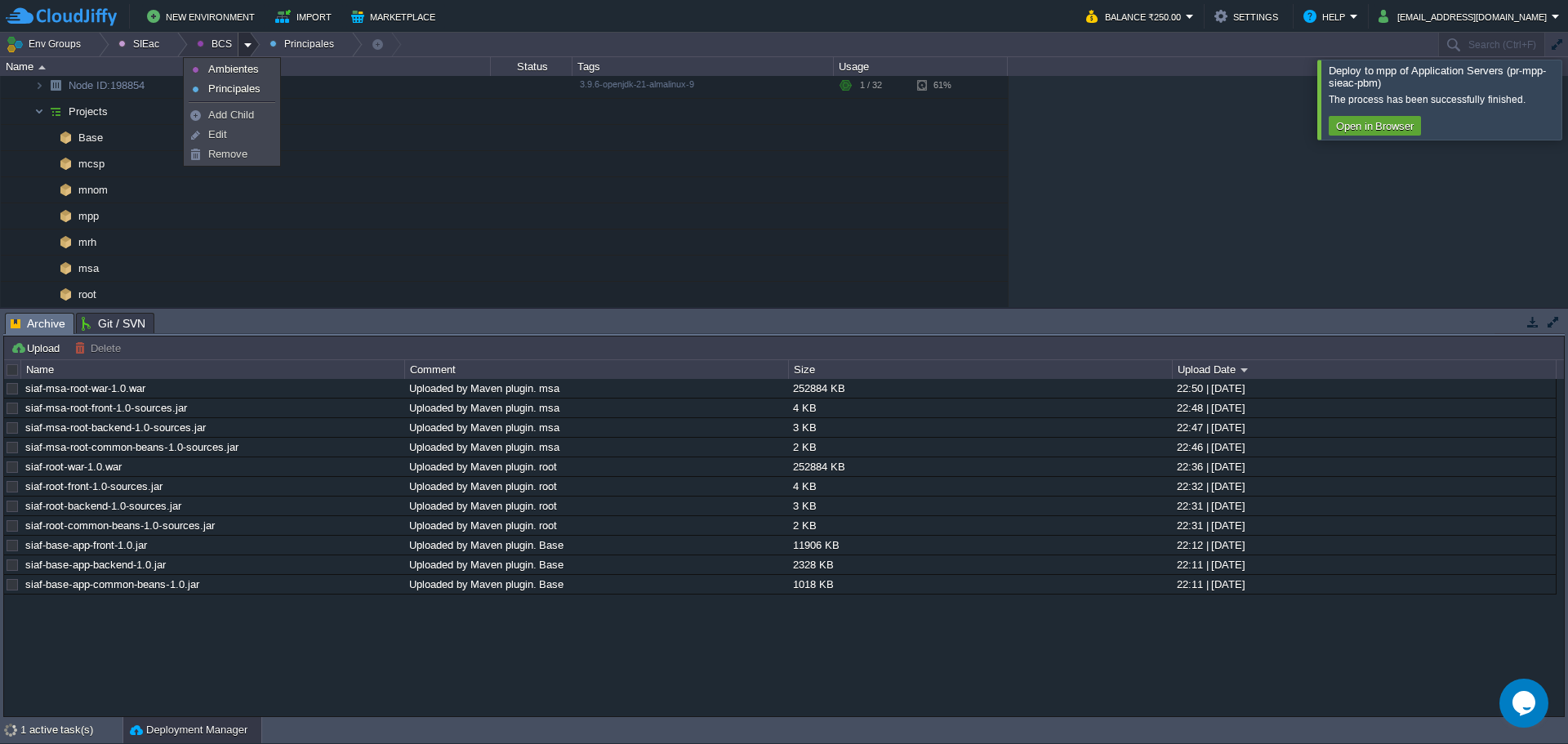
scroll to position [0, 0]
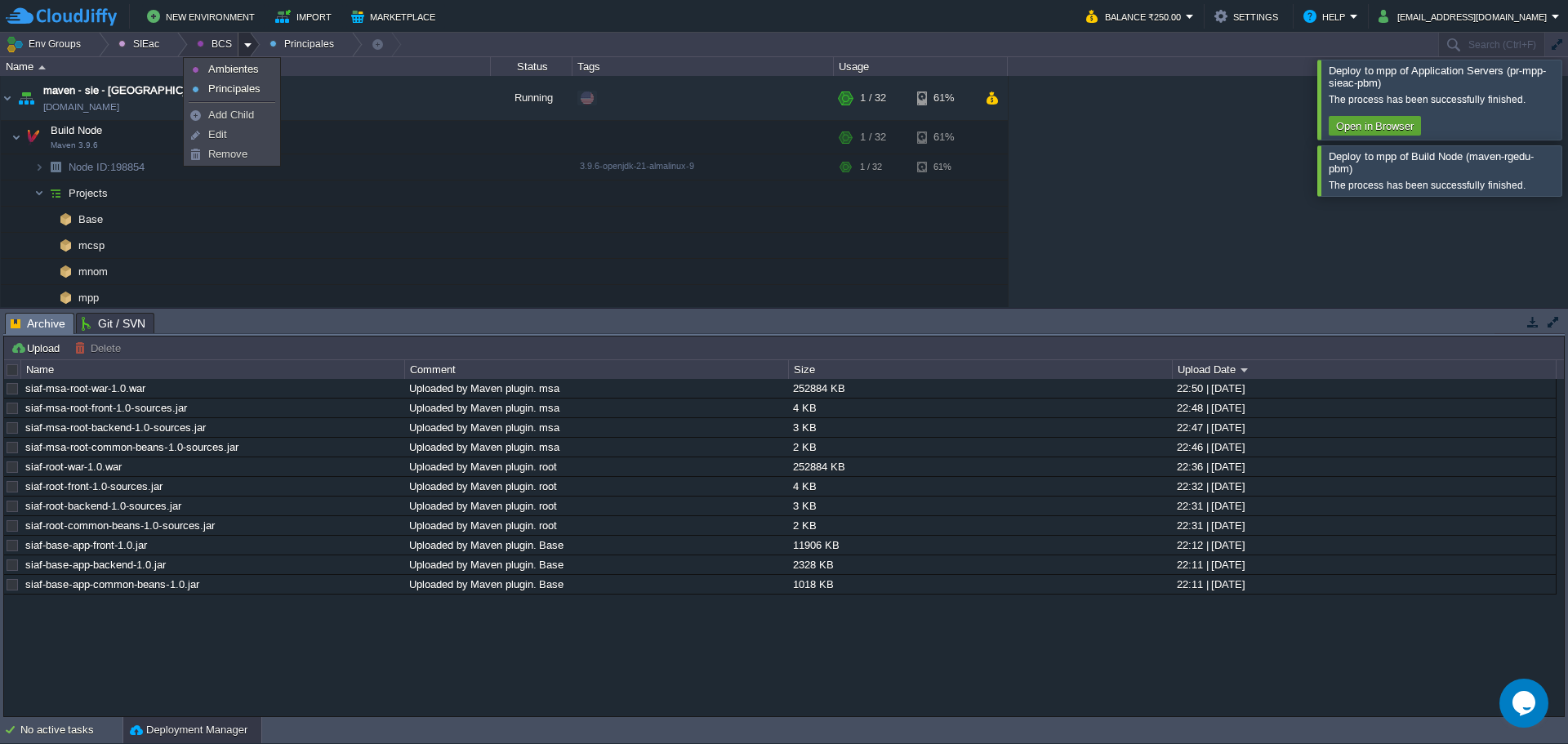
click at [1567, 93] on div at bounding box center [1587, 99] width 0 height 79
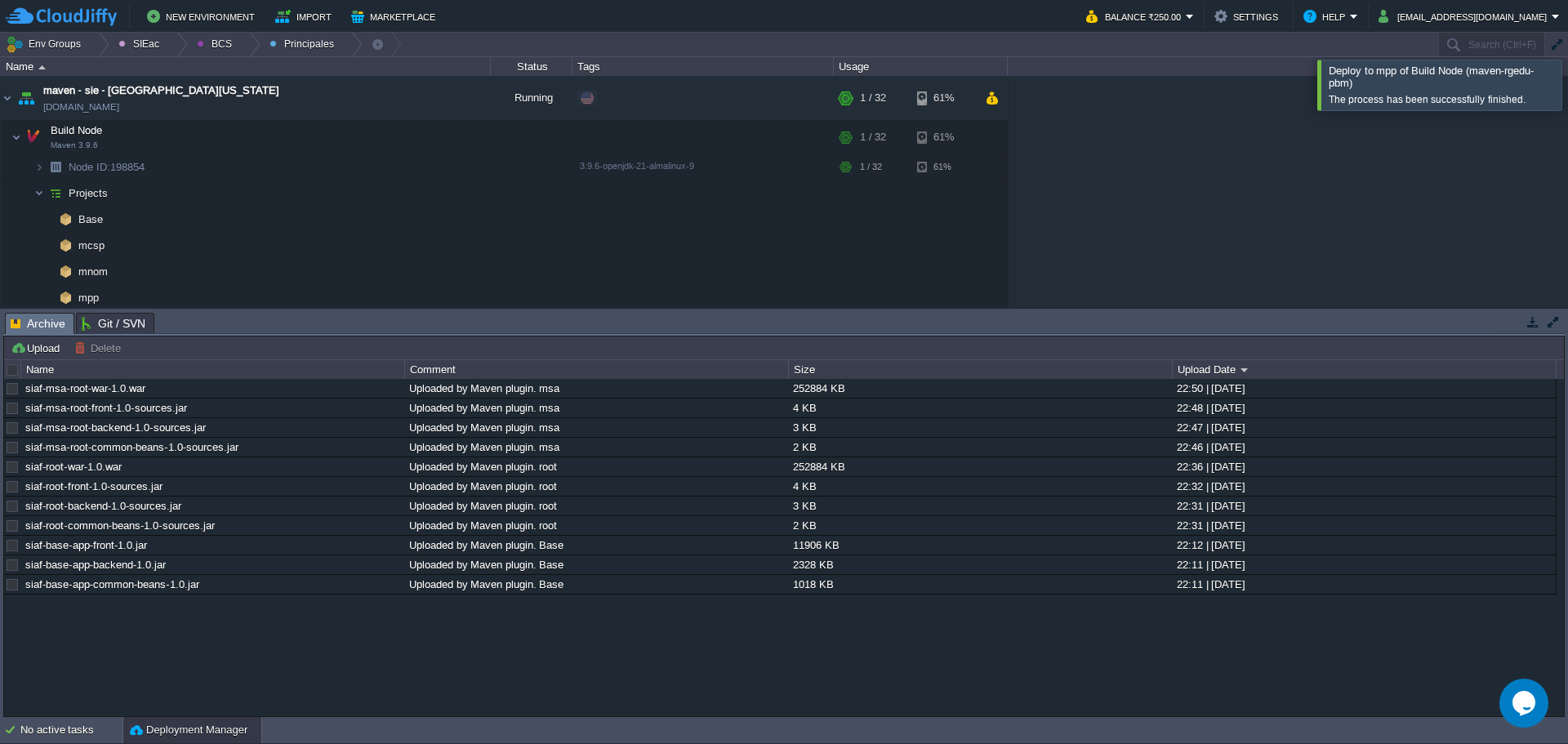
drag, startPoint x: 1554, startPoint y: 91, endPoint x: 1328, endPoint y: 183, distance: 244.0
click at [1567, 92] on div at bounding box center [1587, 84] width 0 height 50
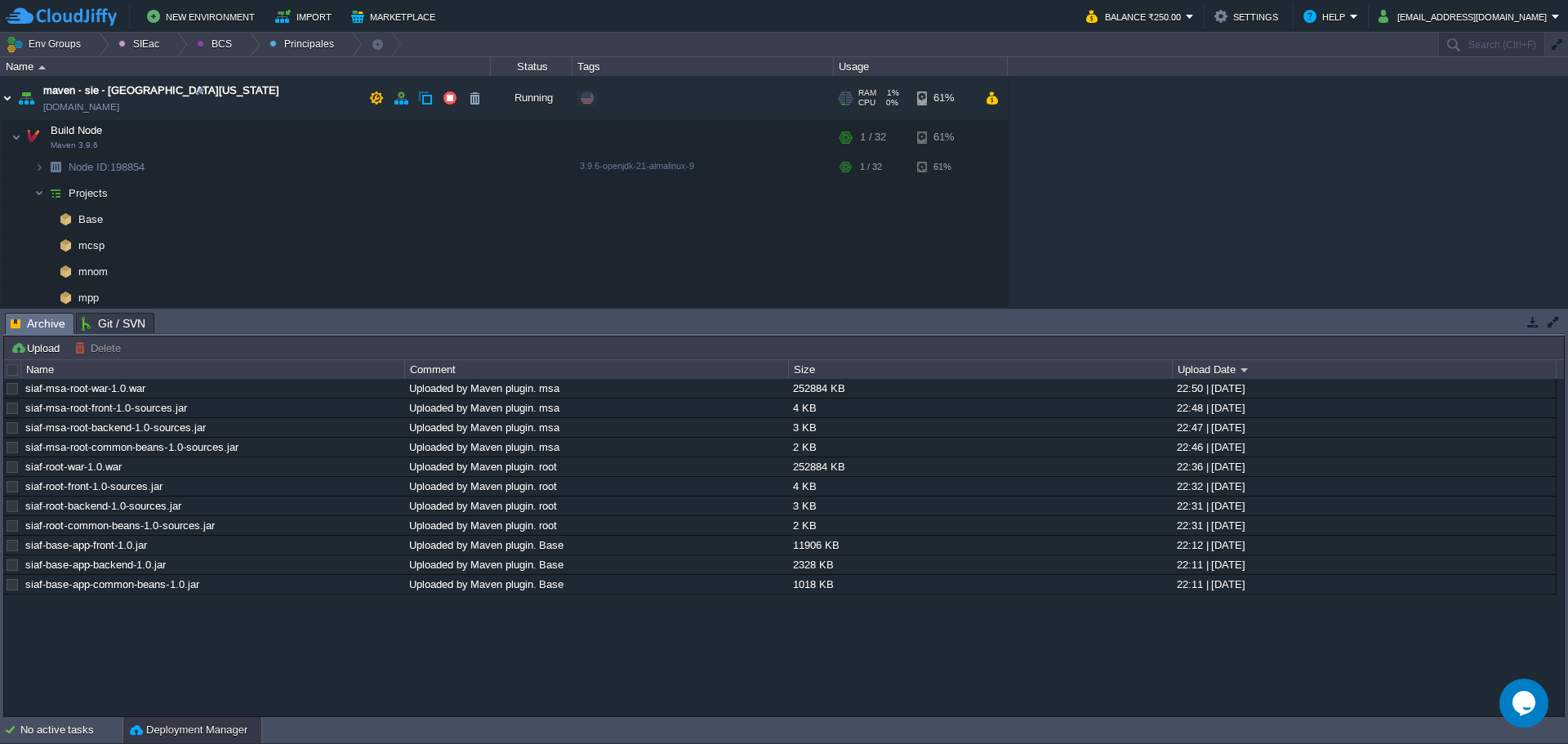
click at [0, 103] on table "maven - sie - baja california maven-rgedu.w1-us.cloudjiffy.net Running Edit RAM…" at bounding box center [504, 322] width 1008 height 493
click at [2, 103] on img at bounding box center [8, 98] width 13 height 44
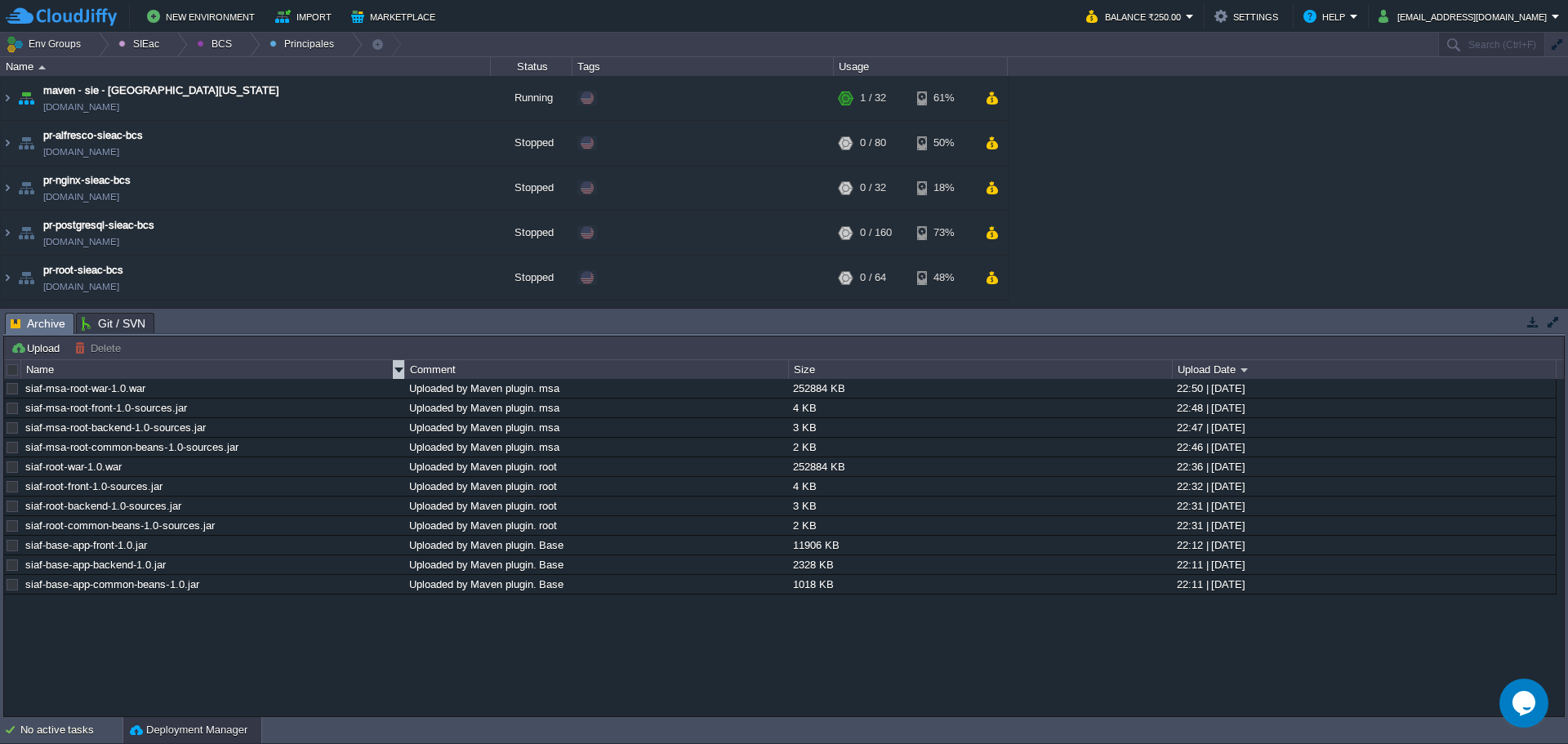
click at [19, 374] on div at bounding box center [13, 369] width 14 height 14
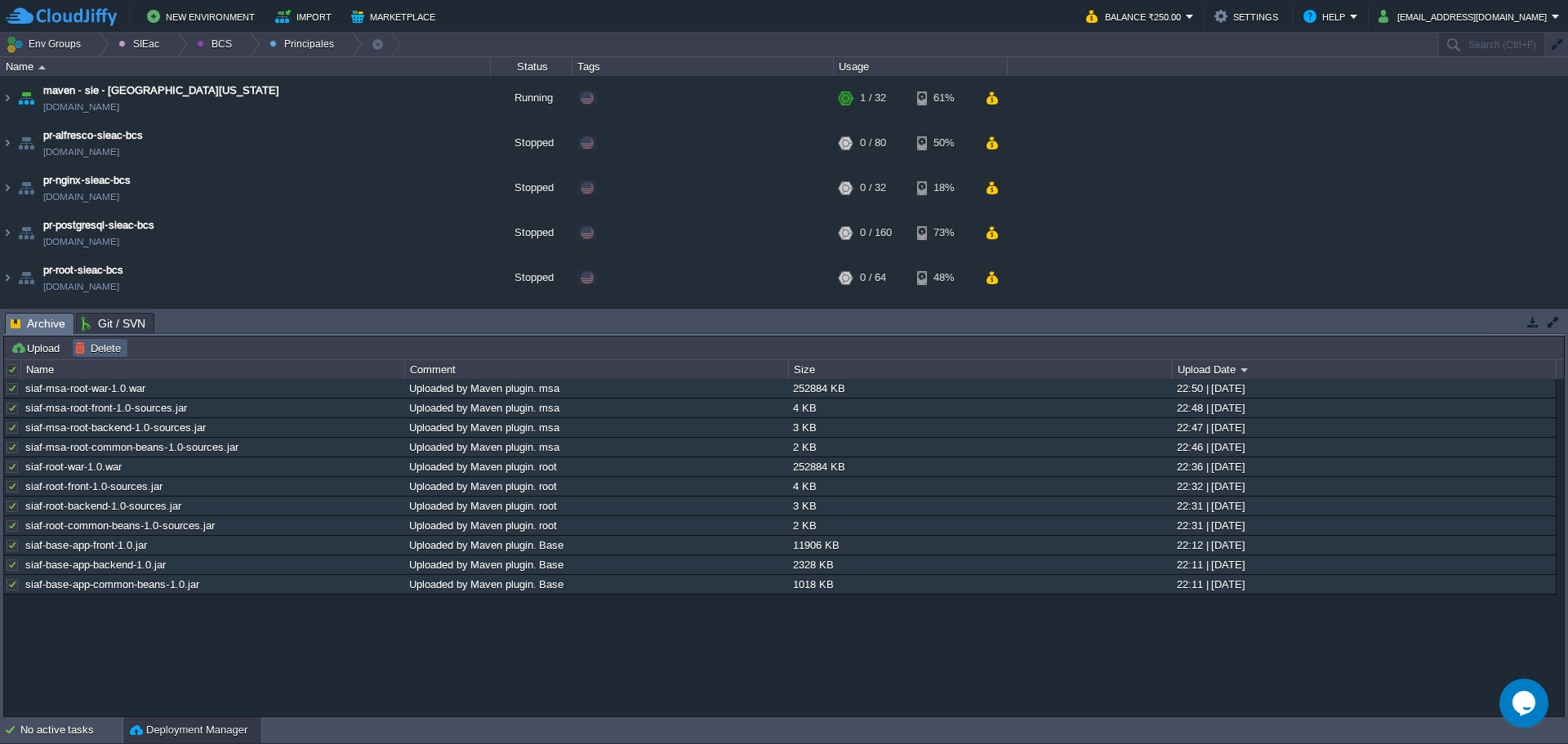
click at [93, 351] on button "Delete" at bounding box center [99, 348] width 51 height 14
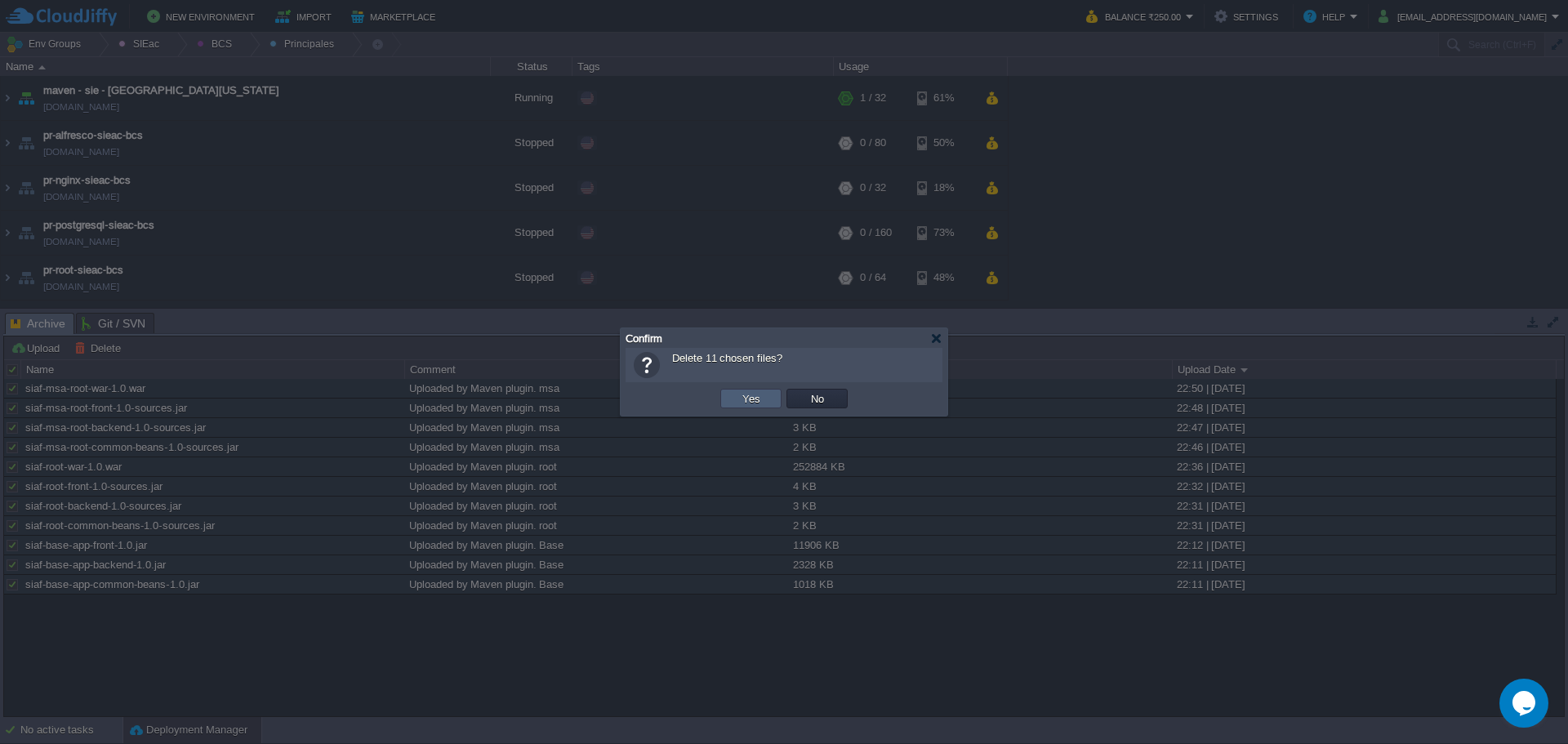
click at [744, 402] on button "Yes" at bounding box center [751, 398] width 28 height 14
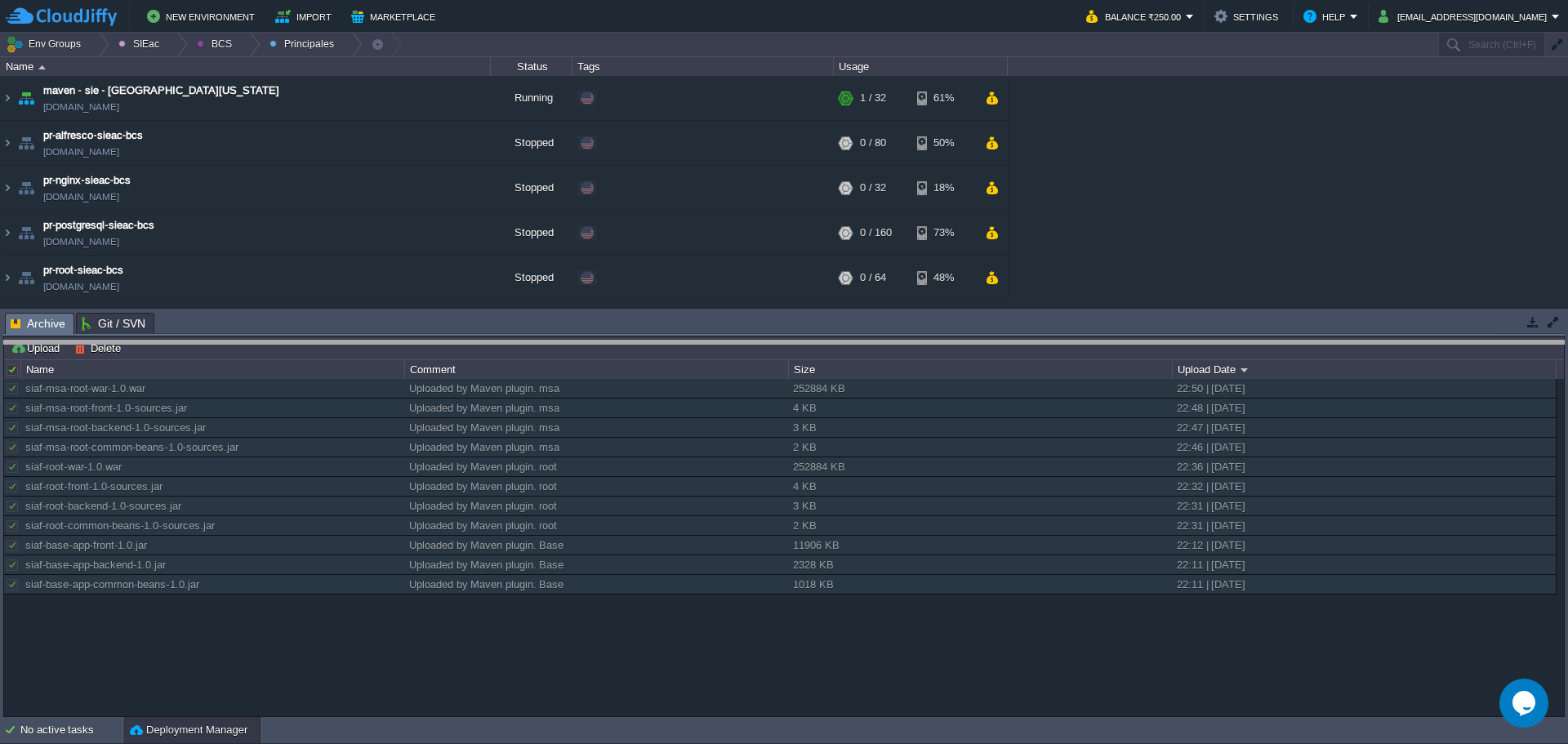
drag, startPoint x: 372, startPoint y: 328, endPoint x: 359, endPoint y: 342, distance: 19.1
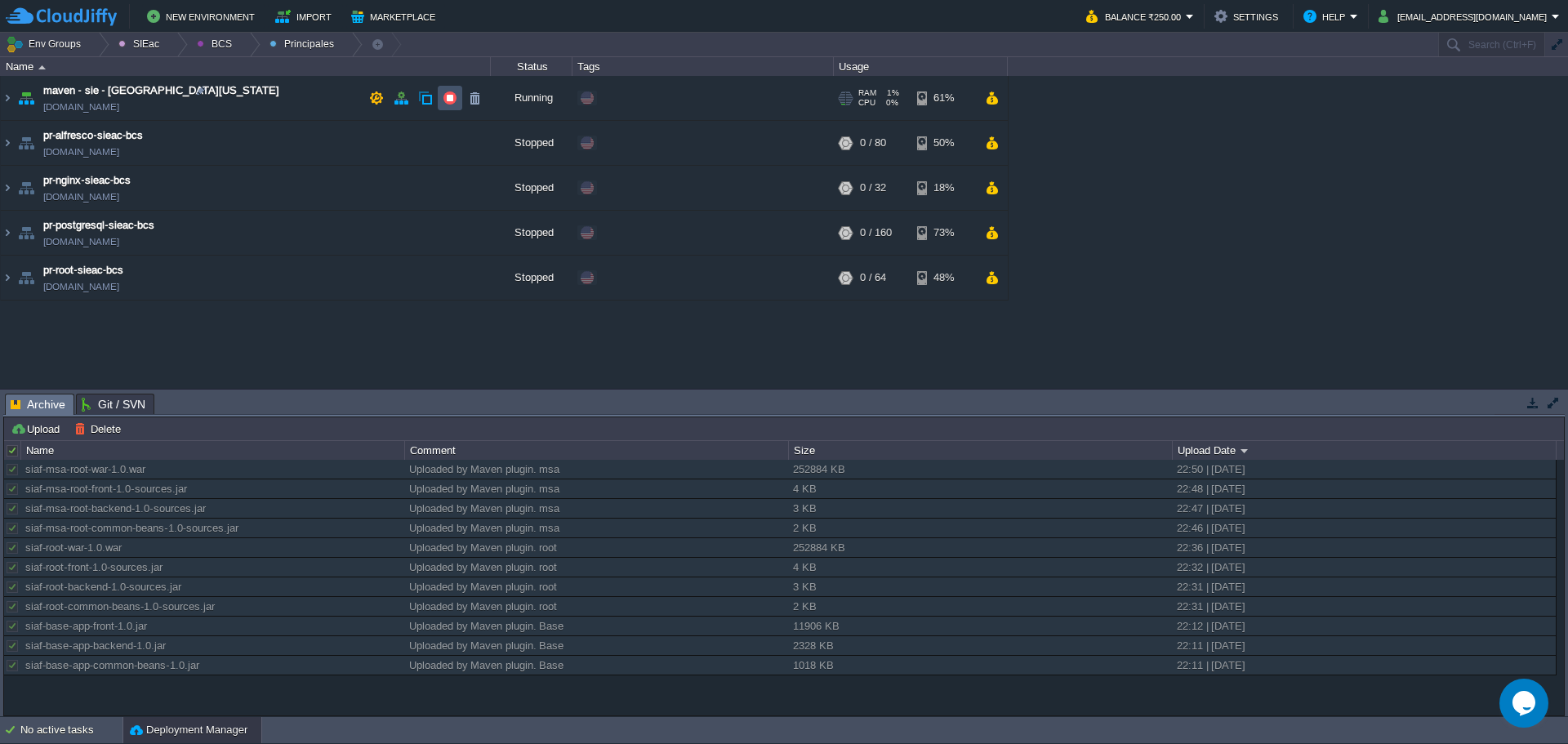
click at [452, 96] on button "button" at bounding box center [449, 98] width 14 height 14
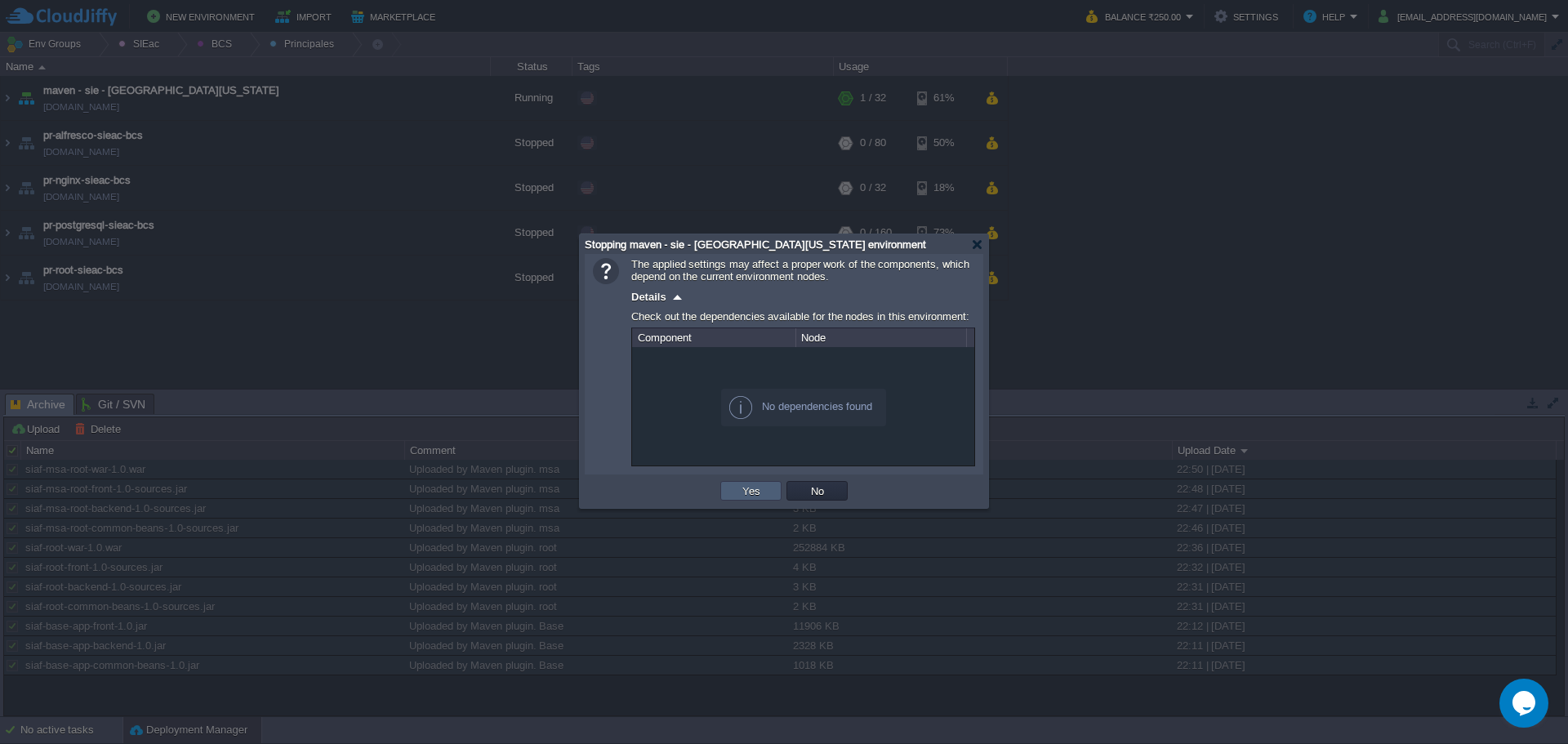
click at [743, 494] on button "Yes" at bounding box center [751, 490] width 28 height 14
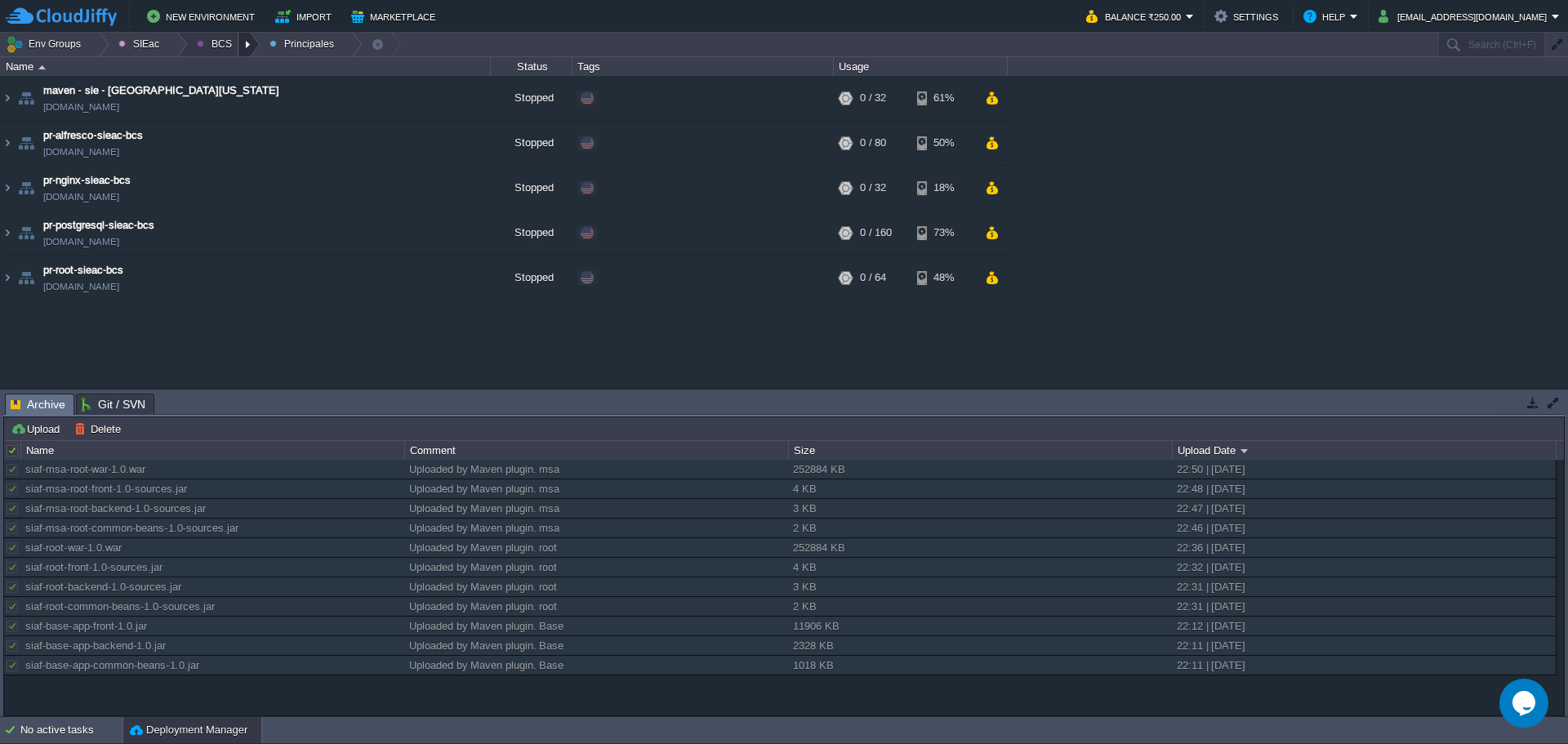
click at [238, 56] on div at bounding box center [249, 45] width 22 height 24
click at [237, 95] on span "Principales" at bounding box center [234, 88] width 52 height 13
click at [238, 45] on div at bounding box center [249, 45] width 22 height 24
click at [221, 68] on span "Ambientes" at bounding box center [233, 69] width 50 height 13
click at [167, 45] on div at bounding box center [177, 45] width 22 height 24
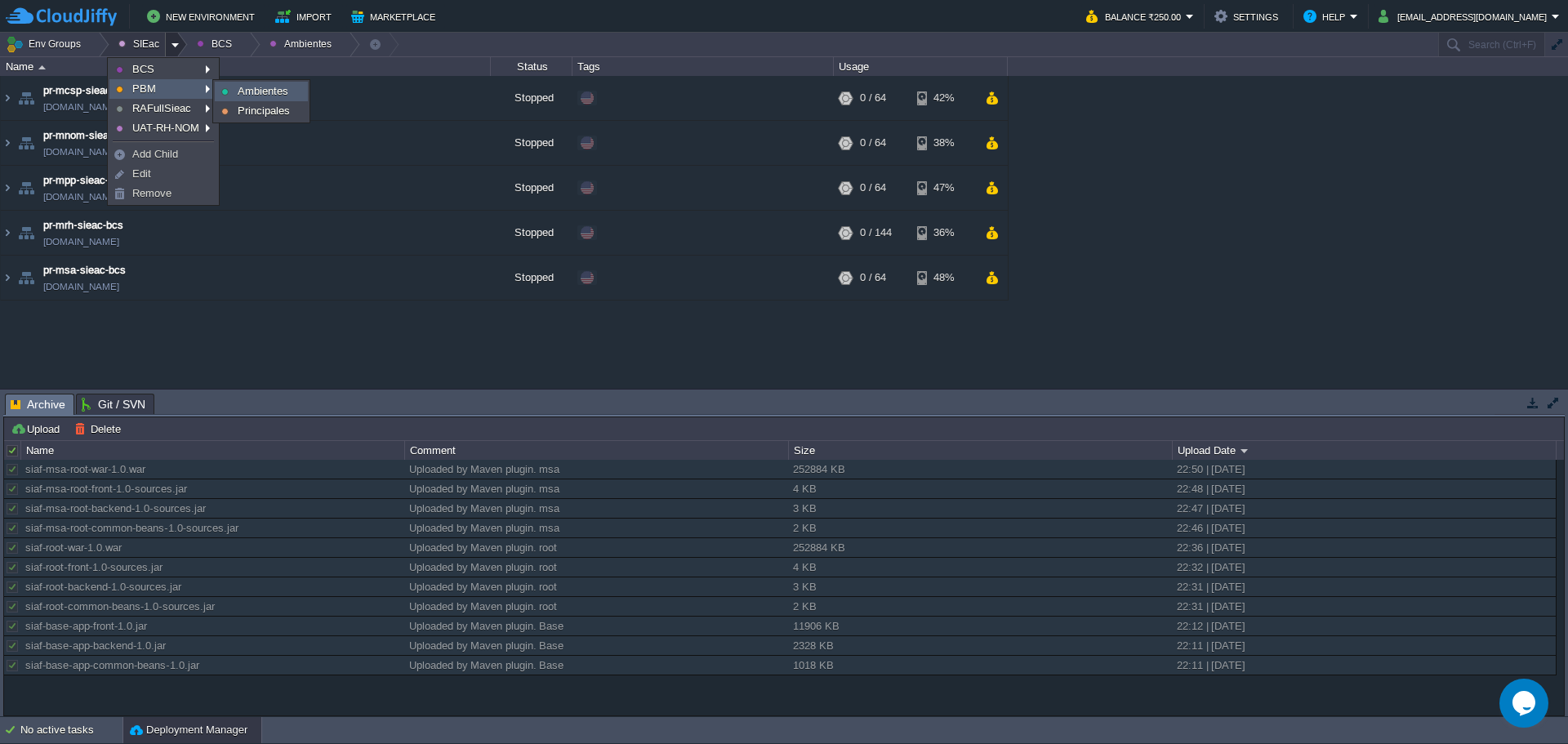
click at [250, 88] on span "Ambientes" at bounding box center [263, 91] width 50 height 13
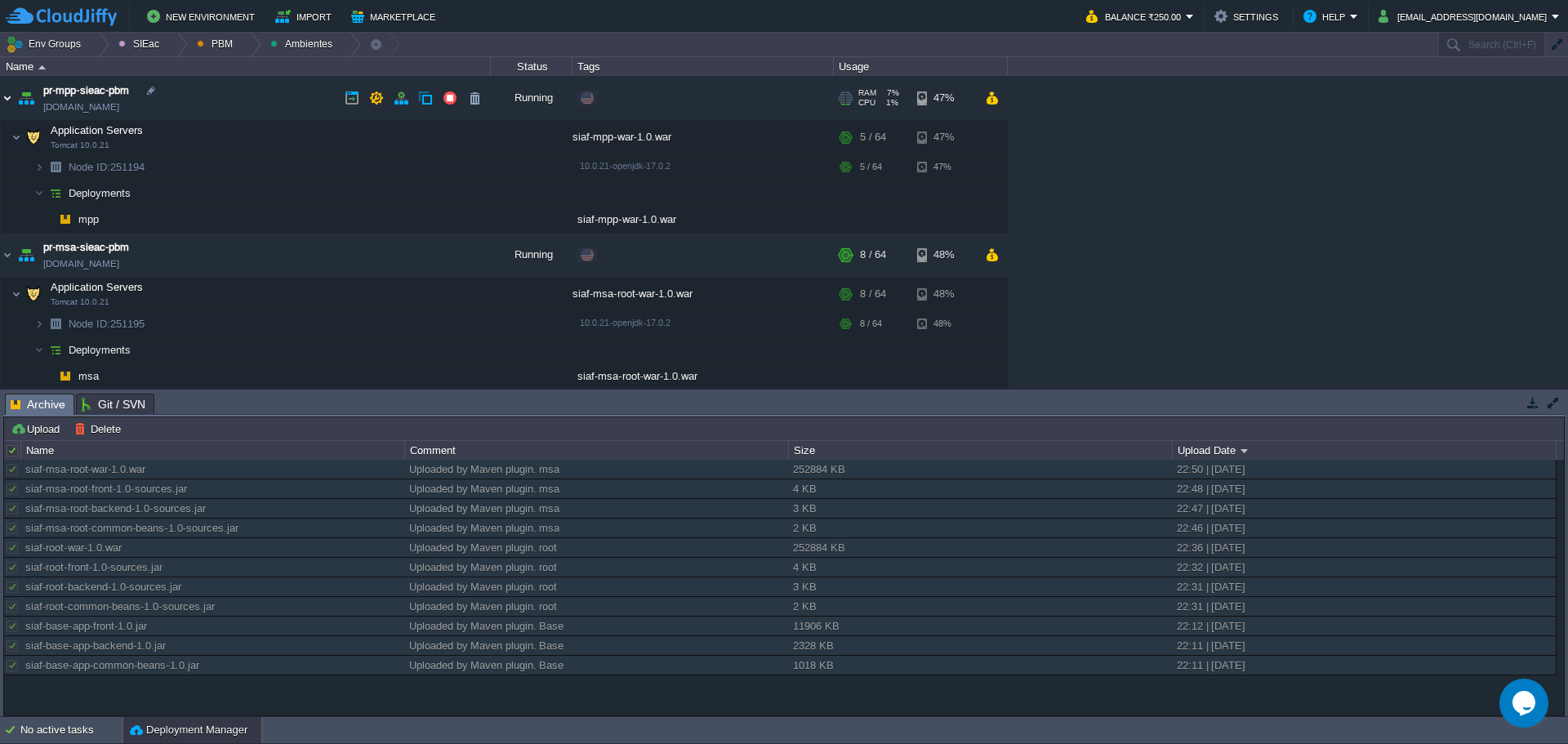
click at [8, 96] on img at bounding box center [8, 98] width 13 height 44
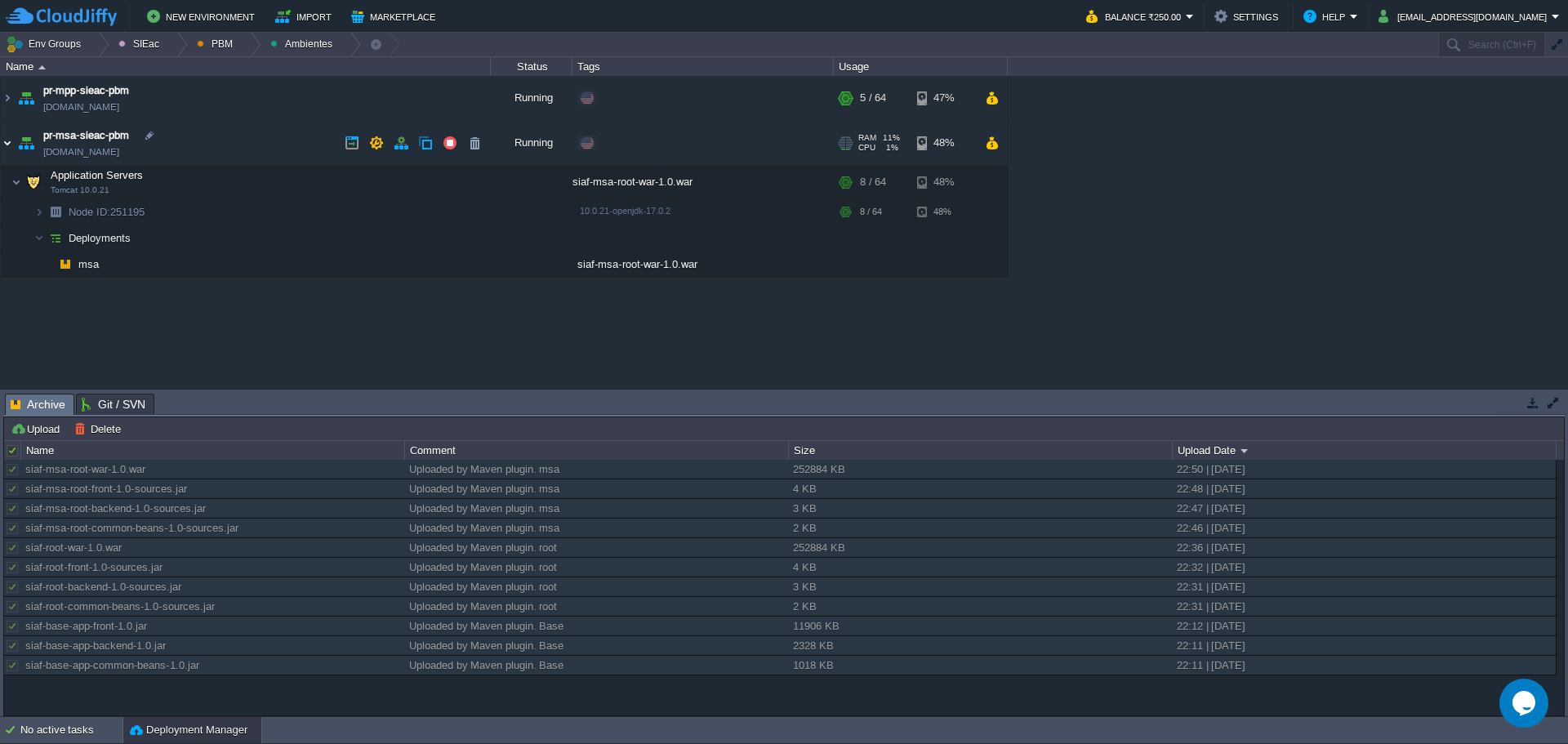
click at [4, 143] on img at bounding box center [8, 143] width 13 height 44
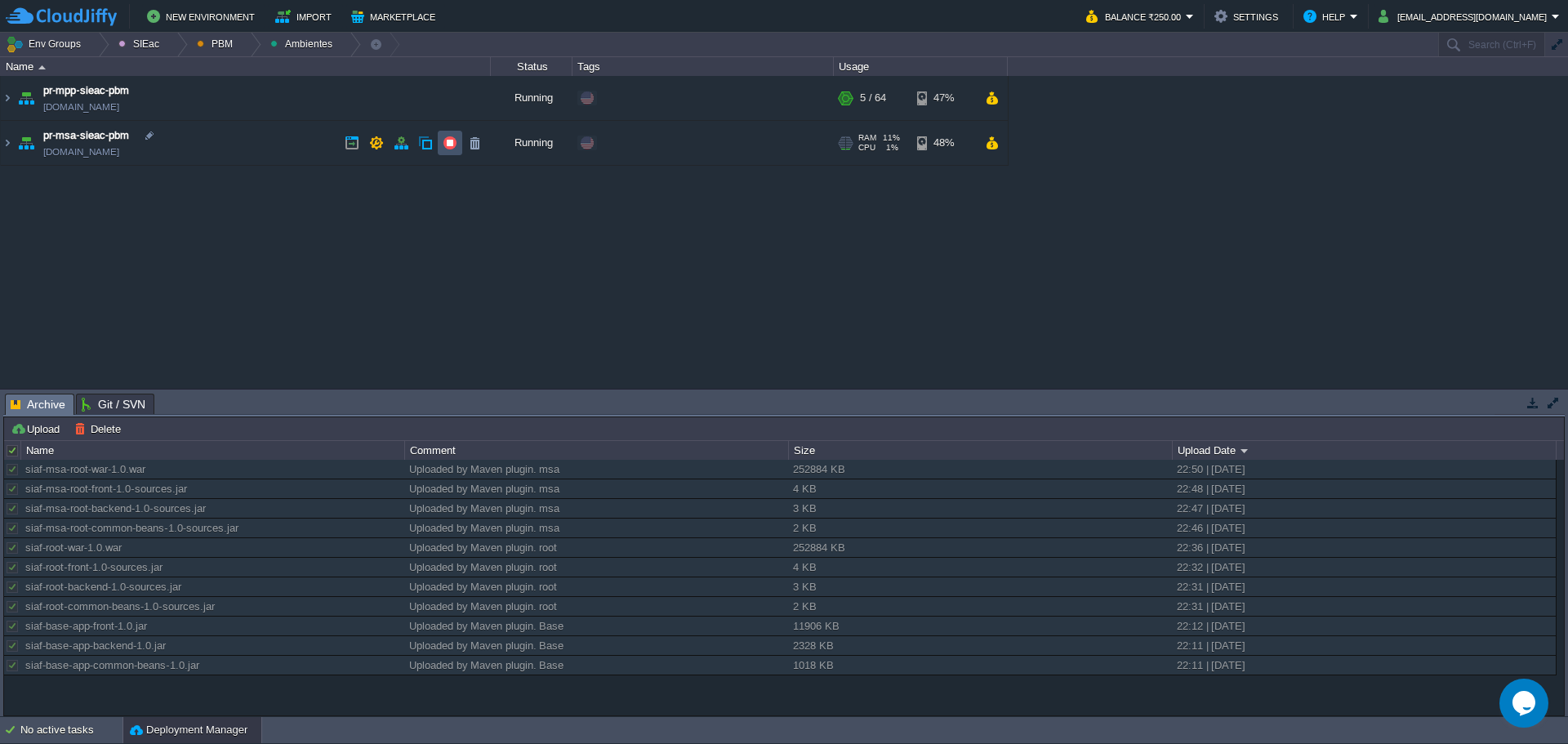
click at [454, 147] on button "button" at bounding box center [449, 142] width 14 height 14
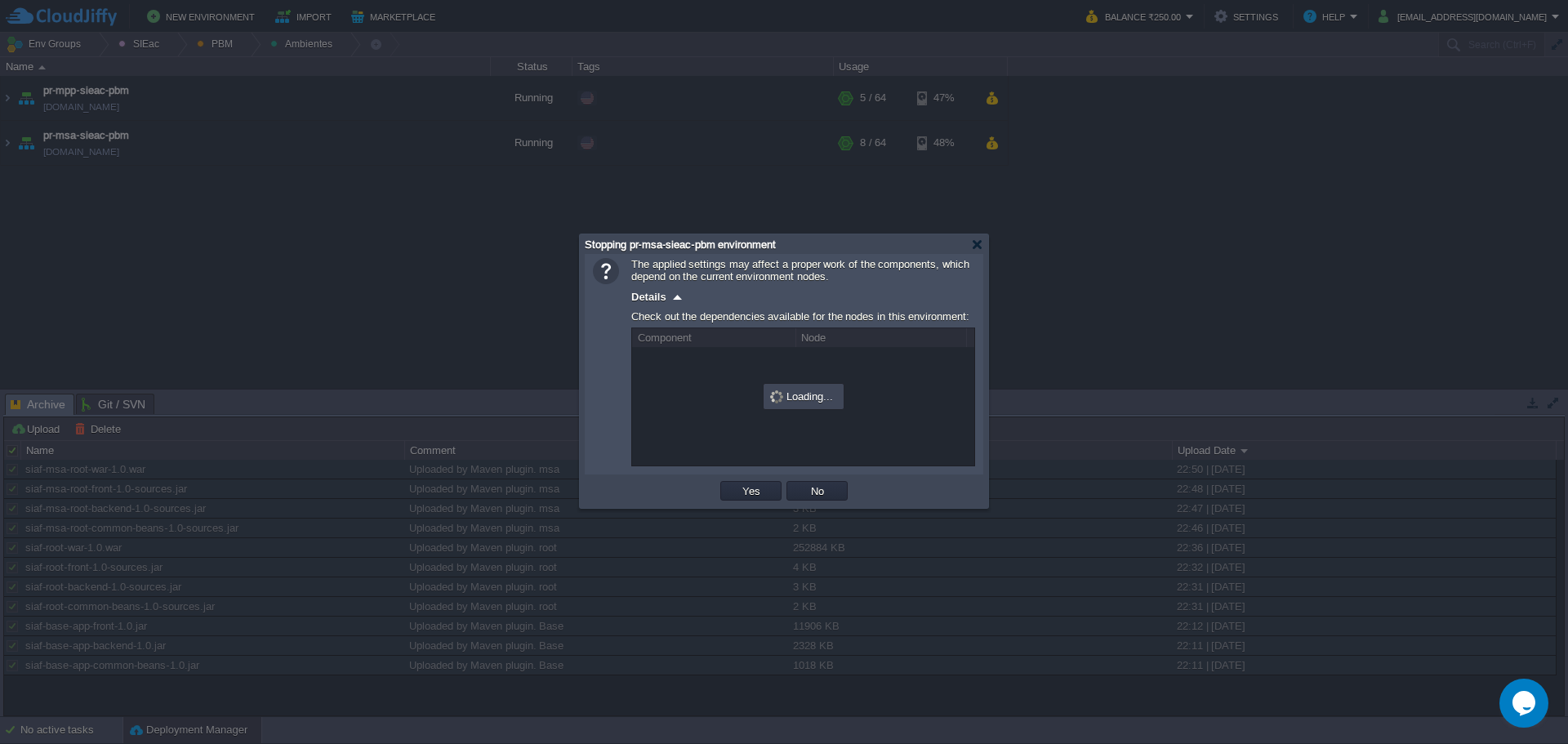
click at [752, 497] on button "Yes" at bounding box center [751, 490] width 28 height 14
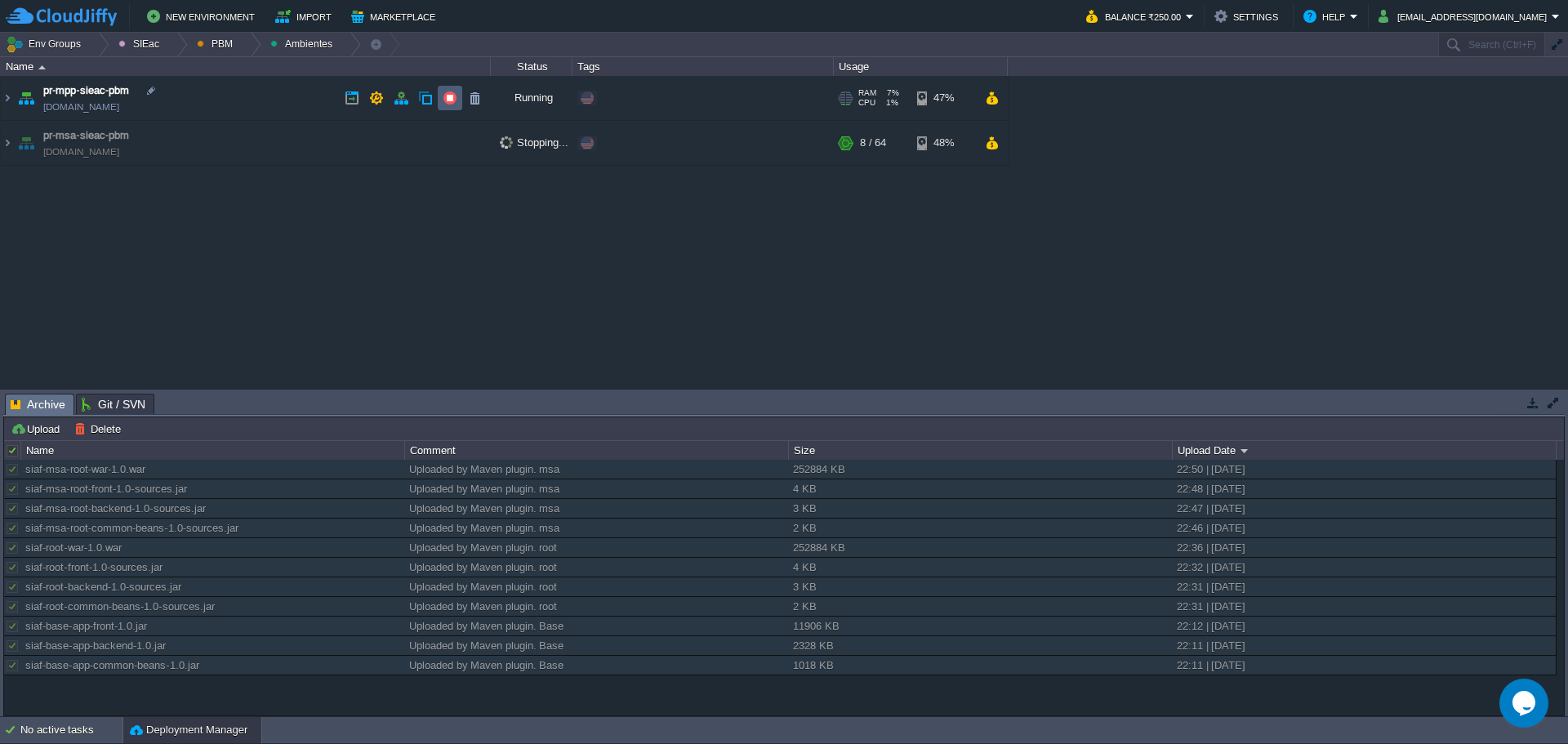
click at [441, 104] on td at bounding box center [449, 98] width 24 height 24
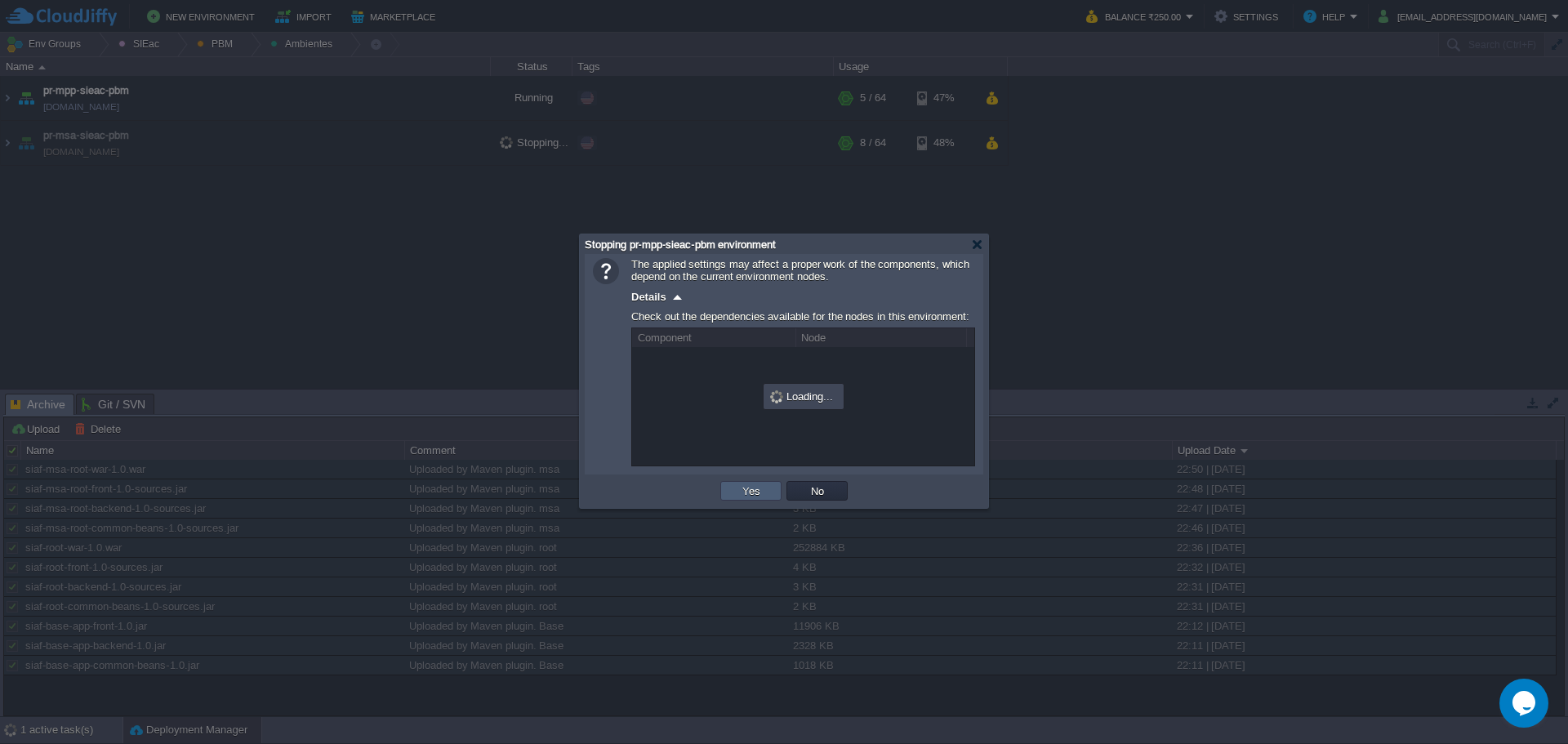
click at [741, 486] on button "Yes" at bounding box center [751, 490] width 28 height 14
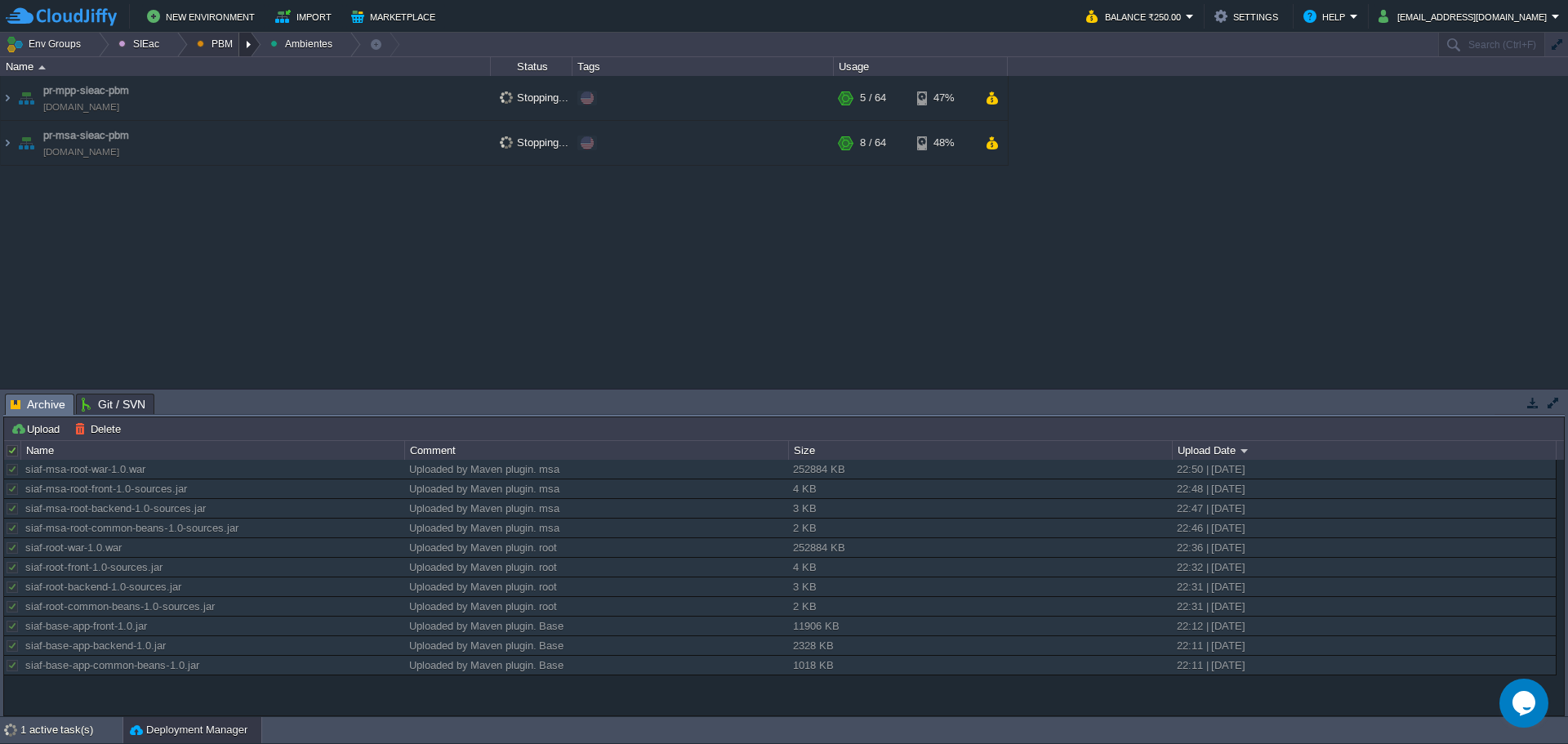
click at [246, 40] on div at bounding box center [250, 45] width 22 height 24
click at [222, 94] on span "Principales" at bounding box center [234, 88] width 52 height 13
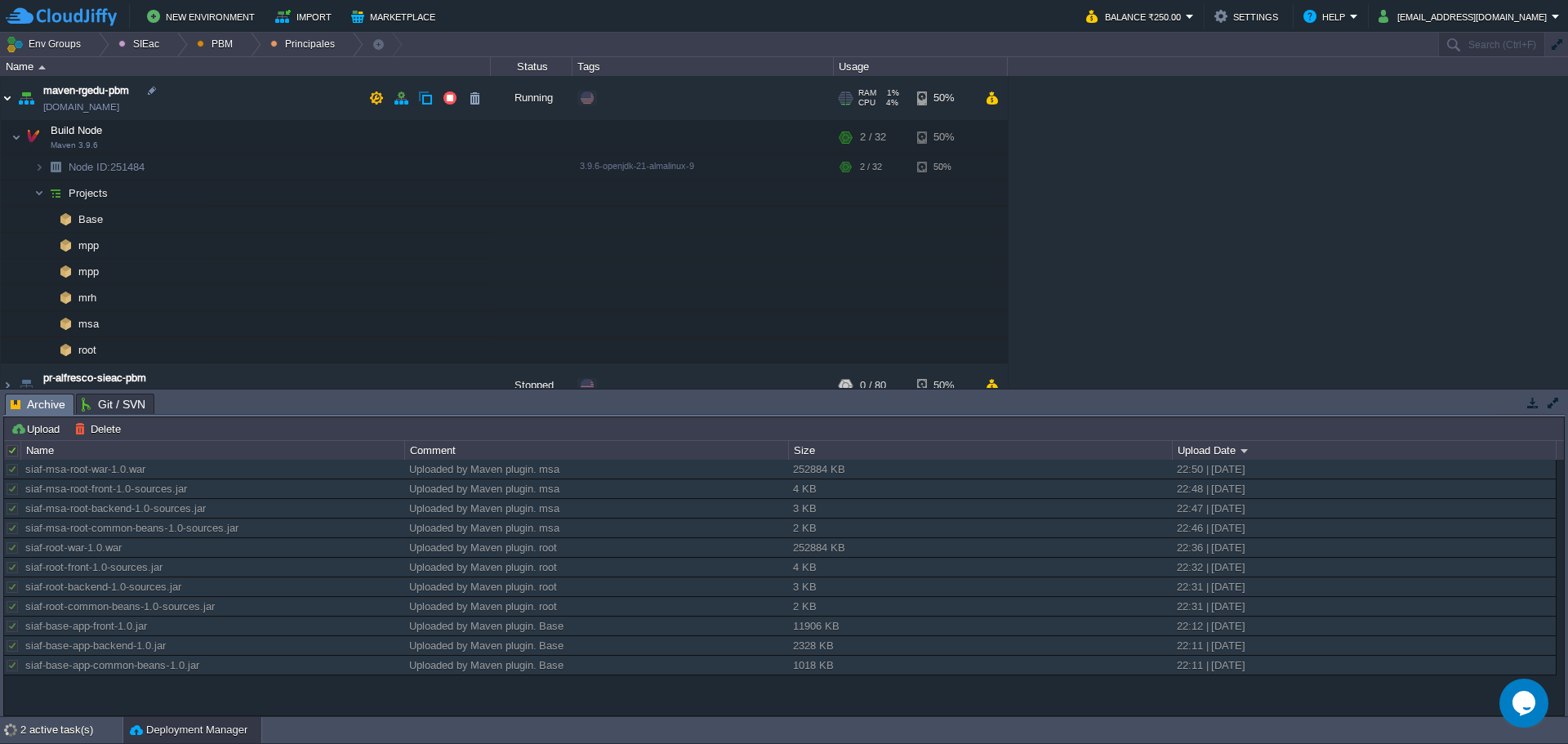
click at [10, 105] on img at bounding box center [8, 98] width 13 height 44
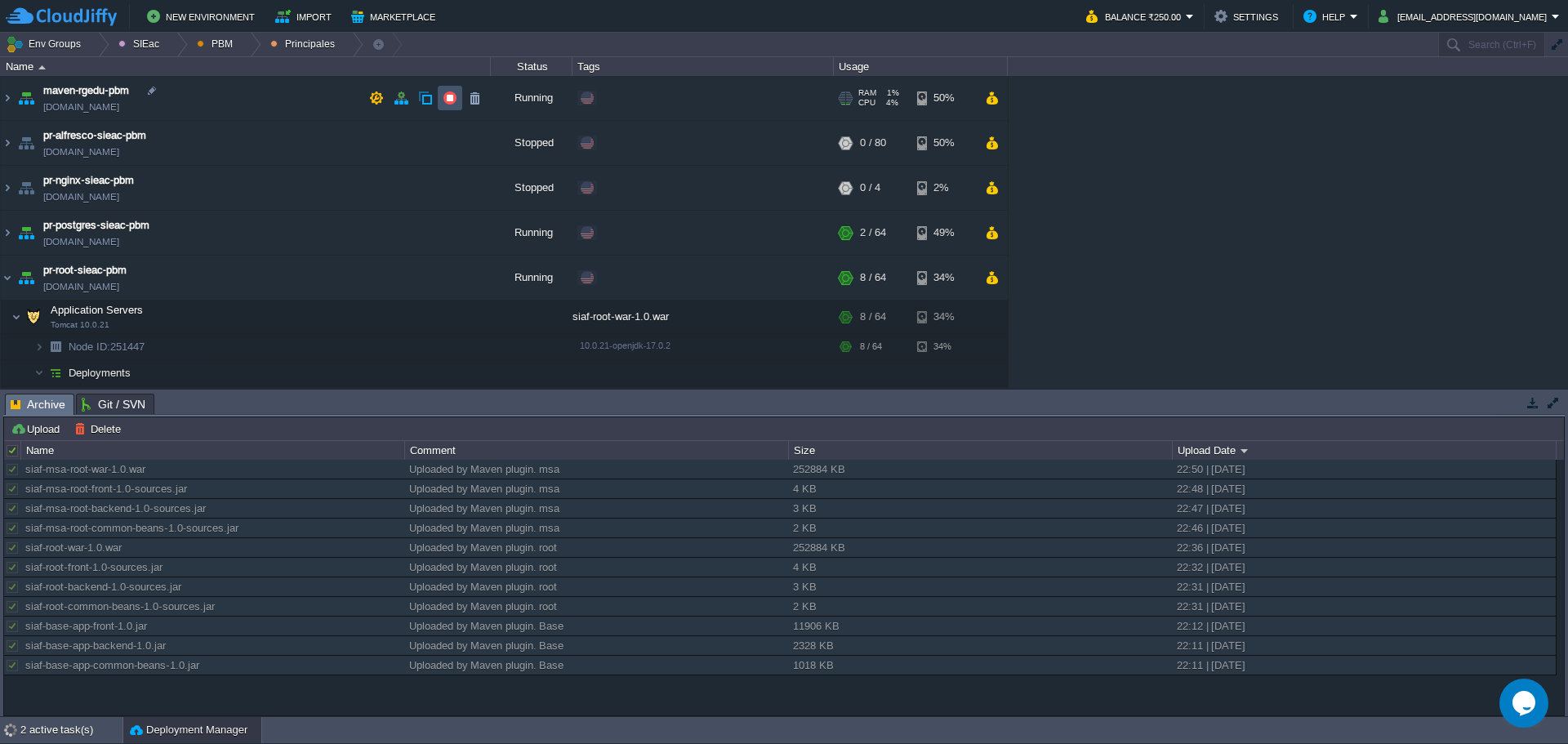
click at [446, 96] on button "button" at bounding box center [449, 98] width 14 height 14
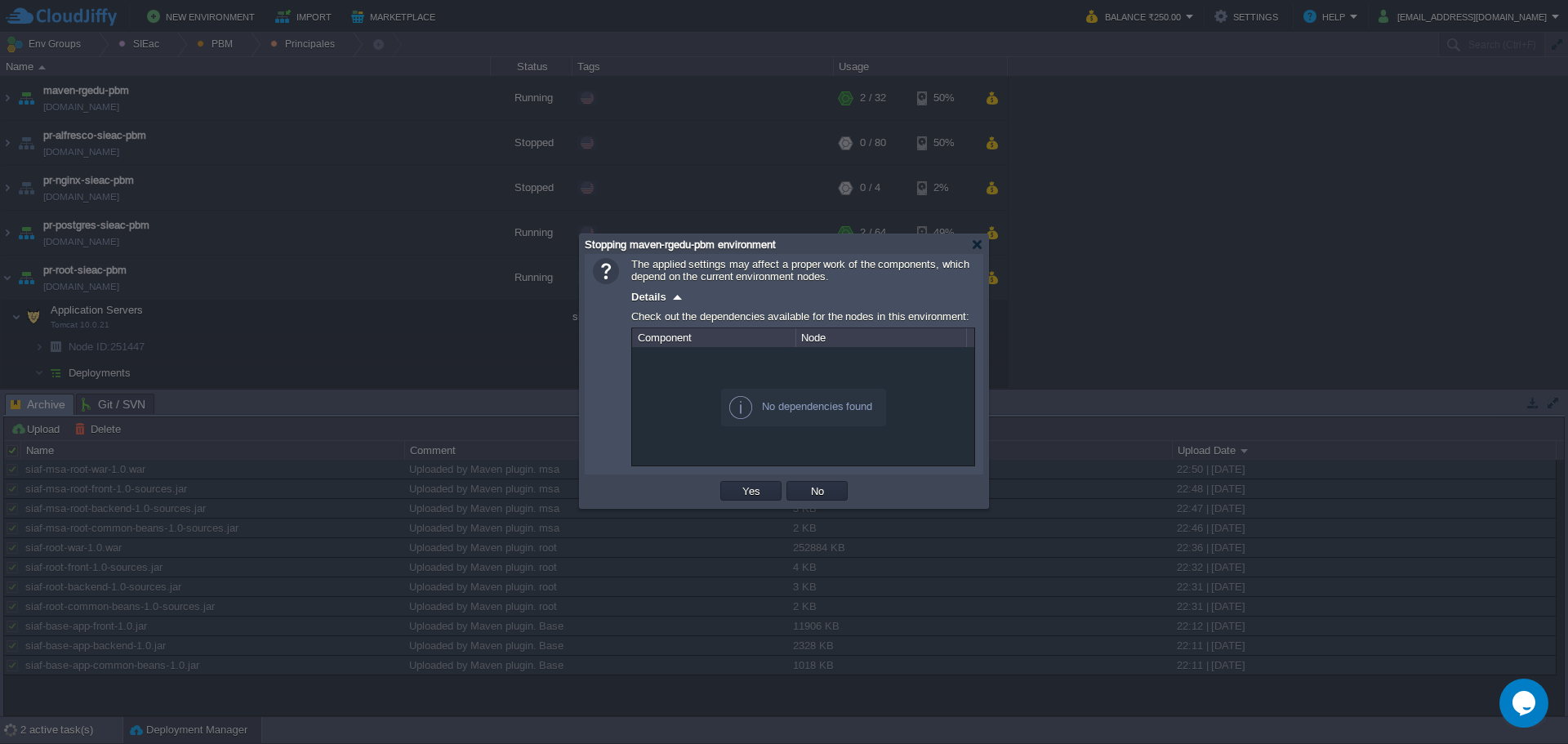
click at [750, 501] on td "Yes" at bounding box center [751, 490] width 61 height 19
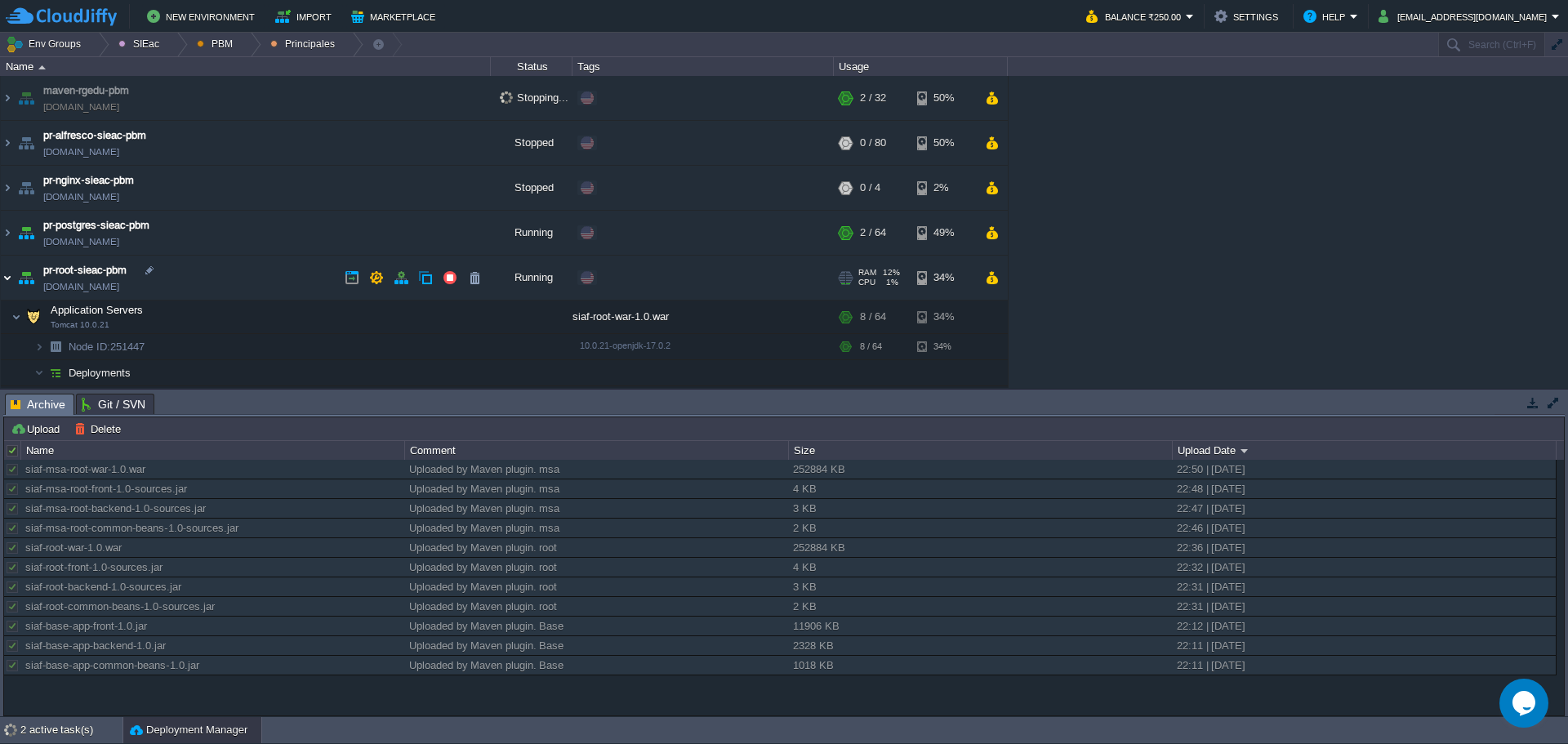
click at [8, 268] on img at bounding box center [8, 278] width 13 height 44
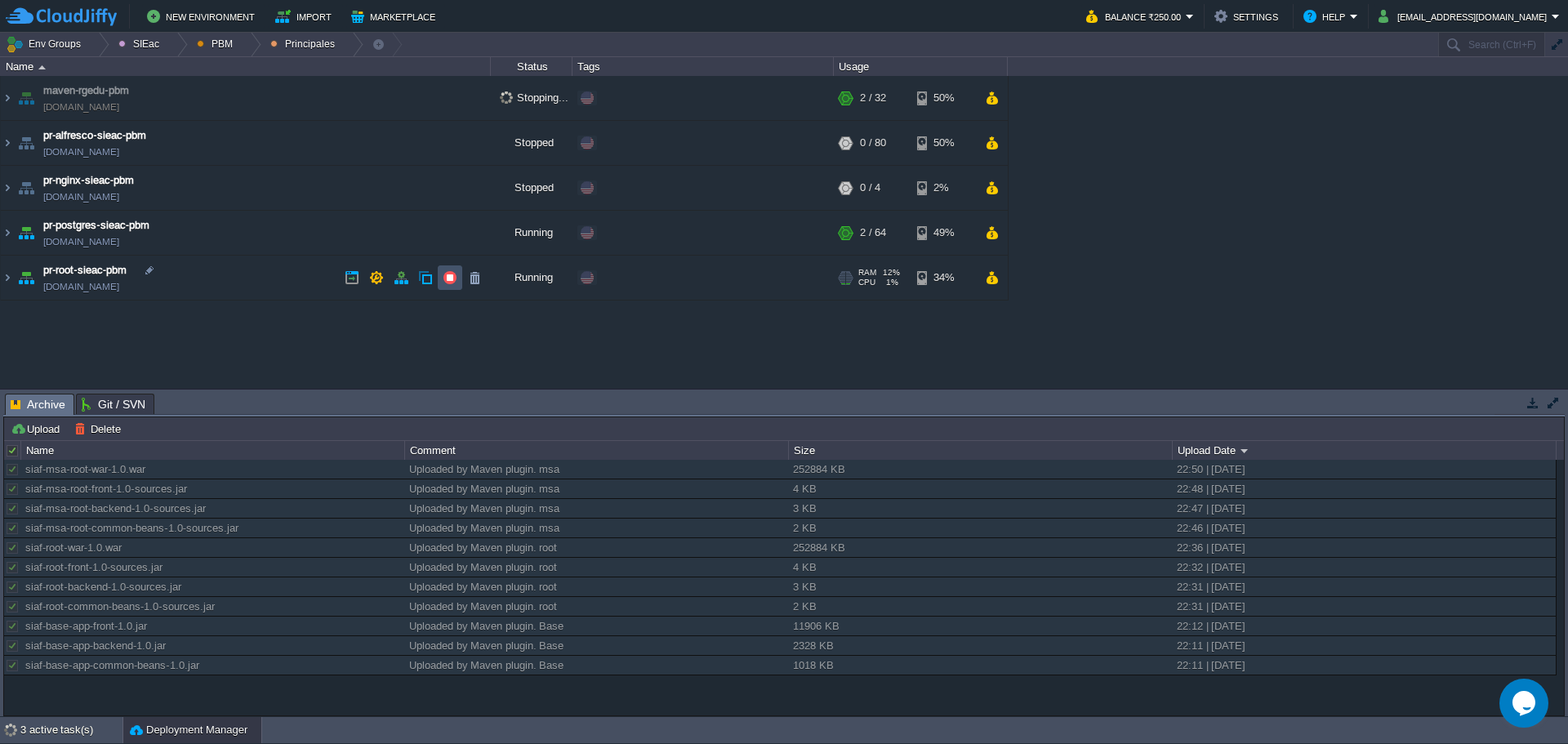
click at [455, 281] on button "button" at bounding box center [449, 277] width 14 height 14
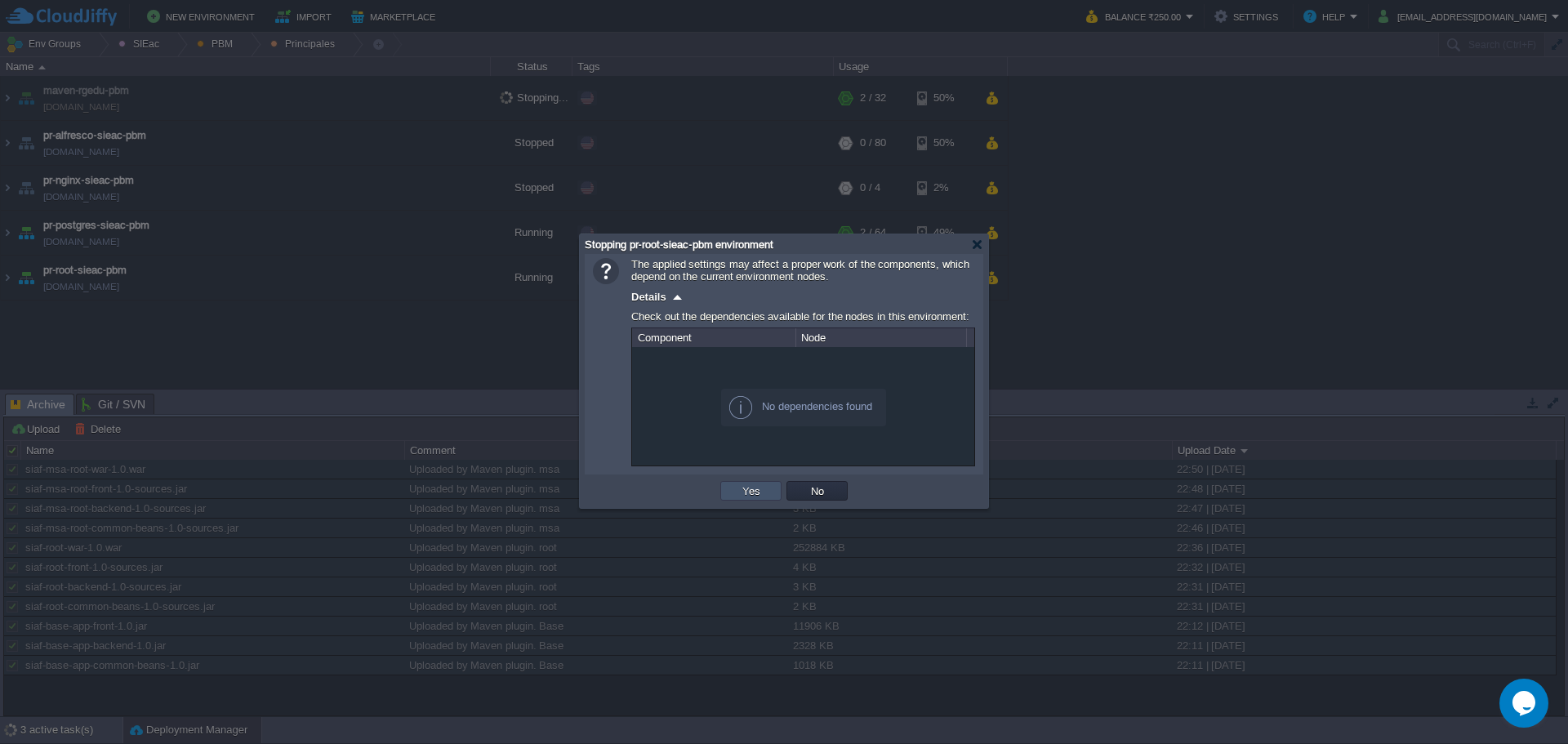
click at [751, 491] on button "Yes" at bounding box center [751, 490] width 28 height 14
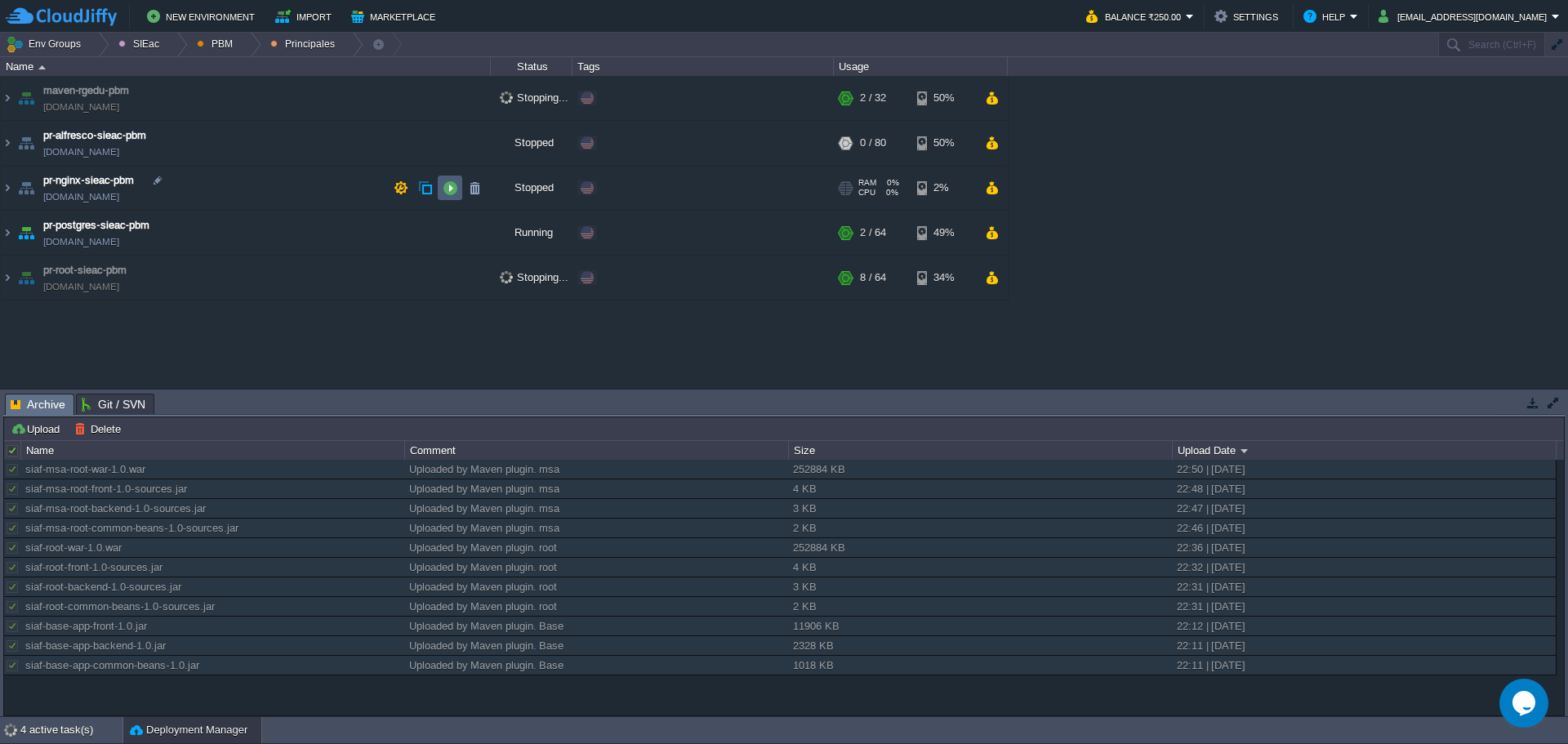
click at [453, 194] on button "button" at bounding box center [449, 187] width 14 height 14
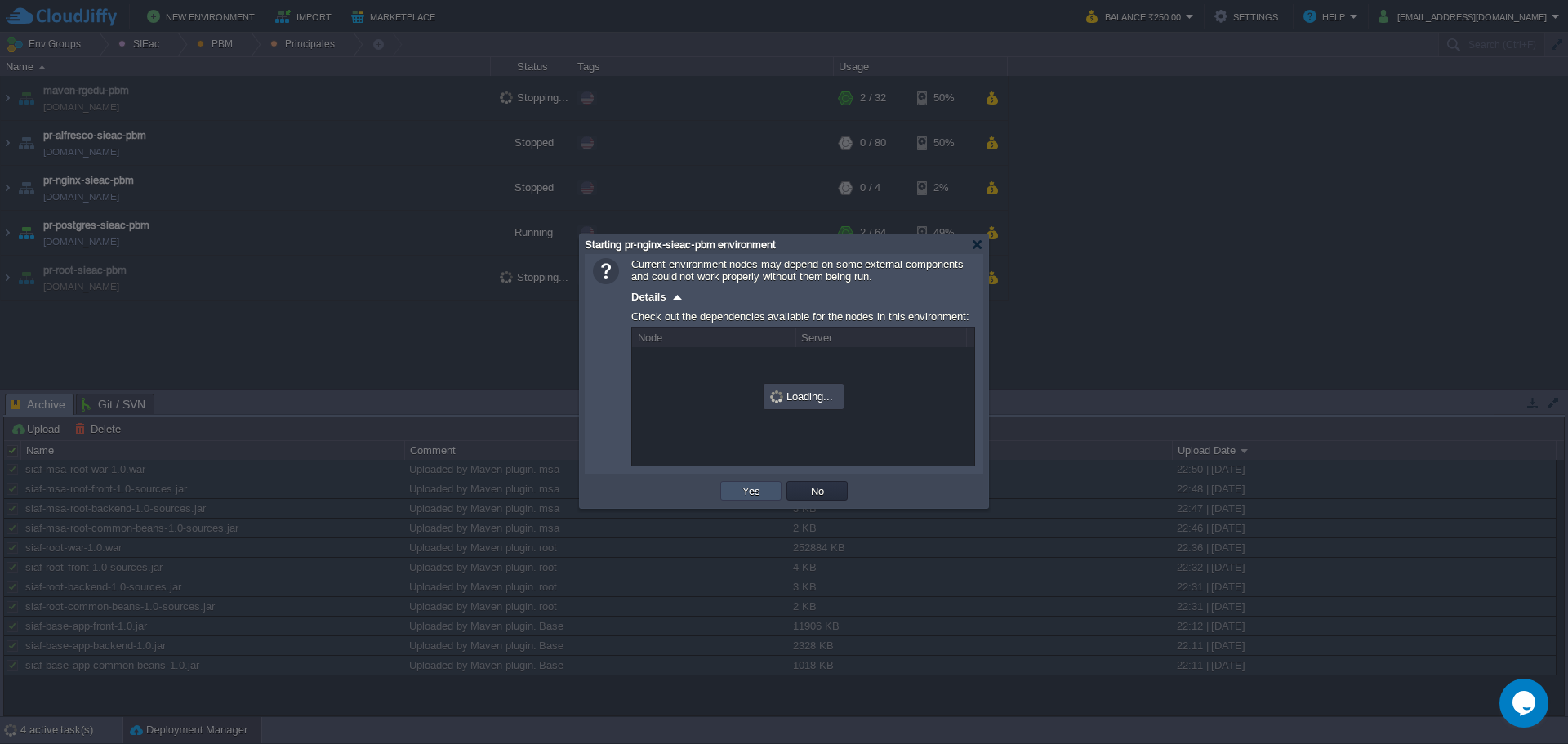
click at [753, 490] on button "Yes" at bounding box center [751, 490] width 28 height 14
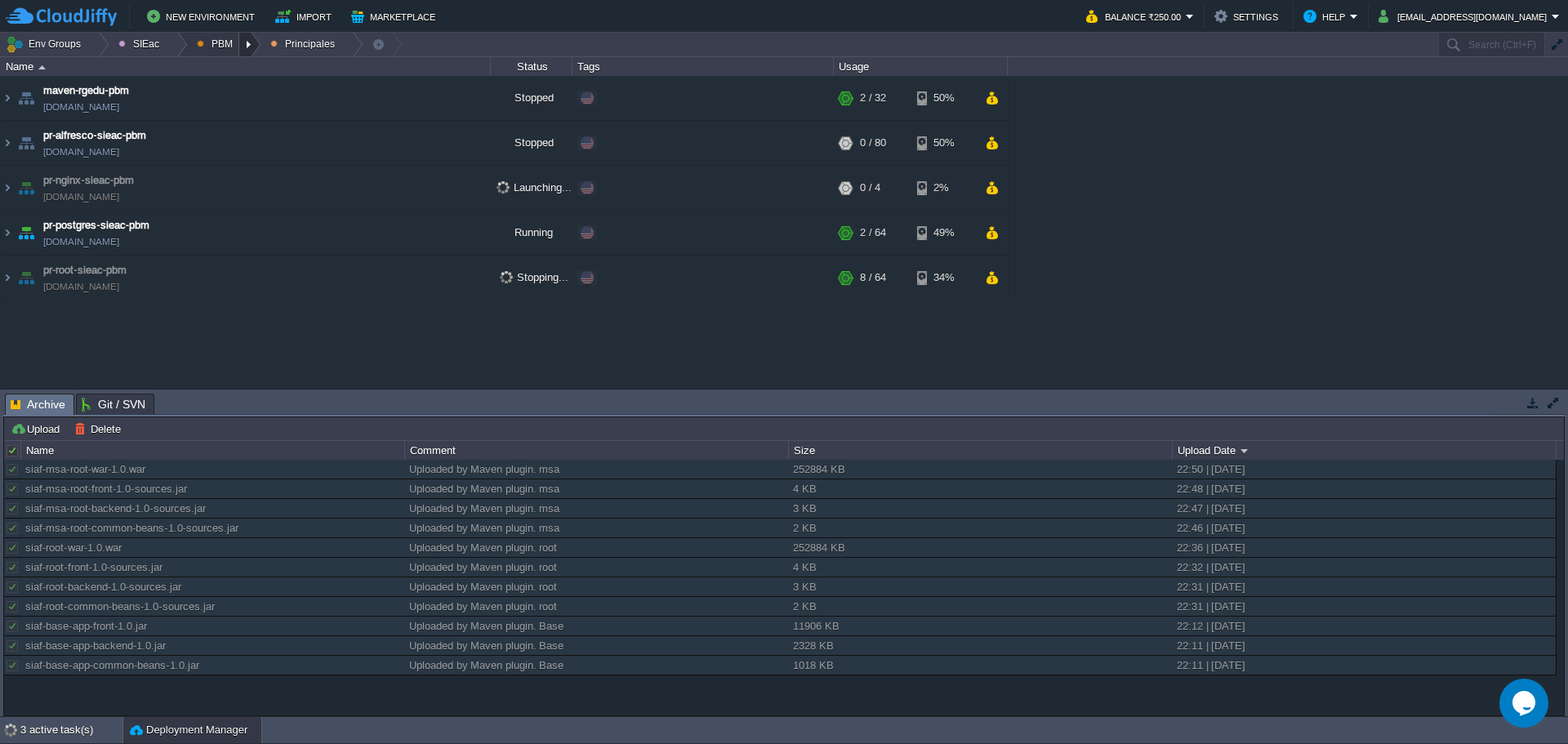
click at [241, 50] on div at bounding box center [250, 45] width 22 height 24
click at [226, 82] on span "Principales" at bounding box center [234, 88] width 52 height 13
click at [241, 50] on div at bounding box center [250, 45] width 22 height 24
click at [231, 72] on span "Ambientes" at bounding box center [233, 69] width 50 height 13
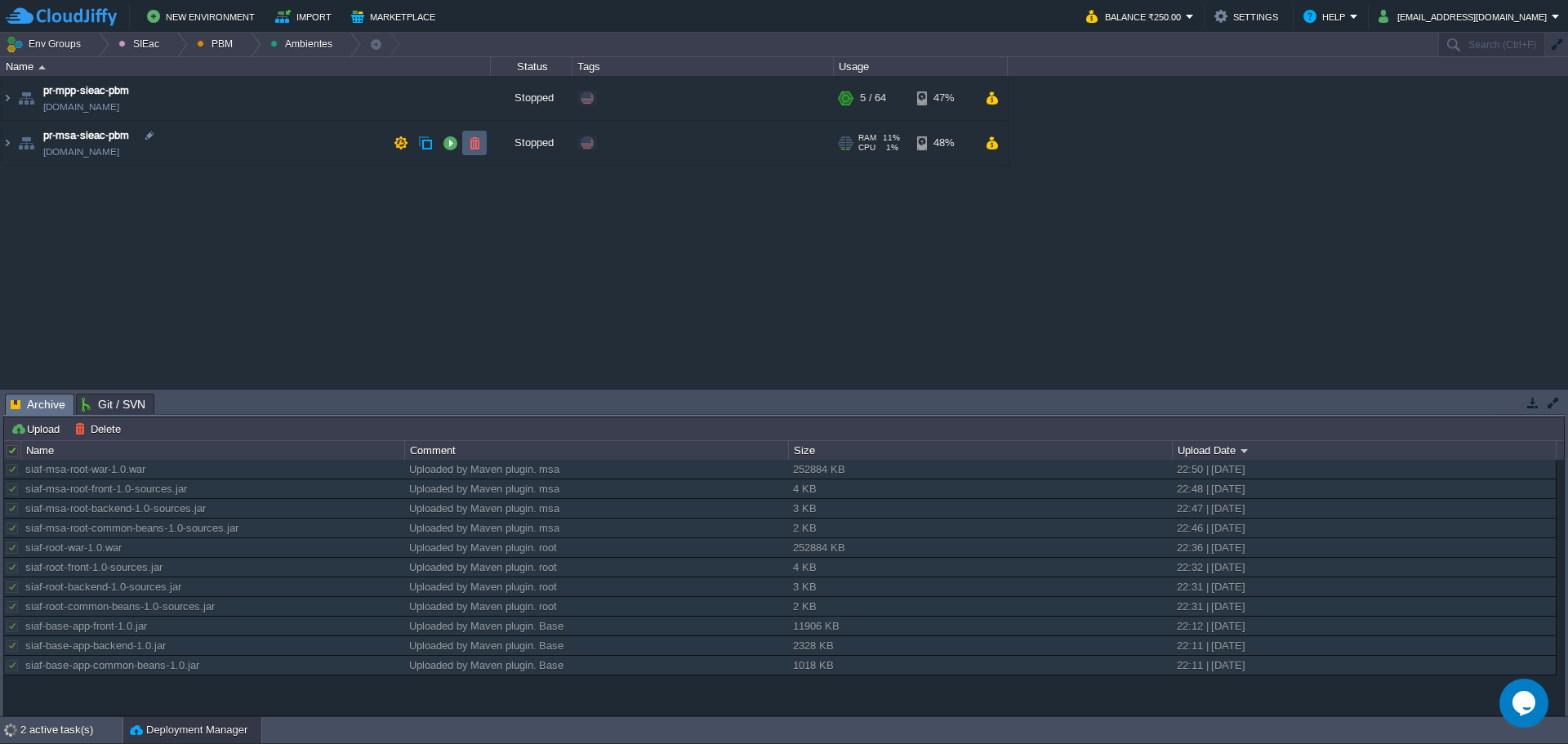
click at [462, 140] on td at bounding box center [474, 142] width 24 height 24
click at [446, 149] on button "button" at bounding box center [449, 142] width 14 height 14
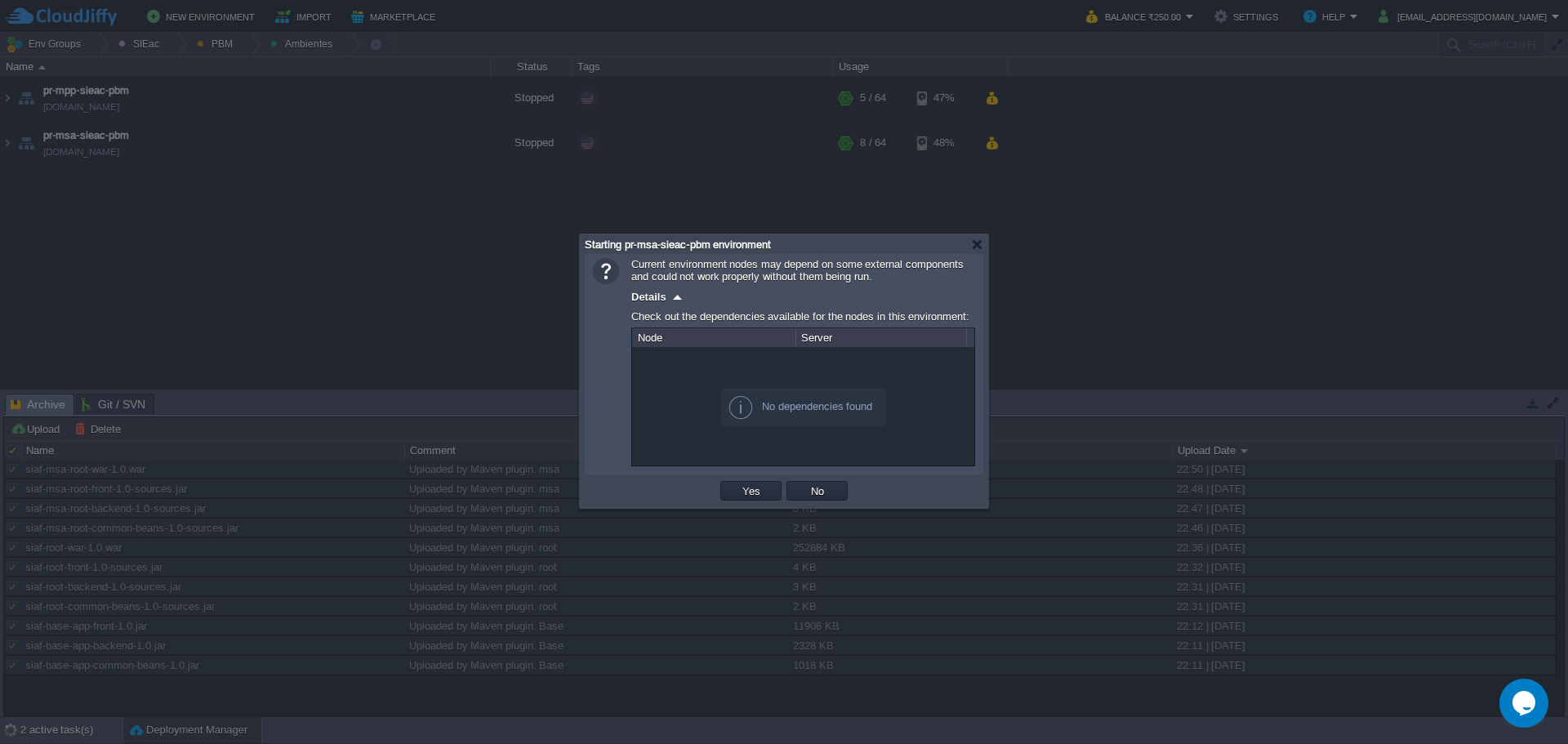
click at [747, 481] on td "Yes" at bounding box center [751, 491] width 66 height 24
click at [747, 482] on td "Yes" at bounding box center [751, 491] width 66 height 24
click at [746, 496] on button "Yes" at bounding box center [751, 490] width 28 height 14
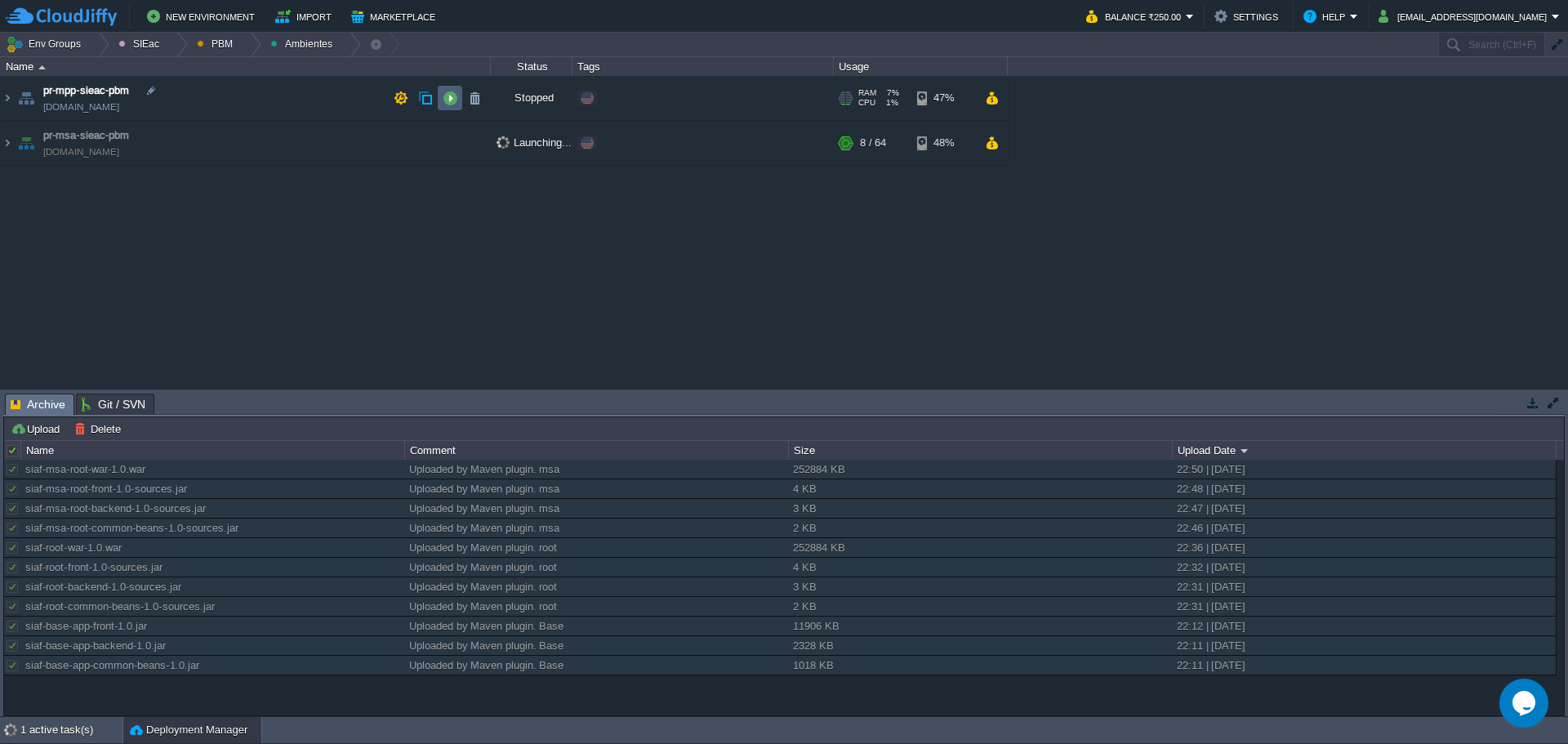
click at [452, 97] on button "button" at bounding box center [449, 98] width 14 height 14
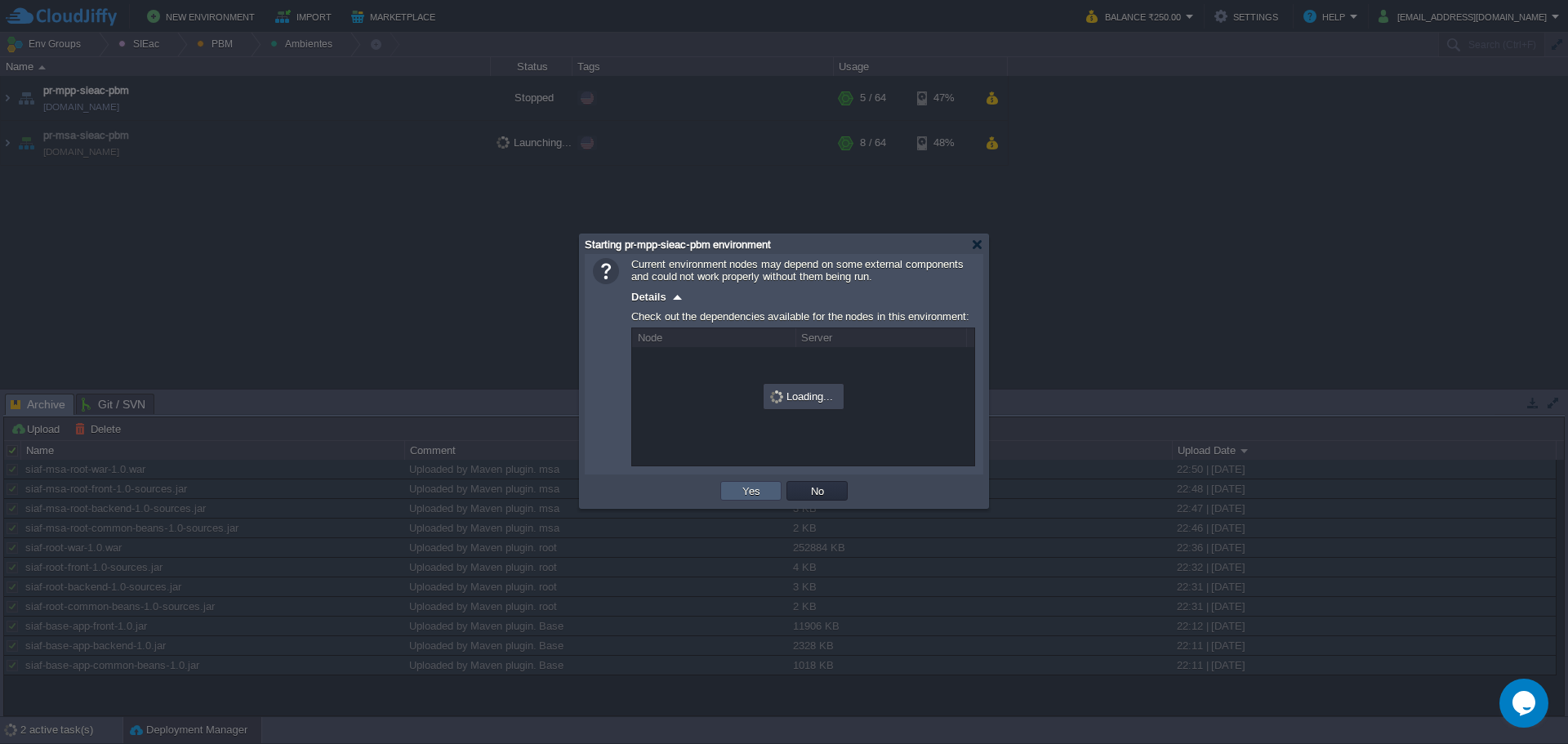
click at [758, 491] on button "Yes" at bounding box center [751, 490] width 28 height 14
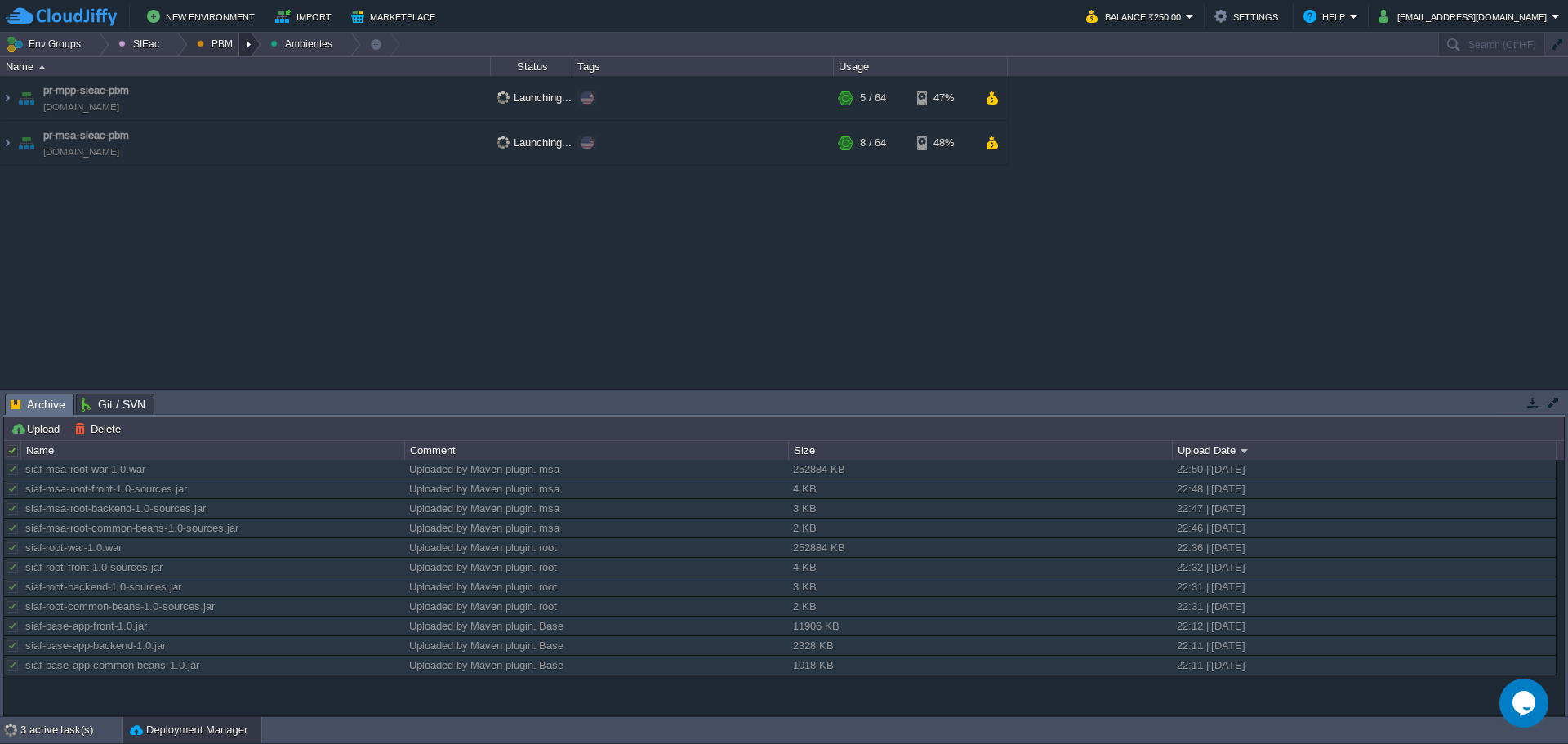
click at [246, 45] on div at bounding box center [250, 45] width 22 height 24
drag, startPoint x: 242, startPoint y: 56, endPoint x: 229, endPoint y: 84, distance: 30.9
click at [229, 84] on span "Principales" at bounding box center [234, 88] width 52 height 13
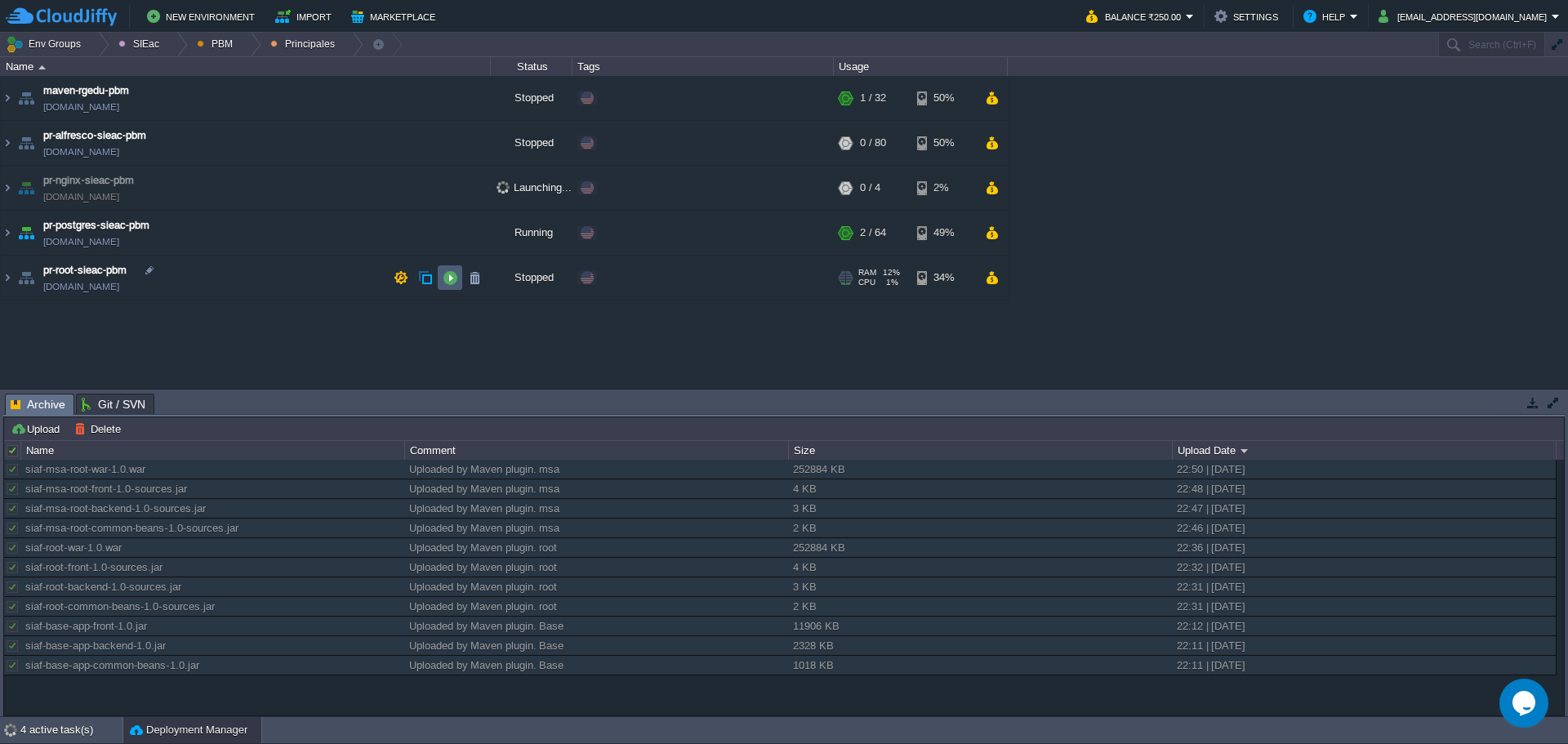
click at [450, 282] on button "button" at bounding box center [449, 277] width 14 height 14
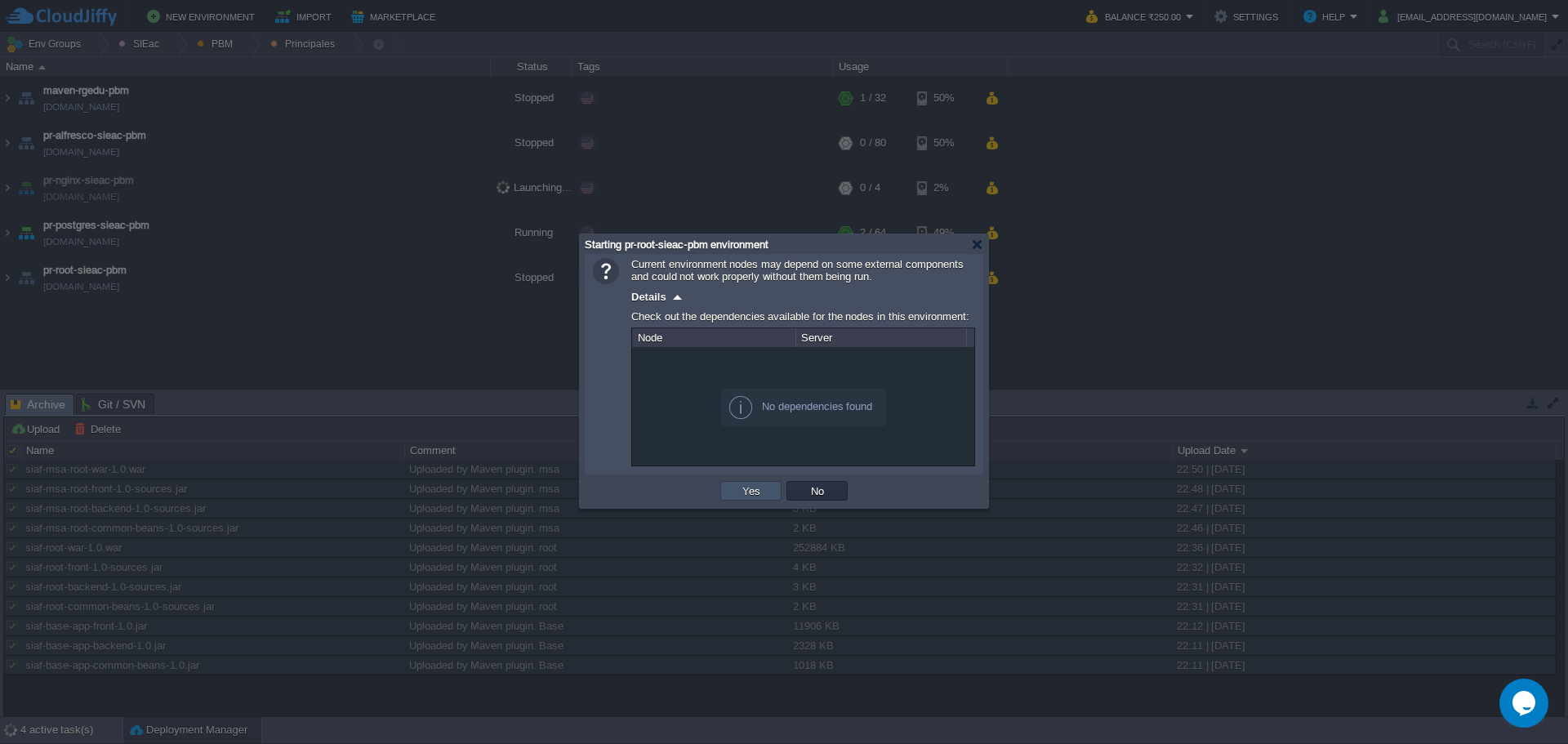
click at [740, 489] on button "Yes" at bounding box center [751, 490] width 28 height 14
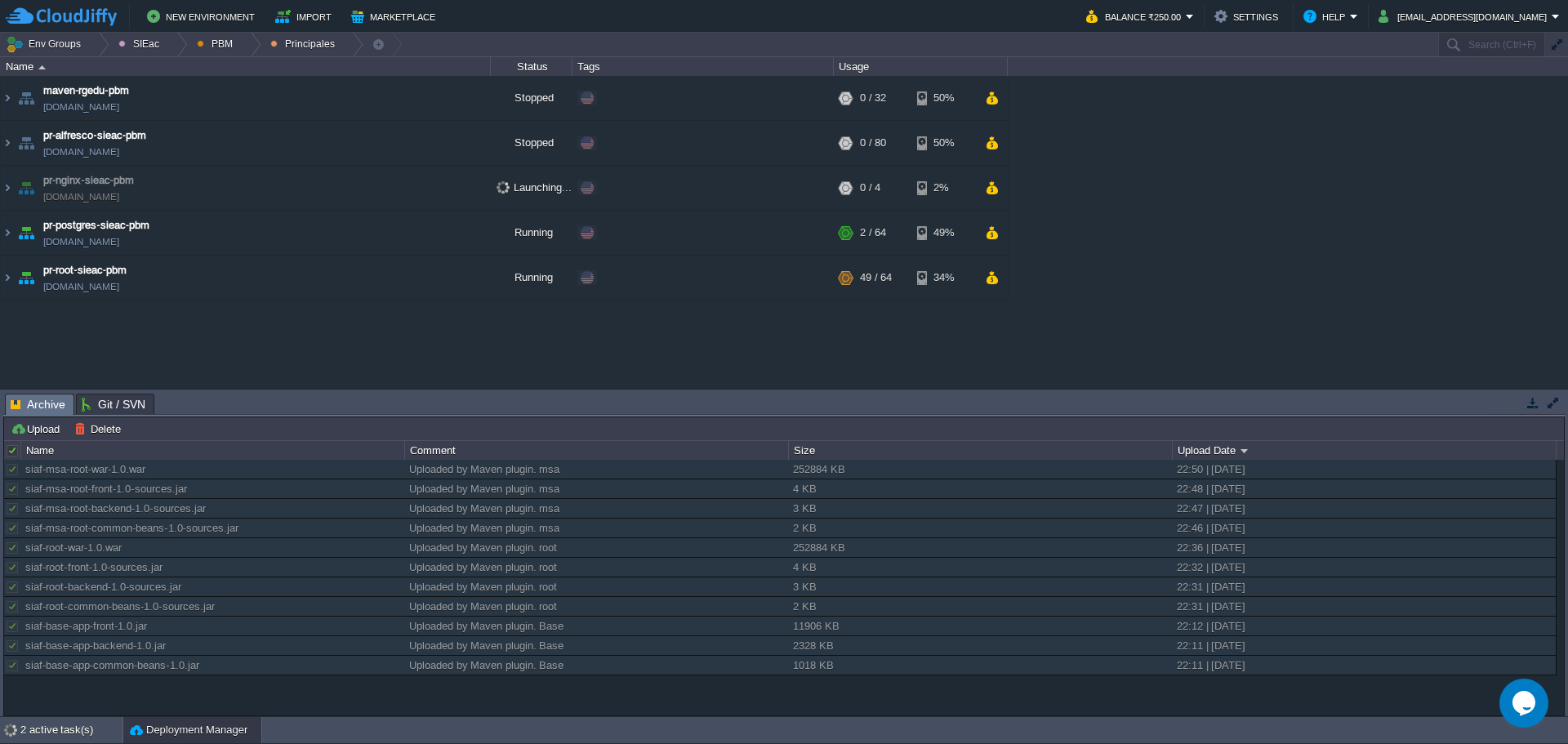
click at [516, 335] on div "maven - sie - baja california maven-rgedu.w1-us.cloudjiffy.net Stopped Edit RAM…" at bounding box center [784, 231] width 1568 height 312
click at [248, 191] on td "pr-nginx-sieac-pbm pr-nginx-sieac-pbm.w1-us.cloudjiffy.net" at bounding box center [246, 188] width 490 height 45
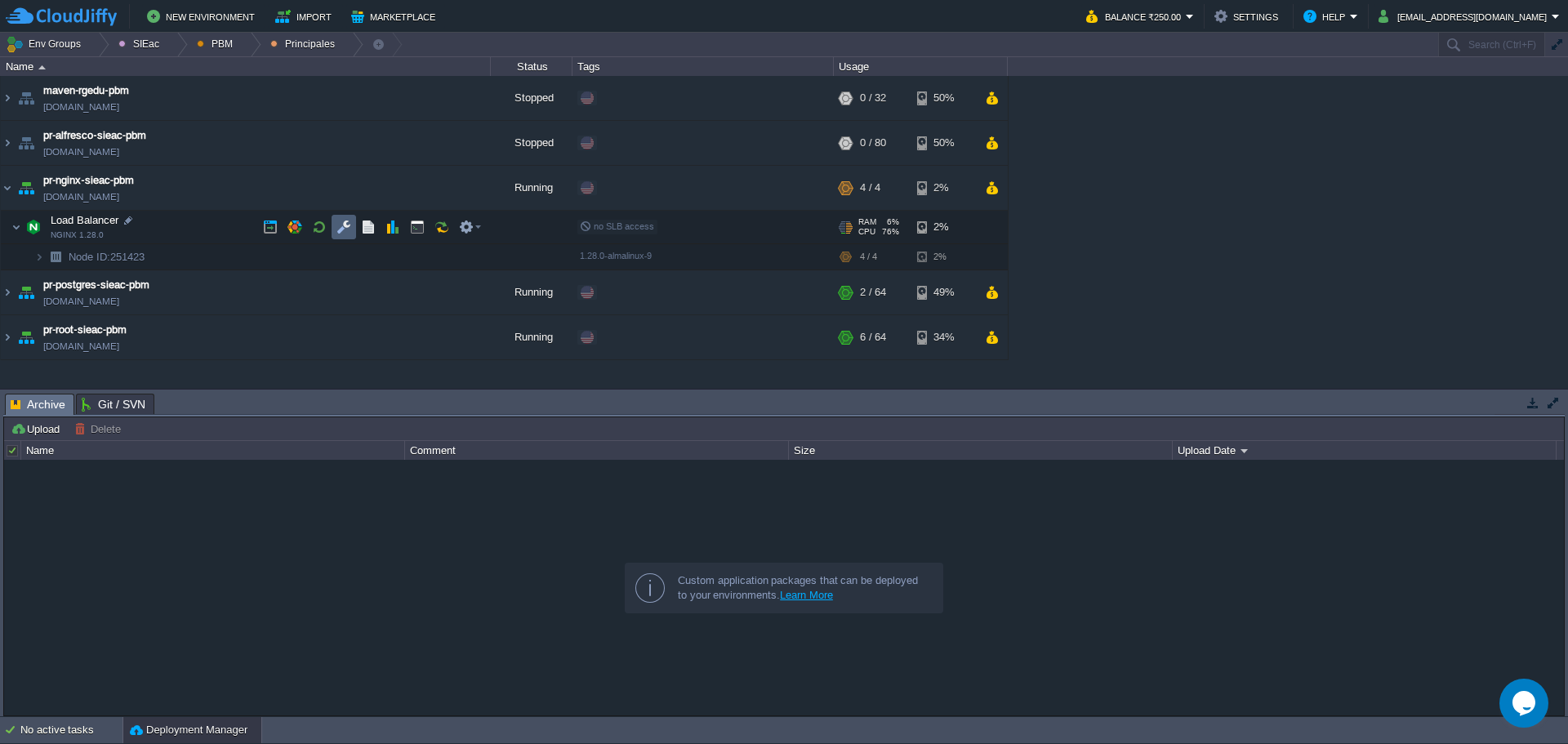
click at [343, 231] on button "button" at bounding box center [343, 226] width 14 height 14
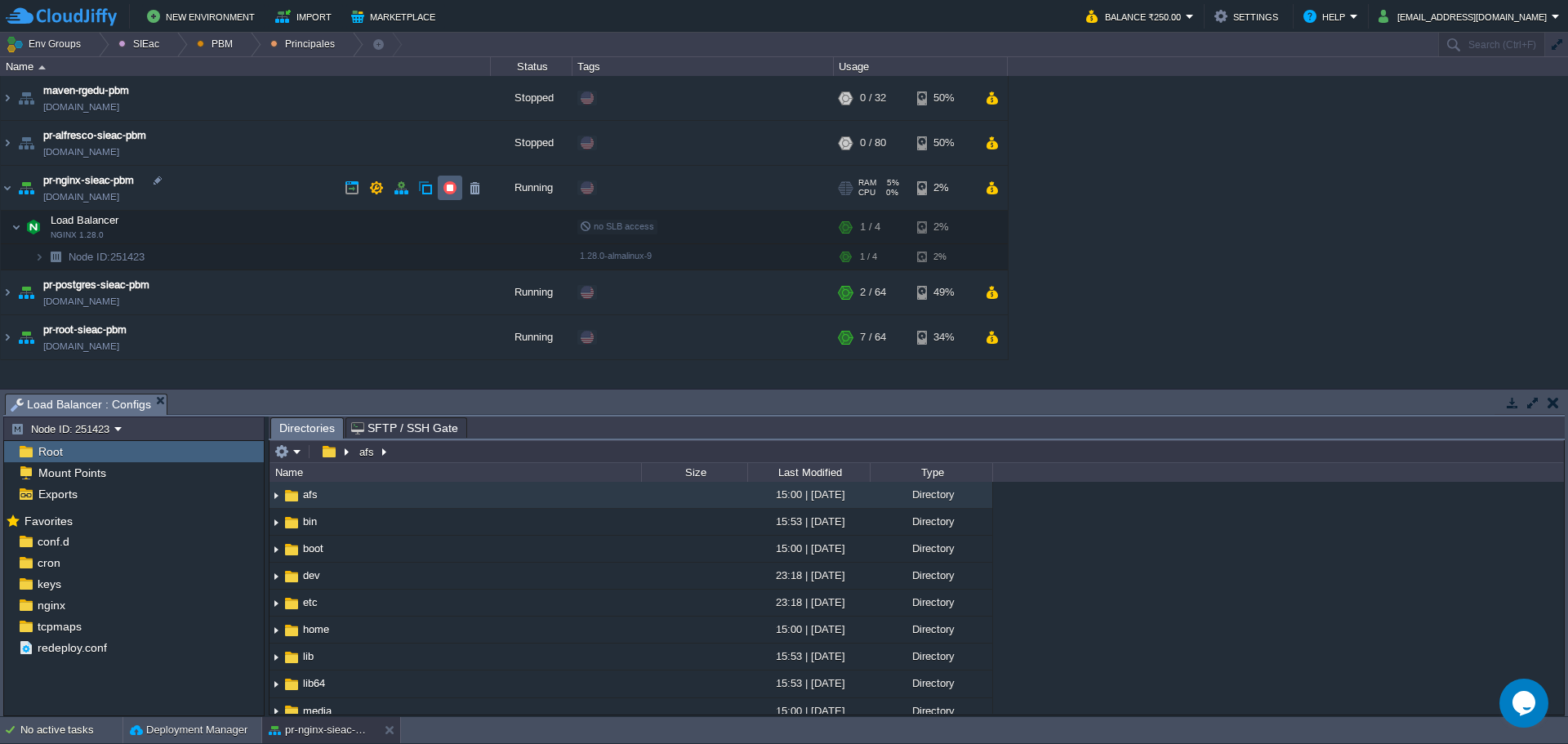
click at [440, 189] on td at bounding box center [449, 188] width 24 height 24
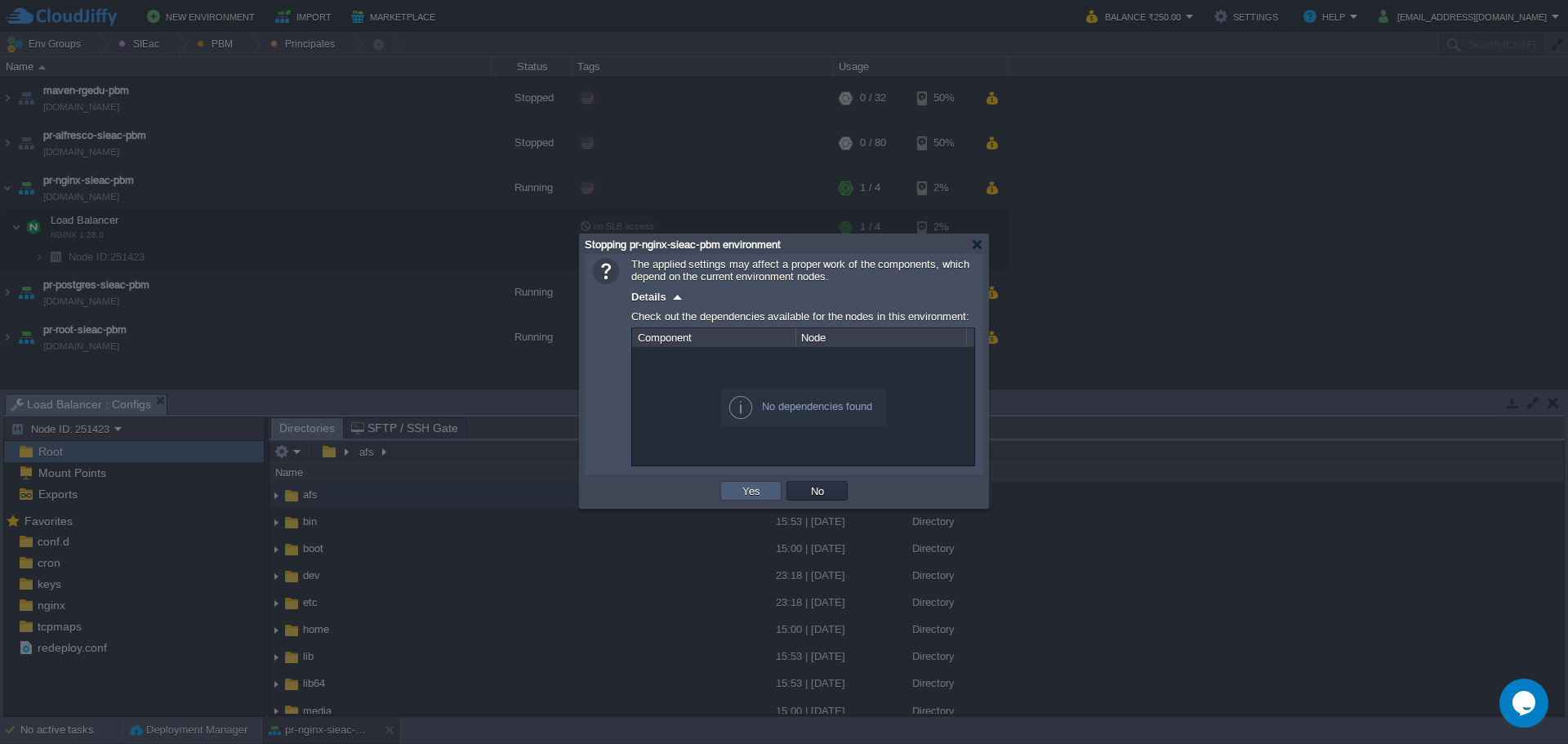
click at [752, 498] on button "Yes" at bounding box center [751, 490] width 28 height 14
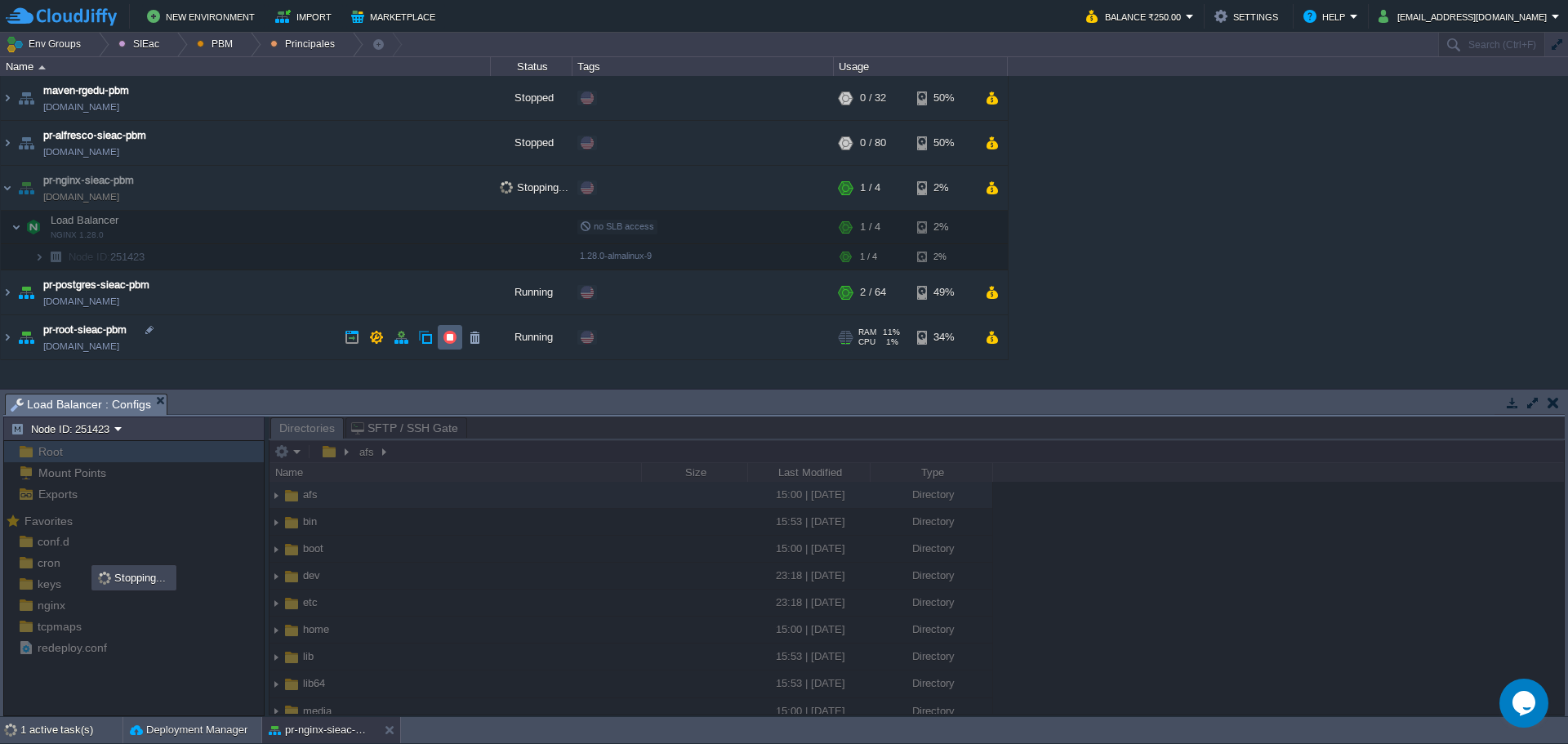
click at [445, 336] on button "button" at bounding box center [449, 337] width 14 height 14
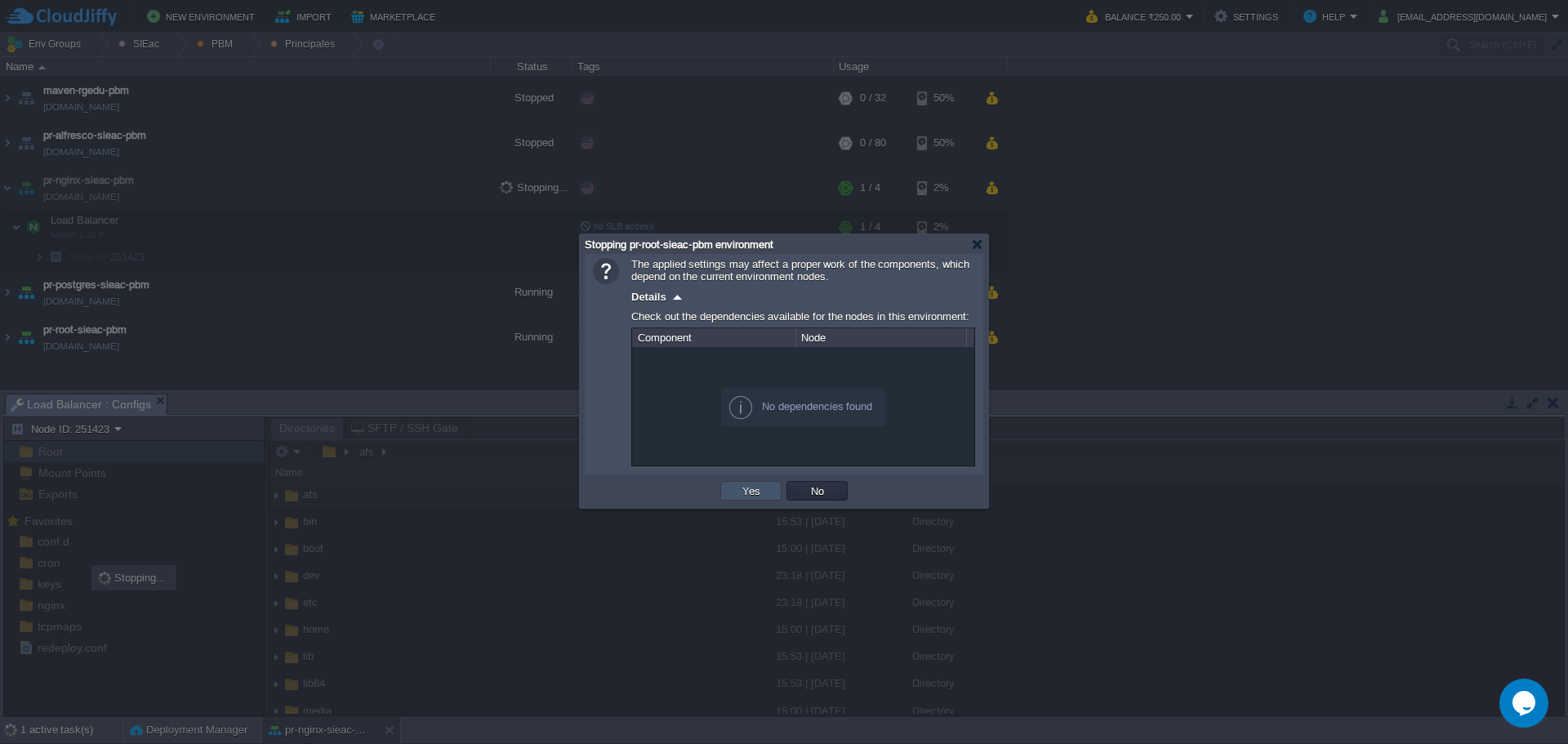
click at [741, 495] on button "Yes" at bounding box center [751, 490] width 28 height 14
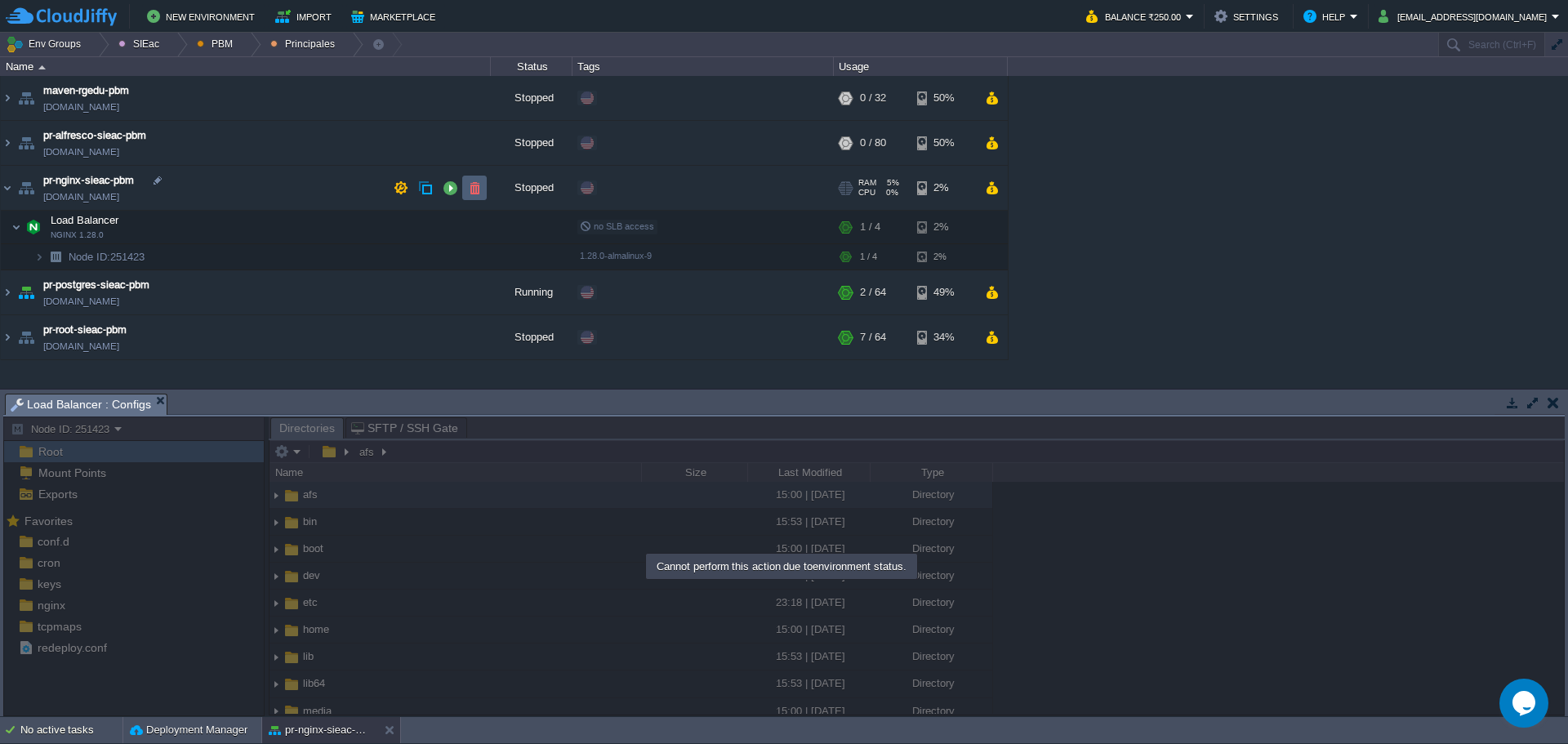
click at [465, 178] on td at bounding box center [474, 188] width 24 height 24
drag, startPoint x: 448, startPoint y: 185, endPoint x: 442, endPoint y: 207, distance: 22.8
click at [448, 186] on button "button" at bounding box center [449, 187] width 14 height 14
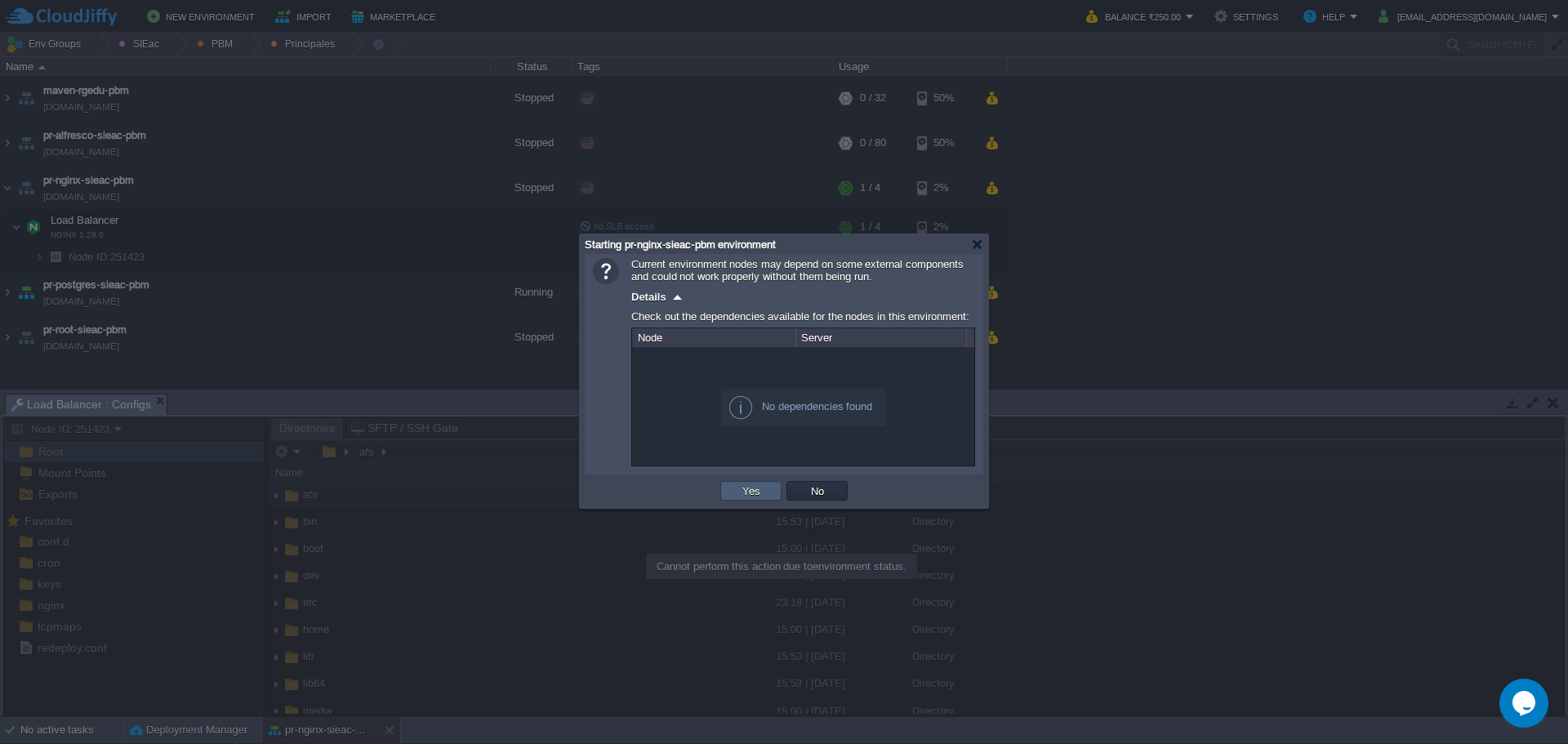
click at [743, 497] on button "Yes" at bounding box center [751, 490] width 28 height 14
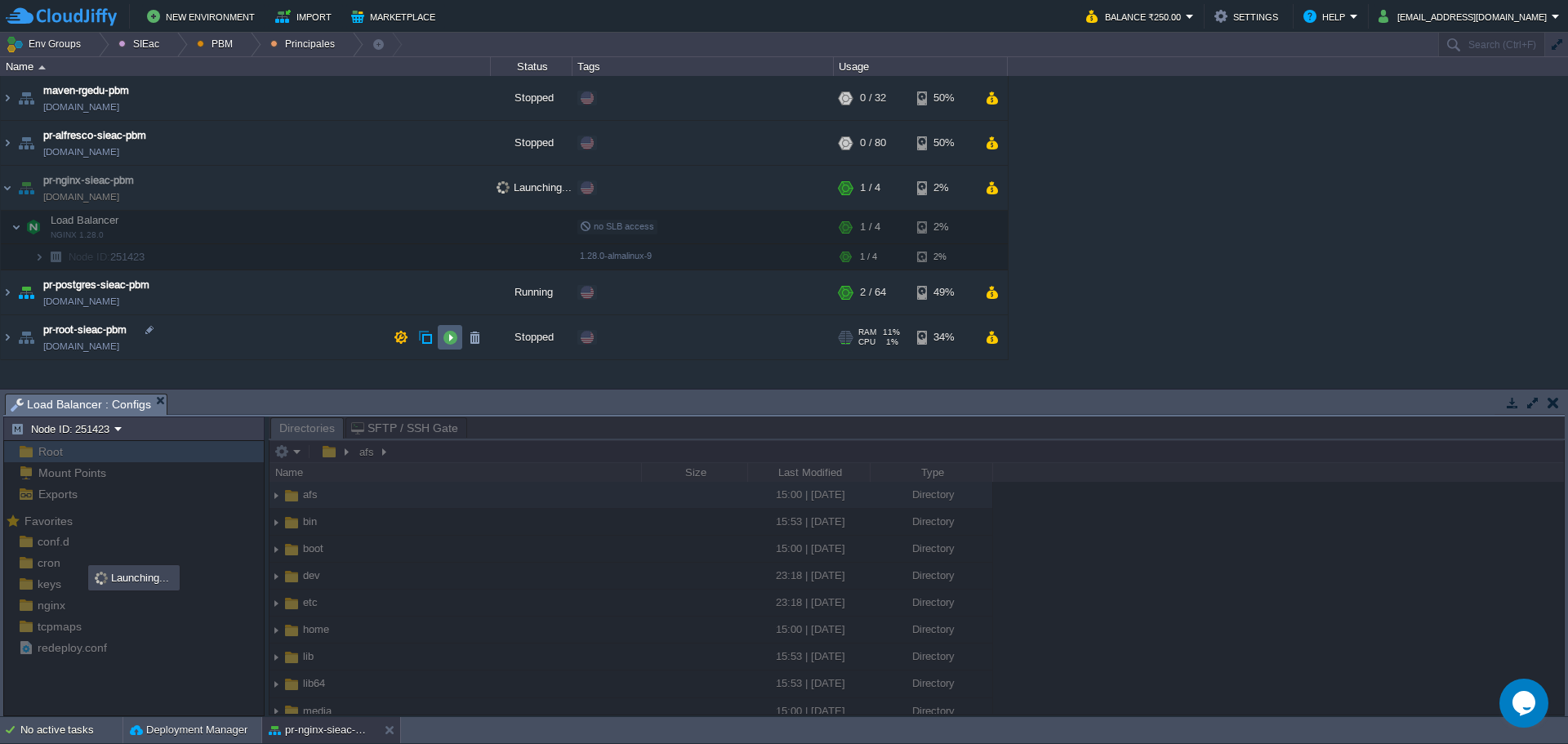
click at [453, 336] on button "button" at bounding box center [449, 337] width 14 height 14
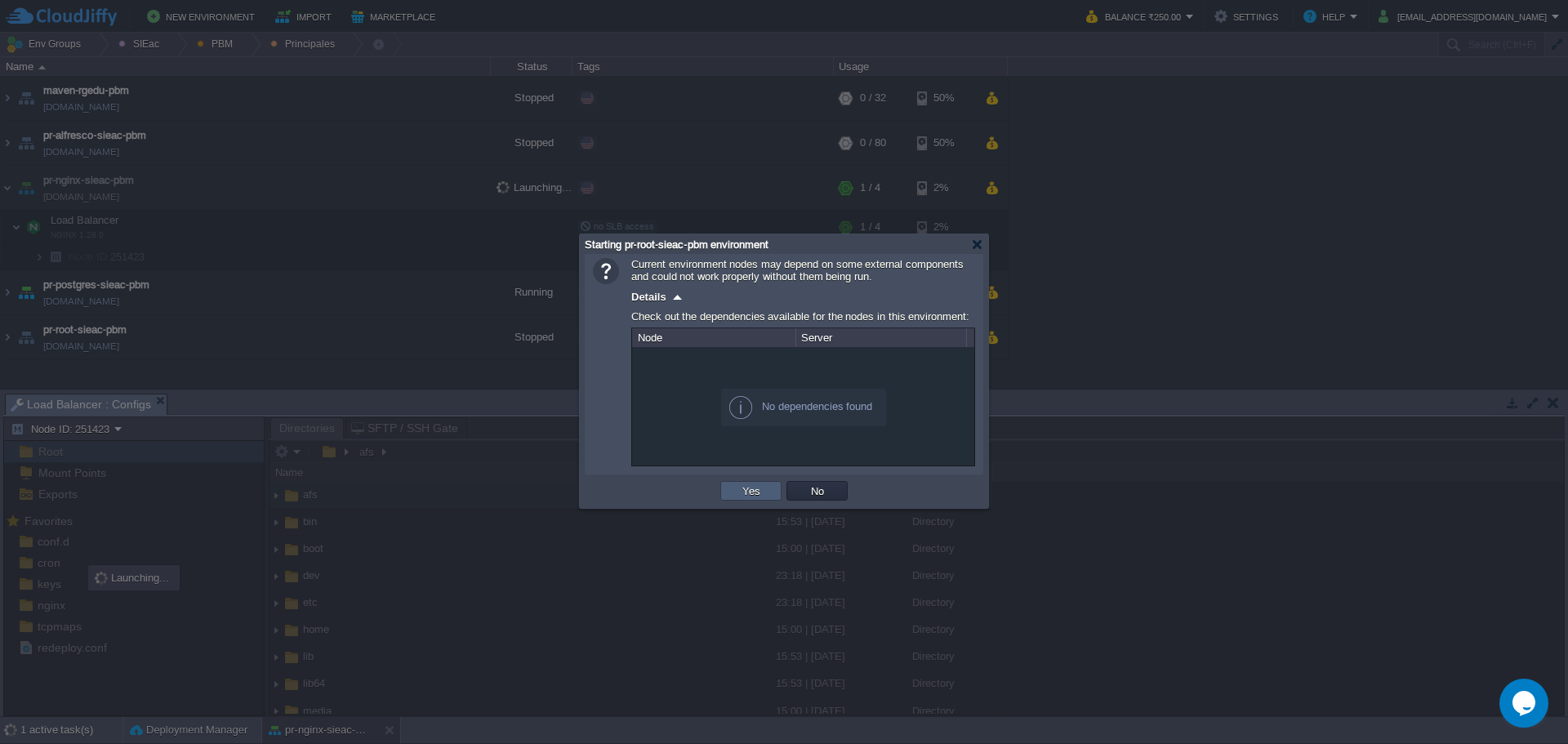
click at [754, 495] on button "Yes" at bounding box center [751, 490] width 28 height 14
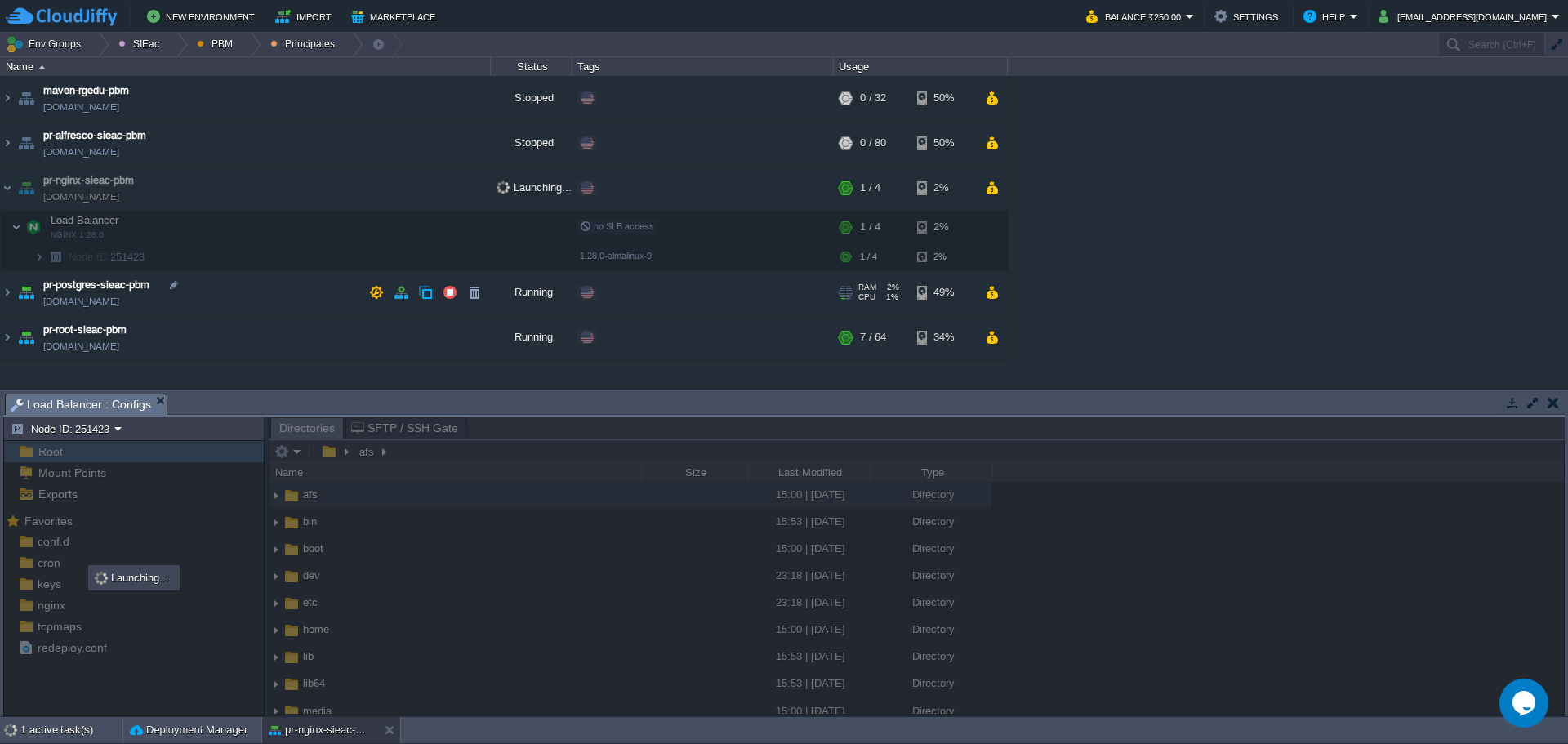
drag, startPoint x: 279, startPoint y: 300, endPoint x: 316, endPoint y: 301, distance: 37.0
click at [279, 300] on td "pr-postgres-sieac-pbm pr-postgres-sieac-pbm.w1-us.cloudjiffy.net" at bounding box center [246, 292] width 490 height 45
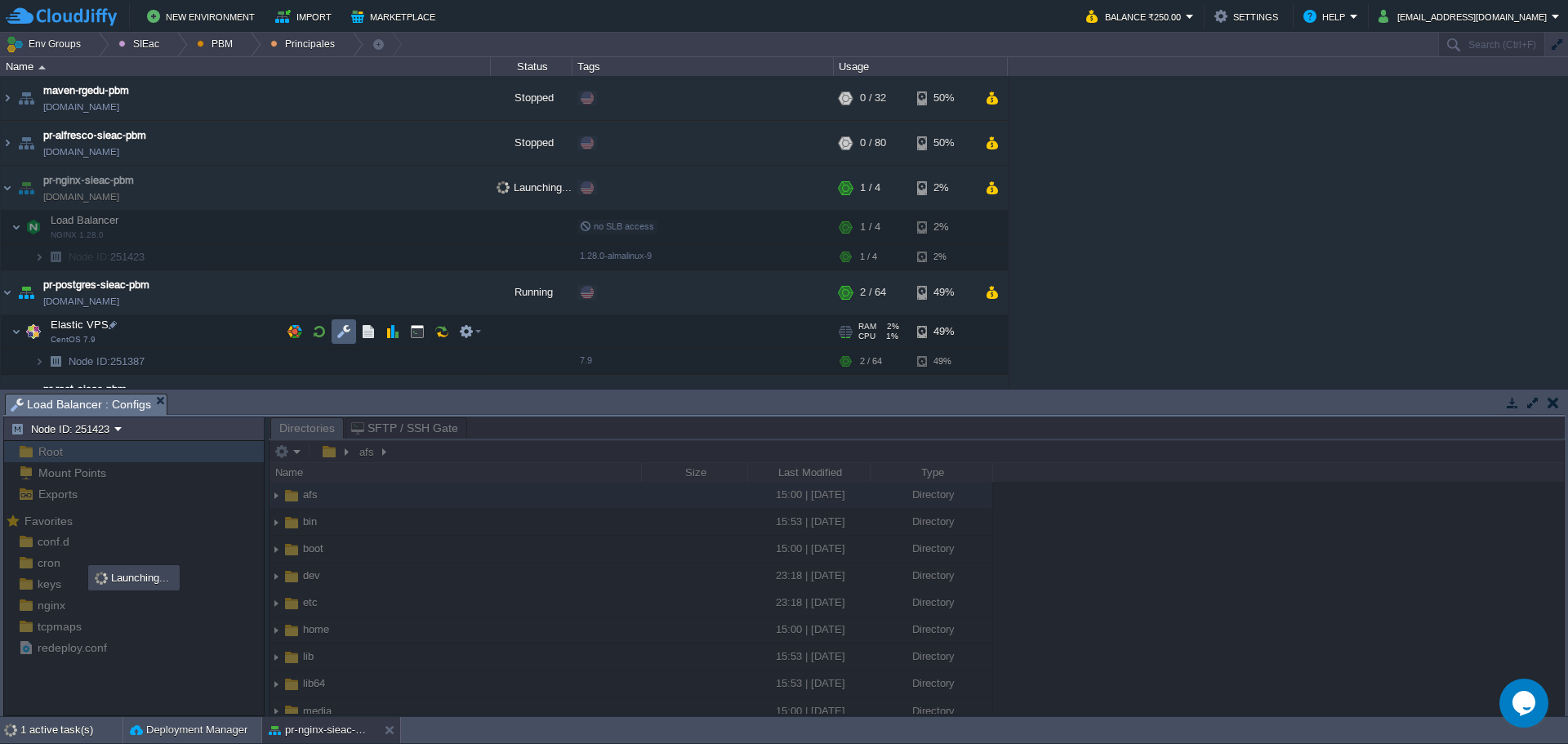
click at [351, 337] on td at bounding box center [343, 331] width 24 height 24
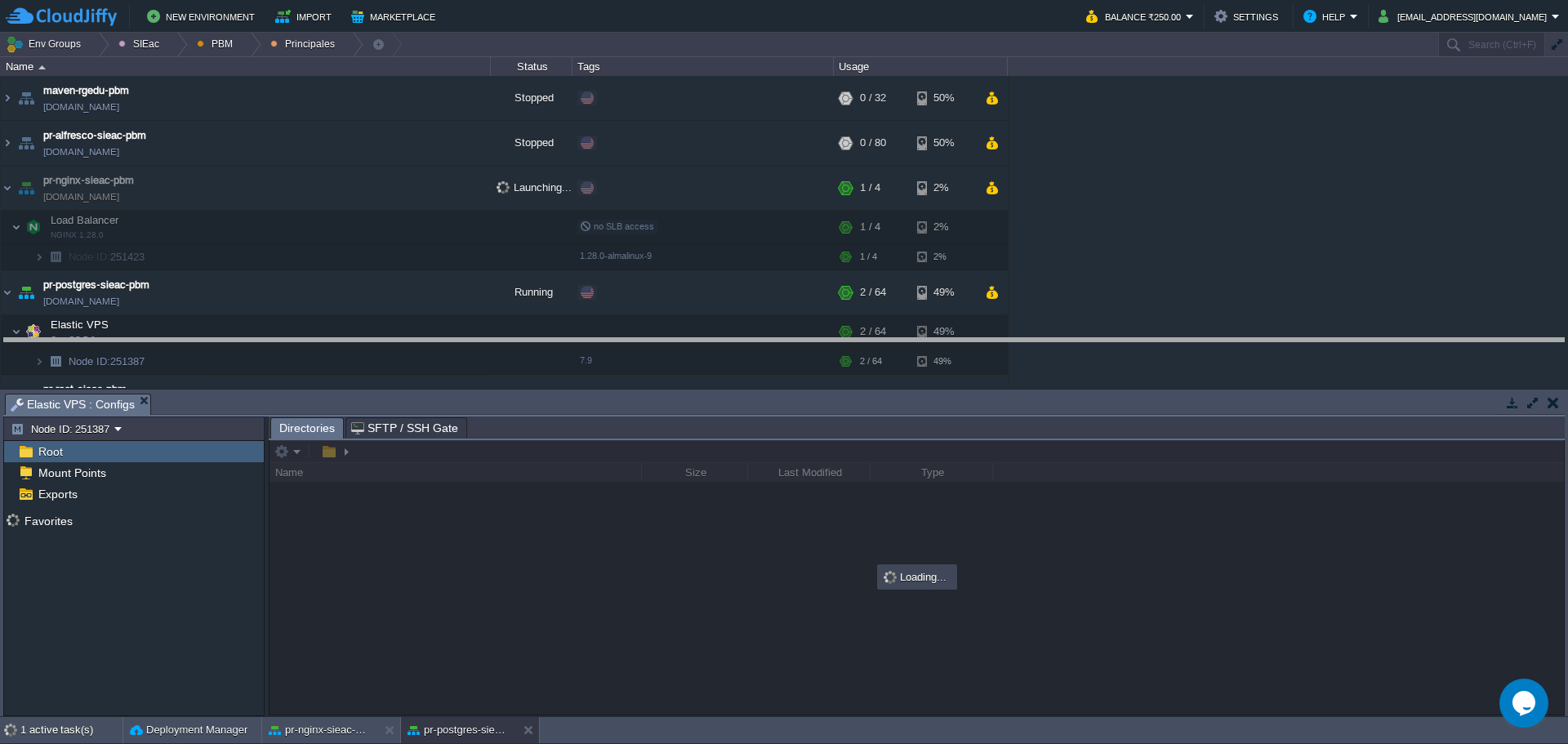
drag, startPoint x: 519, startPoint y: 413, endPoint x: 522, endPoint y: 359, distance: 54.1
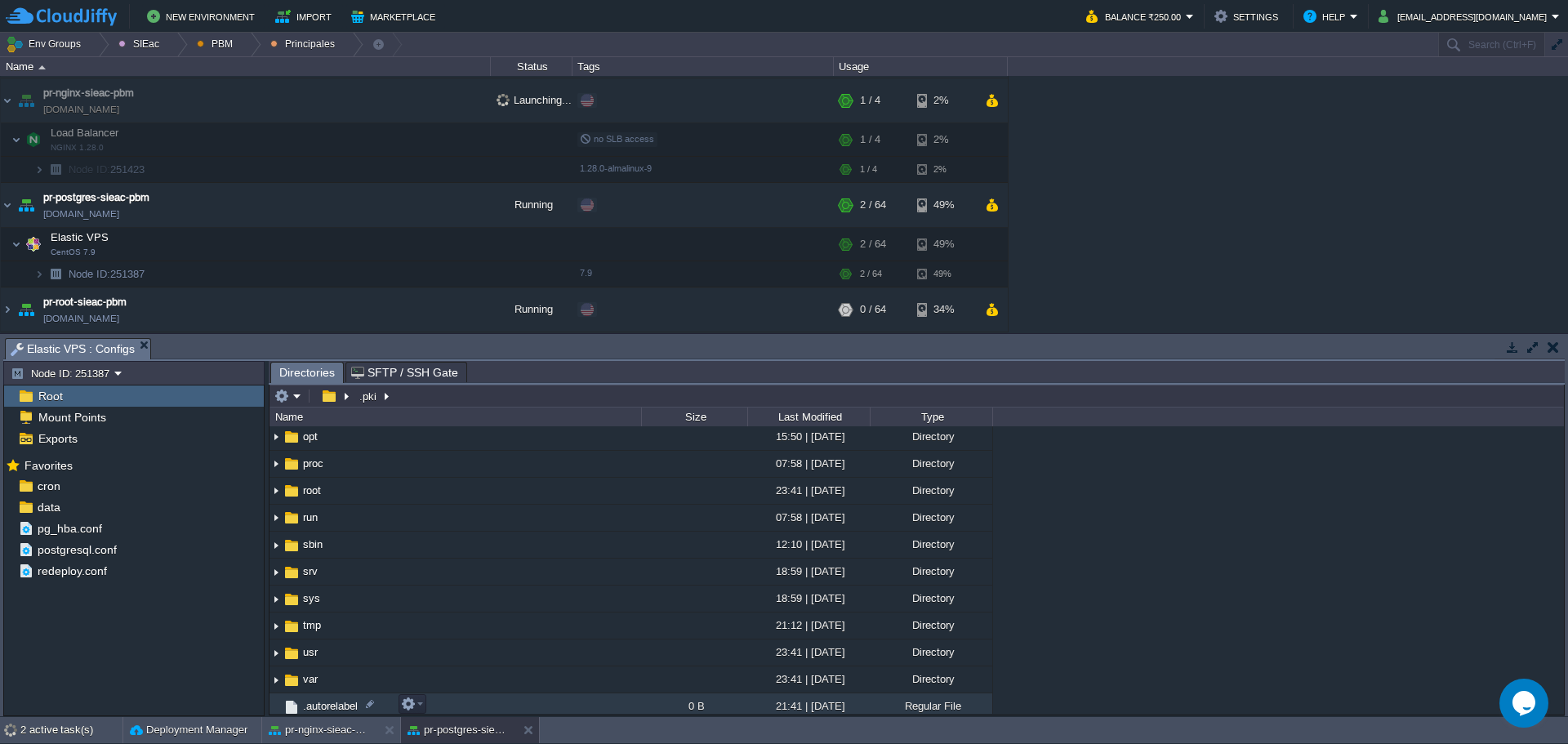
scroll to position [408, 0]
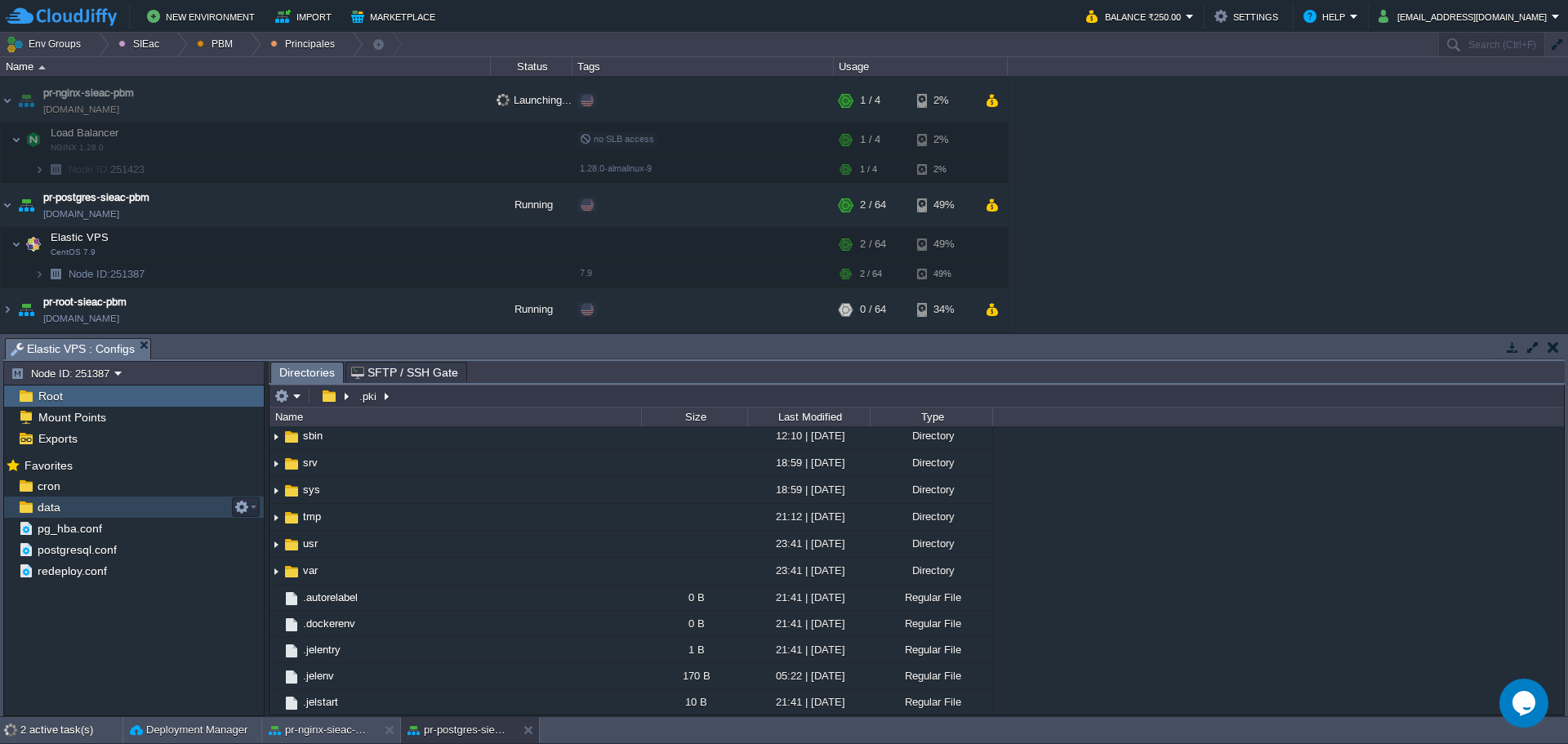
click at [45, 502] on span "data" at bounding box center [49, 507] width 29 height 14
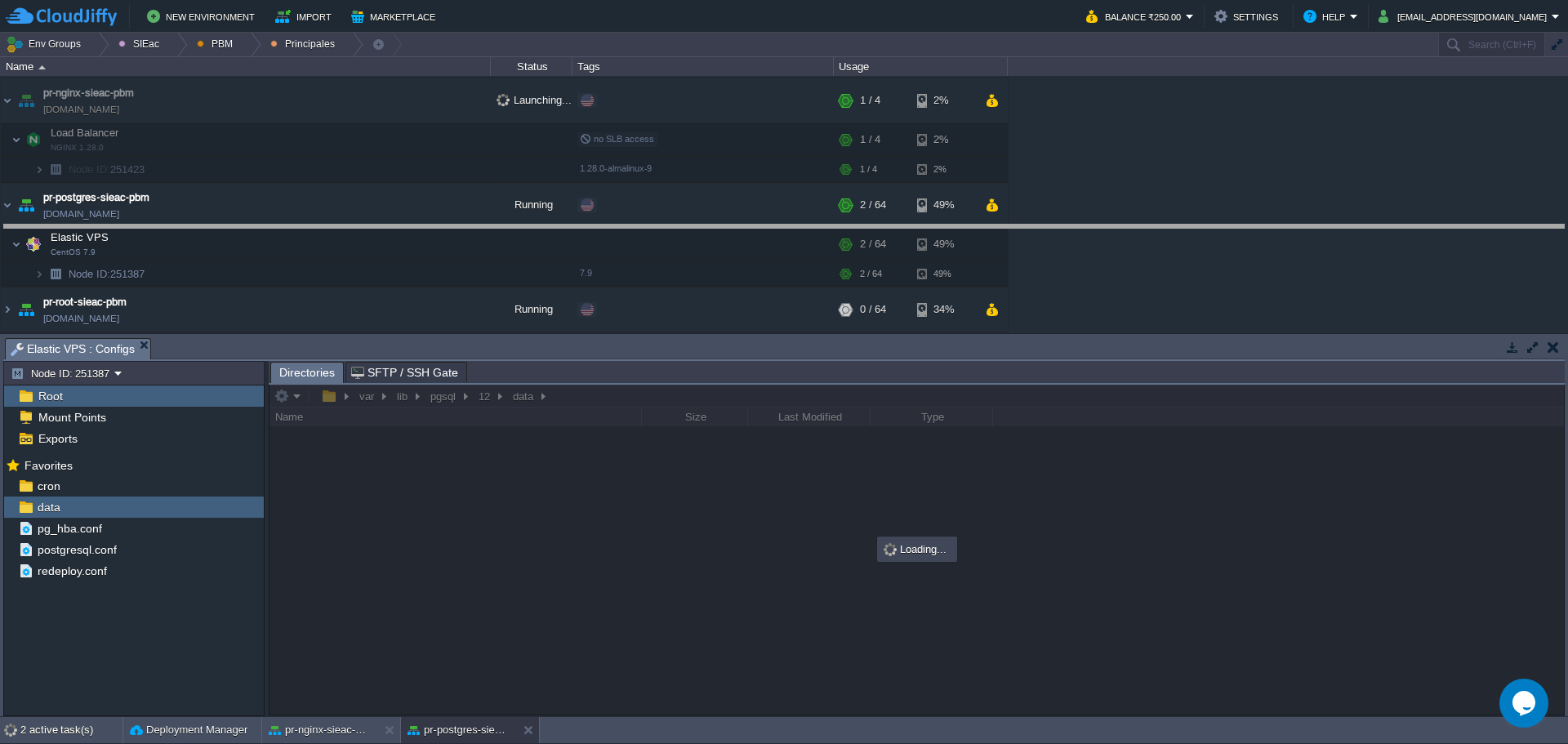
drag, startPoint x: 635, startPoint y: 354, endPoint x: 622, endPoint y: 247, distance: 107.8
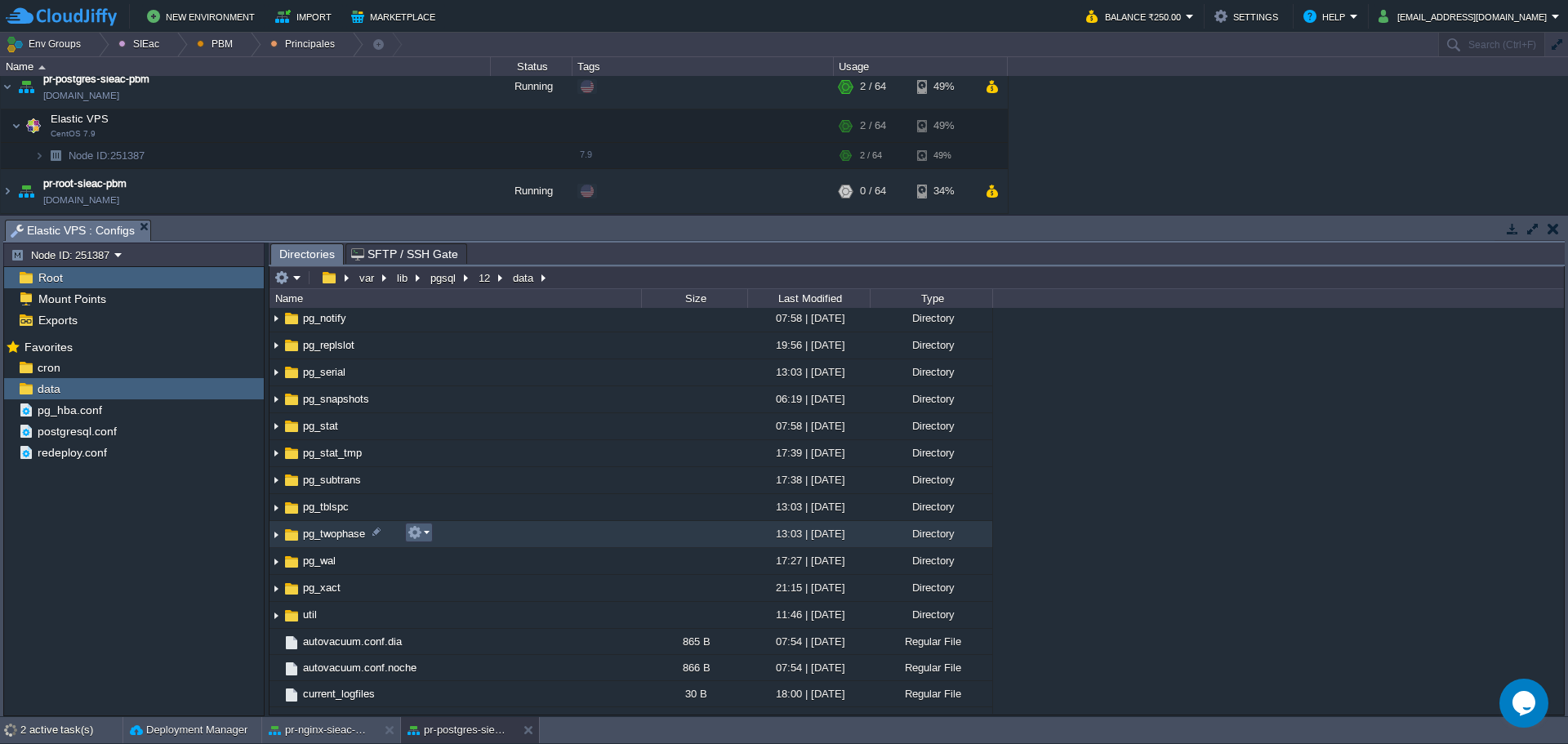
scroll to position [446, 0]
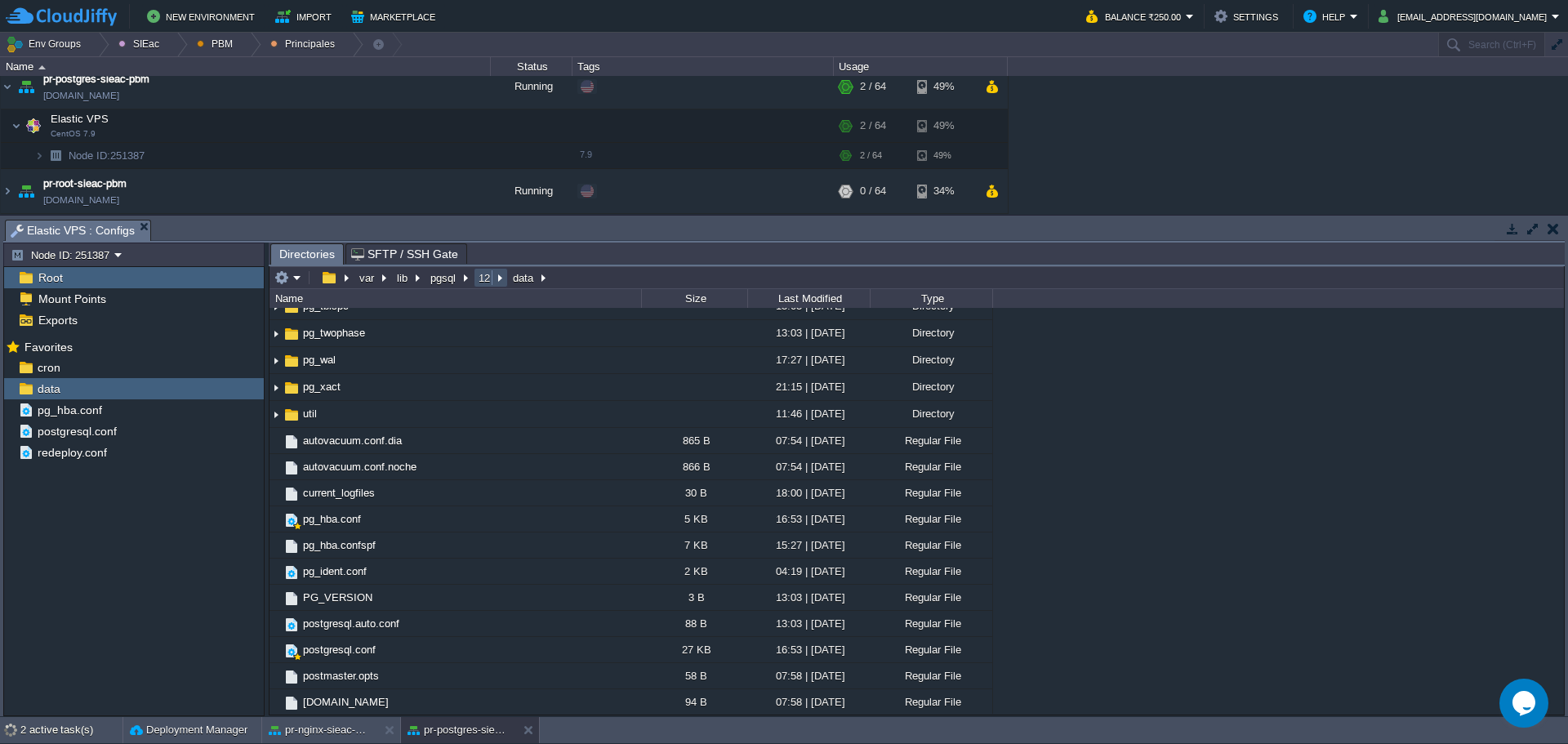
click at [483, 284] on button "12" at bounding box center [485, 277] width 18 height 14
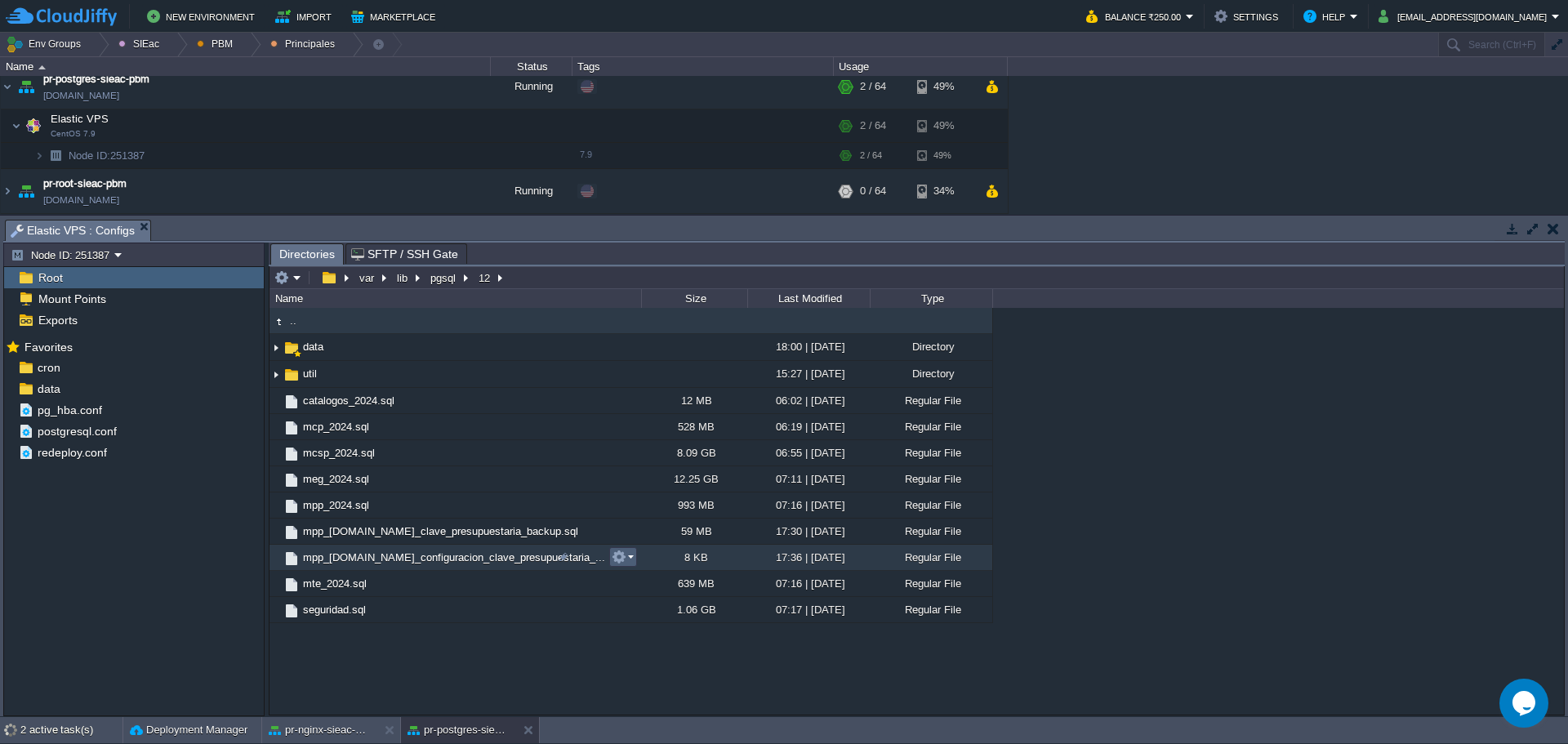
click at [632, 566] on td at bounding box center [623, 556] width 28 height 19
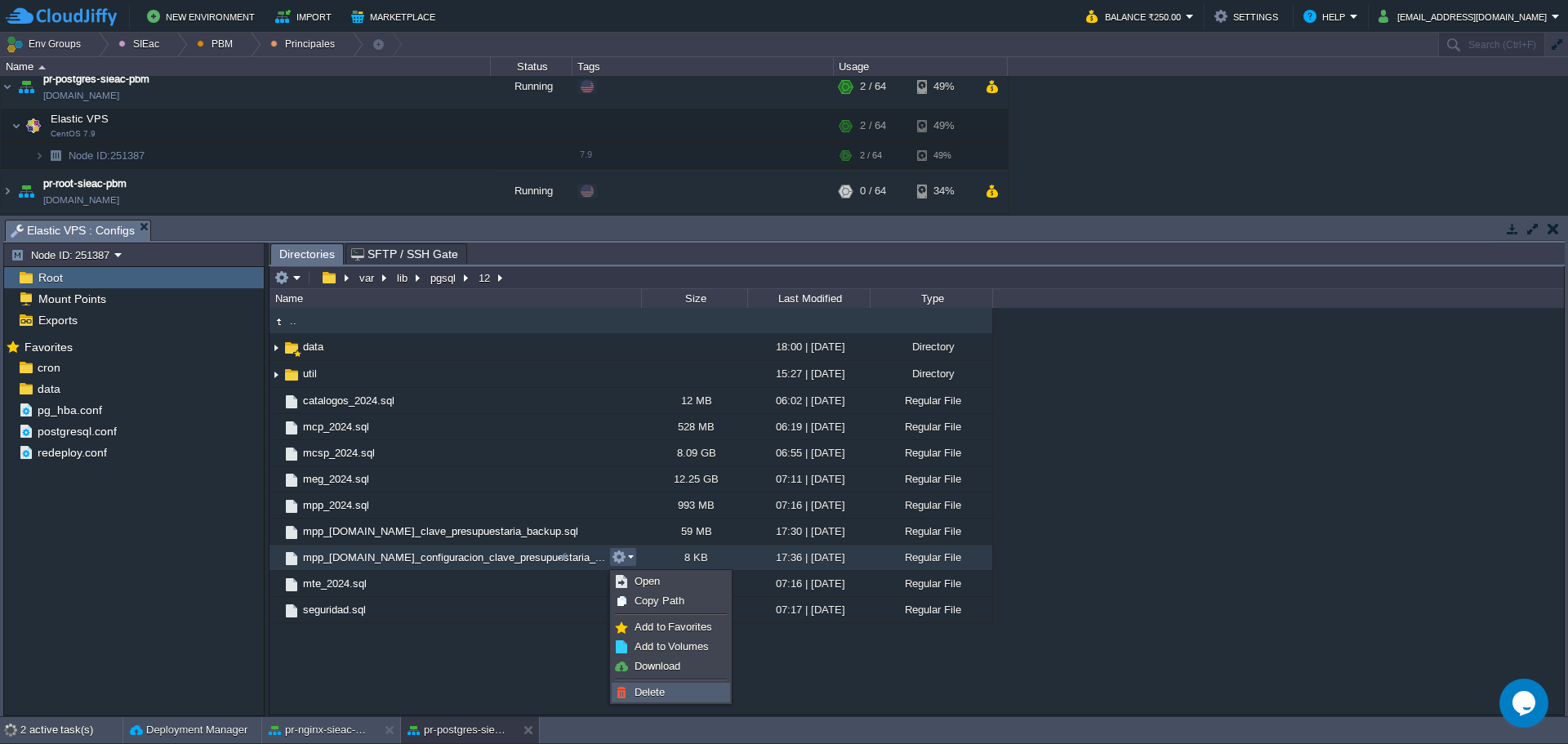
click at [642, 699] on link "Delete" at bounding box center [671, 692] width 117 height 18
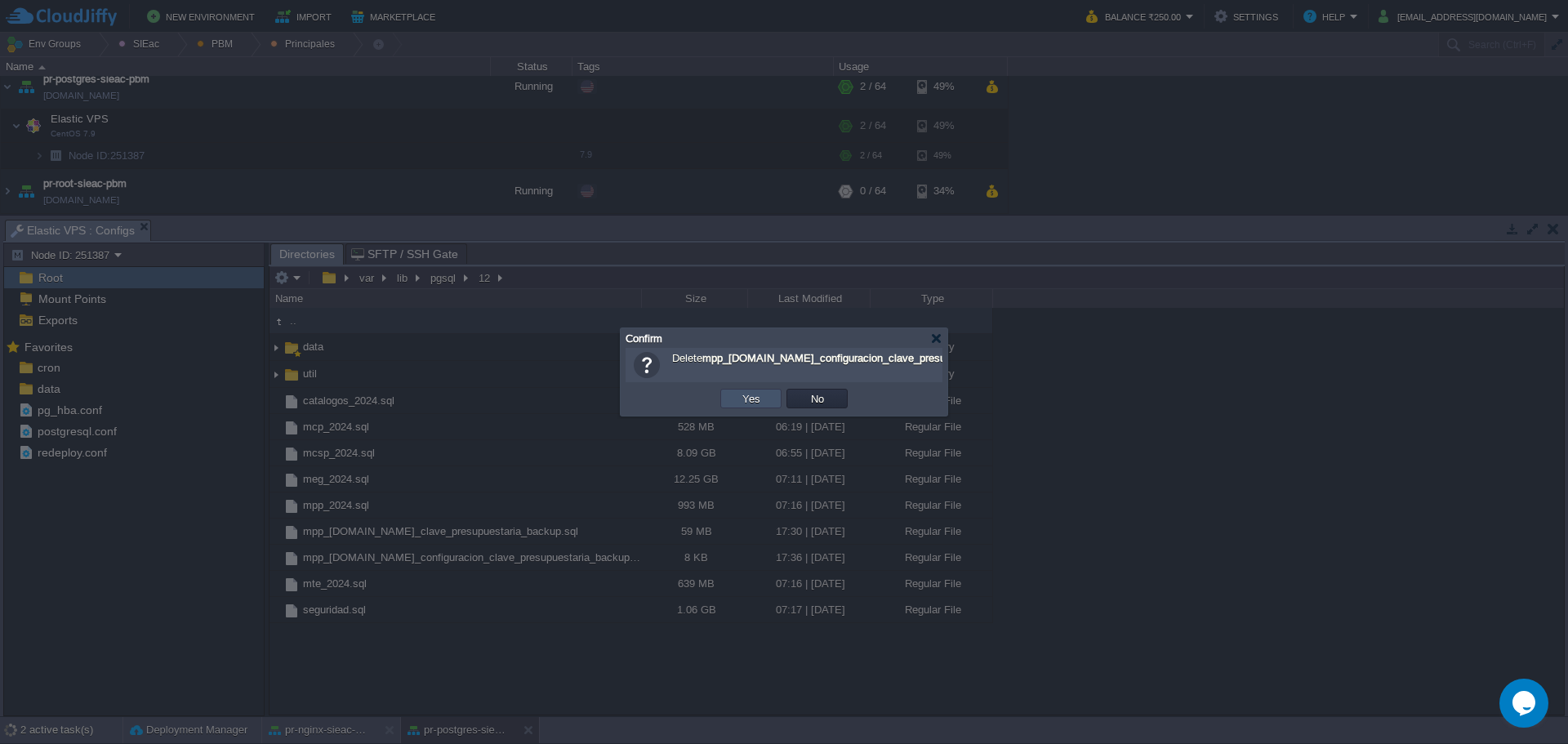
click at [748, 400] on button "Yes" at bounding box center [751, 398] width 28 height 14
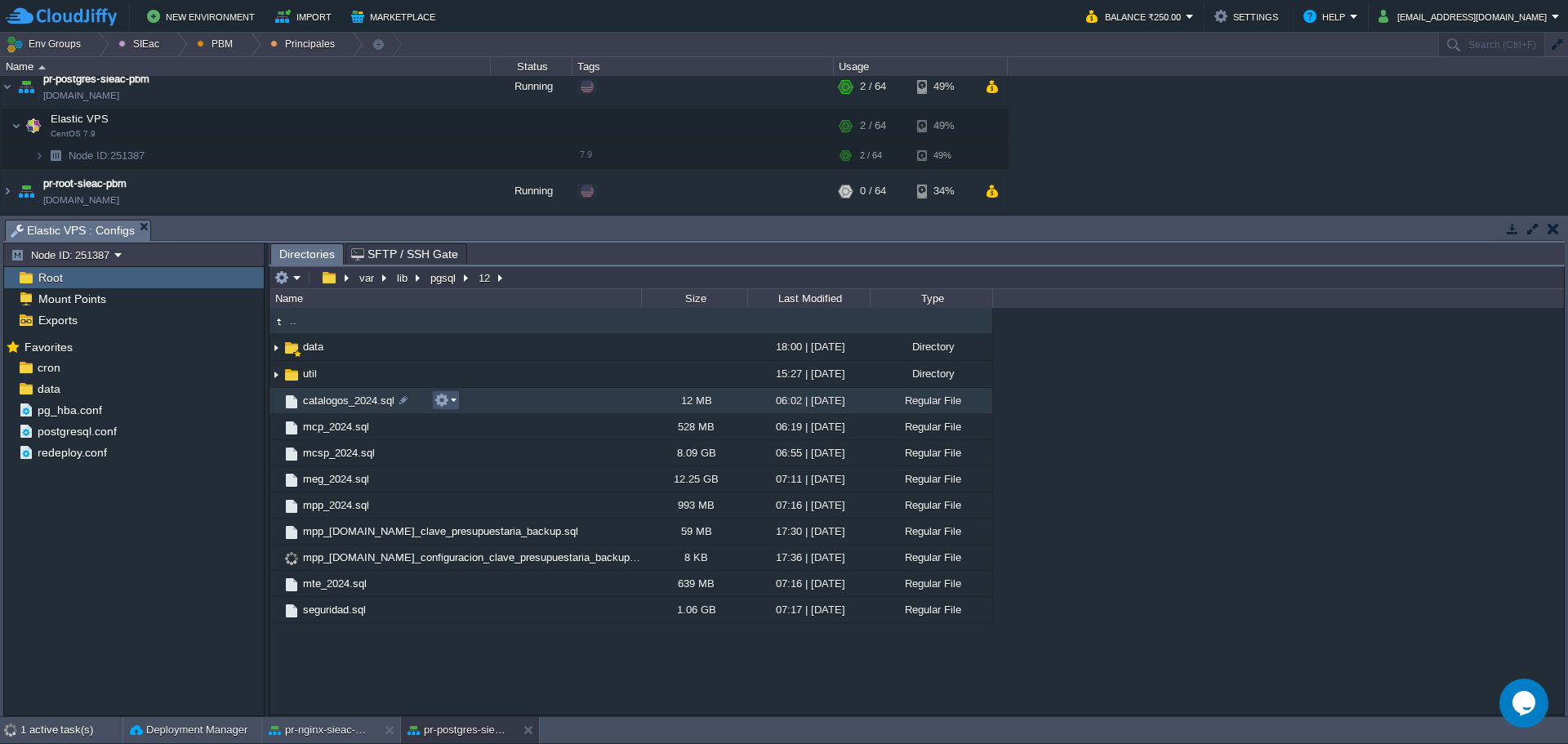
click at [452, 400] on em at bounding box center [445, 400] width 22 height 14
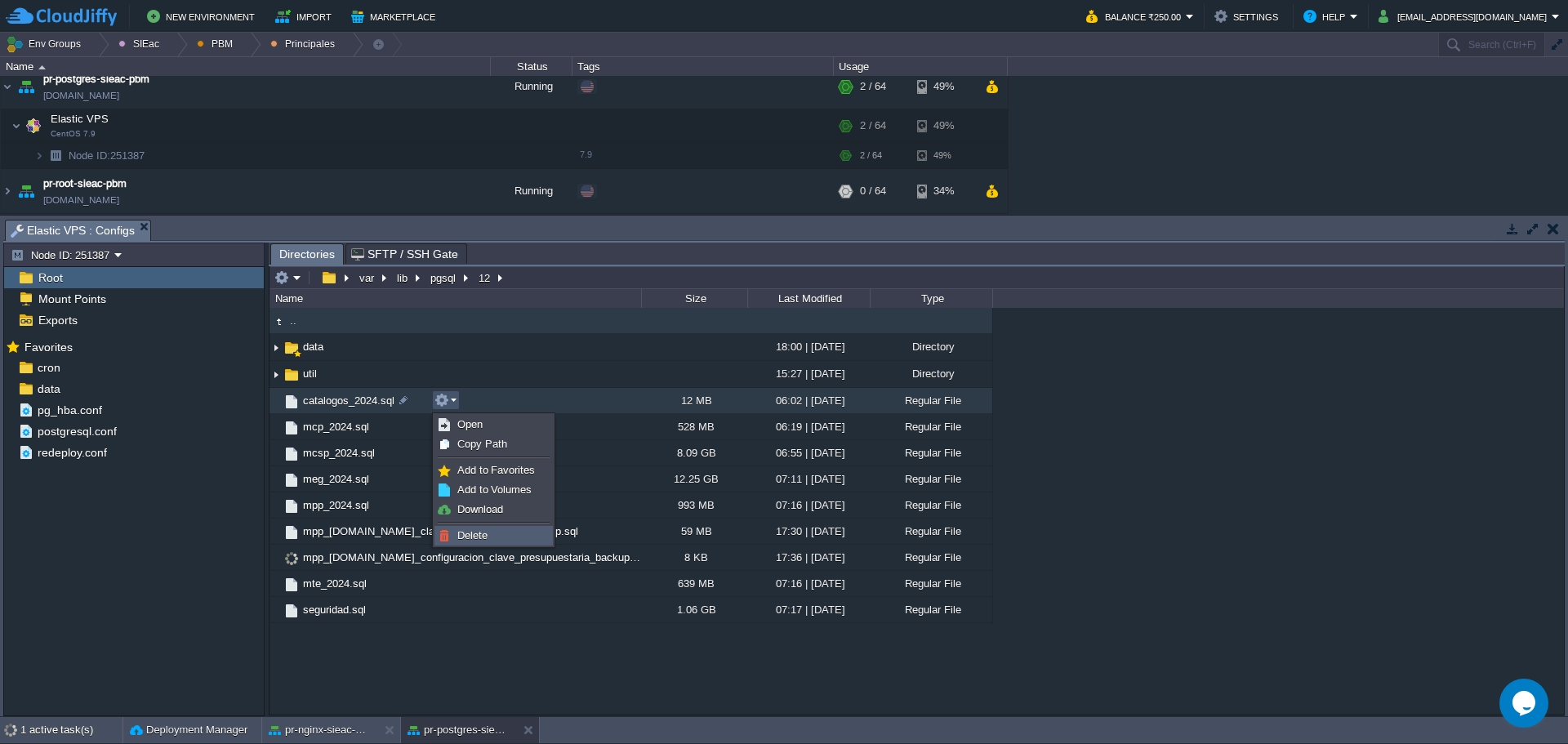
click at [492, 530] on link "Delete" at bounding box center [493, 535] width 117 height 18
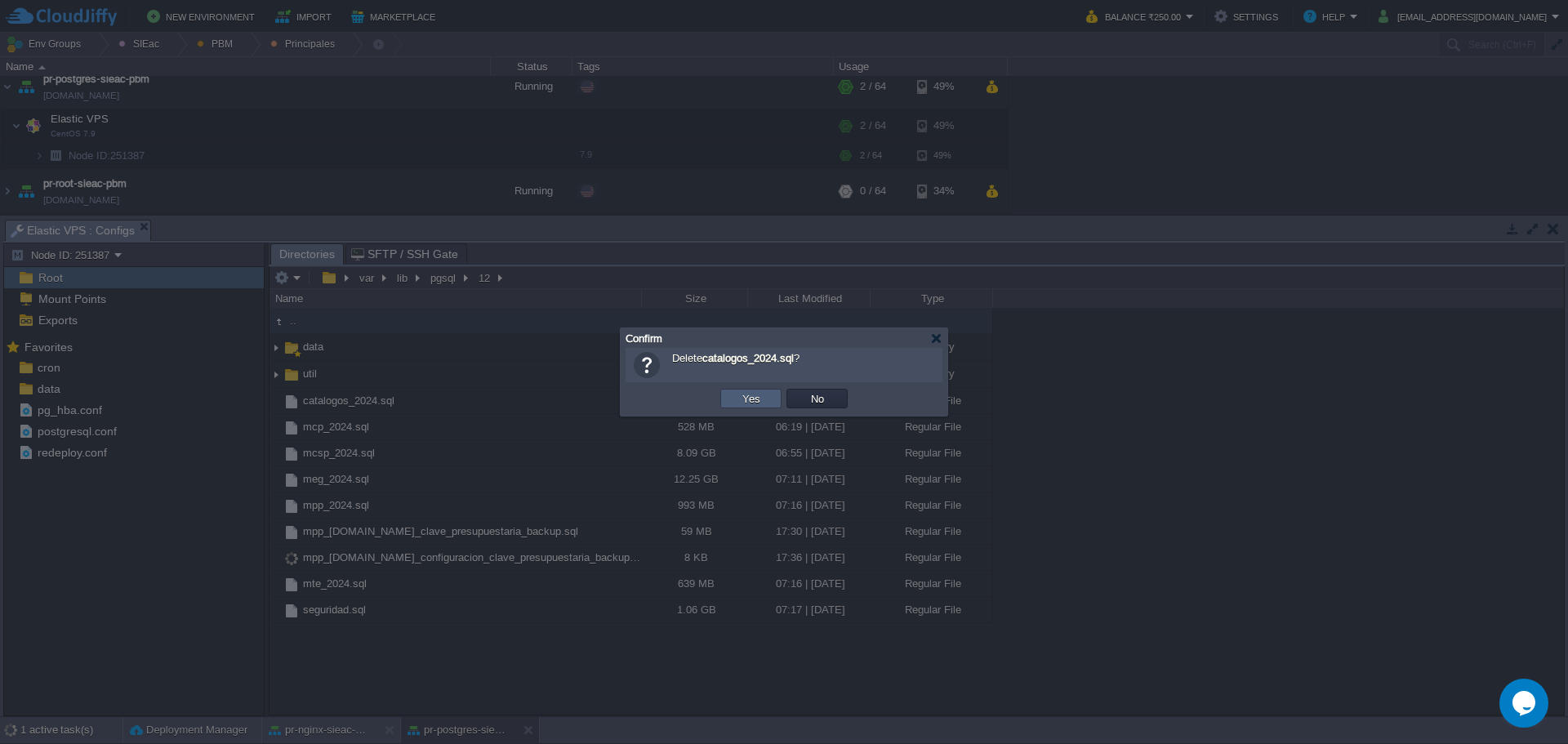
click at [742, 397] on button "Yes" at bounding box center [751, 398] width 28 height 14
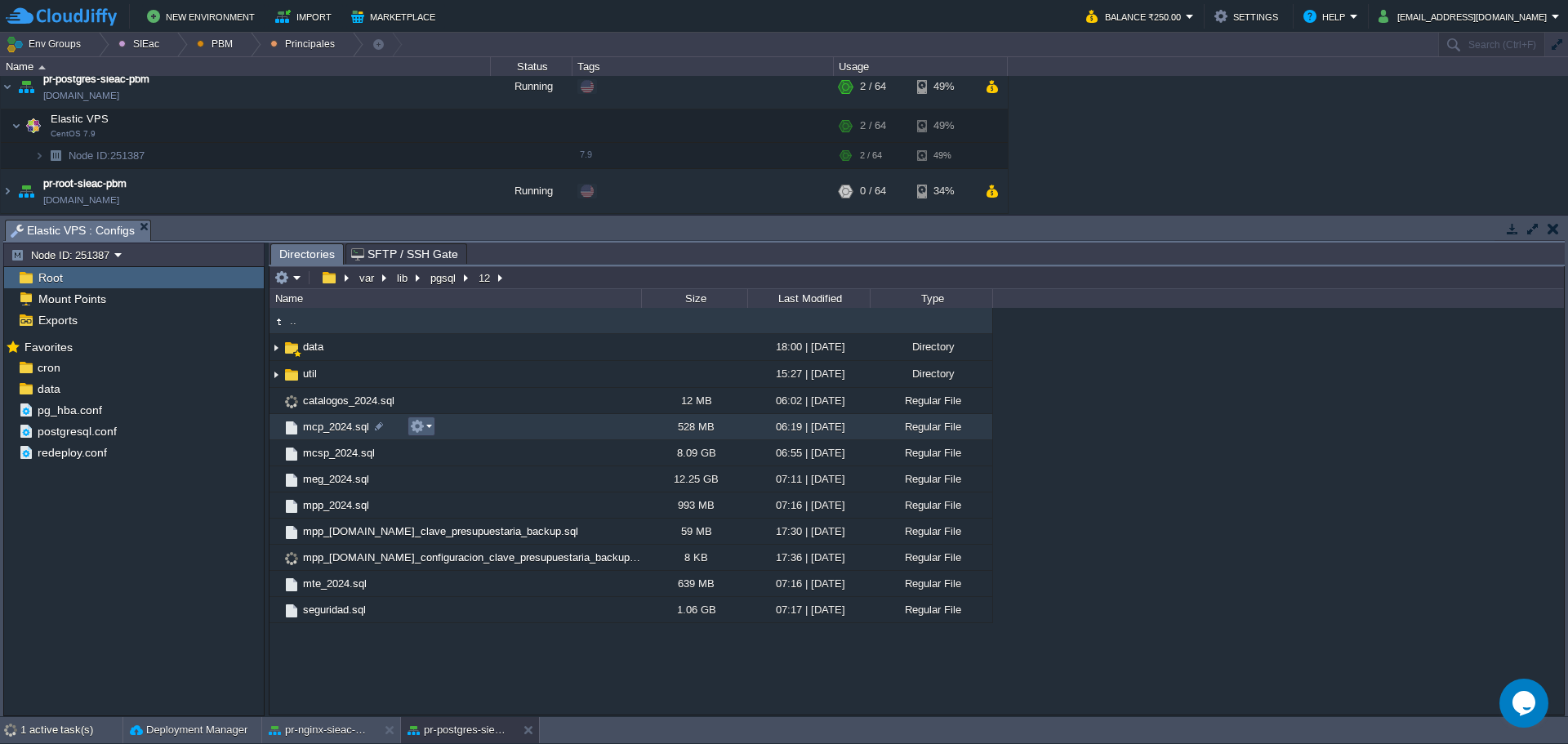
click at [431, 428] on em at bounding box center [421, 426] width 22 height 14
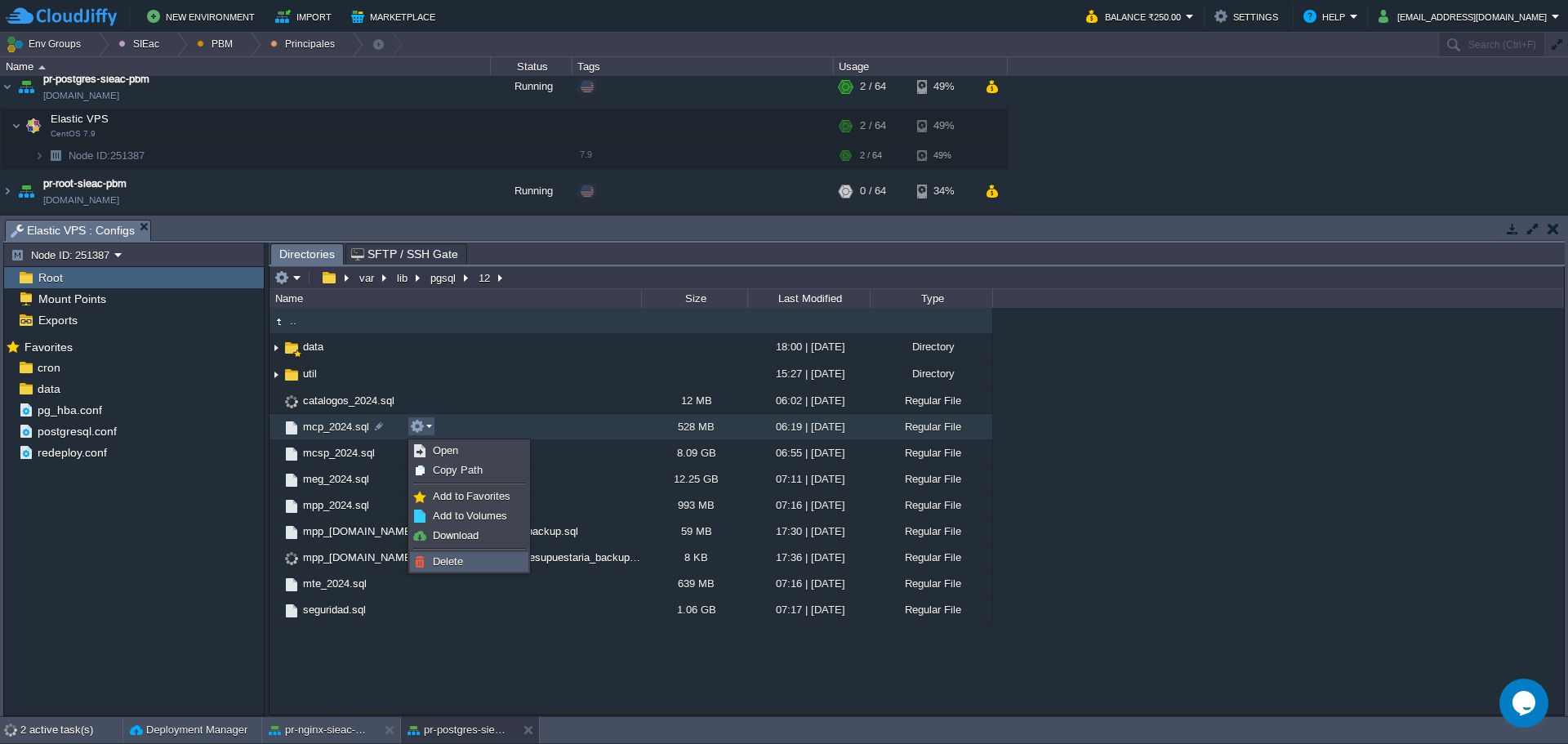
click at [439, 554] on link "Delete" at bounding box center [469, 561] width 117 height 18
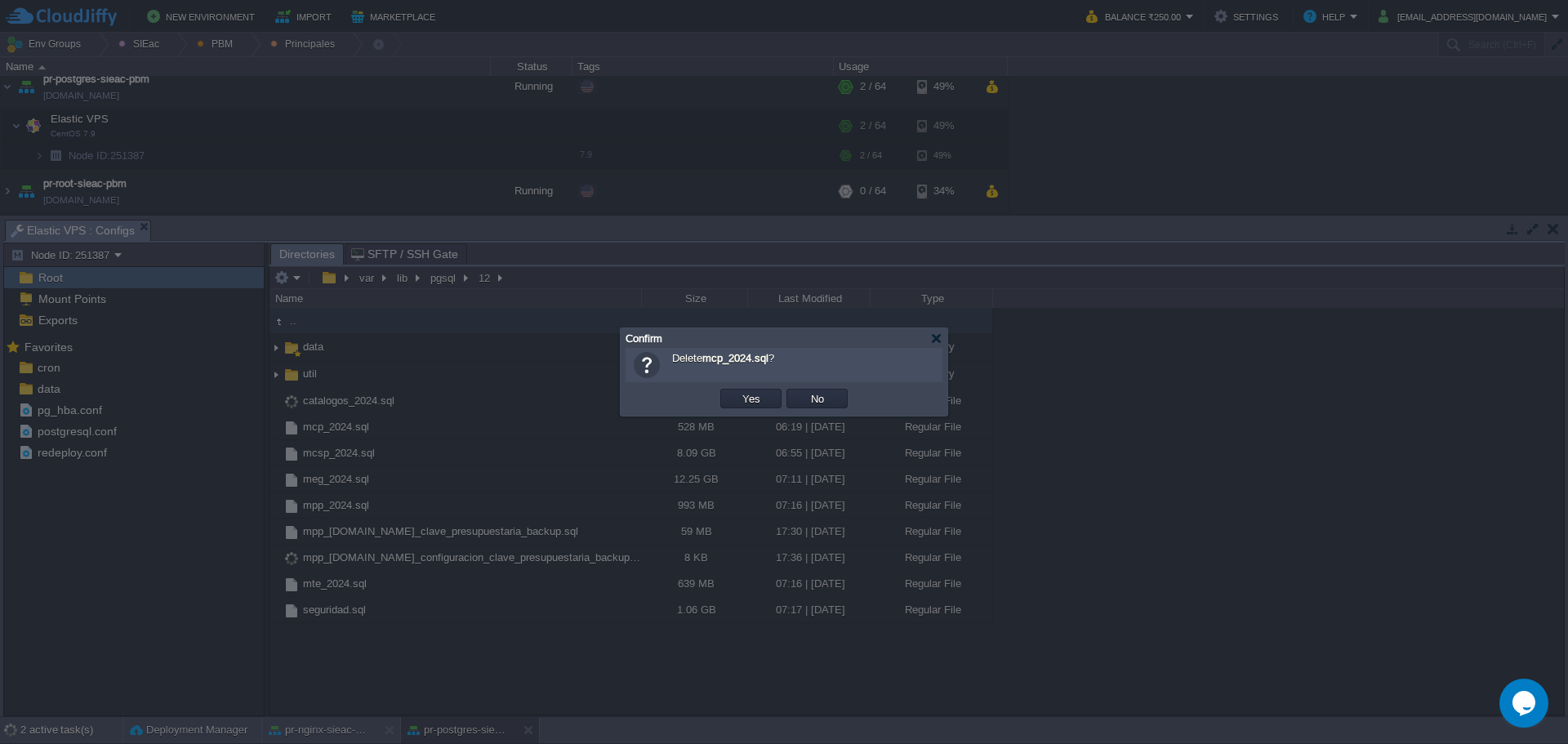
click at [736, 403] on td "Yes" at bounding box center [751, 398] width 61 height 19
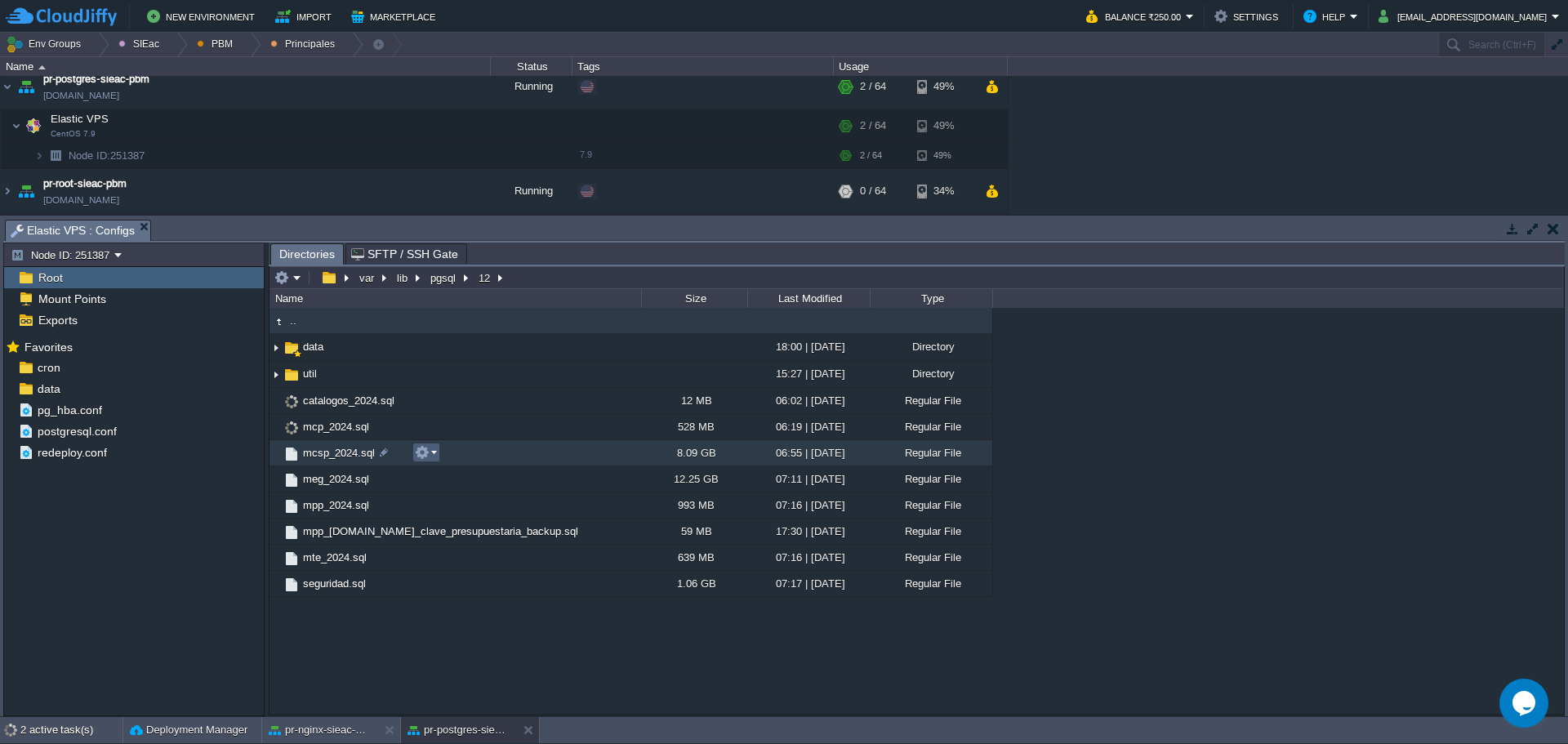
click at [435, 459] on em at bounding box center [426, 452] width 22 height 14
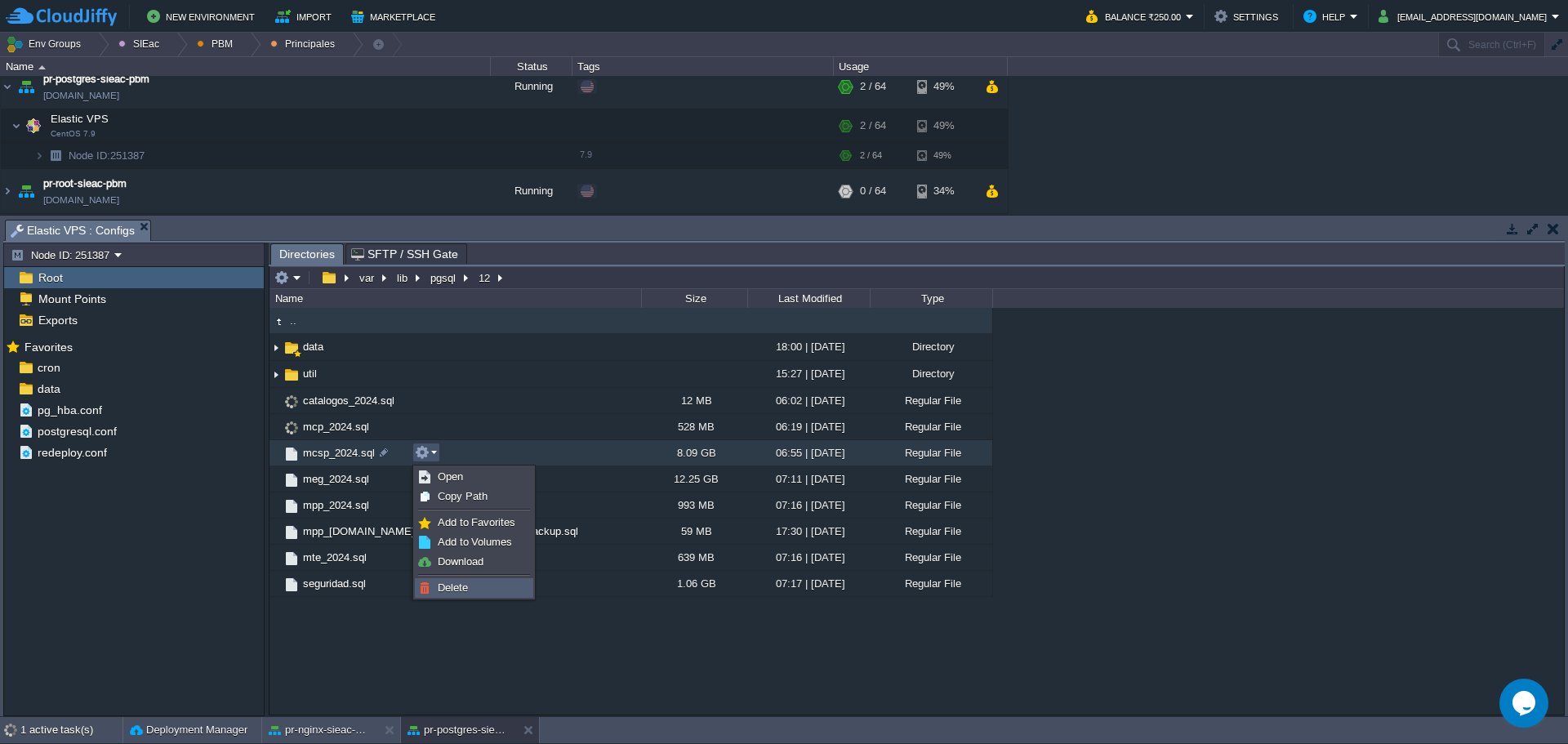
click at [465, 582] on span "Delete" at bounding box center [453, 587] width 30 height 13
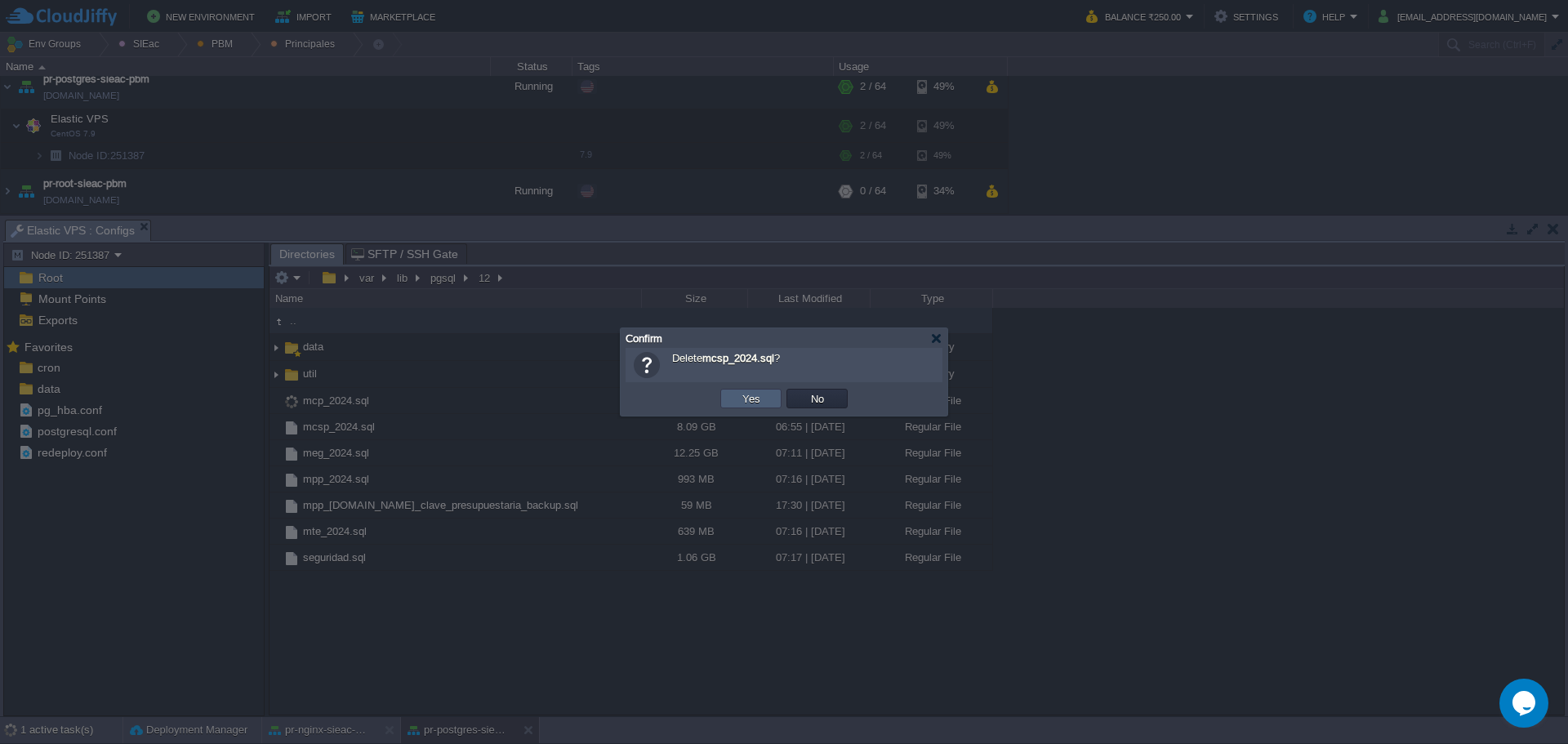
click at [752, 401] on button "Yes" at bounding box center [751, 398] width 28 height 14
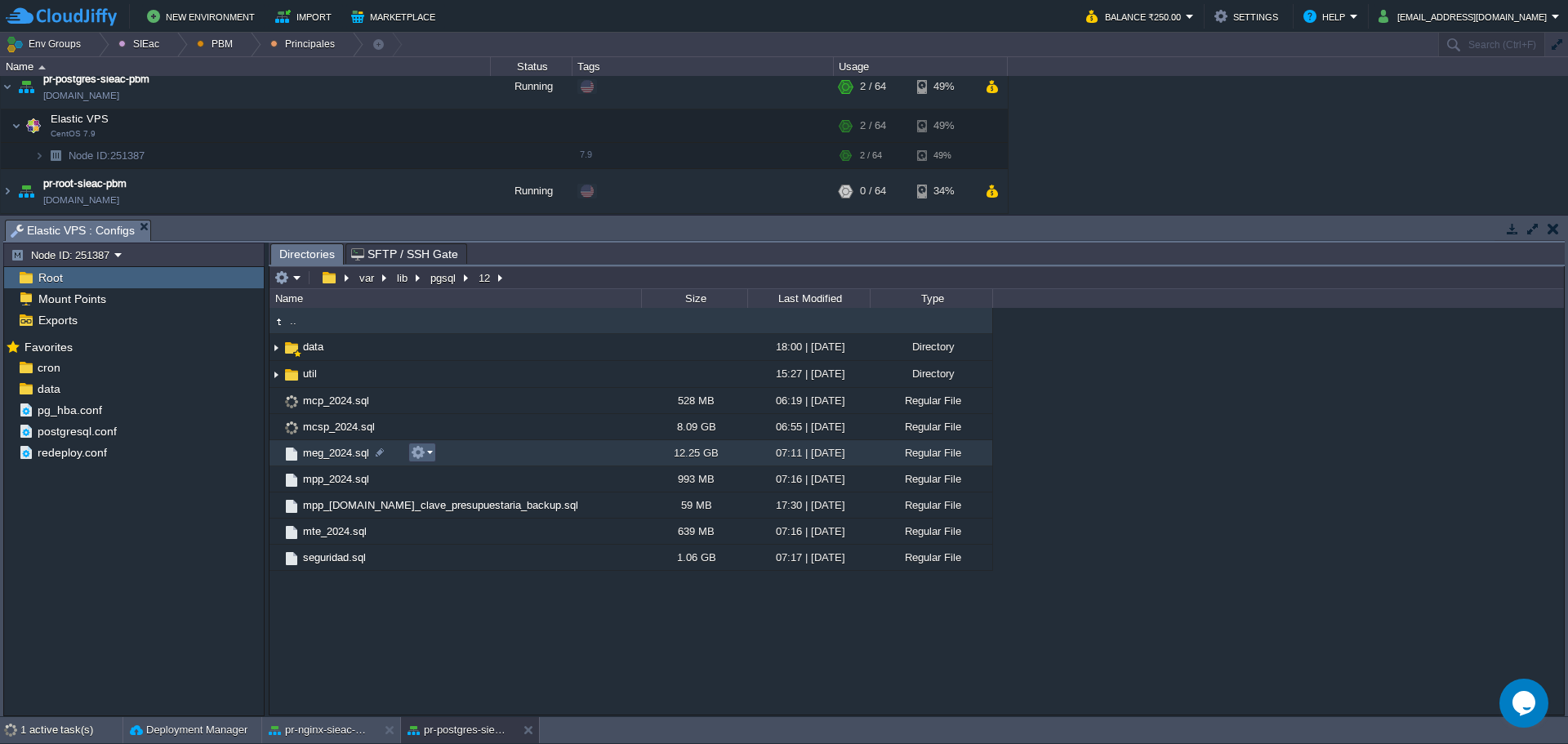
click at [434, 457] on td at bounding box center [422, 452] width 28 height 19
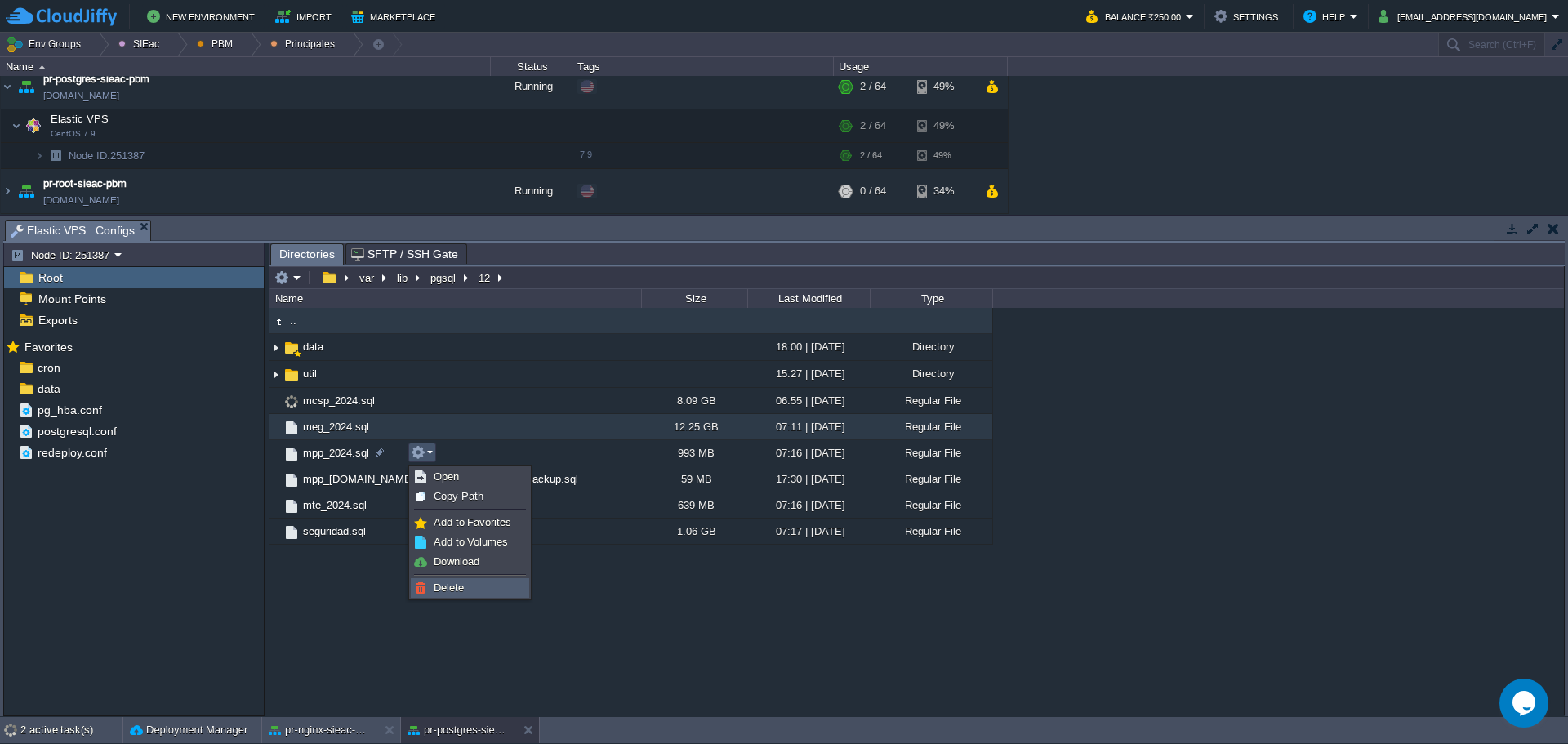
click at [464, 590] on link "Delete" at bounding box center [470, 587] width 117 height 18
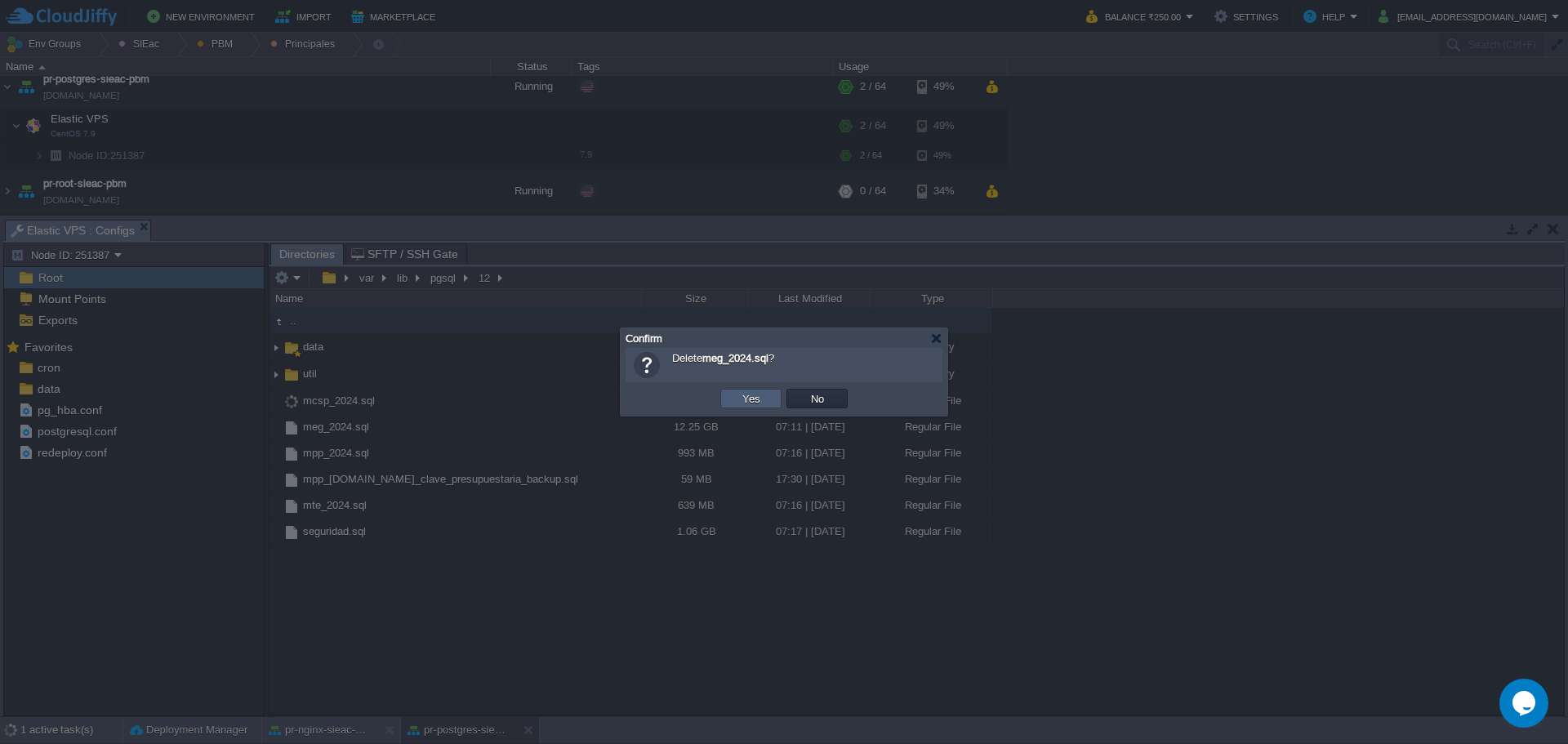
click at [746, 407] on td "Yes" at bounding box center [751, 398] width 61 height 19
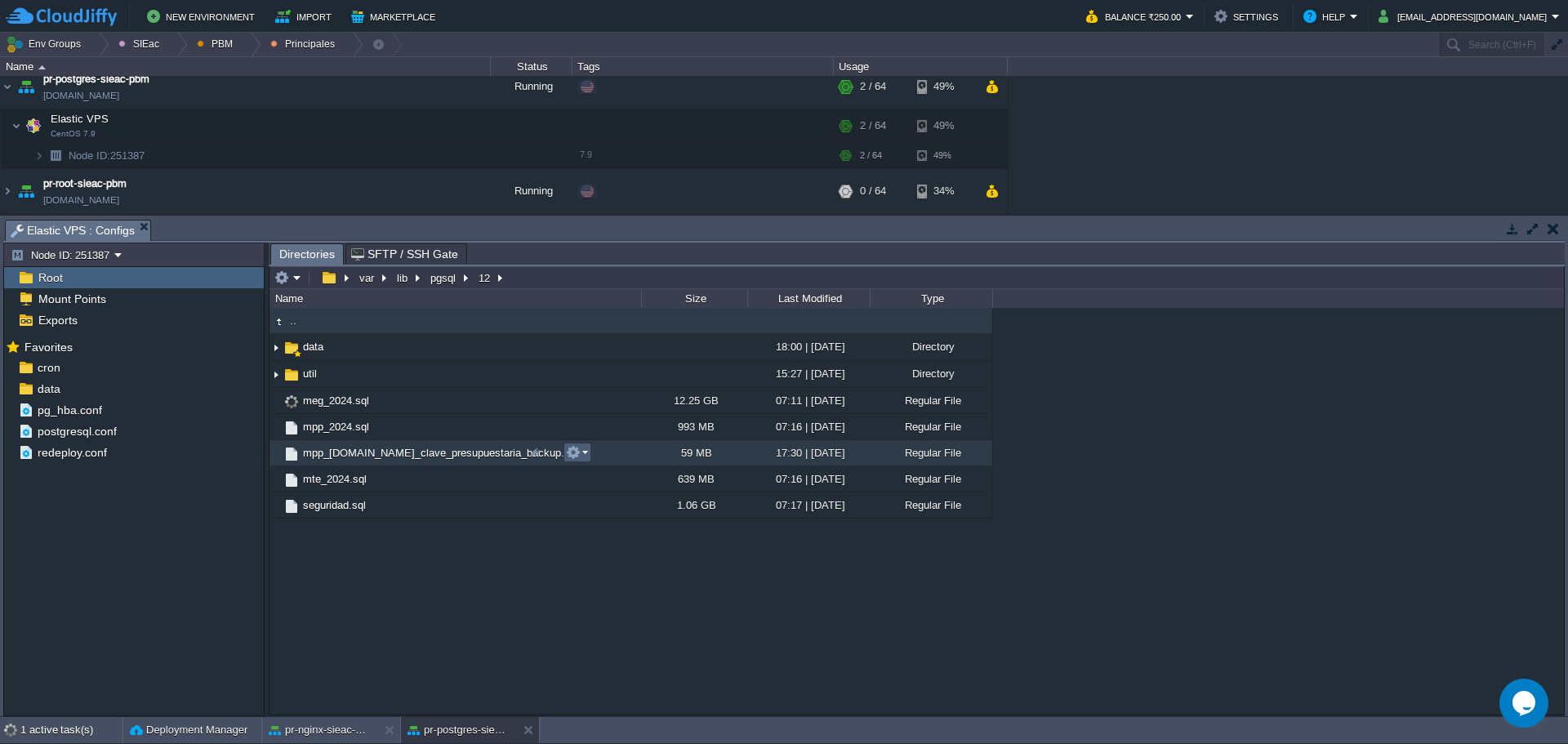
click at [588, 459] on td at bounding box center [577, 452] width 28 height 19
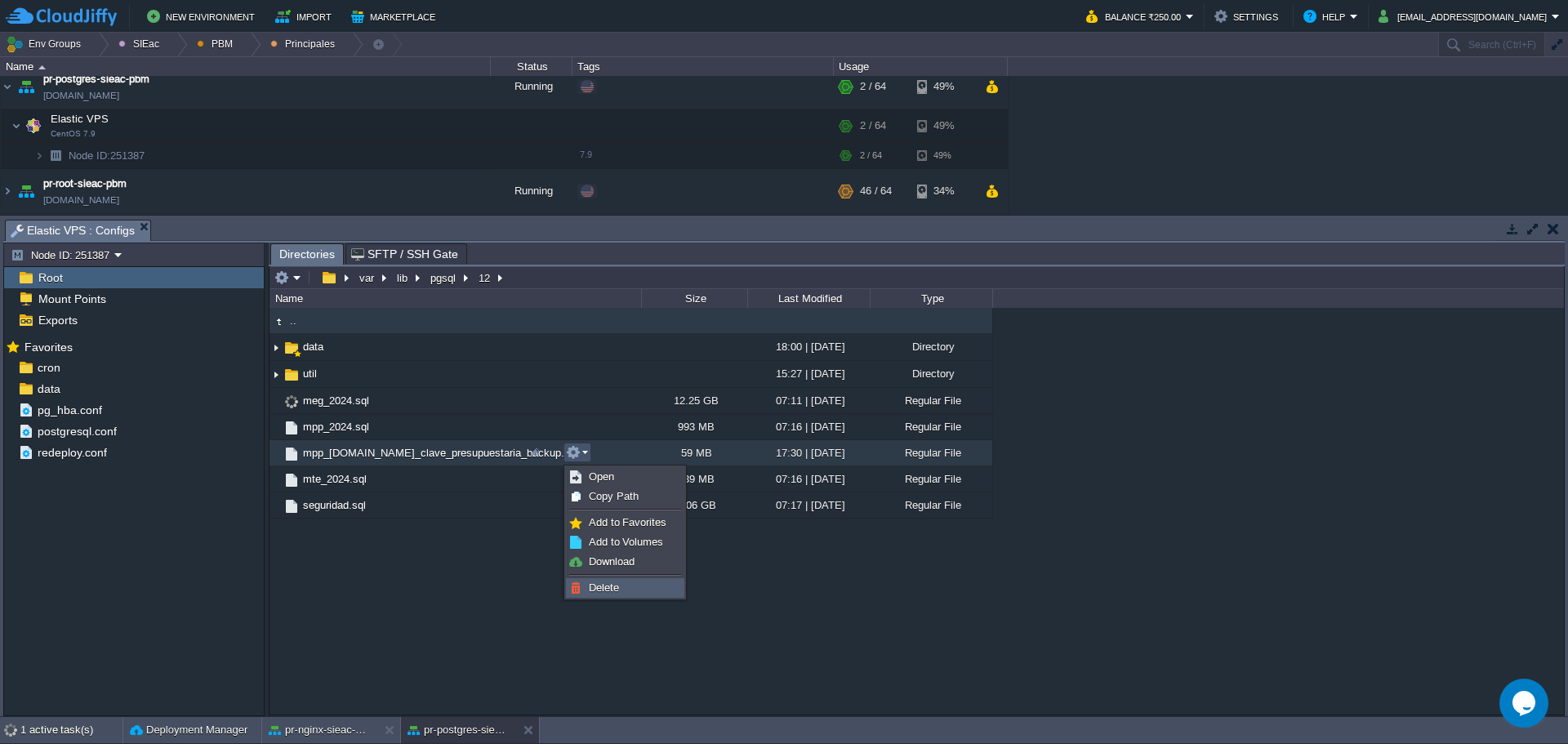
click at [582, 582] on img at bounding box center [576, 588] width 13 height 13
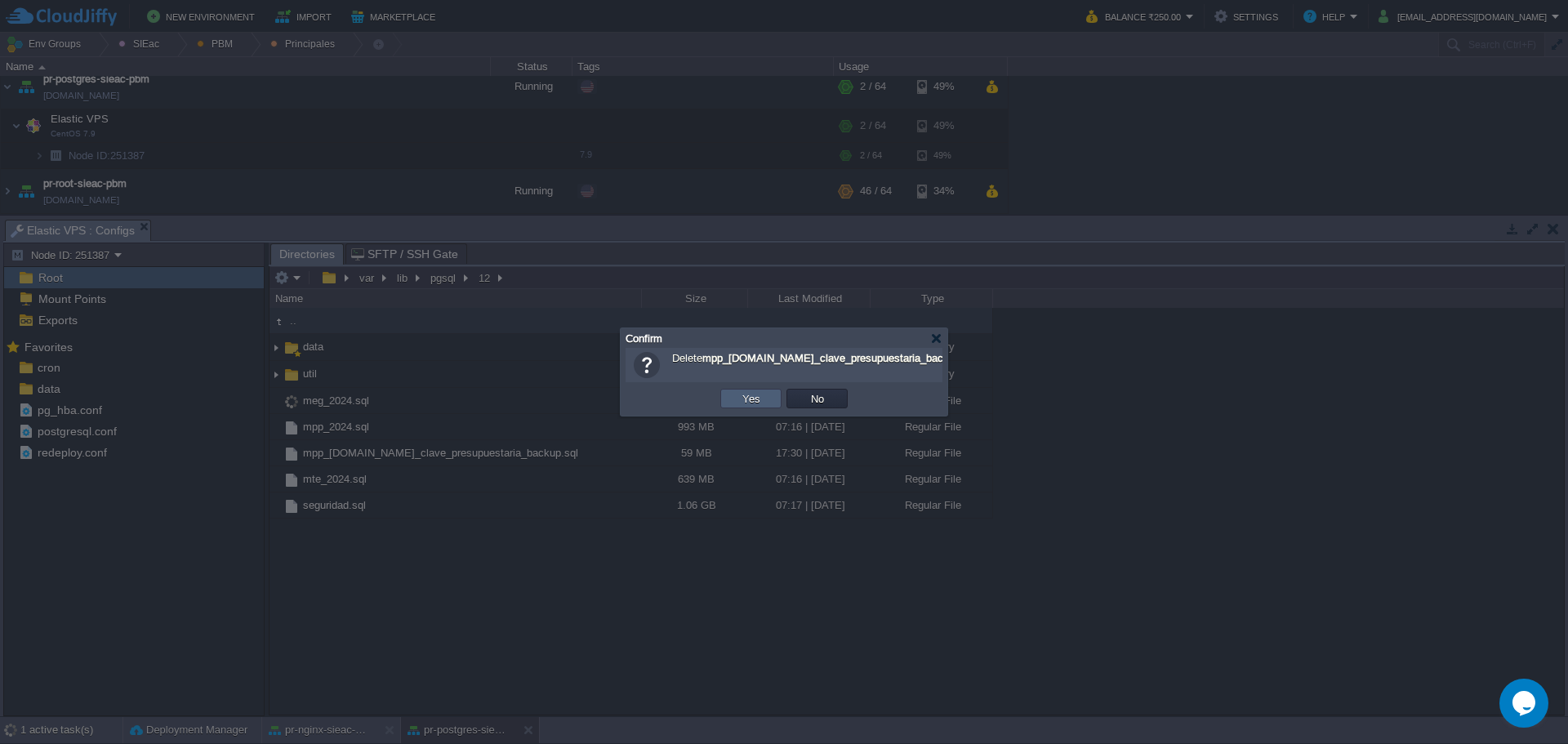
click at [766, 402] on td "Yes" at bounding box center [751, 398] width 61 height 19
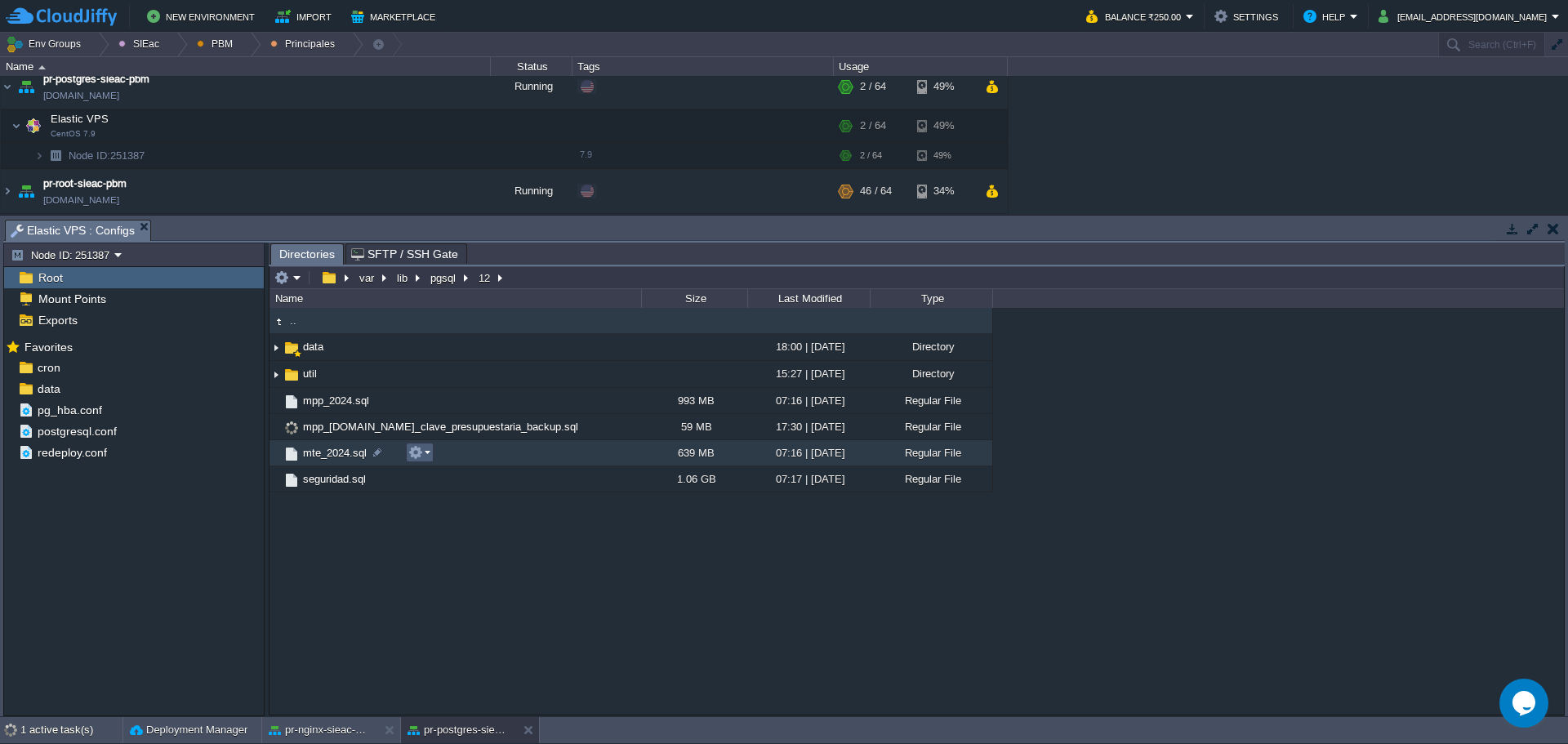
click at [426, 452] on em at bounding box center [419, 452] width 22 height 14
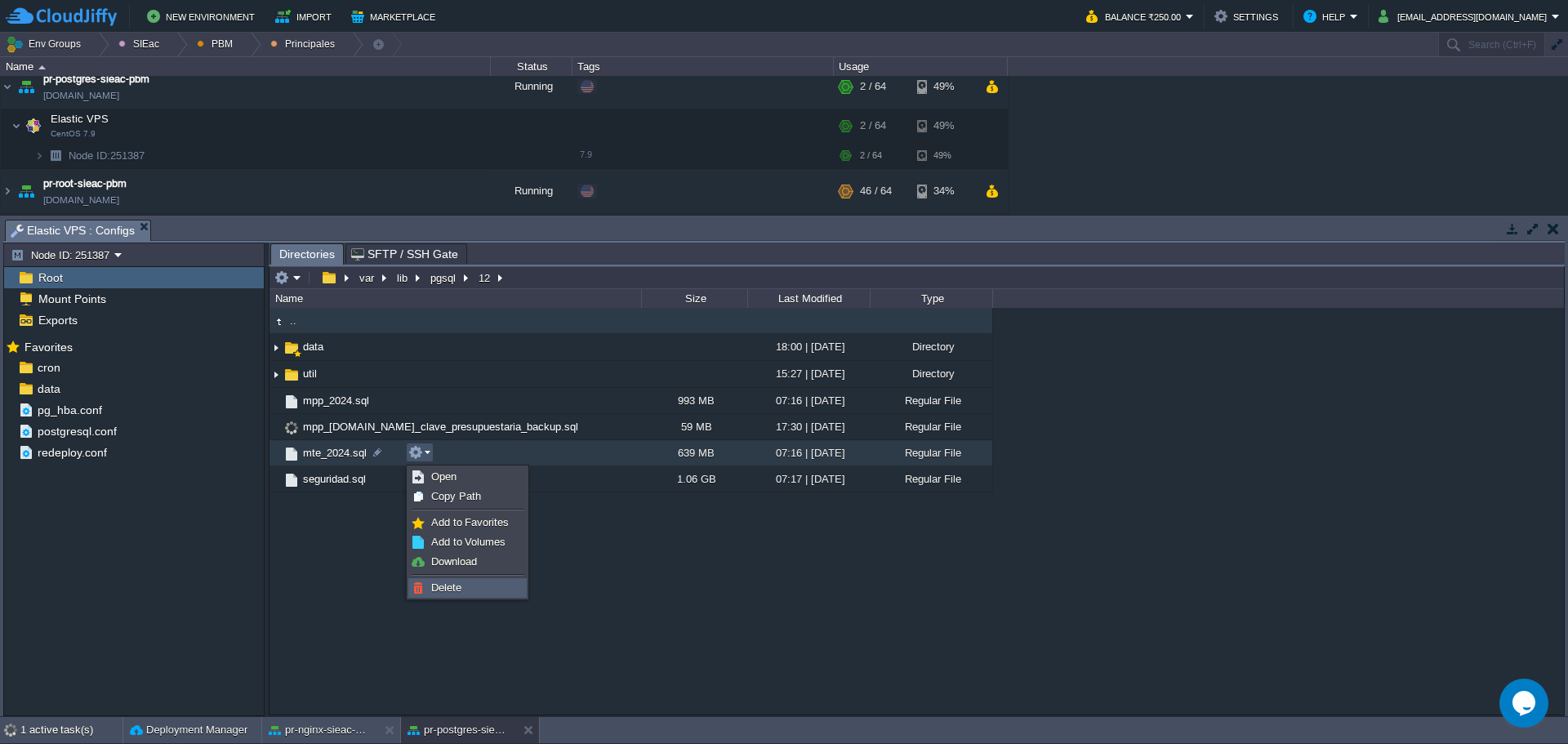
click at [458, 581] on link "Delete" at bounding box center [467, 587] width 117 height 18
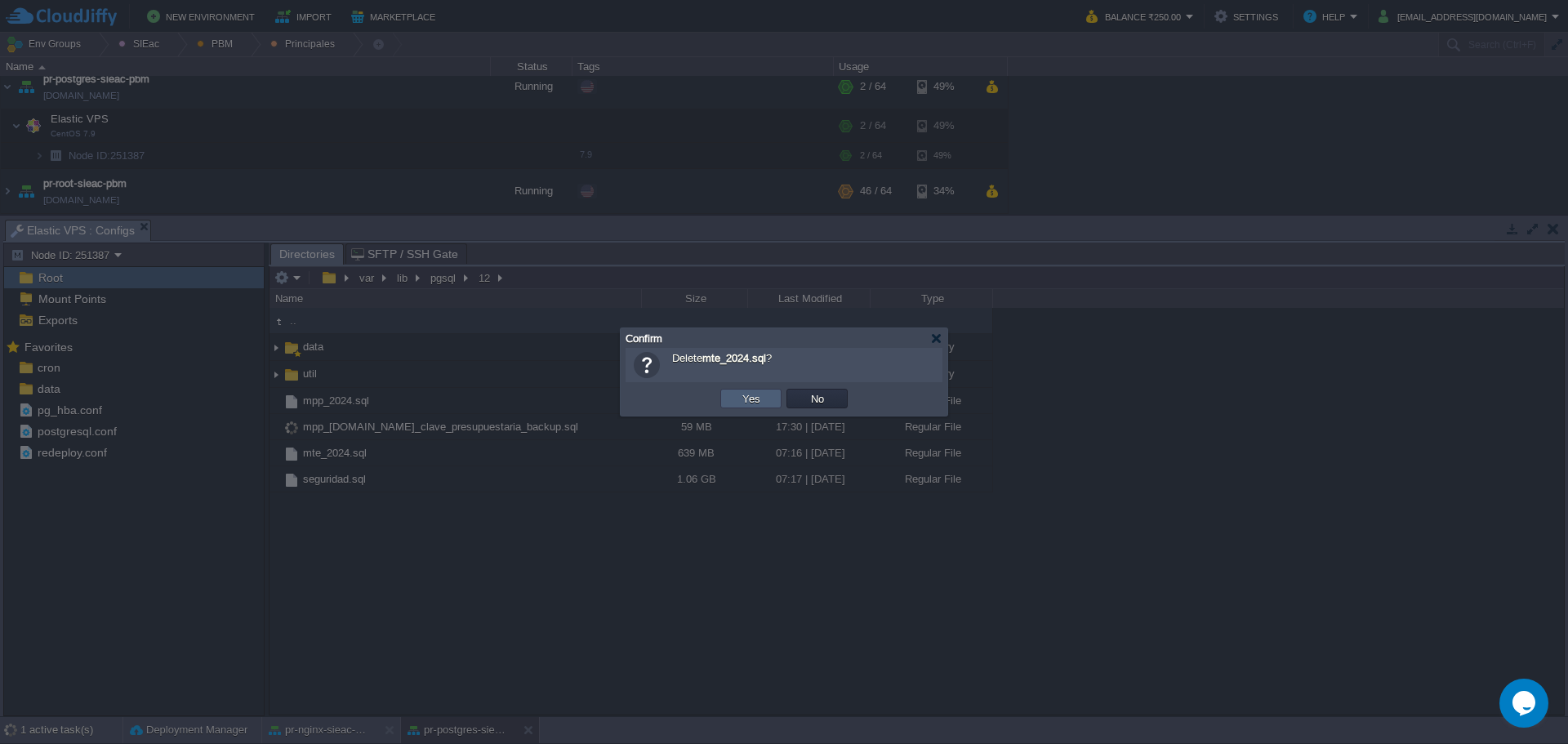
click at [731, 399] on td "Yes" at bounding box center [751, 398] width 61 height 19
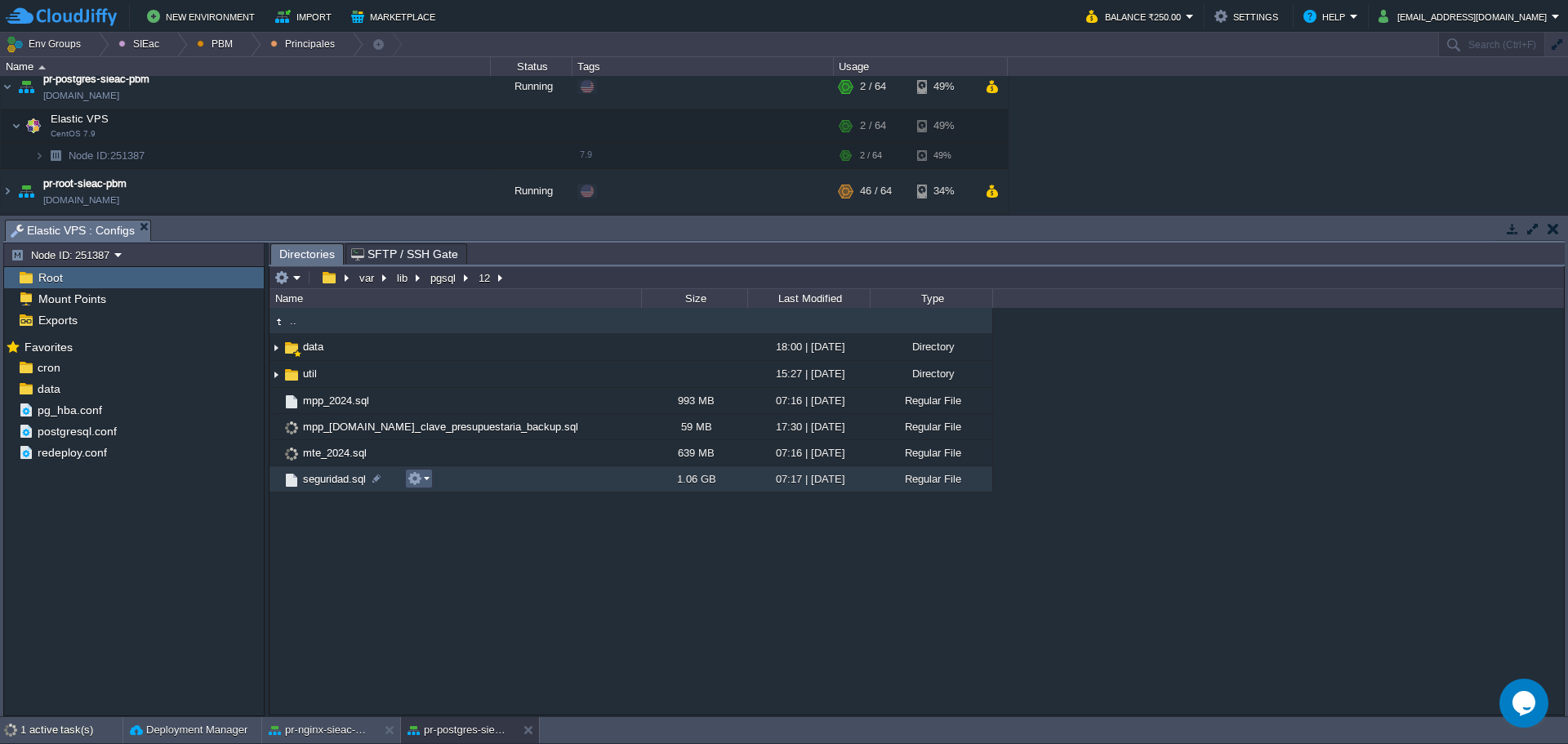
click at [431, 486] on td at bounding box center [418, 478] width 28 height 19
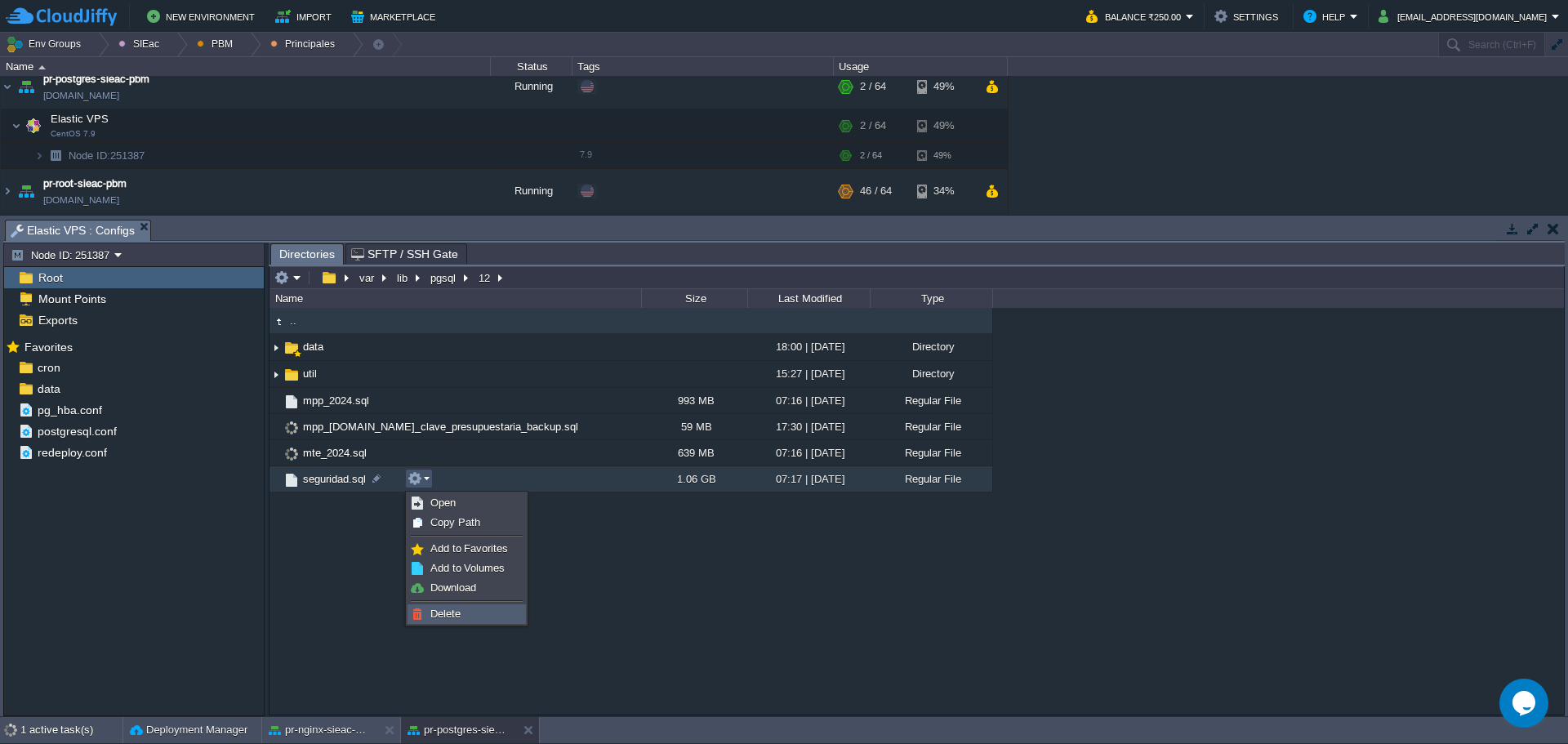
click at [459, 615] on span "Delete" at bounding box center [445, 614] width 30 height 13
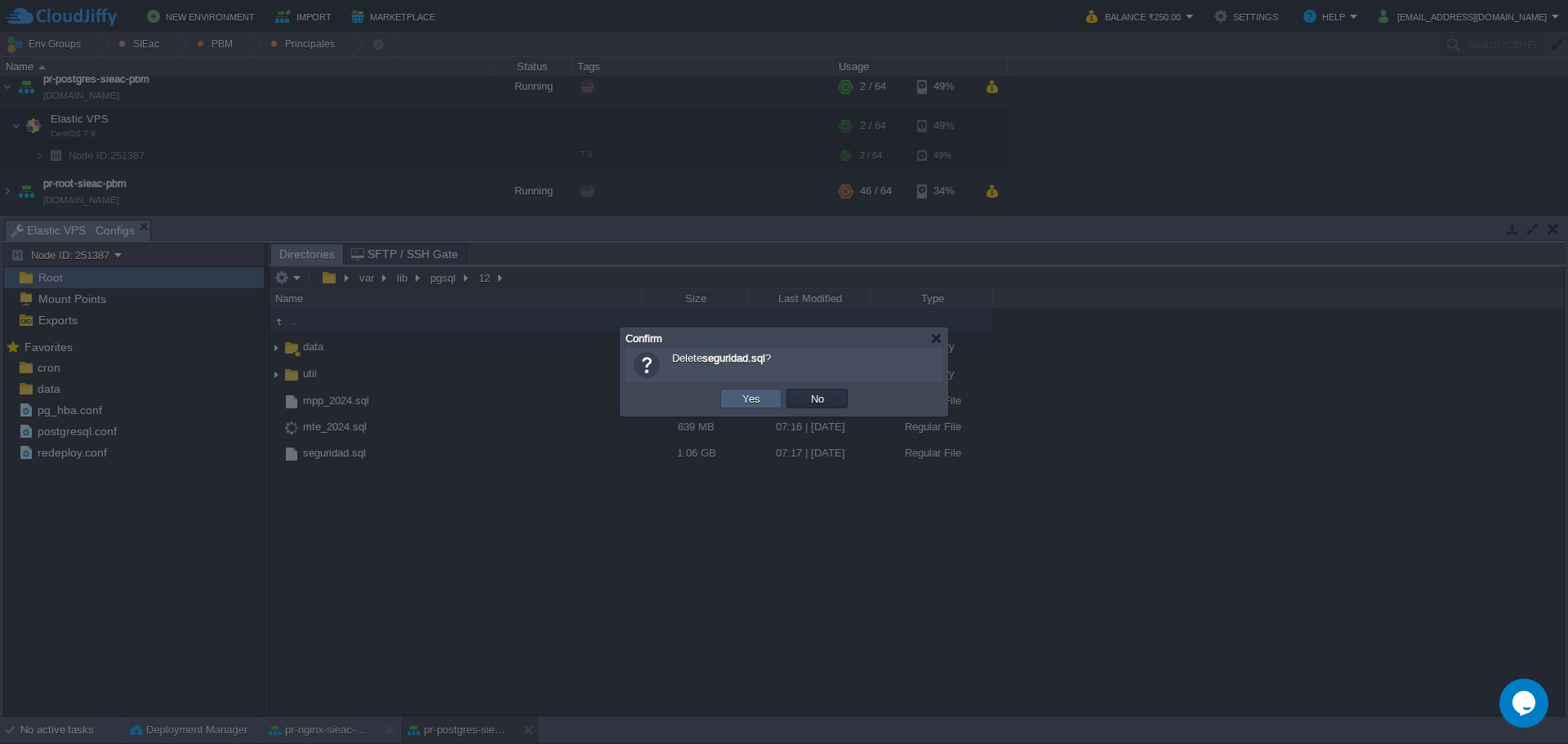
click at [729, 406] on td "Yes" at bounding box center [751, 398] width 61 height 19
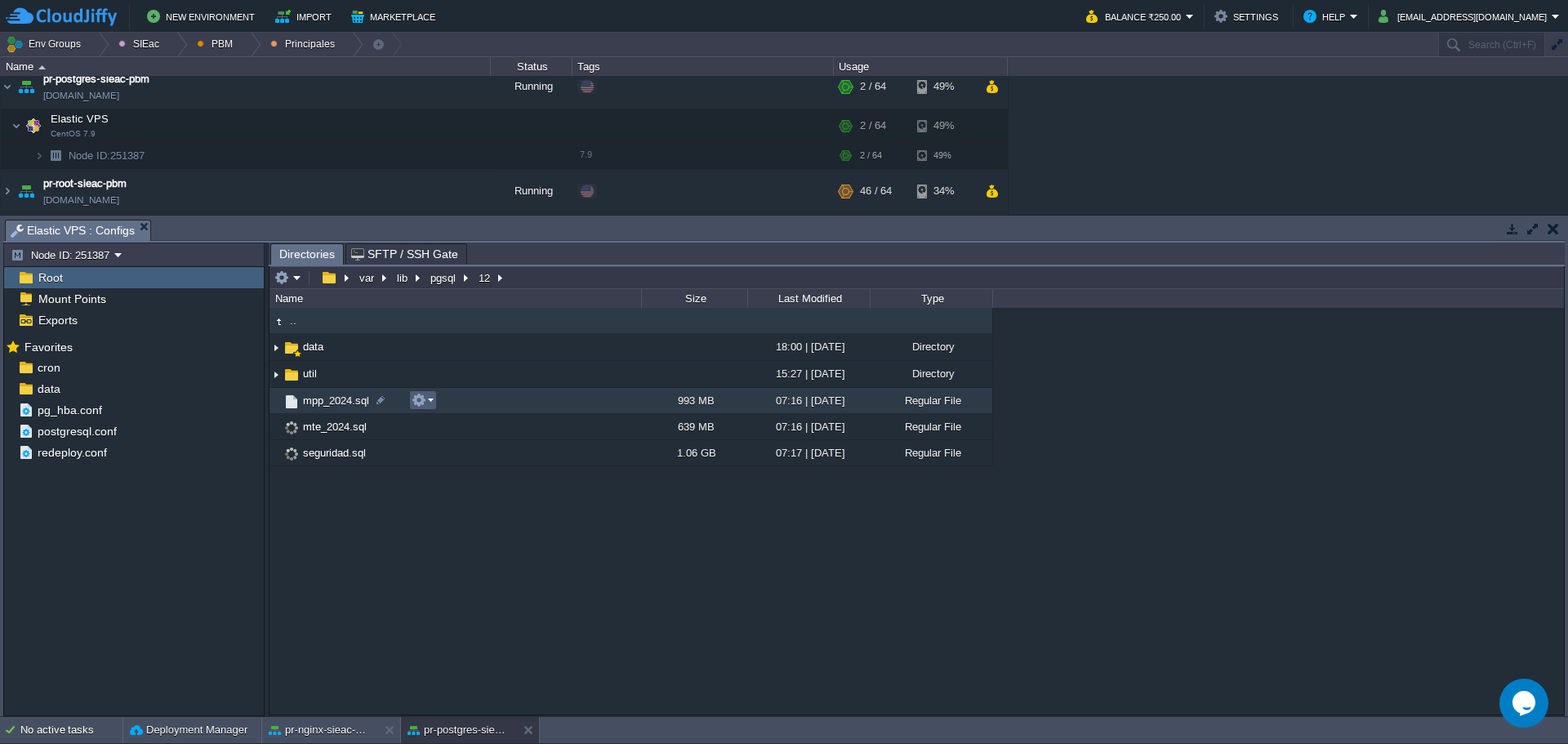
click at [431, 407] on em at bounding box center [423, 400] width 22 height 14
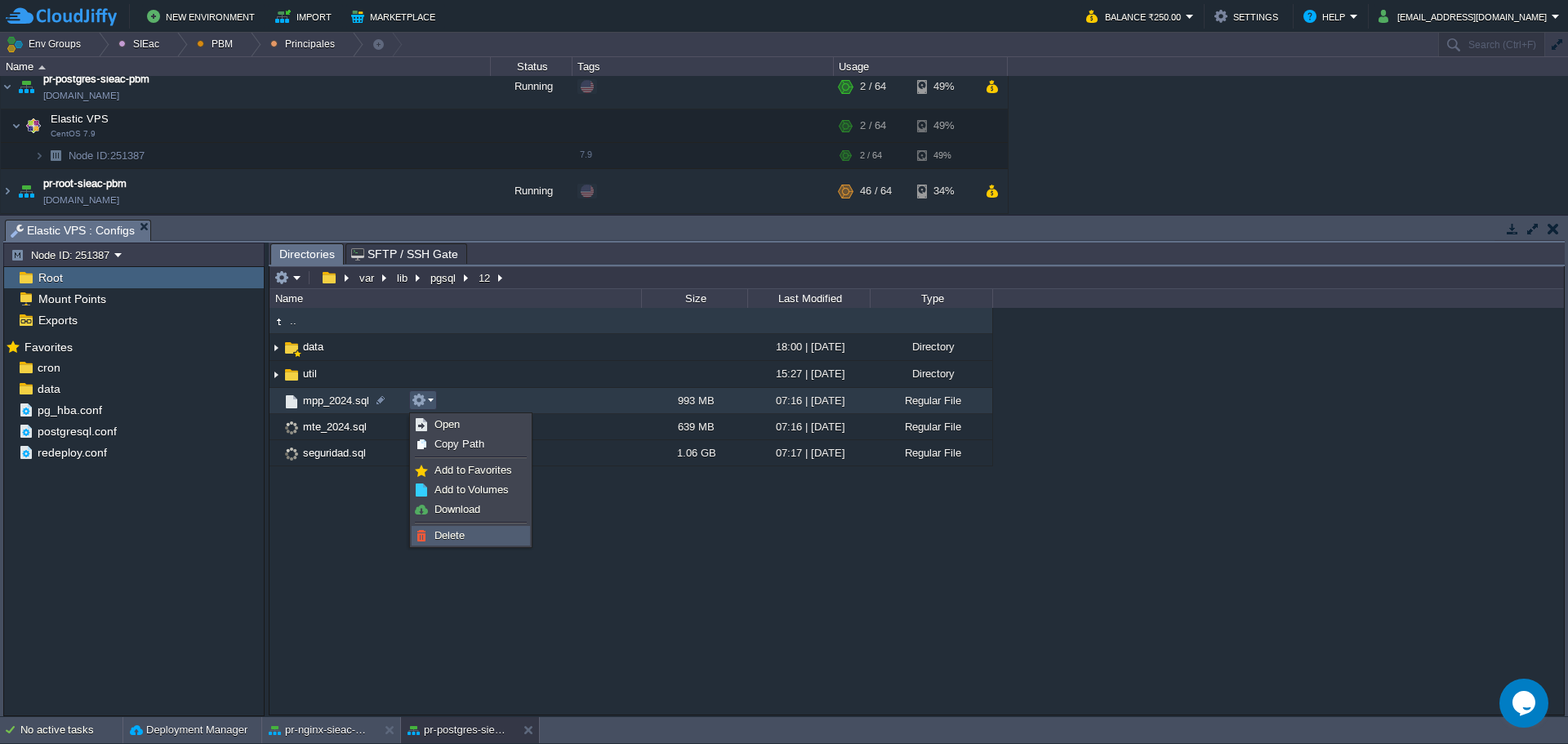
click at [472, 541] on link "Delete" at bounding box center [470, 535] width 117 height 18
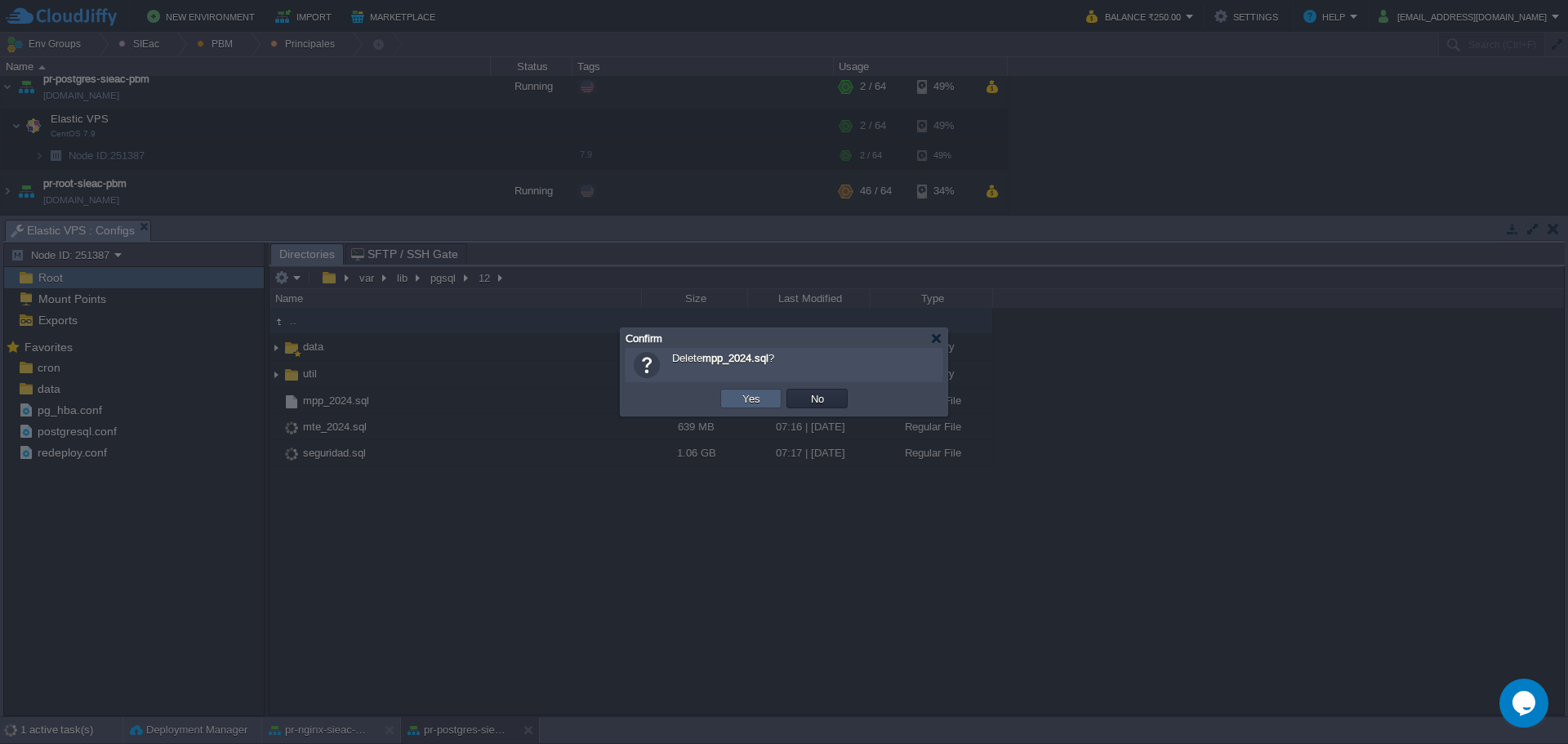
click at [735, 401] on td "Yes" at bounding box center [751, 398] width 61 height 19
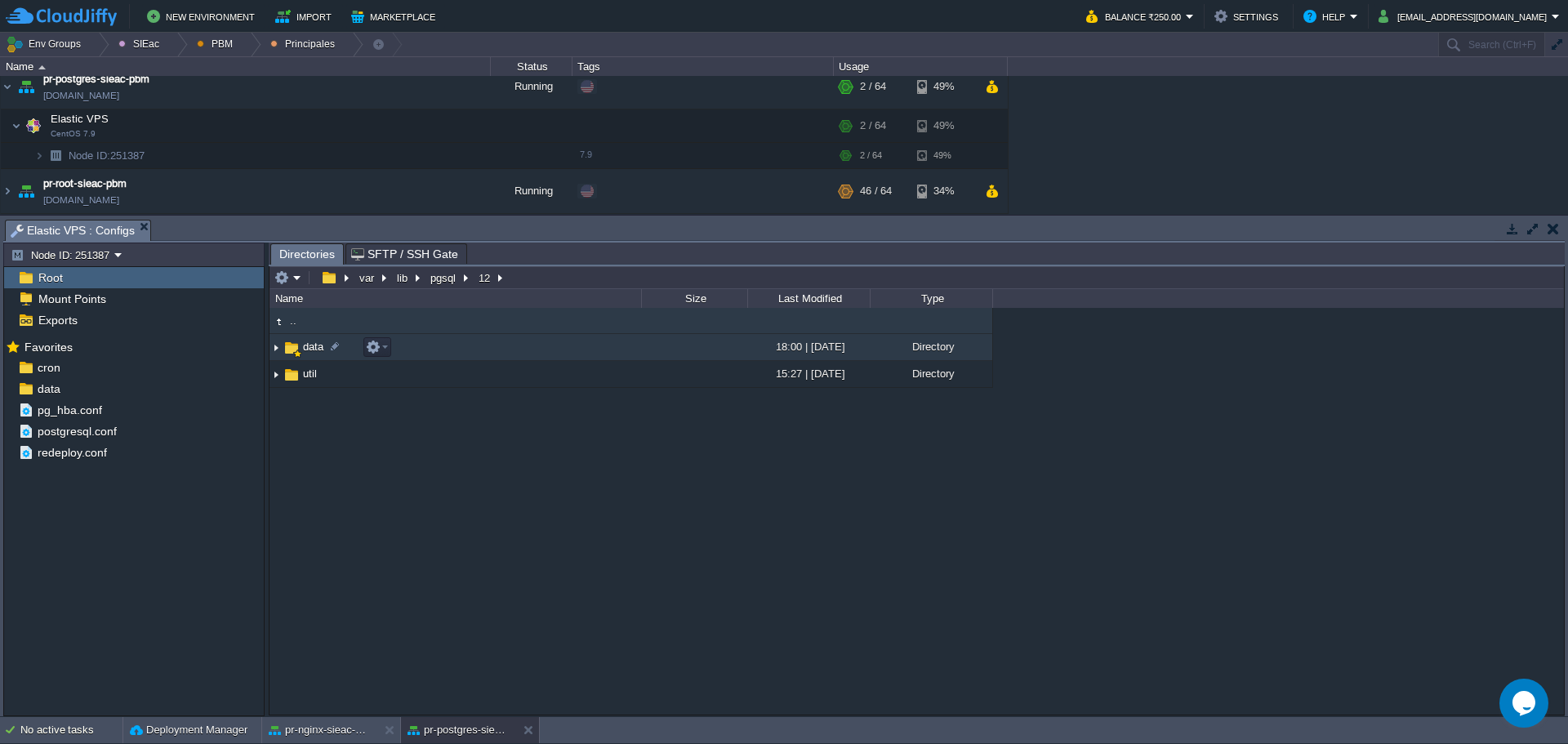
click at [443, 344] on td "data" at bounding box center [454, 348] width 371 height 27
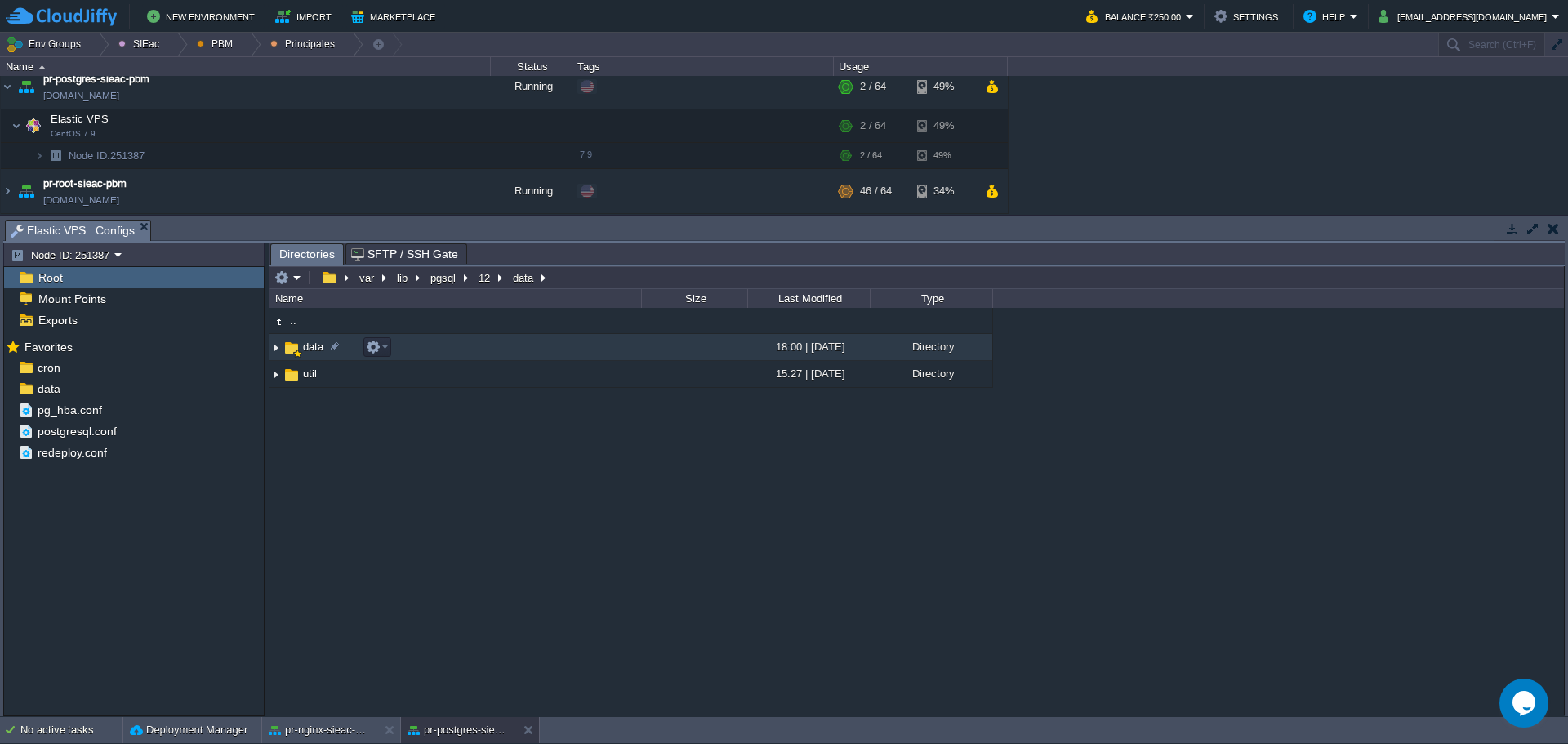
click at [443, 344] on td "data" at bounding box center [454, 348] width 371 height 27
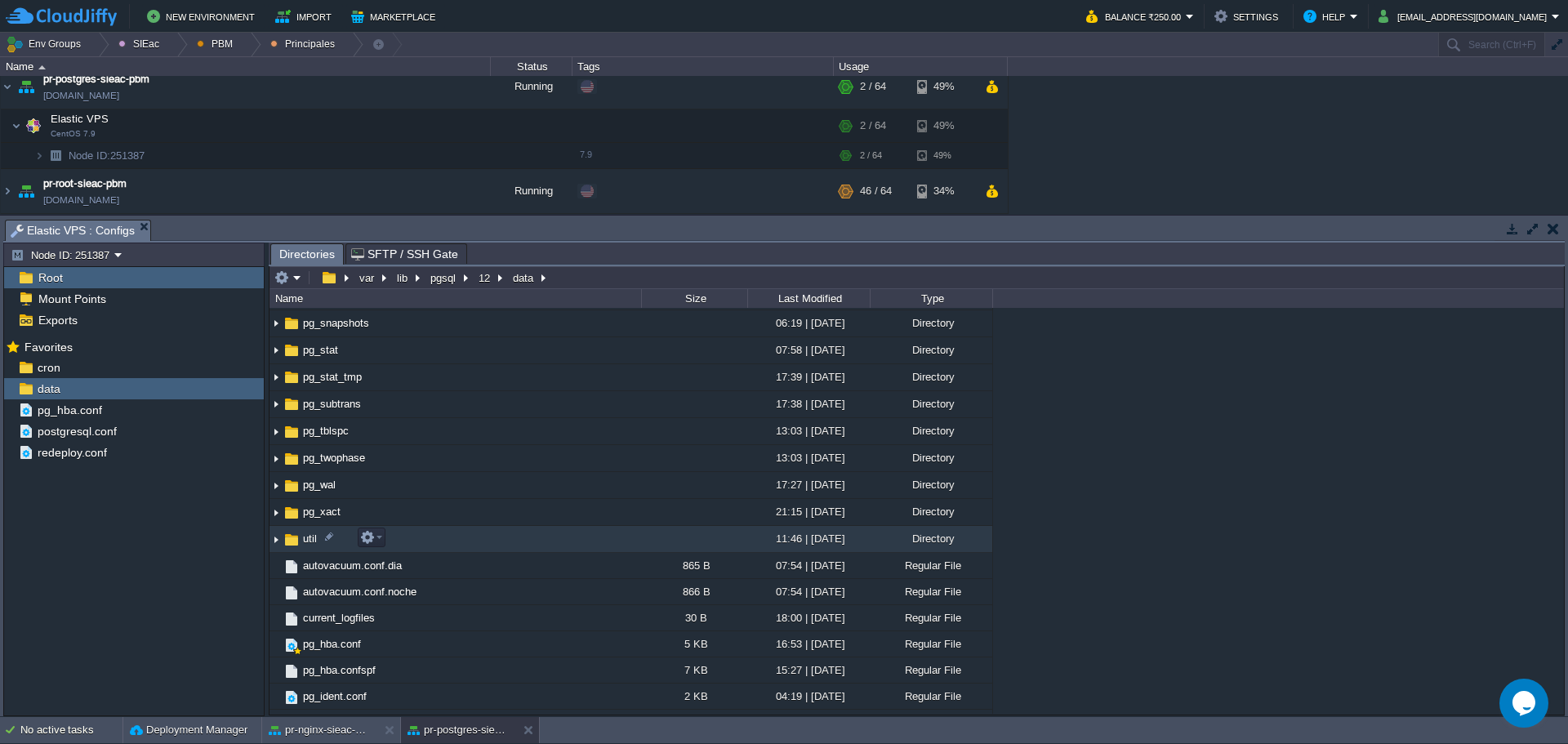
scroll to position [446, 0]
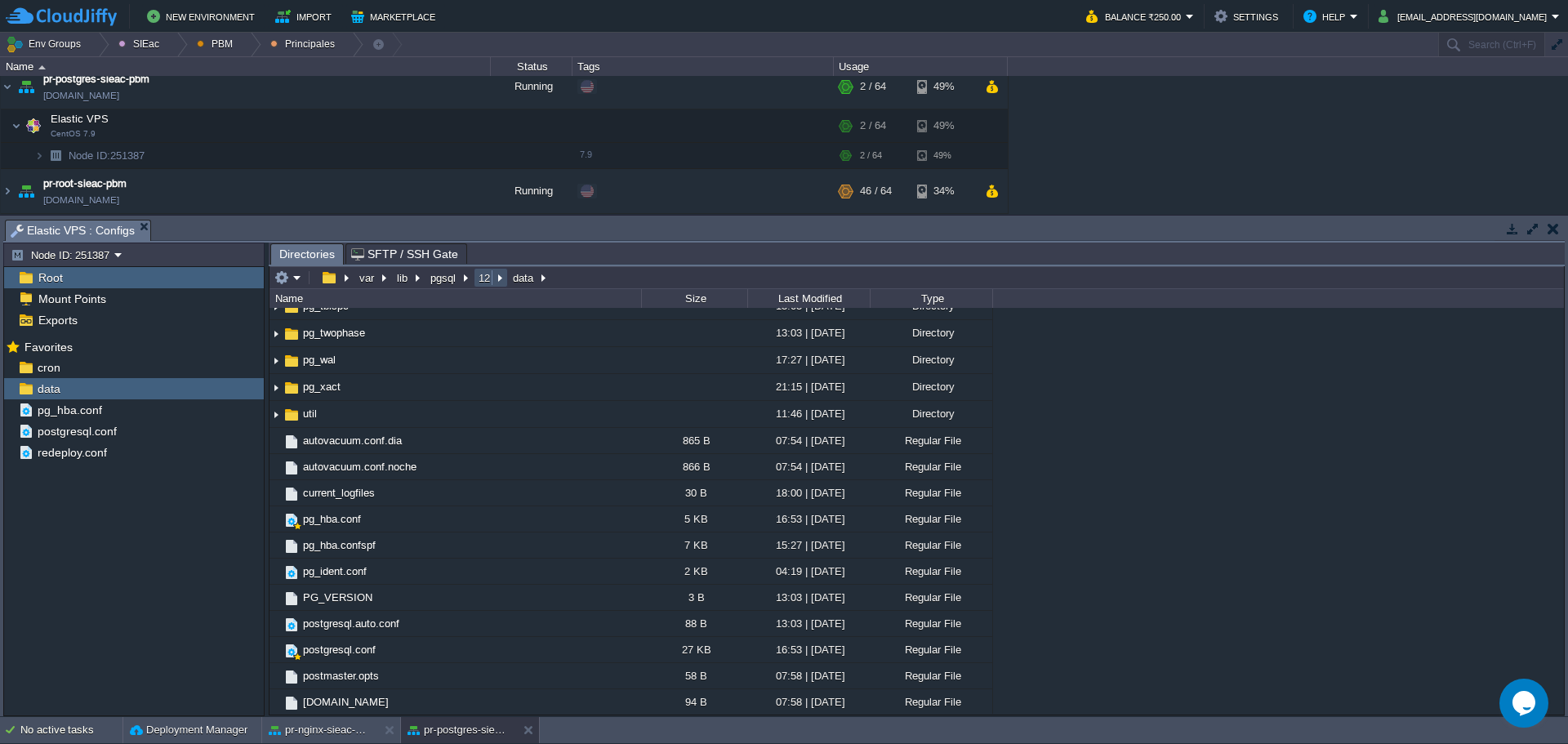
click at [484, 274] on button "12" at bounding box center [485, 277] width 18 height 14
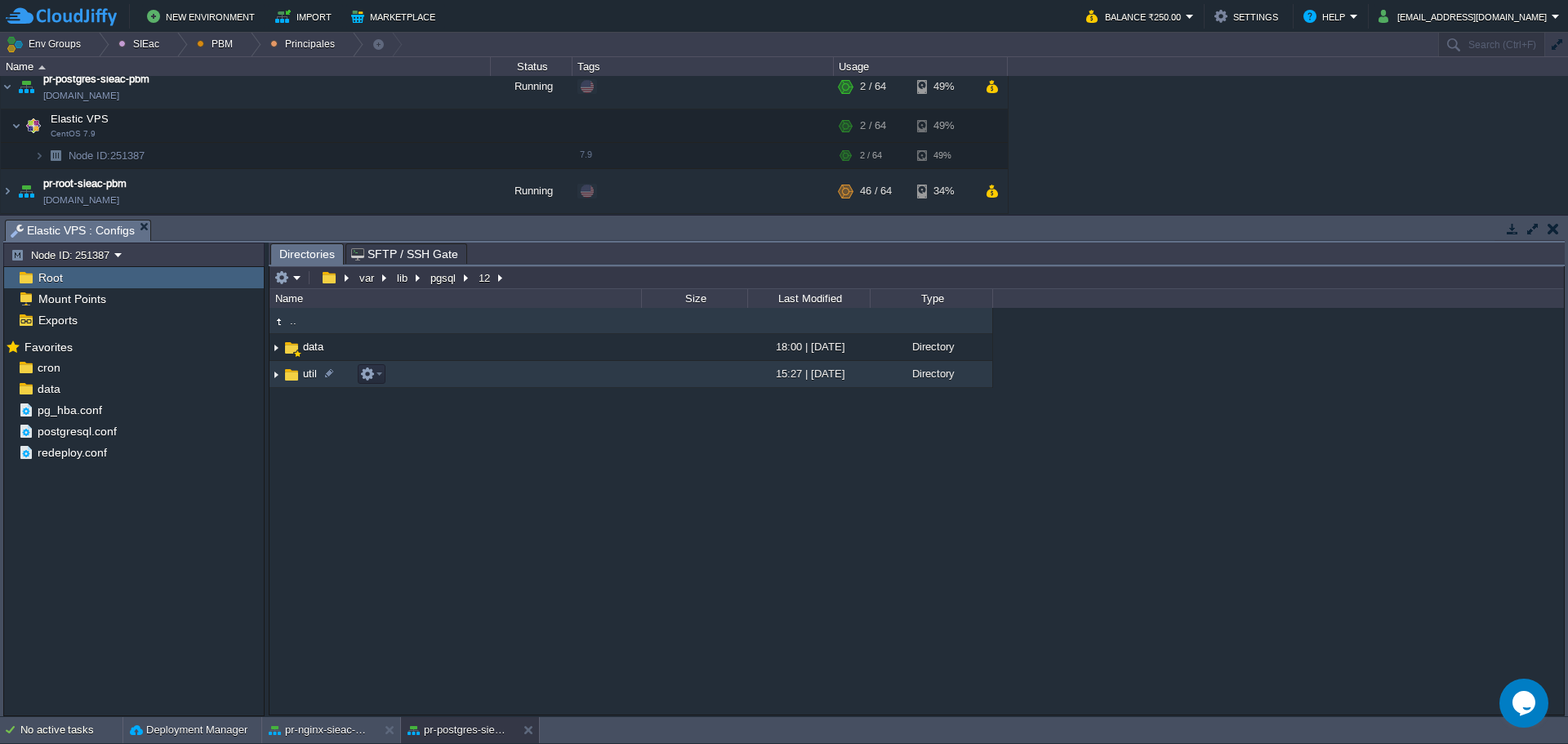
click at [298, 381] on img at bounding box center [291, 375] width 18 height 18
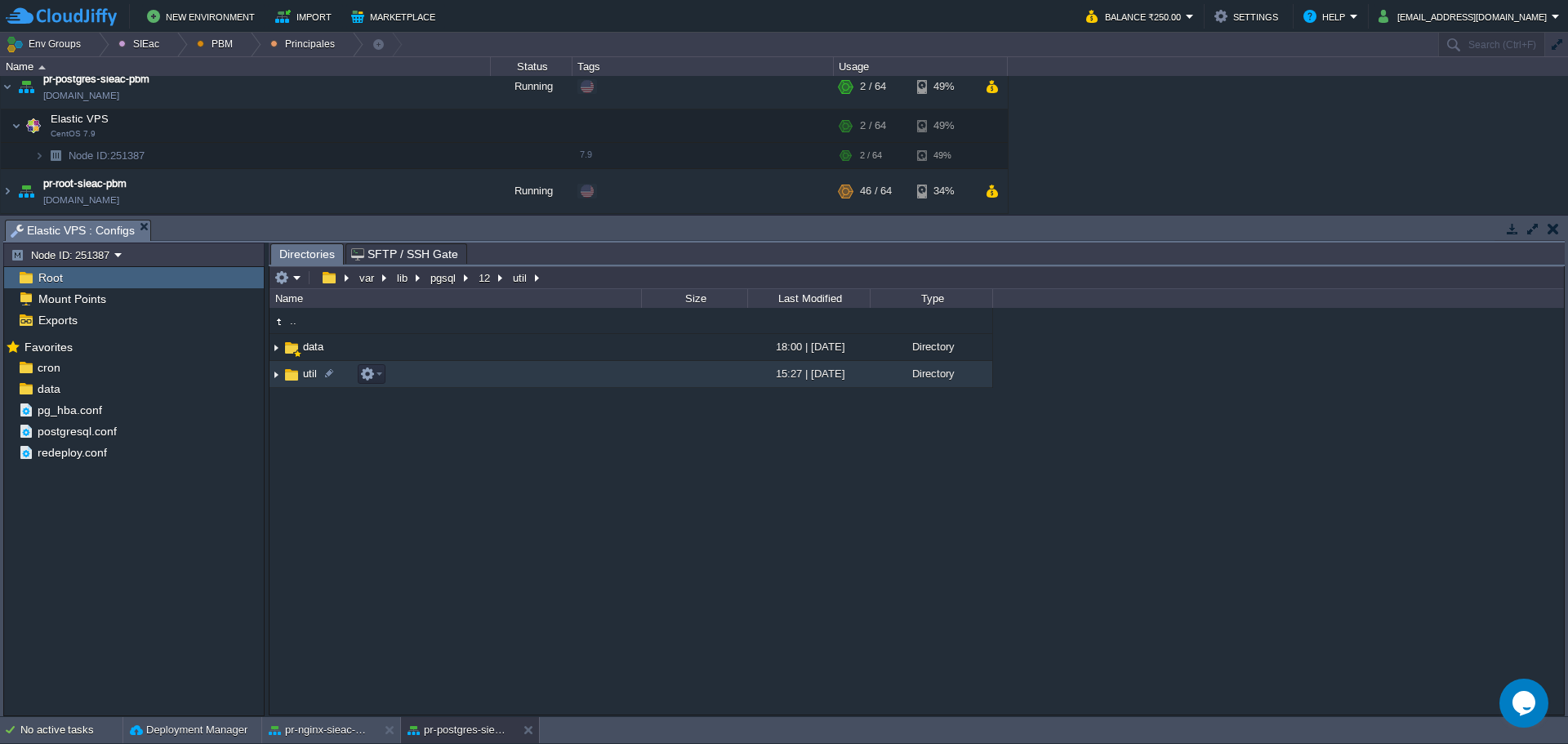
click at [299, 382] on img at bounding box center [291, 375] width 18 height 18
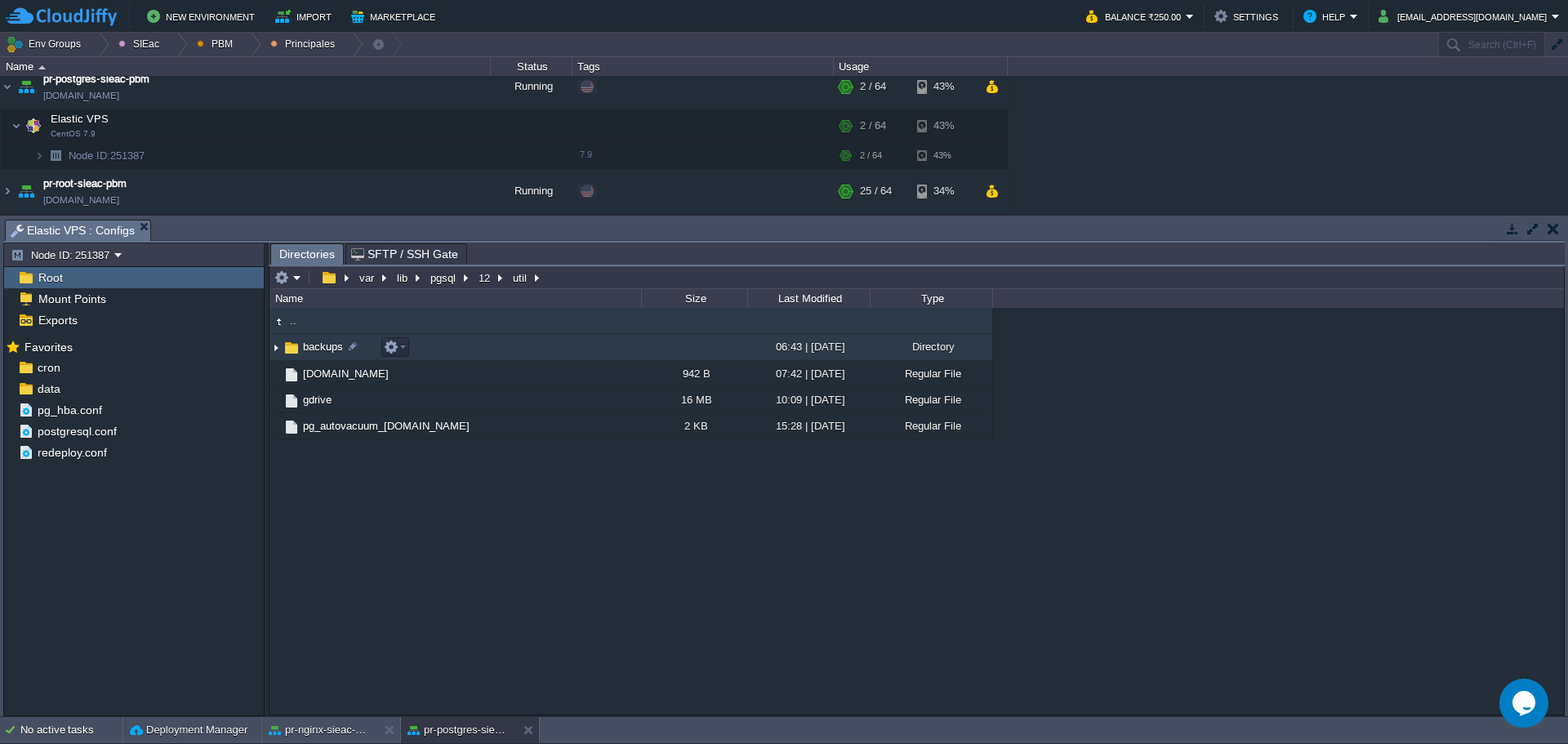
click at [299, 352] on img at bounding box center [291, 348] width 18 height 18
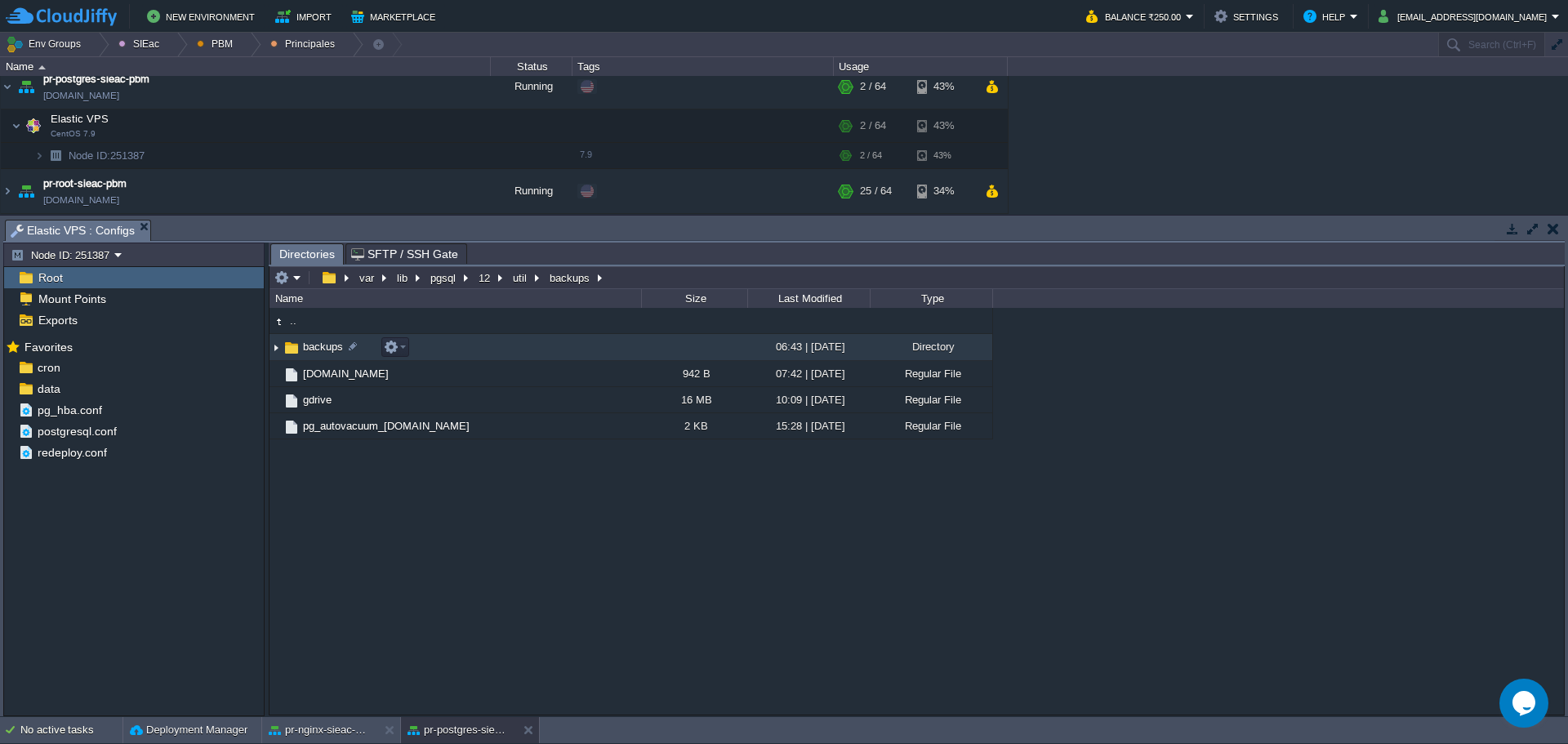
click at [299, 352] on img at bounding box center [291, 348] width 18 height 18
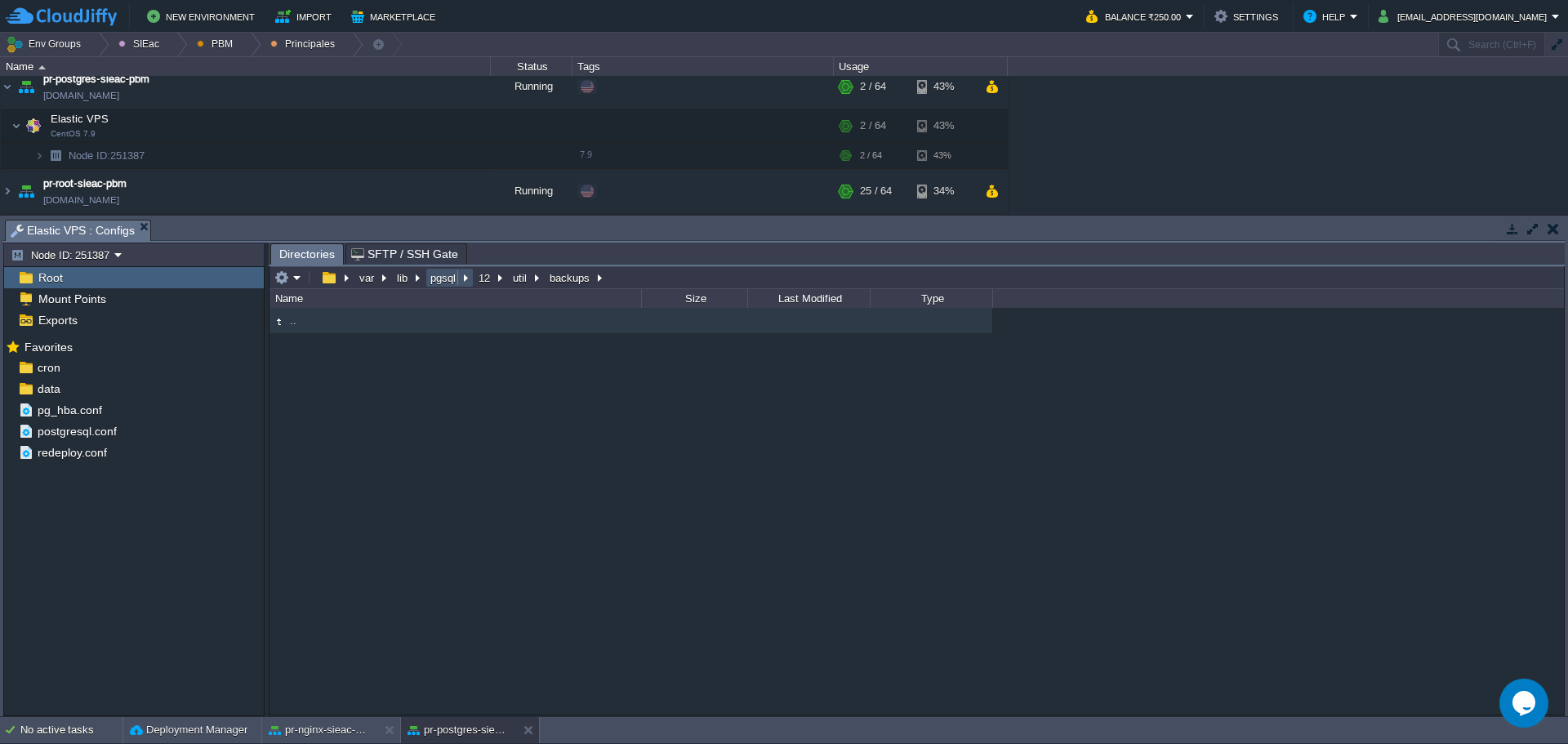
click at [432, 279] on button "pgsql" at bounding box center [444, 277] width 32 height 14
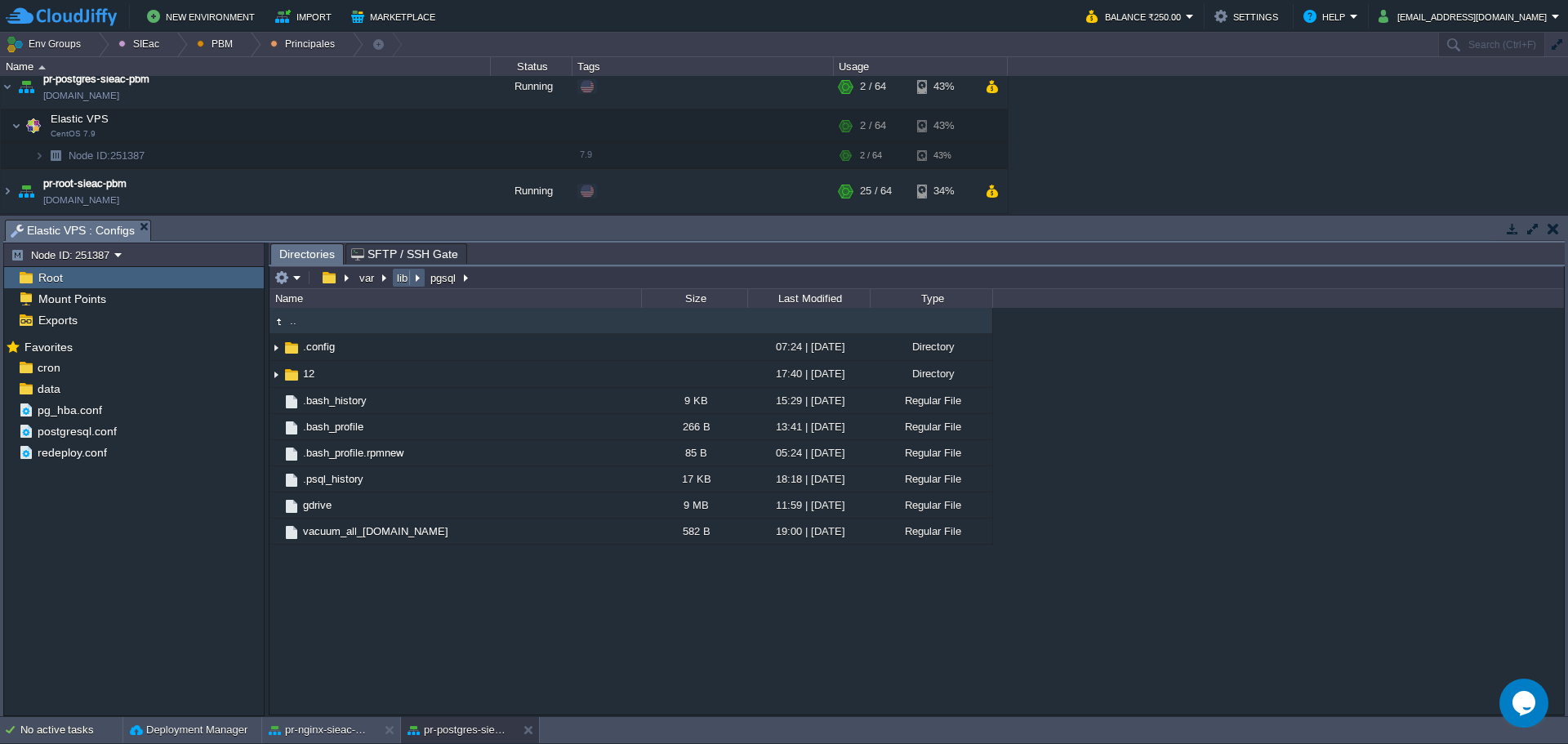
click at [397, 270] on td "lib" at bounding box center [409, 277] width 34 height 19
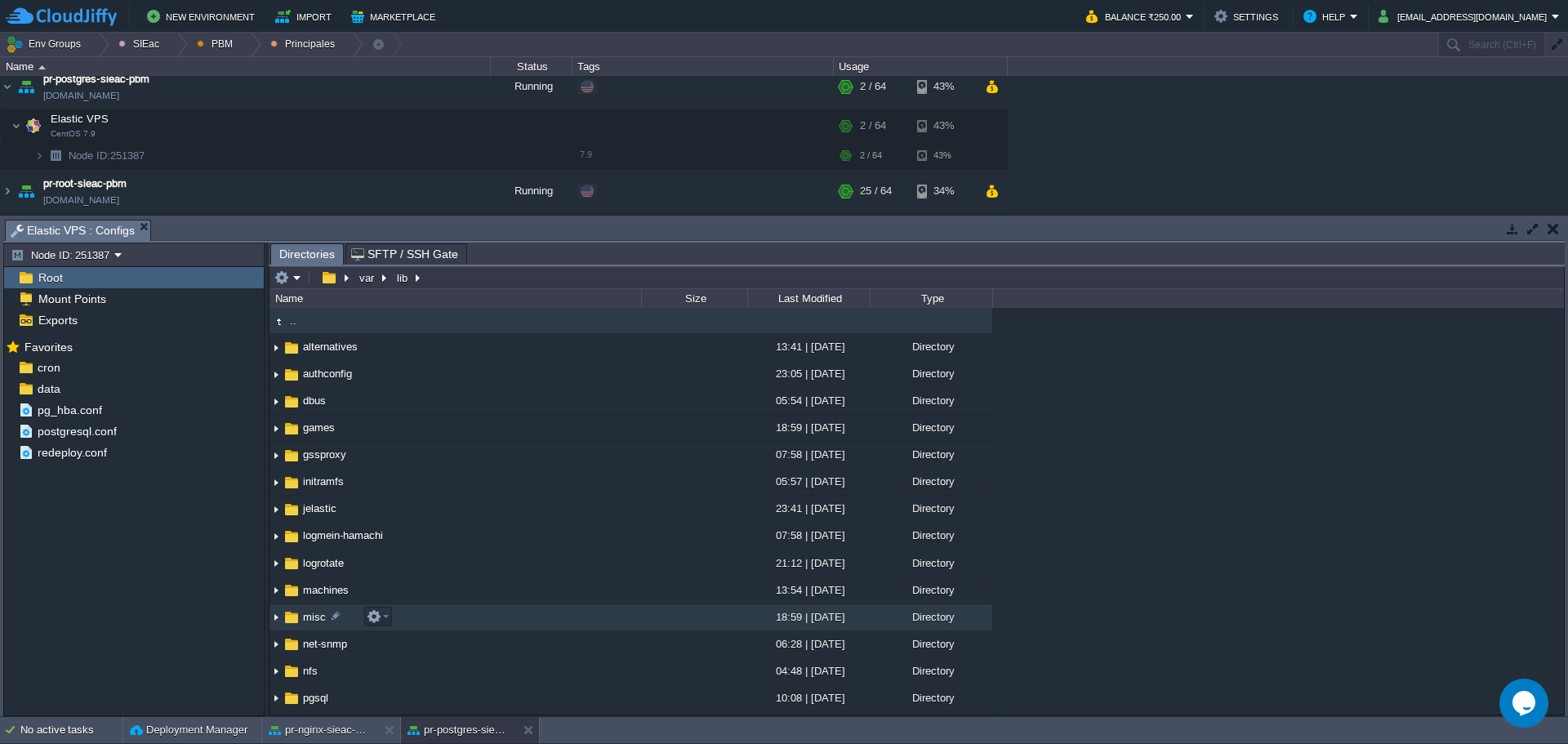
scroll to position [185, 0]
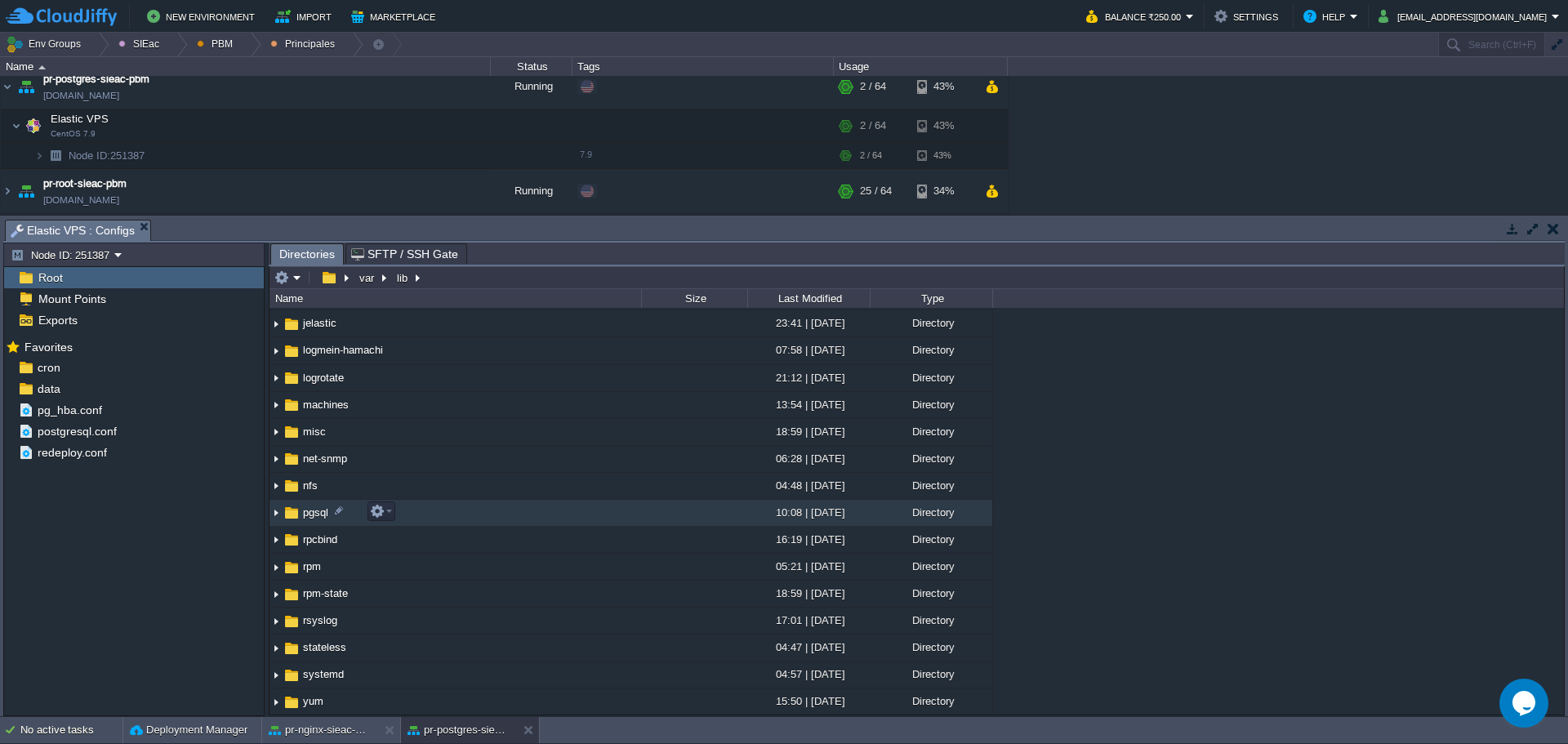
click at [315, 518] on span "pgsql" at bounding box center [316, 513] width 30 height 13
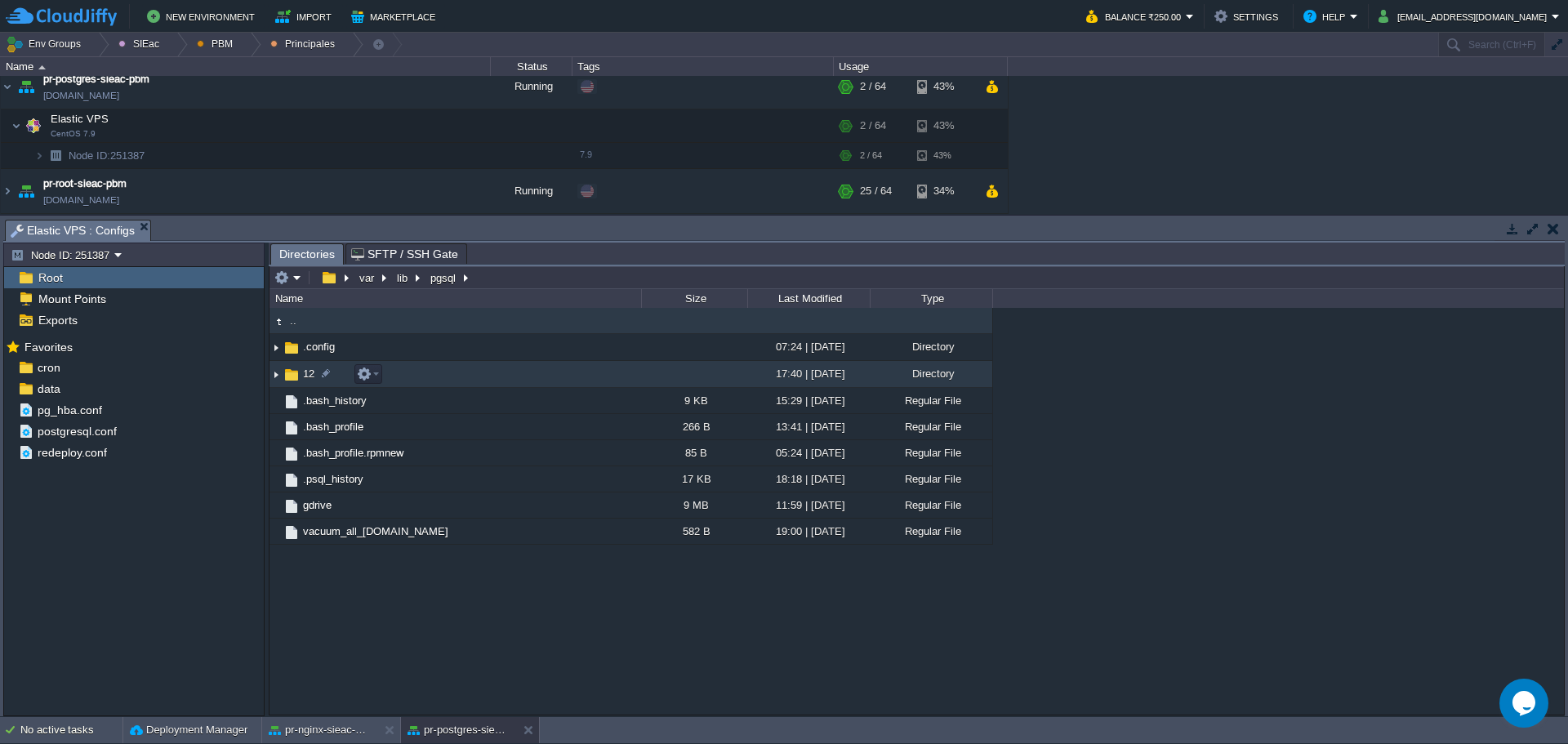
click at [306, 379] on span "12" at bounding box center [308, 374] width 16 height 13
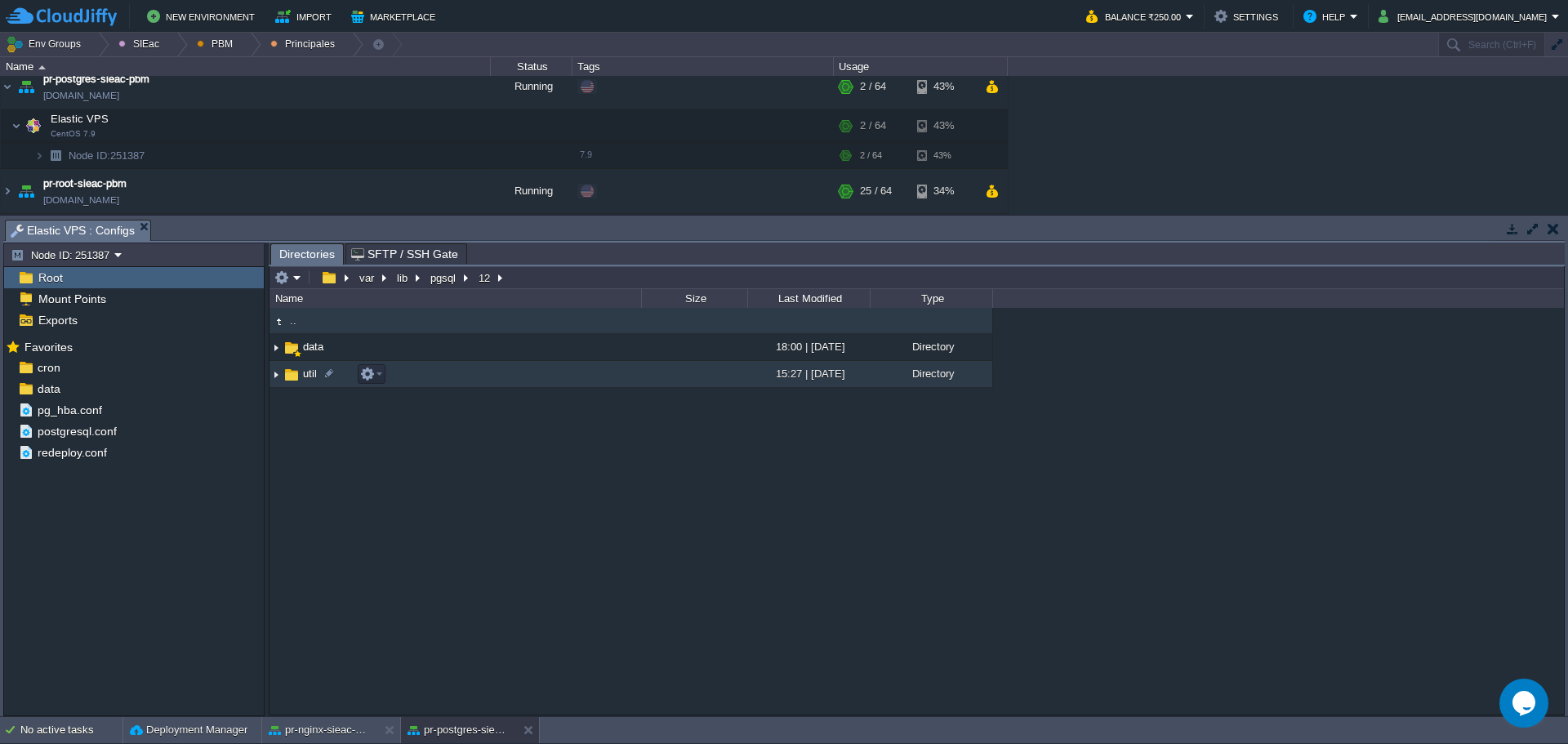
click at [296, 379] on img at bounding box center [291, 375] width 18 height 18
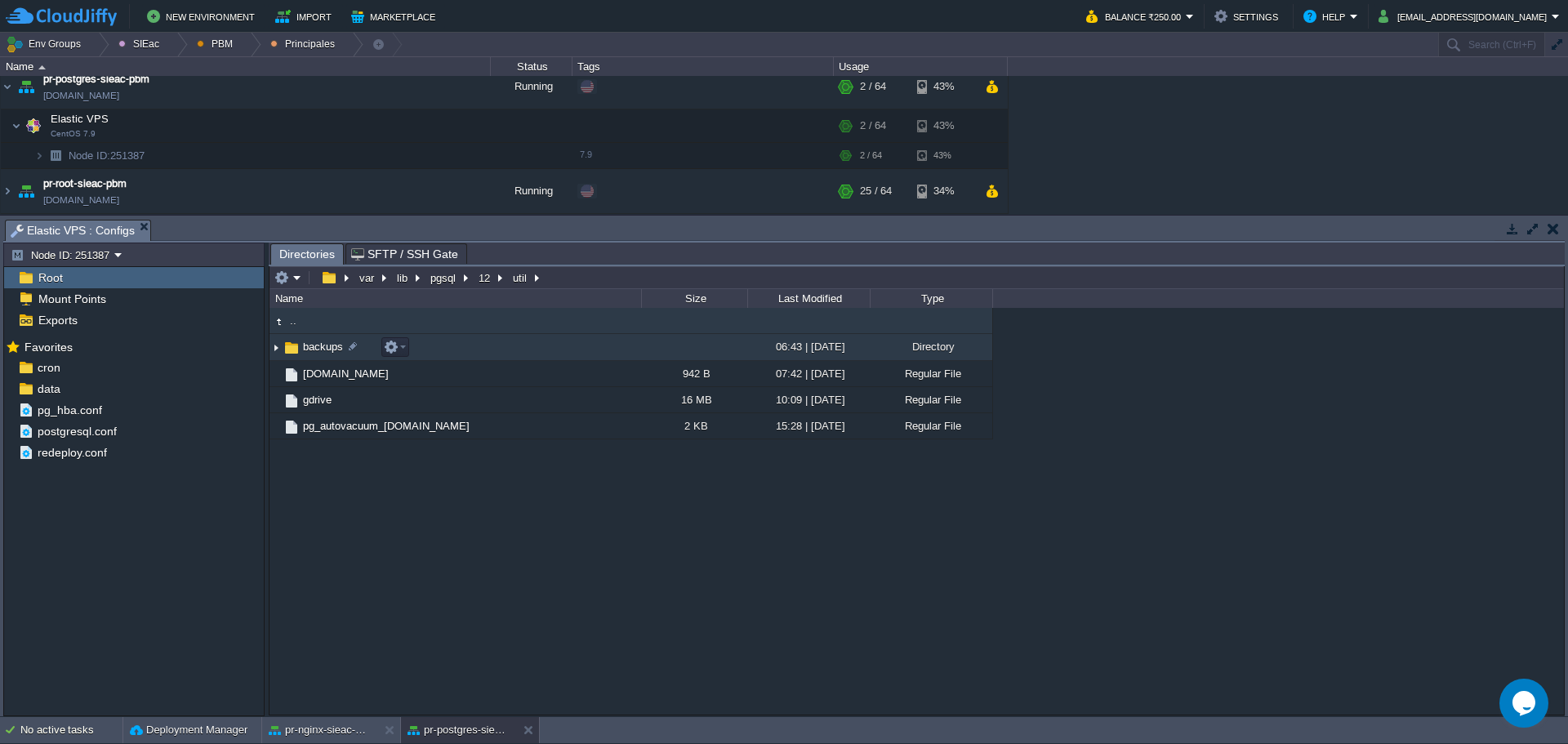
click at [324, 344] on span "backups" at bounding box center [322, 347] width 45 height 13
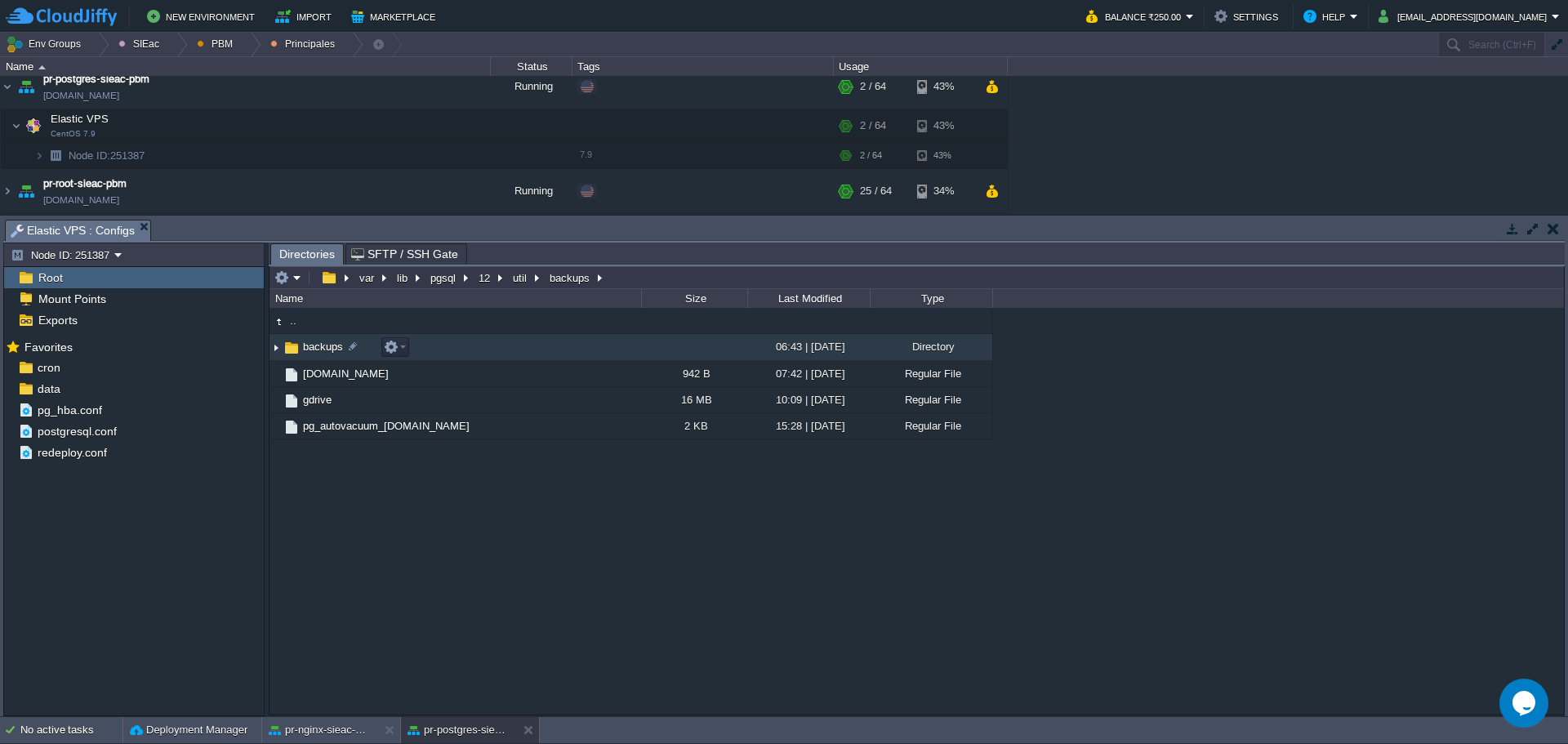
click at [324, 344] on span "backups" at bounding box center [322, 347] width 45 height 13
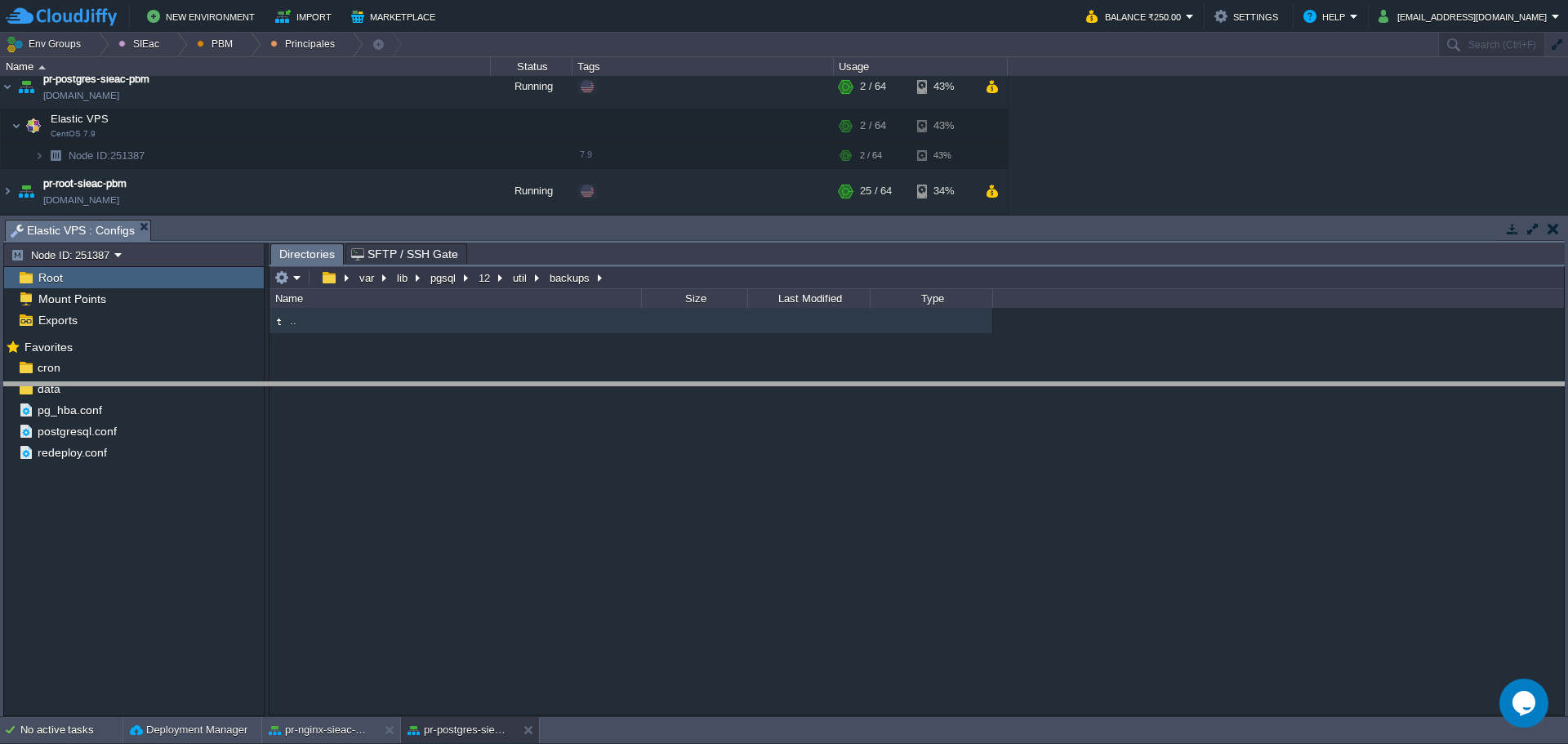
drag, startPoint x: 339, startPoint y: 226, endPoint x: 338, endPoint y: 366, distance: 140.0
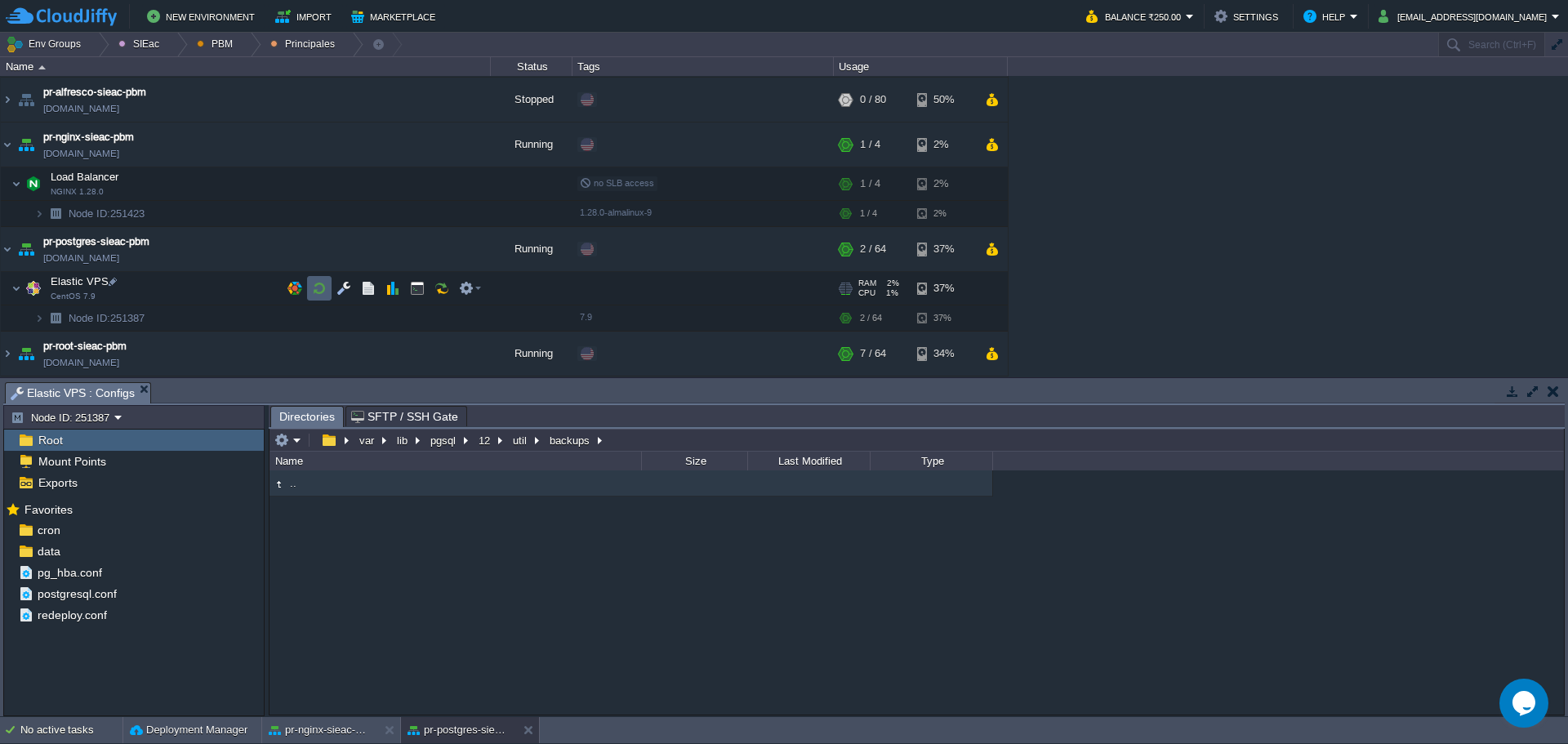
click at [323, 292] on button "button" at bounding box center [319, 288] width 14 height 14
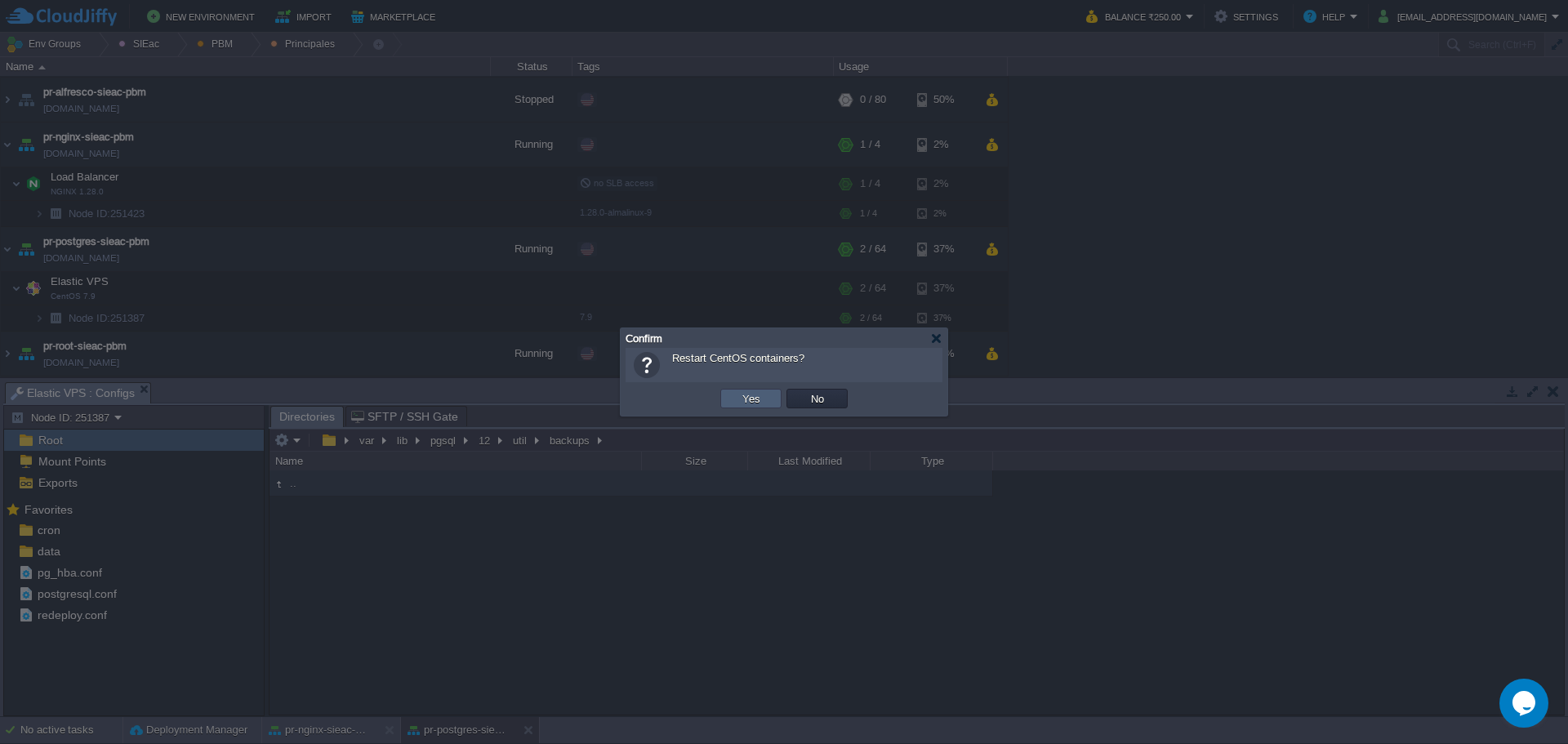
click at [731, 391] on td "Yes" at bounding box center [751, 398] width 61 height 19
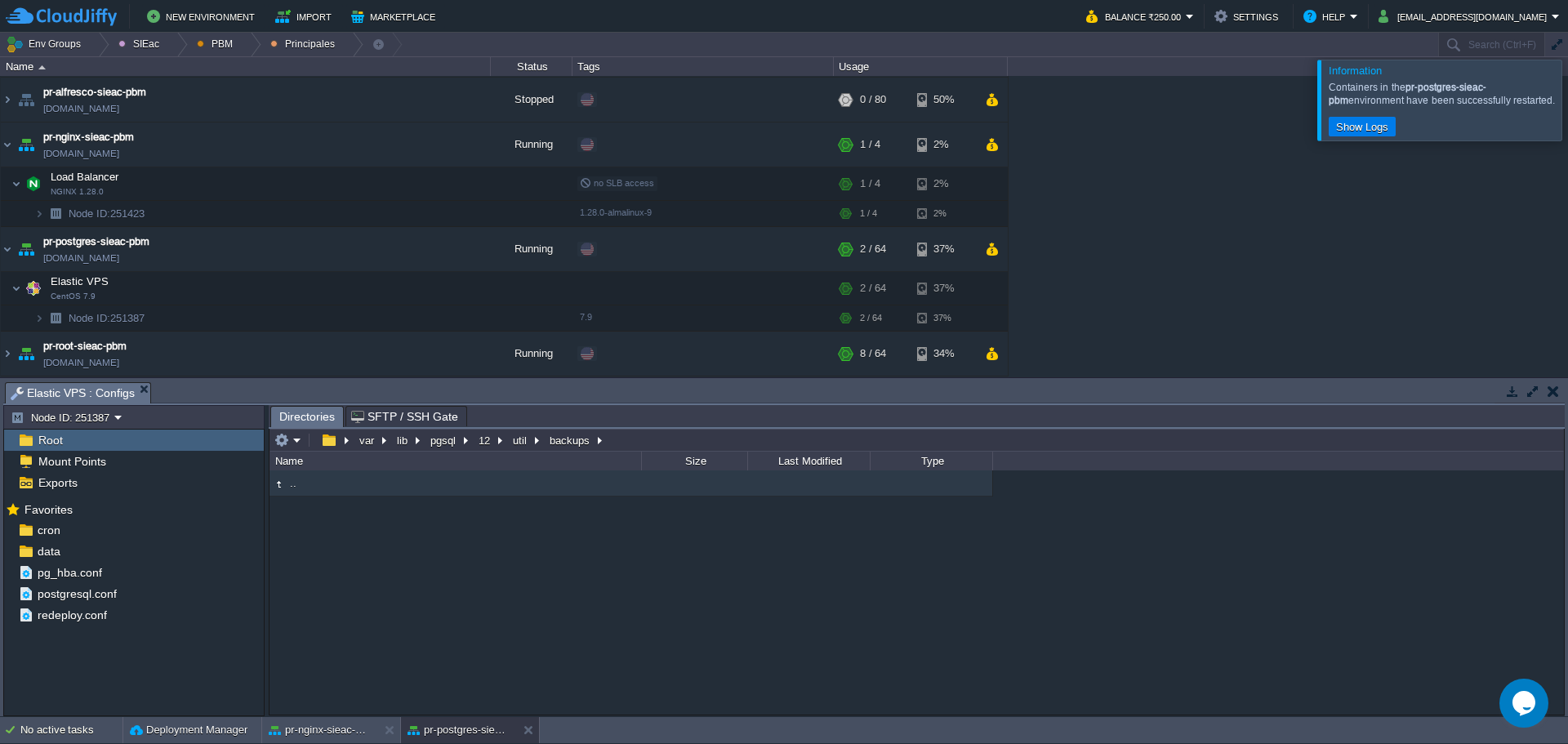
drag, startPoint x: 1544, startPoint y: 95, endPoint x: 1443, endPoint y: 149, distance: 114.5
click at [1567, 95] on div at bounding box center [1587, 99] width 0 height 80
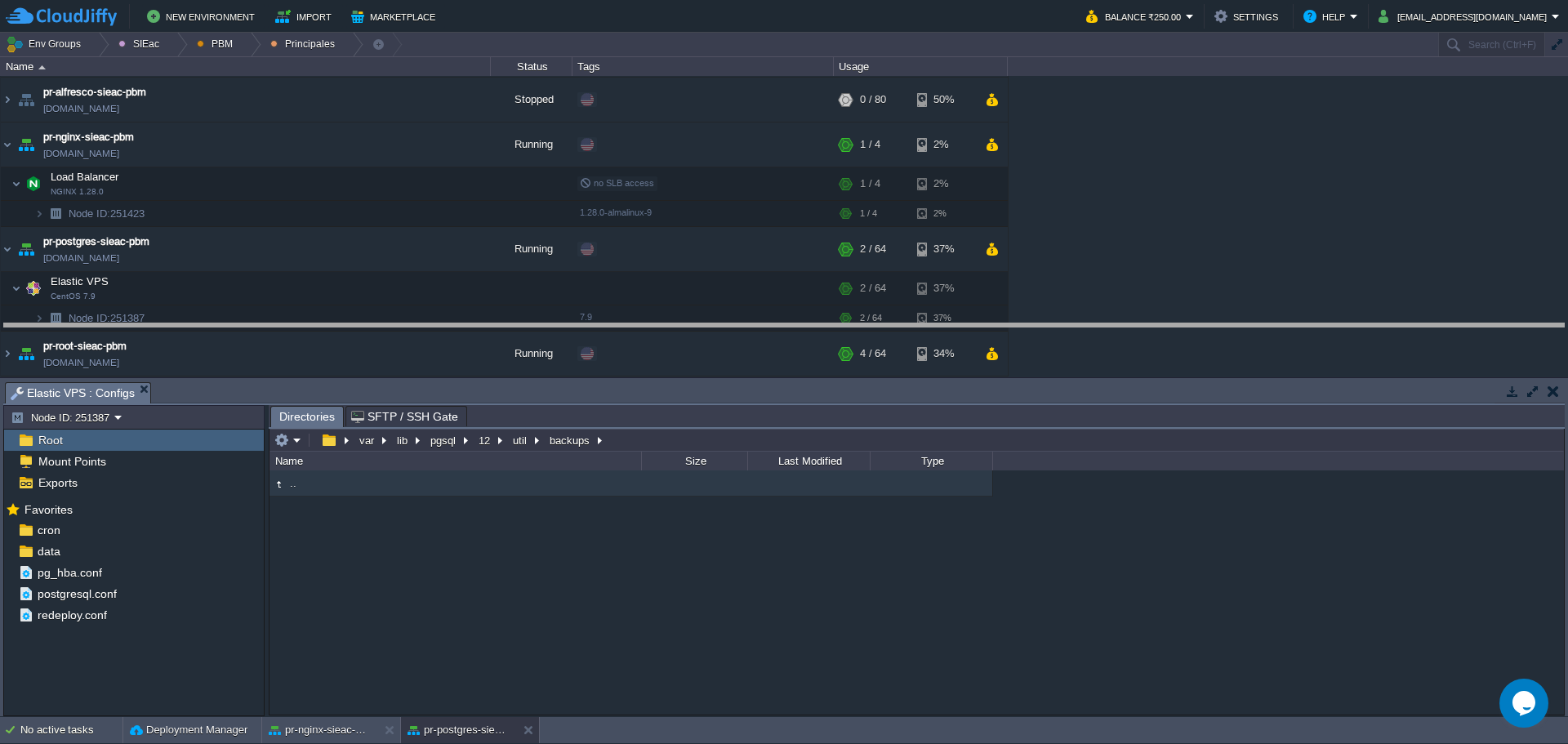
drag, startPoint x: 773, startPoint y: 396, endPoint x: 765, endPoint y: 340, distance: 56.6
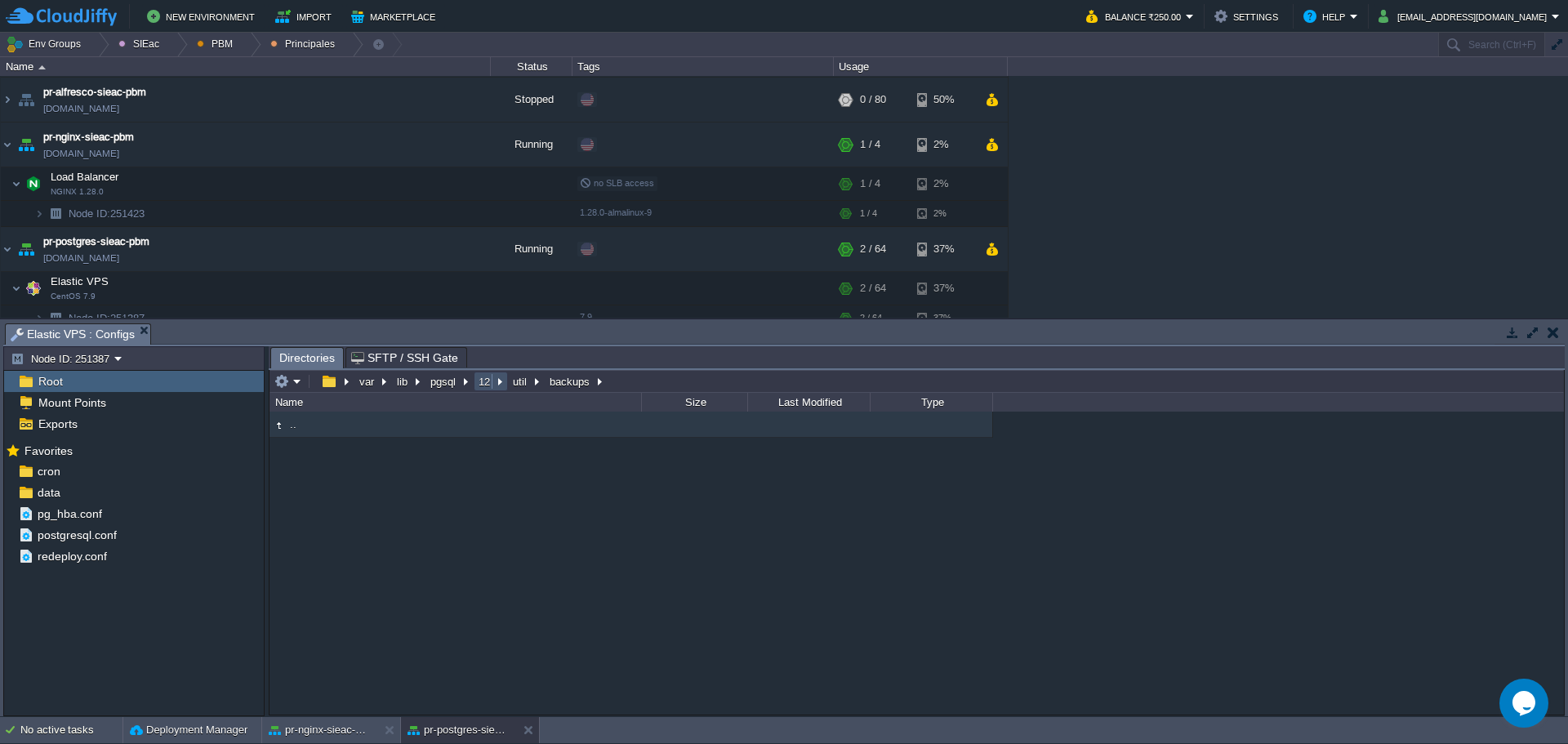
click at [488, 383] on button "12" at bounding box center [485, 380] width 18 height 14
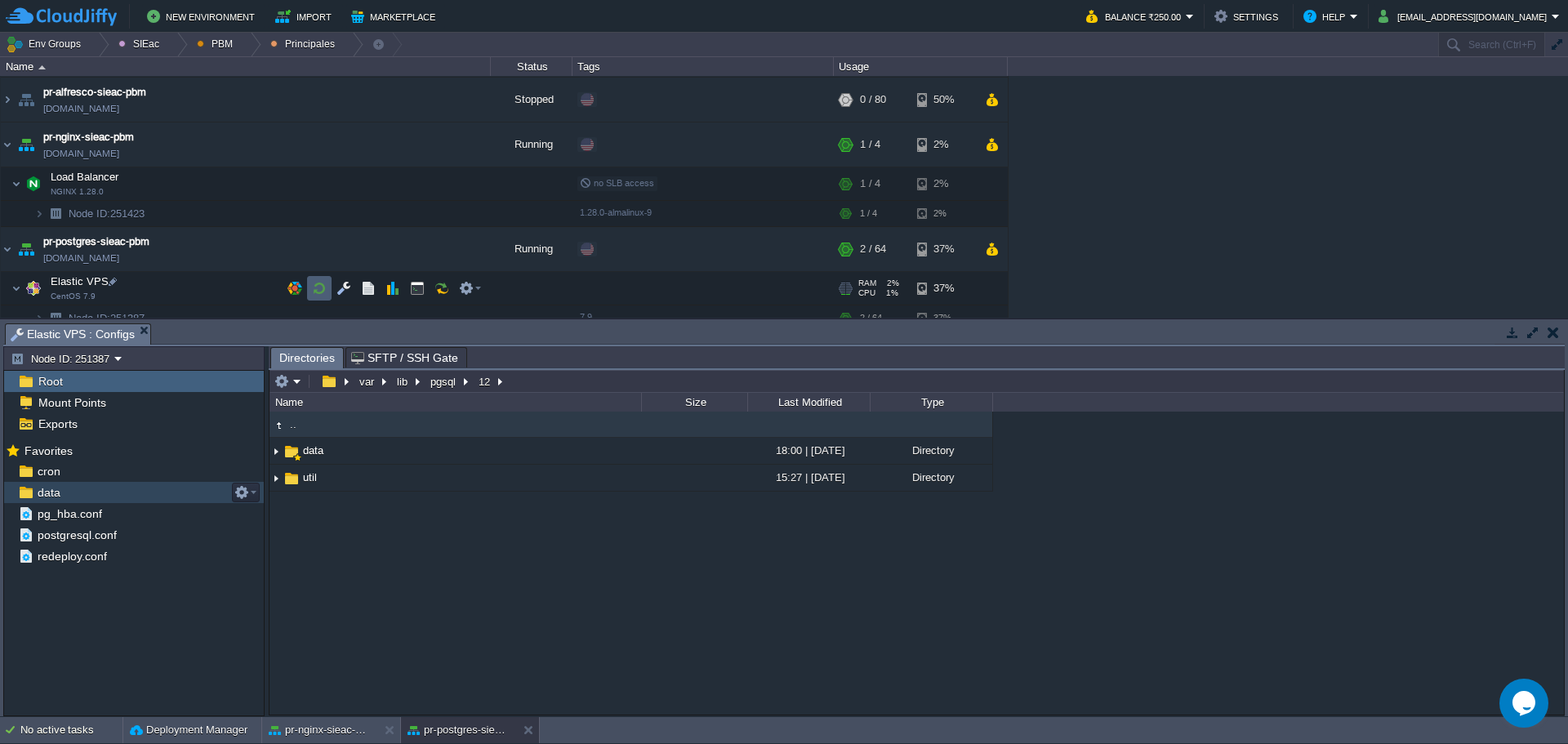
scroll to position [102, 0]
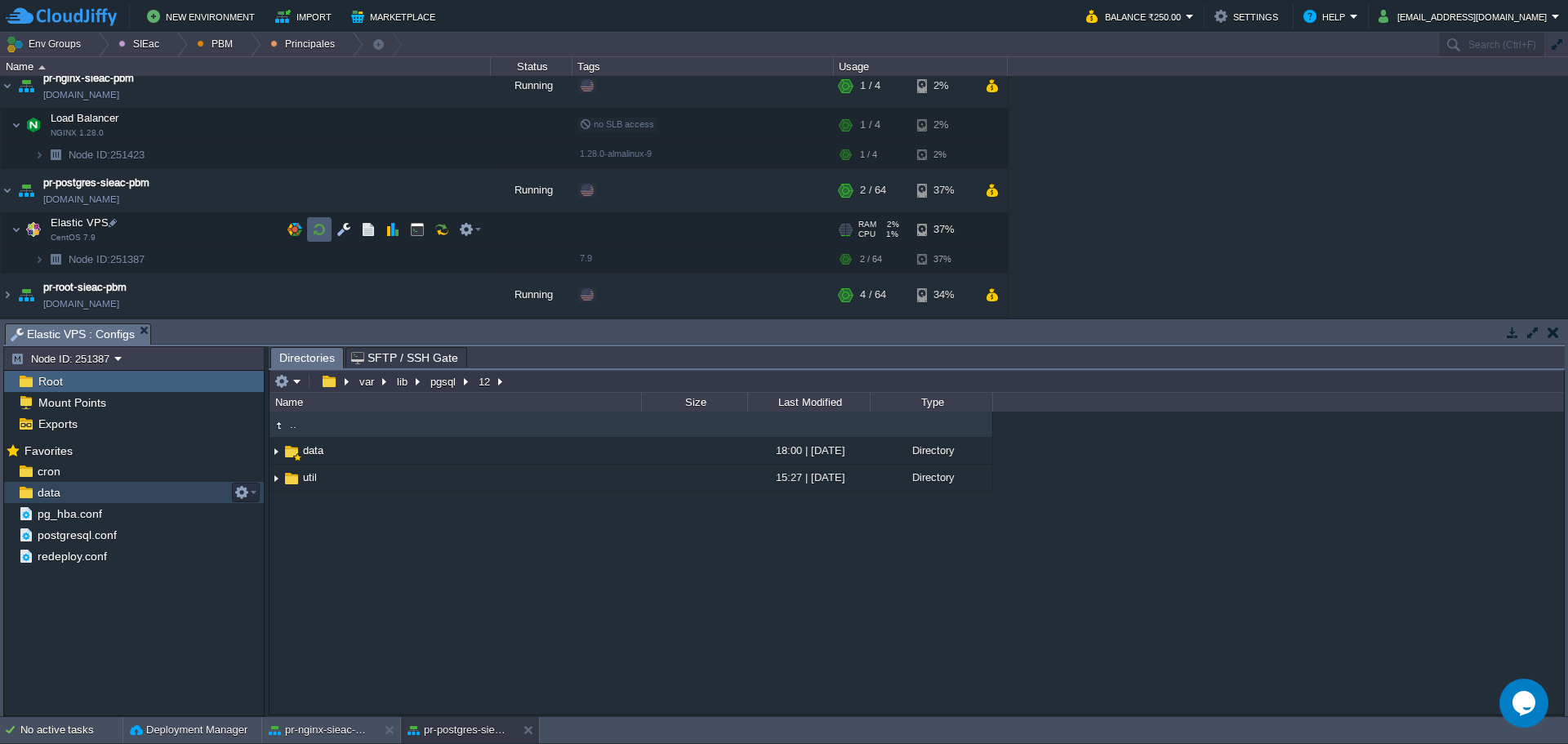
drag, startPoint x: 320, startPoint y: 241, endPoint x: 343, endPoint y: 244, distance: 23.2
click at [320, 241] on td at bounding box center [319, 229] width 24 height 24
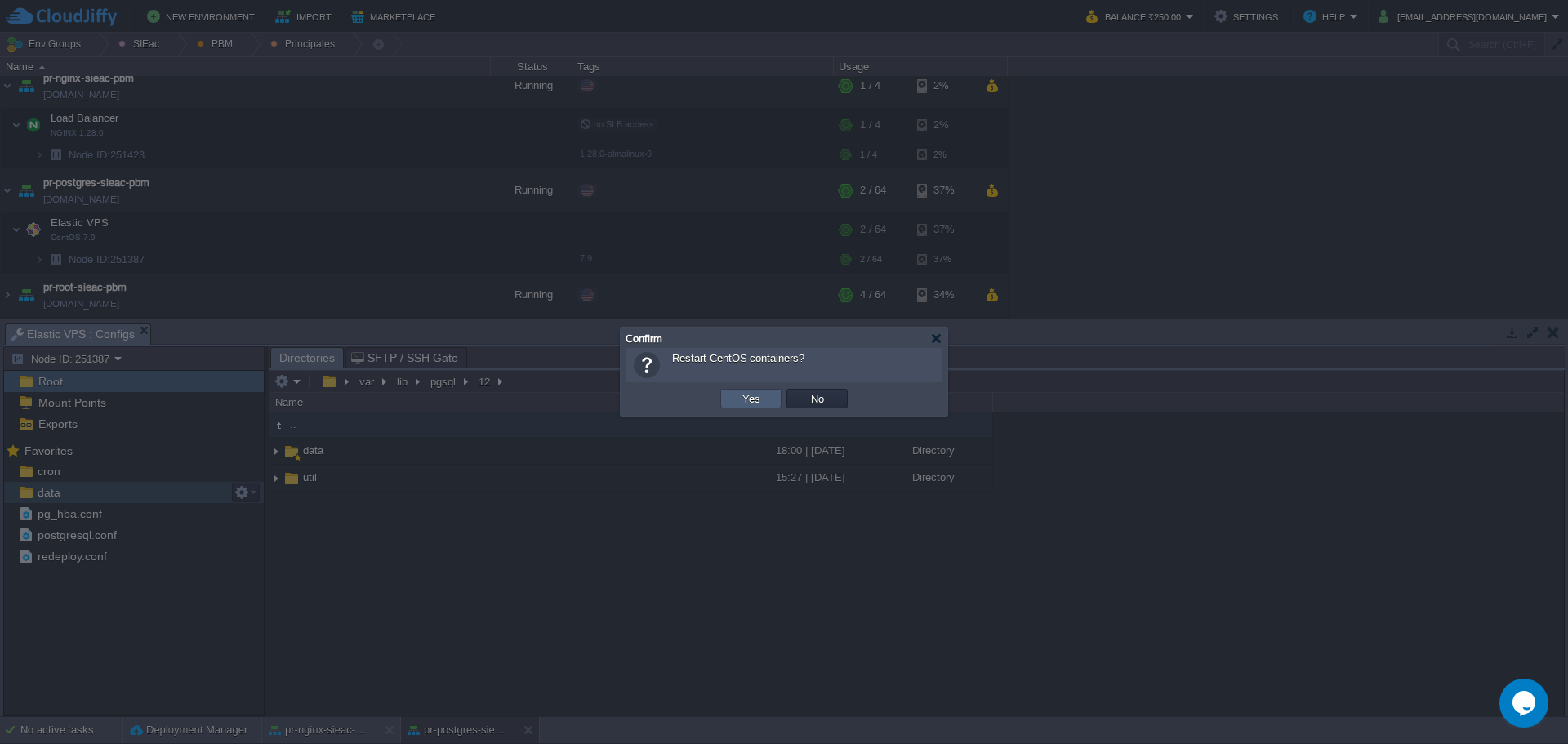
click at [743, 400] on button "Yes" at bounding box center [751, 398] width 28 height 14
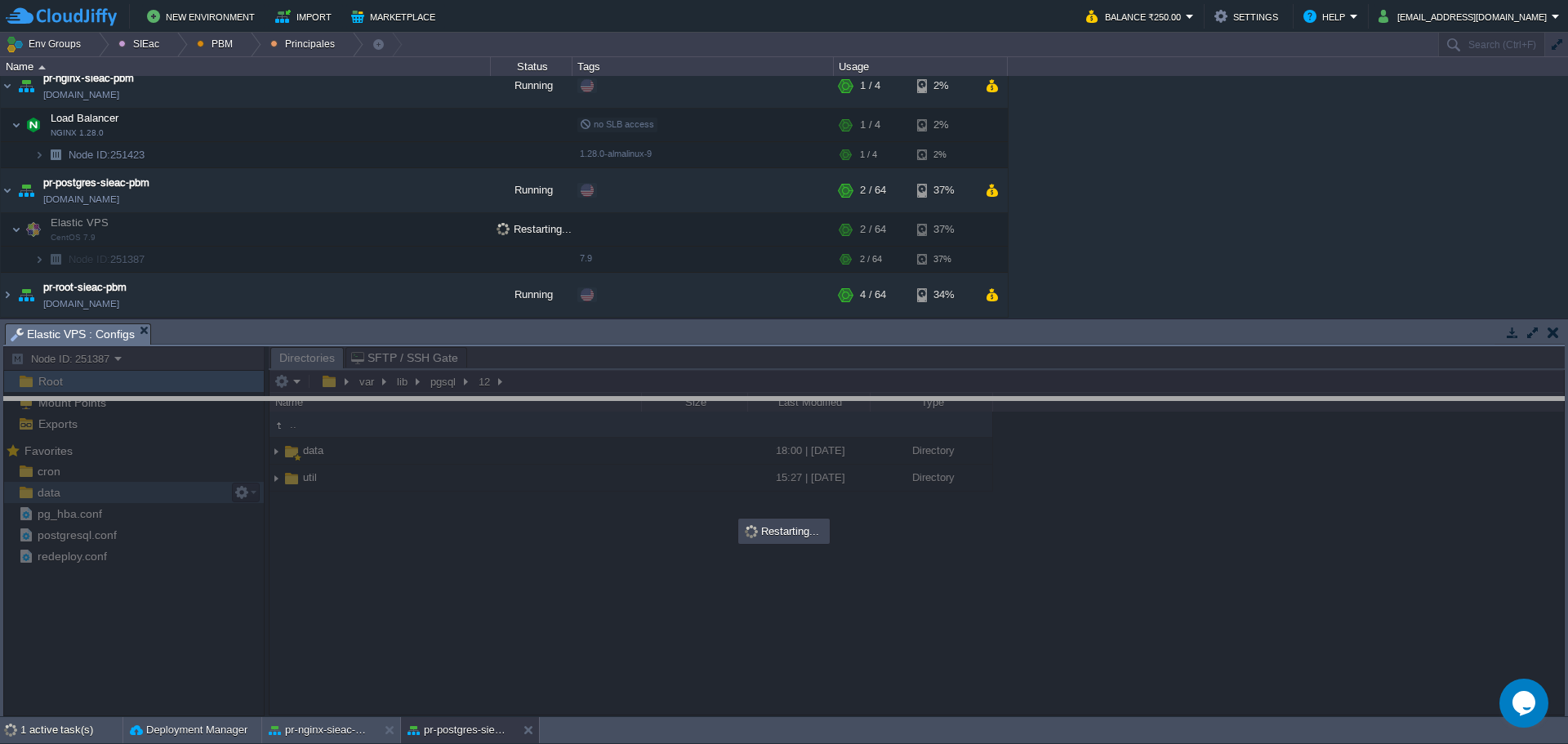
drag, startPoint x: 925, startPoint y: 343, endPoint x: 918, endPoint y: 417, distance: 74.3
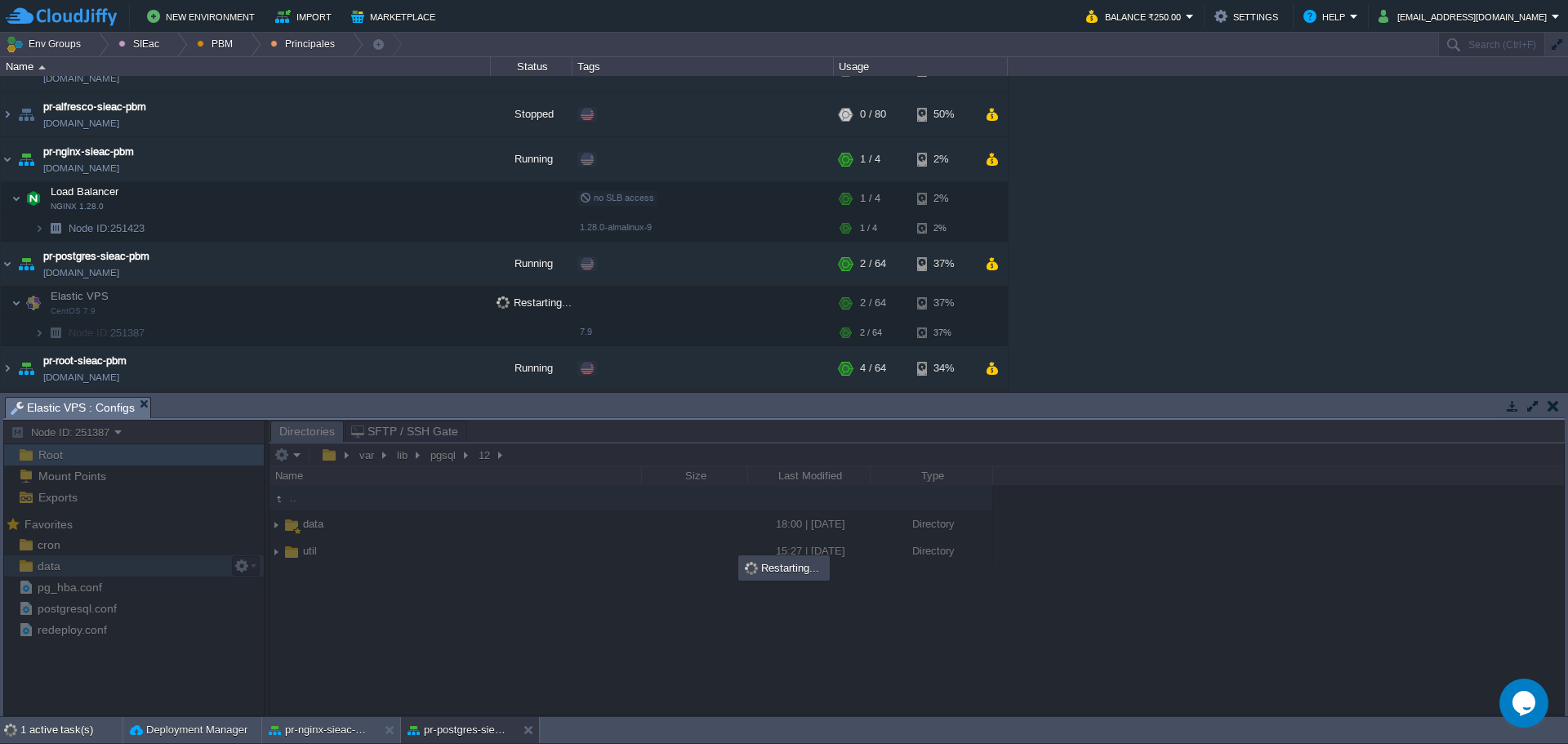
scroll to position [29, 0]
click at [21, 159] on img at bounding box center [25, 159] width 23 height 44
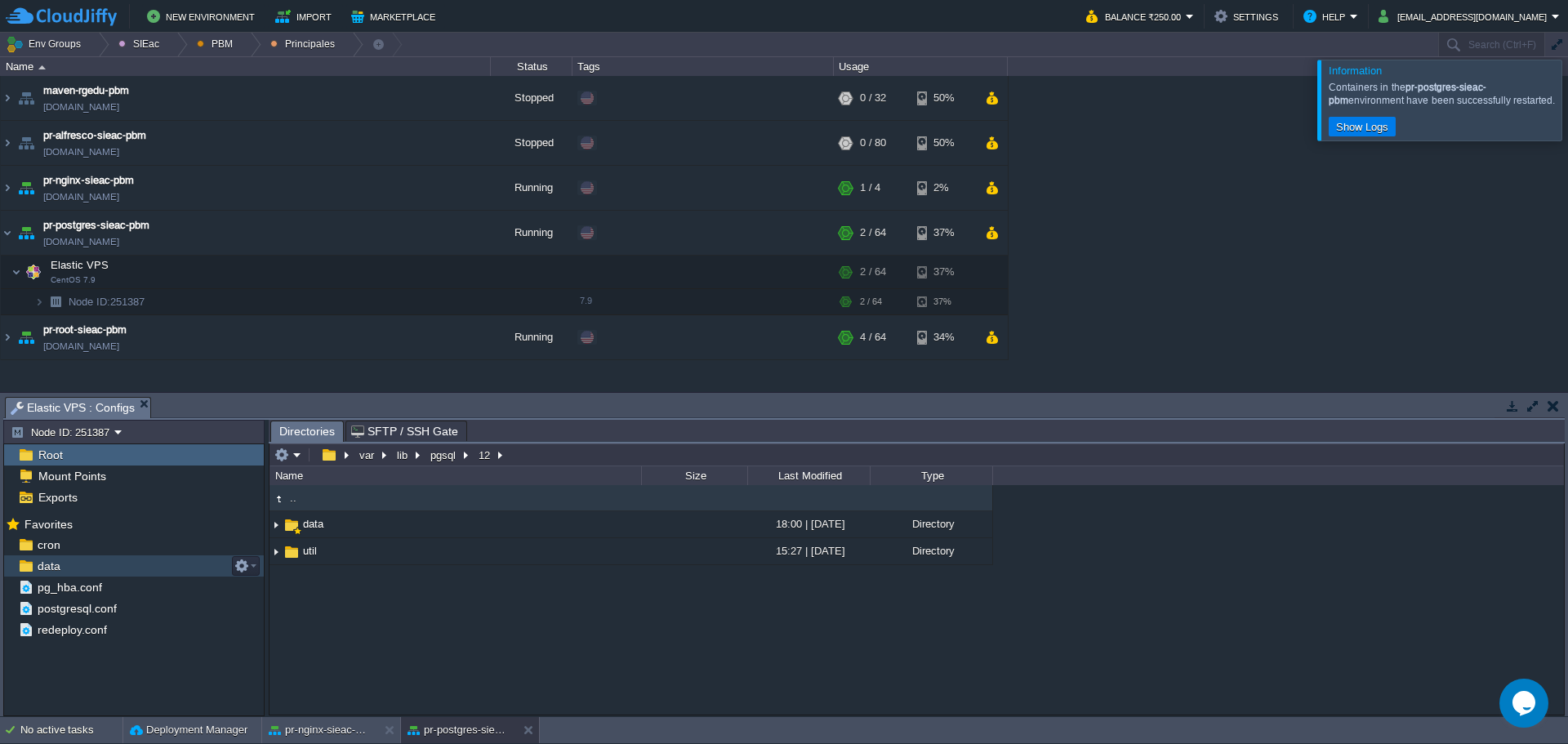
click at [1567, 101] on div at bounding box center [1587, 99] width 0 height 80
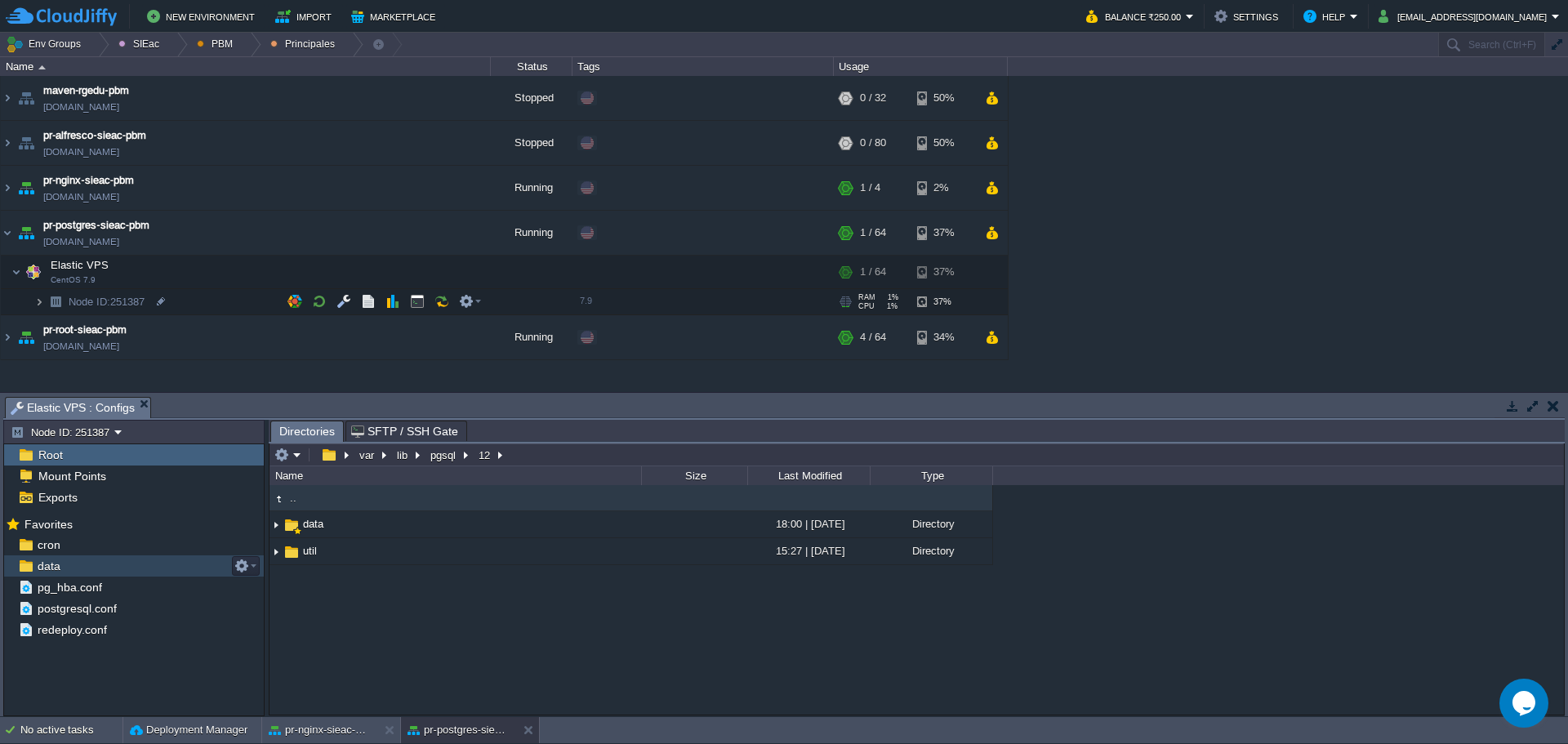
click at [39, 302] on img at bounding box center [40, 301] width 10 height 25
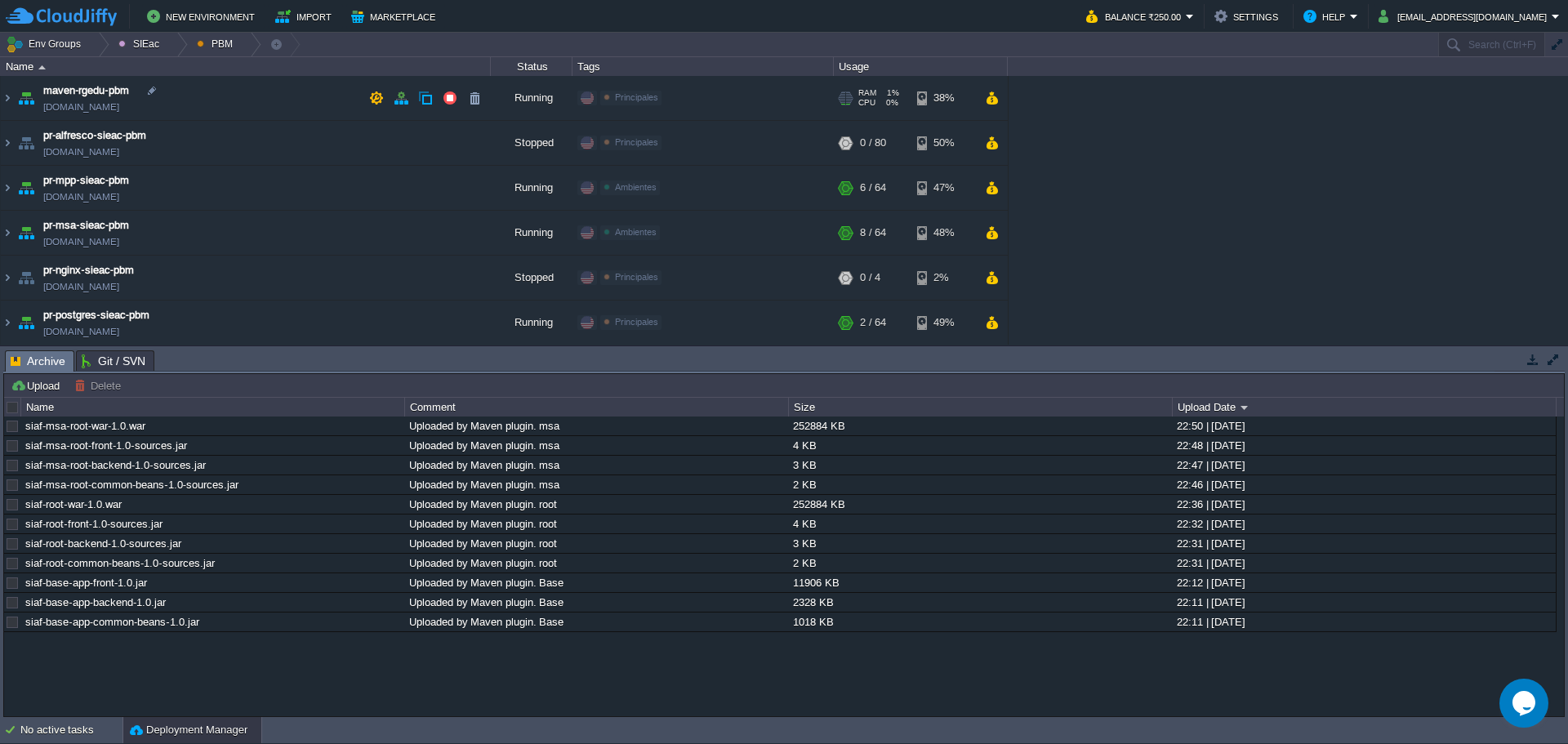
click at [242, 110] on td "maven-rgedu-pbm [DOMAIN_NAME]" at bounding box center [246, 98] width 490 height 45
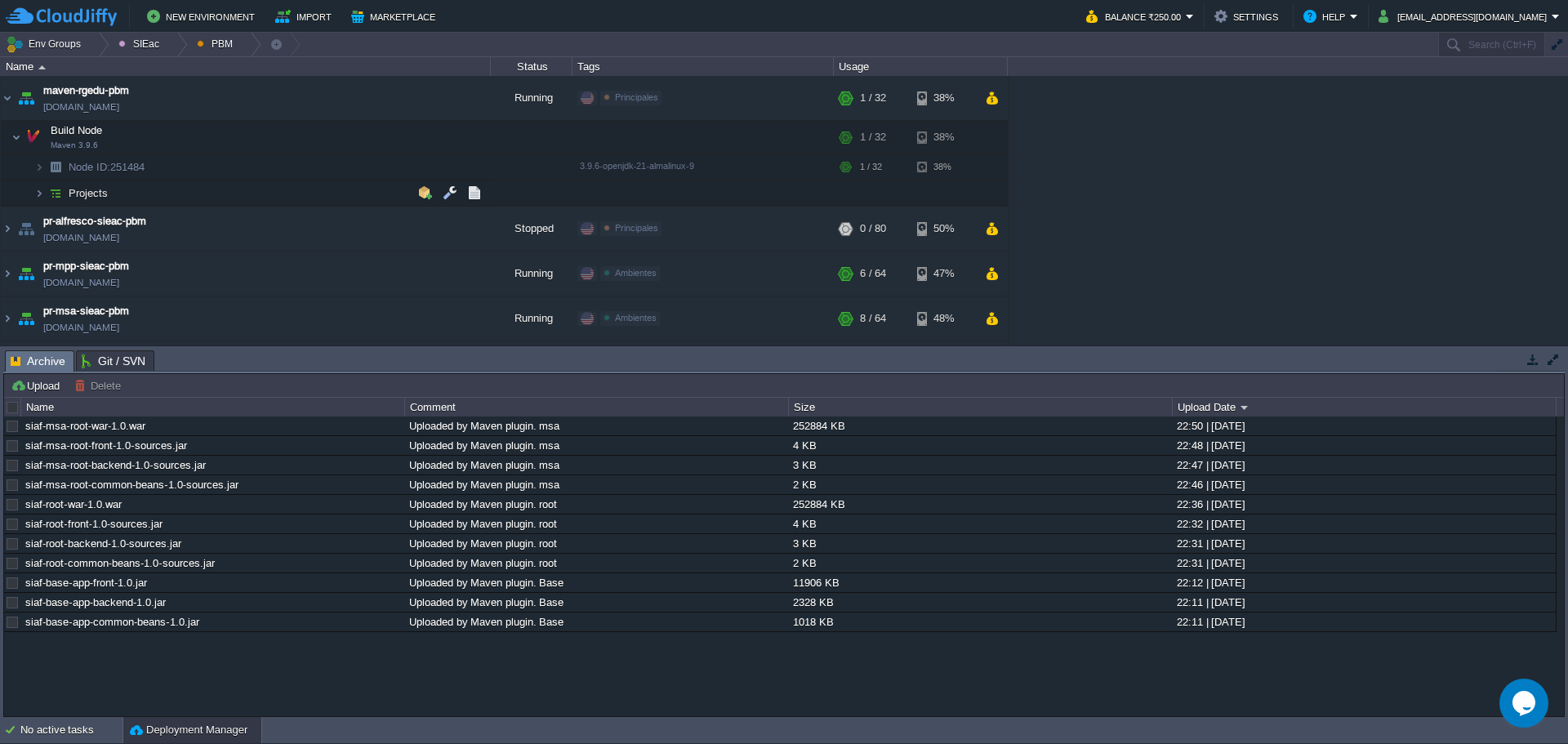
click at [189, 196] on td "Projects" at bounding box center [246, 193] width 490 height 26
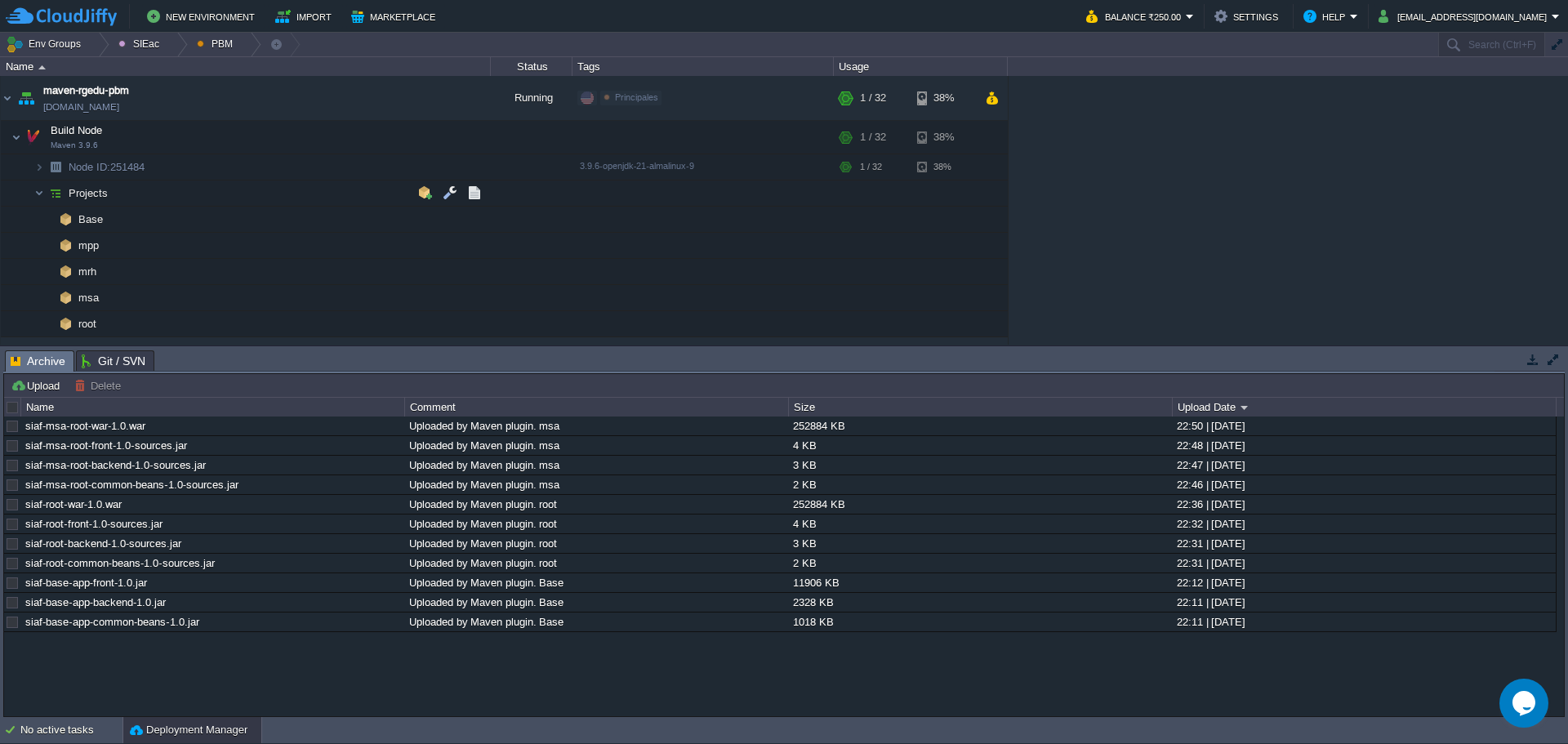
click at [189, 198] on td "Projects" at bounding box center [246, 193] width 490 height 26
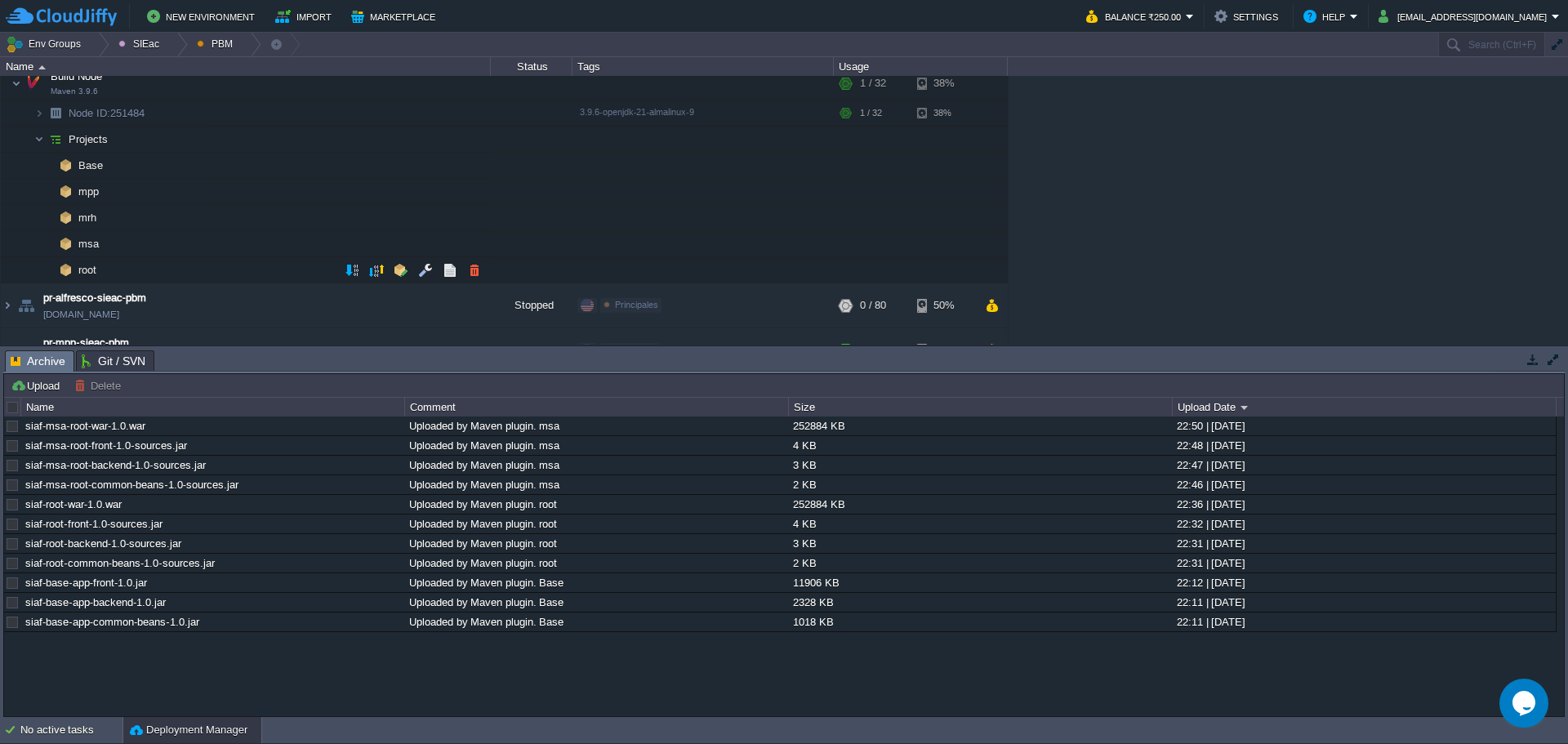
scroll to position [82, 0]
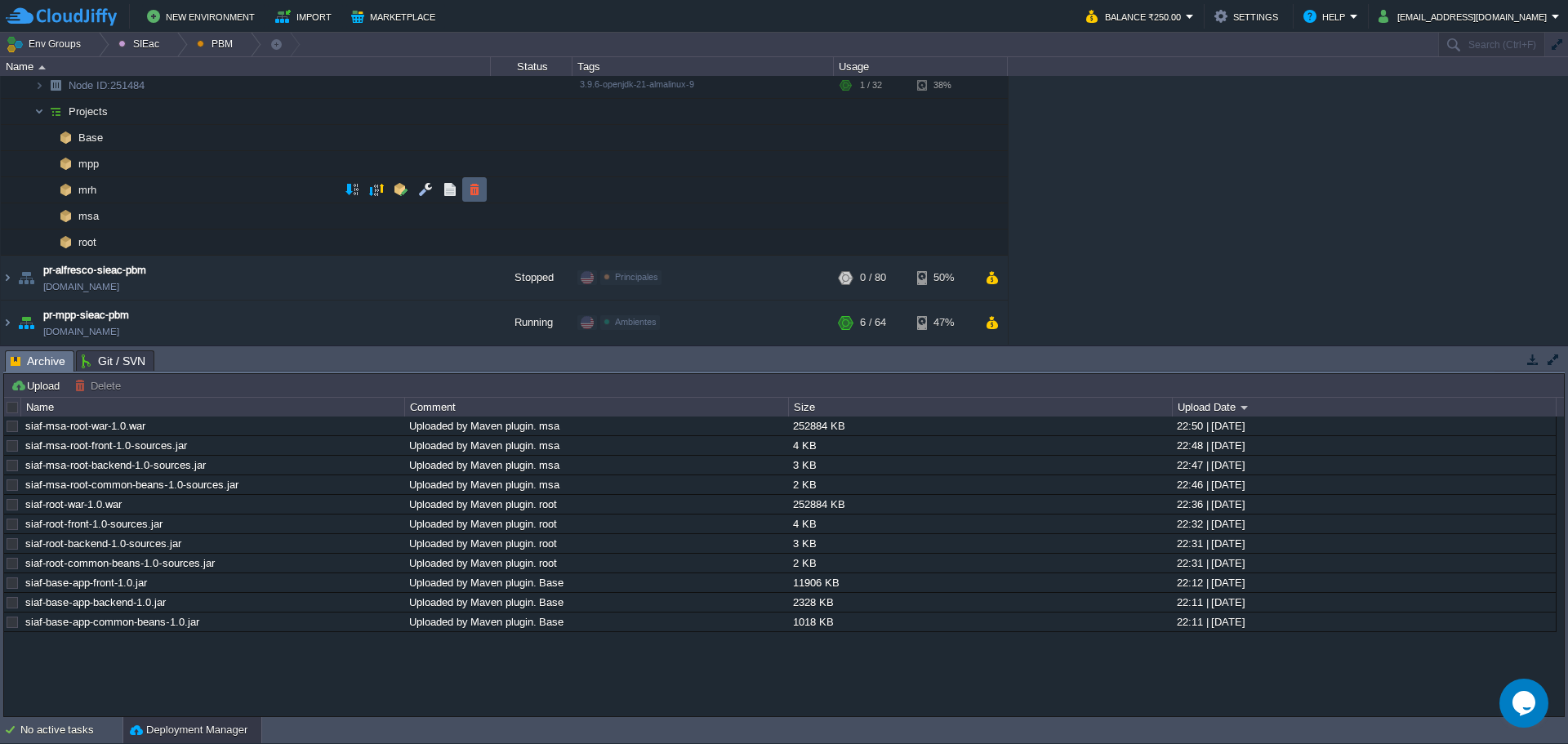
click at [477, 189] on button "button" at bounding box center [474, 189] width 14 height 14
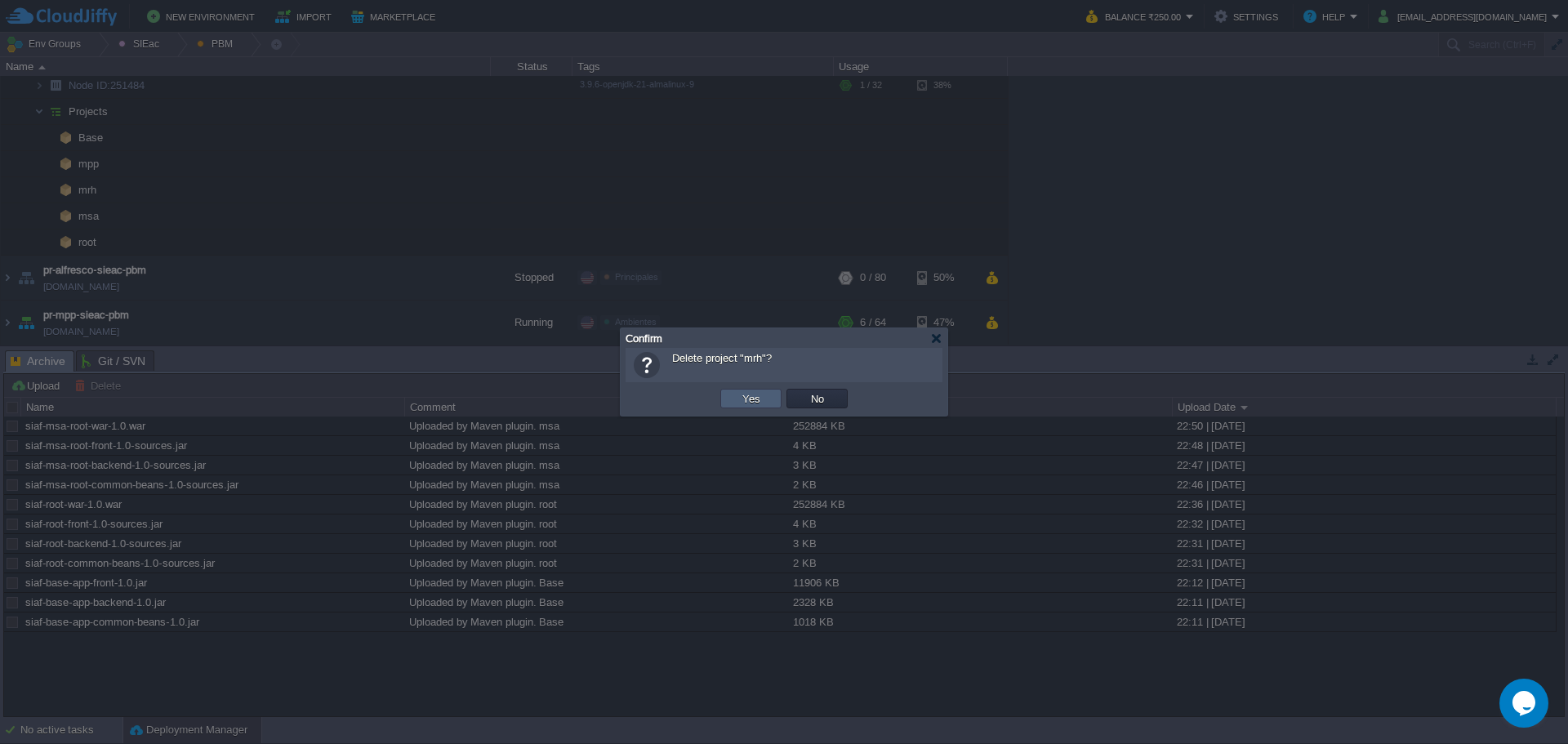
click at [766, 396] on td "Yes" at bounding box center [751, 398] width 61 height 19
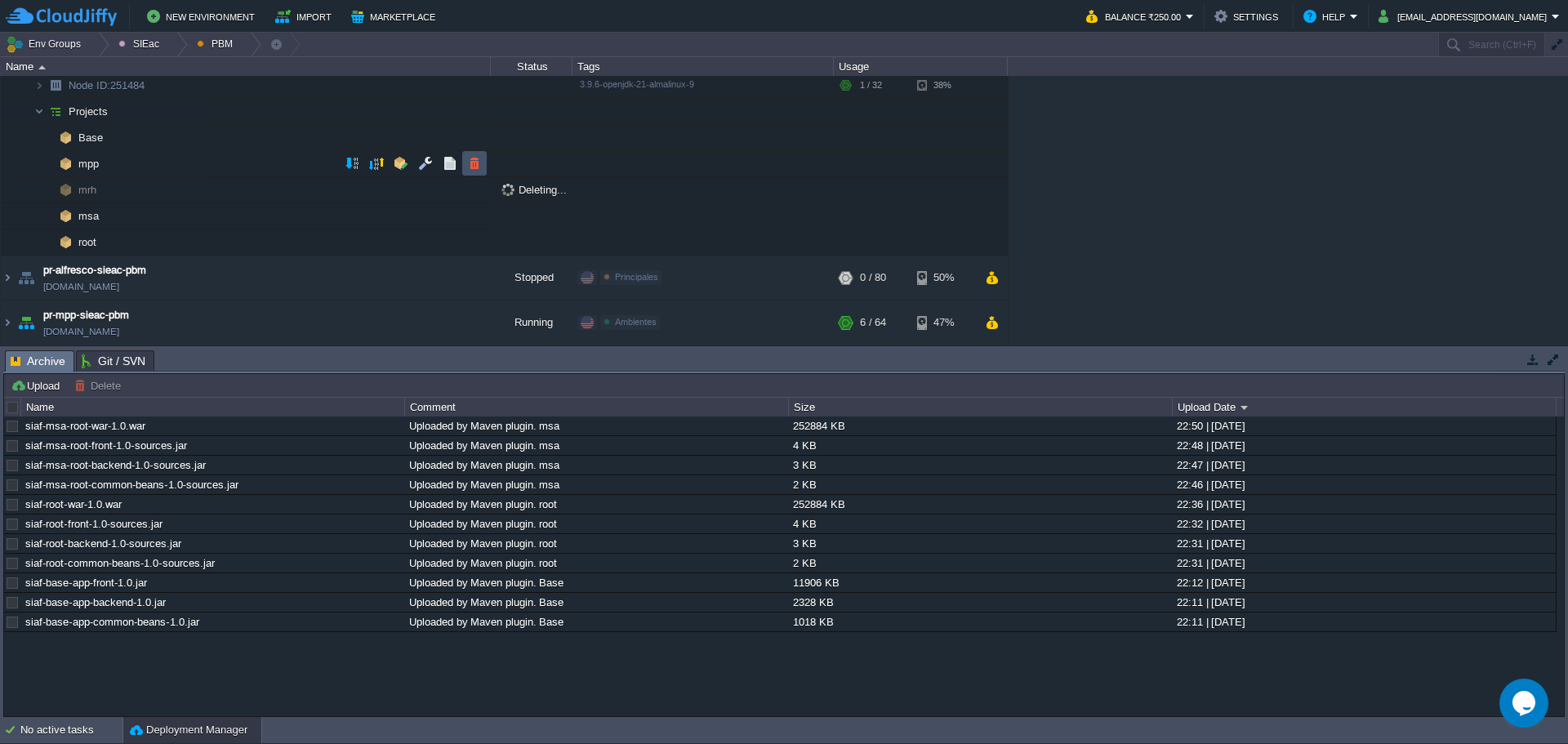
click at [478, 161] on button "button" at bounding box center [474, 162] width 14 height 14
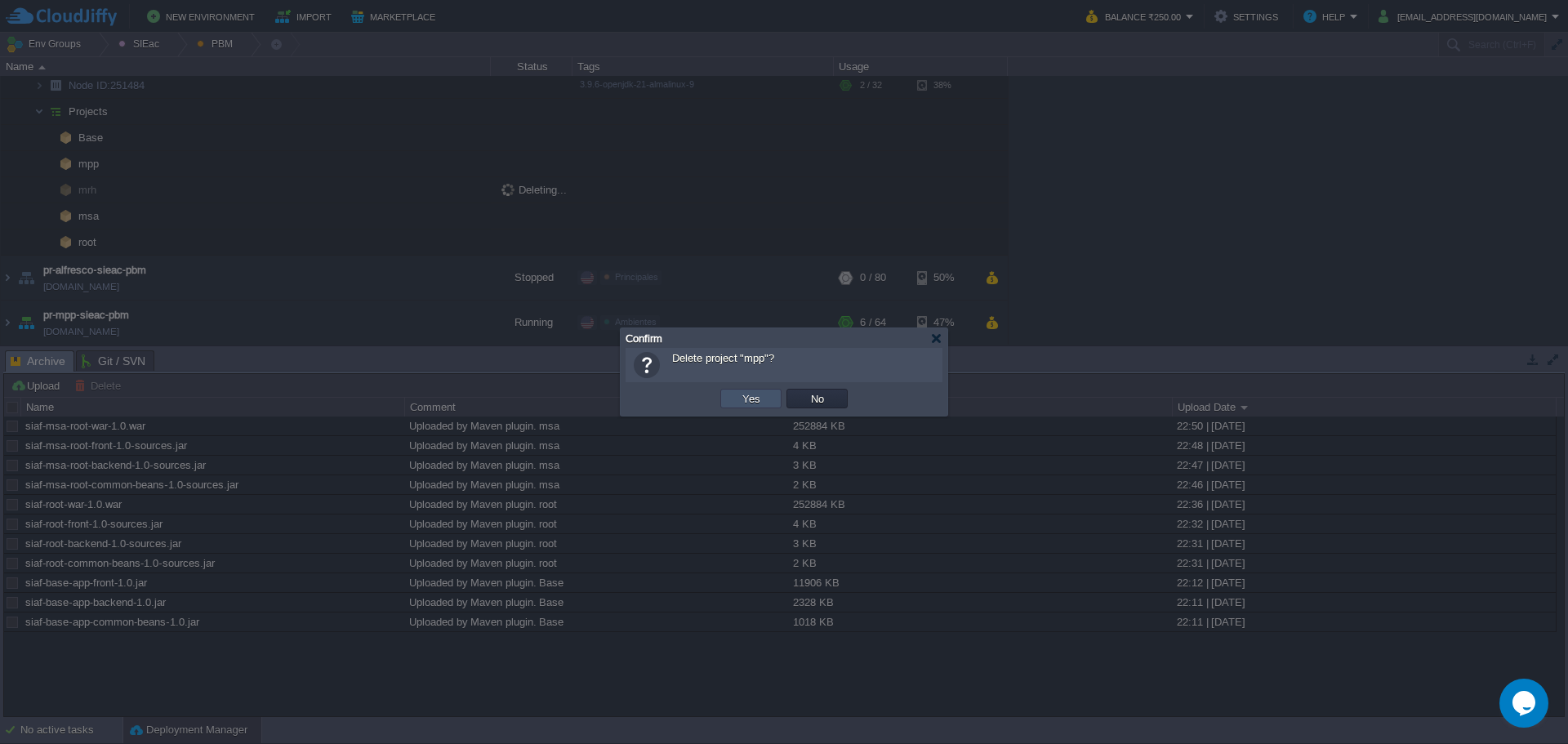
click at [742, 394] on button "Yes" at bounding box center [751, 398] width 28 height 14
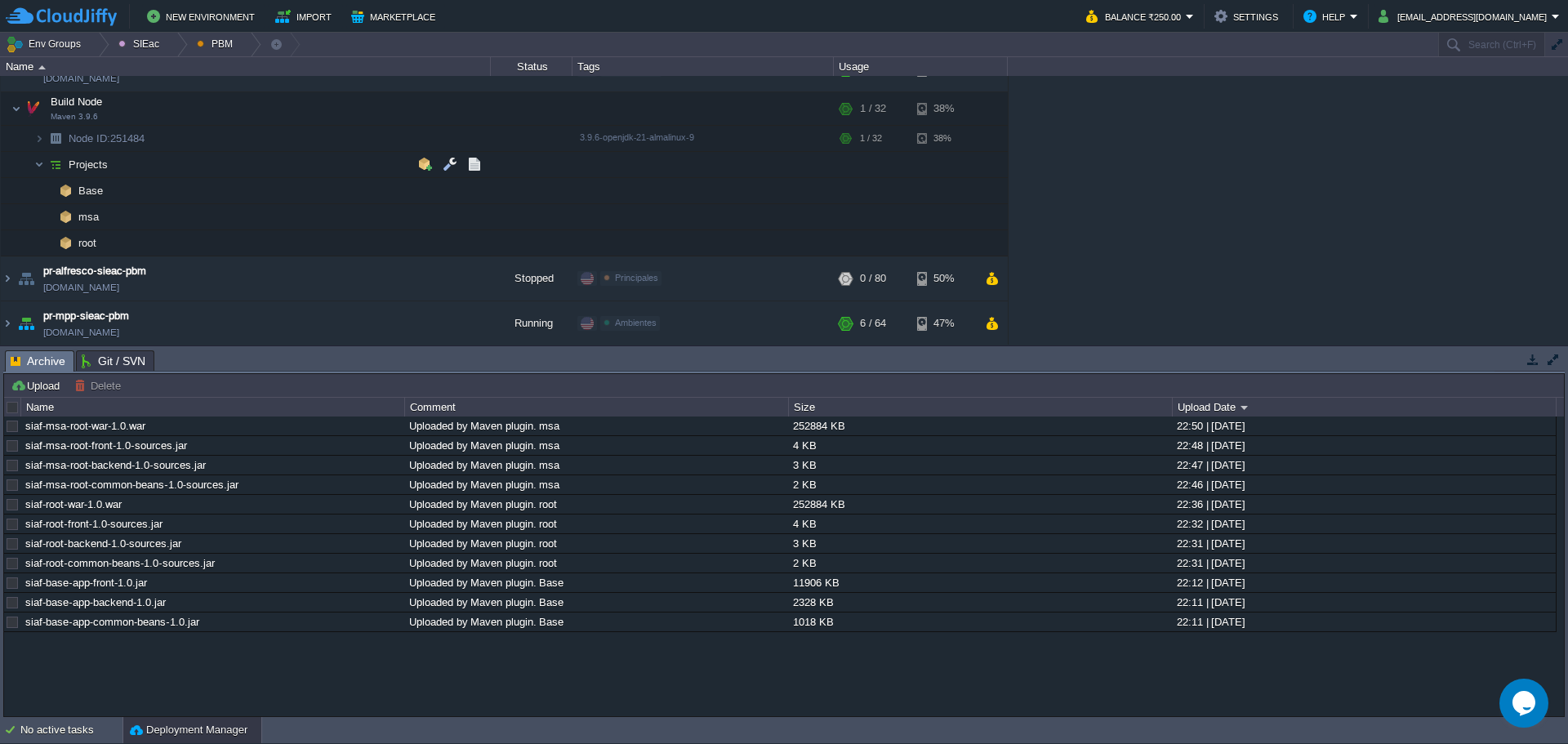
scroll to position [0, 0]
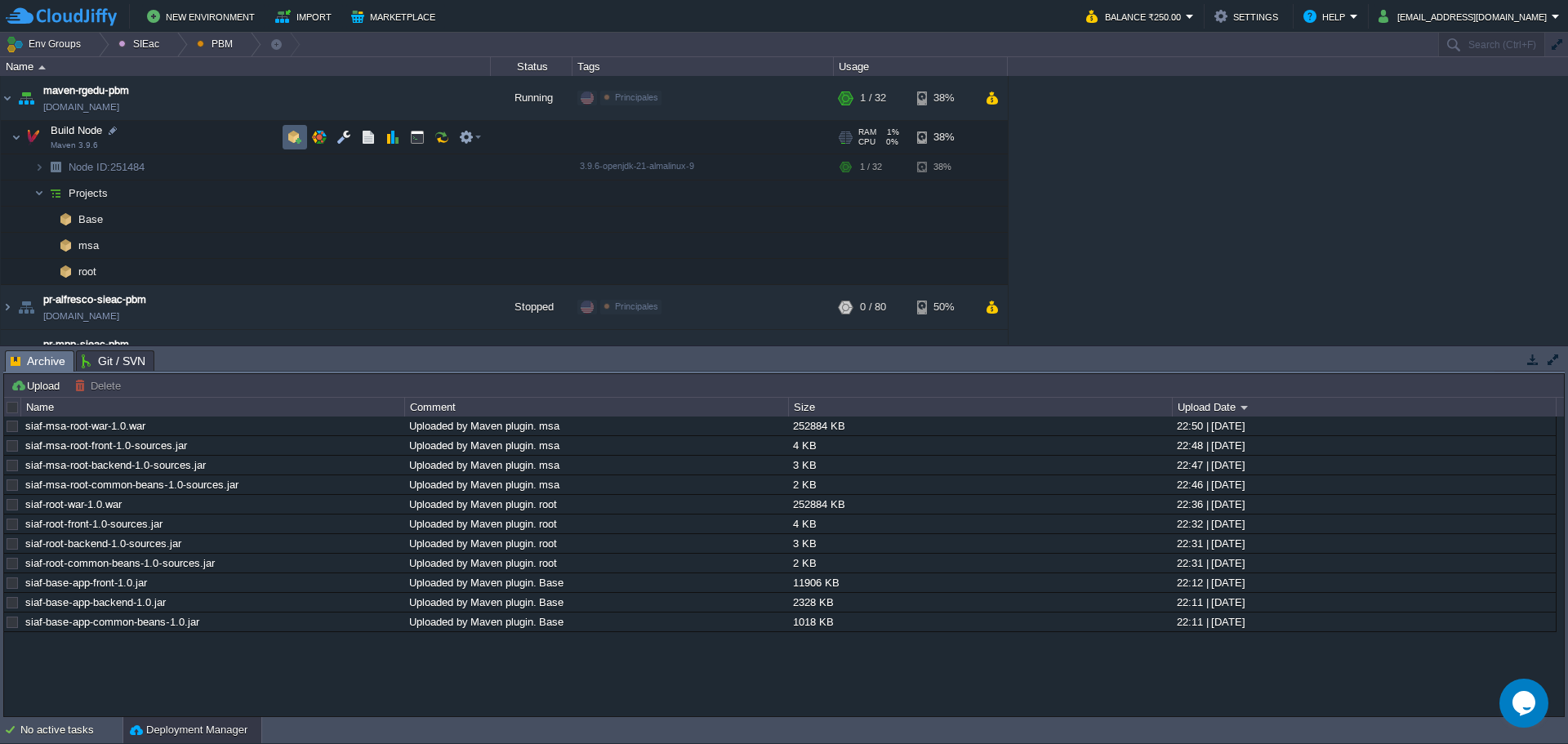
click at [289, 135] on button "button" at bounding box center [295, 136] width 14 height 14
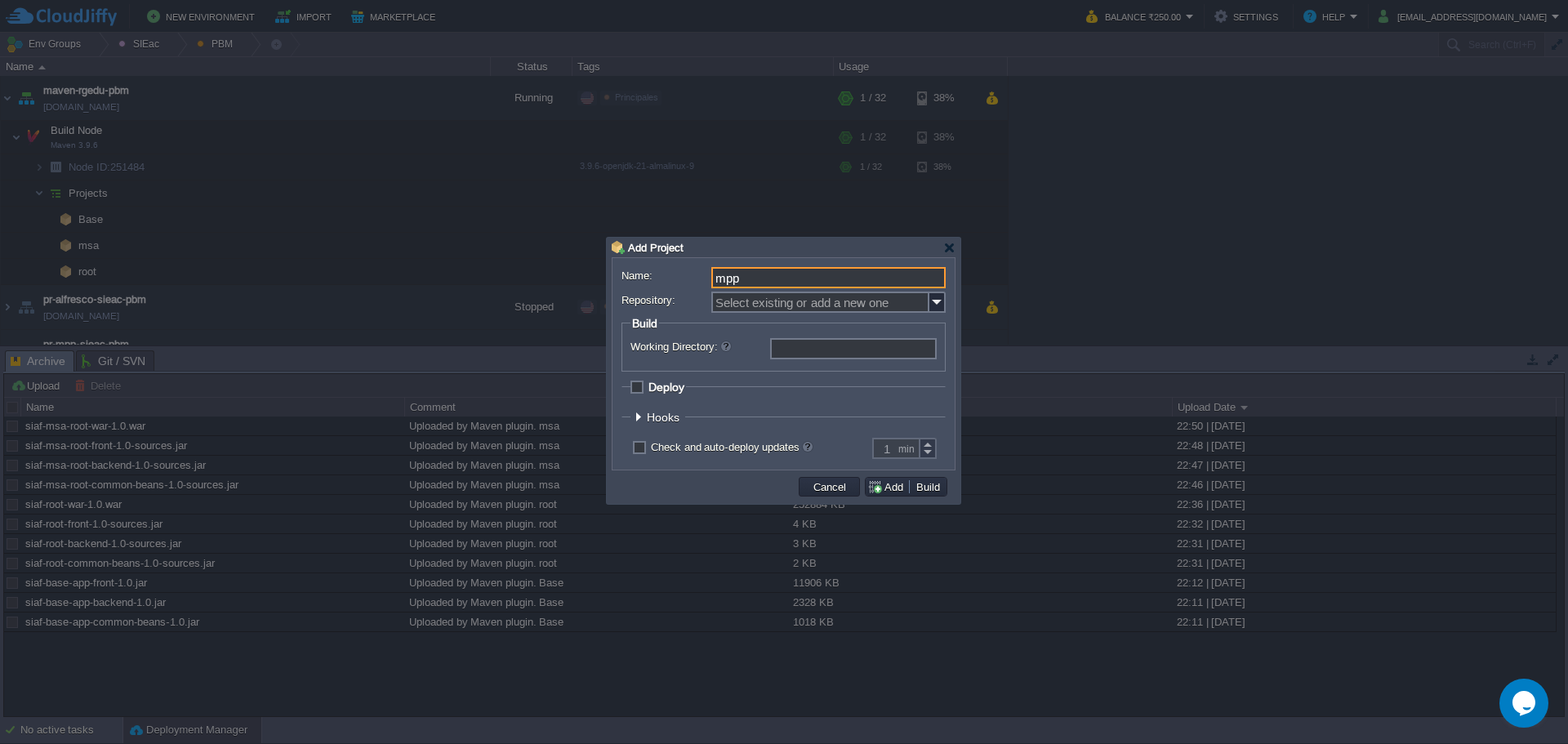
type input "mpp"
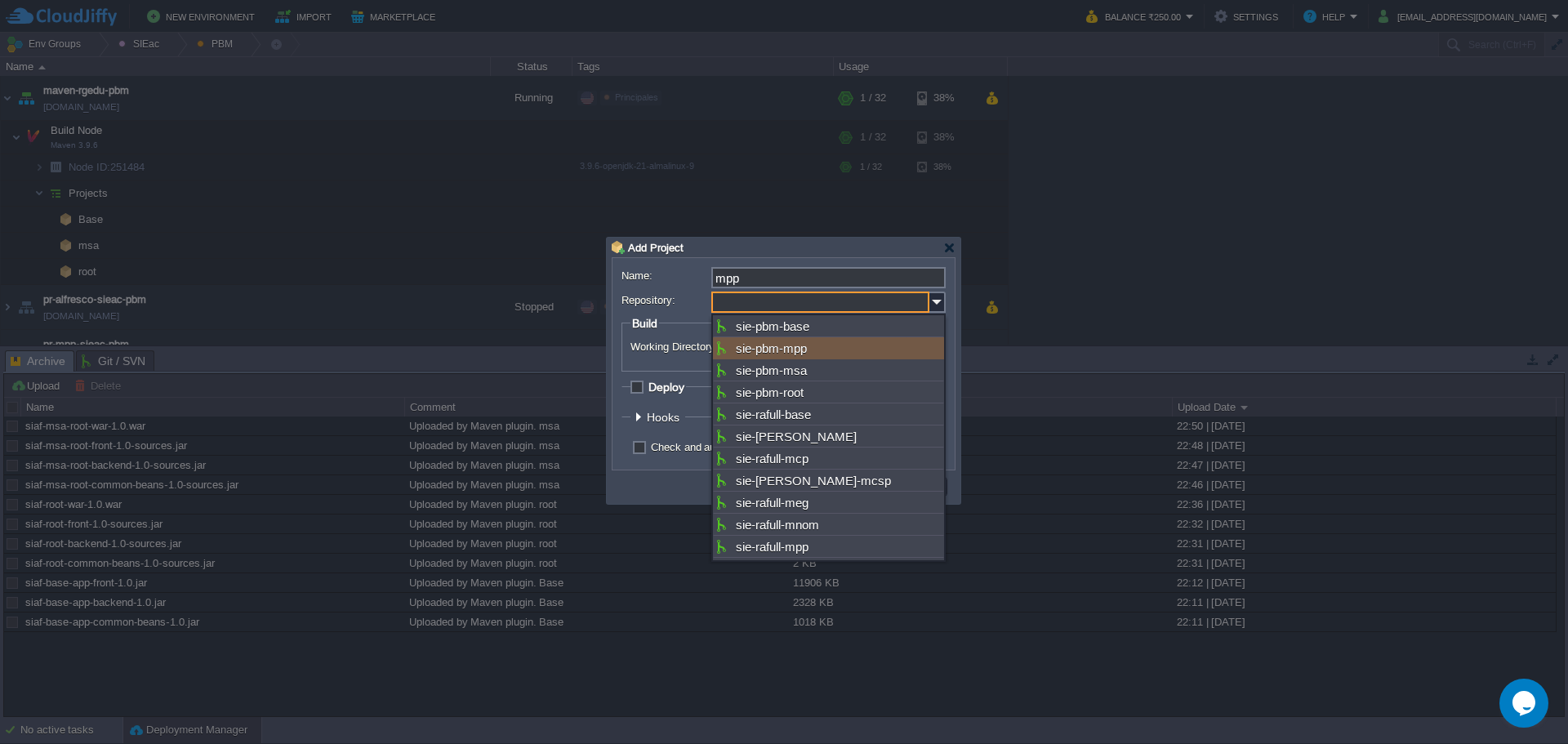
type input "sie-pbm-mpp"
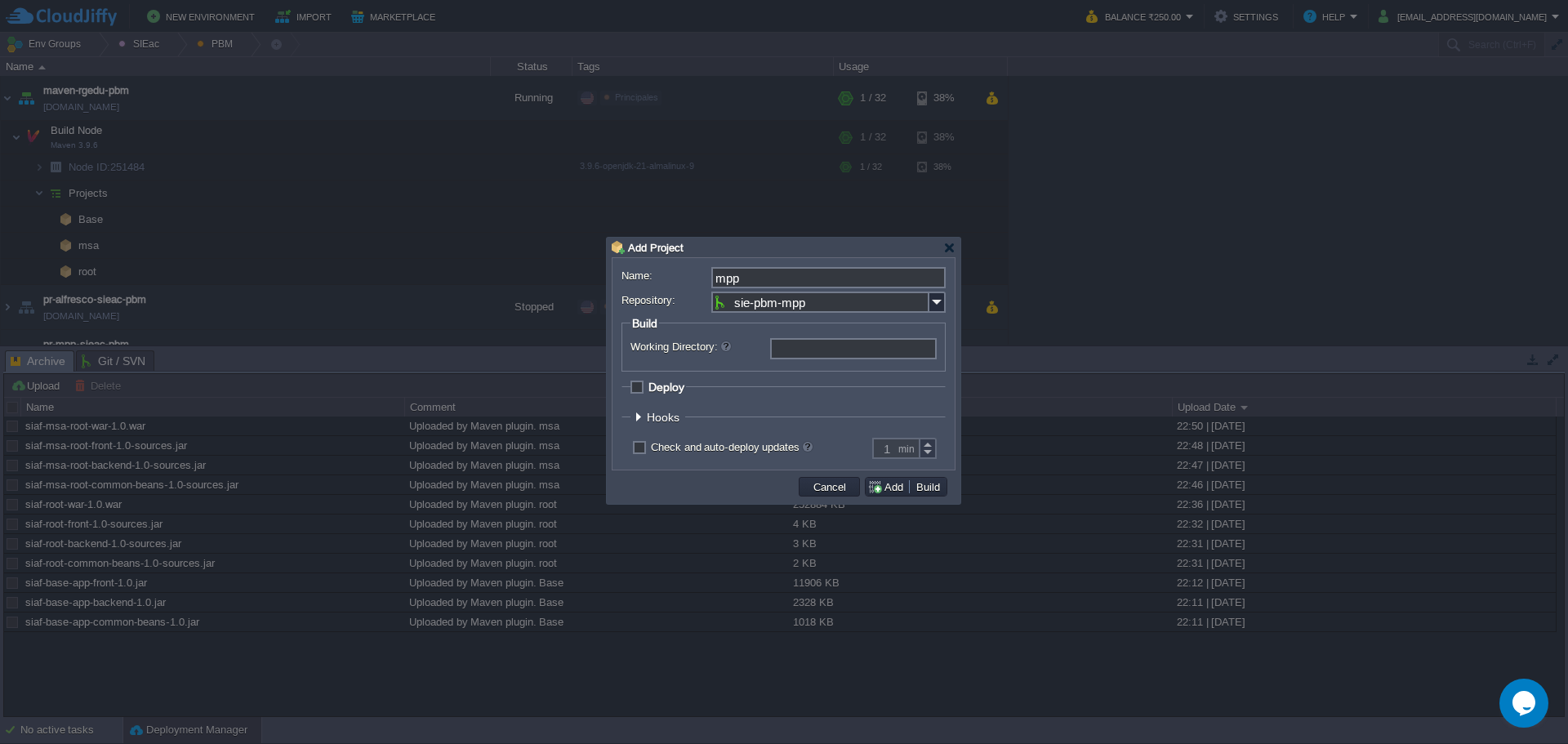
click at [630, 388] on fieldset "Deploy Environment: : ROOT" at bounding box center [783, 391] width 324 height 22
click at [648, 389] on span "Deploy" at bounding box center [666, 387] width 36 height 13
checkbox input "true"
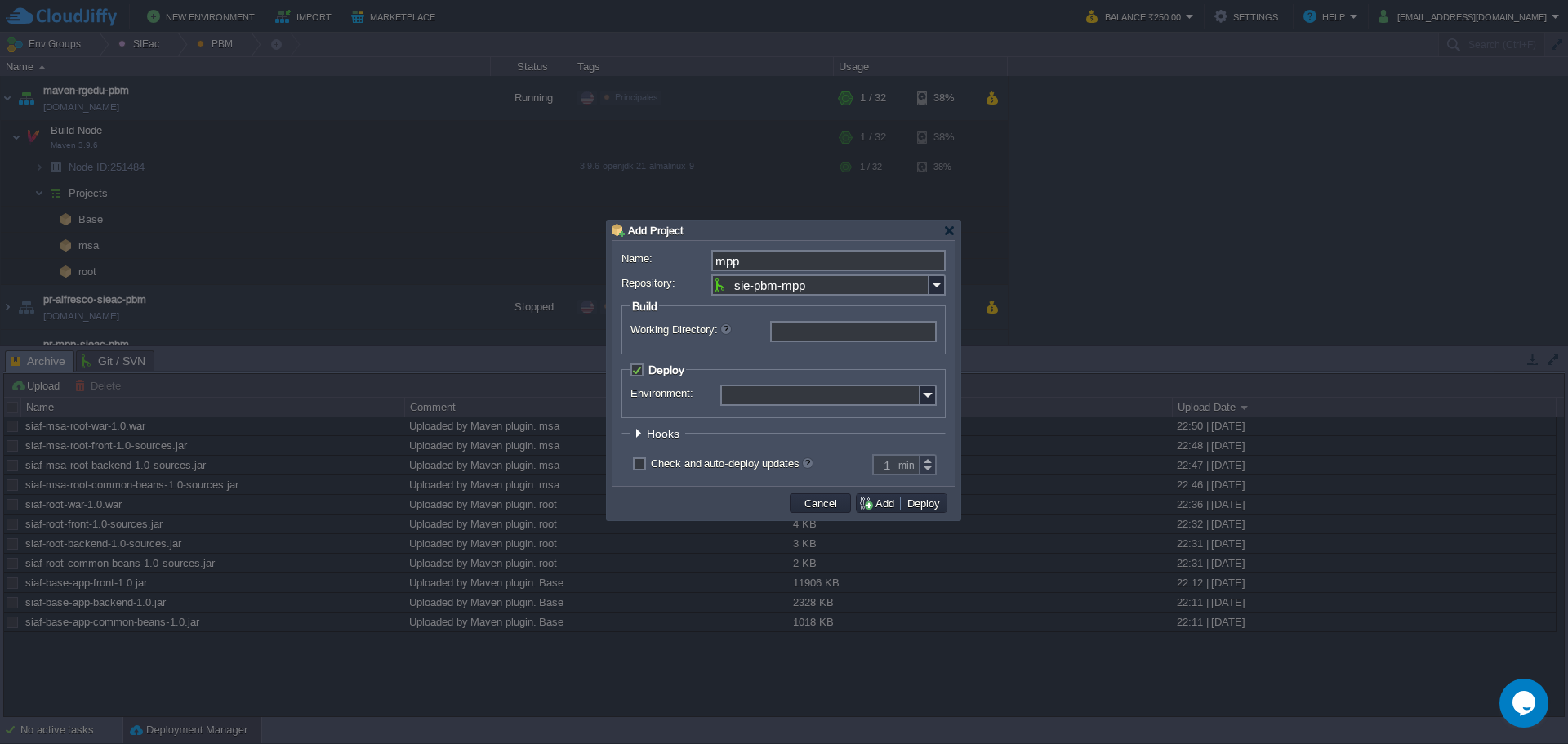
click at [643, 438] on div at bounding box center [638, 433] width 13 height 13
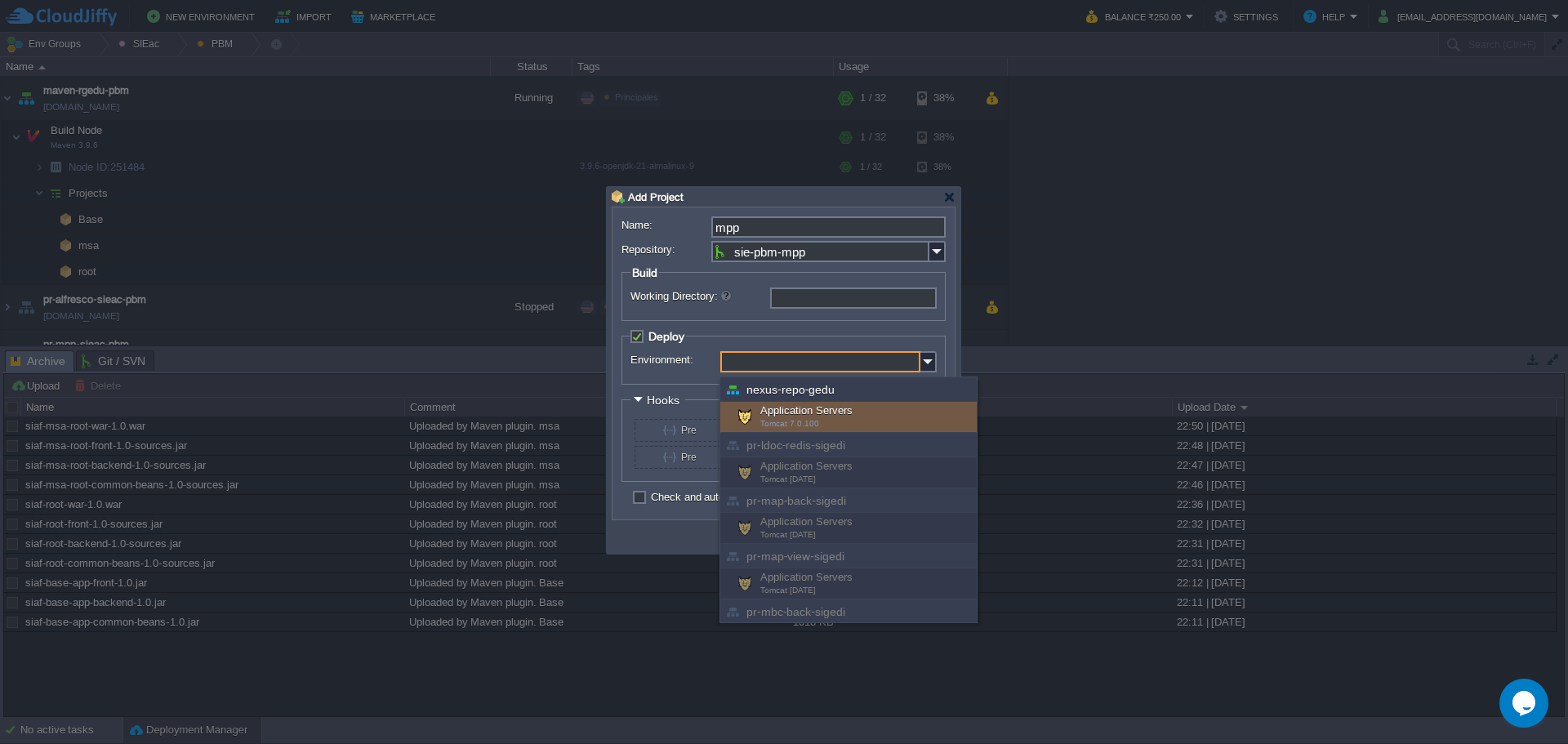
click at [823, 358] on input "Environment:" at bounding box center [821, 361] width 200 height 21
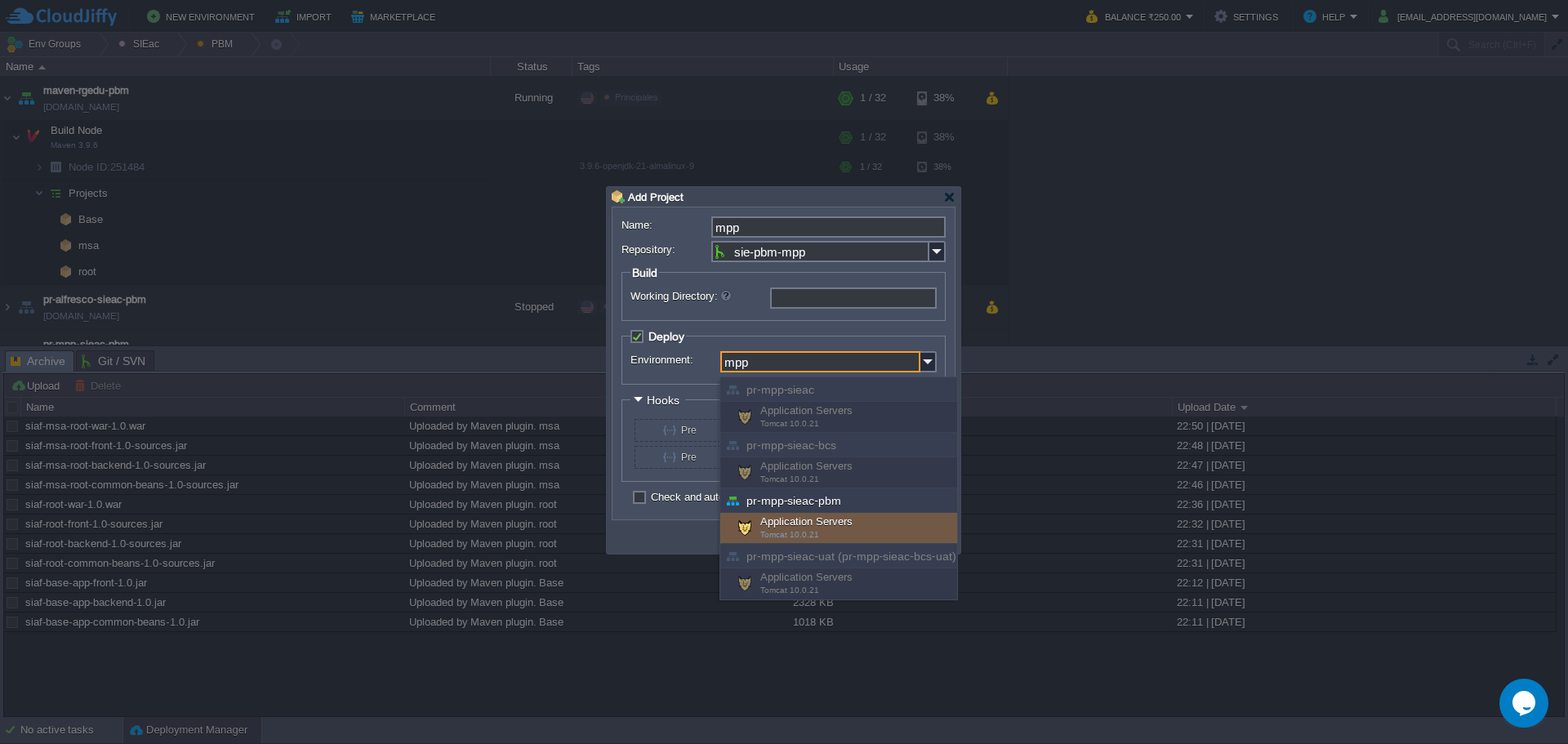
click at [827, 524] on div "Application Servers Tomcat 10.0.21" at bounding box center [838, 528] width 237 height 31
type input "Application Servers (pr-mpp-sieac-pbm)"
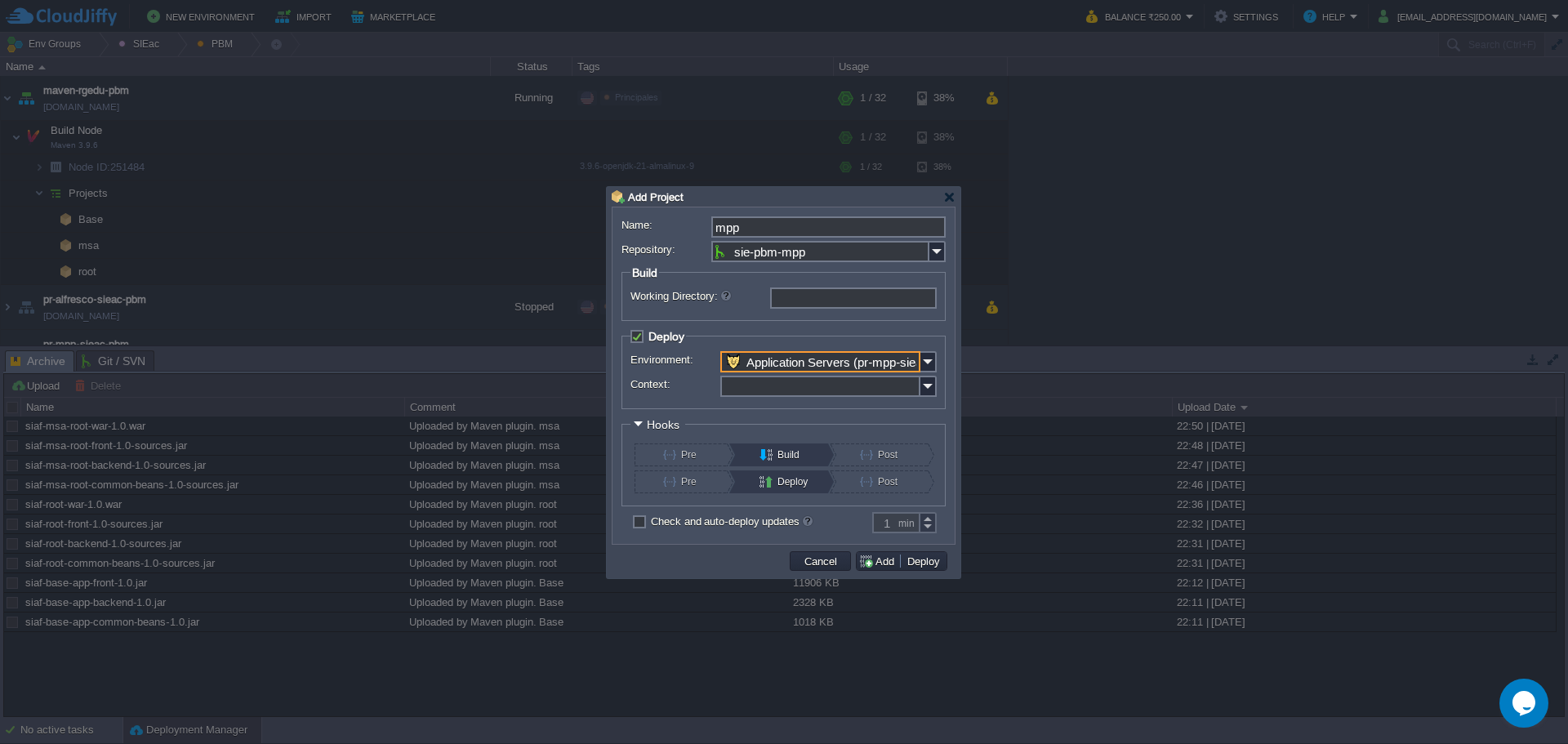
click at [738, 385] on input "Context:" at bounding box center [821, 385] width 200 height 21
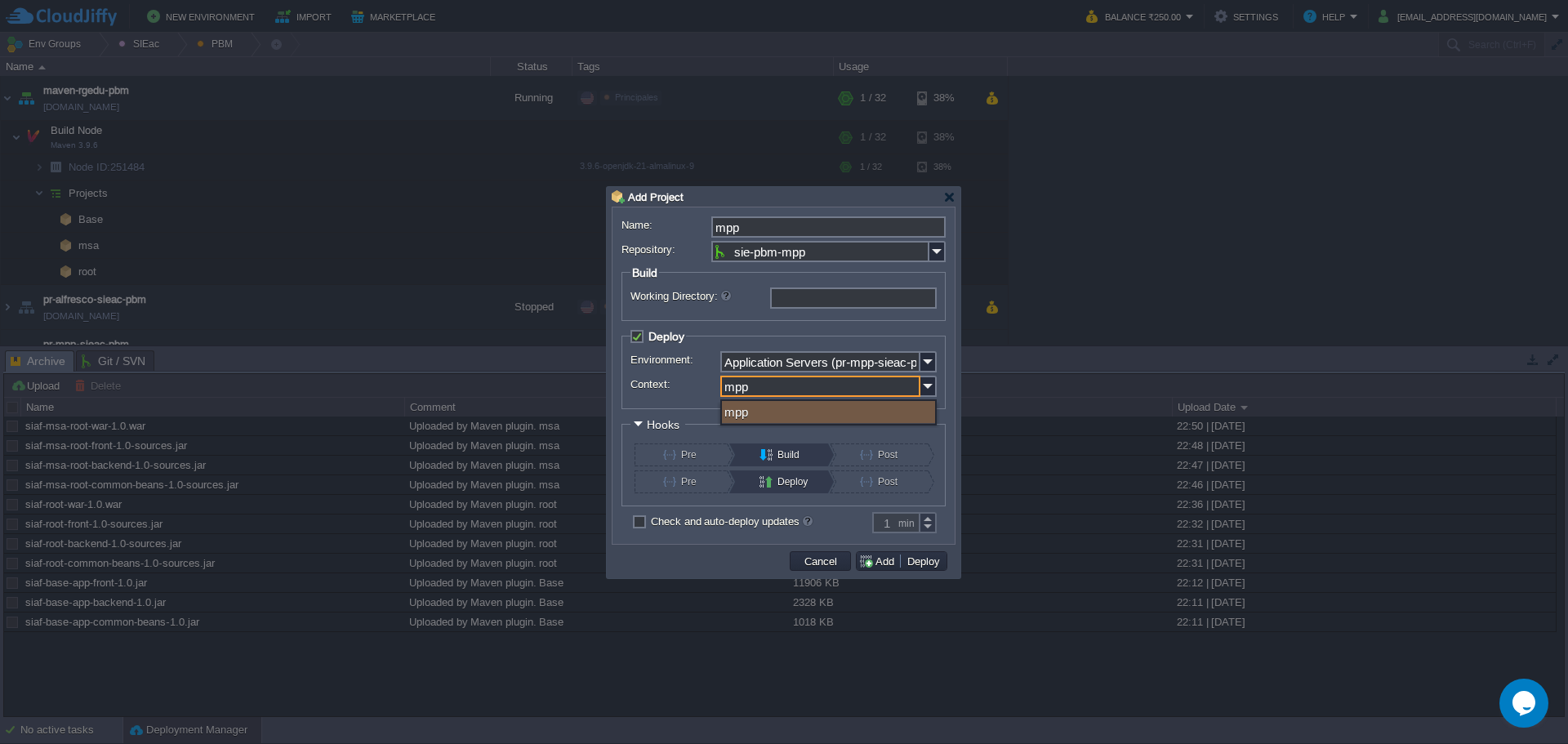
type input "mpp"
click at [681, 450] on button "Pre" at bounding box center [691, 454] width 56 height 23
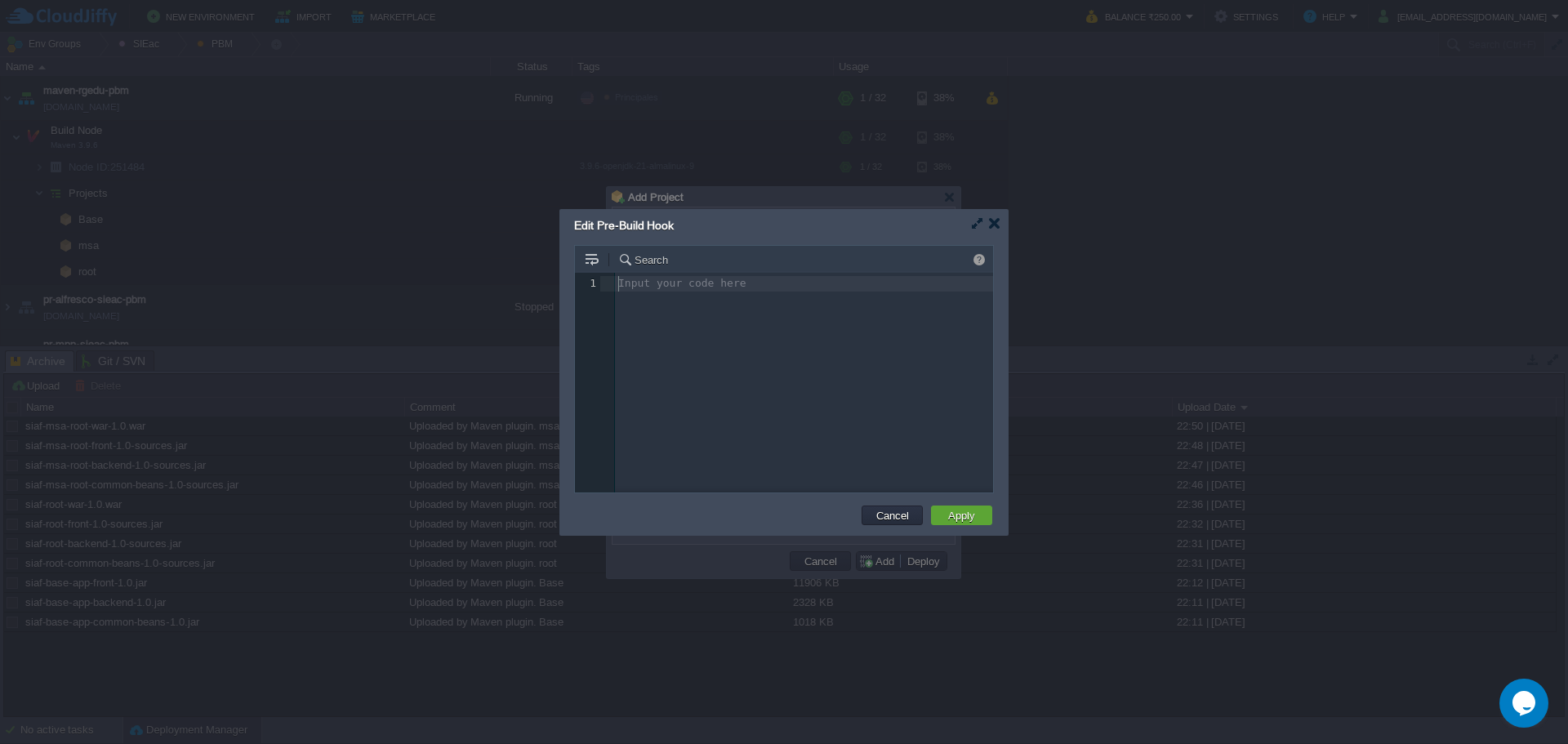
scroll to position [6, 0]
click at [655, 346] on div "Input your code here 1 1 ​" at bounding box center [796, 395] width 443 height 244
click at [954, 510] on button "Apply" at bounding box center [962, 514] width 37 height 14
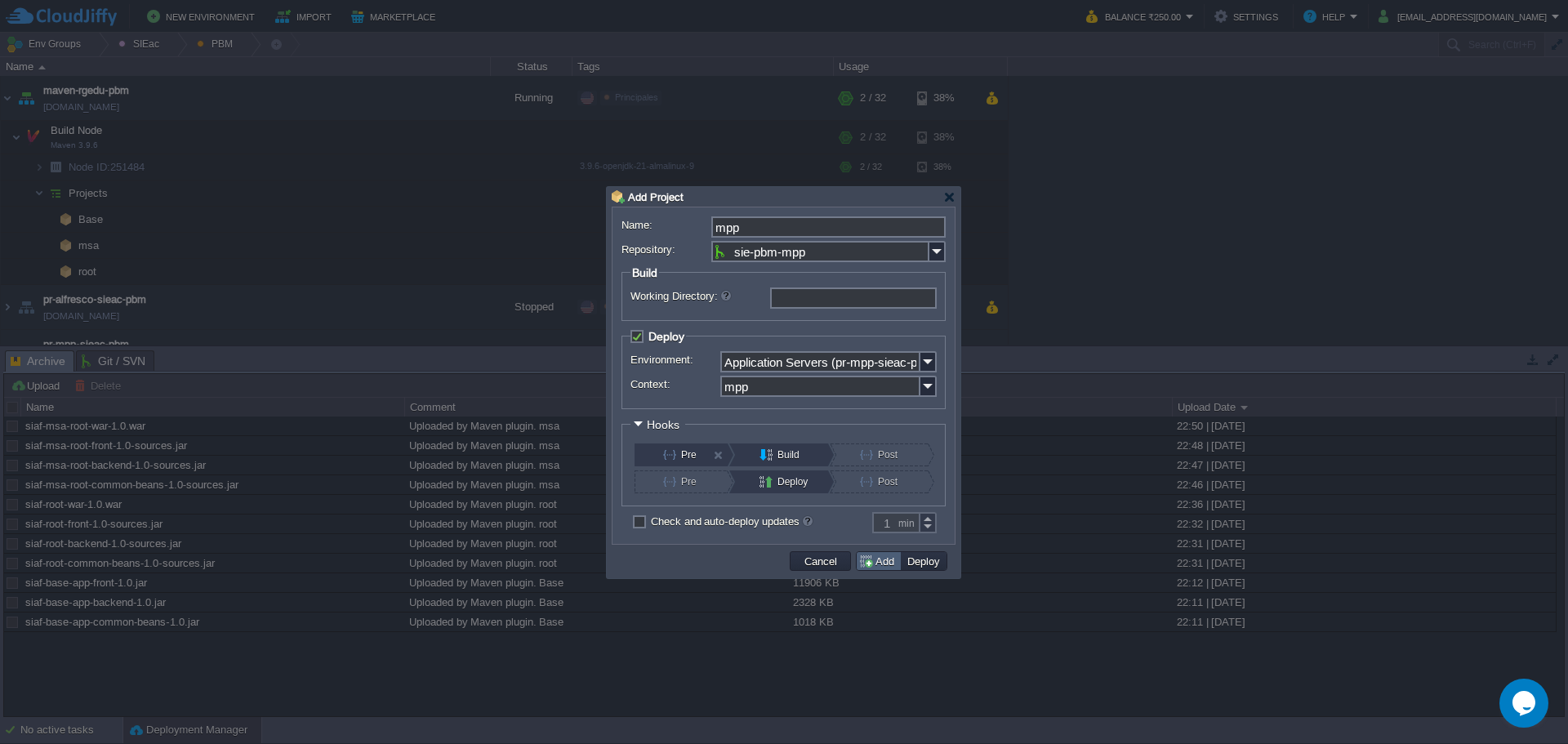
click at [900, 558] on td "Add" at bounding box center [879, 561] width 44 height 18
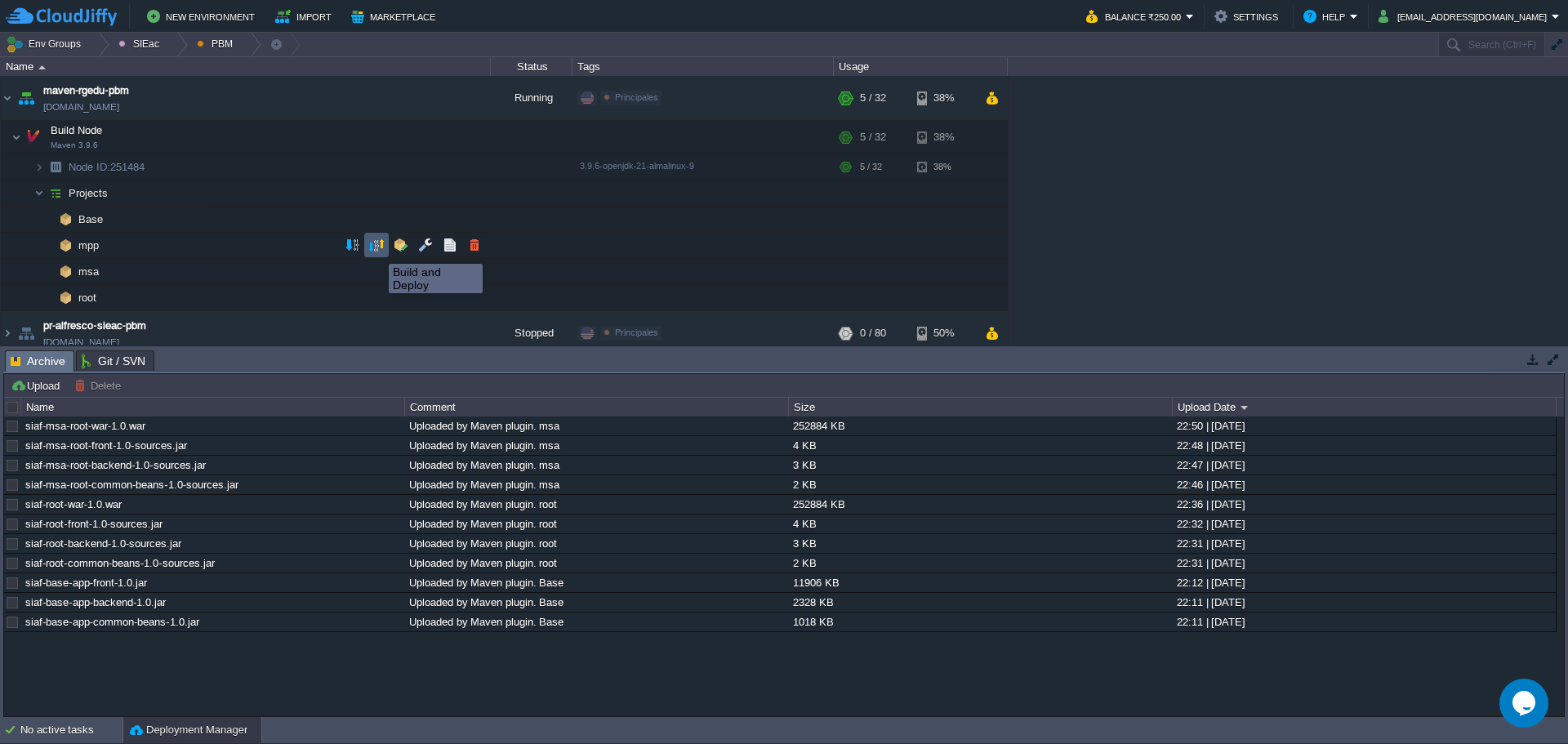
click at [377, 247] on button "button" at bounding box center [376, 244] width 14 height 14
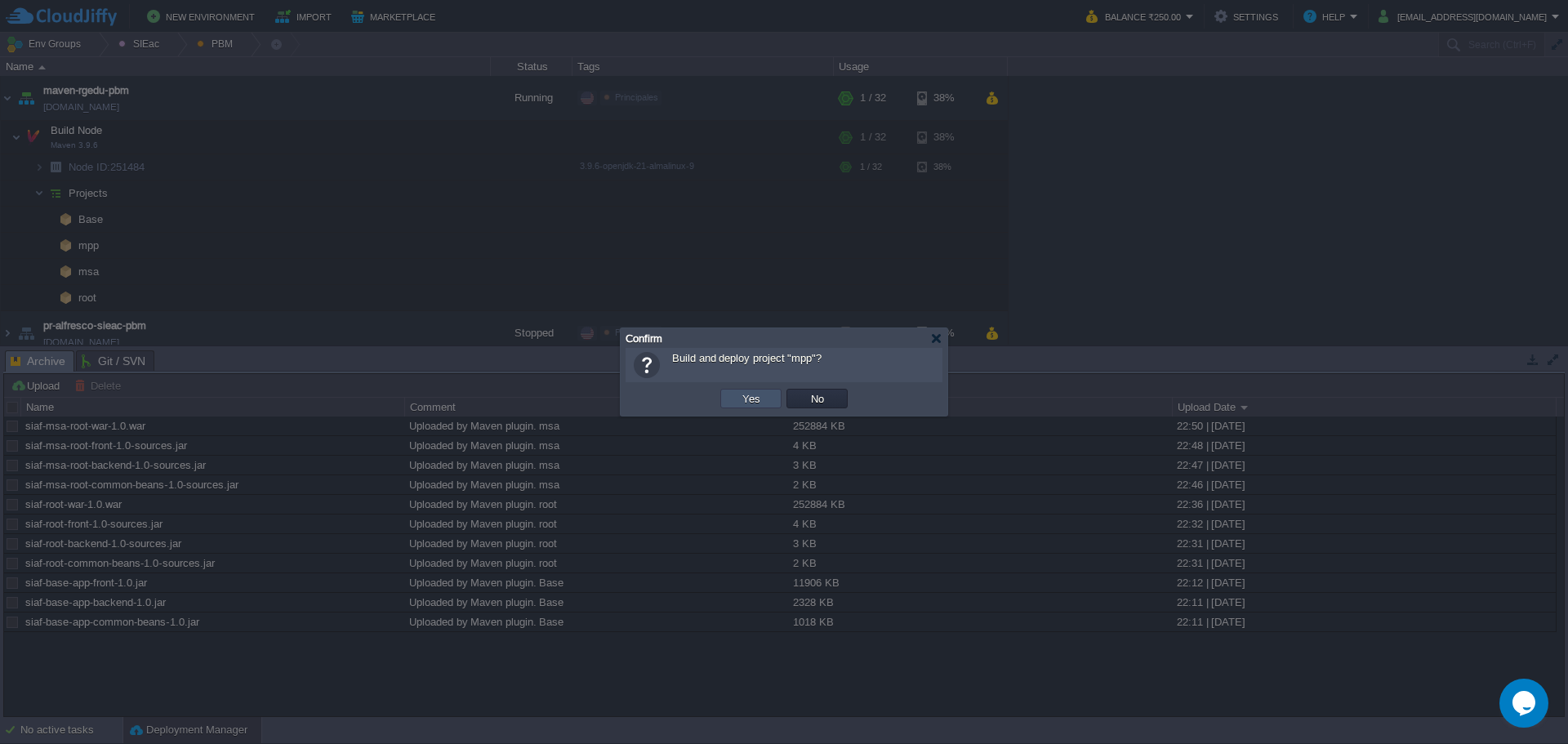
click at [746, 395] on button "Yes" at bounding box center [751, 398] width 28 height 14
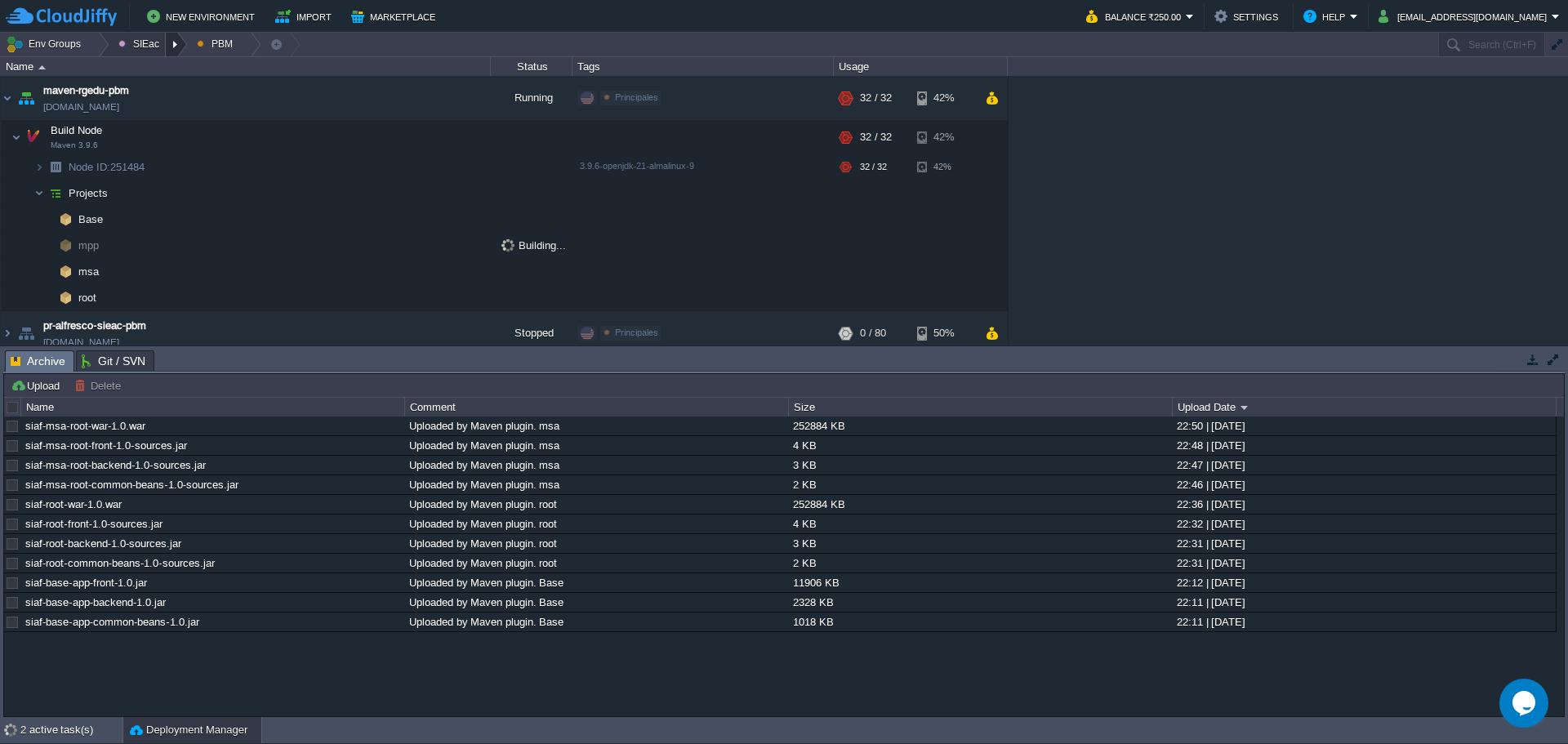
click at [173, 52] on div at bounding box center [177, 45] width 22 height 24
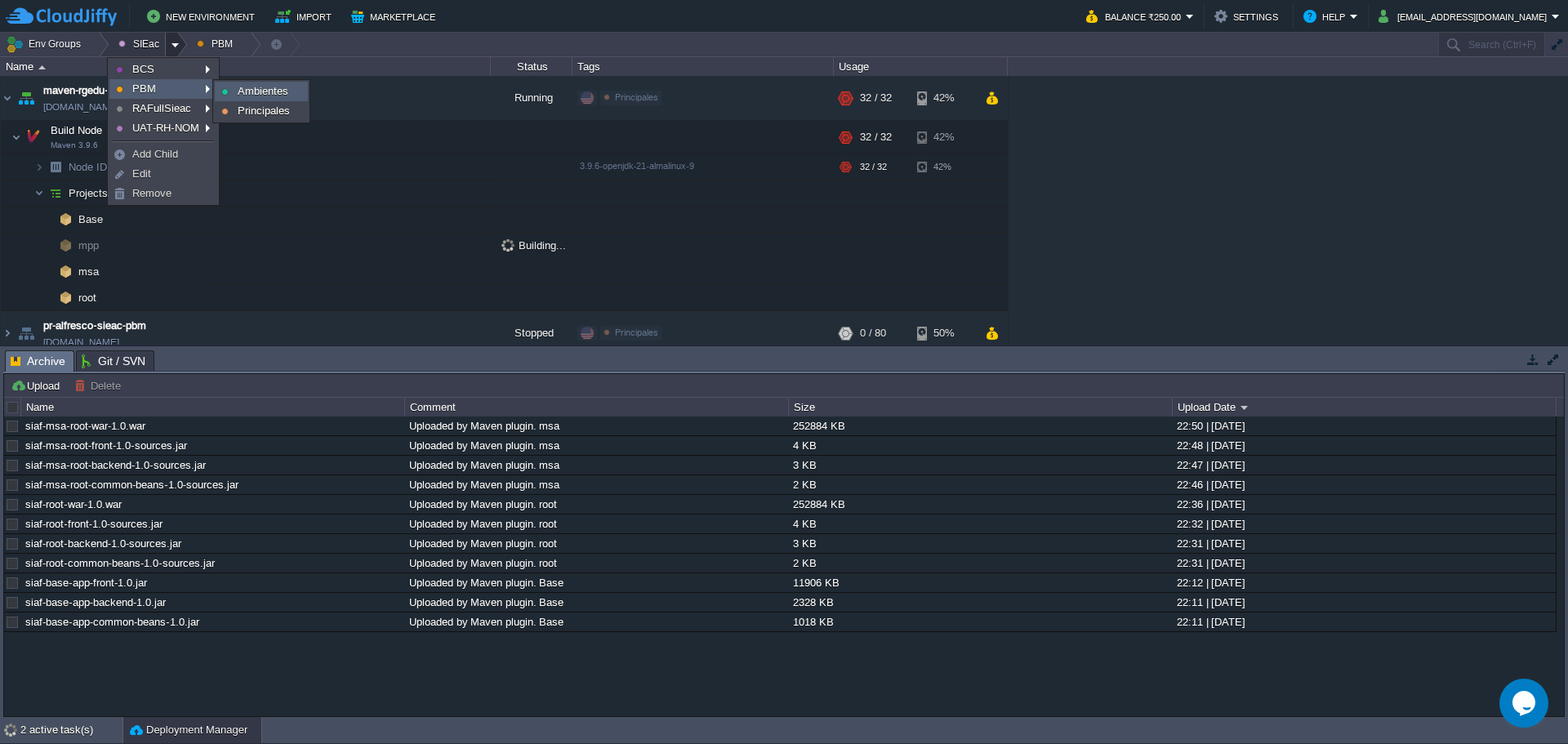
click at [268, 95] on span "Ambientes" at bounding box center [263, 91] width 50 height 13
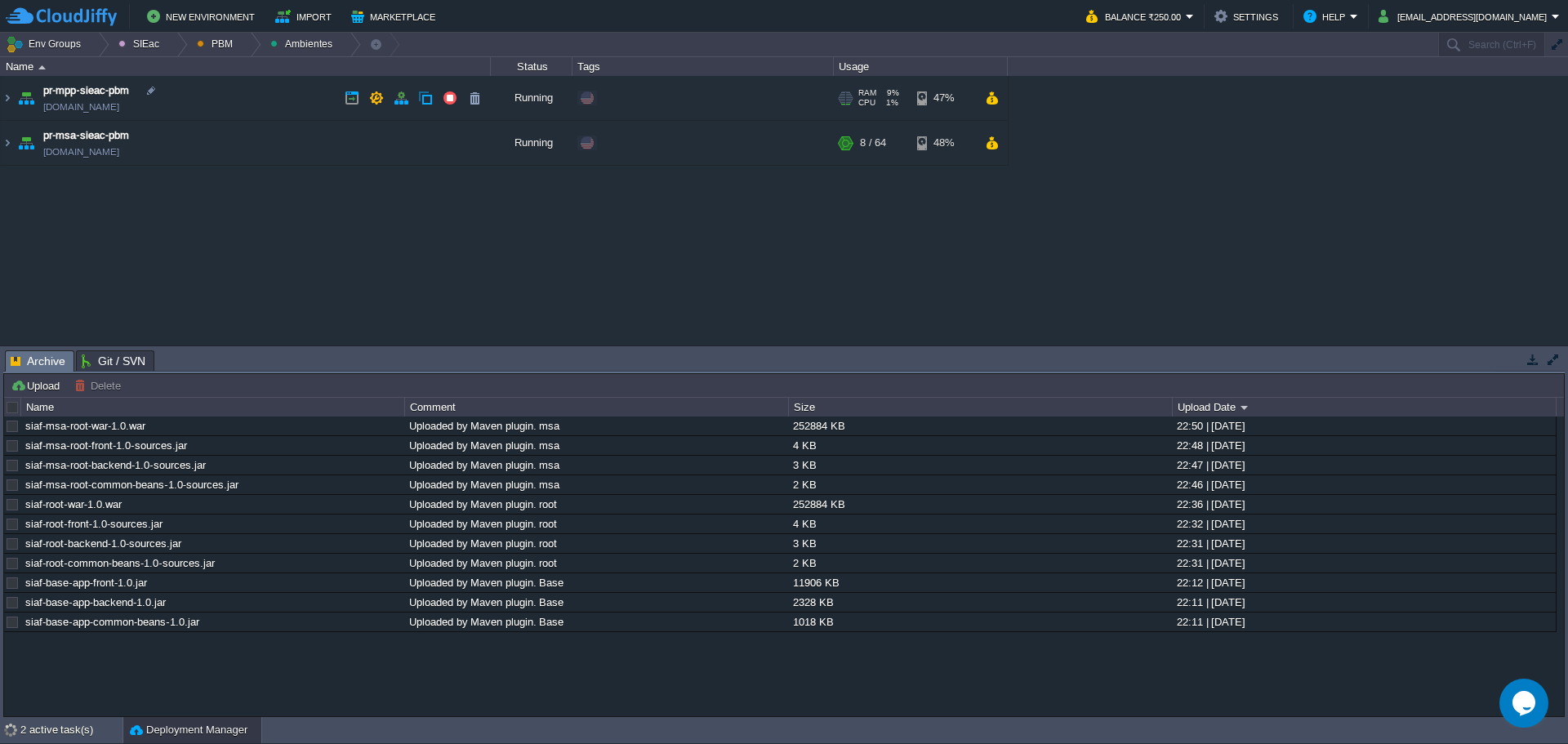
click at [294, 100] on td "pr-mpp-sieac-pbm pr-mpp-sieac-pbm.w1-us.cloudjiffy.net" at bounding box center [246, 98] width 490 height 45
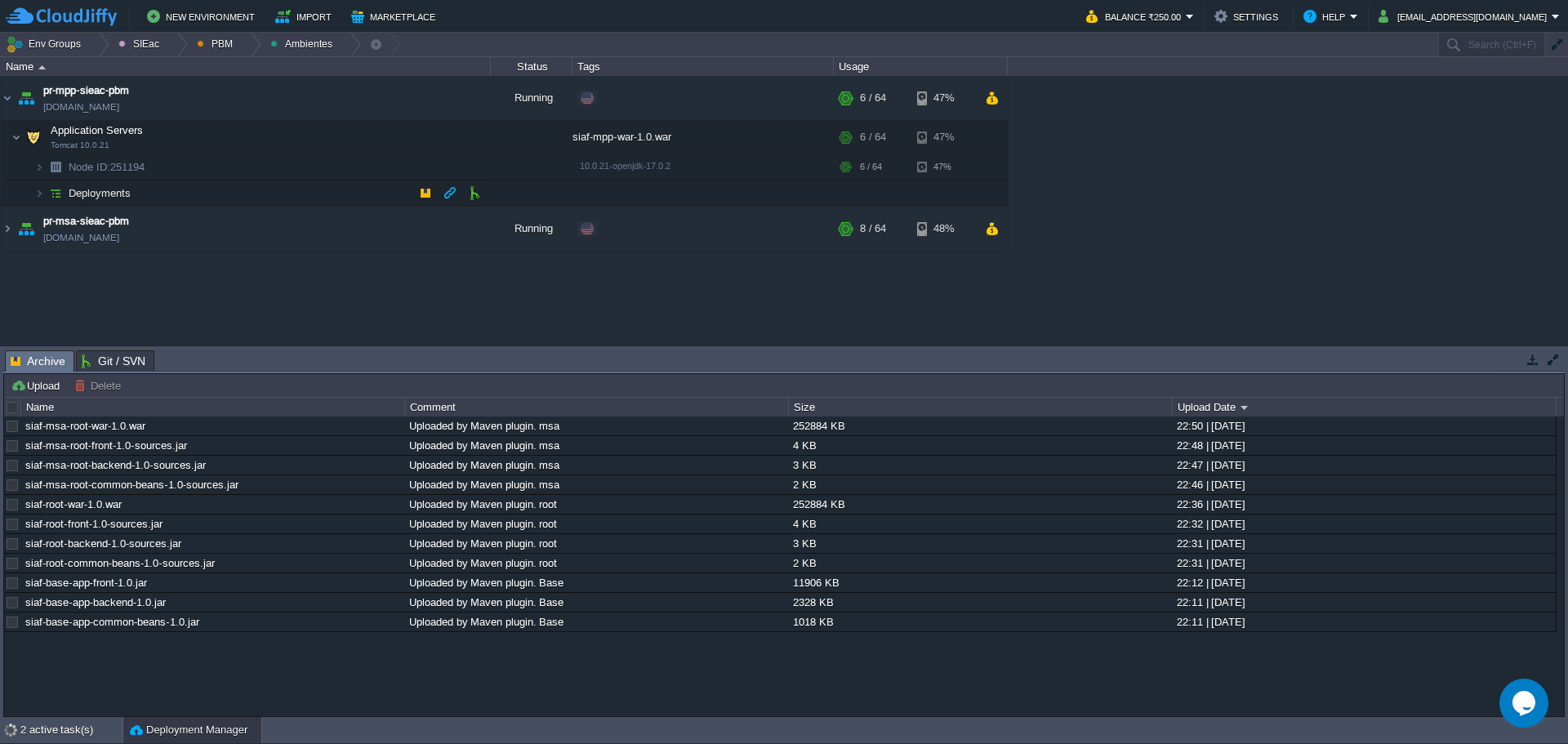
click at [252, 197] on td "Deployments" at bounding box center [246, 193] width 490 height 26
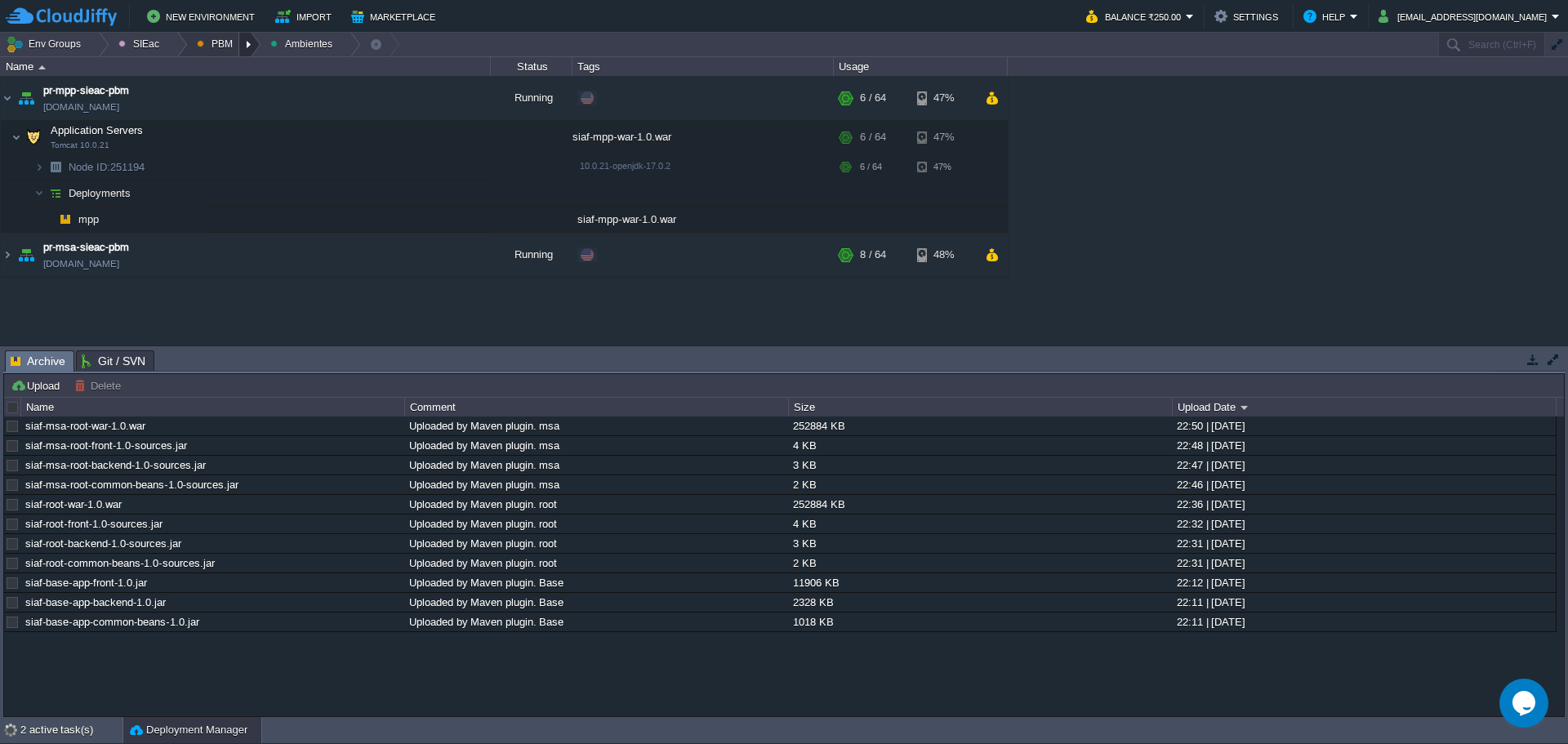
click at [245, 43] on div at bounding box center [250, 45] width 22 height 24
click at [241, 74] on span "Ambientes" at bounding box center [233, 69] width 50 height 13
click at [239, 51] on div at bounding box center [250, 45] width 22 height 24
click at [228, 83] on span "Principales" at bounding box center [234, 88] width 52 height 13
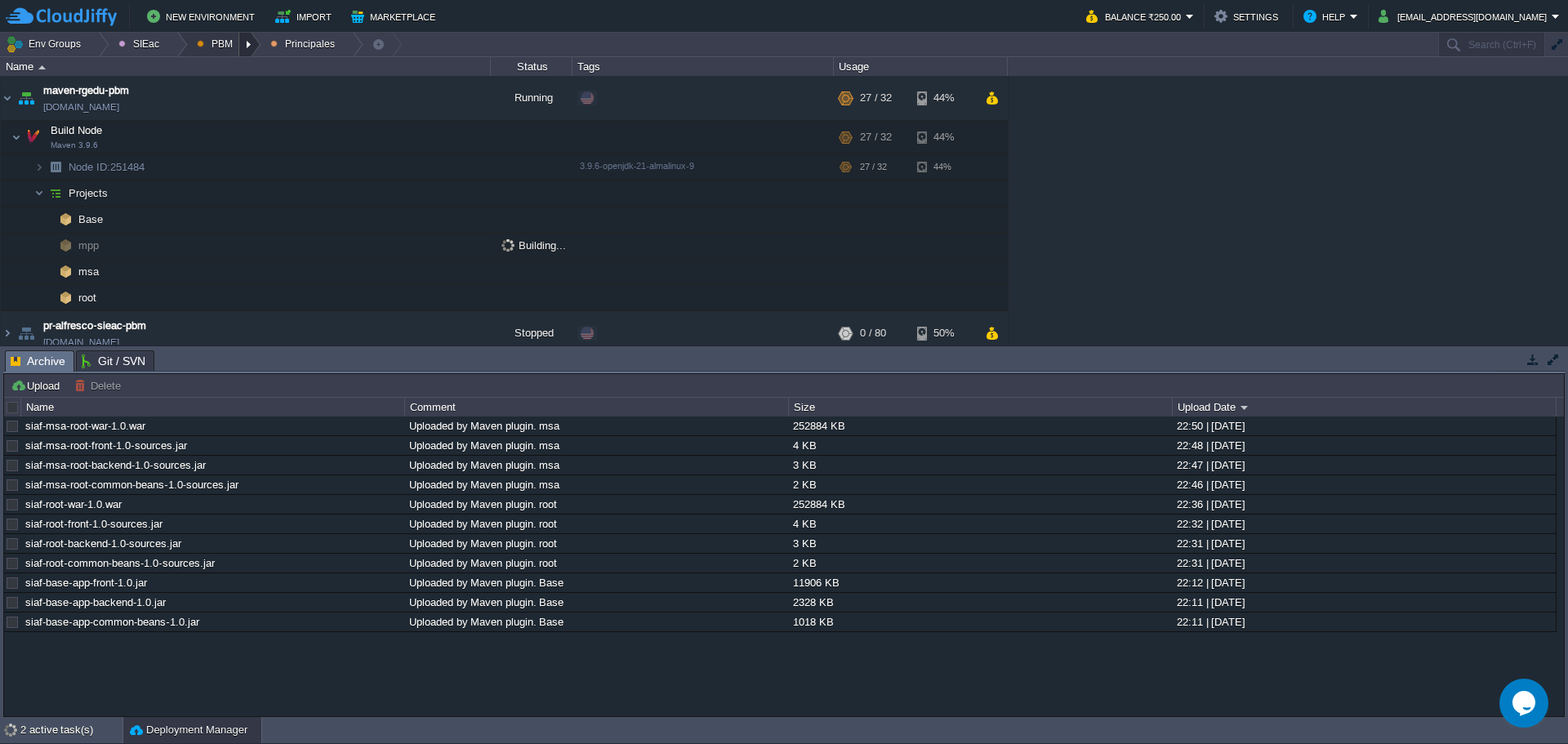
click at [239, 35] on div at bounding box center [250, 45] width 22 height 24
click at [232, 77] on link "Ambientes" at bounding box center [231, 69] width 92 height 18
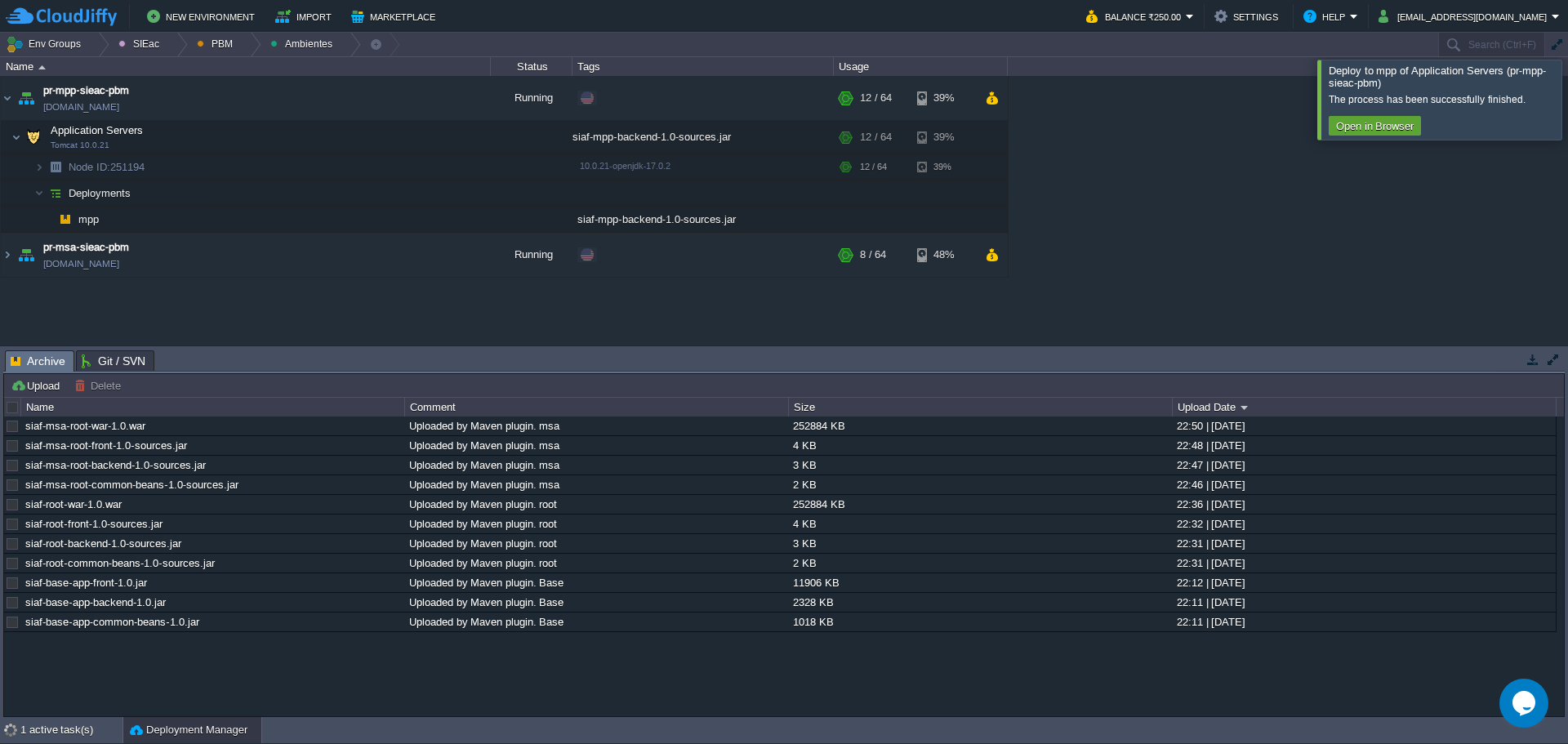
click at [1567, 118] on div at bounding box center [1587, 99] width 0 height 79
click at [1562, 106] on div "maven - sie - baja california maven-rgedu.w1-us.cloudjiffy.net Running SIEac SI…" at bounding box center [784, 210] width 1568 height 268
click at [1567, 121] on div at bounding box center [1587, 99] width 0 height 79
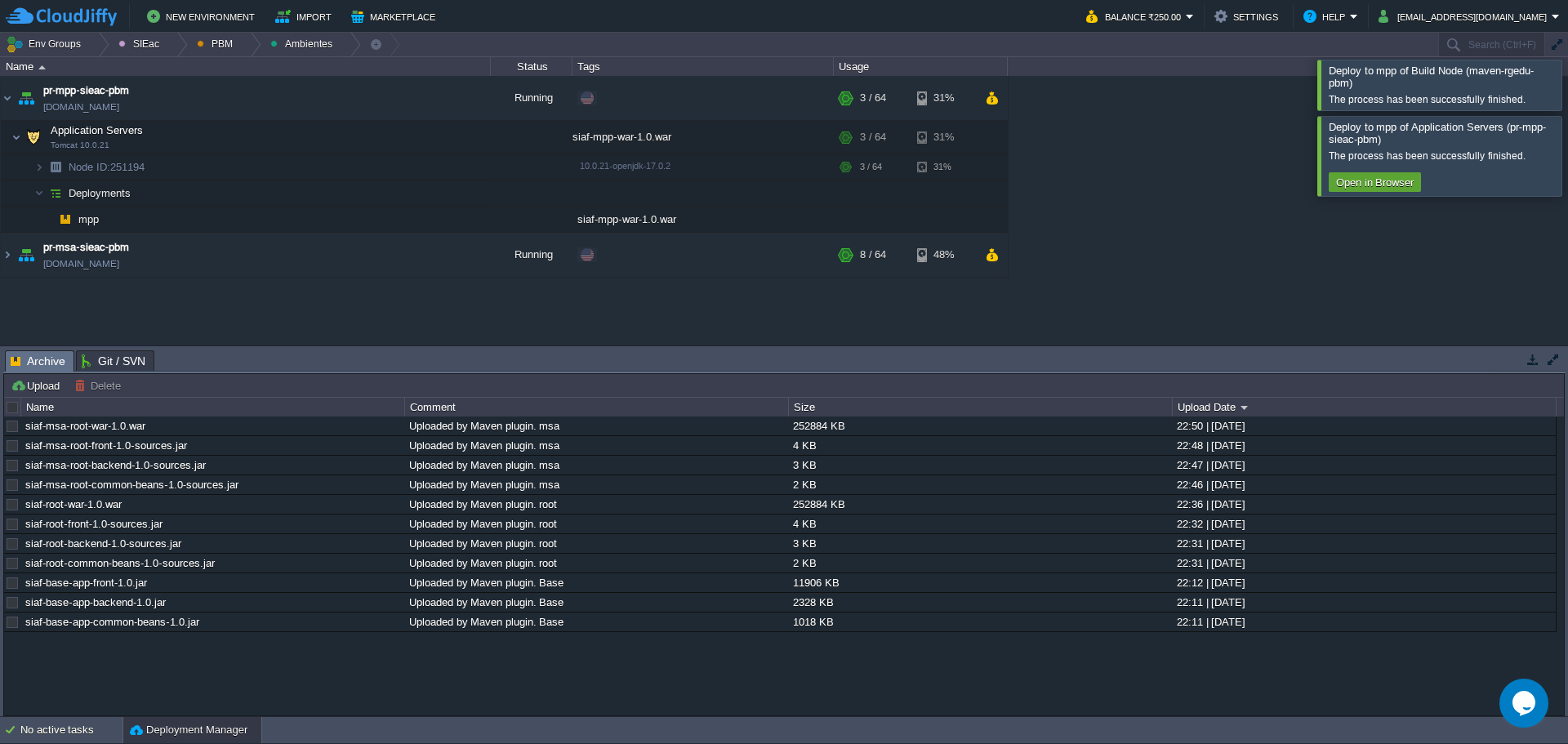
click at [1567, 167] on div at bounding box center [1587, 156] width 0 height 79
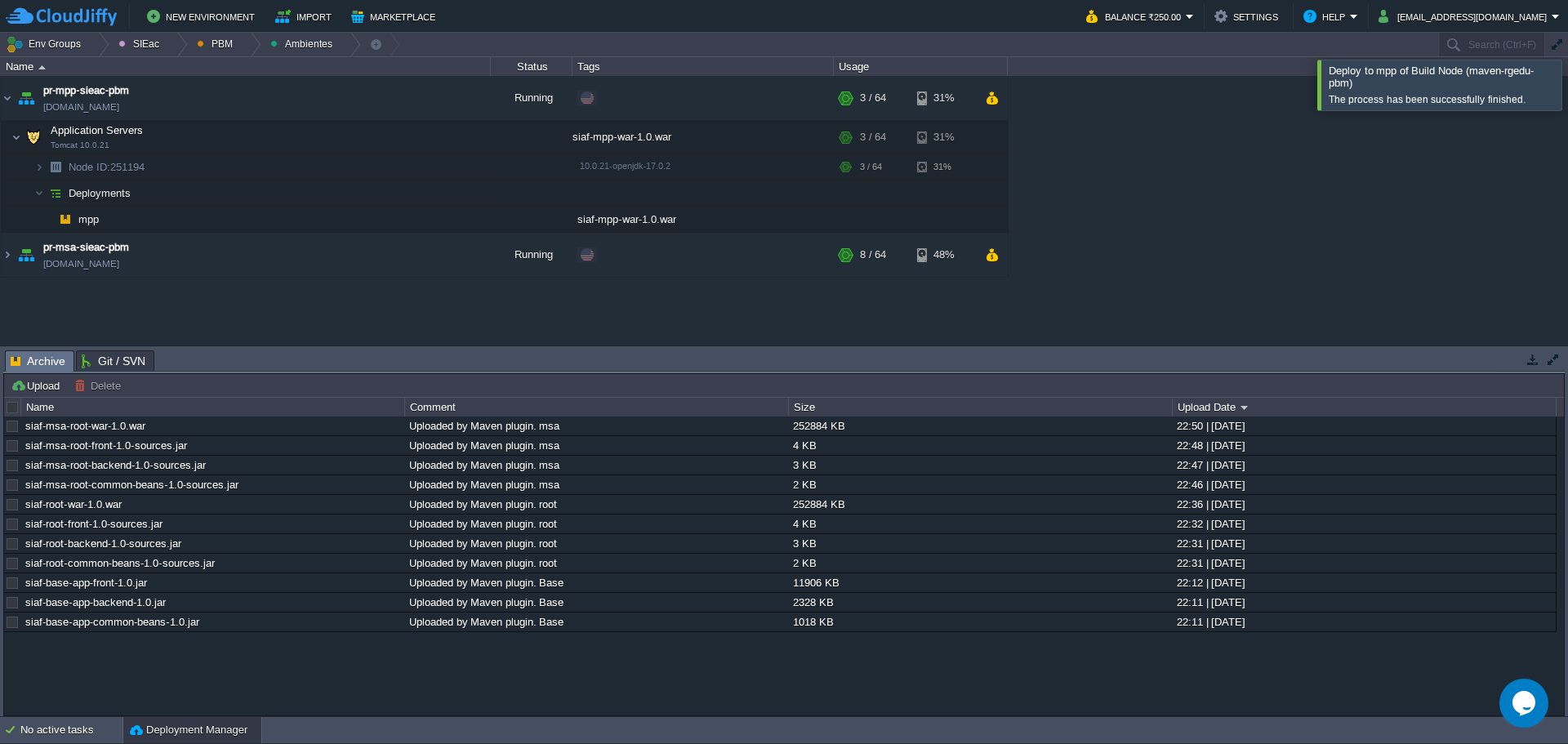
click at [1565, 72] on div "Name Status Tags Usage" at bounding box center [784, 66] width 1568 height 19
click at [239, 41] on div at bounding box center [250, 45] width 22 height 24
click at [212, 85] on span "Principales" at bounding box center [234, 88] width 52 height 13
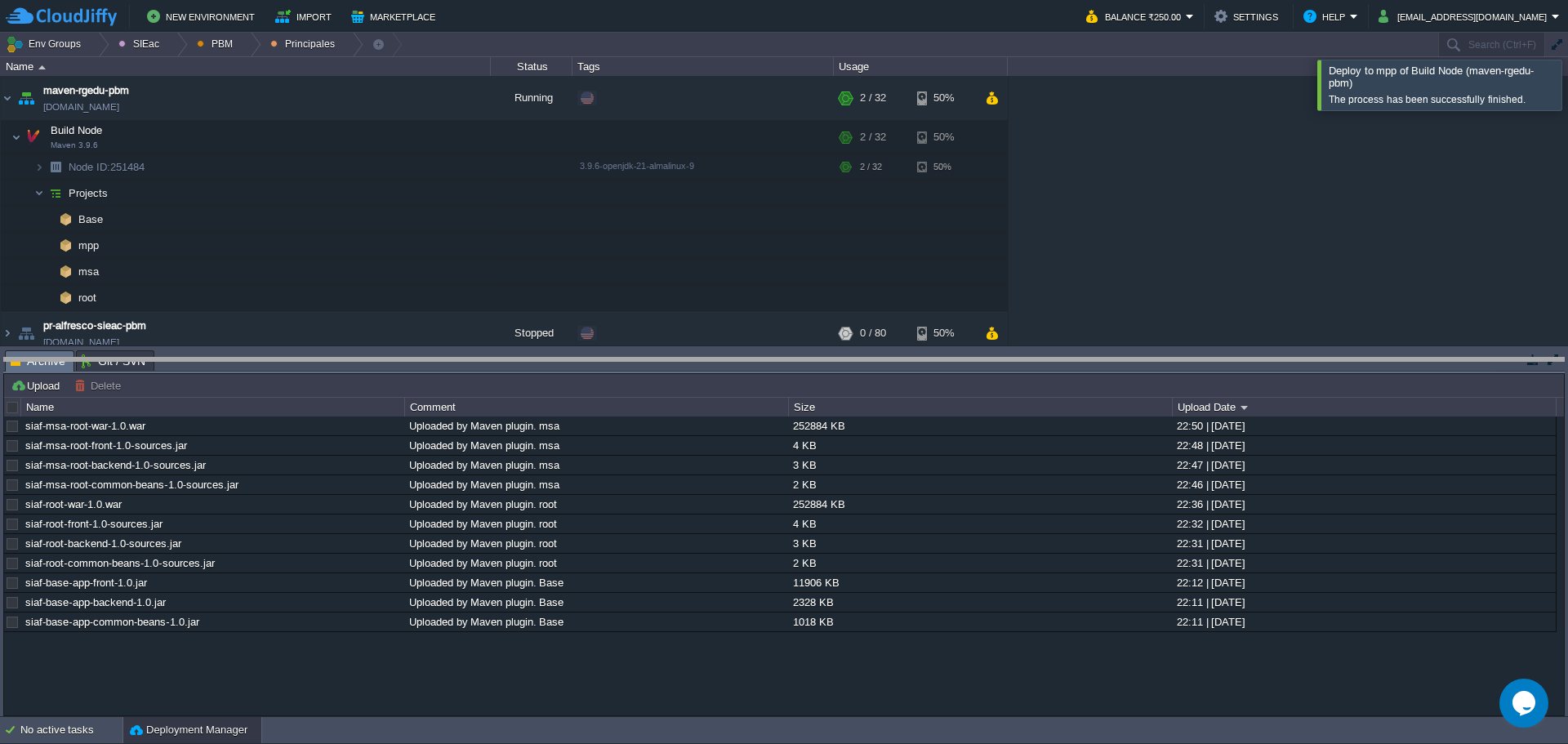
drag, startPoint x: 568, startPoint y: 369, endPoint x: 579, endPoint y: 525, distance: 156.4
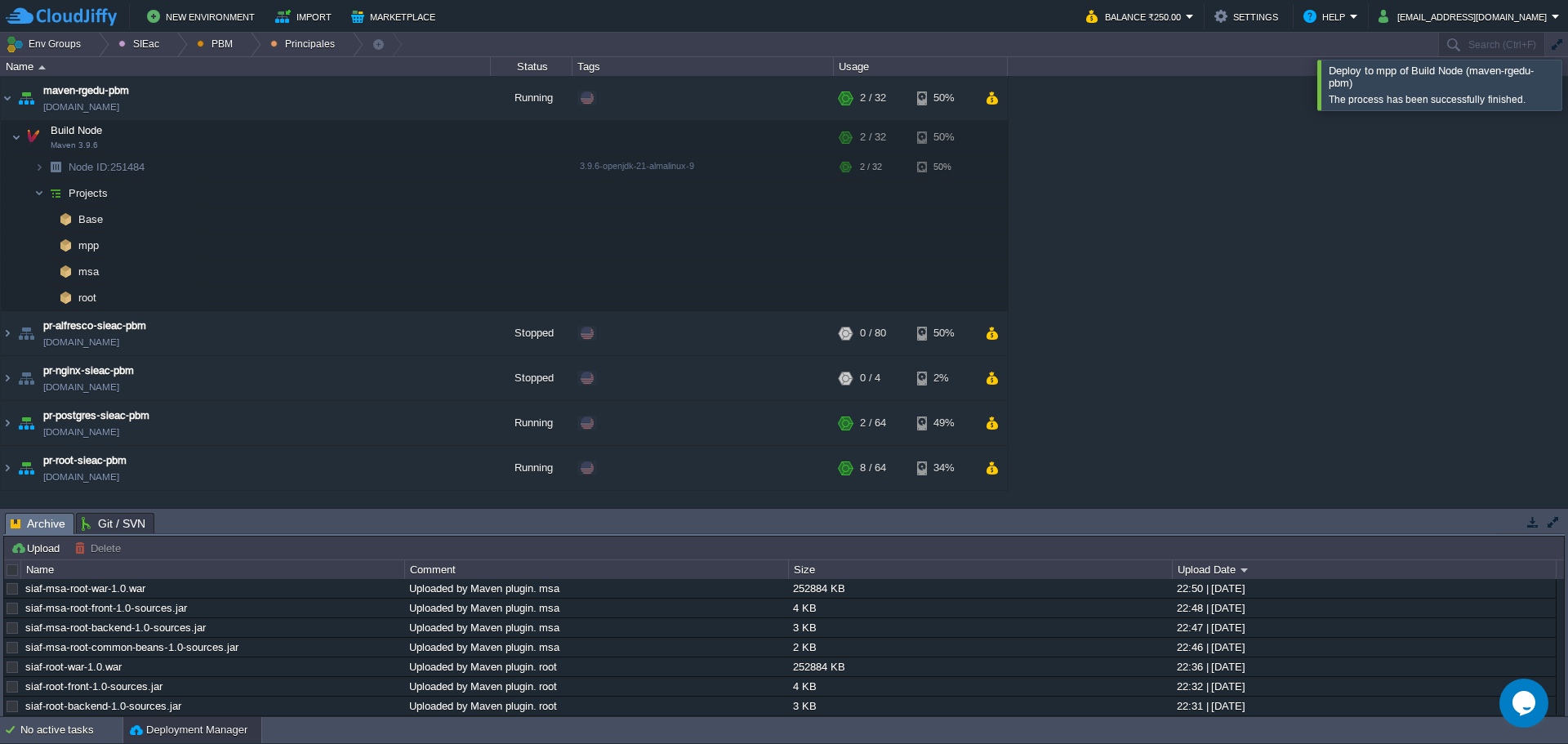
click at [1127, 247] on div "maven - sie - baja california maven-rgedu.w1-us.cloudjiffy.net Running SIEac SI…" at bounding box center [784, 291] width 1568 height 431
